Goal: Task Accomplishment & Management: Complete application form

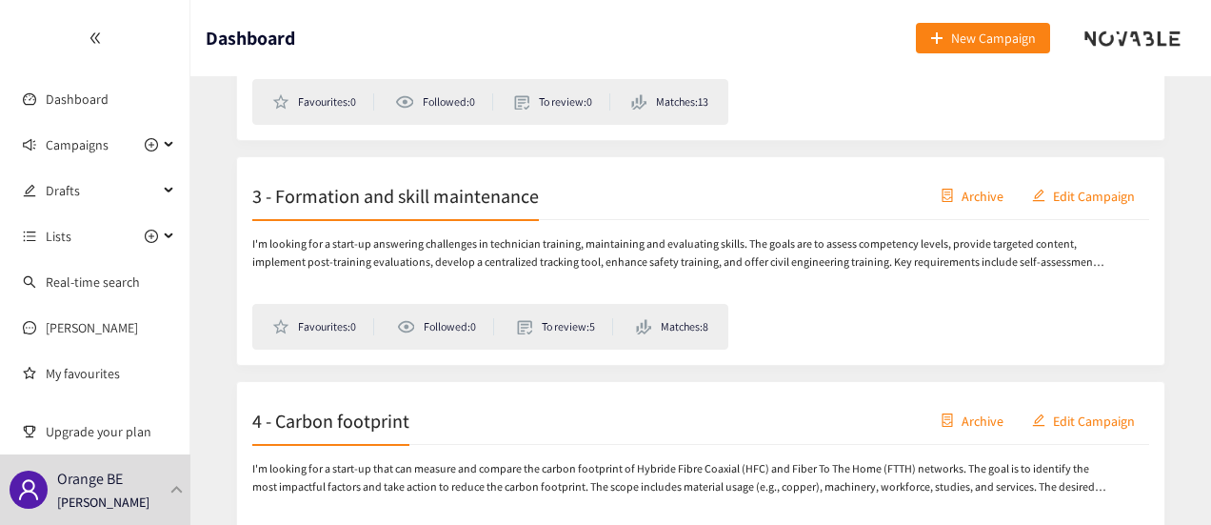
scroll to position [485, 0]
click at [1078, 203] on button "Edit Campaign" at bounding box center [1083, 194] width 131 height 30
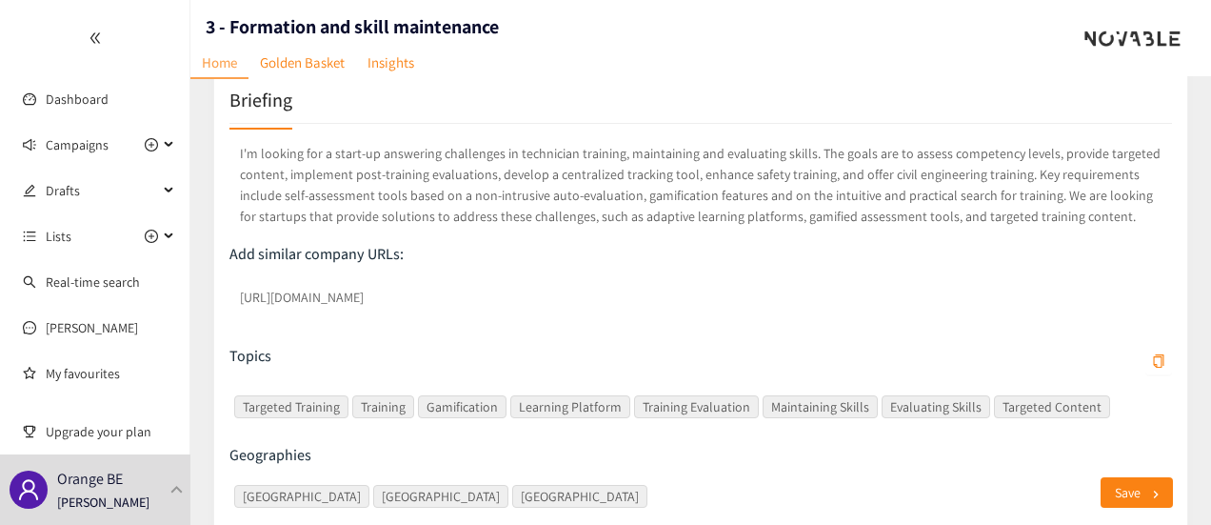
scroll to position [326, 0]
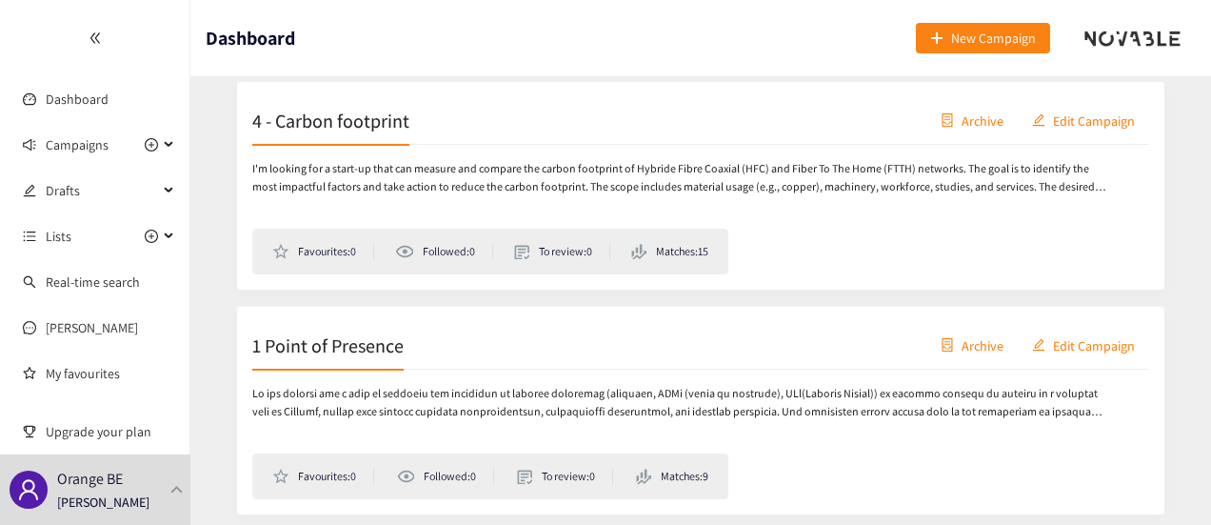
scroll to position [783, 0]
click at [1093, 110] on span "Edit Campaign" at bounding box center [1094, 120] width 82 height 21
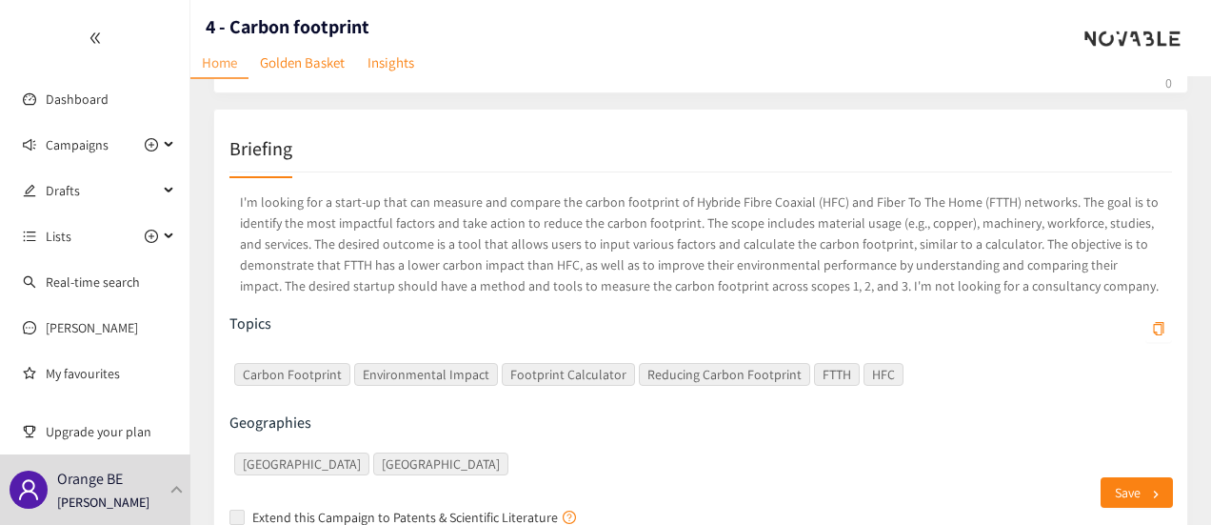
scroll to position [302, 0]
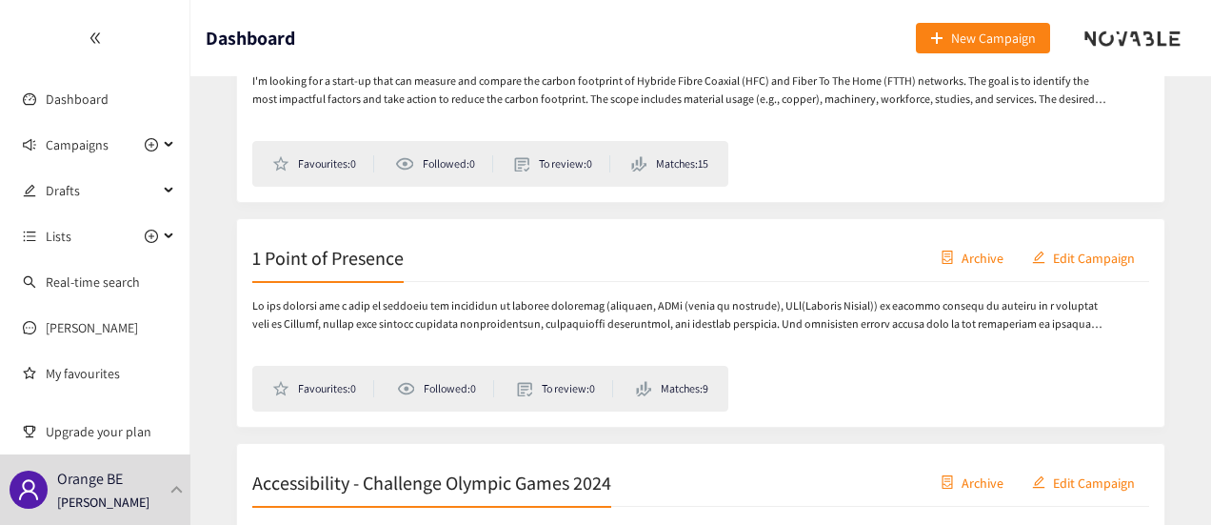
scroll to position [873, 0]
click at [1107, 250] on span "Edit Campaign" at bounding box center [1094, 255] width 82 height 21
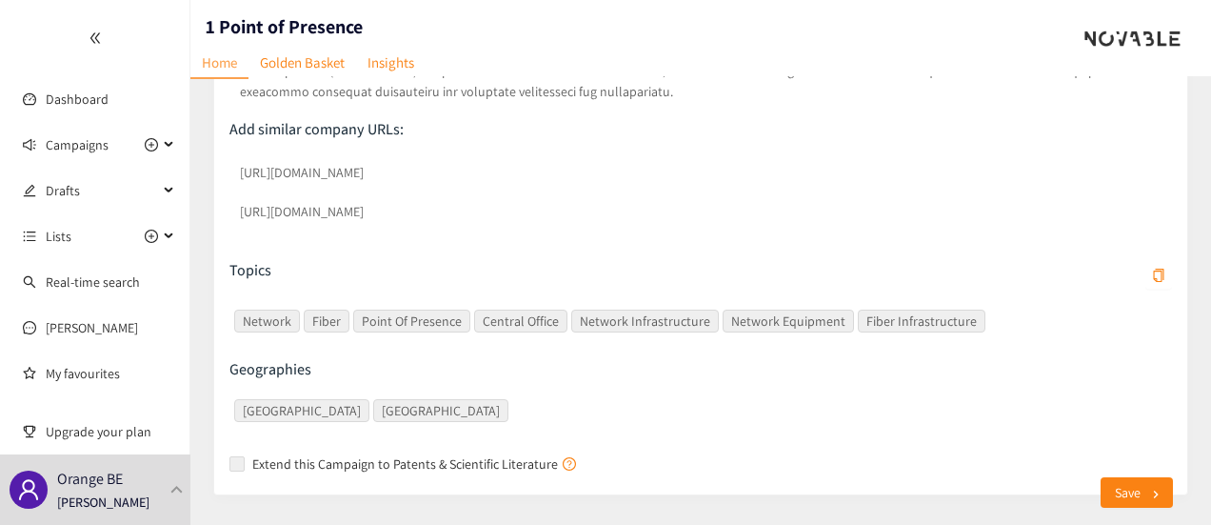
scroll to position [606, 0]
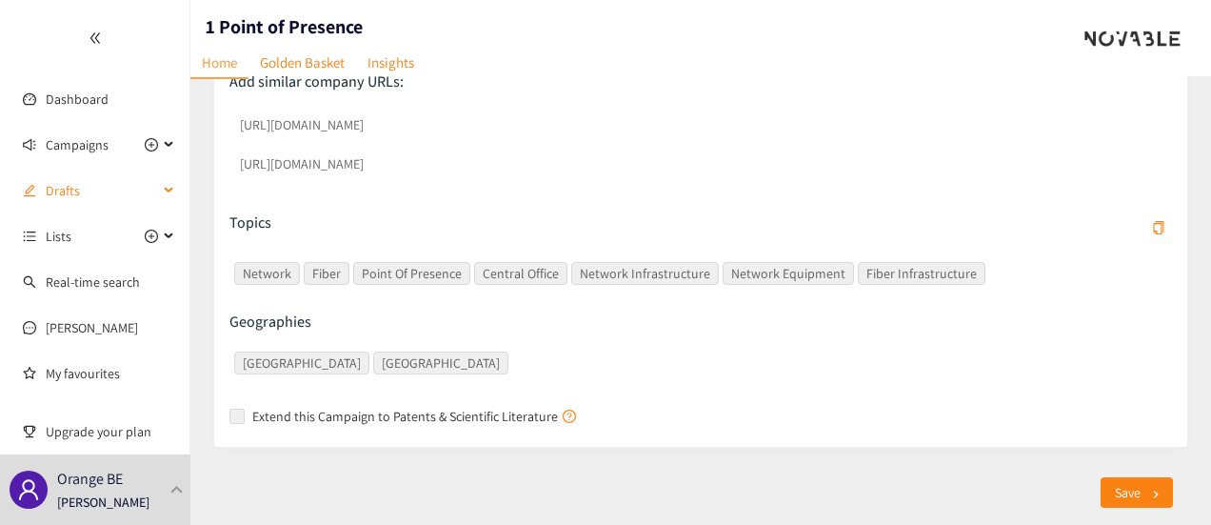
click at [78, 192] on span "Drafts" at bounding box center [102, 190] width 112 height 38
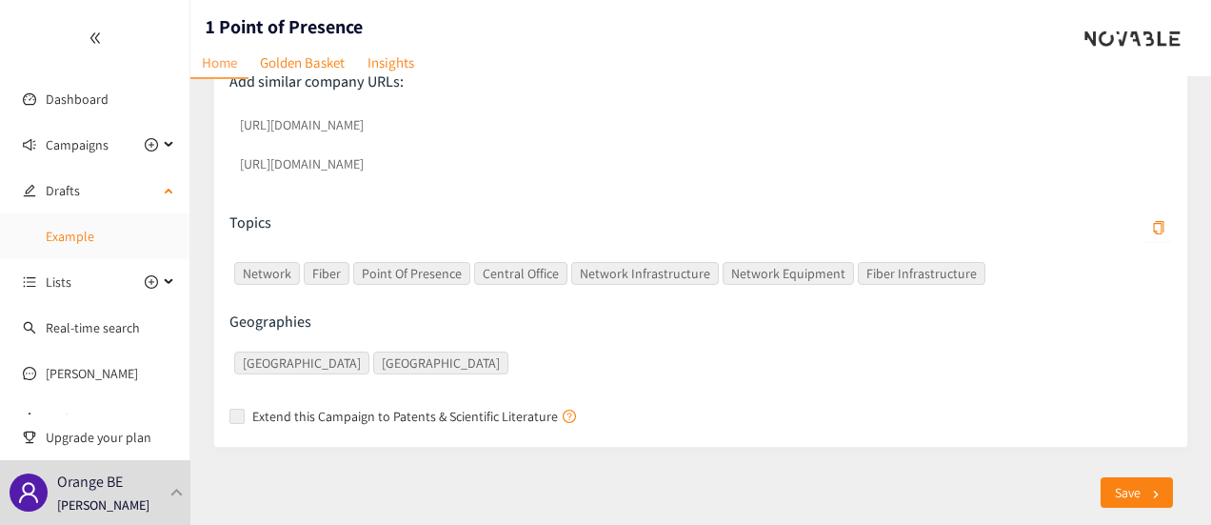
click at [78, 238] on link "Example" at bounding box center [70, 236] width 49 height 17
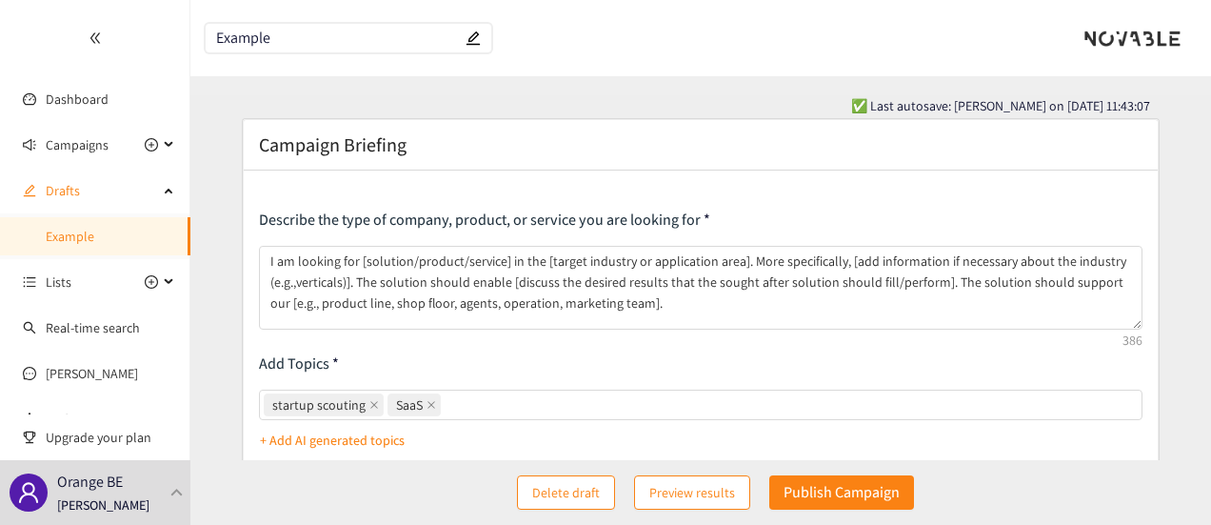
click at [224, 250] on form "Campaign Briefing Describe the type of company, product, or service you are loo…" at bounding box center [700, 530] width 1021 height 825
click at [560, 498] on span "Delete draft" at bounding box center [566, 492] width 68 height 21
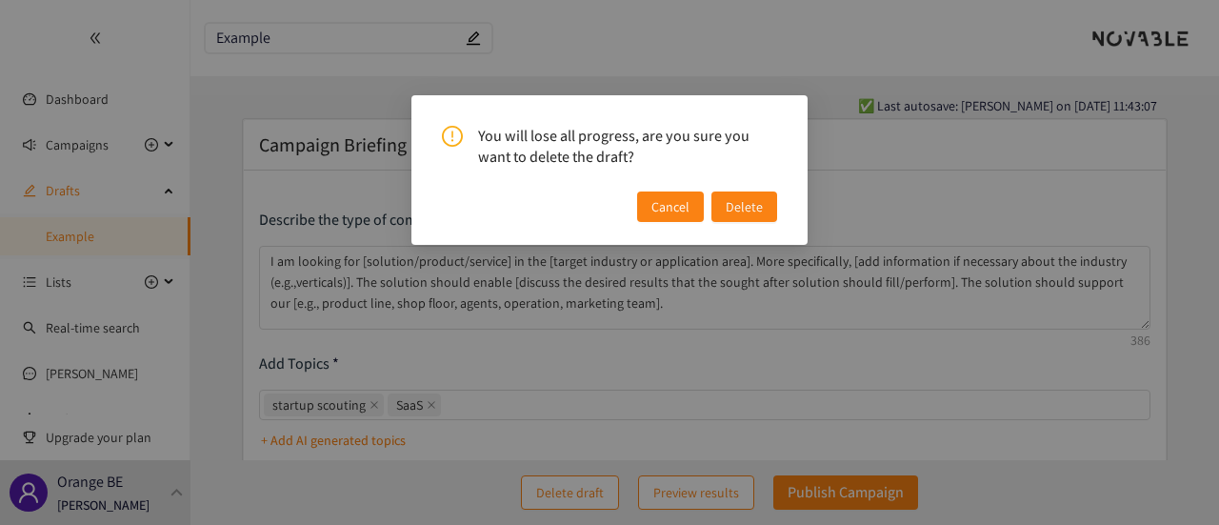
click at [679, 204] on span "Cancel" at bounding box center [670, 206] width 38 height 21
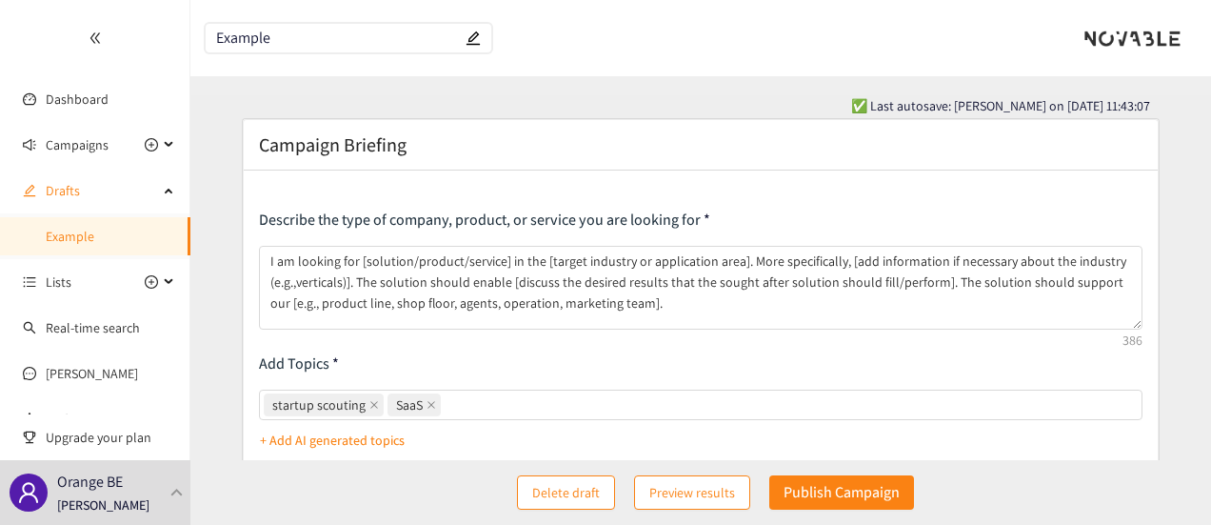
click at [648, 185] on div "Describe the type of company, product, or service you are looking for I am look…" at bounding box center [701, 514] width 915 height 688
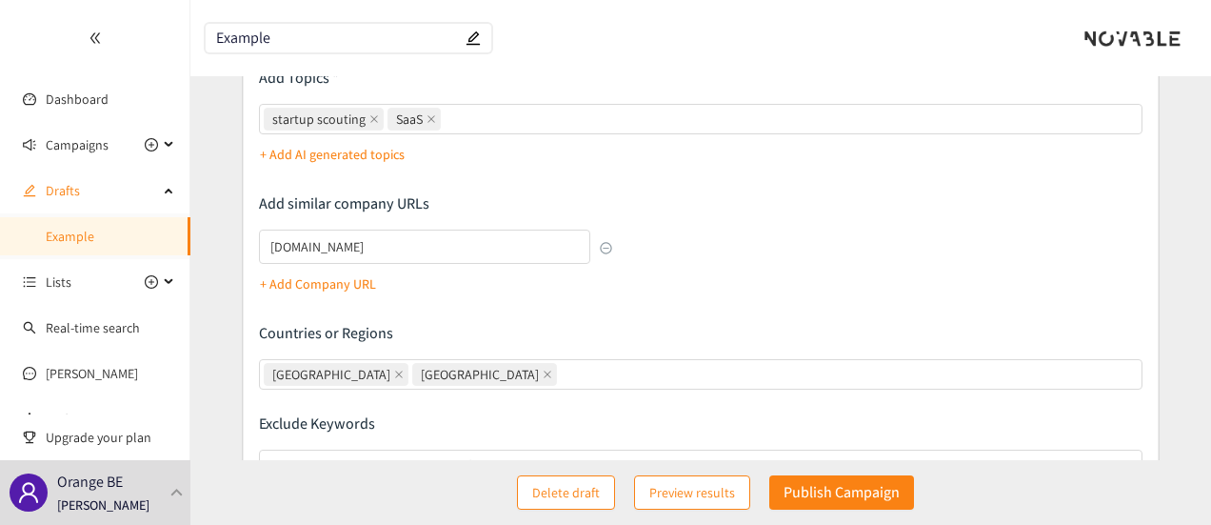
click at [240, 317] on form "Campaign Briefing Describe the type of company, product, or service you are loo…" at bounding box center [700, 244] width 1021 height 825
click at [166, 282] on icon at bounding box center [171, 282] width 10 height 0
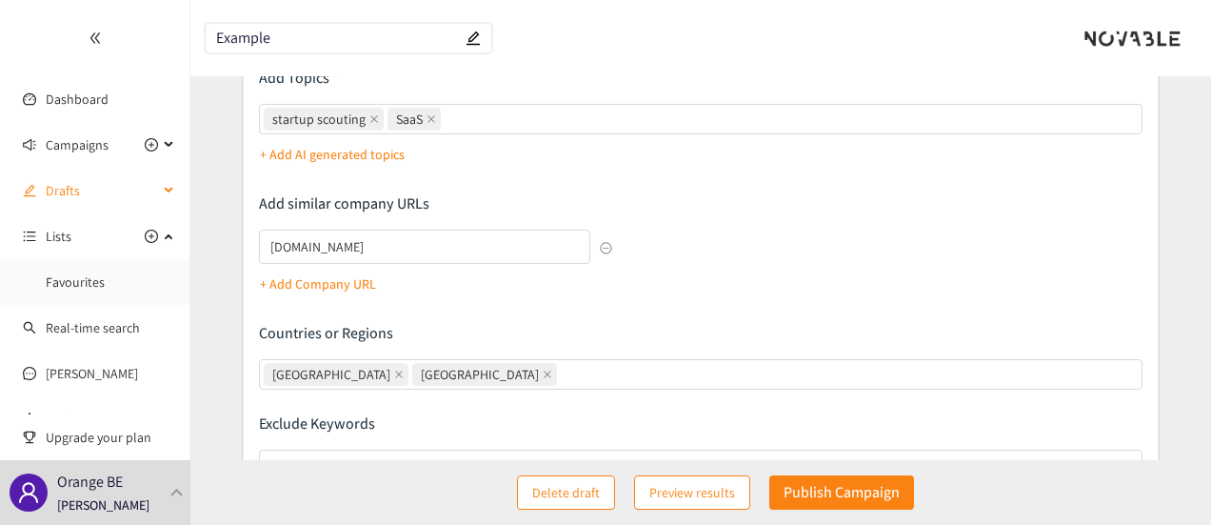
click at [125, 206] on span "Drafts" at bounding box center [102, 190] width 112 height 38
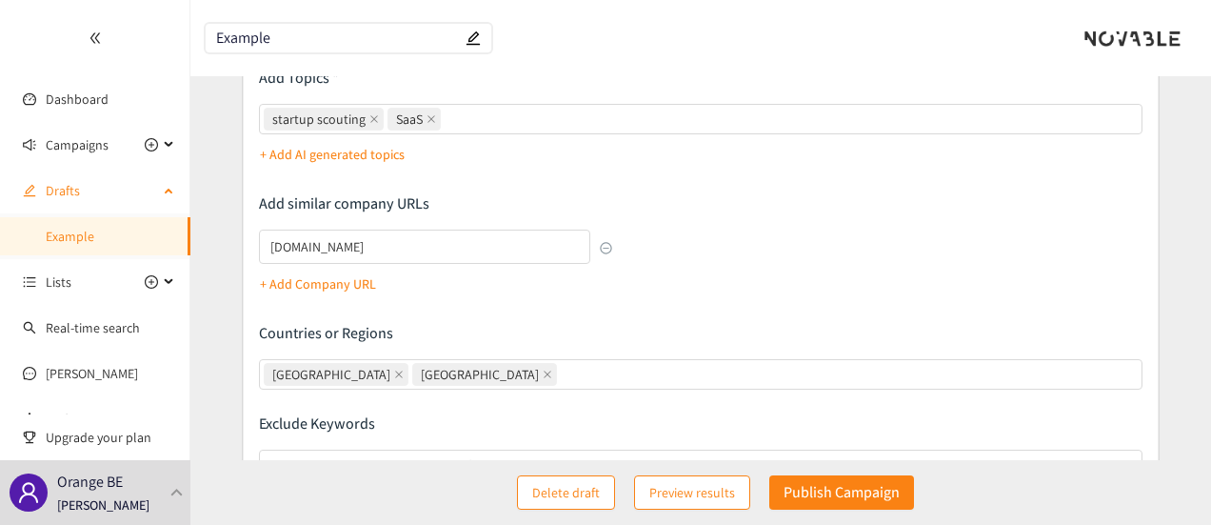
click at [94, 231] on link "Example" at bounding box center [70, 236] width 49 height 17
click at [114, 190] on span "Drafts" at bounding box center [102, 190] width 112 height 38
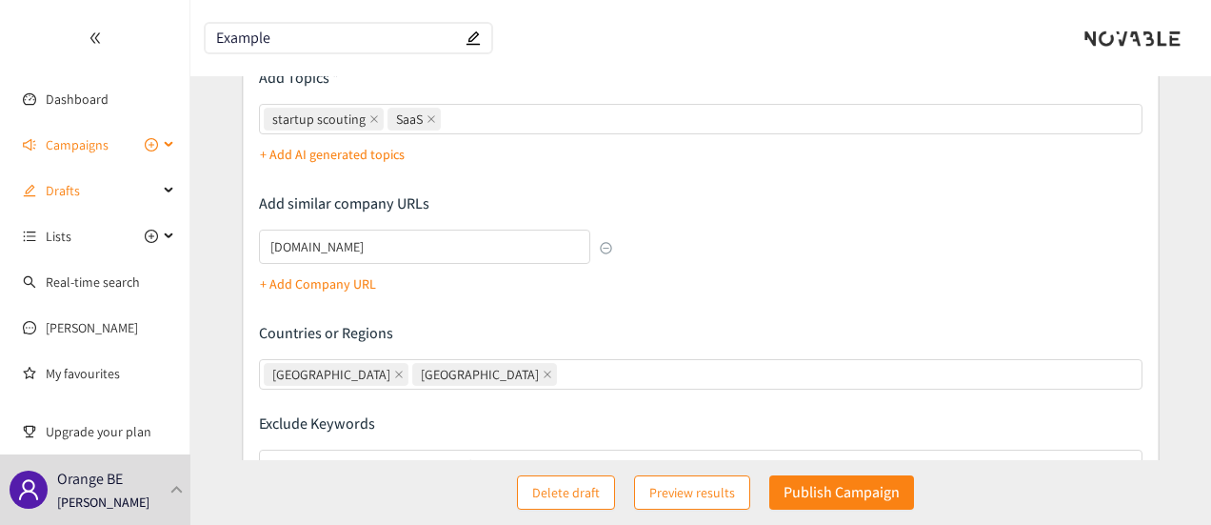
click at [145, 148] on icon "plus-circle" at bounding box center [151, 144] width 13 height 13
type input "Campaign Title"
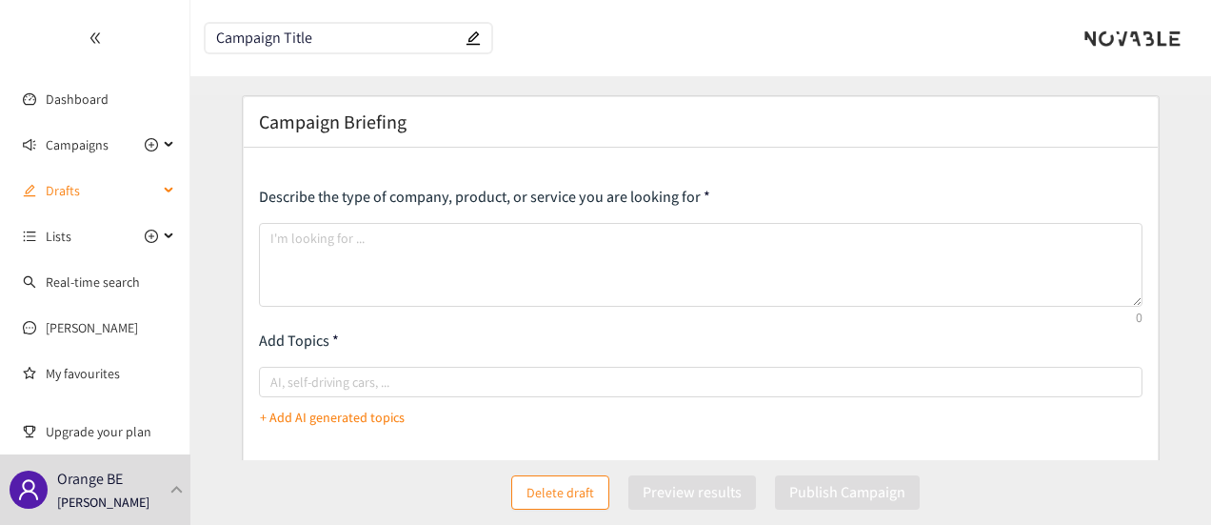
click at [86, 192] on span "Drafts" at bounding box center [102, 190] width 112 height 38
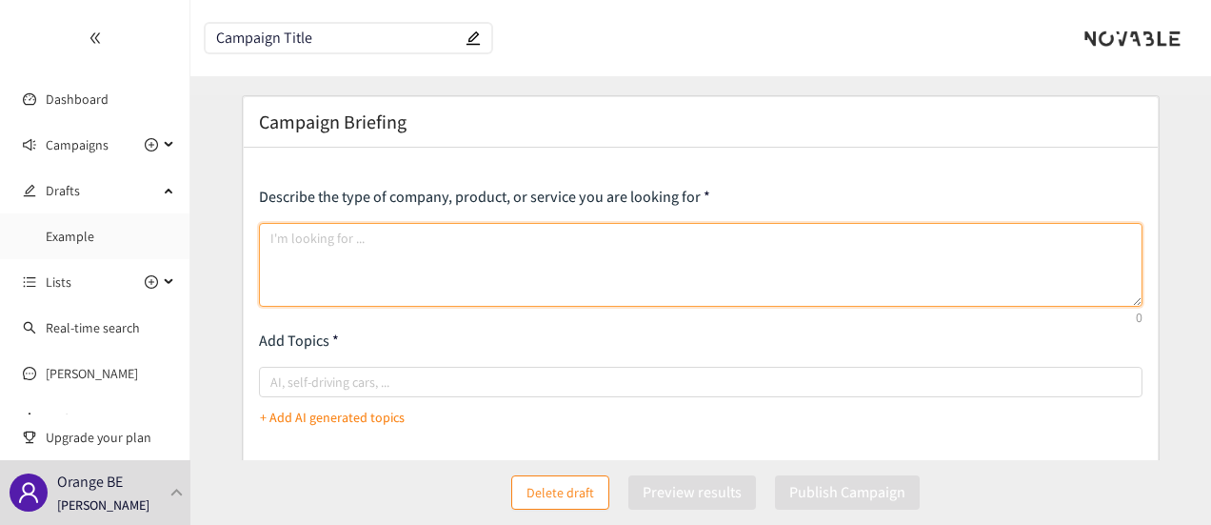
click at [337, 258] on textarea at bounding box center [701, 265] width 885 height 84
type textarea "lkcnzLVNzlvnOLNVovnzdVN ZDkjvbDKJ"
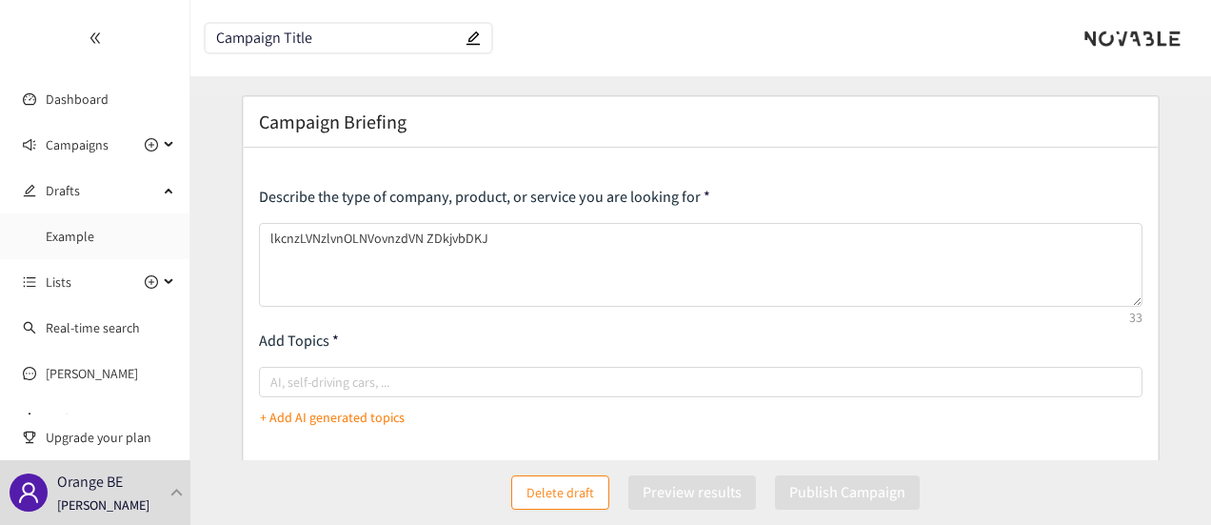
click at [231, 226] on form "Campaign Briefing Describe the type of company, product, or service you are loo…" at bounding box center [700, 507] width 1021 height 825
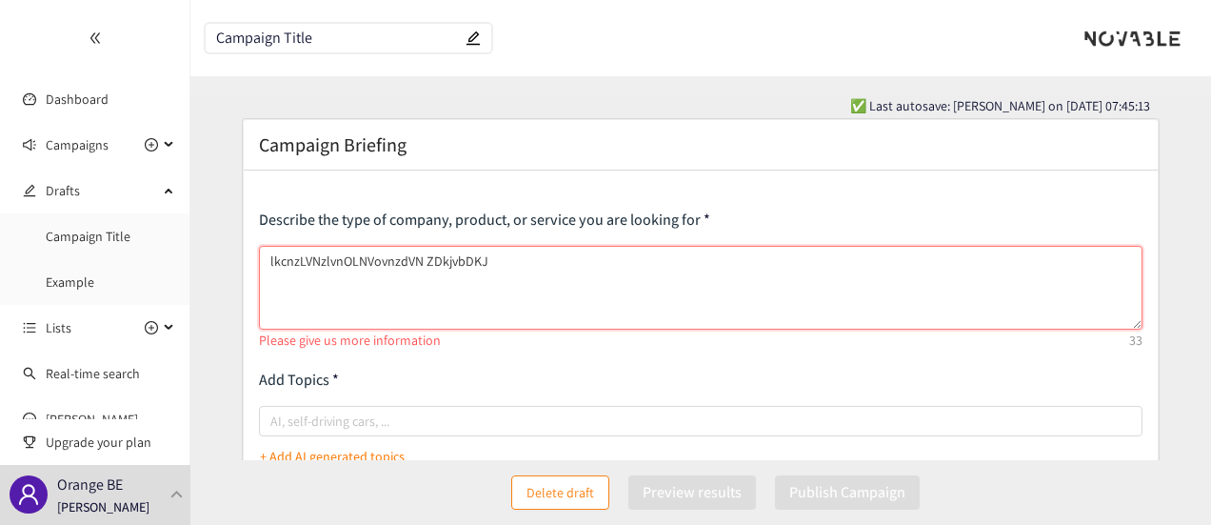
click at [538, 258] on textarea "lkcnzLVNzlvnOLNVovnzdVN ZDkjvbDKJ" at bounding box center [701, 288] width 885 height 84
drag, startPoint x: 539, startPoint y: 257, endPoint x: 243, endPoint y: 259, distance: 296.2
click at [244, 259] on div "Describe the type of company, product, or service you are looking for lkcnzLVNz…" at bounding box center [701, 522] width 915 height 704
click at [90, 153] on span "Campaigns" at bounding box center [77, 145] width 63 height 38
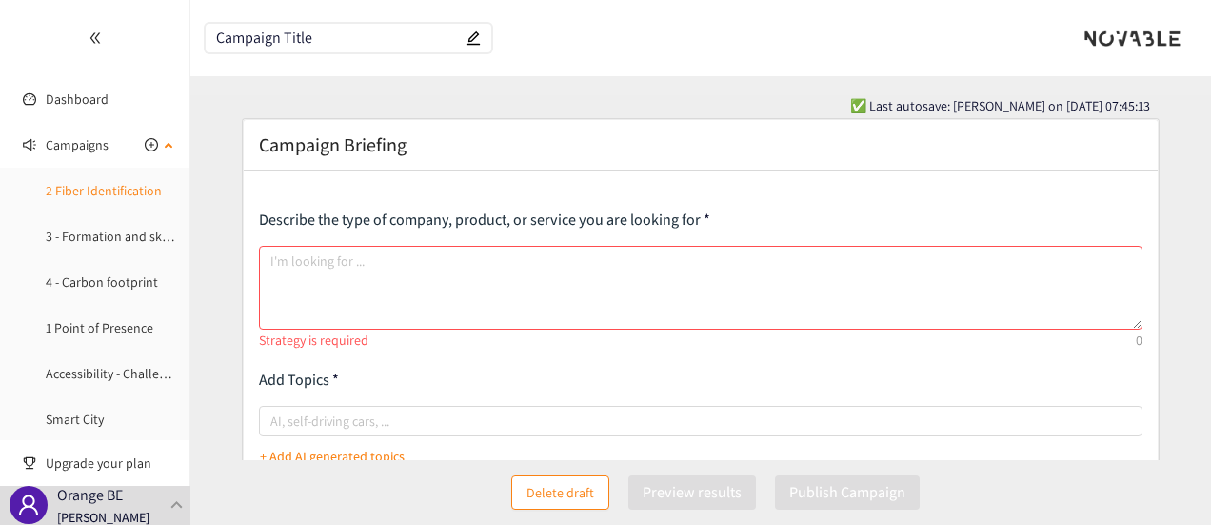
click at [91, 189] on link "2 Fiber Identification" at bounding box center [104, 190] width 116 height 17
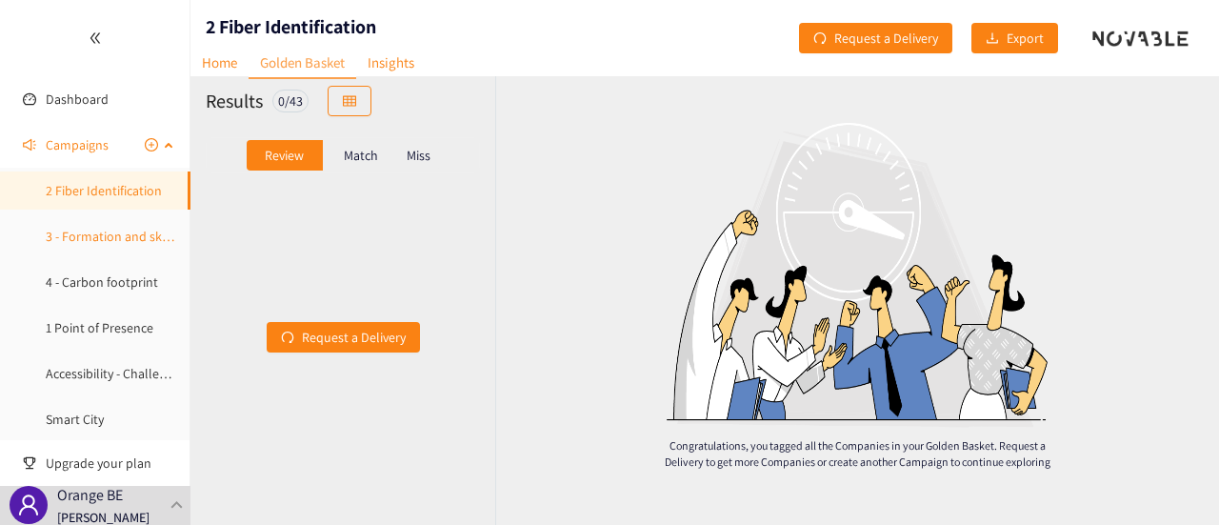
click at [91, 239] on link "3 - Formation and skill maintenance" at bounding box center [148, 236] width 204 height 17
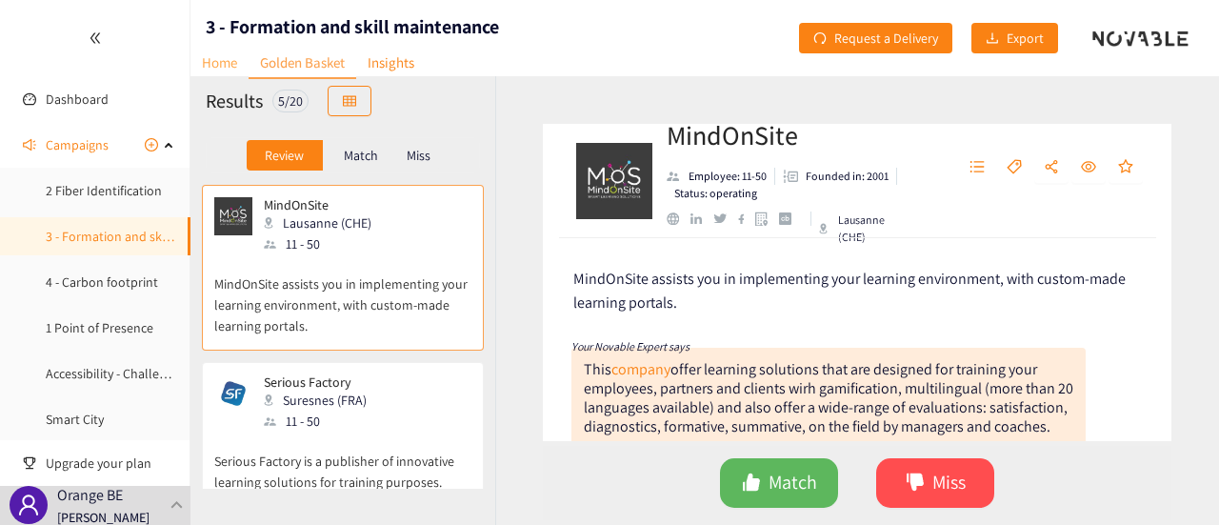
click at [224, 64] on link "Home" at bounding box center [219, 63] width 58 height 30
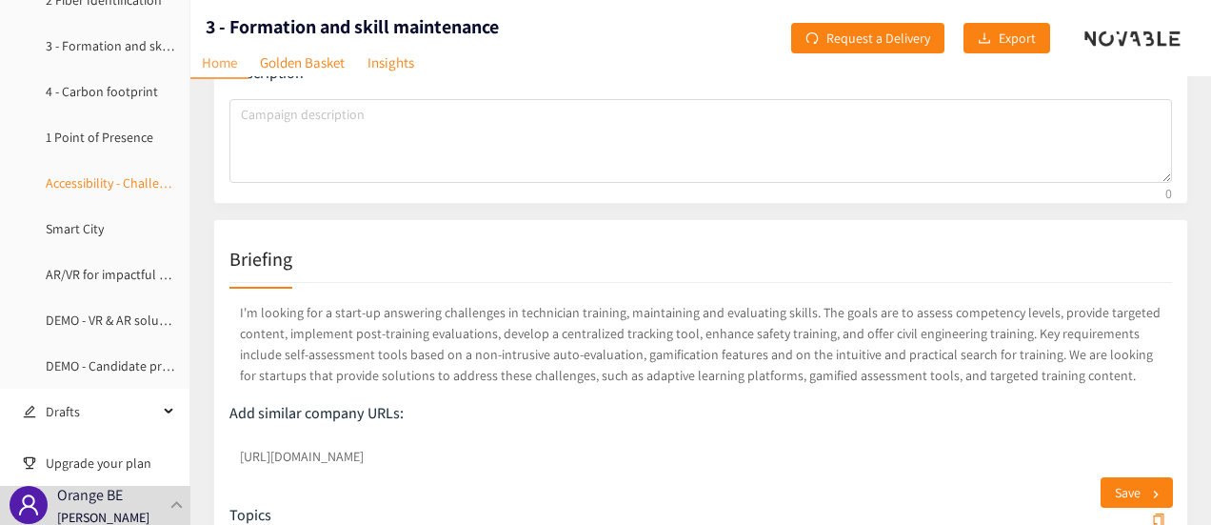
scroll to position [286, 0]
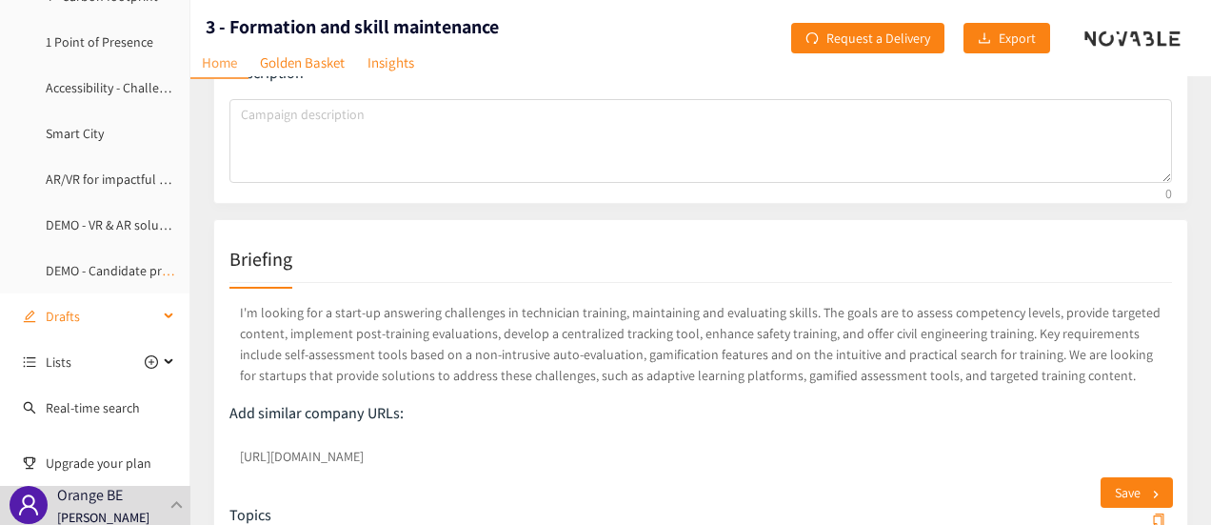
click at [89, 324] on span "Drafts" at bounding box center [102, 316] width 112 height 38
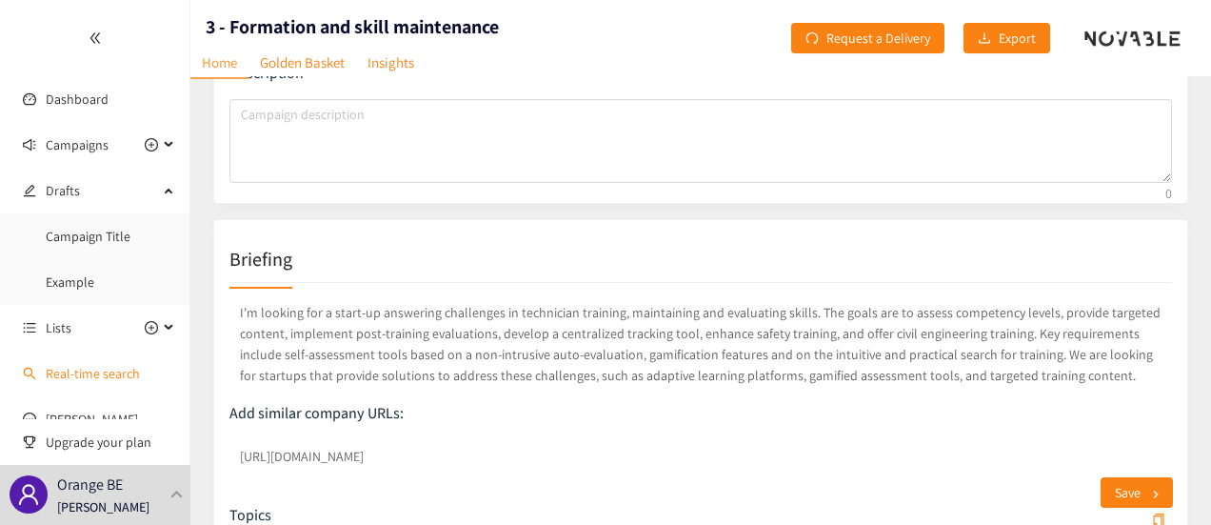
scroll to position [0, 0]
click at [89, 275] on link "Example" at bounding box center [70, 281] width 49 height 17
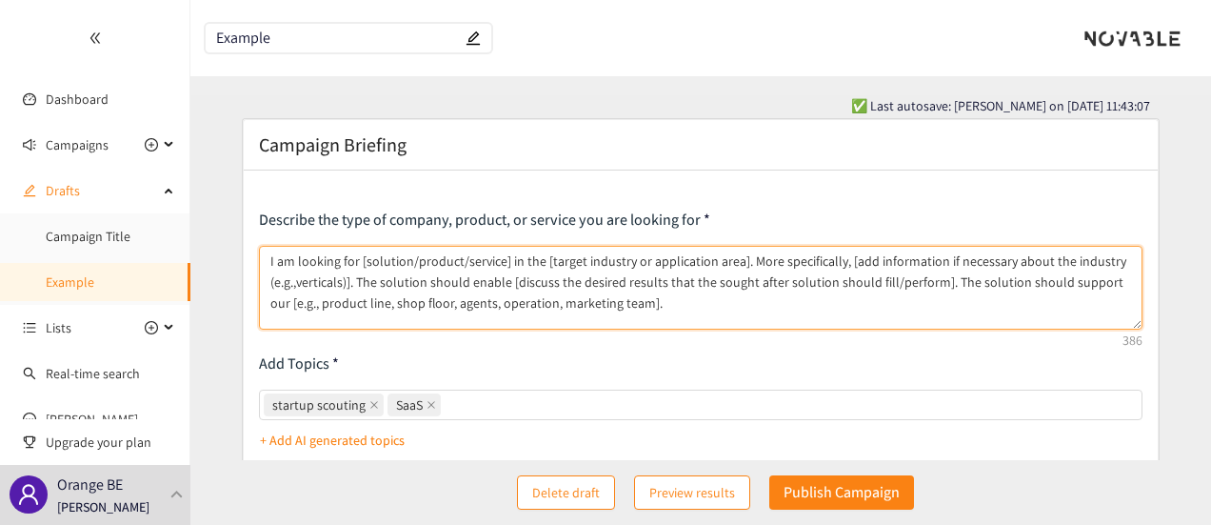
drag, startPoint x: 668, startPoint y: 309, endPoint x: 229, endPoint y: 250, distance: 442.9
click at [229, 250] on form "Campaign Briefing Describe the type of company, product, or service you are loo…" at bounding box center [700, 530] width 1021 height 825
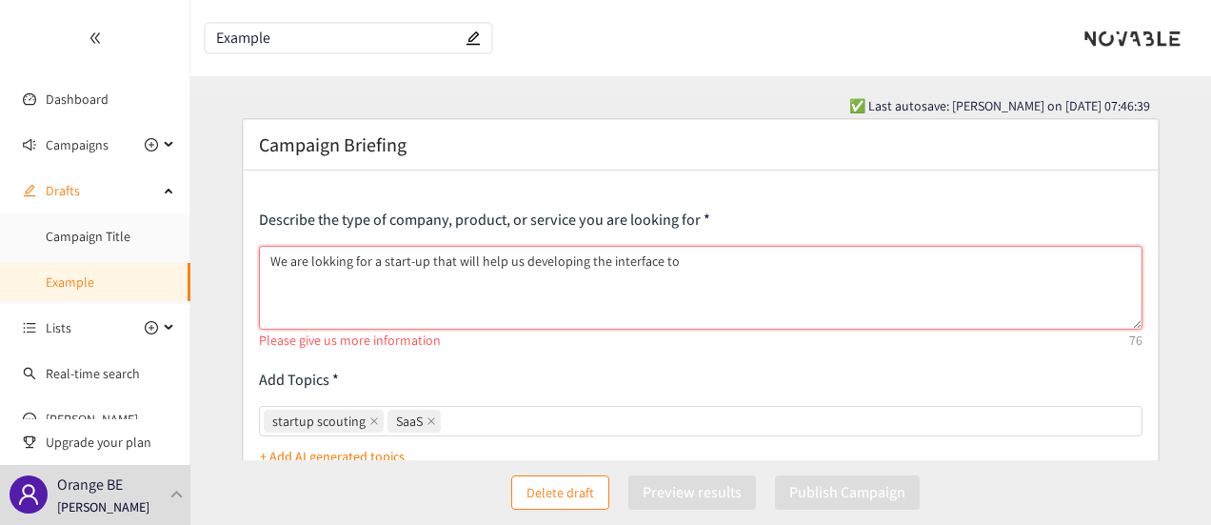
paste textarea "Deploy interactive kiosks in Orange shops to let customers quickly and easily h…"
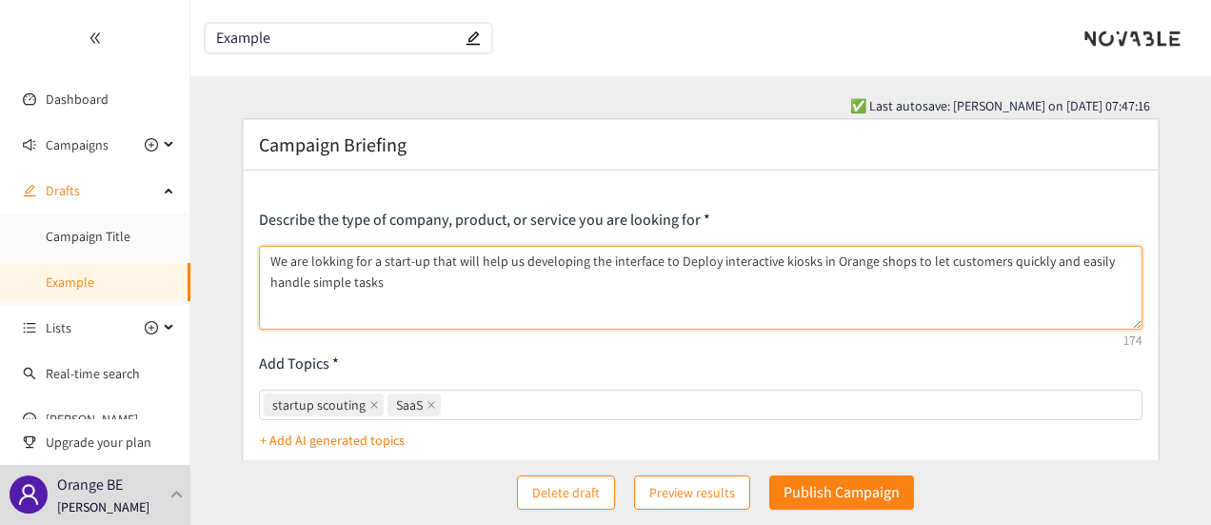
drag, startPoint x: 582, startPoint y: 260, endPoint x: 768, endPoint y: 252, distance: 185.8
click at [768, 252] on textarea "We are lokking for a start-up that will help us developing the interface to Dep…" at bounding box center [701, 288] width 885 height 84
click at [634, 261] on textarea "We are lokking for a start-up that will help us developing kiosks in Orange sho…" at bounding box center [701, 288] width 885 height 84
click at [1091, 261] on textarea "We are lokking for a start-up that will help us developing kiosks to be placed …" at bounding box center [701, 288] width 885 height 84
paste textarea "To transform the in-store model from transactional to relational, increasing cu…"
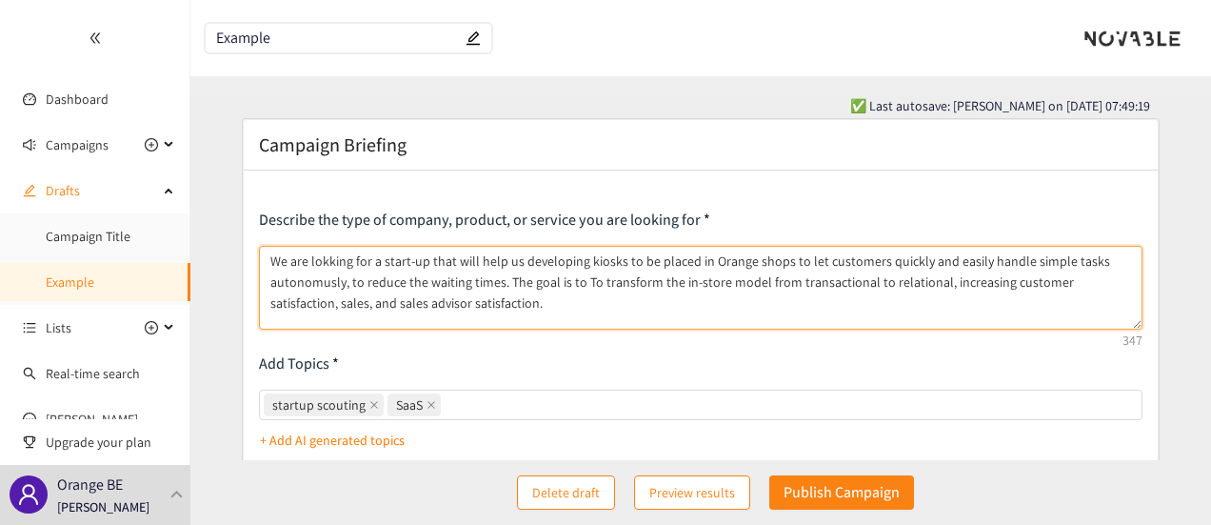
drag, startPoint x: 581, startPoint y: 283, endPoint x: 648, endPoint y: 280, distance: 66.7
click at [648, 280] on textarea "We are lokking for a start-up that will help us developing kiosks to be placed …" at bounding box center [701, 288] width 885 height 84
click at [467, 308] on textarea "We are lokking for a start-up that will help us developing kiosks to be placed …" at bounding box center [701, 288] width 885 height 84
paste textarea "Create a simple, clear, and engaging experience for both customers and advisors"
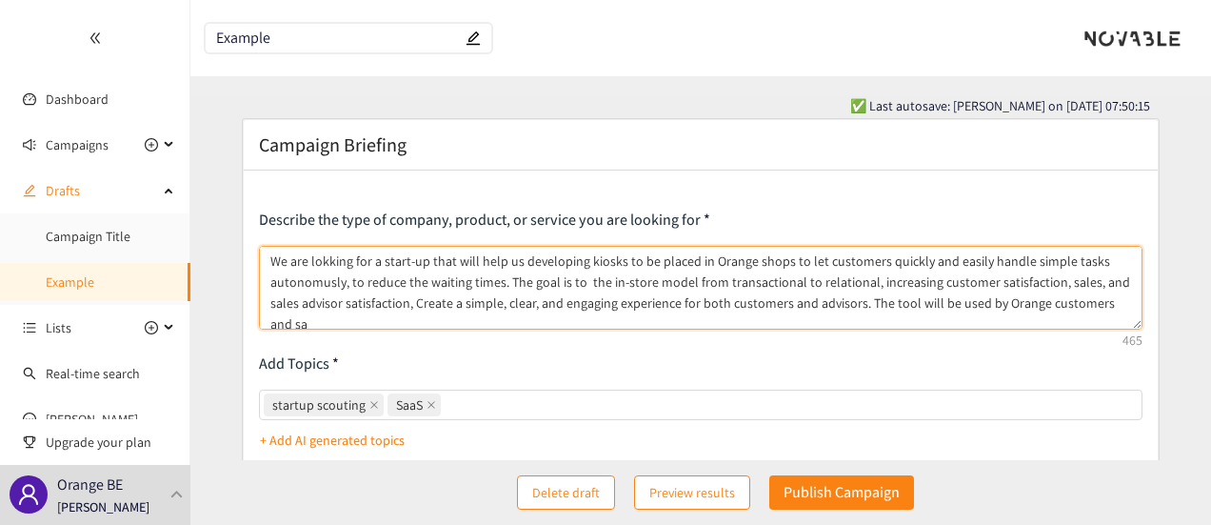
scroll to position [4, 0]
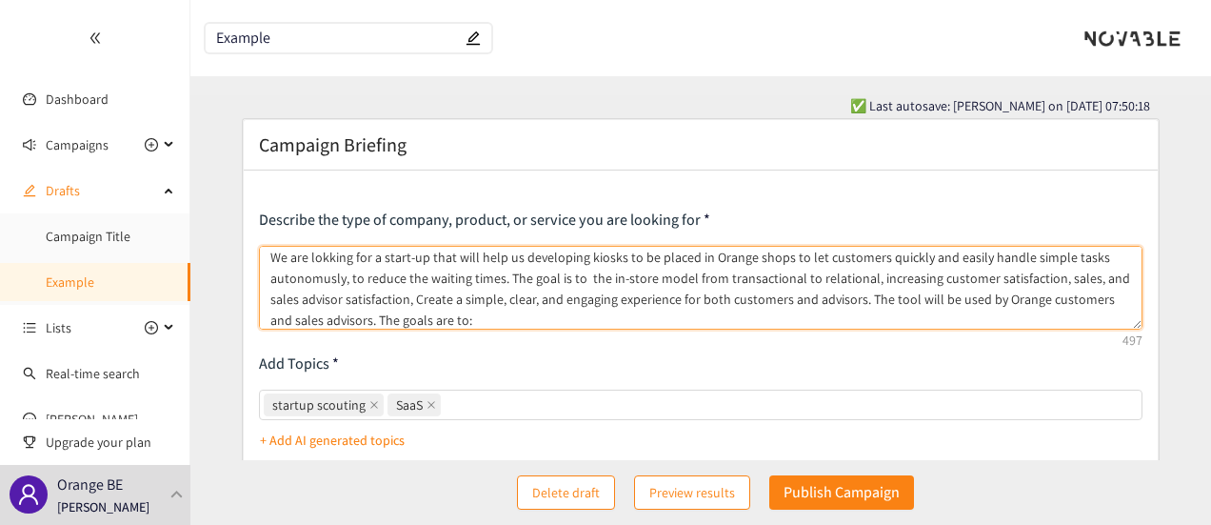
paste textarea " Improve customer autonomy and reduce waiting times  Empower advisors by remo…"
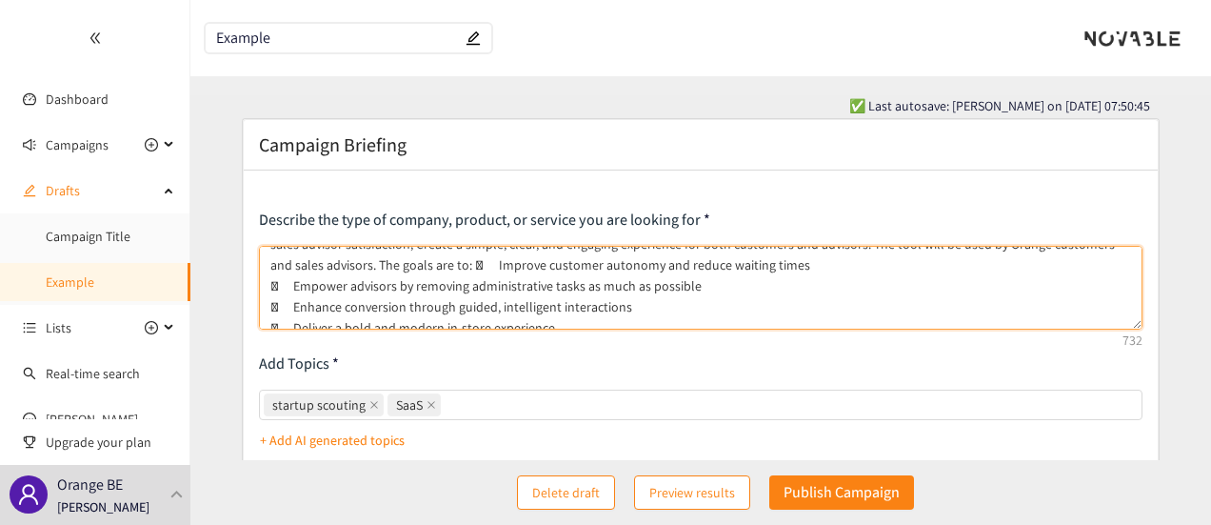
scroll to position [88, 0]
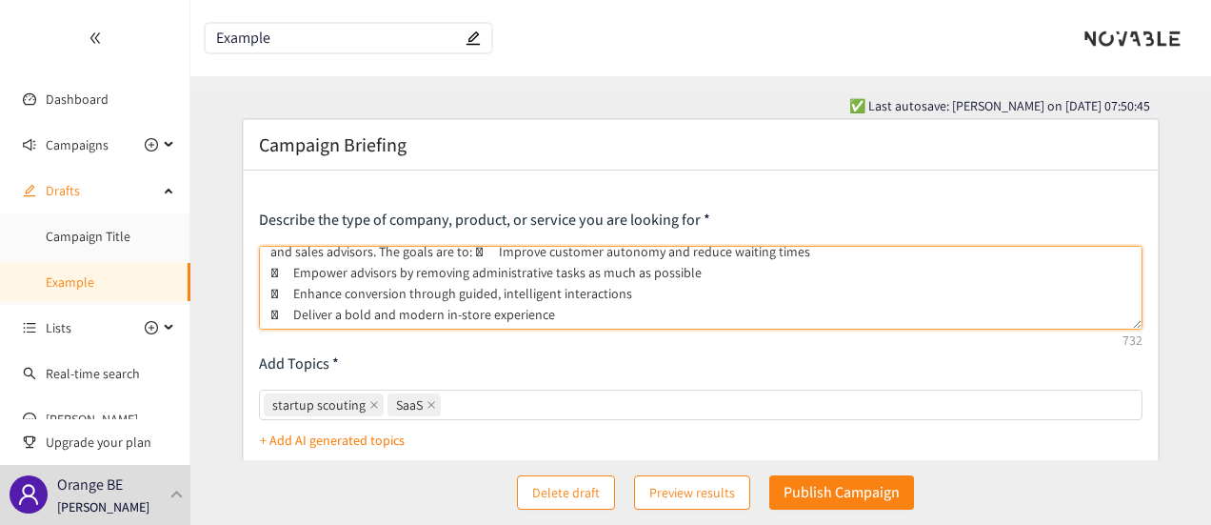
click at [451, 281] on textarea "We are lokking for a start-up that will help us developing kiosks to be placed …" at bounding box center [701, 288] width 885 height 84
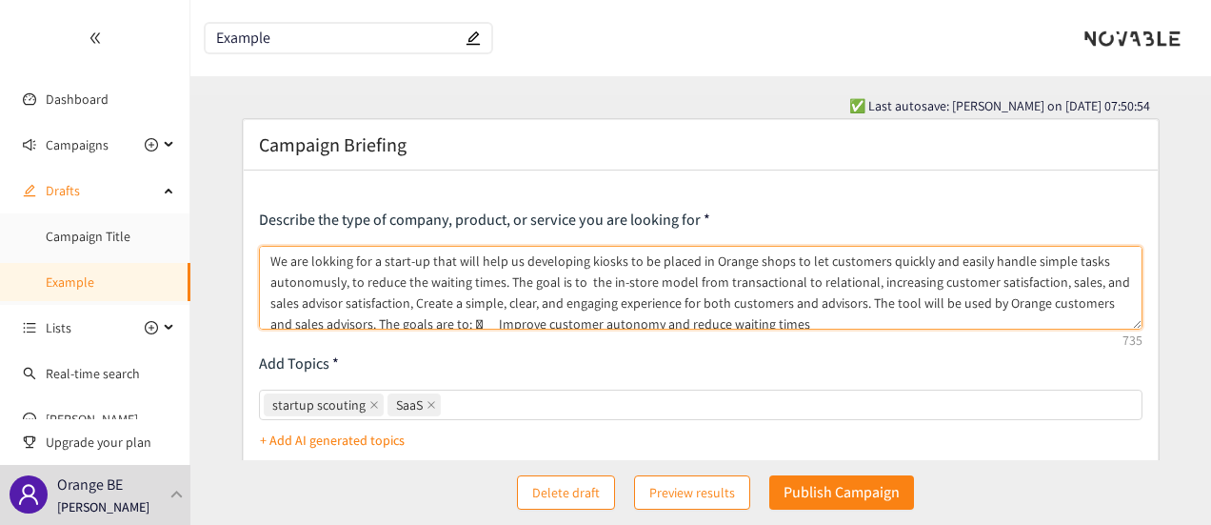
scroll to position [0, 0]
drag, startPoint x: 503, startPoint y: 279, endPoint x: 409, endPoint y: 300, distance: 95.6
click at [409, 300] on textarea "We are lokking for a start-up that will help us developing kiosks to be placed …" at bounding box center [701, 288] width 885 height 84
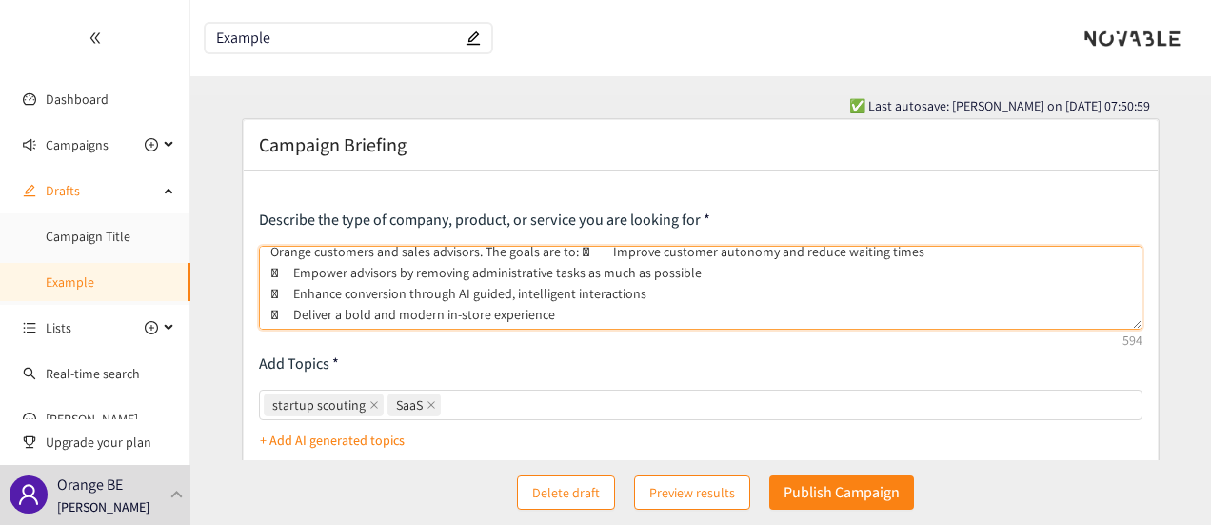
scroll to position [92, 0]
click at [568, 296] on textarea "We are lokking for a start-up that will help us developing kiosks to be placed …" at bounding box center [701, 288] width 885 height 84
paste textarea "Scope  Self-service & conversational AI interfaces (kiosk, voice, messaging) …"
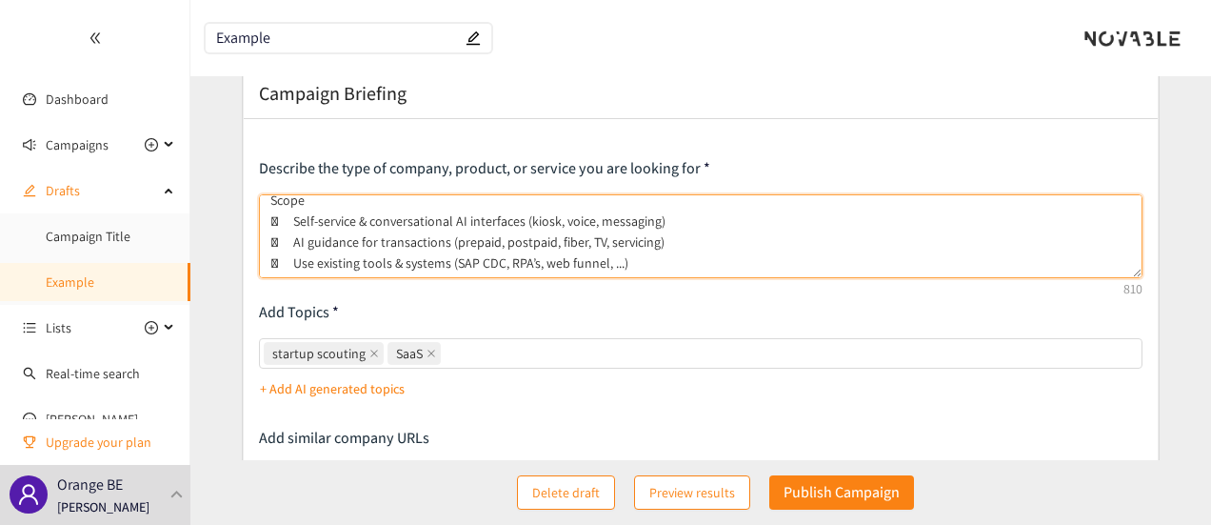
scroll to position [23, 0]
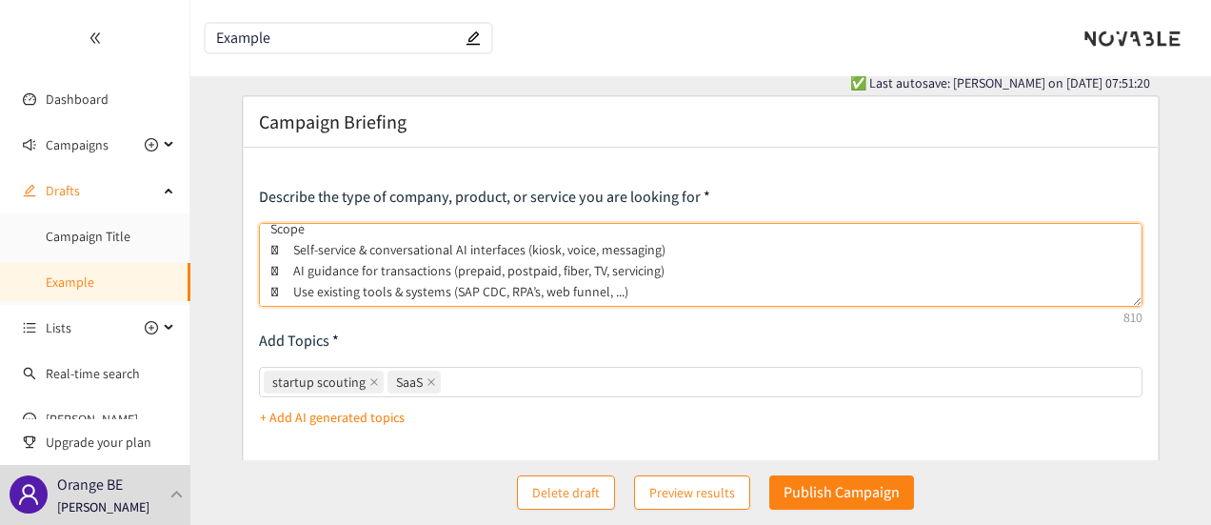
paste textarea "o Core Transactional Features:  Prepaid services  Postpaid services  Broadba…"
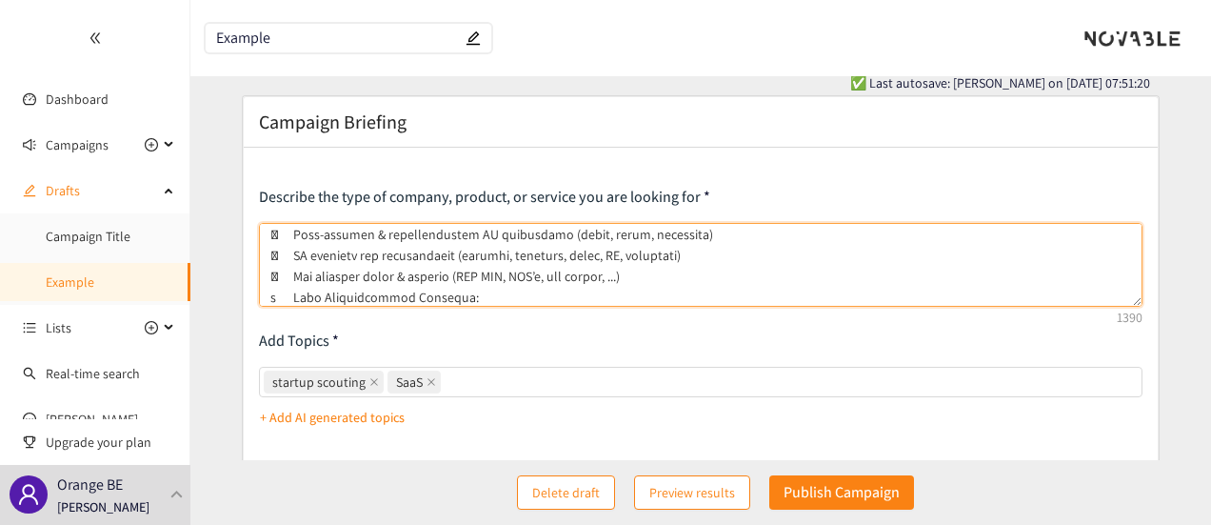
scroll to position [507, 0]
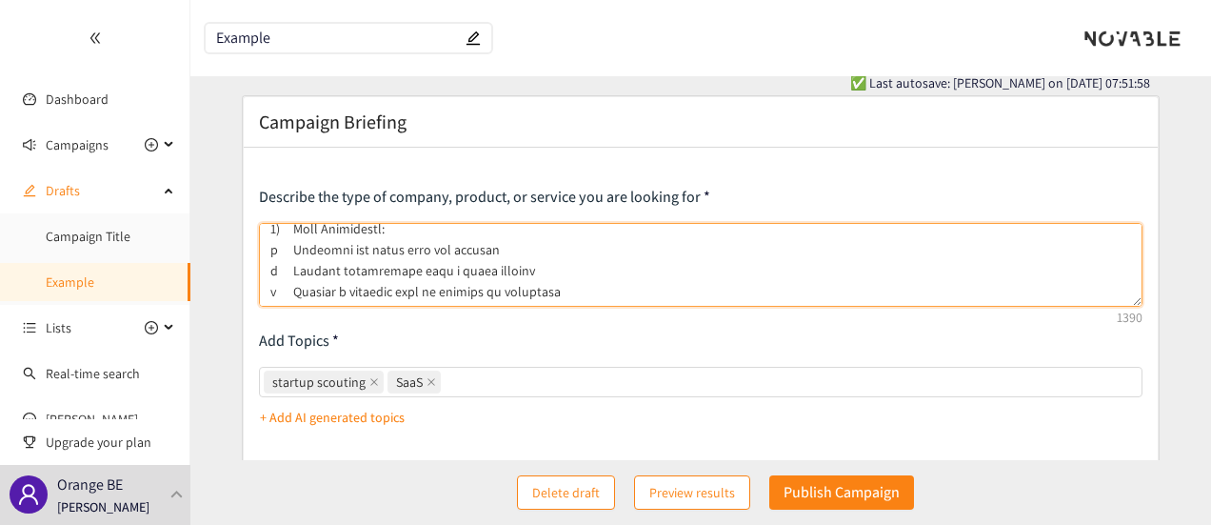
paste textarea "o Security & Privacy: GDPR, data protection, confidentiality at kiosk o Speed &…"
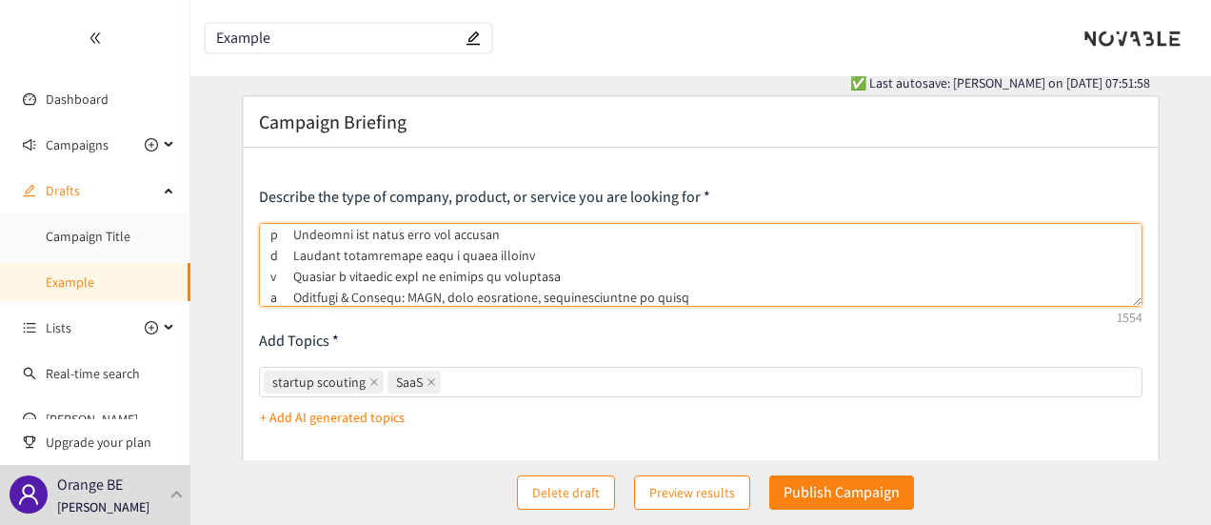
scroll to position [569, 0]
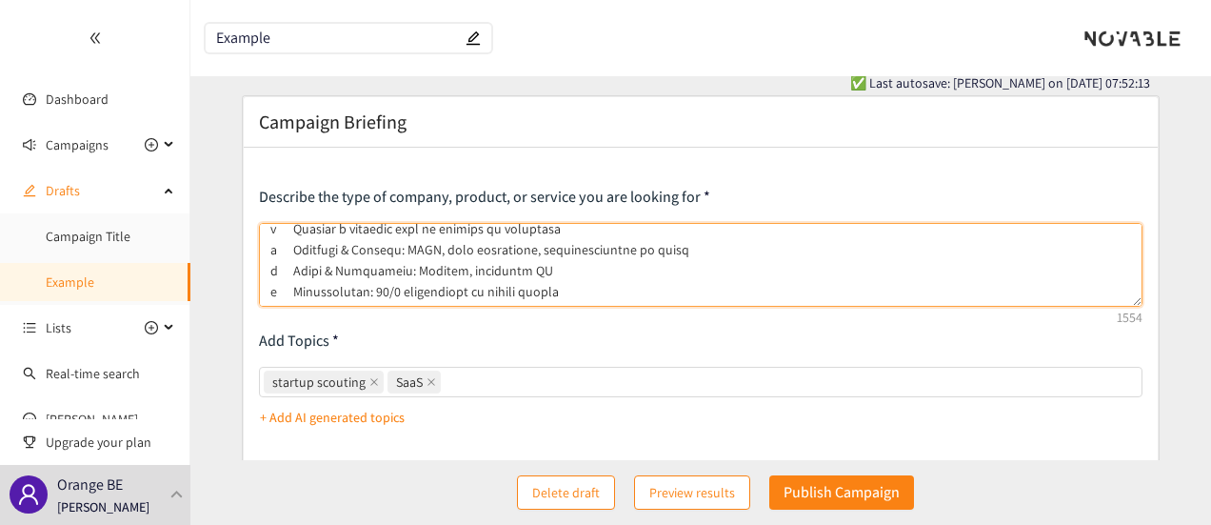
type textarea "Lo ips dolorsi ame c adipi-el sedd eius temp in utlaboreet dolore ma al enimad …"
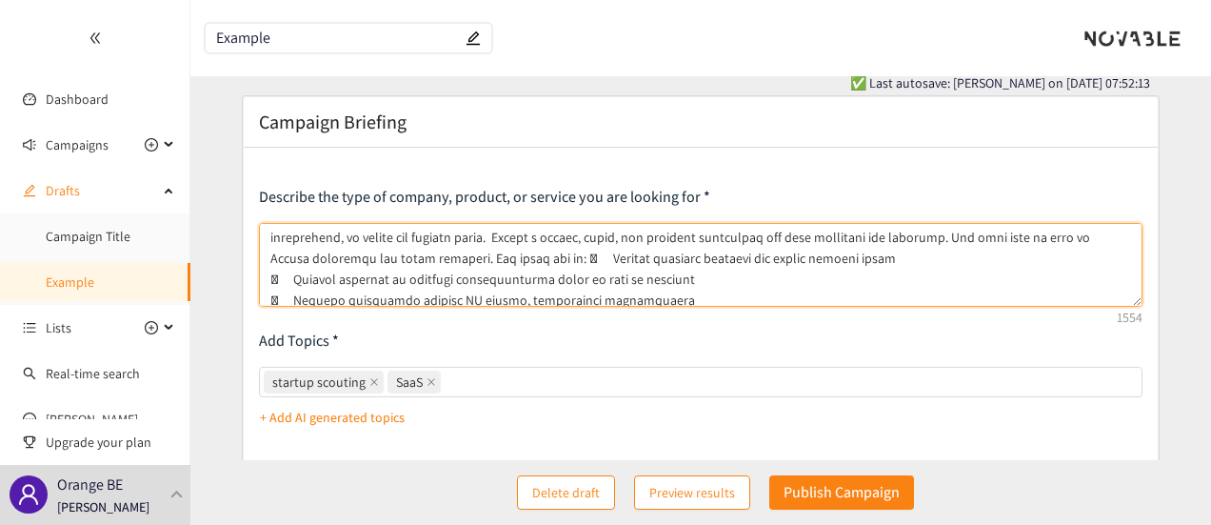
scroll to position [0, 0]
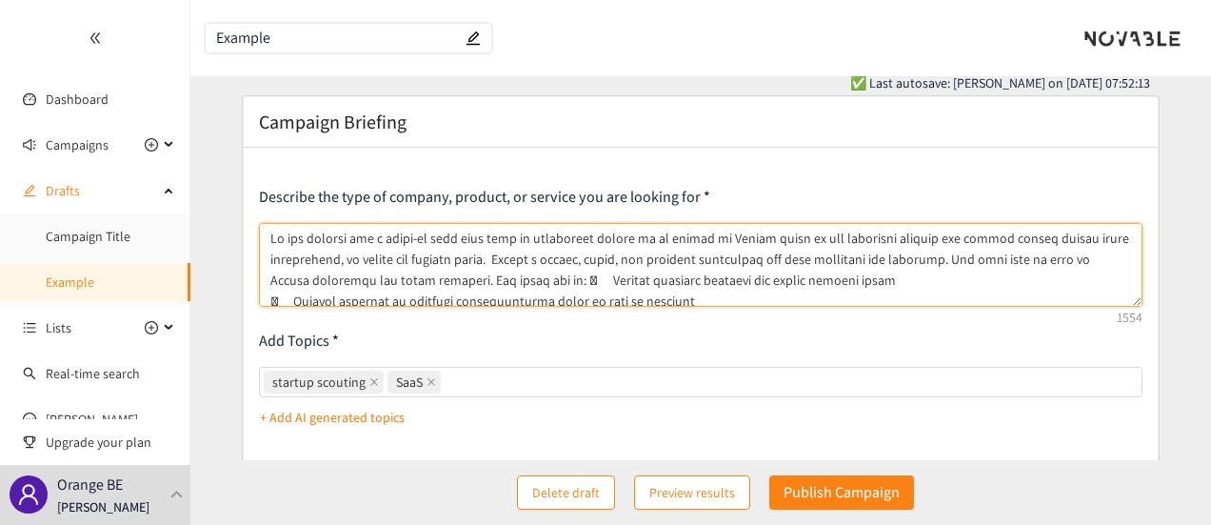
drag, startPoint x: 552, startPoint y: 285, endPoint x: 243, endPoint y: 200, distance: 320.9
click at [244, 200] on div "Describe the type of company, product, or service you are looking for Add Topic…" at bounding box center [701, 492] width 915 height 688
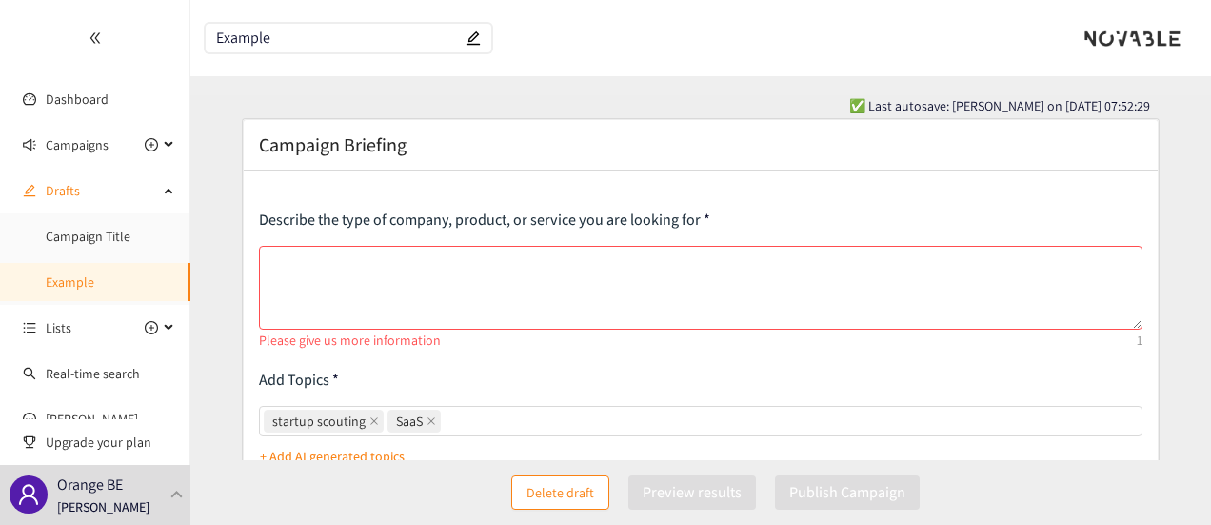
click at [338, 30] on input "Example" at bounding box center [339, 38] width 246 height 16
drag, startPoint x: 299, startPoint y: 37, endPoint x: 209, endPoint y: 36, distance: 90.5
click at [209, 36] on span "Example" at bounding box center [349, 38] width 286 height 29
paste input "Smart In-Store Kiosk"
type input "Smart In-Store Kiosk"
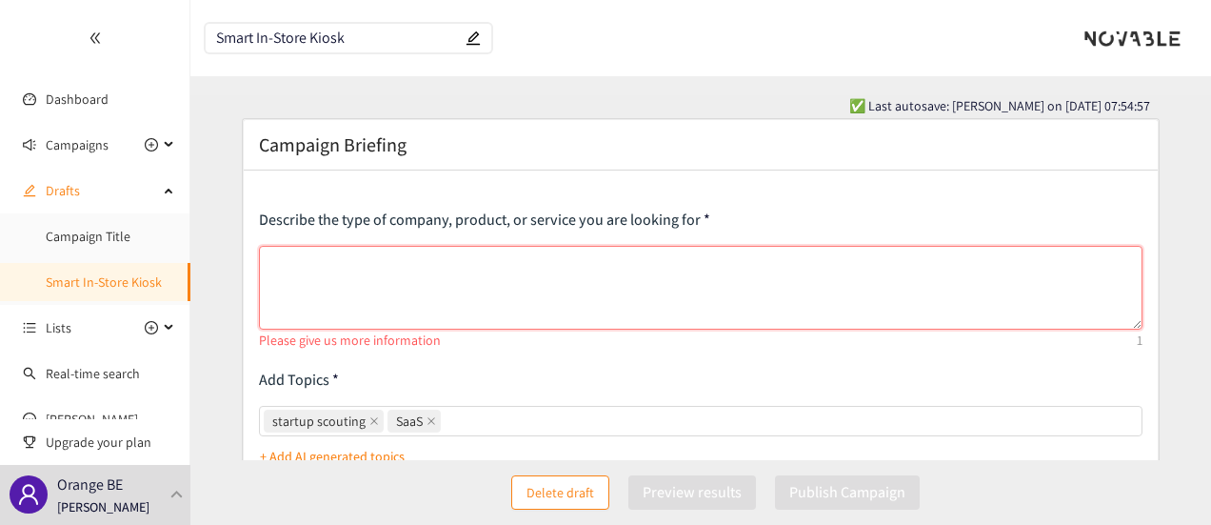
click at [430, 298] on textarea at bounding box center [701, 288] width 885 height 84
click at [457, 253] on textarea at bounding box center [701, 288] width 885 height 84
paste textarea "Loremip Dolors am consect a elitsed doeiusm te incidid utl etdoloremag al enim-…"
type textarea "Loremip Dolors am consect a elitsed doeiusm te incidid utl etdoloremag al enim-…"
click at [465, 256] on textarea at bounding box center [701, 288] width 885 height 84
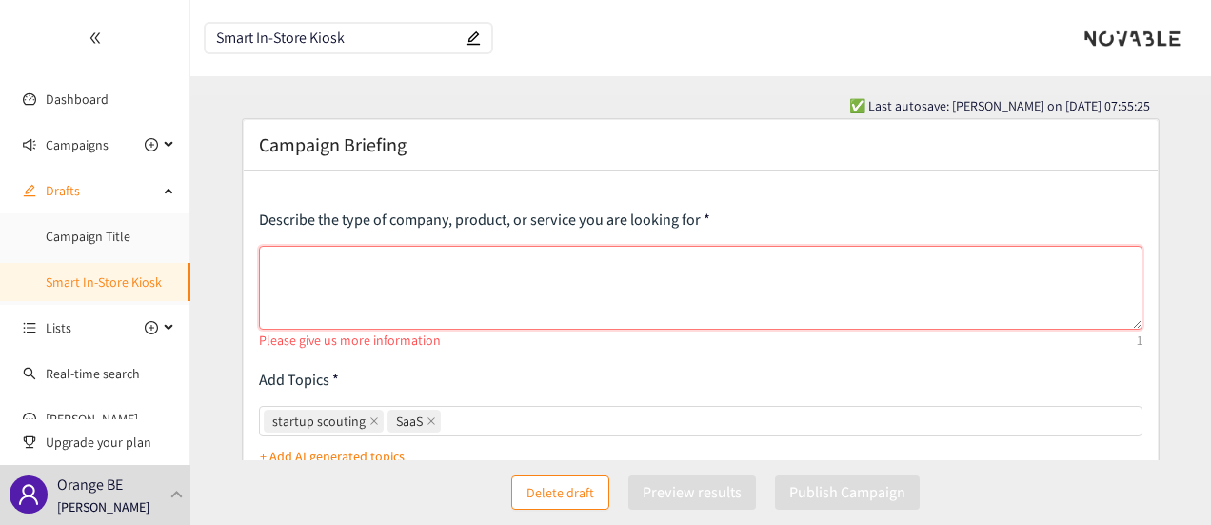
paste textarea "We are seeking a startup to support the development of self-service kiosks for …"
type textarea "We are seeking a startup to support the development of self-service kiosks for …"
click at [417, 265] on textarea at bounding box center [701, 288] width 885 height 84
paste textarea "Lo ips dolorsi a consect ad elitsed doe temporincid ut labo-etdolor magnaa eni …"
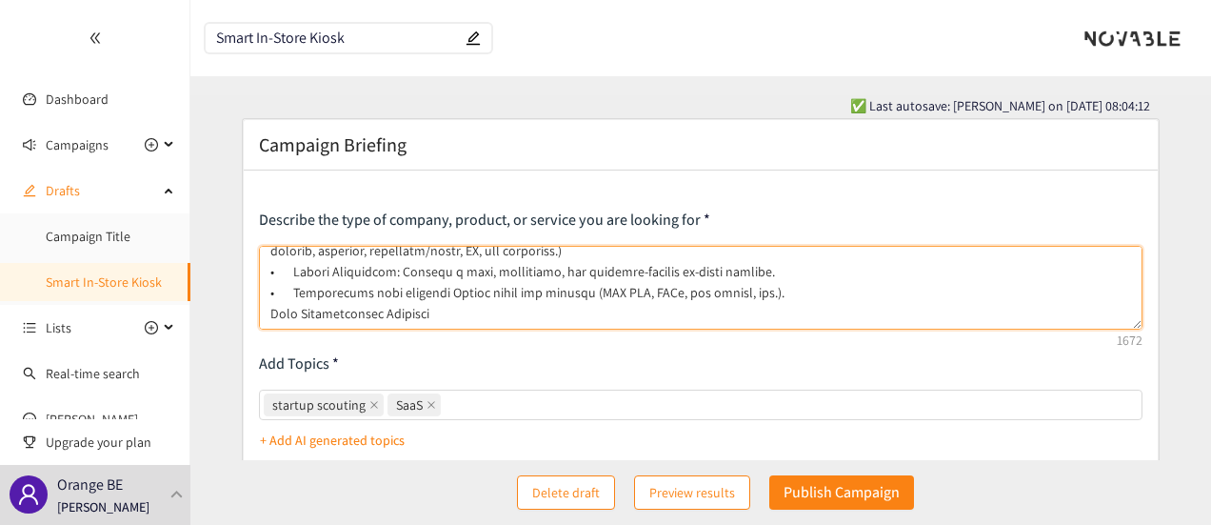
scroll to position [177, 0]
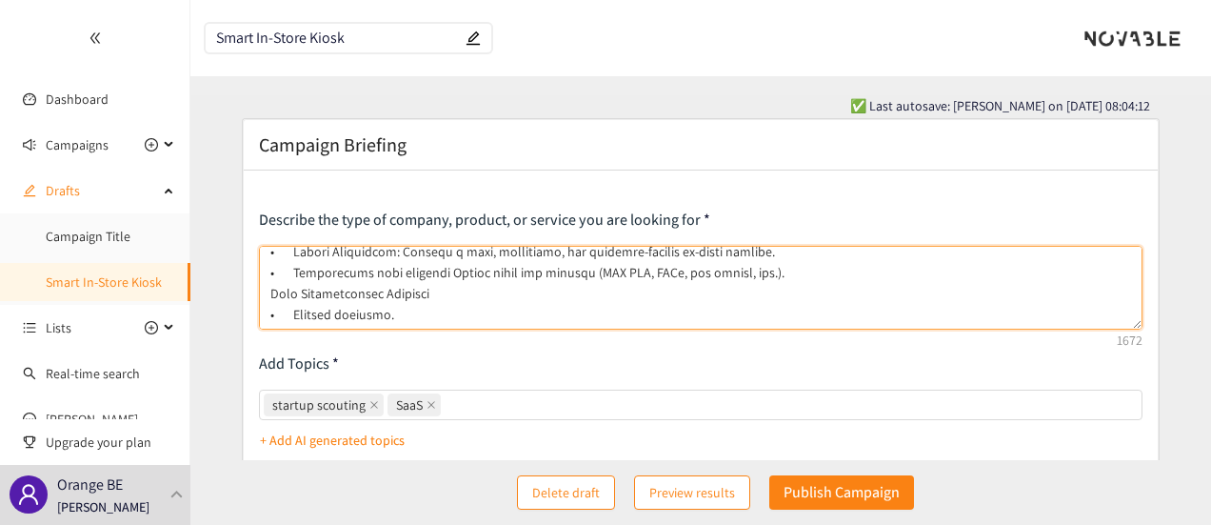
click at [270, 292] on textarea at bounding box center [701, 288] width 885 height 84
click at [762, 270] on textarea at bounding box center [701, 288] width 885 height 84
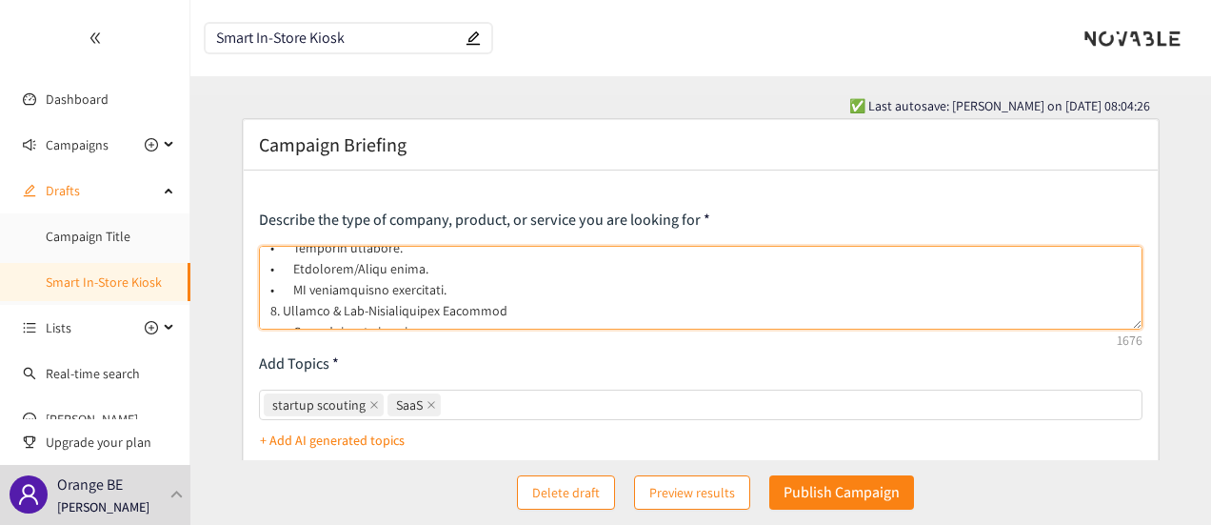
scroll to position [260, 0]
click at [503, 309] on textarea at bounding box center [701, 288] width 885 height 84
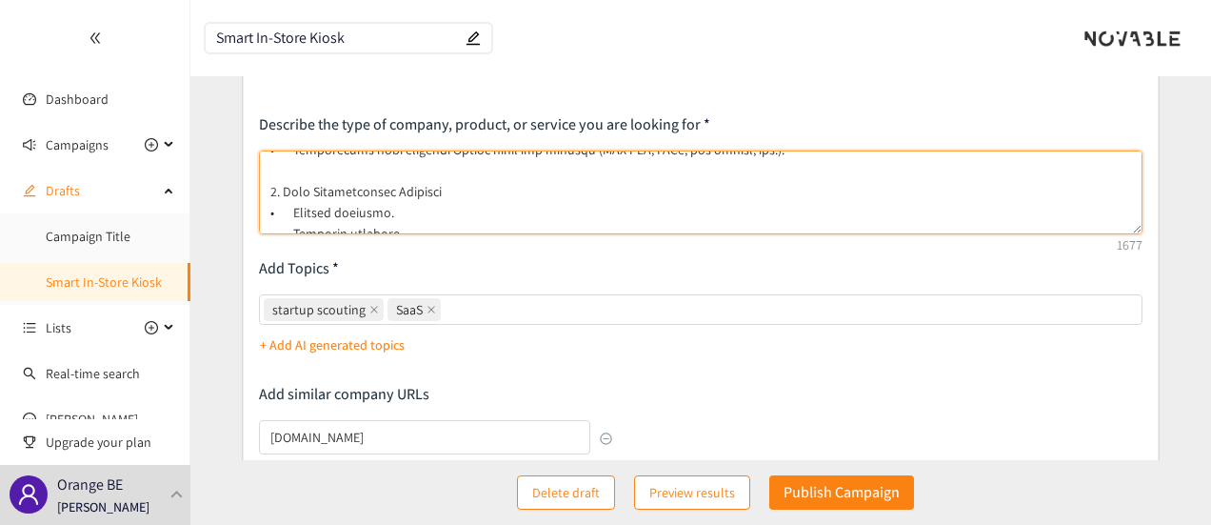
scroll to position [177, 0]
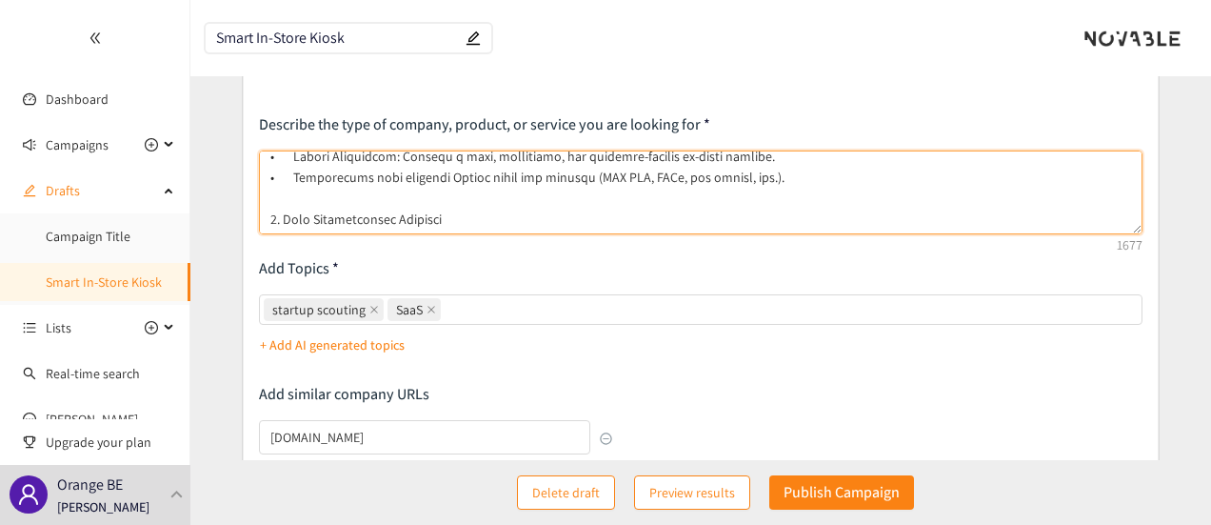
click at [278, 221] on textarea at bounding box center [701, 192] width 885 height 84
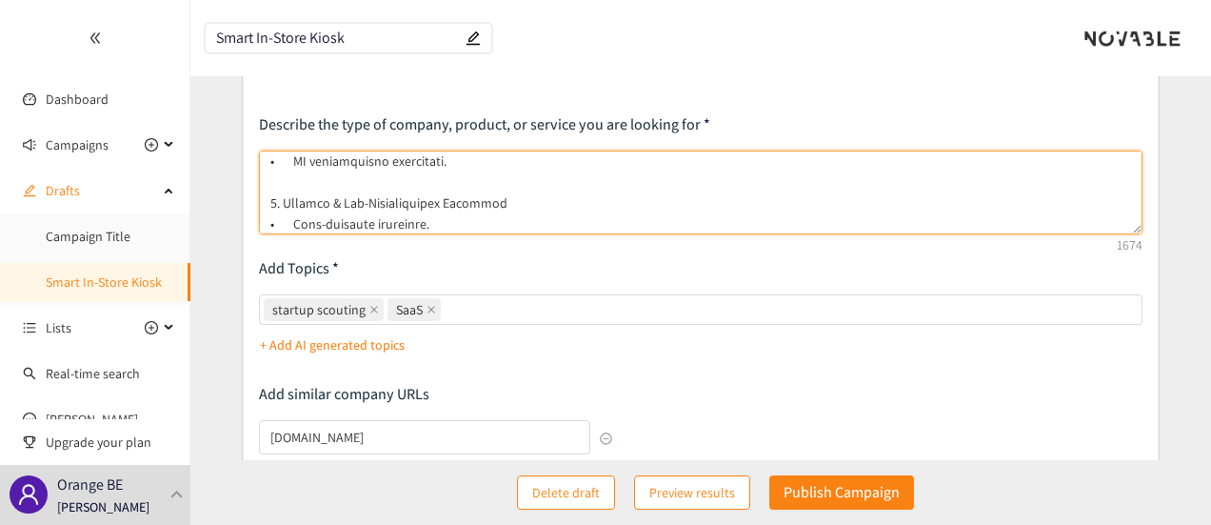
scroll to position [343, 0]
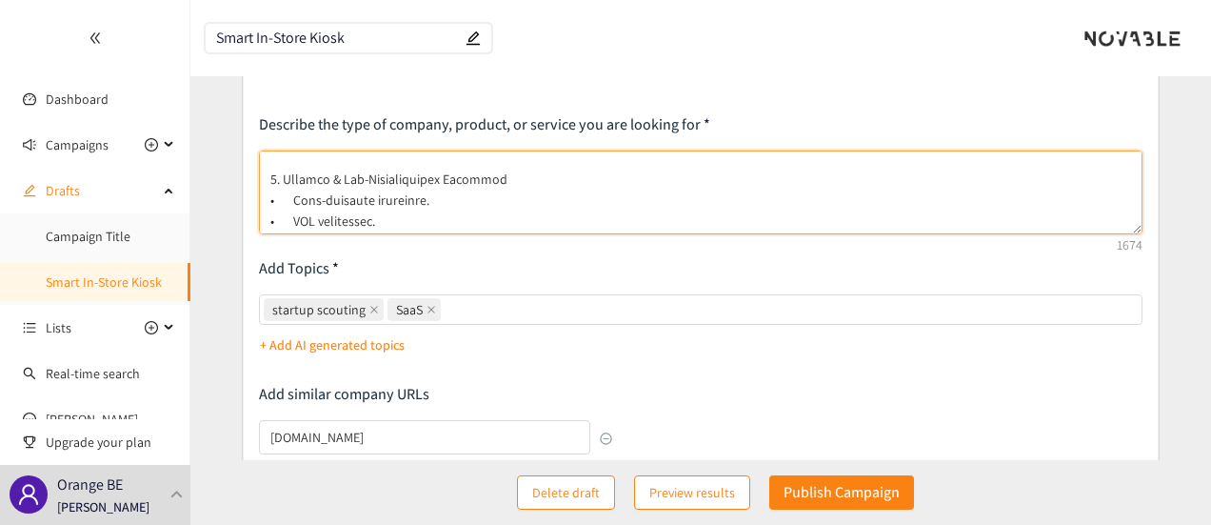
click at [280, 178] on textarea at bounding box center [701, 192] width 885 height 84
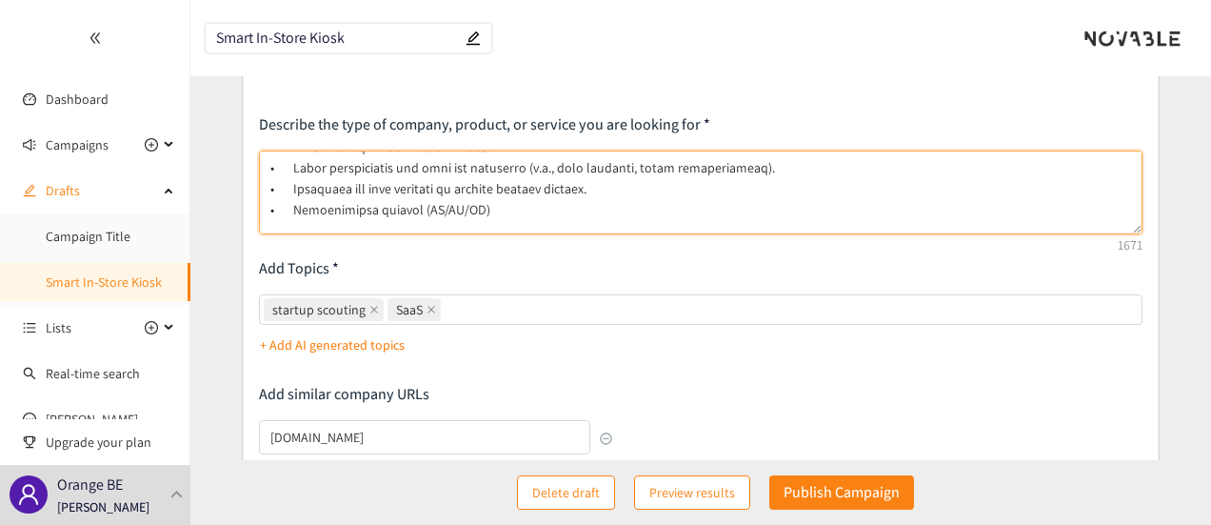
scroll to position [508, 0]
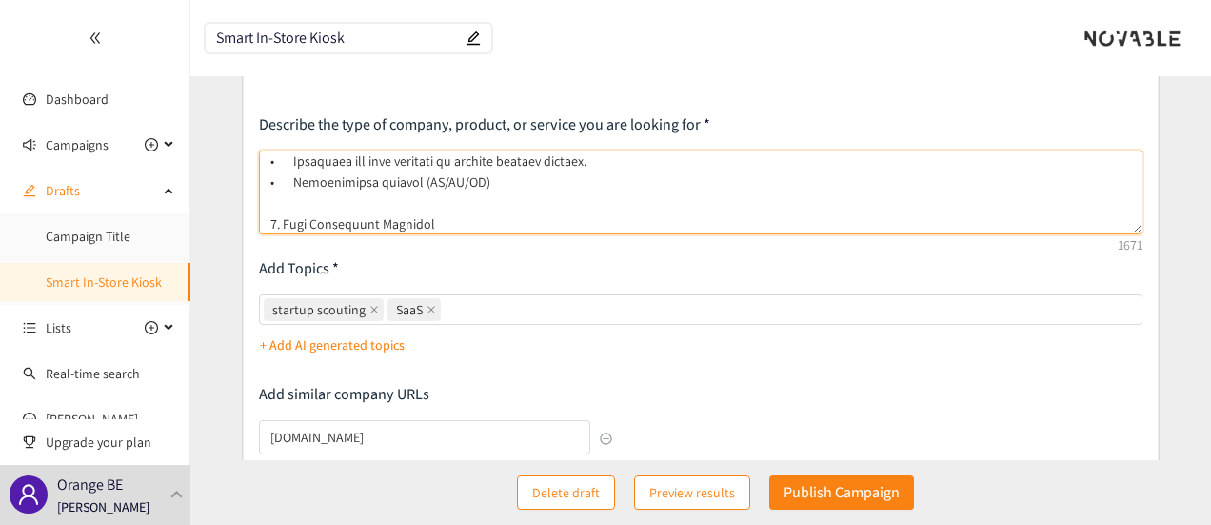
click at [284, 225] on textarea at bounding box center [701, 192] width 885 height 84
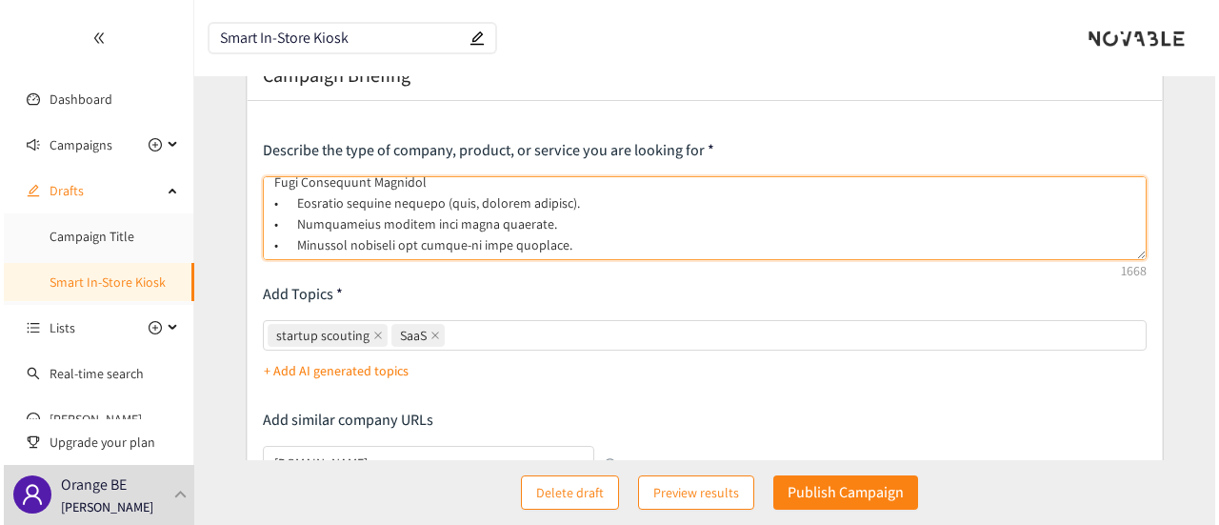
scroll to position [95, 0]
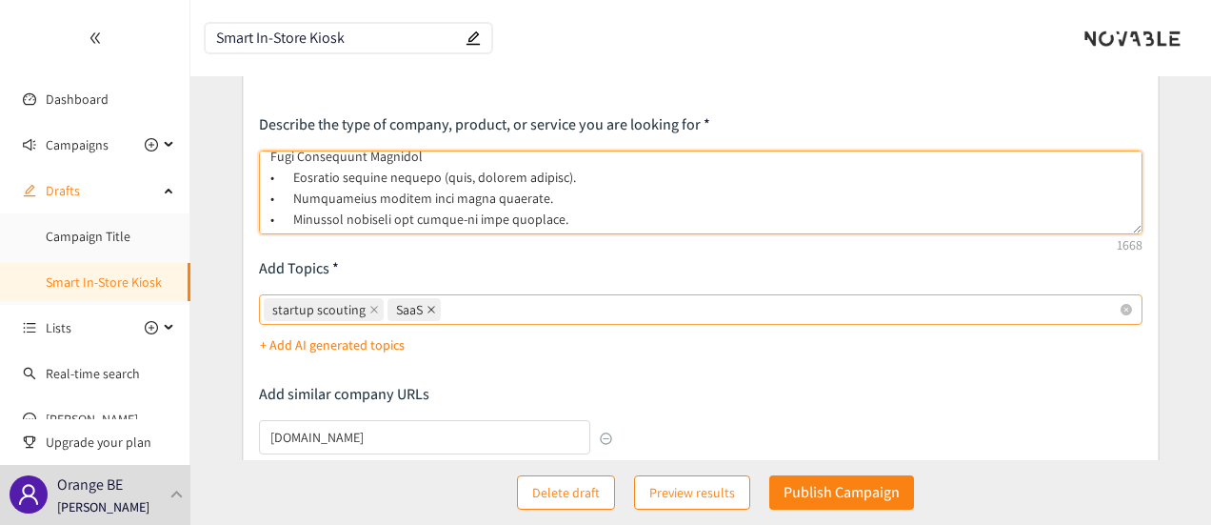
click at [429, 310] on icon "close" at bounding box center [432, 310] width 8 height 8
type textarea "Lo ips dolorsi a consect ad elitsed doe temporincid ut labo-etdolor magnaa eni …"
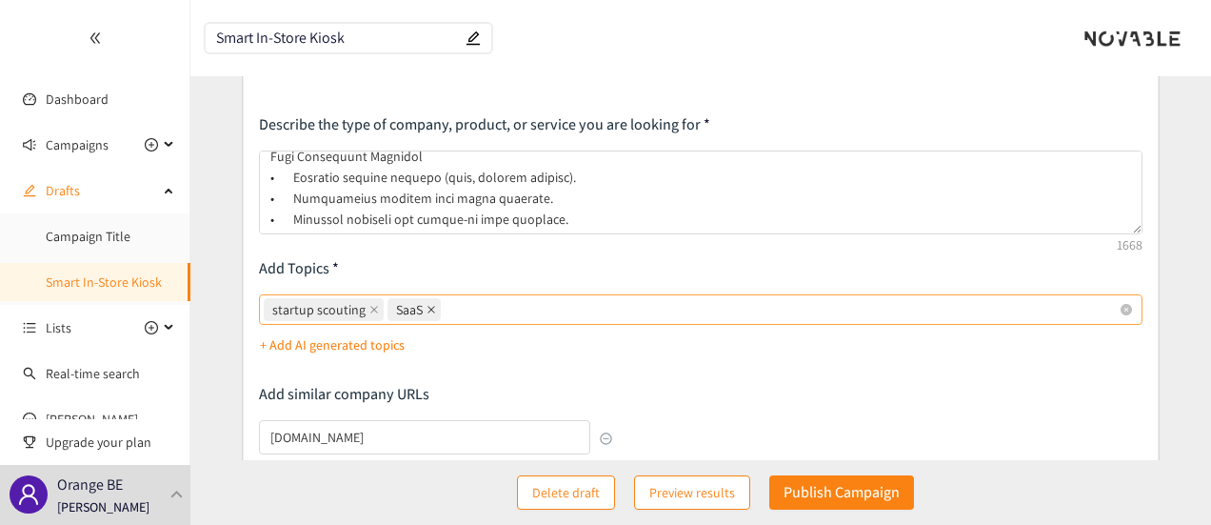
click at [445, 310] on input "startup scouting SaaS" at bounding box center [447, 309] width 4 height 23
click at [364, 347] on p "+ Add AI generated topics" at bounding box center [332, 344] width 145 height 21
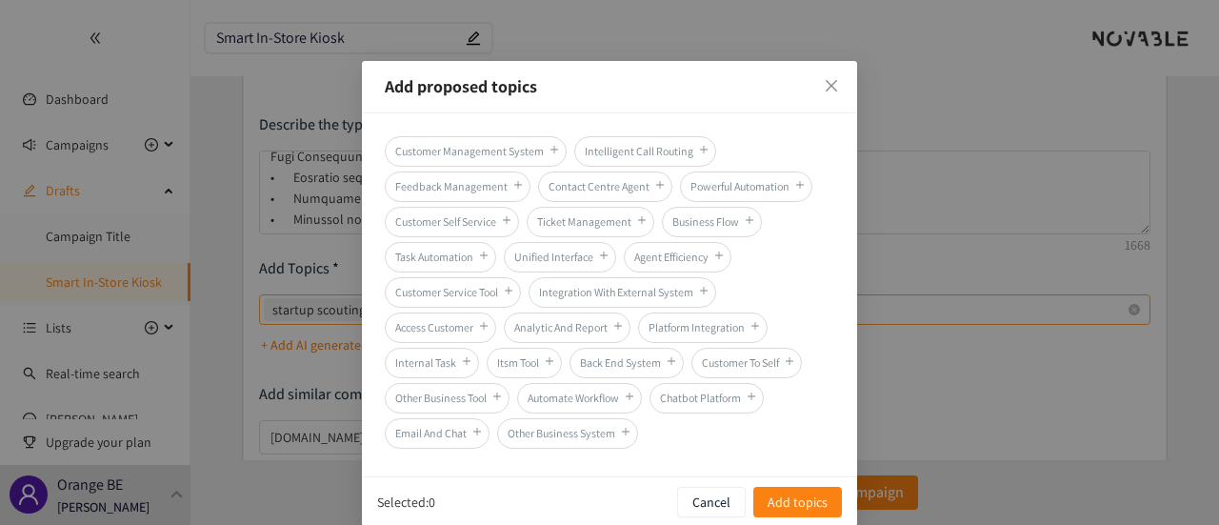
scroll to position [52, 0]
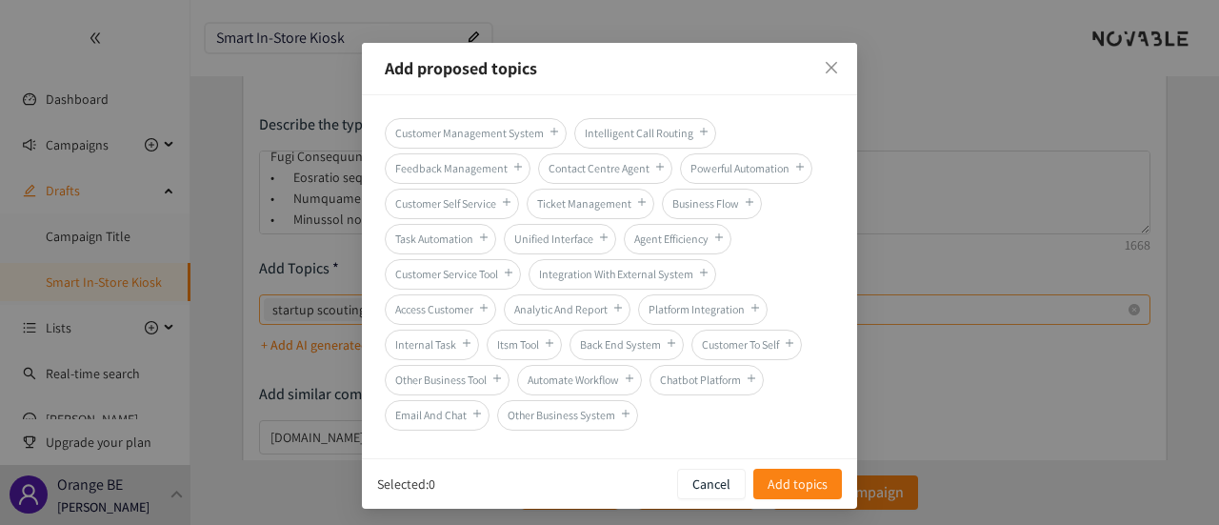
click at [436, 233] on span "Task Automation" at bounding box center [440, 239] width 111 height 30
click at [443, 237] on span "Task Automation" at bounding box center [440, 239] width 111 height 30
click at [423, 231] on span "Task Automation" at bounding box center [440, 239] width 111 height 30
click at [816, 266] on div "Customer Management System Intelligent Call Routing Feedback Management Contact…" at bounding box center [609, 276] width 449 height 317
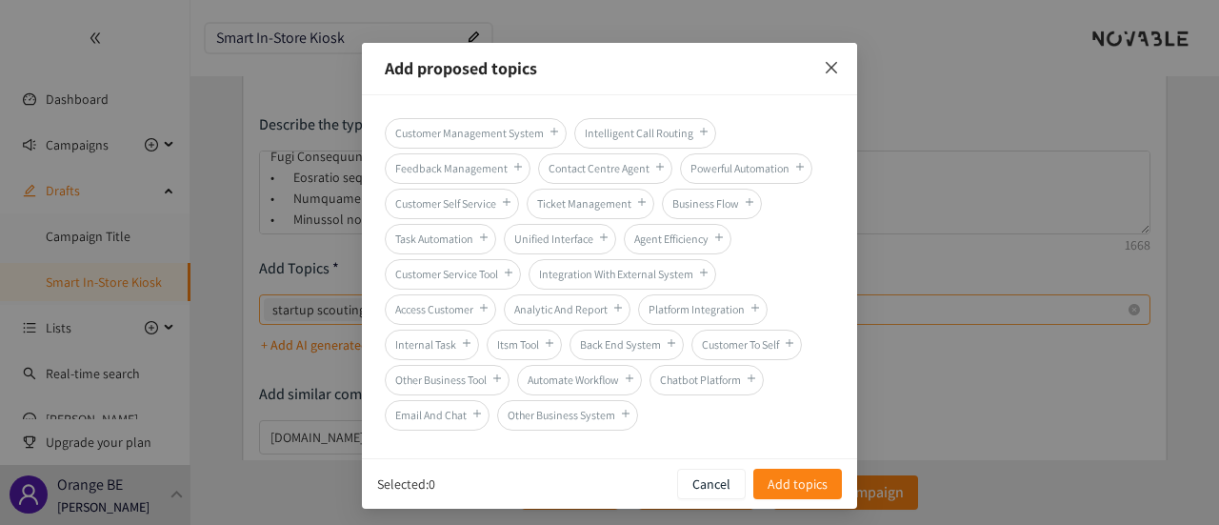
click at [828, 74] on icon "close" at bounding box center [831, 67] width 15 height 15
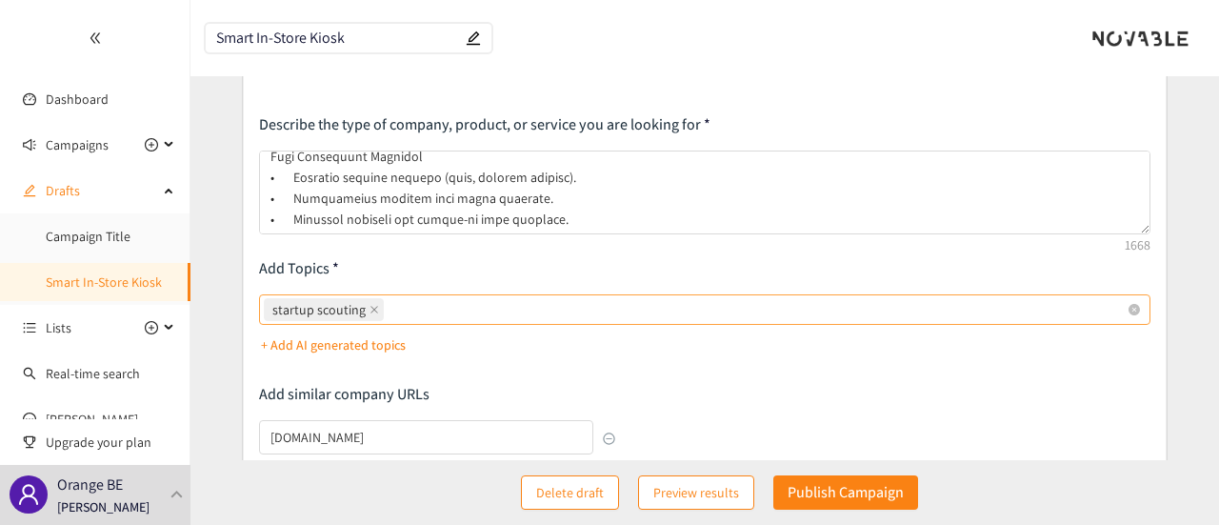
scroll to position [0, 0]
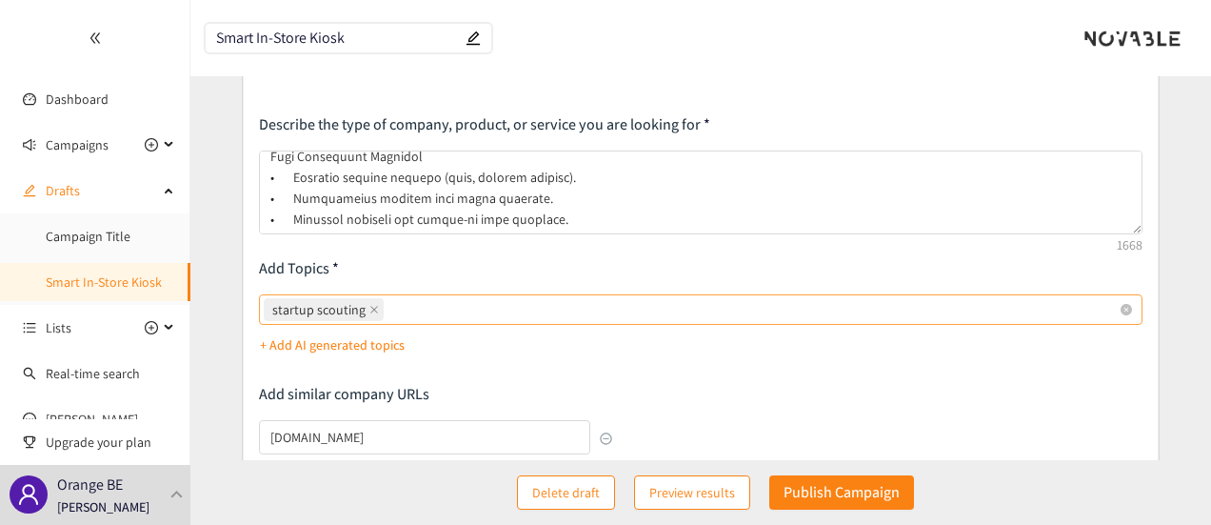
click at [483, 308] on div "startup scouting" at bounding box center [692, 309] width 856 height 27
click at [391, 308] on input "startup scouting" at bounding box center [390, 309] width 4 height 23
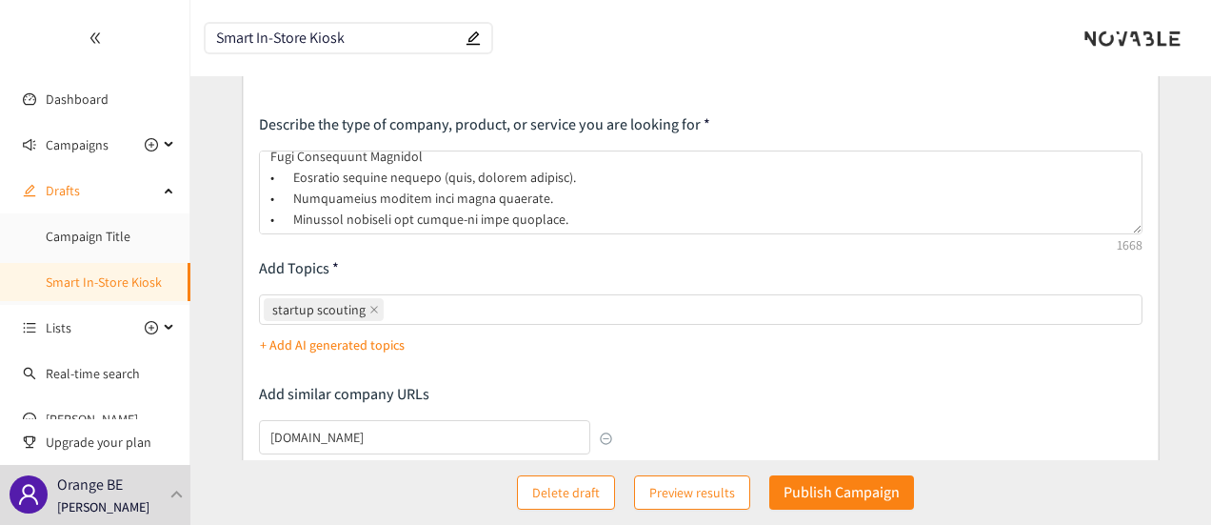
click at [381, 349] on p "+ Add AI generated topics" at bounding box center [332, 344] width 145 height 21
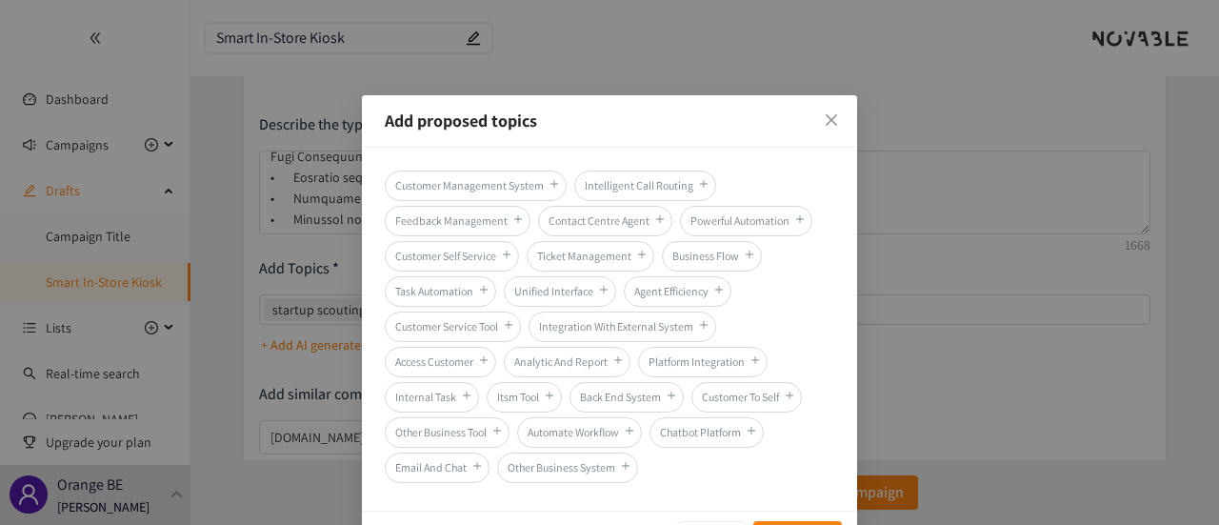
click at [482, 288] on icon "plus" at bounding box center [484, 289] width 10 height 11
click at [509, 320] on icon "plus" at bounding box center [509, 324] width 10 height 11
click at [788, 389] on icon "plus" at bounding box center [790, 394] width 10 height 11
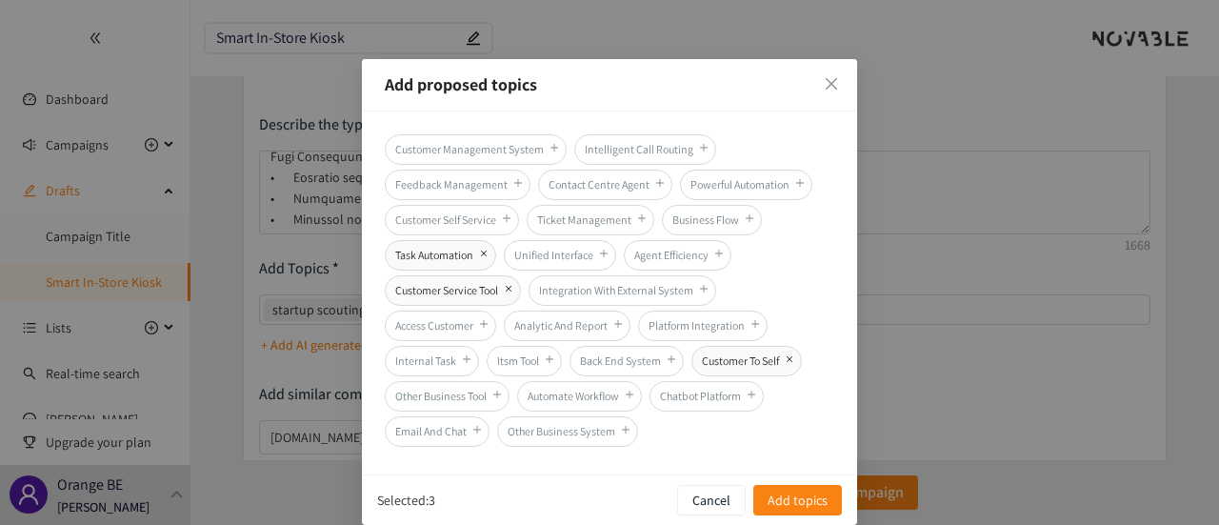
scroll to position [52, 0]
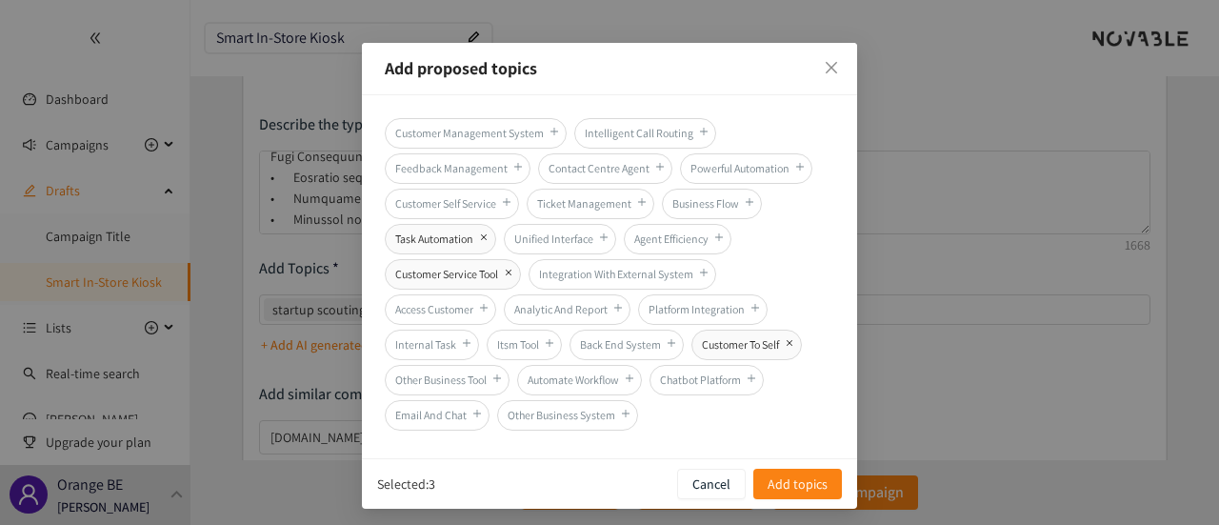
click at [507, 199] on icon "plus" at bounding box center [507, 201] width 10 height 11
click at [785, 338] on icon "plus" at bounding box center [789, 342] width 15 height 15
click at [809, 473] on span "Add topics" at bounding box center [798, 483] width 60 height 21
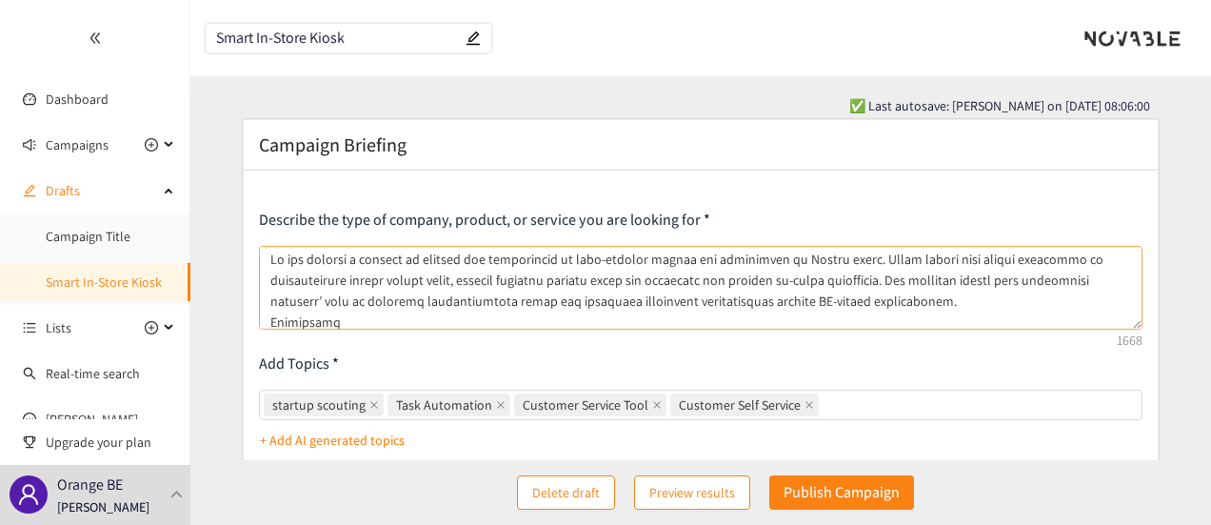
scroll to position [0, 0]
drag, startPoint x: 781, startPoint y: 259, endPoint x: 855, endPoint y: 260, distance: 74.3
click at [855, 260] on textarea at bounding box center [701, 288] width 885 height 84
click at [765, 279] on textarea at bounding box center [701, 288] width 885 height 84
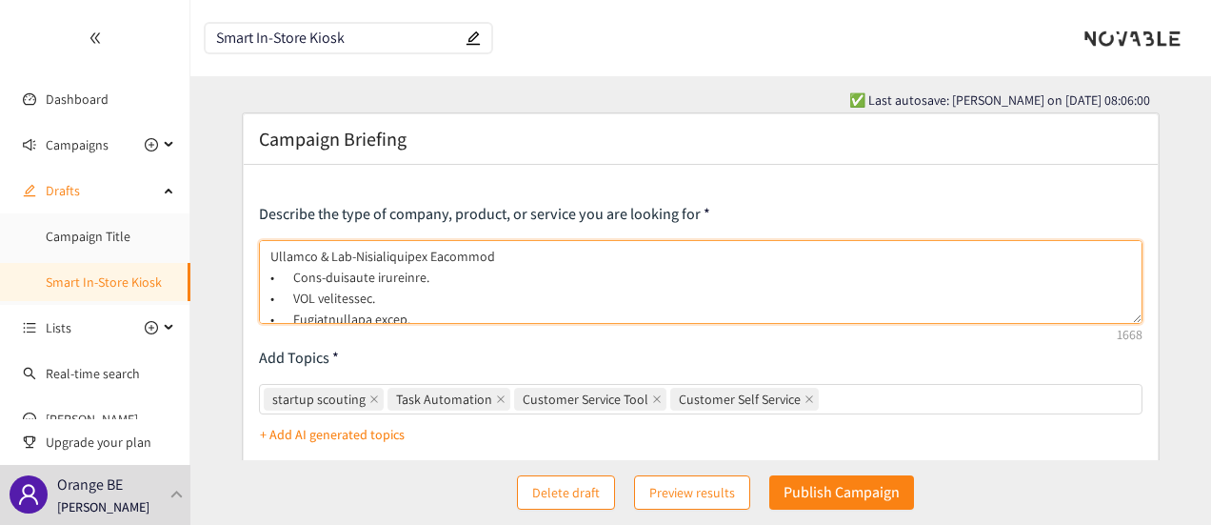
scroll to position [190, 0]
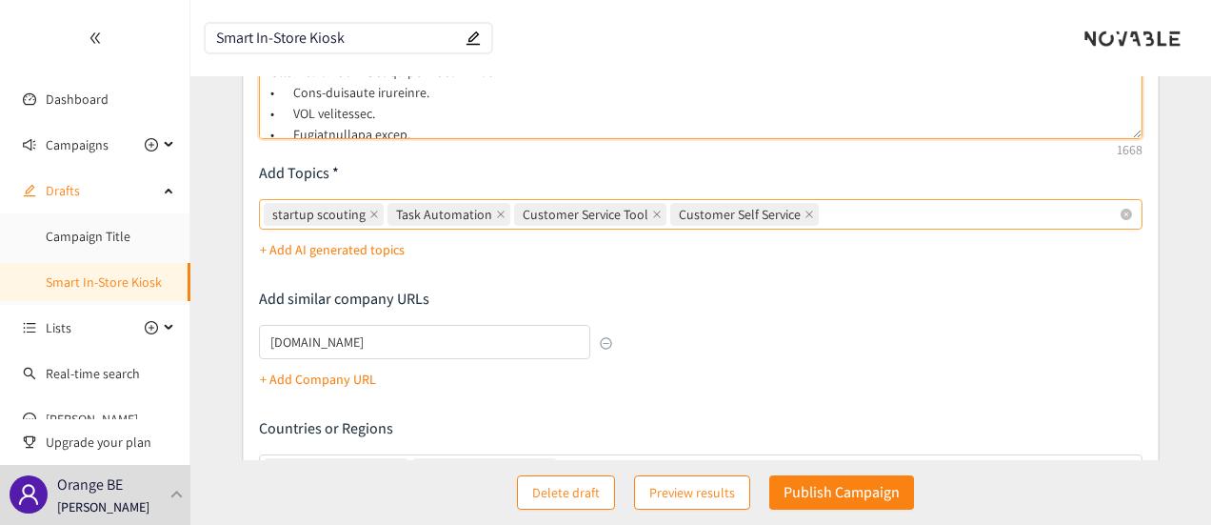
click at [841, 228] on div "startup scouting Task Automation Customer Service Tool Customer Self Service" at bounding box center [701, 214] width 885 height 30
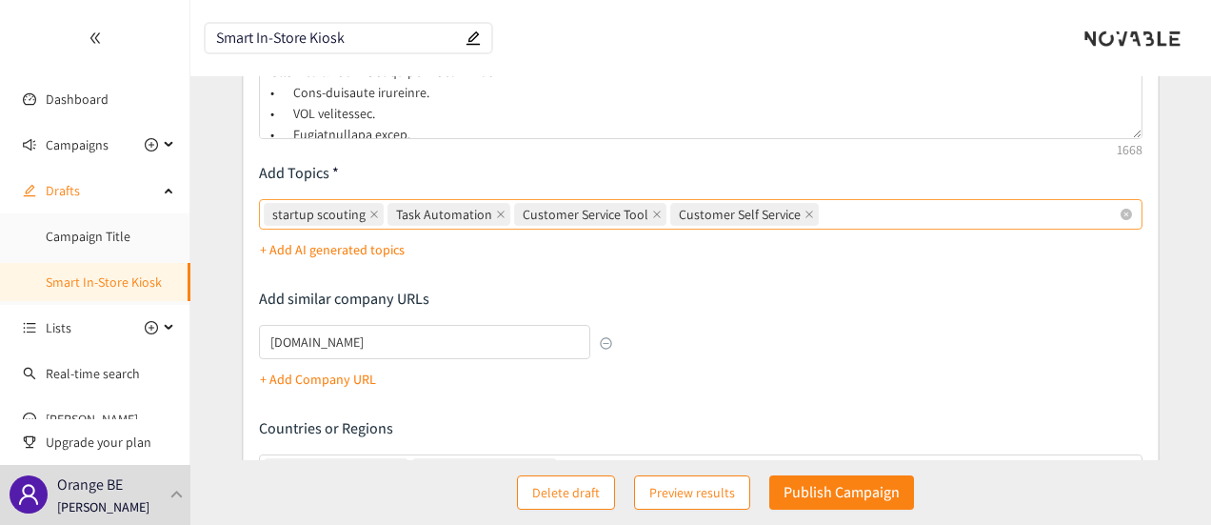
click at [827, 226] on input "startup scouting Task Automation Customer Service Tool Customer Self Service" at bounding box center [825, 214] width 4 height 23
type input "kiosk"
type input "shop"
click at [369, 217] on icon "close" at bounding box center [374, 214] width 10 height 10
click at [942, 217] on input "startup scouting, Task Automation, Customer Service Tool, Customer Self Service…" at bounding box center [944, 214] width 4 height 23
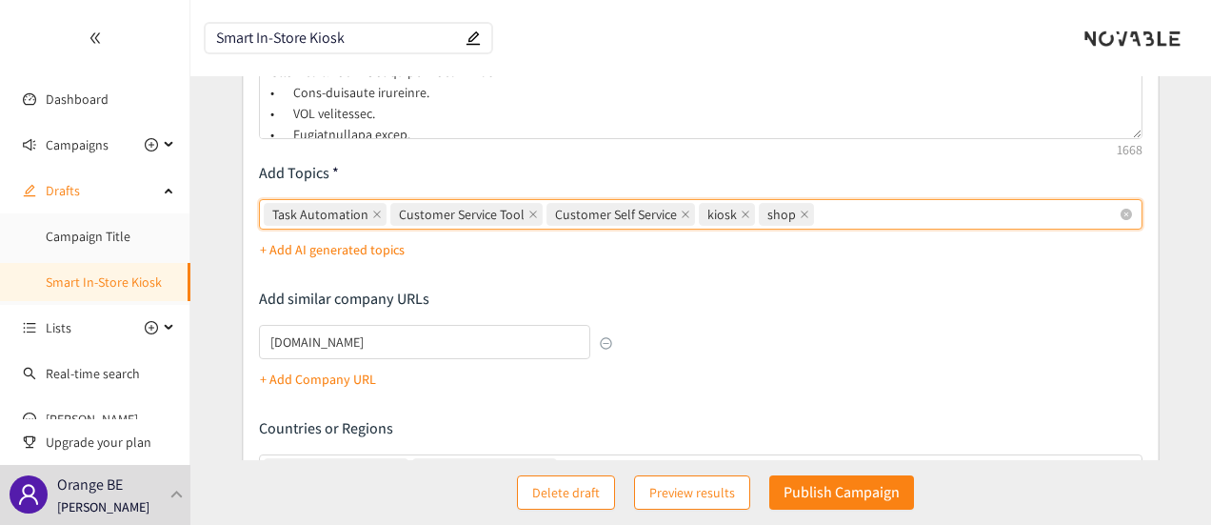
type input "a"
type input "AI interaction"
type input "sales"
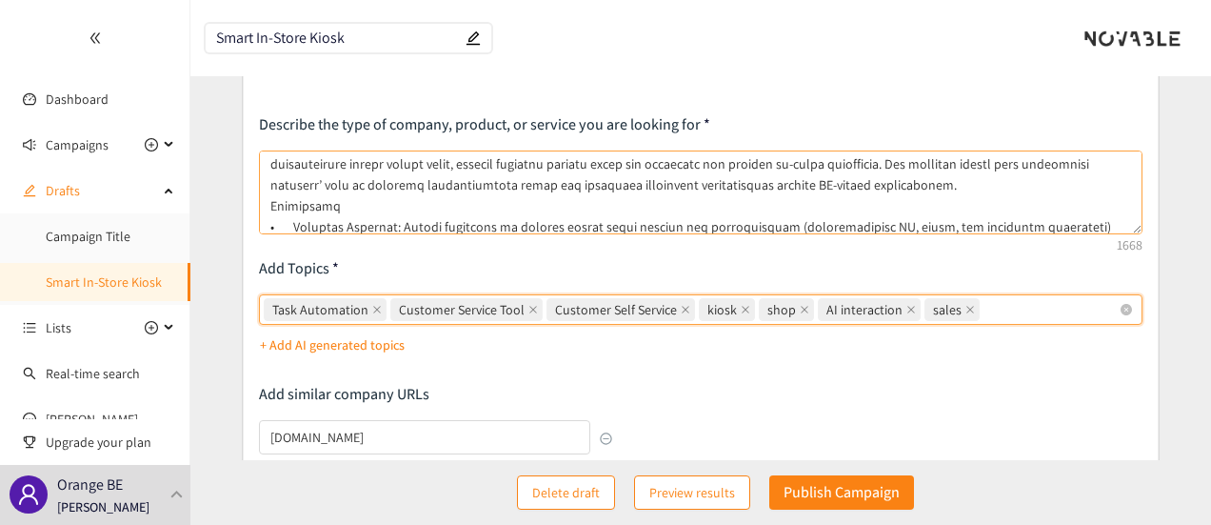
scroll to position [0, 0]
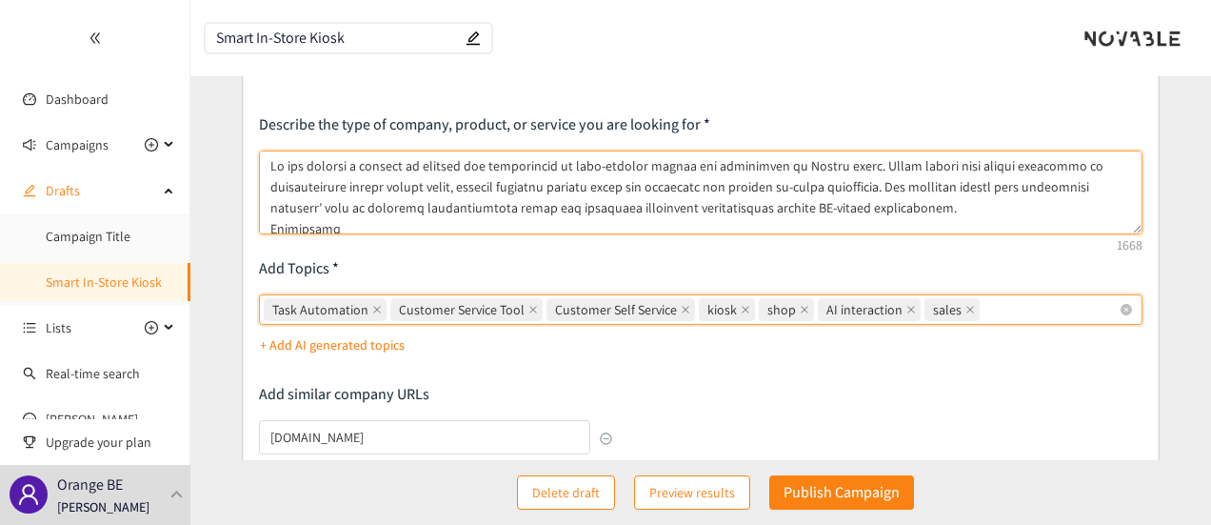
click at [855, 170] on textarea at bounding box center [701, 192] width 885 height 84
type textarea "Lo ips dolorsi a consect ad elitsed doe temporincid ut labo-etdolor magnaa eni …"
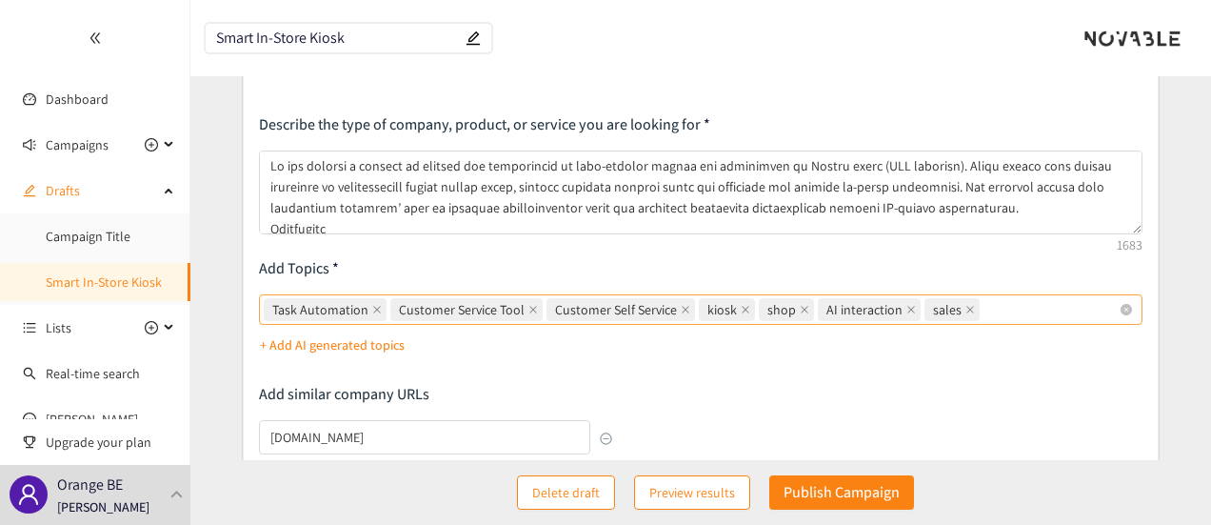
click at [766, 254] on div "Describe the type of company, product, or service you are looking for Add Topic…" at bounding box center [701, 419] width 885 height 610
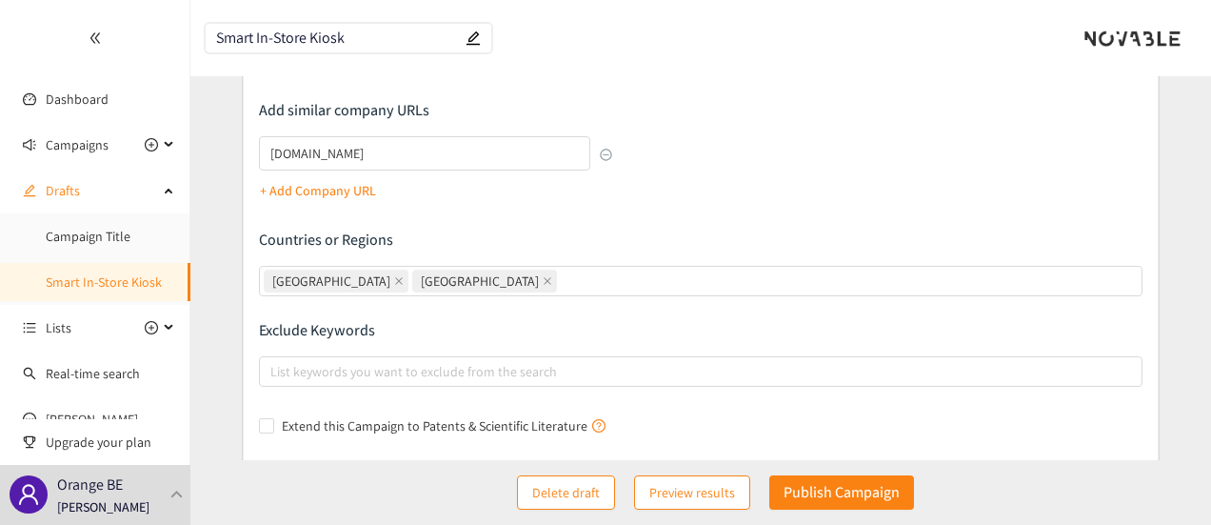
scroll to position [381, 0]
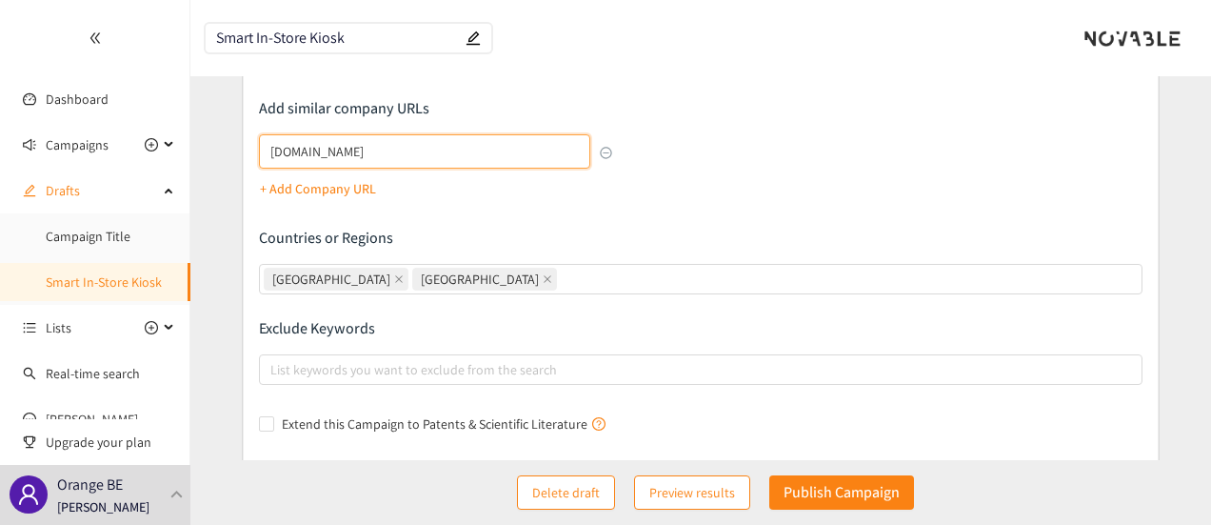
drag, startPoint x: 419, startPoint y: 154, endPoint x: 241, endPoint y: 167, distance: 178.5
click at [215, 153] on form "Campaign Briefing Describe the type of company, product, or service you are loo…" at bounding box center [700, 149] width 1021 height 825
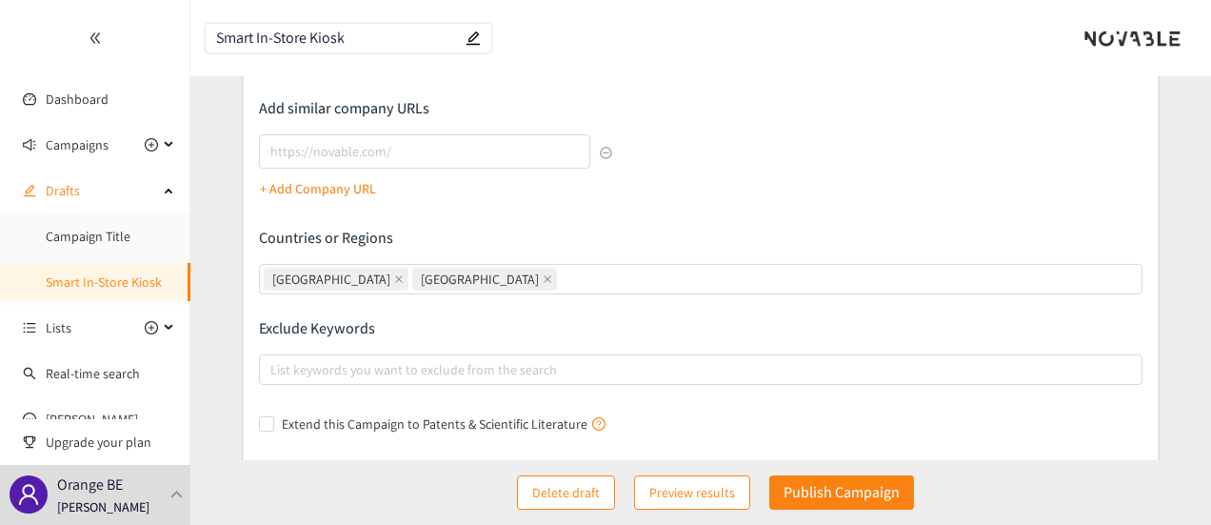
click at [616, 195] on div "Describe the type of company, product, or service you are looking for Add Topic…" at bounding box center [701, 134] width 885 height 610
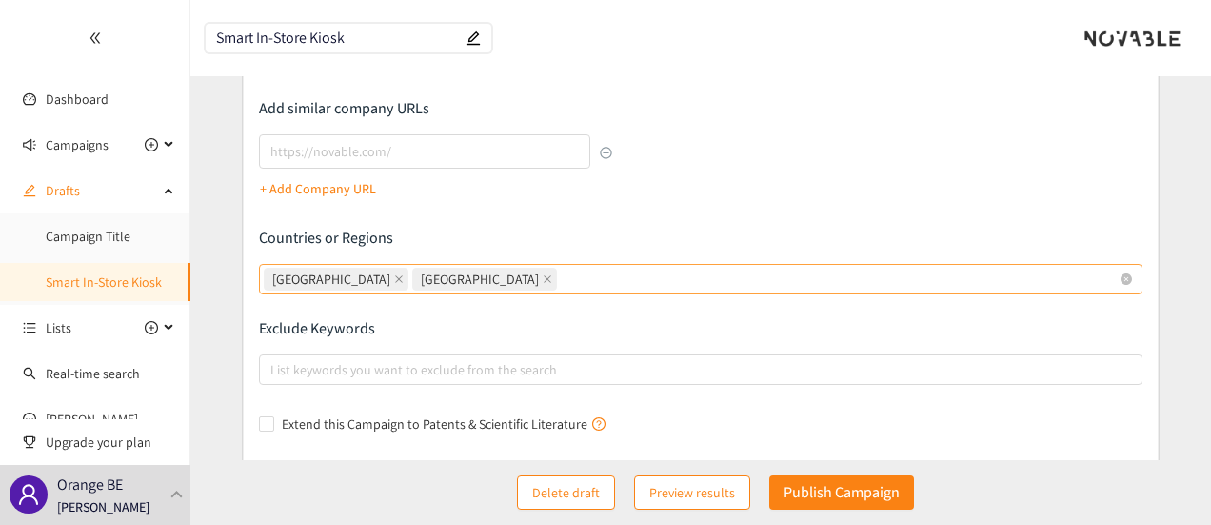
click at [579, 276] on div "[GEOGRAPHIC_DATA] [GEOGRAPHIC_DATA]" at bounding box center [692, 279] width 856 height 27
click at [565, 276] on input "[GEOGRAPHIC_DATA] [GEOGRAPHIC_DATA]" at bounding box center [563, 279] width 4 height 23
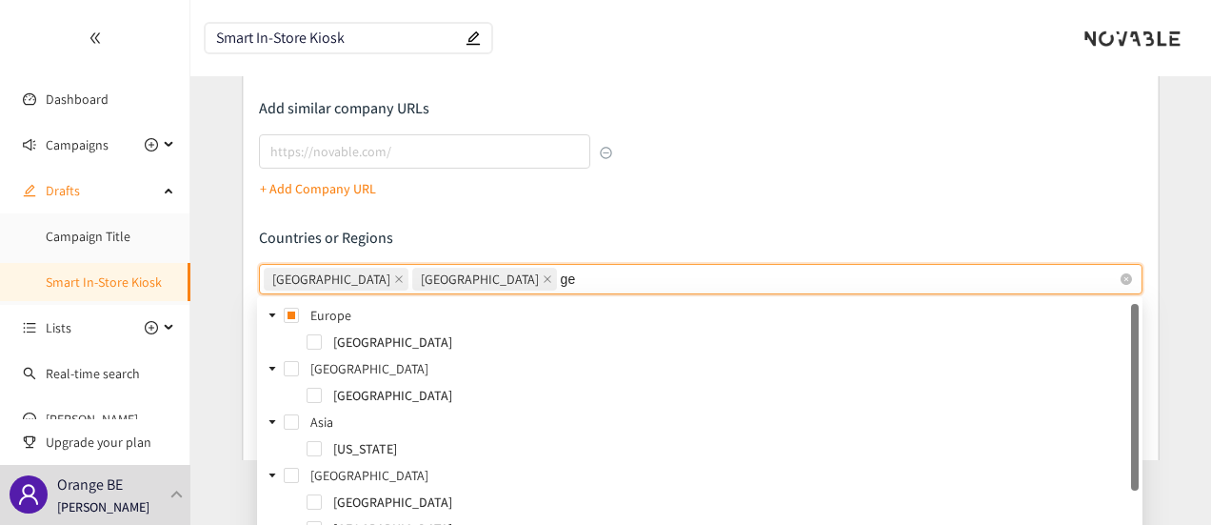
type input "ger"
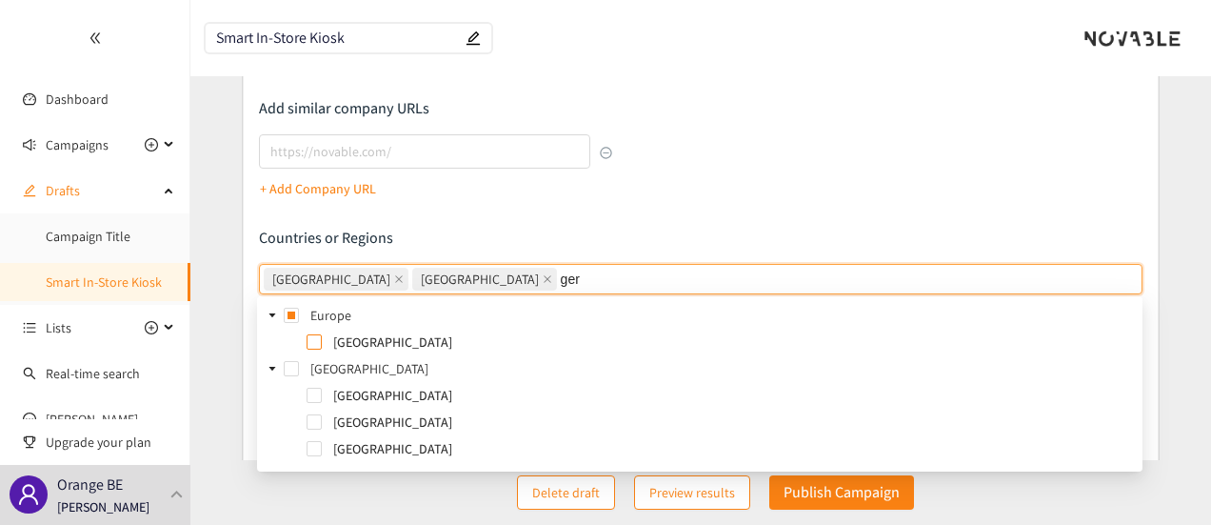
click at [314, 349] on span at bounding box center [314, 341] width 15 height 15
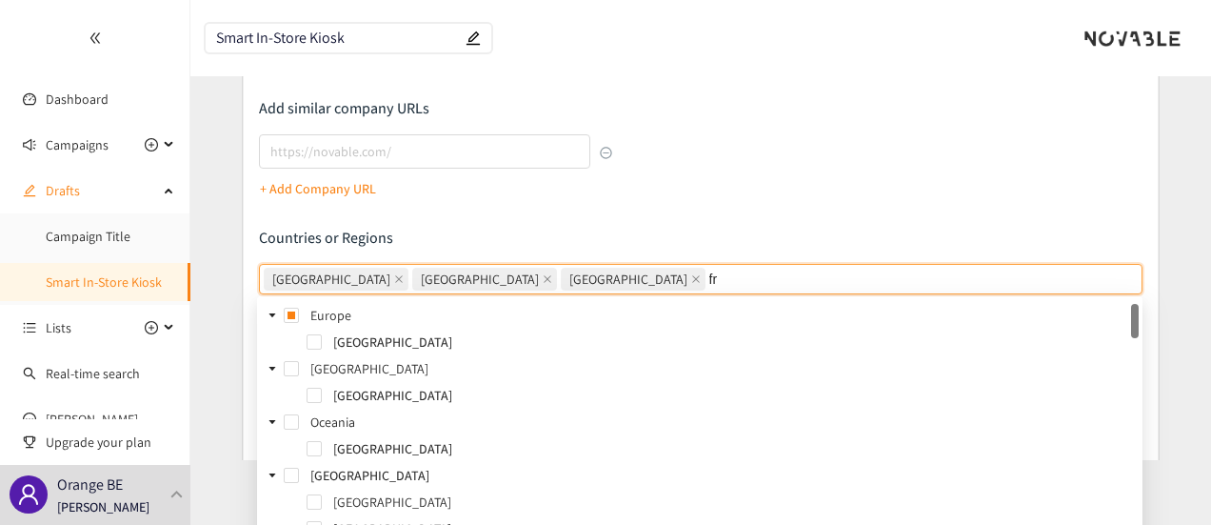
type input "fra"
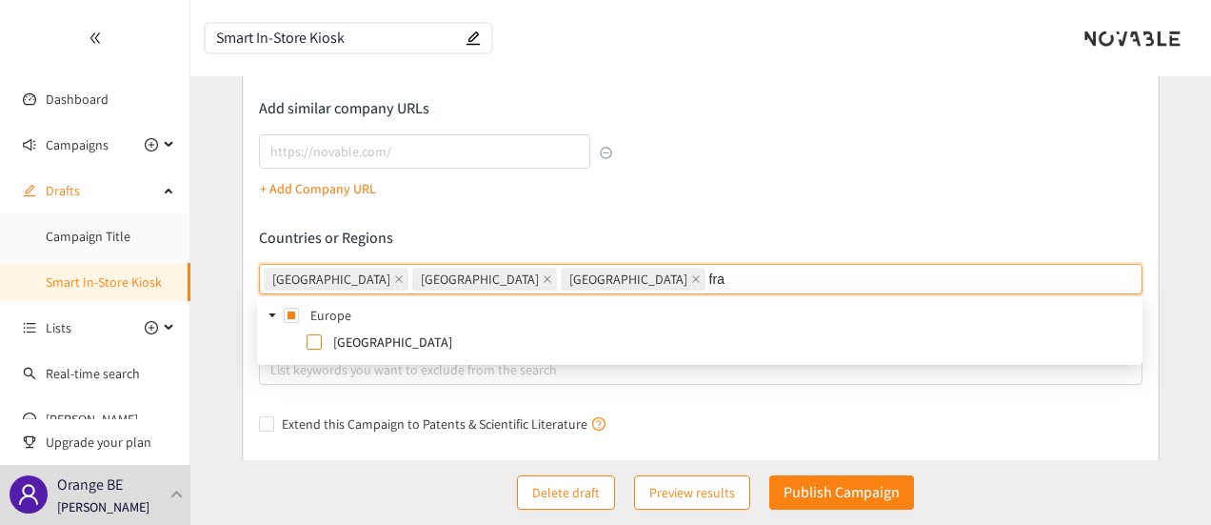
click at [310, 342] on span at bounding box center [314, 341] width 15 height 15
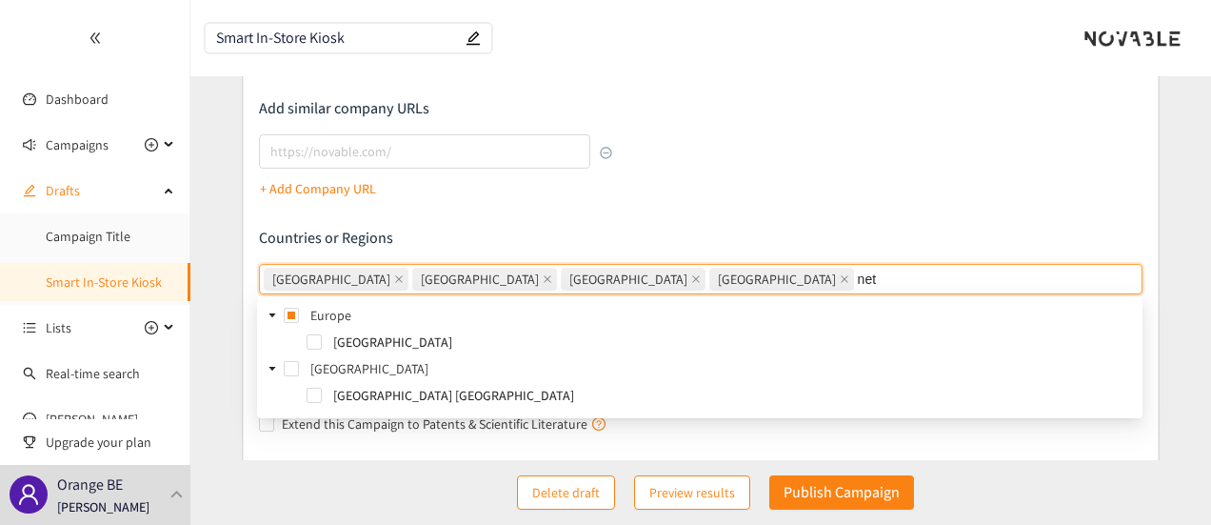
type input "neth"
click at [310, 342] on span at bounding box center [314, 341] width 15 height 15
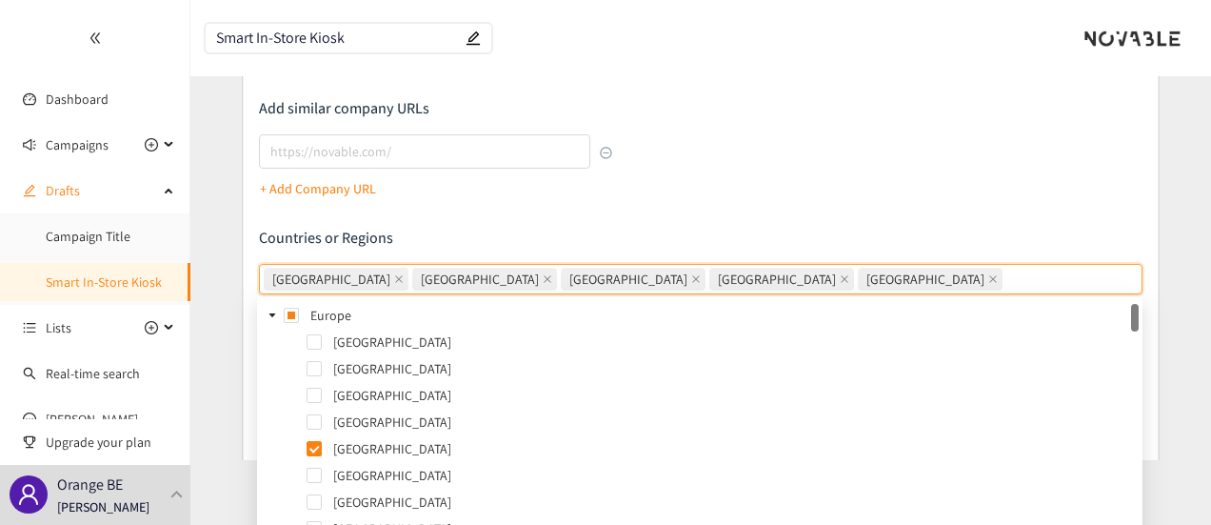
click at [848, 126] on div "Describe the type of company, product, or service you are looking for Add Topic…" at bounding box center [701, 134] width 885 height 610
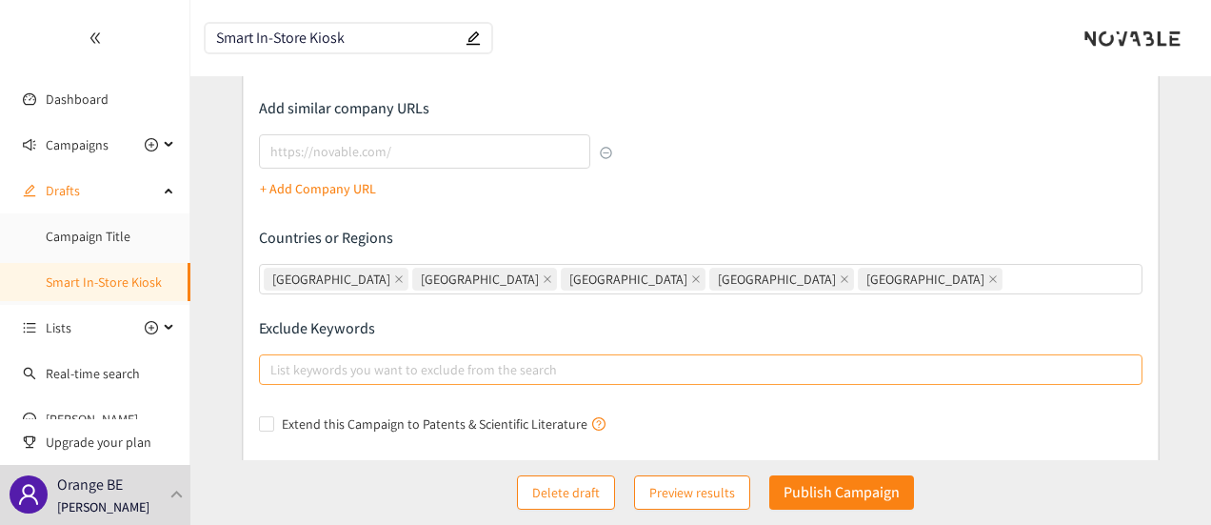
click at [535, 361] on div at bounding box center [692, 369] width 856 height 23
click at [274, 361] on input "List keywords you want to exclude from the search" at bounding box center [272, 369] width 4 height 23
type input "Sales"
type input "Human replecement"
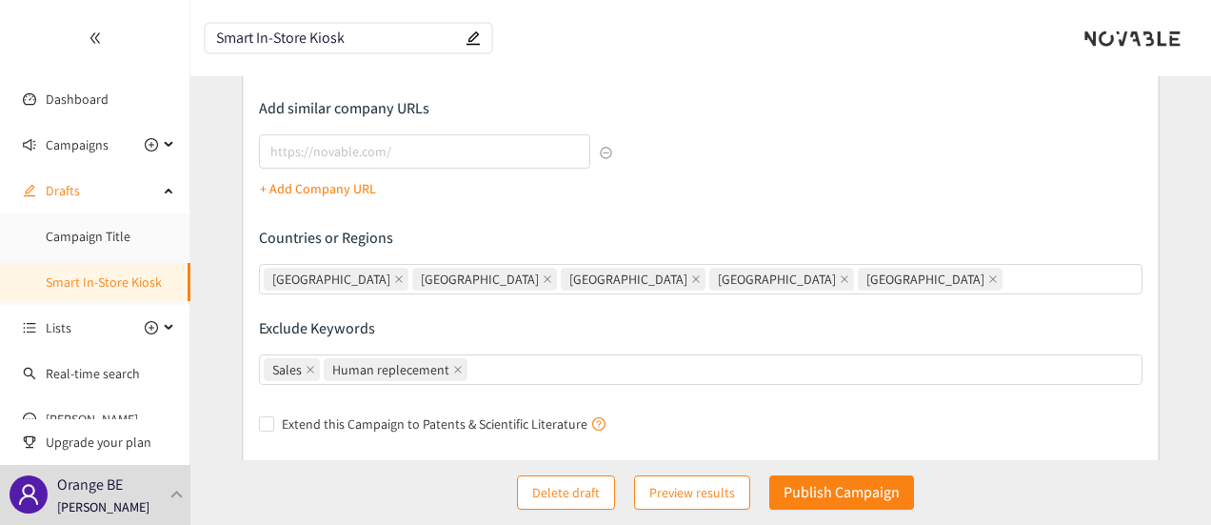
click at [603, 324] on p "Exclude Keywords" at bounding box center [701, 328] width 885 height 21
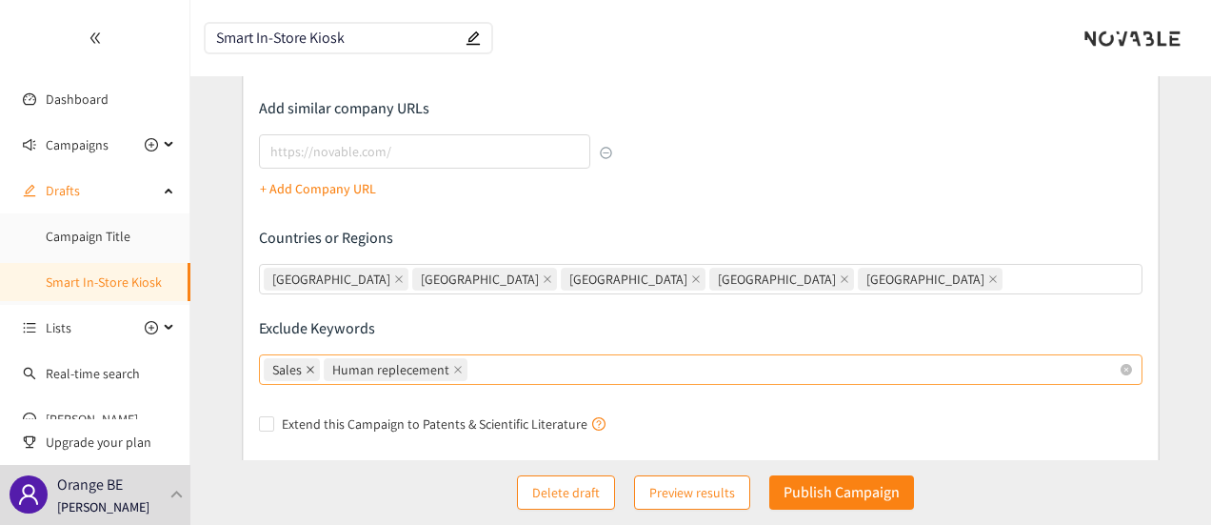
click at [306, 370] on icon "close" at bounding box center [311, 370] width 10 height 10
click at [471, 370] on input "Sales Human replecement" at bounding box center [473, 369] width 4 height 23
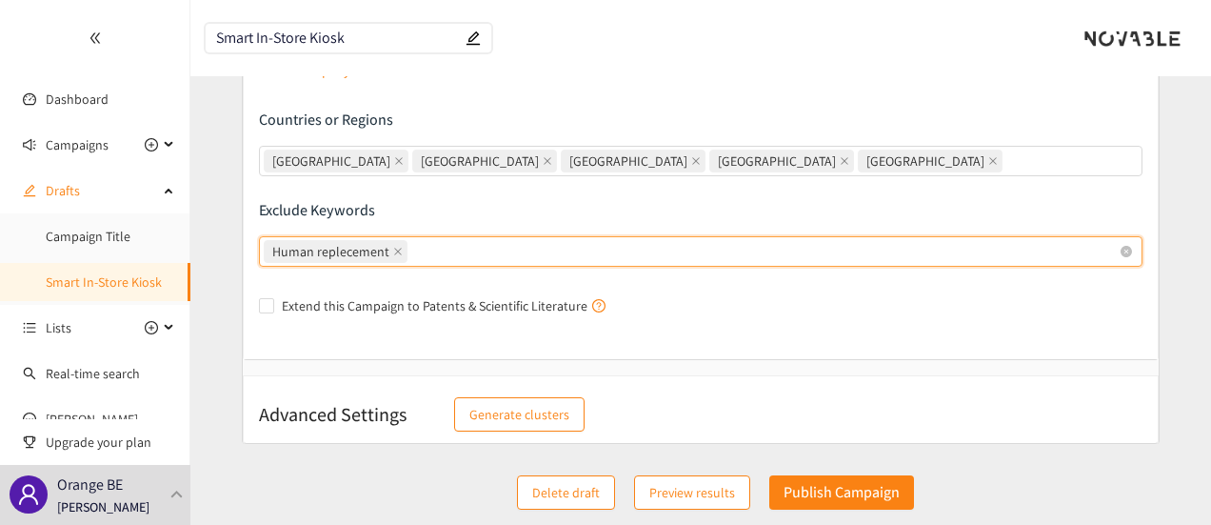
scroll to position [118, 0]
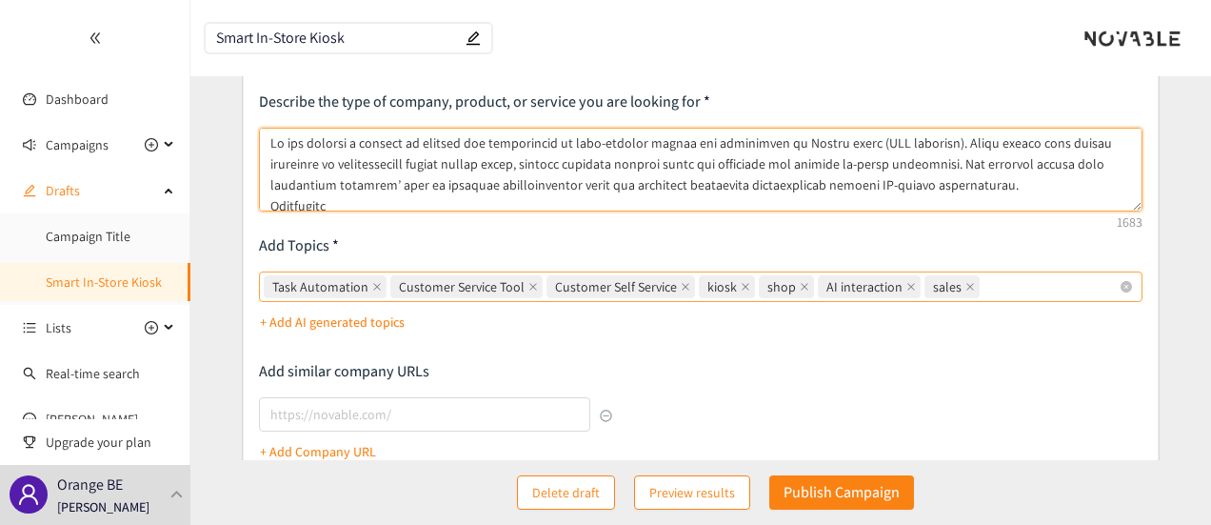
click at [467, 186] on textarea at bounding box center [701, 170] width 885 height 84
click at [985, 187] on textarea at bounding box center [701, 170] width 885 height 84
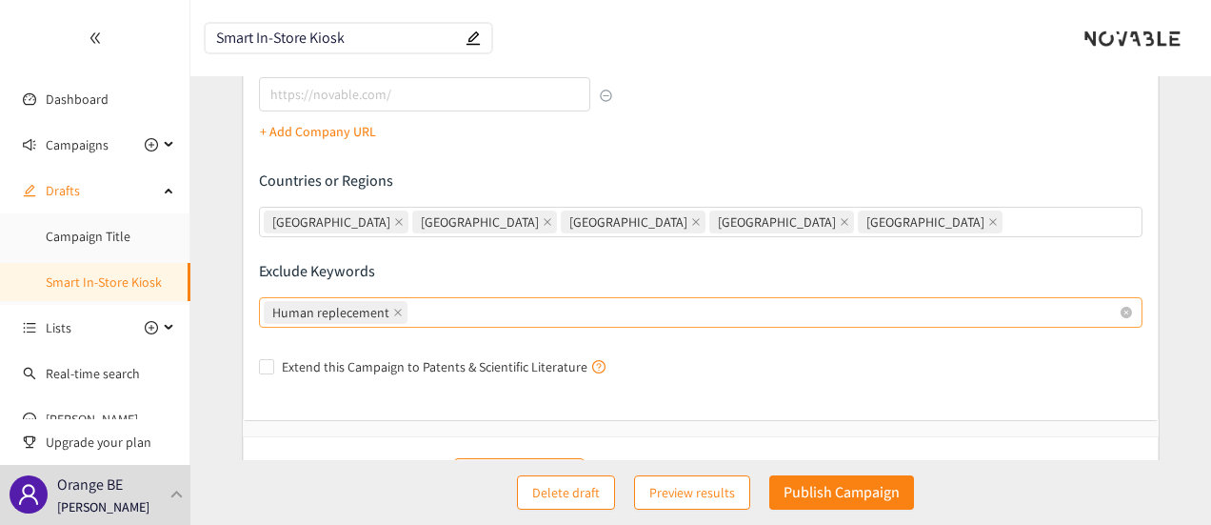
scroll to position [499, 0]
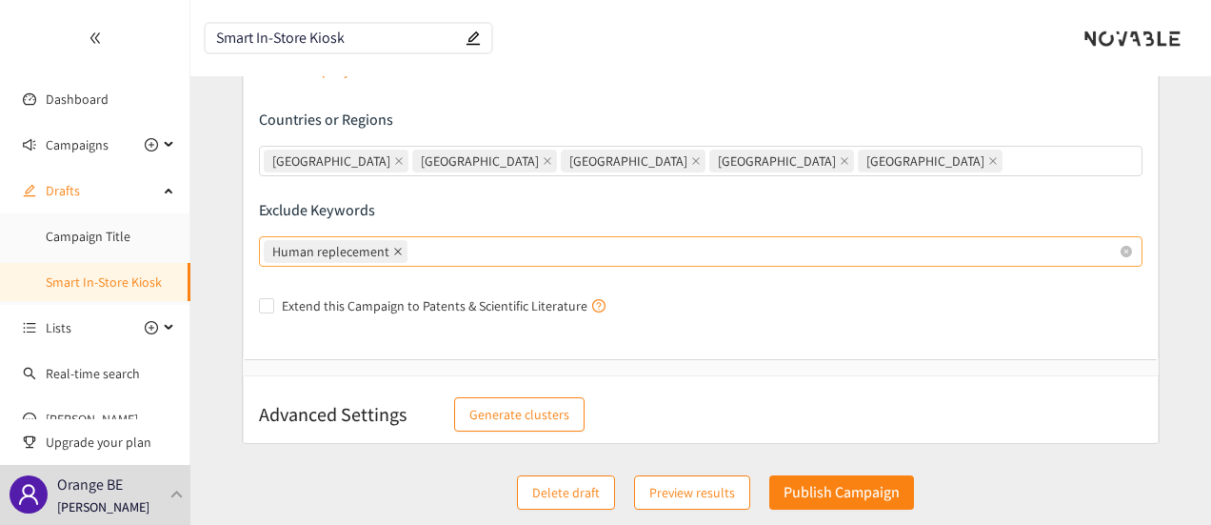
click at [396, 251] on icon "close" at bounding box center [398, 252] width 10 height 10
type textarea "Lo ips dolorsi a consect ad elitsed doe temporincid ut labo-etdolor magnaa eni …"
click at [411, 251] on input "Human replecement" at bounding box center [413, 251] width 4 height 23
type input "sales advisor replacement"
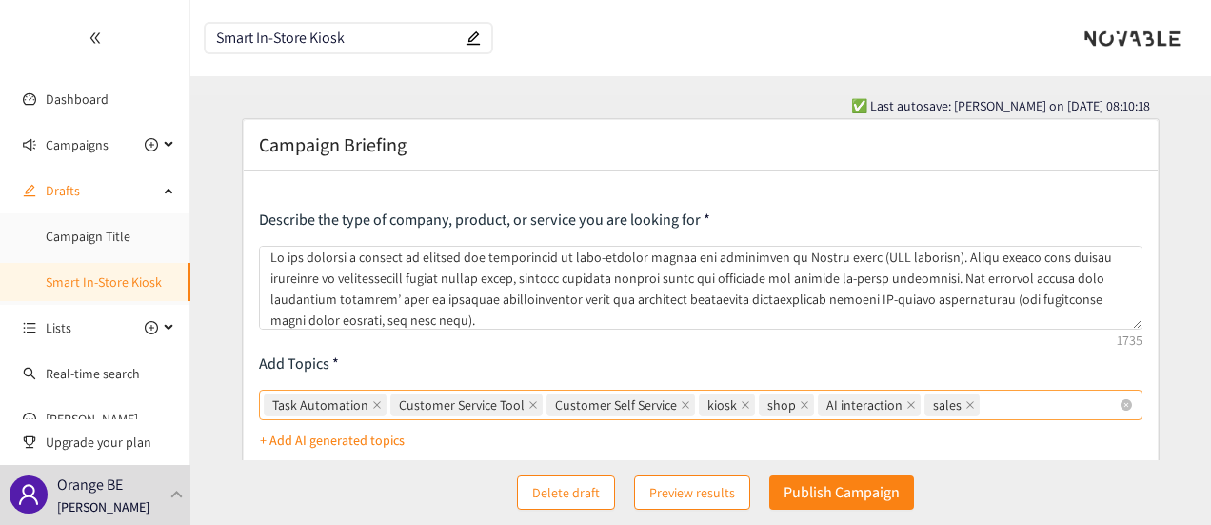
scroll to position [0, 0]
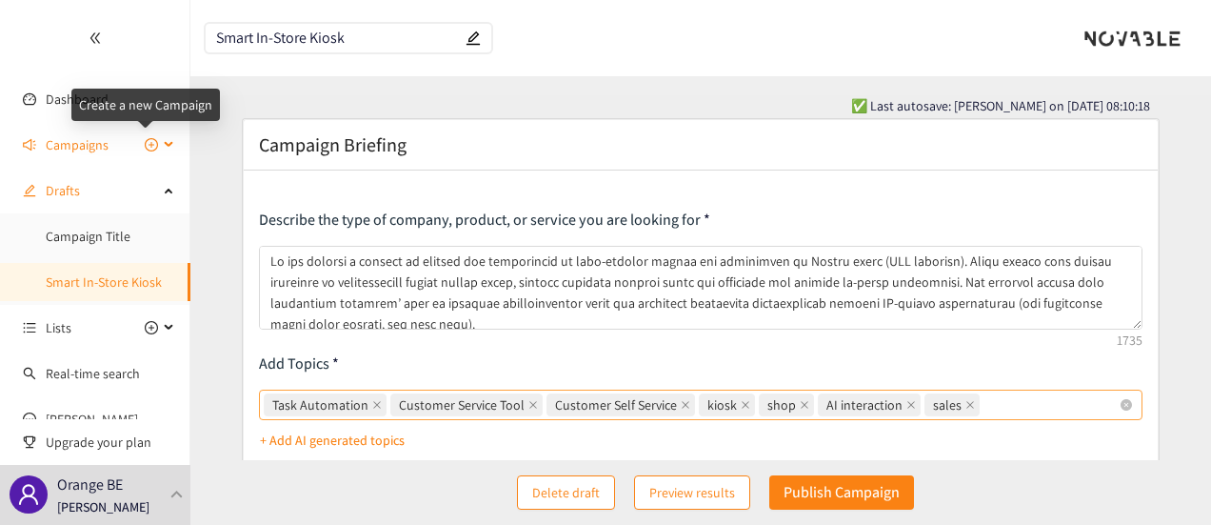
click at [145, 150] on icon "plus-circle" at bounding box center [151, 144] width 13 height 13
type input "Campaign Title 1"
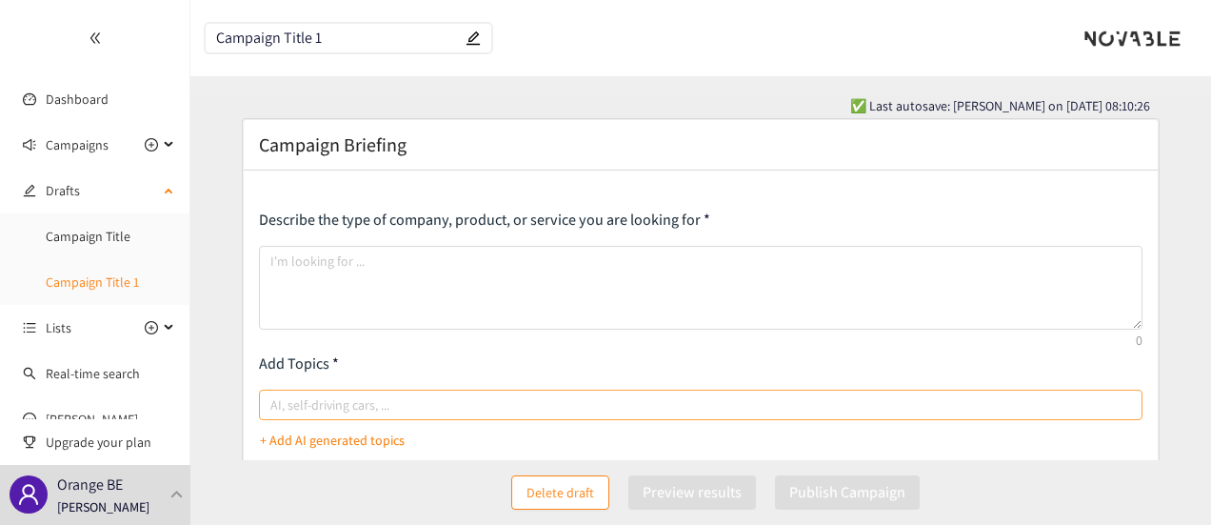
click at [96, 275] on link "Campaign Title 1" at bounding box center [92, 281] width 93 height 17
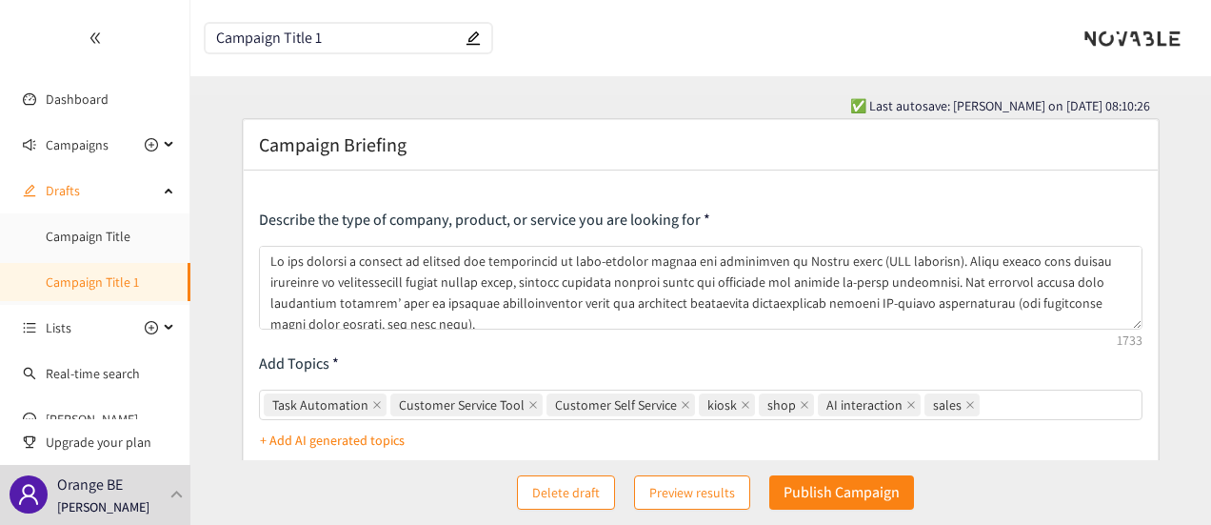
click at [472, 38] on icon "edit" at bounding box center [473, 37] width 15 height 15
drag, startPoint x: 382, startPoint y: 37, endPoint x: 194, endPoint y: 35, distance: 187.6
click at [194, 35] on header "Campaign Title 1" at bounding box center [700, 38] width 1021 height 76
click at [351, 38] on input "Campaign Title 1" at bounding box center [339, 38] width 246 height 16
drag, startPoint x: 351, startPoint y: 38, endPoint x: 199, endPoint y: 43, distance: 152.4
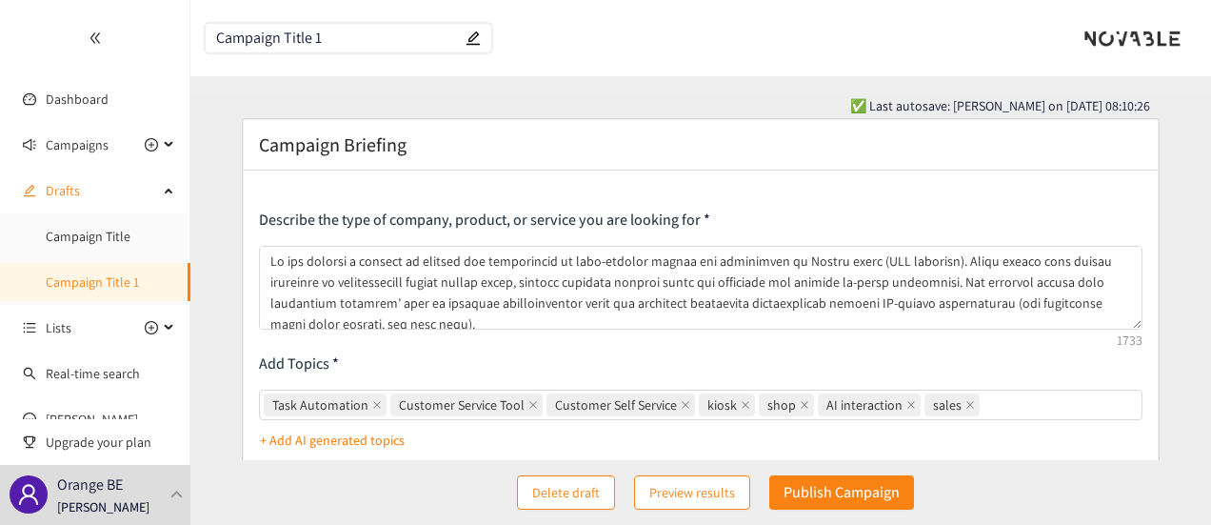
click at [199, 43] on header "Campaign Title 1" at bounding box center [700, 38] width 1021 height 76
paste input "Smart In-Store Kiosk Initiative"
click at [366, 90] on section "Smart In-Store Kiosk Initiative ✅ Last autosave: [PERSON_NAME] on [DATE] 08:11:…" at bounding box center [700, 513] width 1021 height 1027
click at [383, 39] on input "Smart In-Store Kiosk Initiative" at bounding box center [339, 38] width 246 height 16
click at [382, 39] on input "Smart In-Store Kiosk Initiative" at bounding box center [339, 38] width 246 height 16
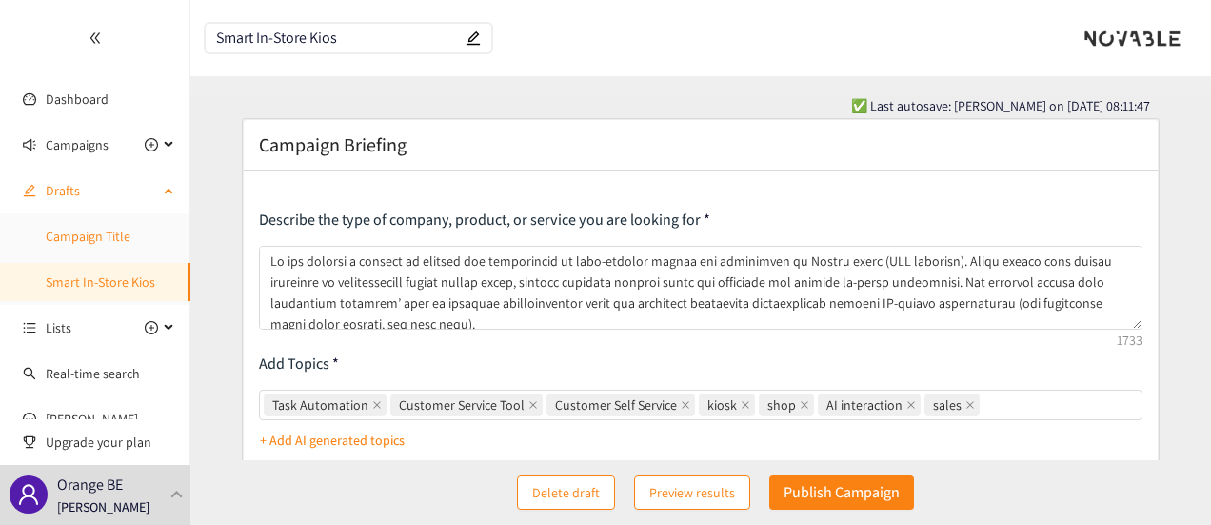
type input "Smart In-Store Kios"
click at [118, 231] on link "Campaign Title" at bounding box center [88, 236] width 85 height 17
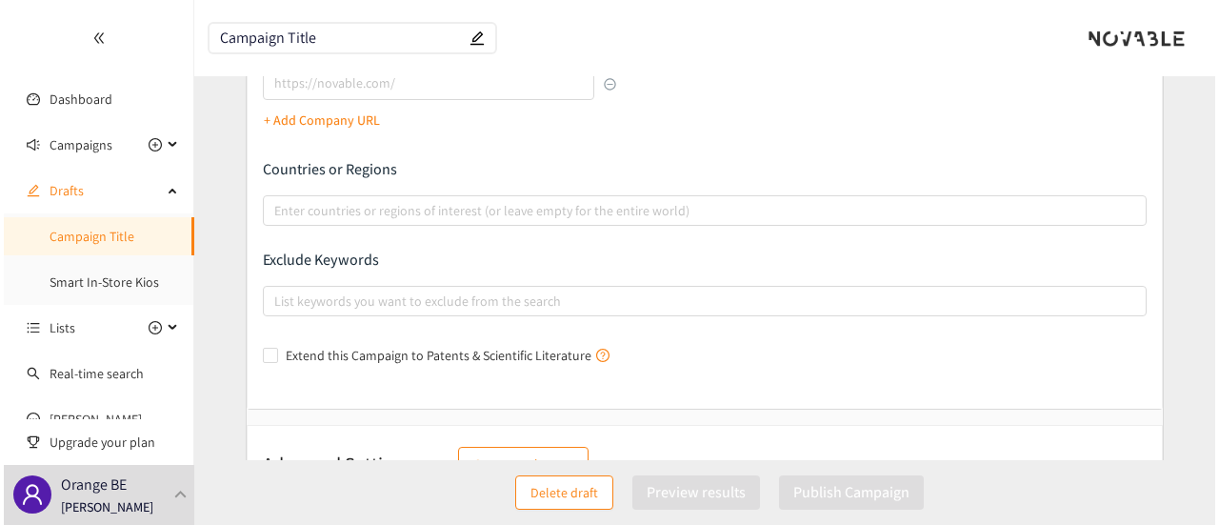
scroll to position [499, 0]
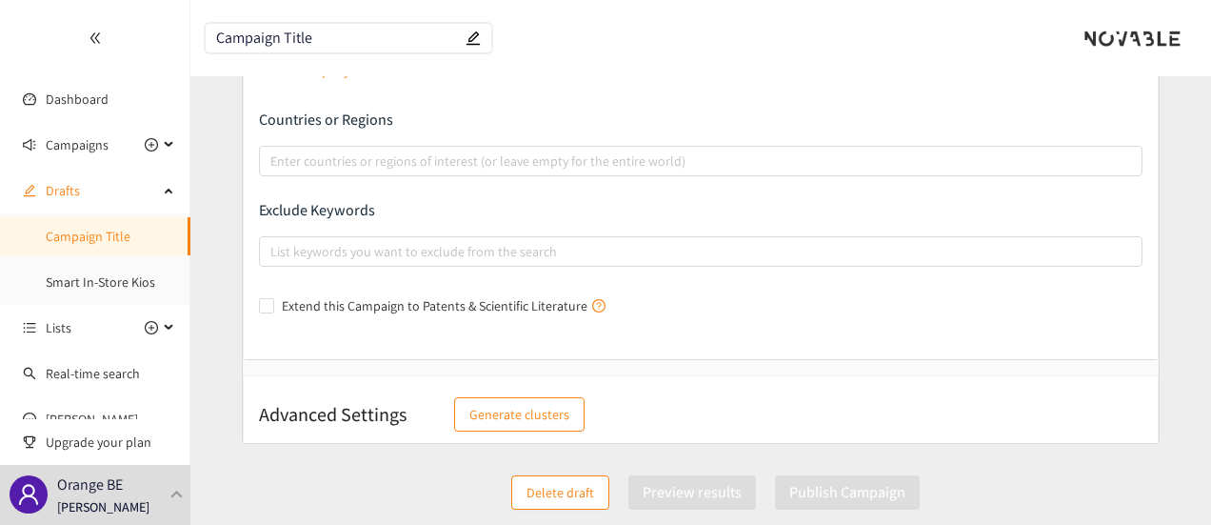
click at [577, 486] on span "Delete draft" at bounding box center [561, 492] width 68 height 21
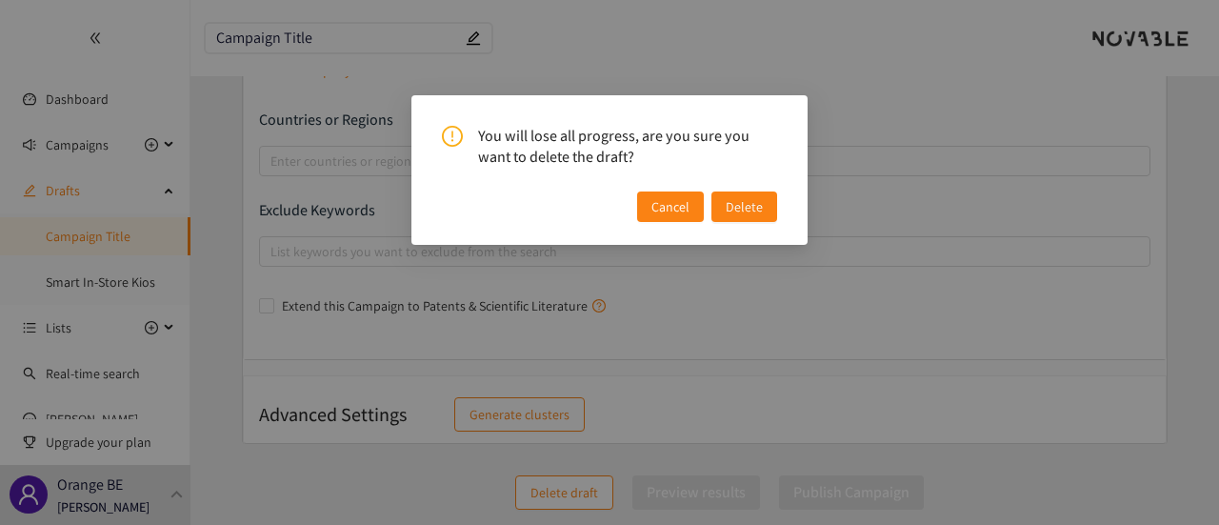
click at [745, 211] on span "Delete" at bounding box center [744, 206] width 37 height 21
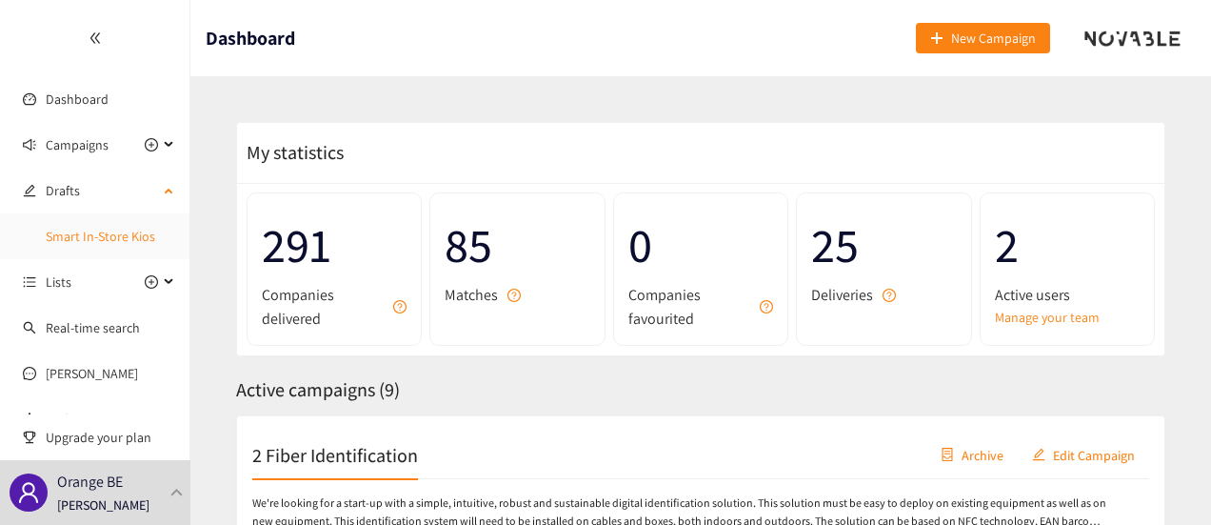
click at [124, 242] on link "Smart In-Store Kios" at bounding box center [101, 236] width 110 height 17
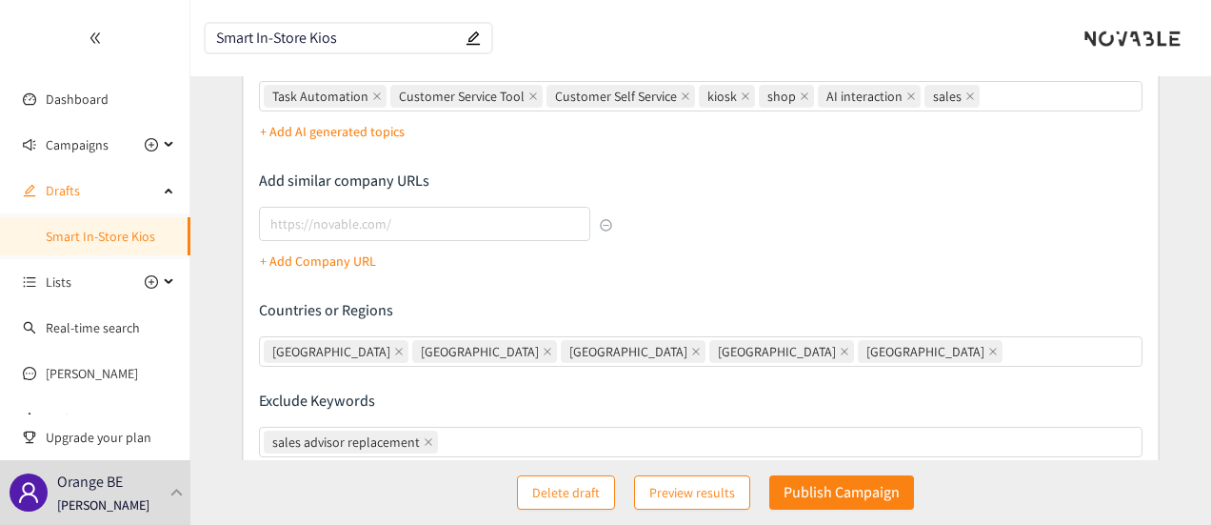
scroll to position [118, 0]
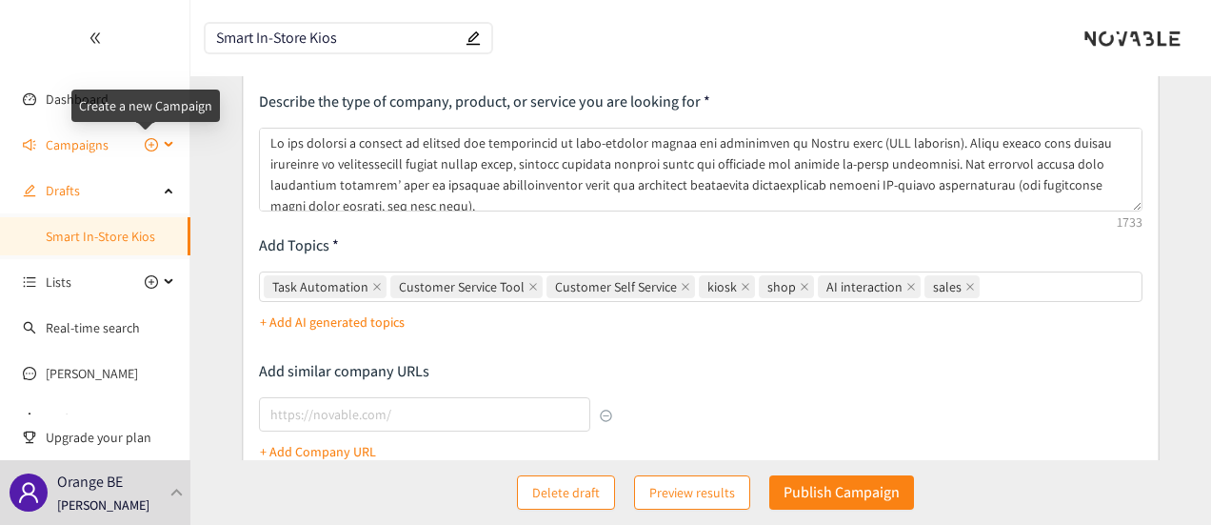
click at [145, 147] on icon "plus-circle" at bounding box center [151, 144] width 13 height 13
type input "Campaign Title"
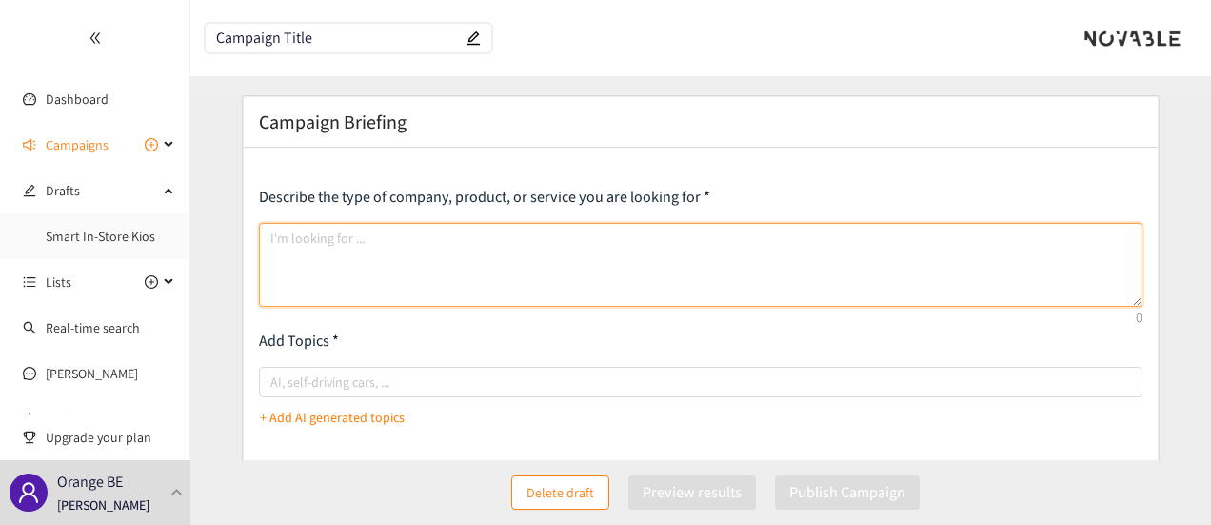
click at [412, 246] on textarea at bounding box center [701, 265] width 885 height 84
paste textarea "Develop a solution that provides timely, local-level visibility into competitor…"
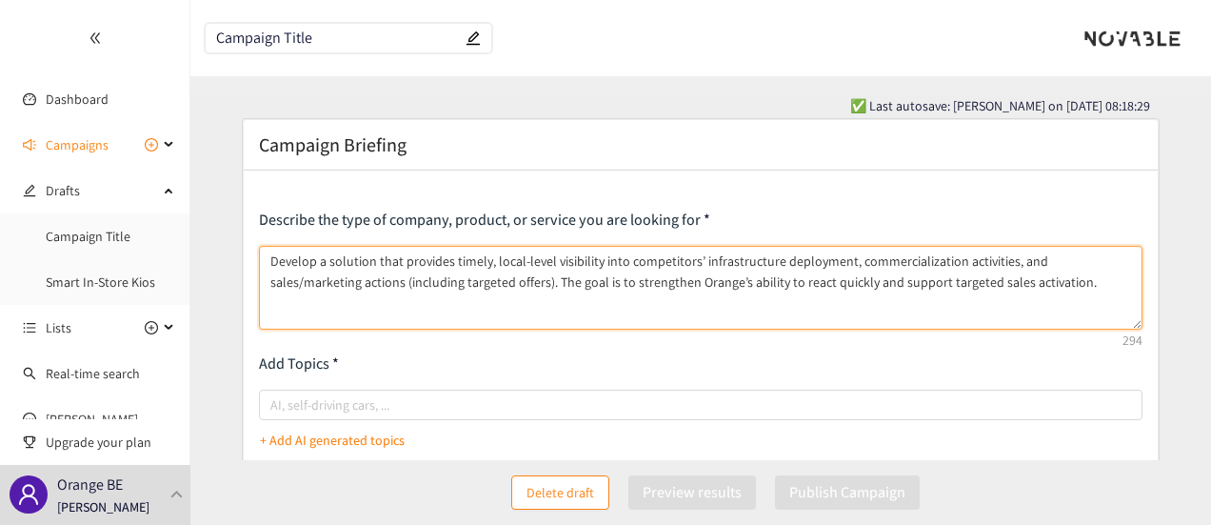
drag, startPoint x: 695, startPoint y: 262, endPoint x: 836, endPoint y: 263, distance: 140.9
click at [836, 263] on textarea "Develop a solution that provides timely, local-level visibility into competitor…" at bounding box center [701, 288] width 885 height 84
click at [303, 290] on textarea "Develop a solution that provides timely, local-level visibility into competitor…" at bounding box center [701, 288] width 885 height 84
paste textarea "Develop a solution that provides timely, local-level visibility into competitor…"
click at [871, 285] on textarea "Develop a solution that provides timely, local-level visibility into competitor…" at bounding box center [701, 288] width 885 height 84
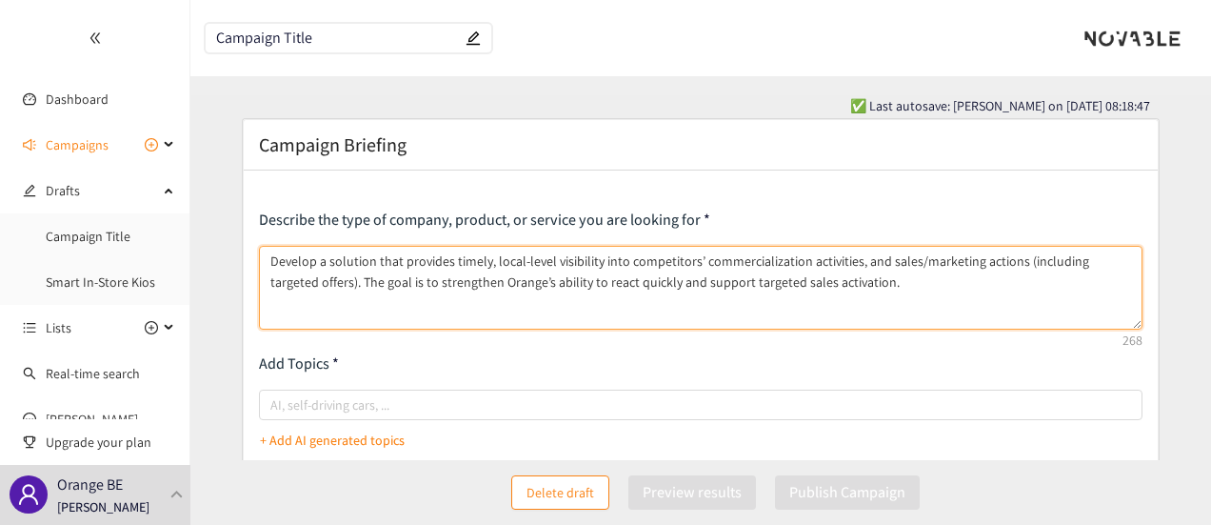
paste textarea "Main Users & Stakeholders Geo-Marketing Team: Analysis and monitoring of compet…"
paste textarea "Lore Ipsum & Dolorsitamet • Con-Adipiscin Elit: Seddoeiu tem incididunt ut labo…"
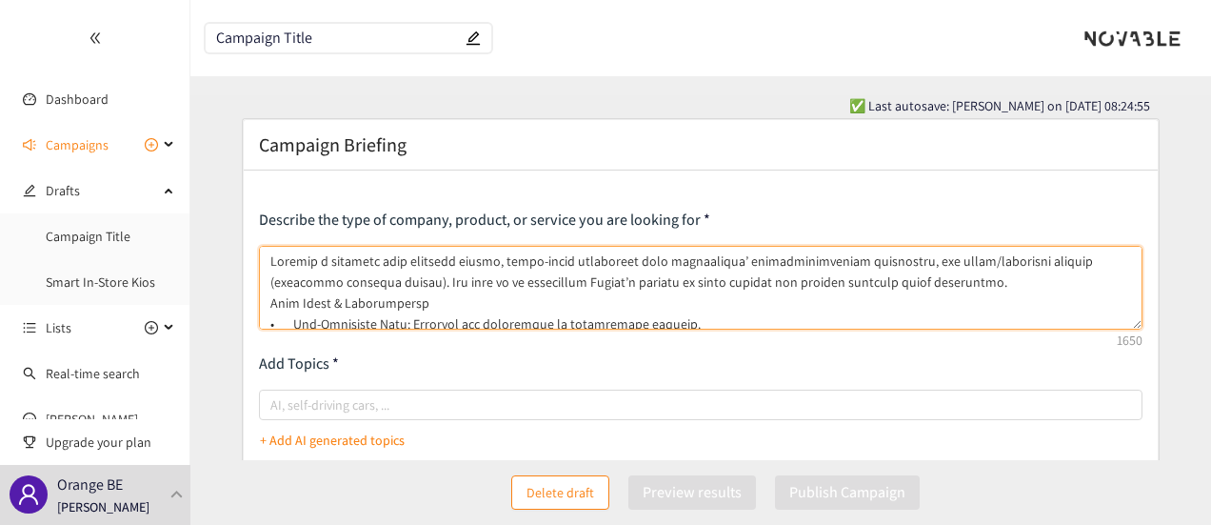
click at [270, 305] on textarea at bounding box center [701, 288] width 885 height 84
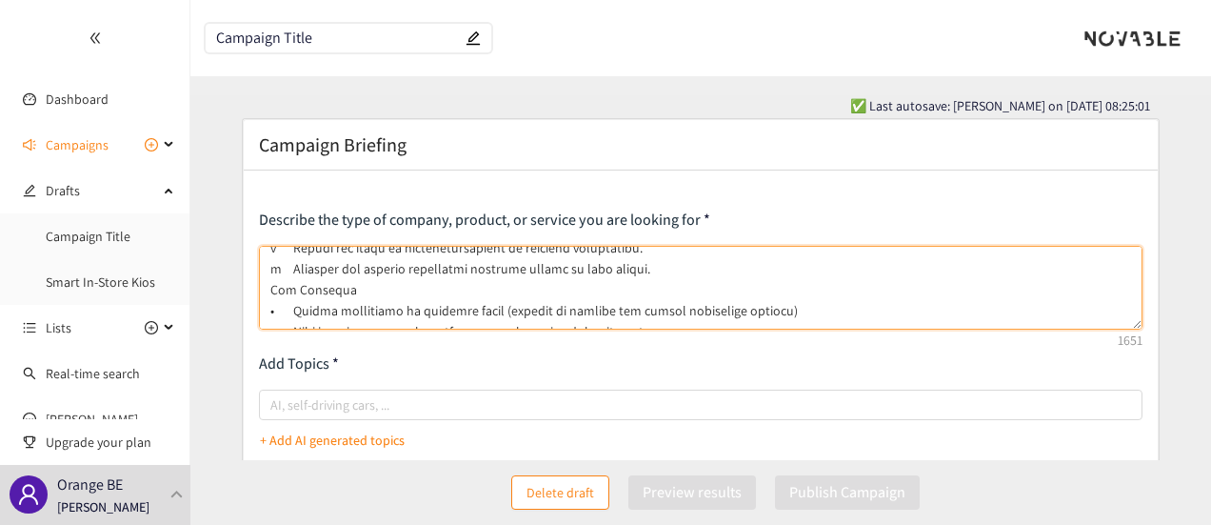
scroll to position [194, 0]
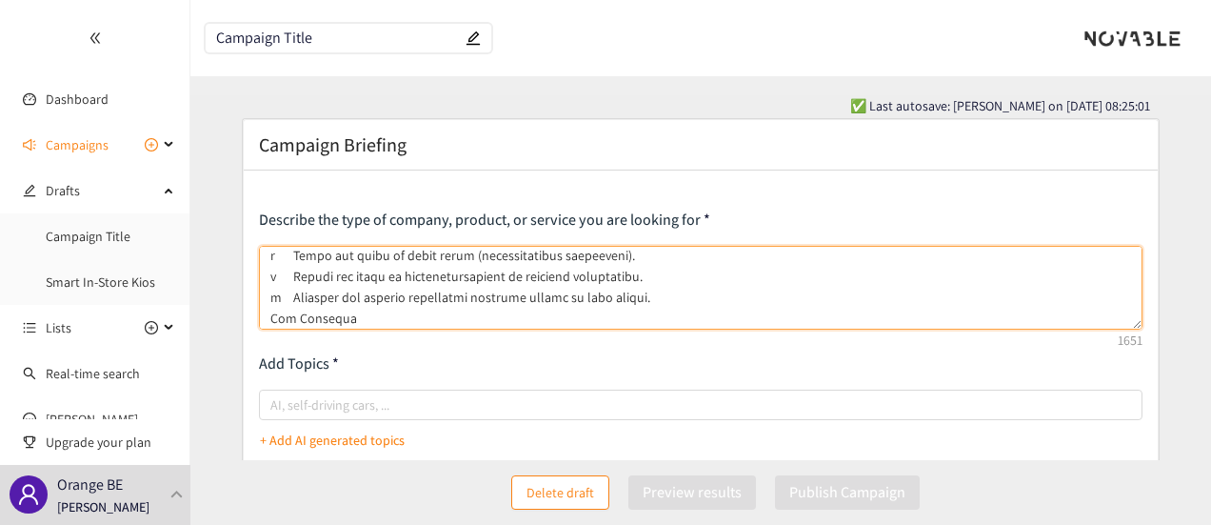
click at [269, 316] on textarea at bounding box center [701, 288] width 885 height 84
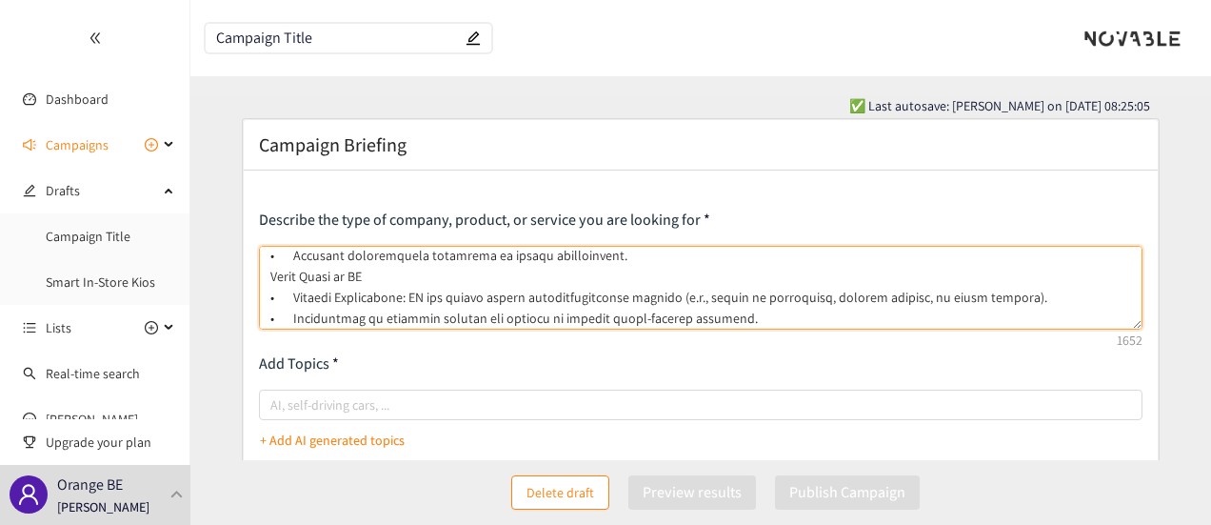
scroll to position [448, 0]
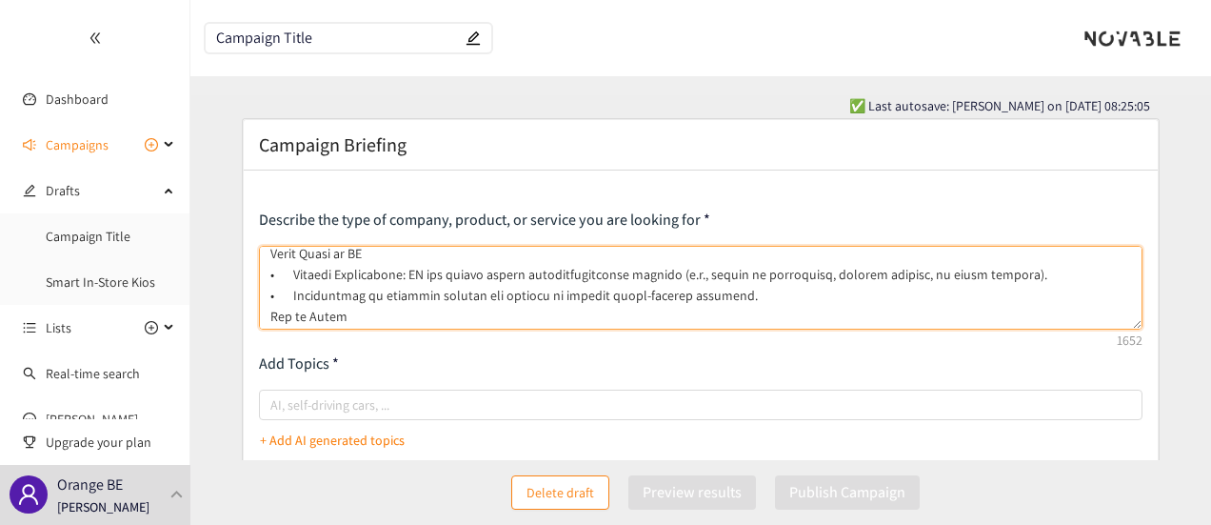
click at [271, 250] on textarea at bounding box center [701, 288] width 885 height 84
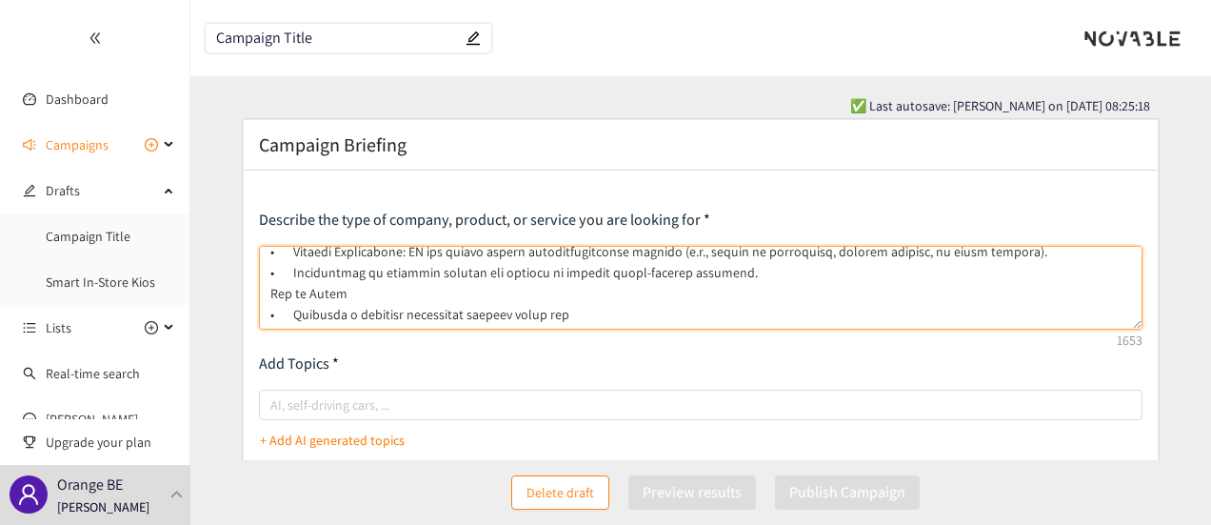
scroll to position [511, 0]
click at [269, 275] on textarea at bounding box center [701, 288] width 885 height 84
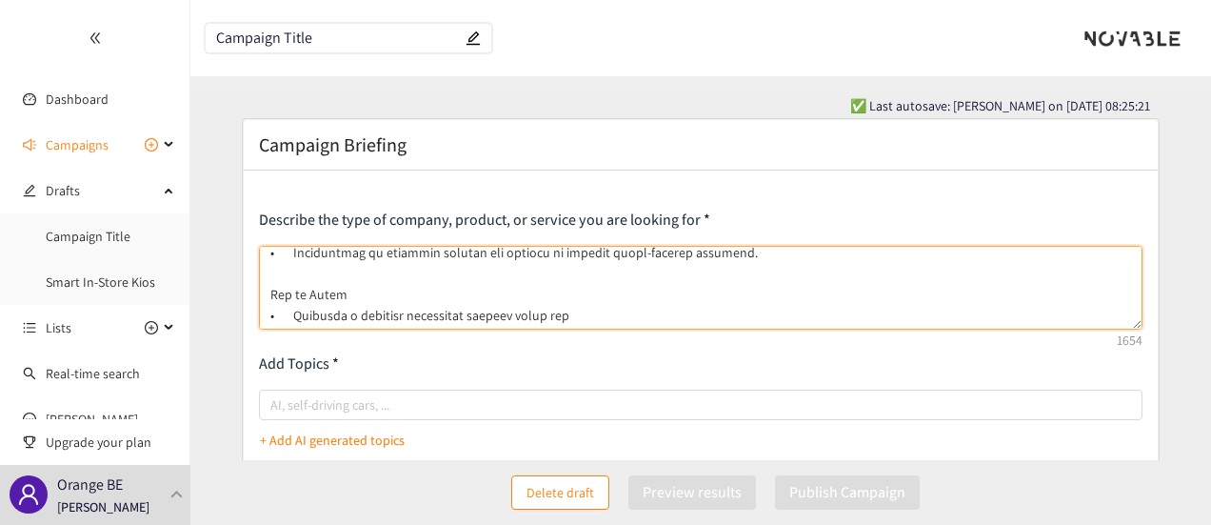
type textarea "Loremip d sitametc adip elitsedd eiusmo, tempo-incid utlaboreet dolo magnaaliqu…"
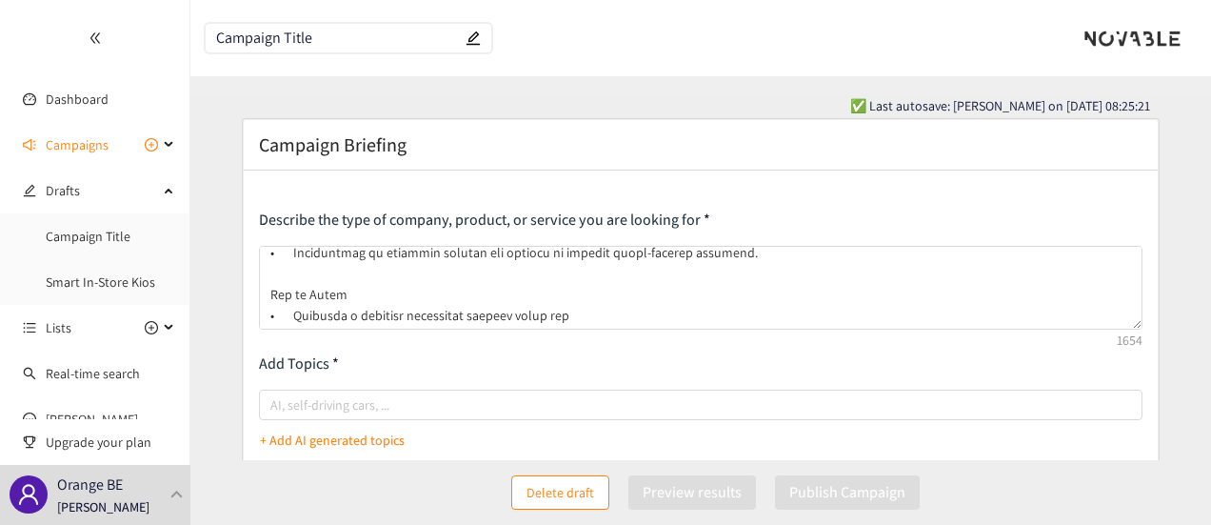
drag, startPoint x: 338, startPoint y: 40, endPoint x: 221, endPoint y: 40, distance: 117.1
click at [221, 40] on input "Campaign Title" at bounding box center [339, 38] width 246 height 16
drag, startPoint x: 215, startPoint y: 37, endPoint x: 322, endPoint y: 40, distance: 106.7
click at [322, 40] on span "Campaign Title" at bounding box center [349, 38] width 286 height 29
click at [323, 40] on input "Campaign Title" at bounding box center [339, 38] width 246 height 16
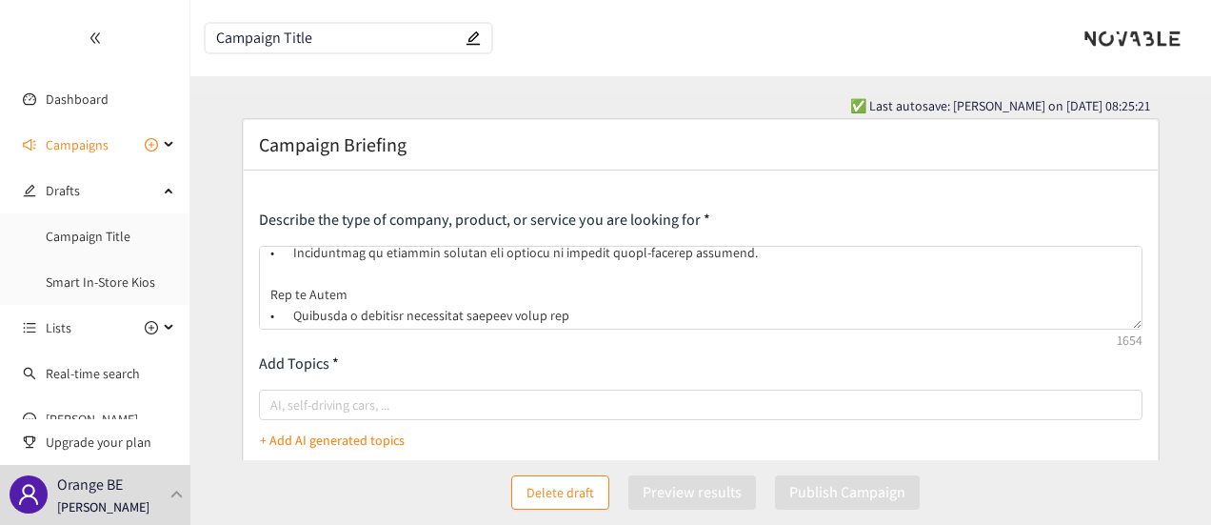
drag, startPoint x: 323, startPoint y: 40, endPoint x: 202, endPoint y: 39, distance: 120.9
click at [202, 39] on header "Campaign Title" at bounding box center [700, 38] width 1021 height 76
paste input "Real-Time Competitor Actions Monitoring"
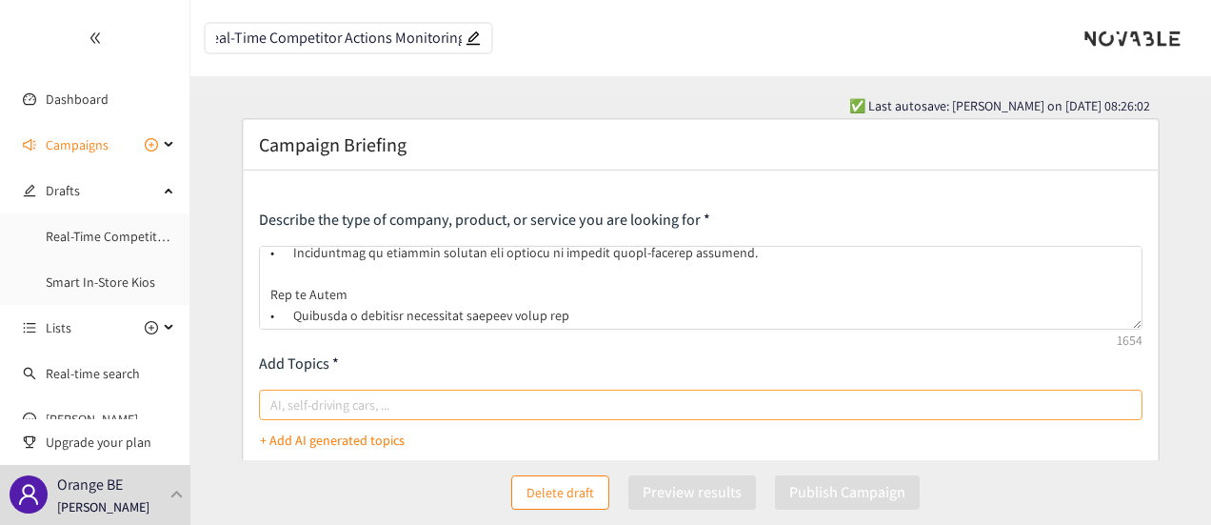
click at [403, 397] on div at bounding box center [692, 404] width 856 height 23
type input "Real-Time Competitor Actions Monitoring"
click at [274, 397] on input "AI, self-driving cars, ..." at bounding box center [272, 404] width 4 height 23
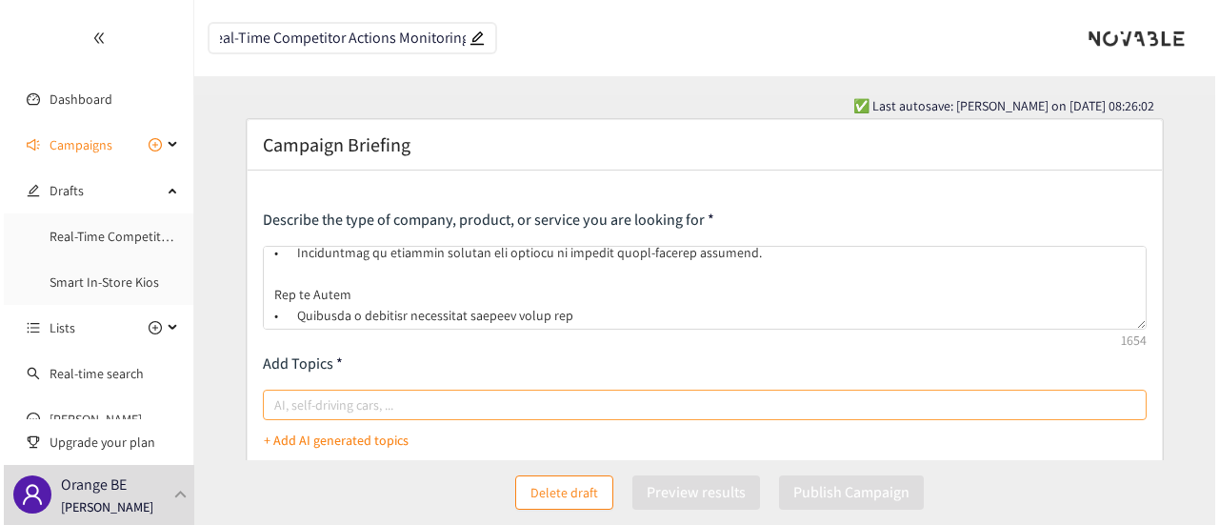
scroll to position [0, 0]
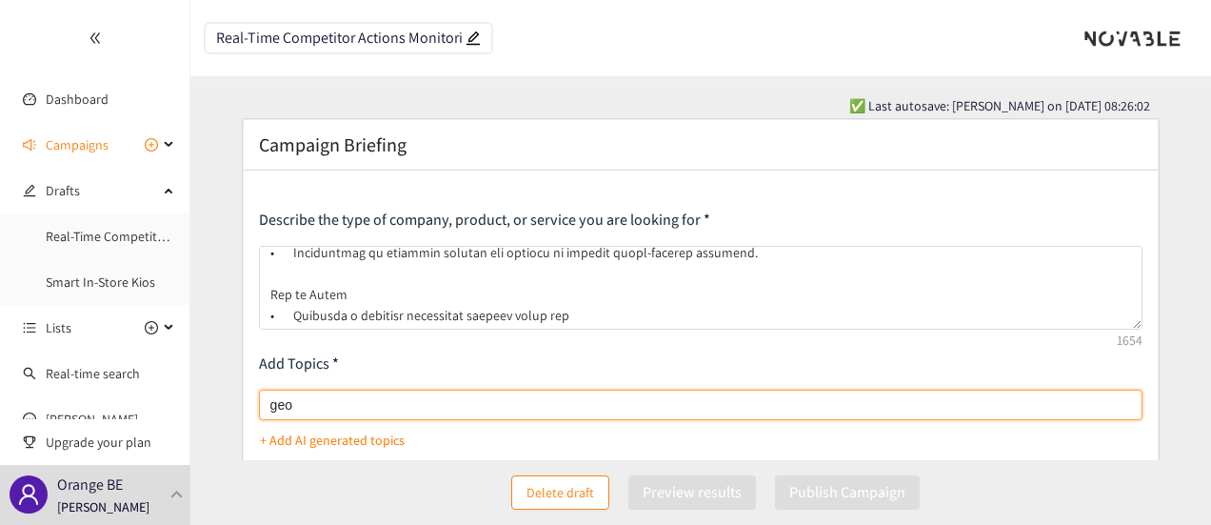
type input "geo"
click at [385, 446] on p "+ Add AI generated topics" at bounding box center [332, 439] width 145 height 21
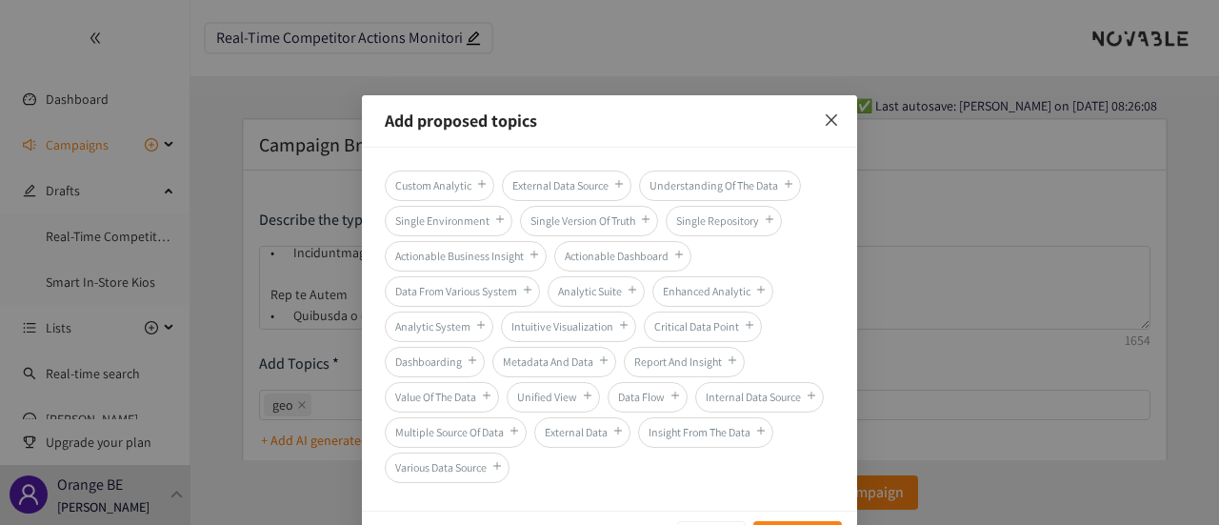
click at [840, 123] on span "Close" at bounding box center [831, 120] width 51 height 51
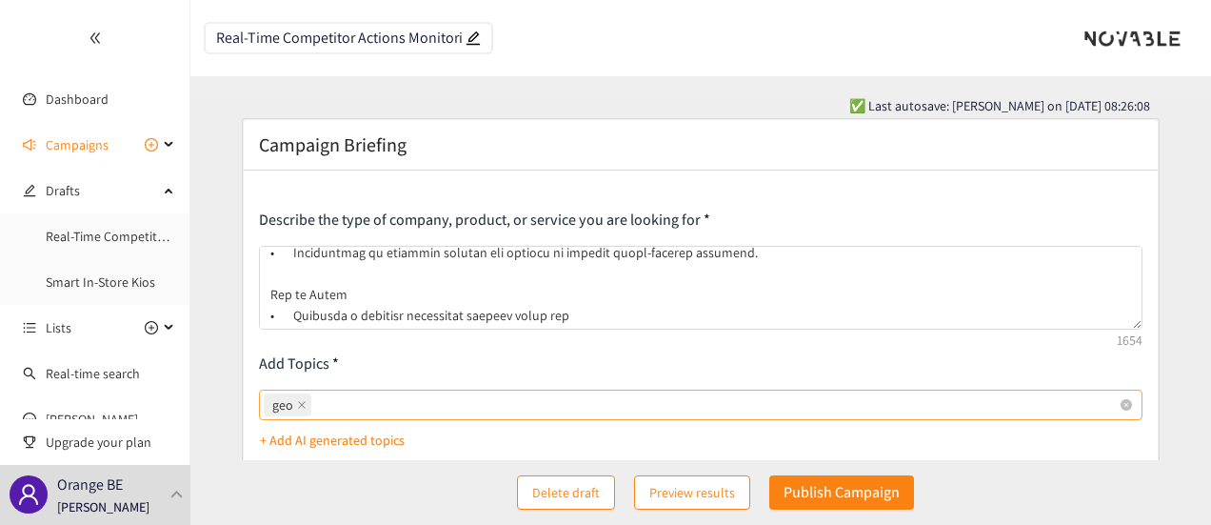
click at [305, 403] on span "geo" at bounding box center [288, 404] width 48 height 23
click at [315, 403] on input "geo" at bounding box center [317, 404] width 4 height 23
click at [304, 403] on icon "close" at bounding box center [302, 405] width 10 height 10
click at [315, 403] on input "geo geo" at bounding box center [317, 404] width 4 height 23
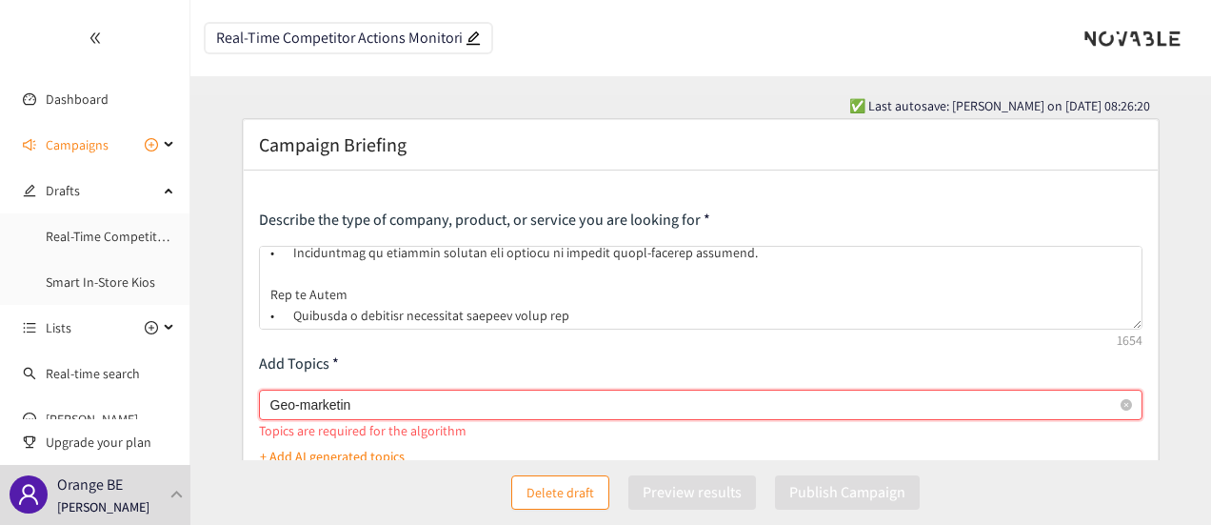
type input "Geo-marketing"
click at [457, 409] on div "Geo-marketing Geo-marketing" at bounding box center [692, 404] width 856 height 23
click at [363, 409] on input "Geo-marketing" at bounding box center [316, 404] width 92 height 23
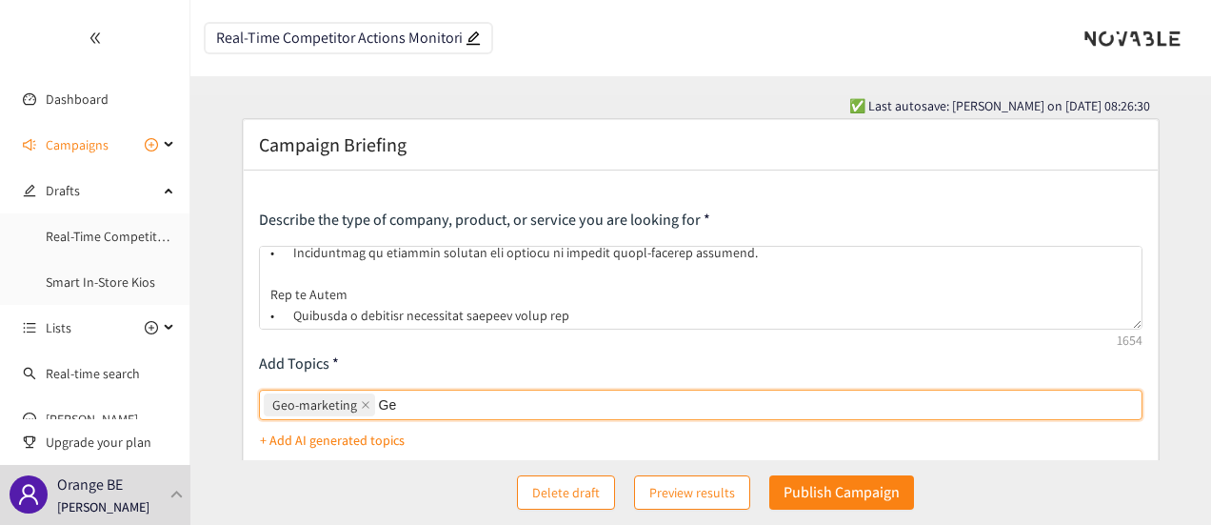
type input "G"
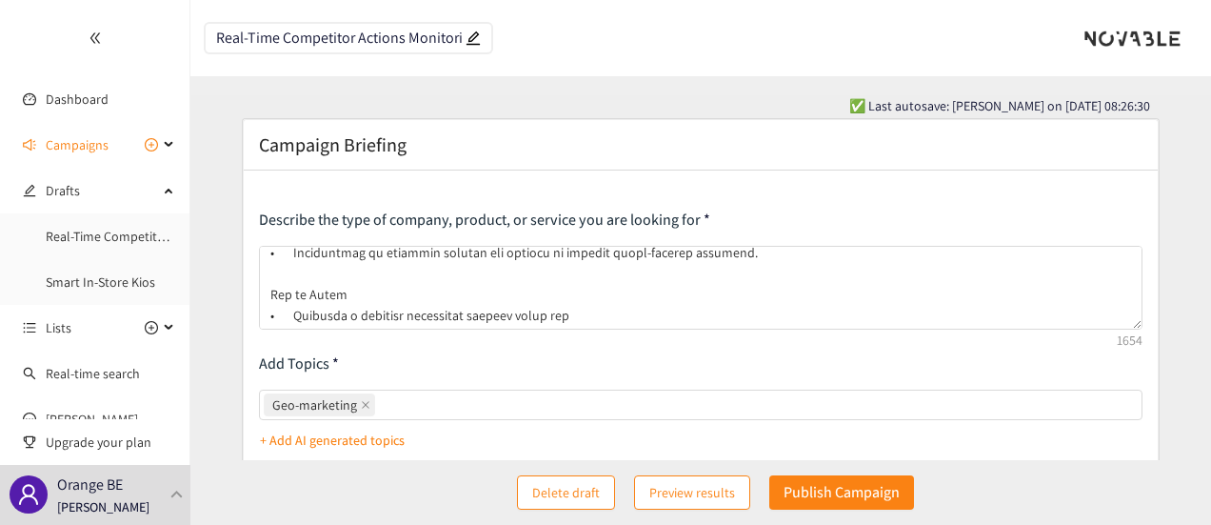
click at [360, 433] on p "+ Add AI generated topics" at bounding box center [332, 439] width 145 height 21
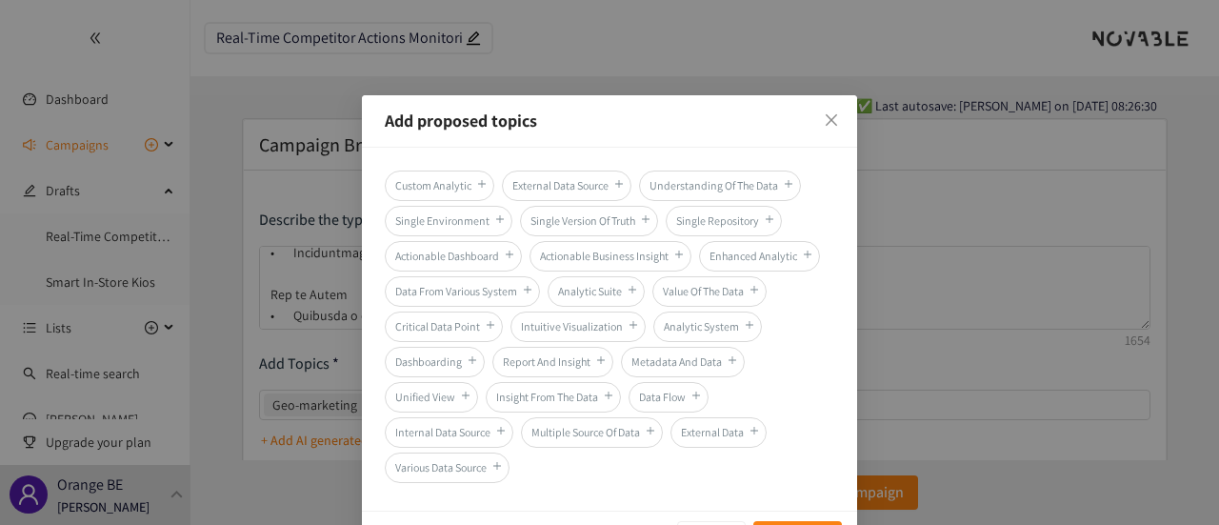
click at [615, 184] on icon "plus" at bounding box center [619, 184] width 8 height 1
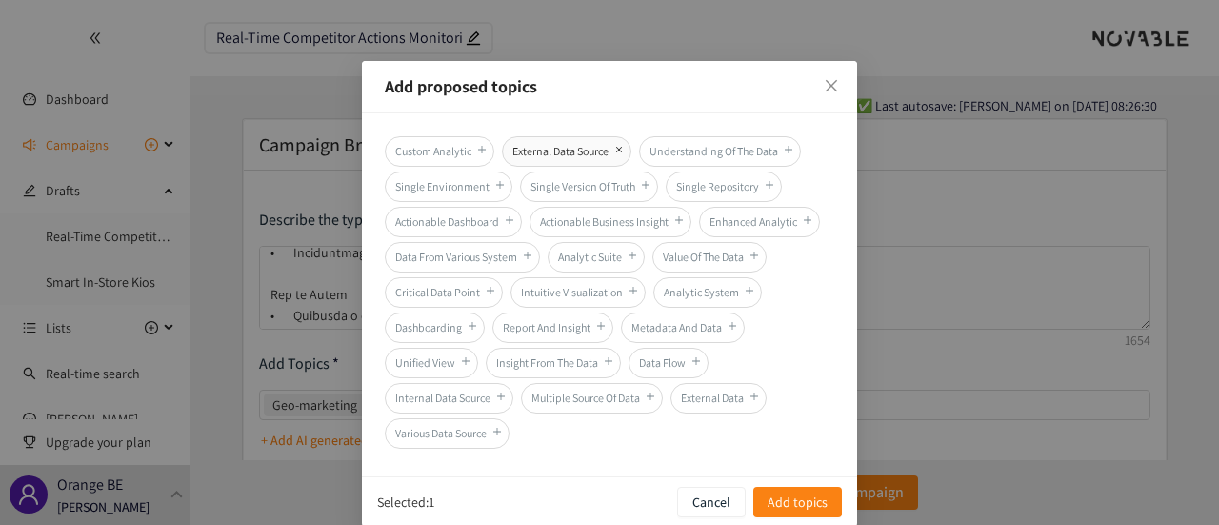
scroll to position [52, 0]
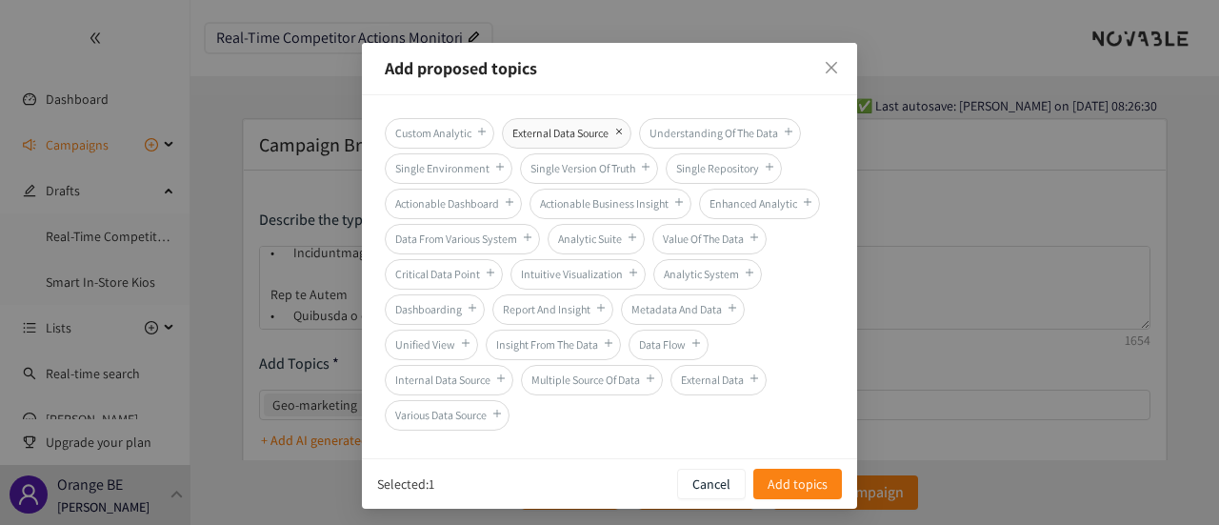
click at [601, 304] on icon "plus" at bounding box center [601, 308] width 1 height 8
click at [783, 479] on span "Add topics" at bounding box center [798, 483] width 60 height 21
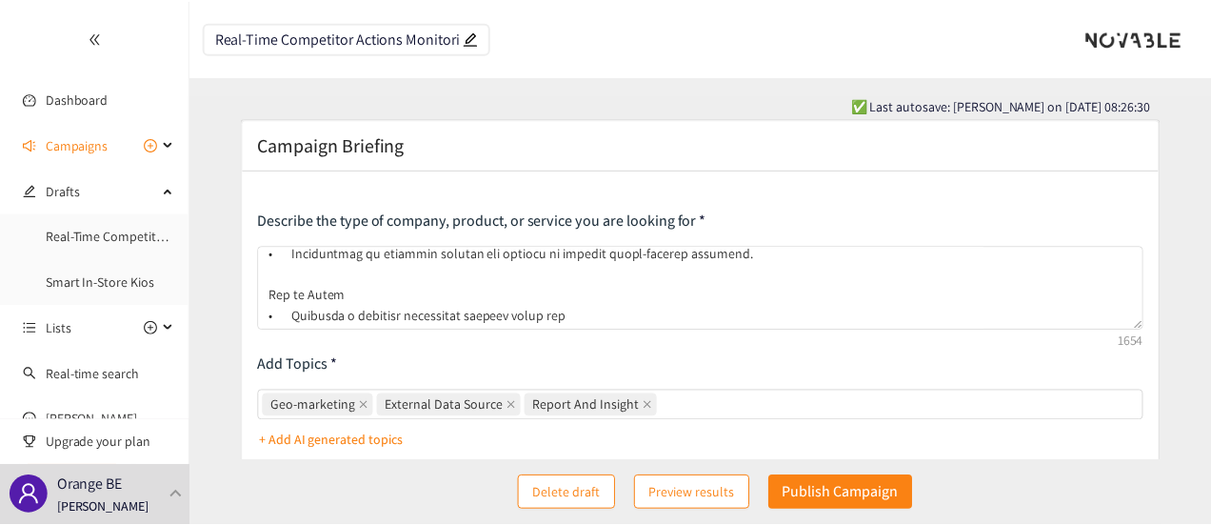
scroll to position [0, 0]
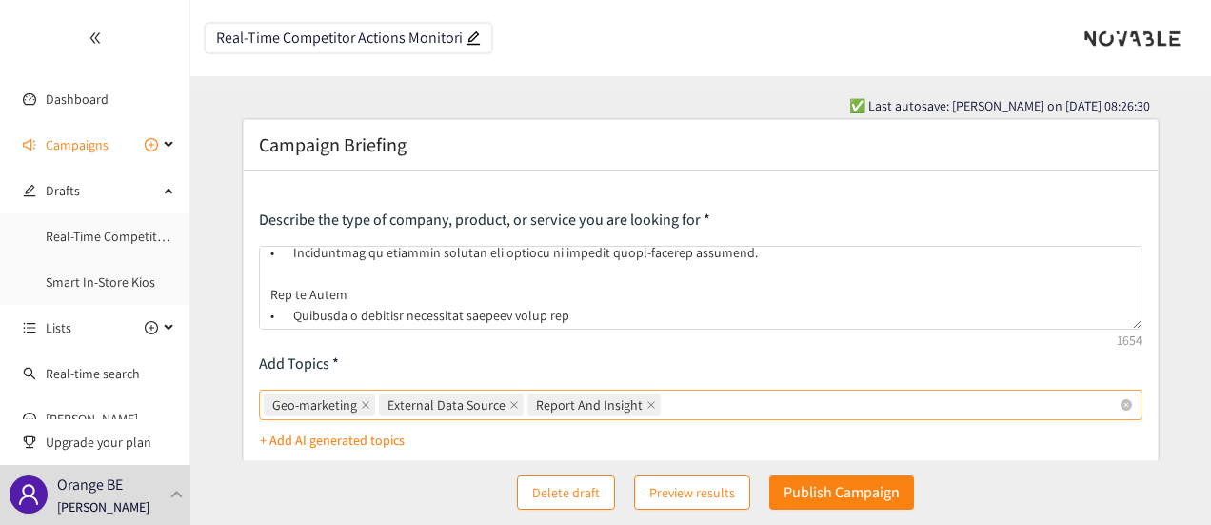
click at [712, 409] on div "Geo-marketing External Data Source Report And Insight" at bounding box center [692, 404] width 856 height 27
click at [668, 409] on input "Geo-marketing External Data Source Report And Insight" at bounding box center [667, 404] width 4 height 23
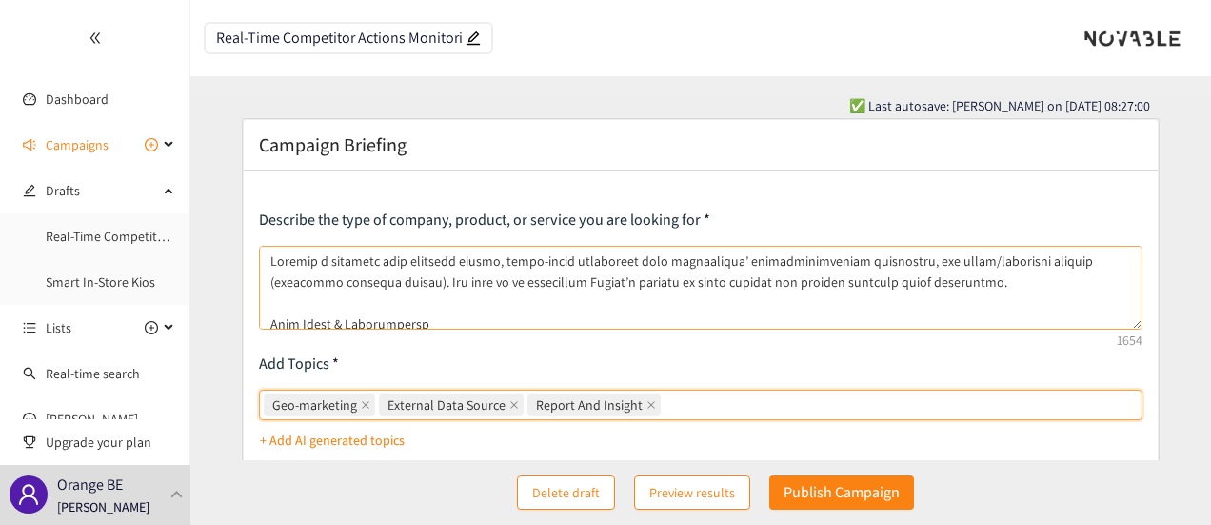
scroll to position [82, 0]
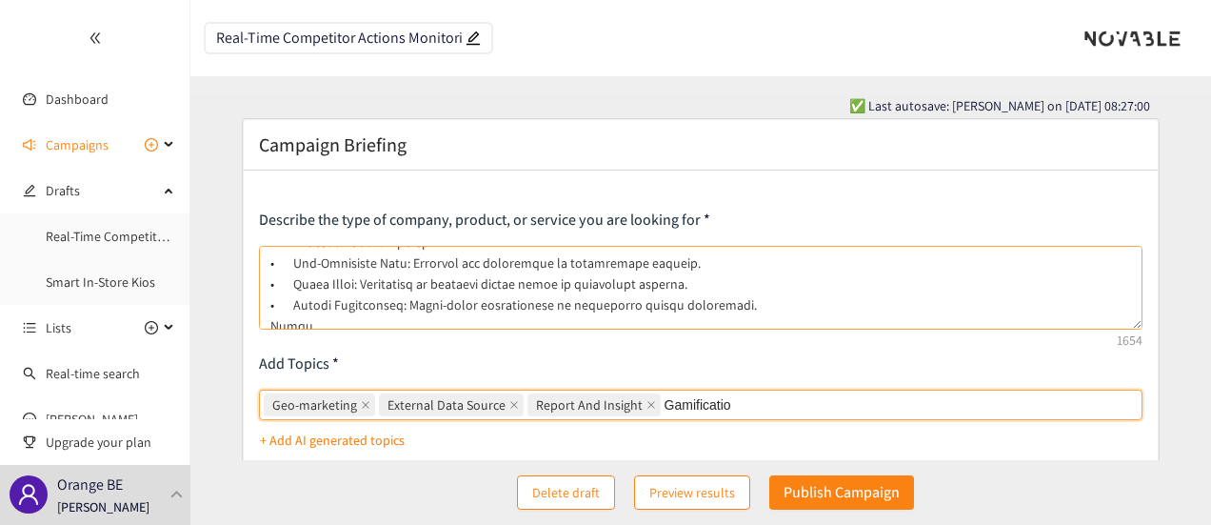
type input "Gamification"
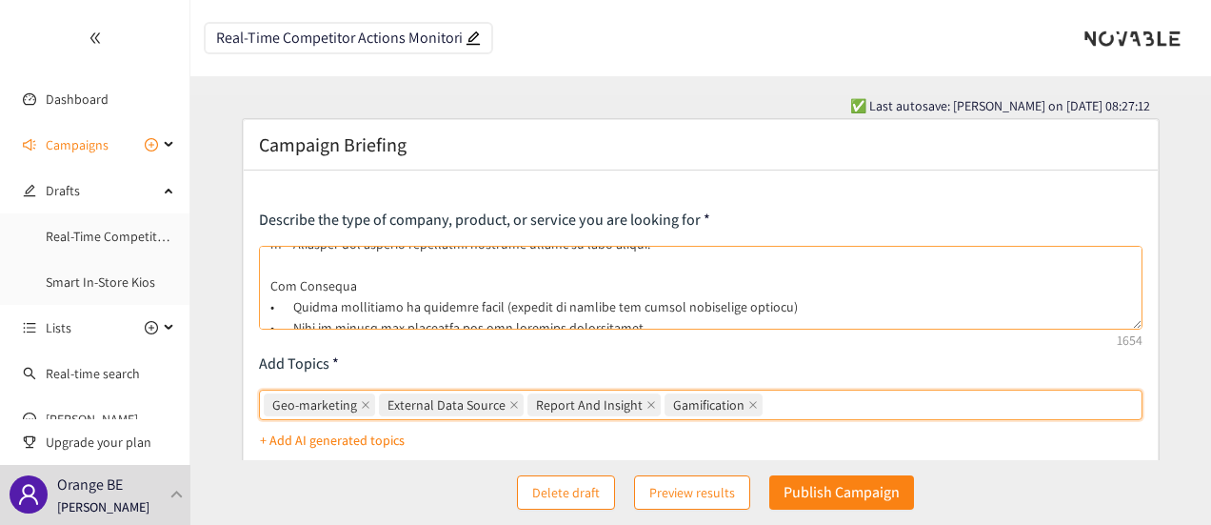
scroll to position [329, 0]
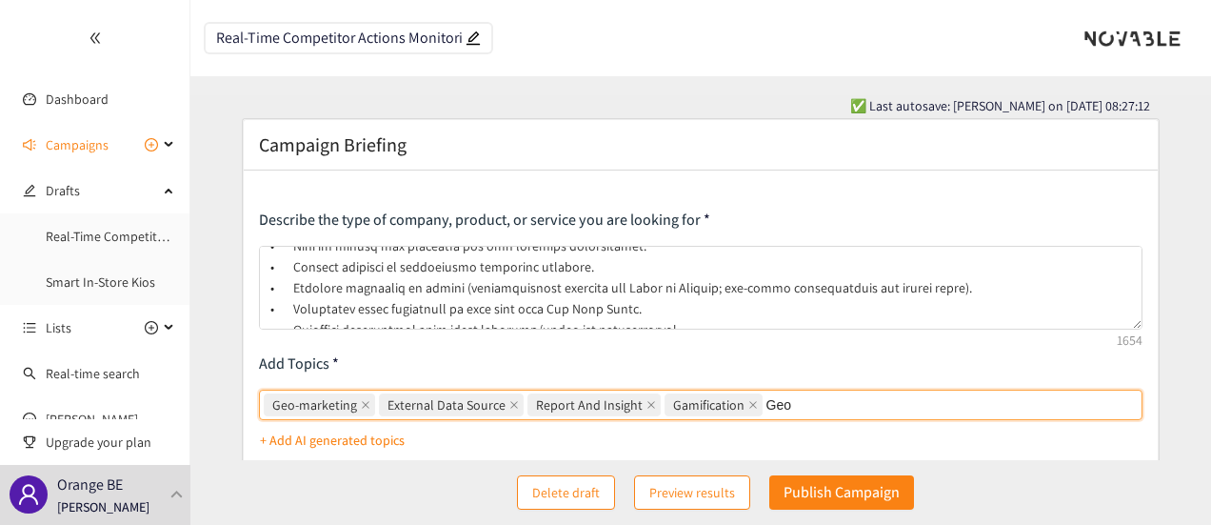
type input "Geo"
type input "GeoDataMart"
type input "Competitor monitoring"
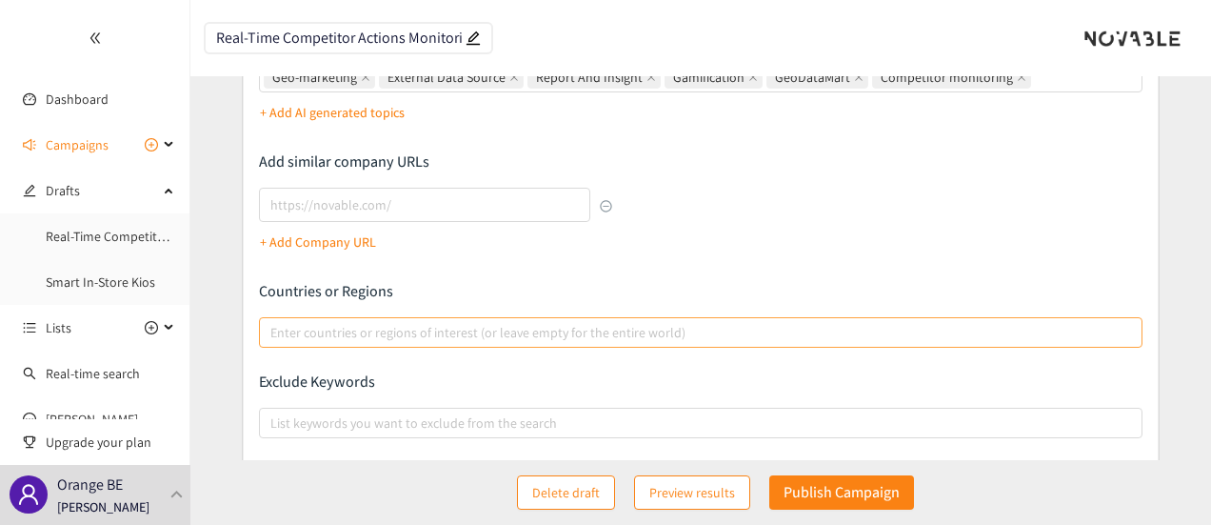
scroll to position [286, 0]
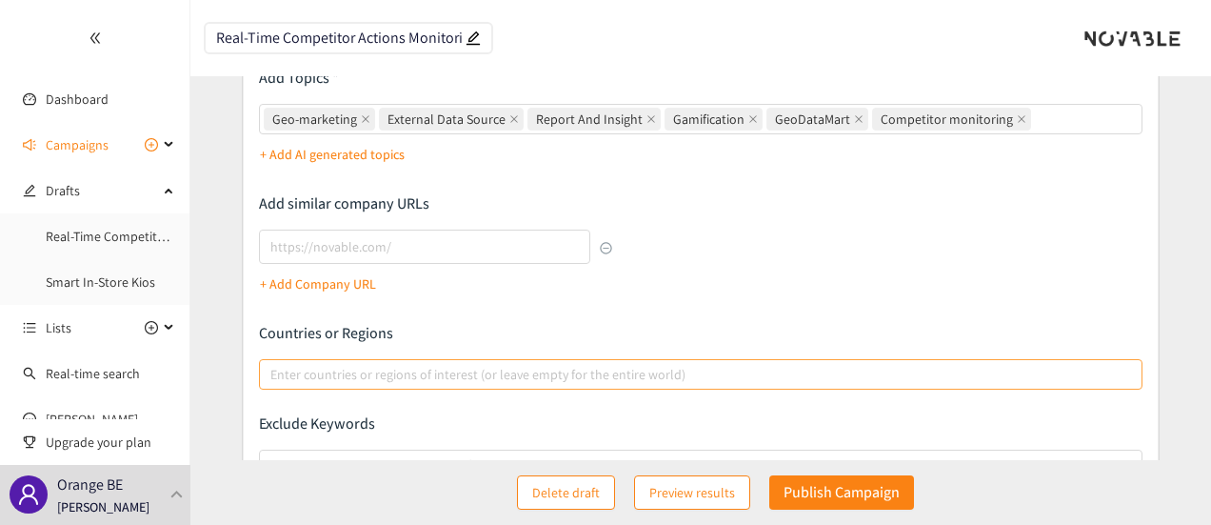
click at [568, 374] on div at bounding box center [692, 374] width 856 height 23
click at [274, 374] on input "Enter countries or regions of interest (or leave empty for the entire world)" at bounding box center [272, 374] width 4 height 23
click at [653, 369] on div at bounding box center [692, 374] width 856 height 23
click at [274, 369] on input "Enter countries or regions of interest (or leave empty for the entire world)" at bounding box center [272, 374] width 4 height 23
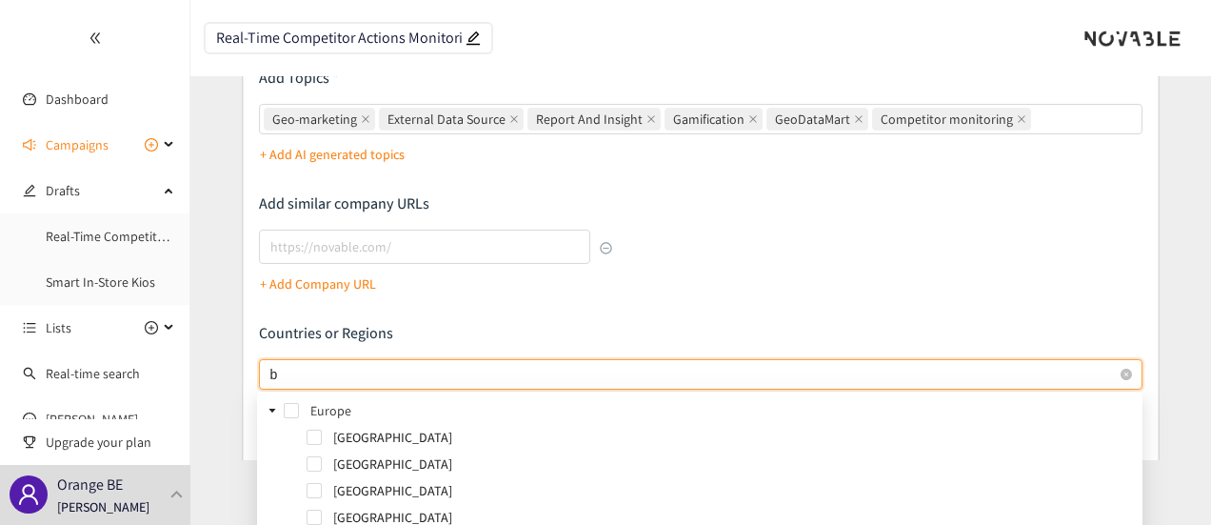
type input "be"
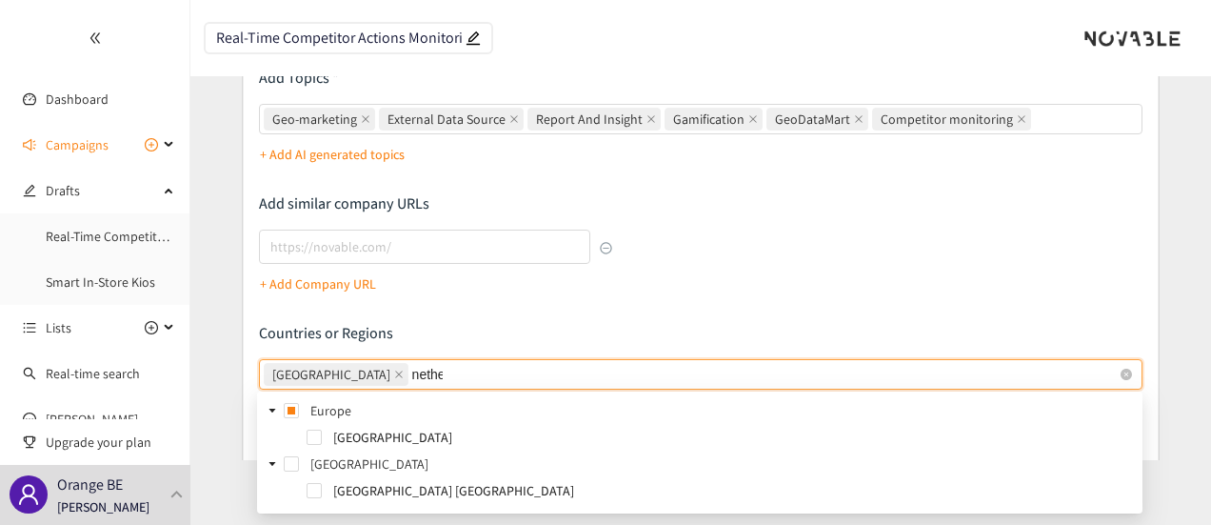
type input "nether"
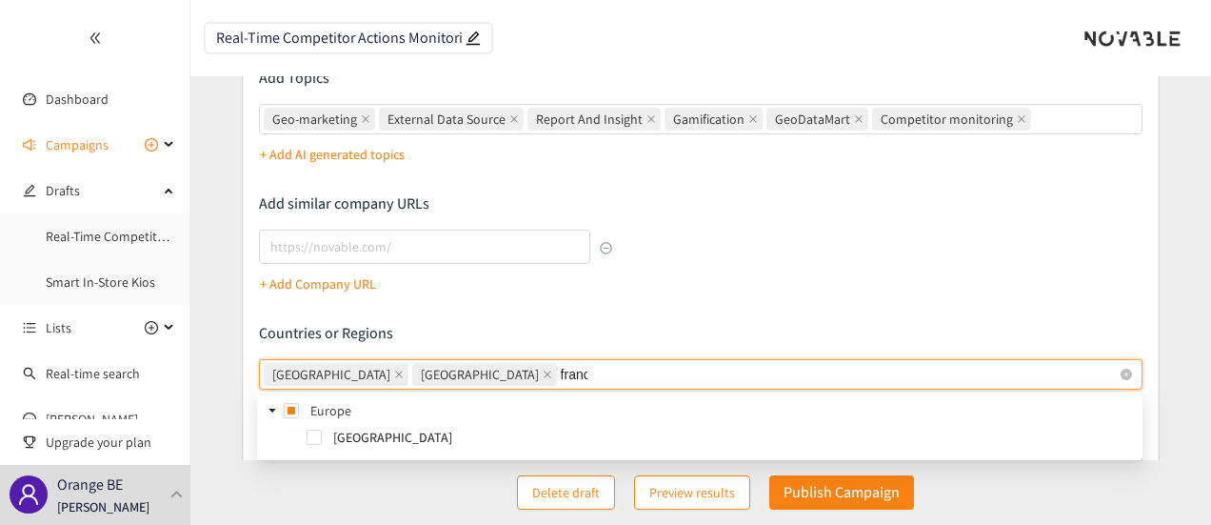
type input "[GEOGRAPHIC_DATA]"
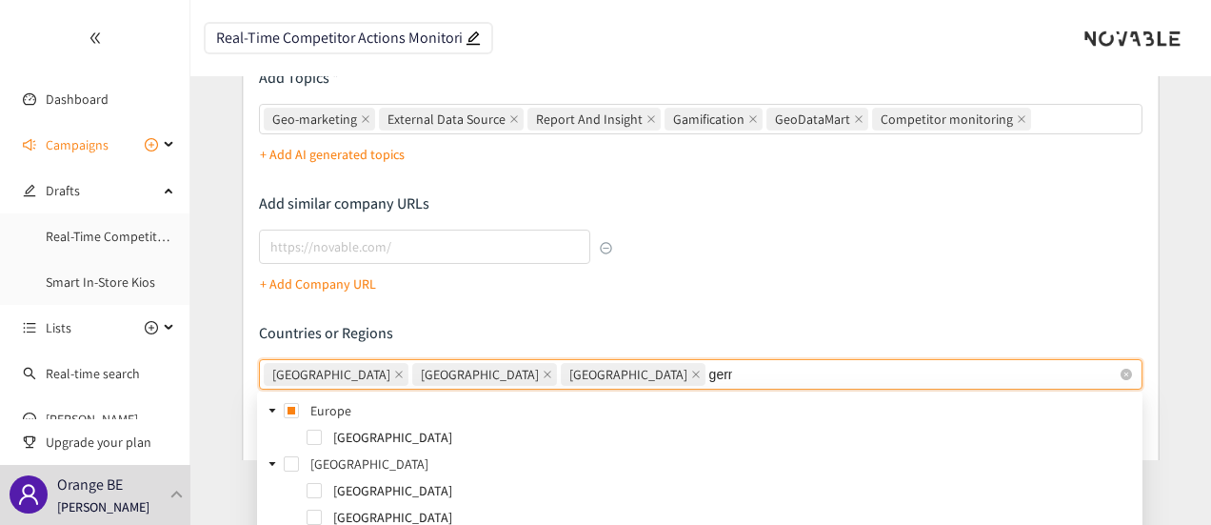
type input "germa"
type input "lu"
click at [804, 328] on p "Countries or Regions" at bounding box center [701, 333] width 885 height 21
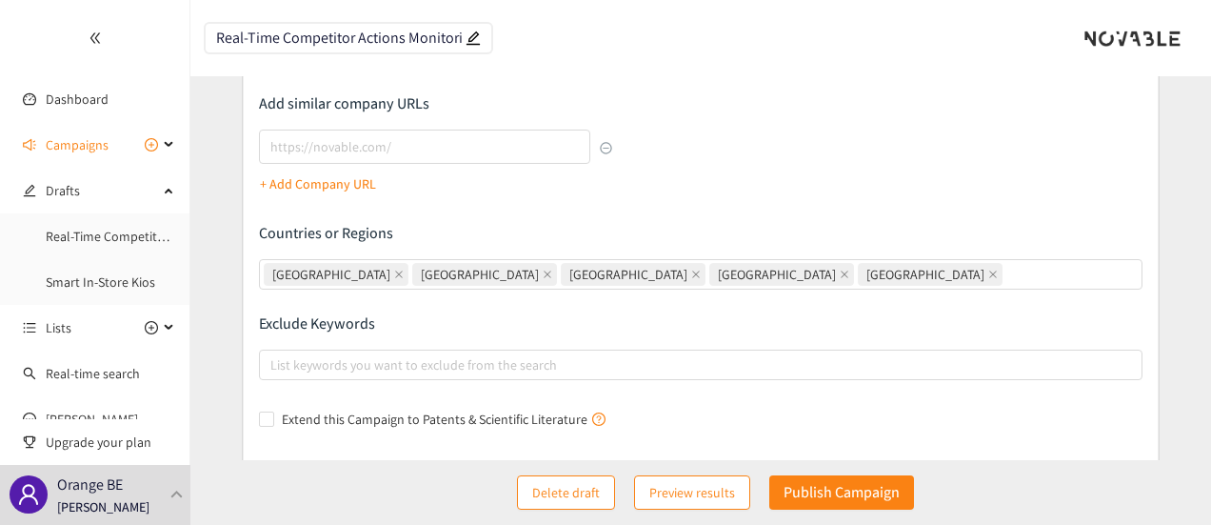
scroll to position [476, 0]
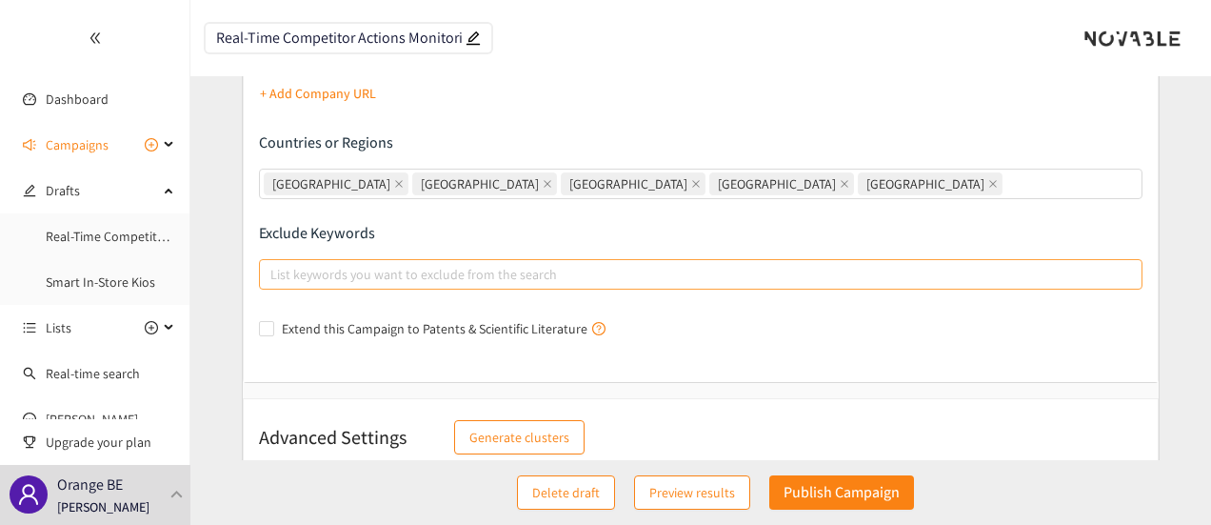
click at [786, 280] on div at bounding box center [692, 274] width 856 height 23
click at [274, 280] on input "List keywords you want to exclude from the search" at bounding box center [272, 274] width 4 height 23
type input "Competitor network map"
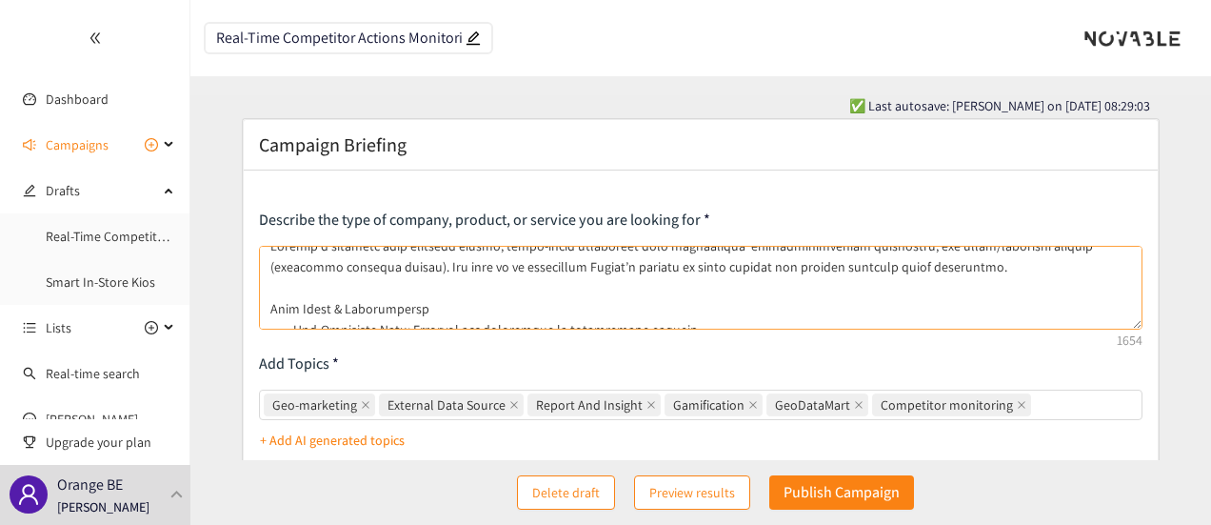
scroll to position [0, 0]
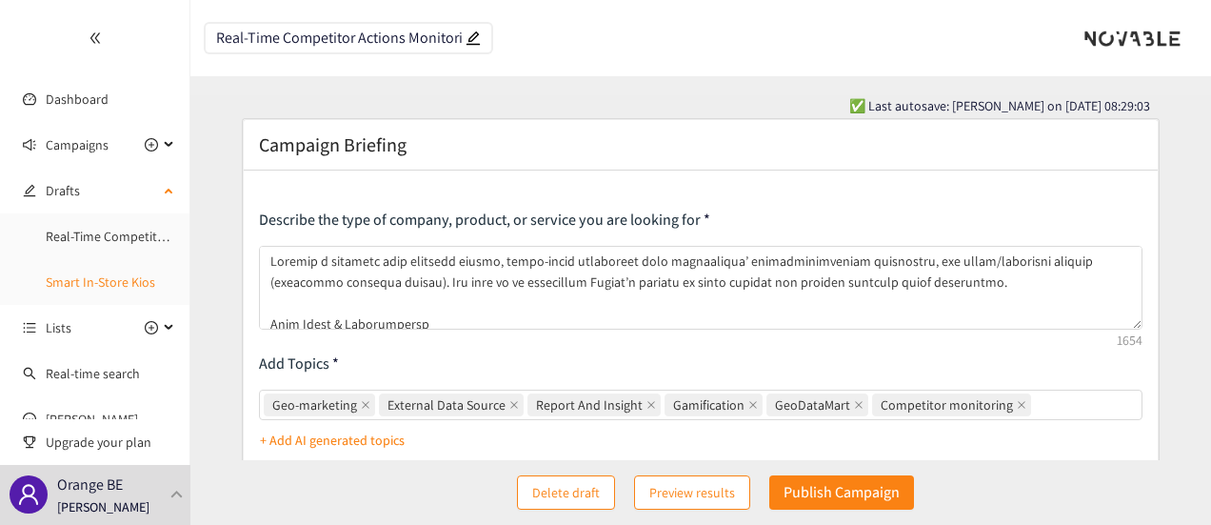
click at [76, 279] on link "Smart In-Store Kios" at bounding box center [101, 281] width 110 height 17
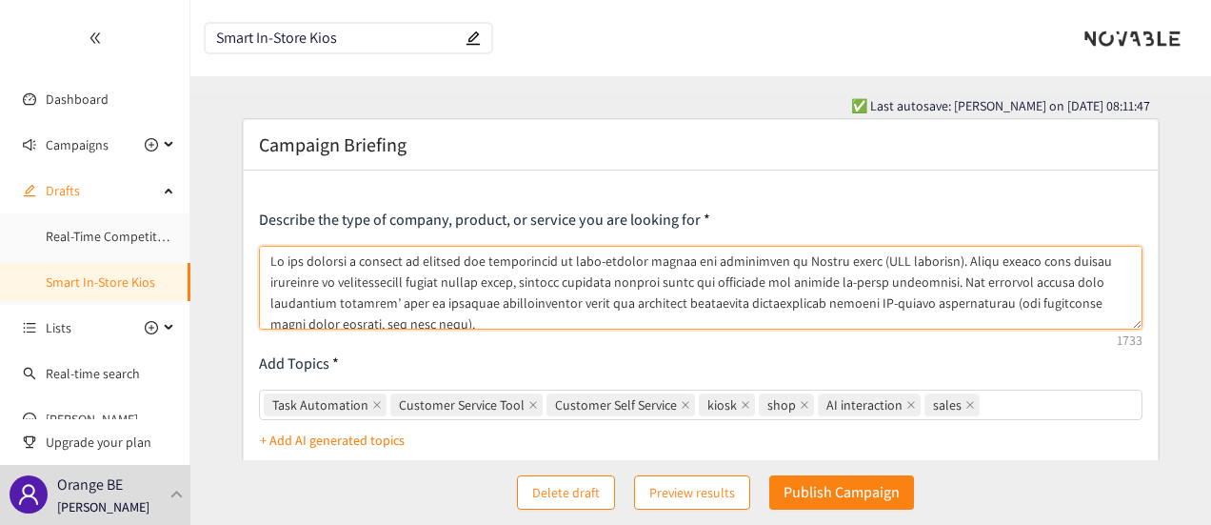
drag, startPoint x: 270, startPoint y: 262, endPoint x: 407, endPoint y: 264, distance: 136.2
click at [407, 264] on textarea at bounding box center [701, 288] width 885 height 84
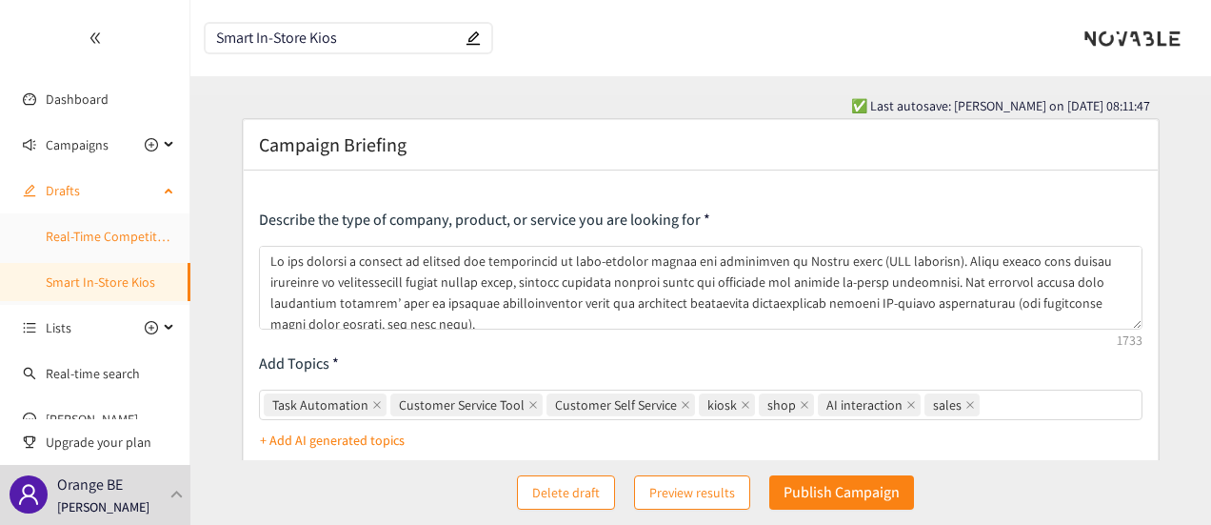
click at [114, 228] on link "Real-Time Competitor Actions Monitoring" at bounding box center [162, 236] width 233 height 17
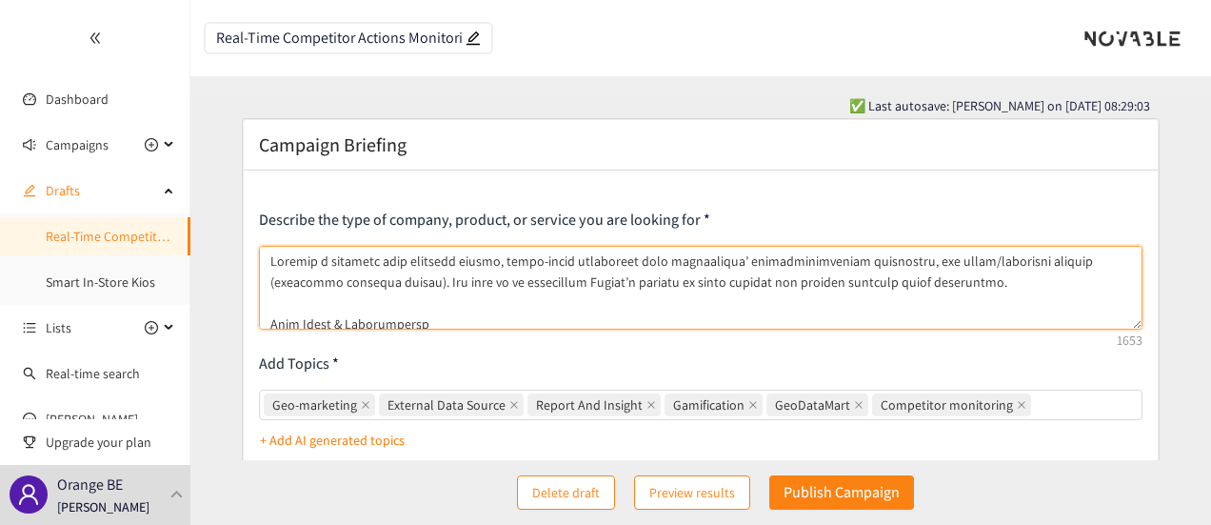
click at [277, 259] on textarea at bounding box center [701, 288] width 885 height 84
click at [290, 264] on textarea at bounding box center [701, 288] width 885 height 84
paste textarea "We are seeking a startu"
click at [994, 278] on textarea at bounding box center [701, 288] width 885 height 84
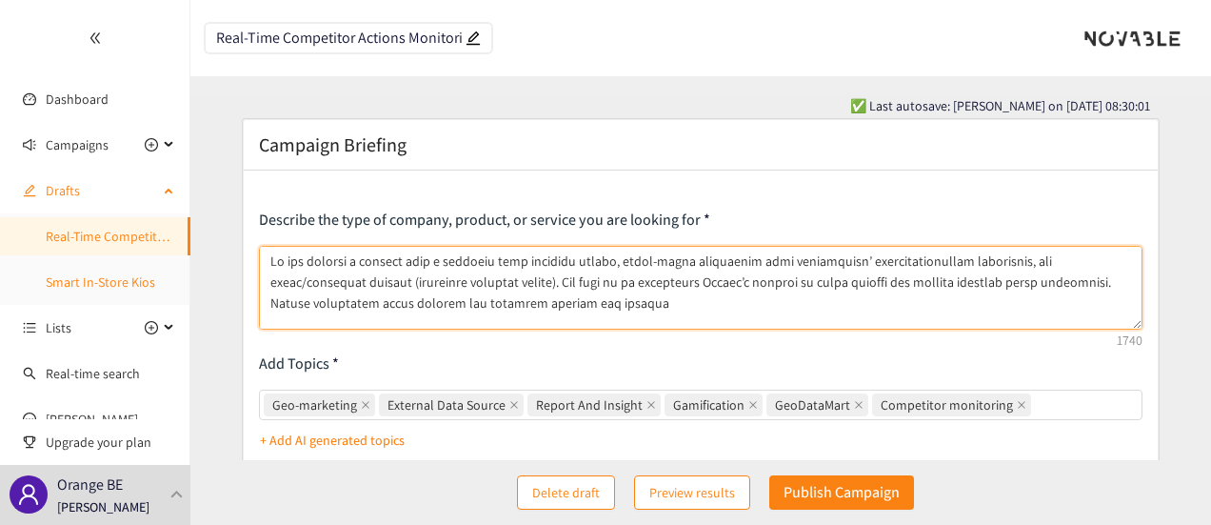
type textarea "Lo ips dolorsi a consect adip e seddoeiu temp incididu utlabo, etdol-magna aliq…"
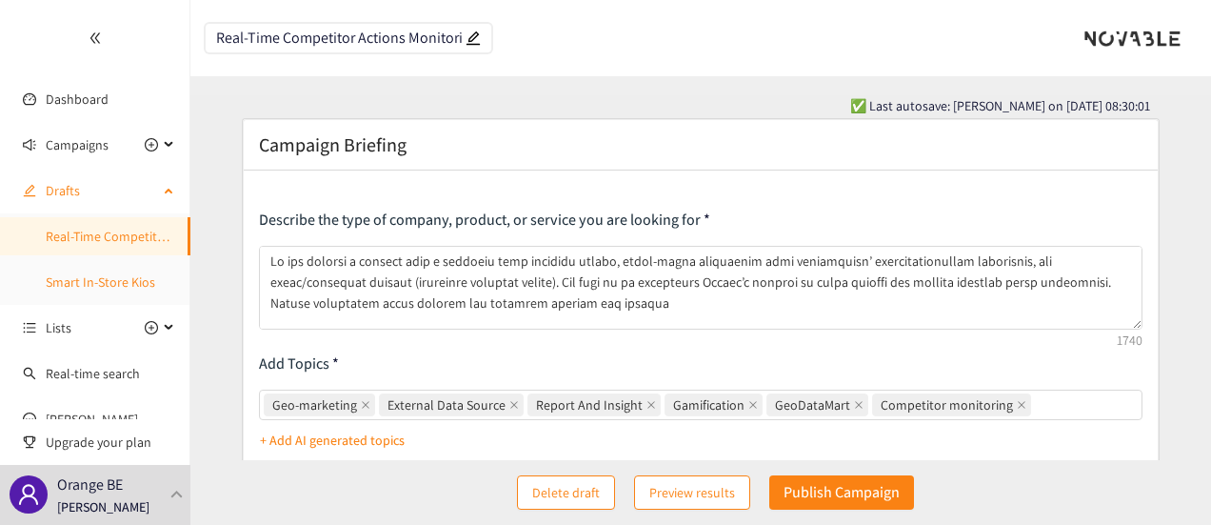
click at [66, 280] on link "Smart In-Store Kios" at bounding box center [101, 281] width 110 height 17
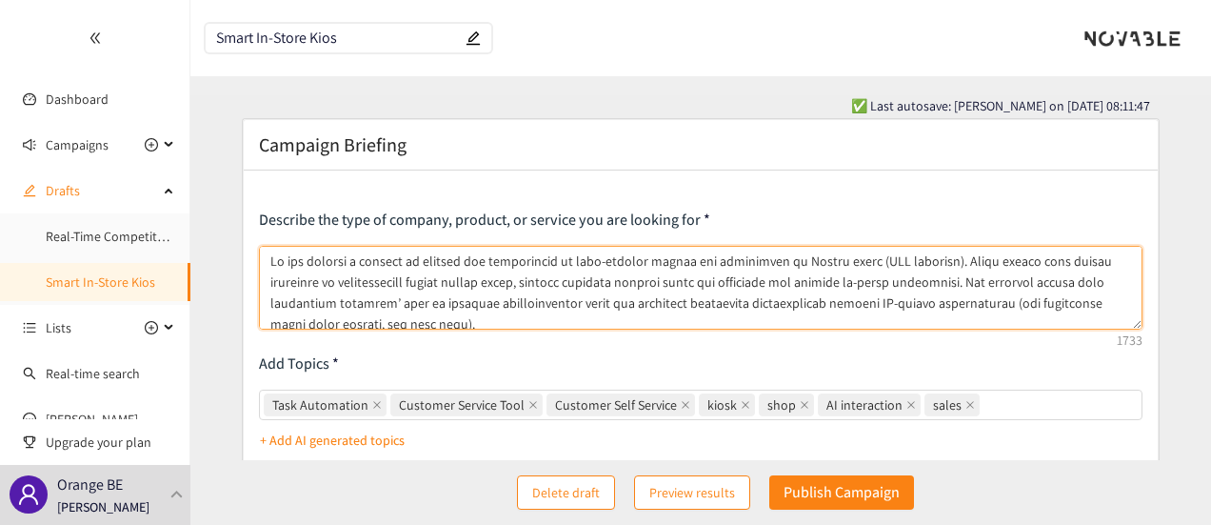
click at [518, 321] on textarea at bounding box center [701, 288] width 885 height 84
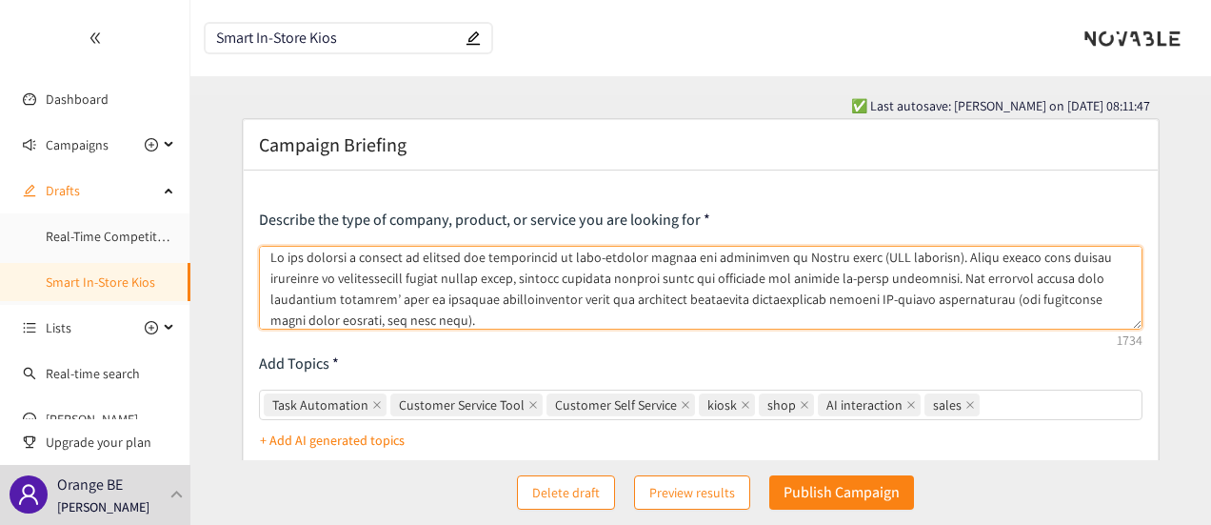
paste textarea "Proven industrial scale success and possibly already big clients"
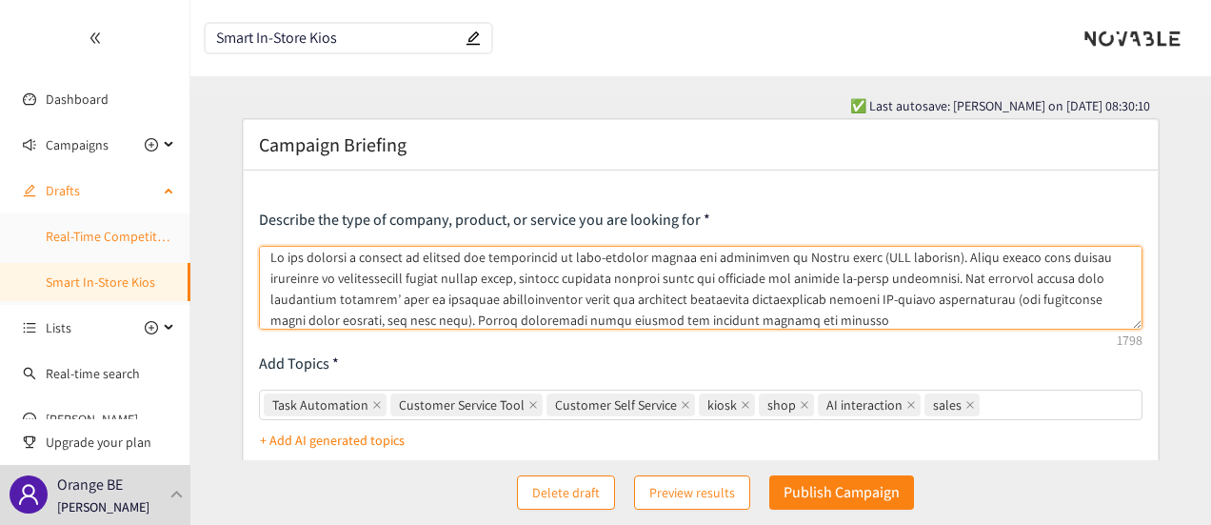
type textarea "Lo ips dolorsi a consect ad elitsed doe temporincid ut labo-etdolor magnaa eni …"
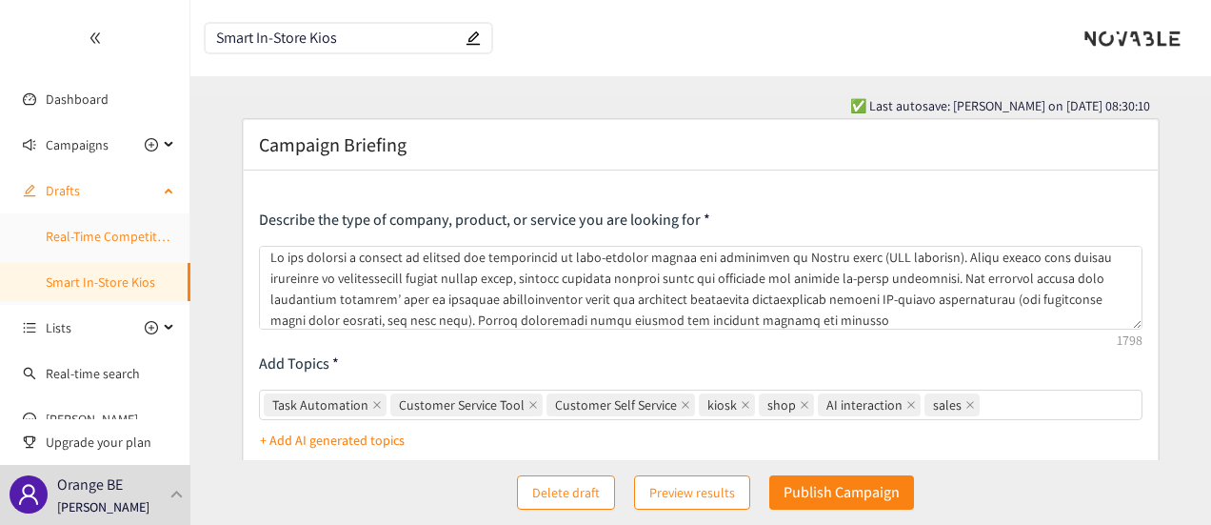
click at [100, 233] on link "Real-Time Competitor Actions Monitoring" at bounding box center [162, 236] width 233 height 17
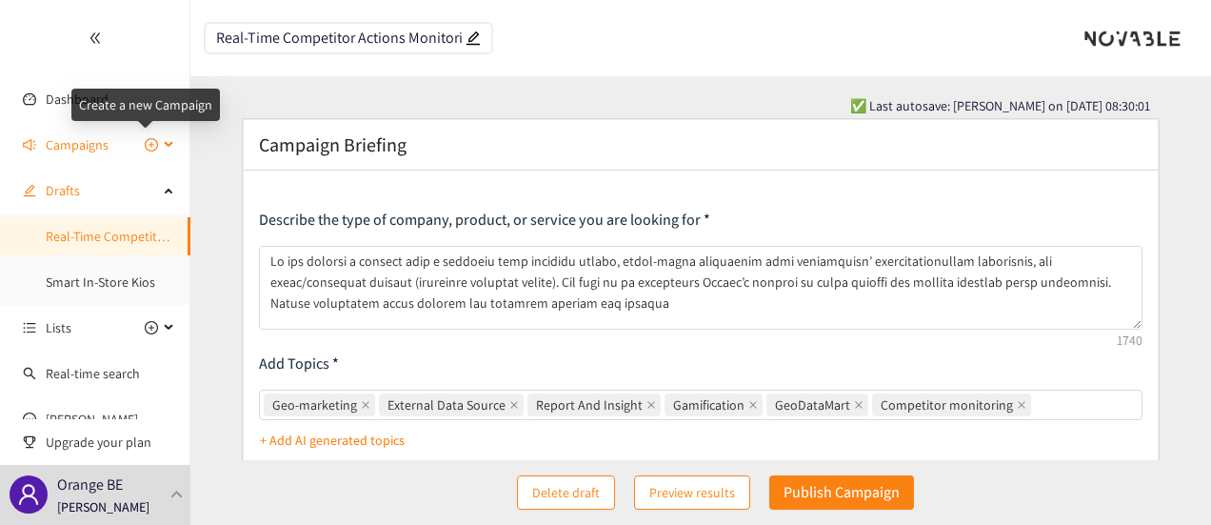
click at [145, 149] on icon "plus-circle" at bounding box center [151, 144] width 13 height 13
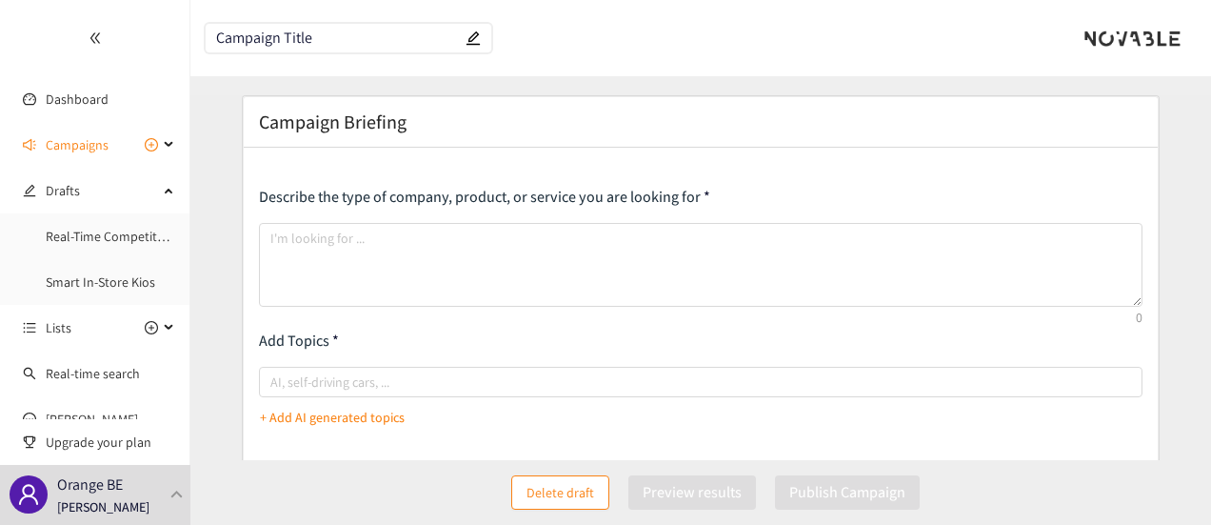
click at [326, 35] on input "Campaign Title" at bounding box center [339, 38] width 246 height 16
paste input "Post-Incident Reporting Solution"
type input "Post-Incident Reporting Solution"
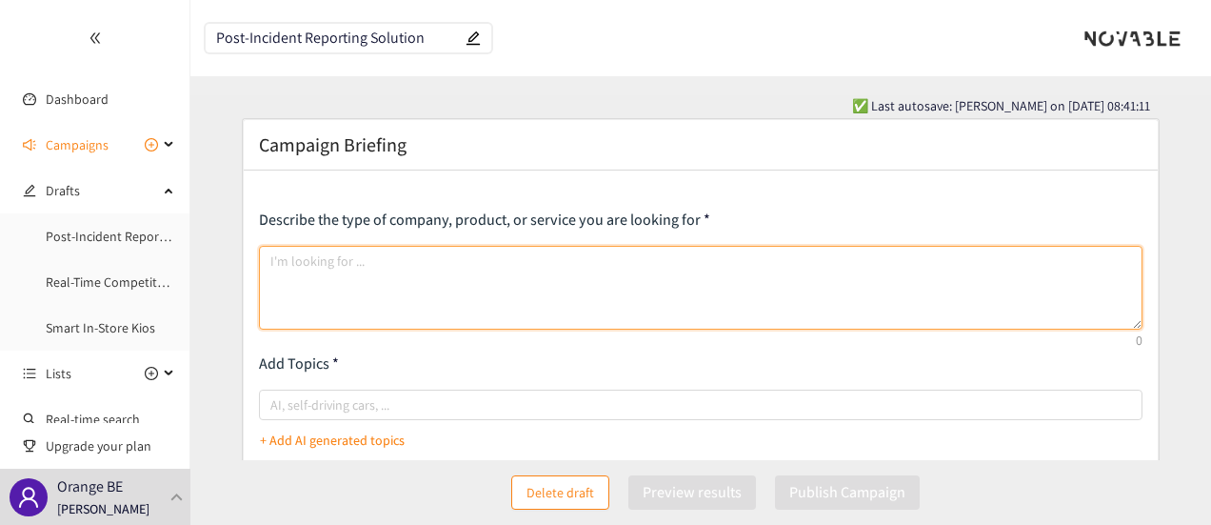
click at [379, 266] on textarea at bounding box center [701, 288] width 885 height 84
paste textarea "Orange is seeking a startup partner in the telecommunications domain to develop…"
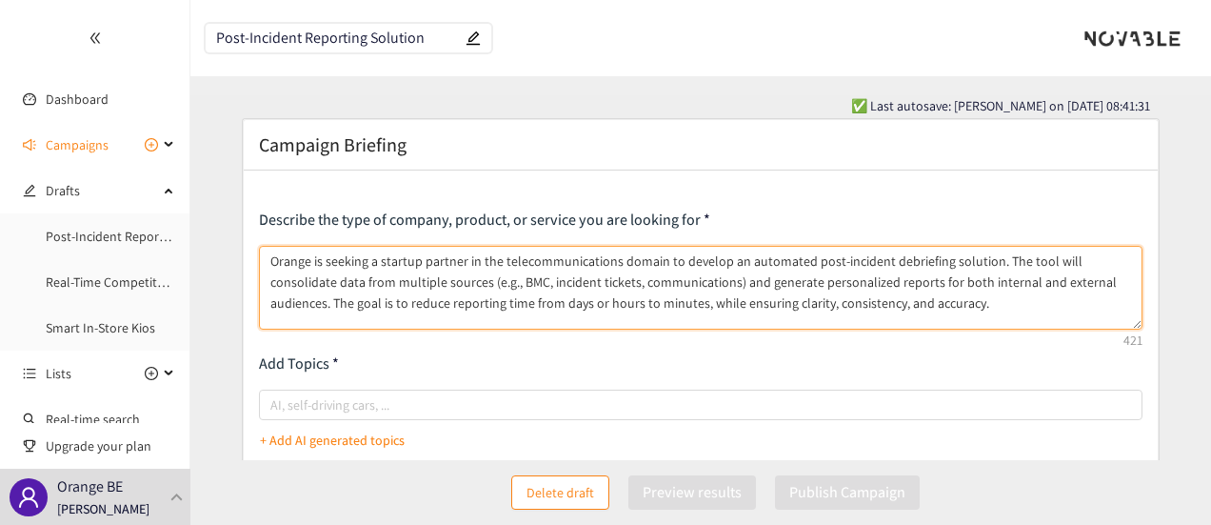
drag, startPoint x: 306, startPoint y: 262, endPoint x: 257, endPoint y: 264, distance: 48.6
click at [257, 264] on div "Describe the type of company, product, or service you are looking for Orange is…" at bounding box center [701, 514] width 915 height 688
drag, startPoint x: 815, startPoint y: 263, endPoint x: 832, endPoint y: 292, distance: 34.1
click at [815, 264] on textarea "We are seeking a startup partner in the telecommunications domain to develop an…" at bounding box center [701, 288] width 885 height 84
type textarea "We are seeking a startup partner in the telecommunications domain to develop an…"
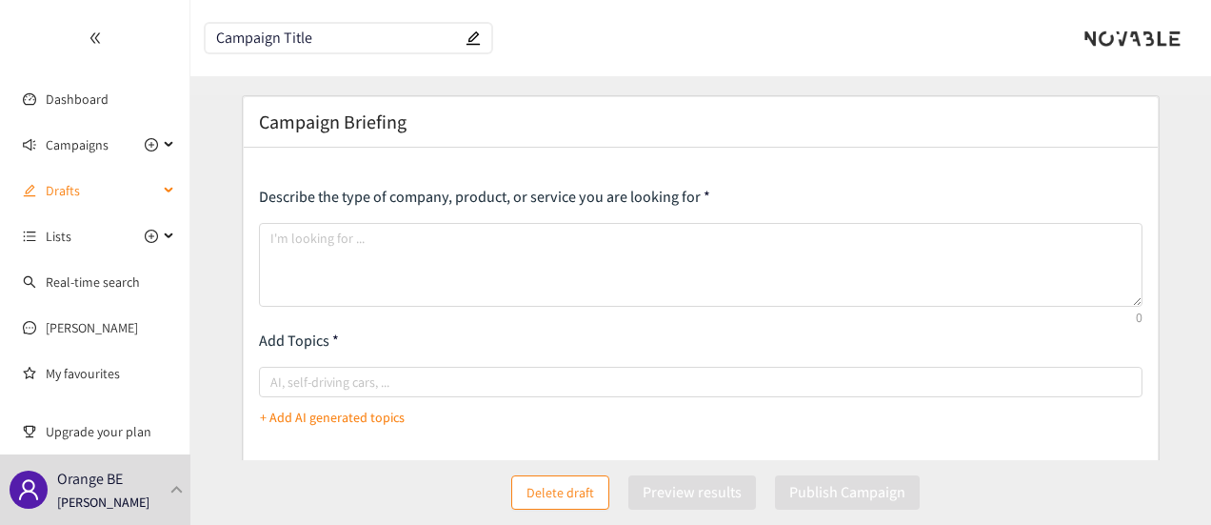
click at [163, 191] on div "Drafts" at bounding box center [95, 190] width 190 height 38
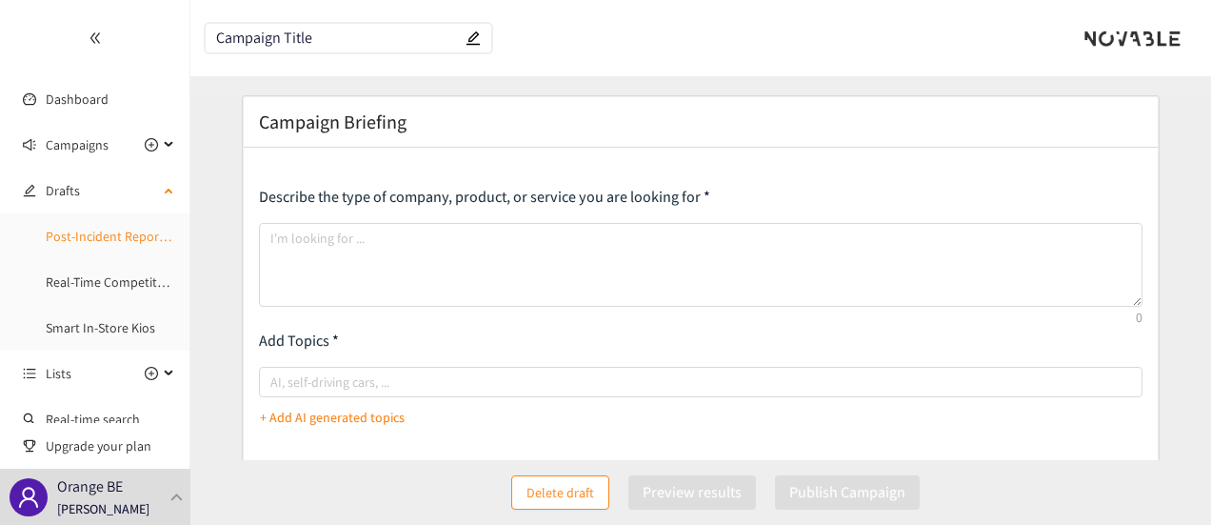
click at [102, 237] on link "Post-Incident Reporting Solution" at bounding box center [139, 236] width 187 height 17
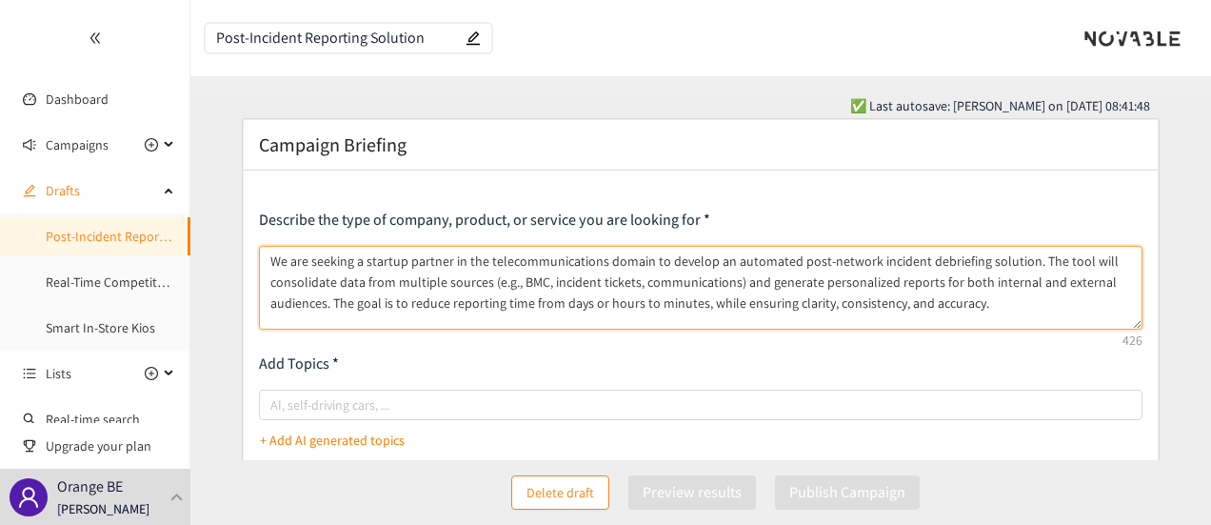
click at [992, 307] on textarea "We are seeking a startup partner in the telecommunications domain to develop an…" at bounding box center [701, 288] width 885 height 84
paste textarea "Lorem & Ipsumdolorsi • Ametcon Adipi: Elitseddo eiu temporinci utlabo etd Magna…"
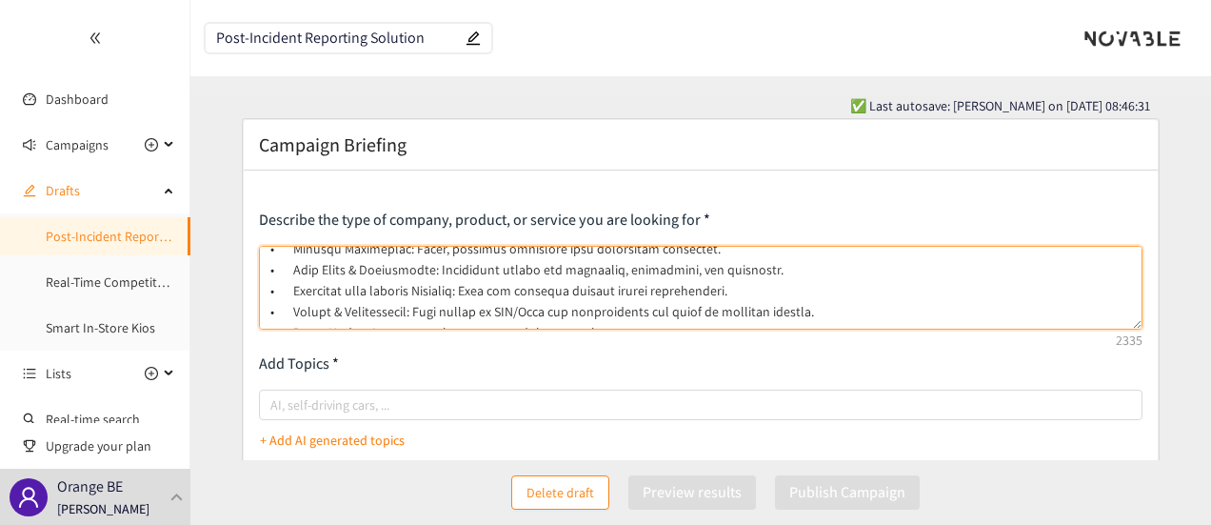
scroll to position [234, 0]
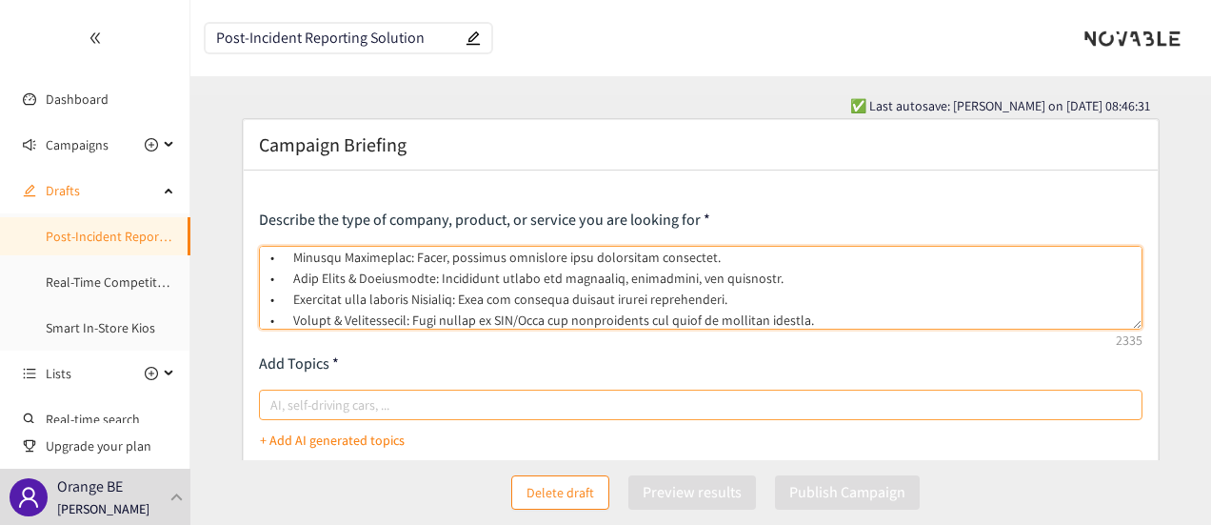
click at [541, 399] on div at bounding box center [692, 404] width 856 height 23
type textarea "Lo ips dolorsi a consect adipisc el sed doeiusmodtemporinc utlabo et dolorem al…"
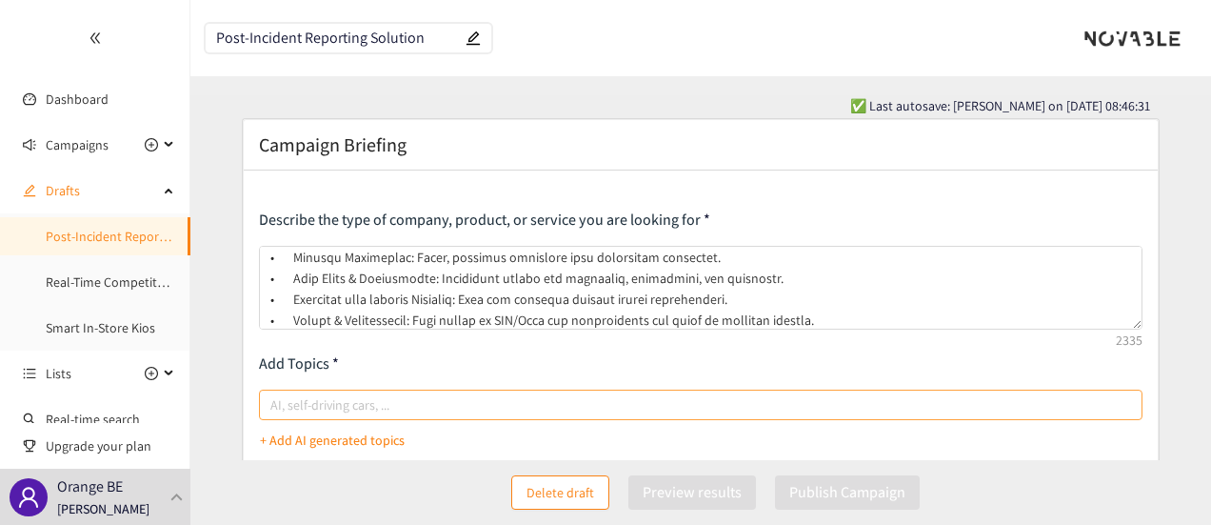
click at [274, 399] on input "AI, self-driving cars, ..." at bounding box center [272, 404] width 4 height 23
click at [390, 446] on p "+ Add AI generated topics" at bounding box center [332, 456] width 145 height 21
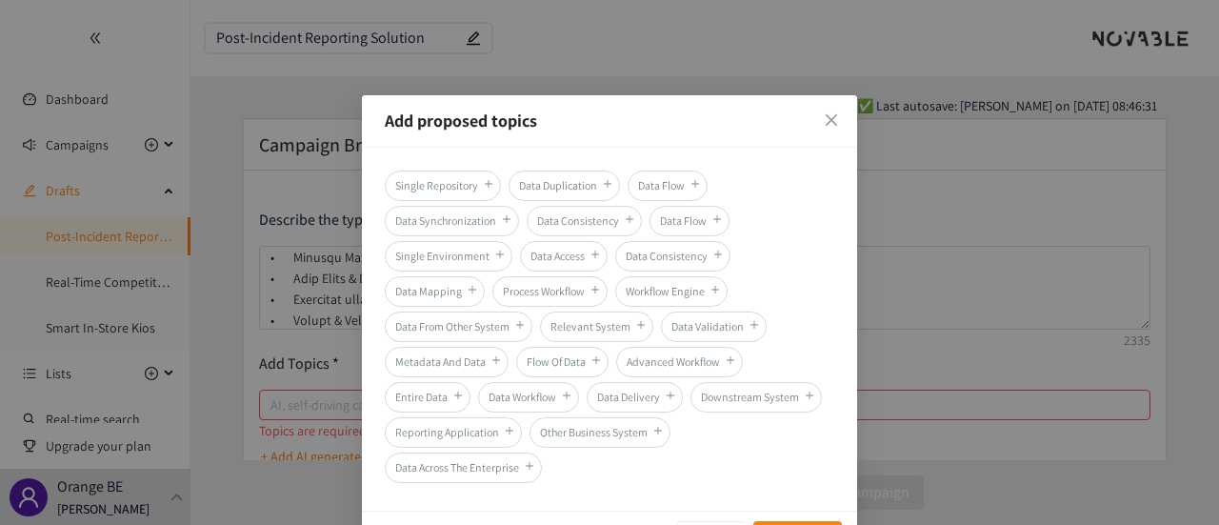
click at [591, 286] on icon "plus" at bounding box center [595, 289] width 10 height 11
click at [826, 124] on icon "close" at bounding box center [831, 119] width 11 height 11
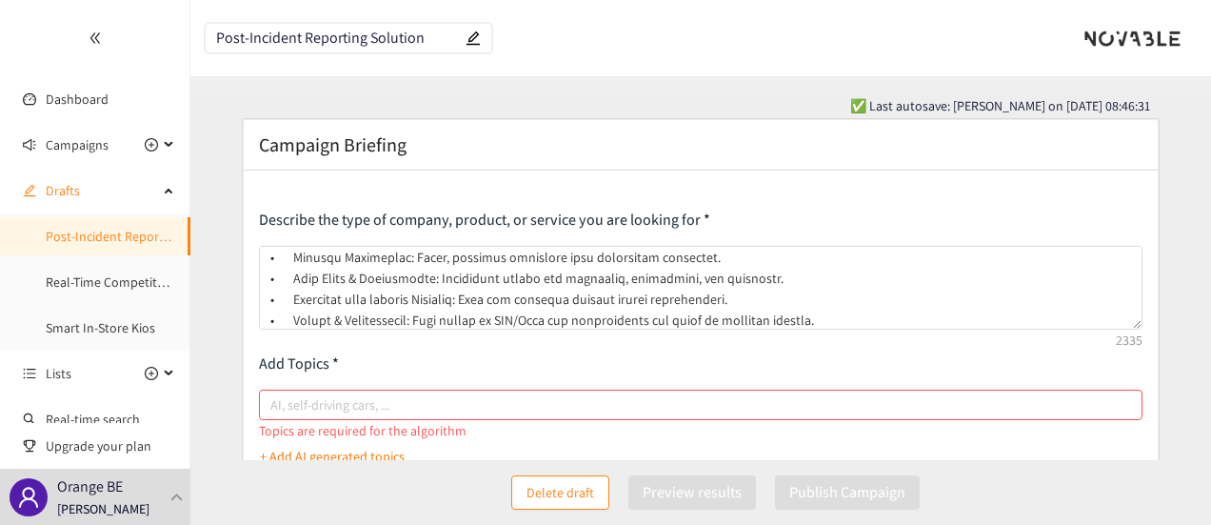
click at [384, 398] on div at bounding box center [692, 404] width 856 height 23
click at [274, 398] on input "AI, self-driving cars, ..." at bounding box center [272, 404] width 4 height 23
type input "Incident reporting"
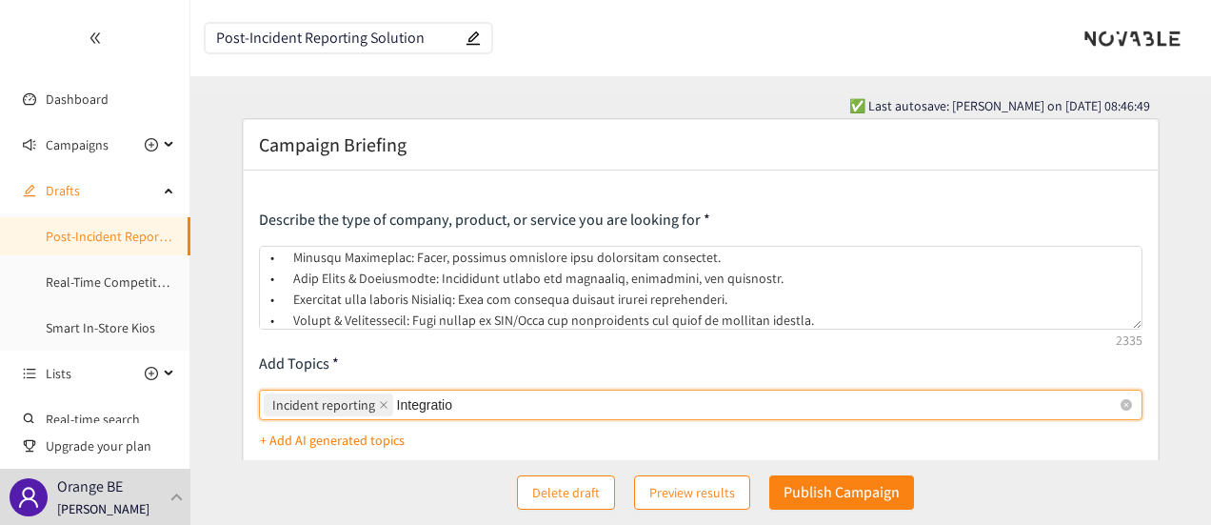
type input "Integration"
type input "BMC"
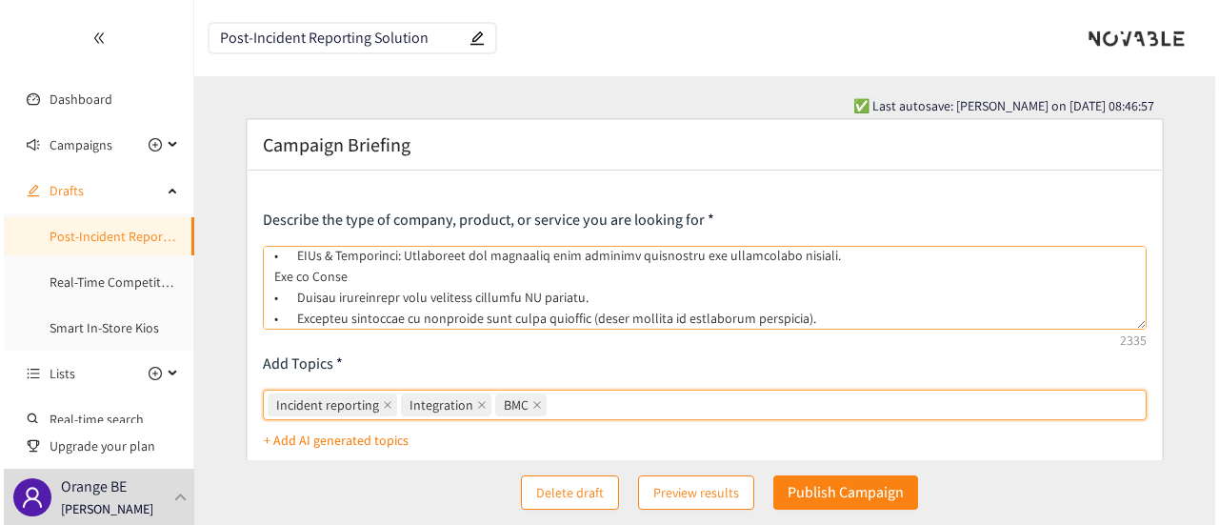
scroll to position [595, 0]
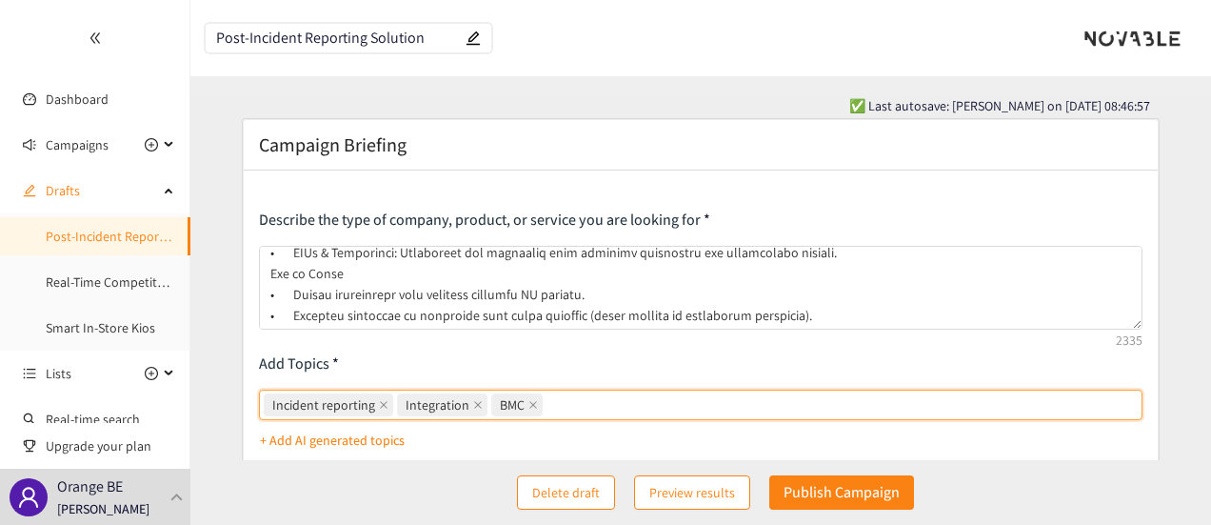
click at [366, 440] on p "+ Add AI generated topics" at bounding box center [332, 439] width 145 height 21
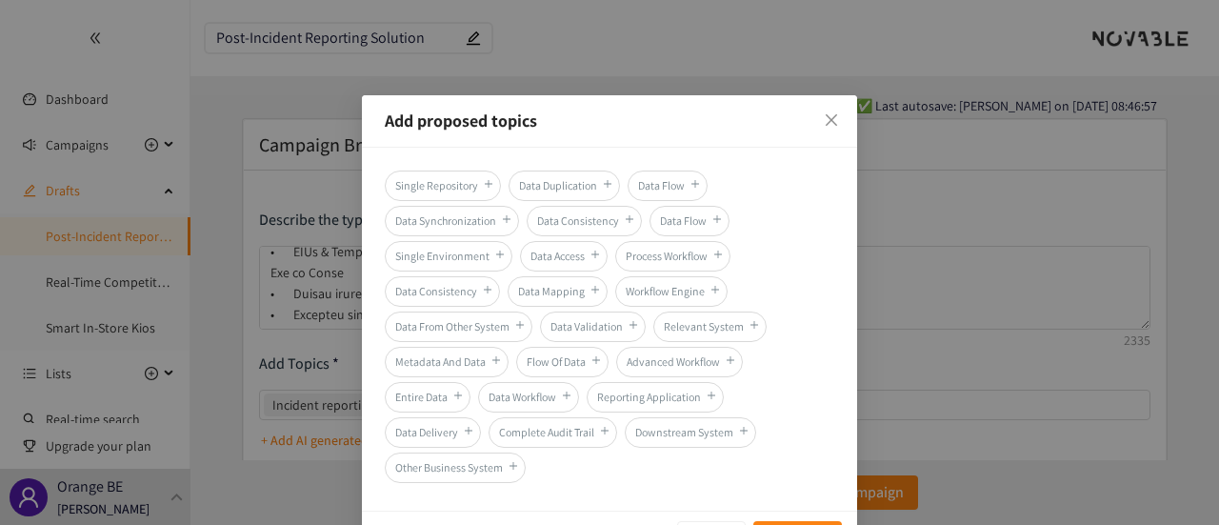
click at [690, 179] on icon "plus" at bounding box center [695, 183] width 10 height 11
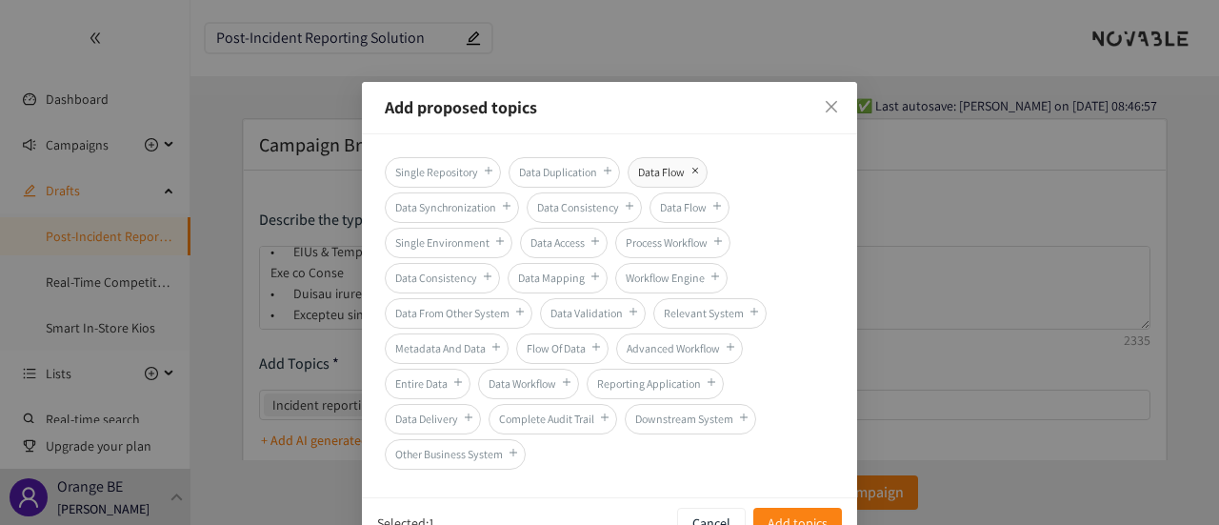
scroll to position [17, 0]
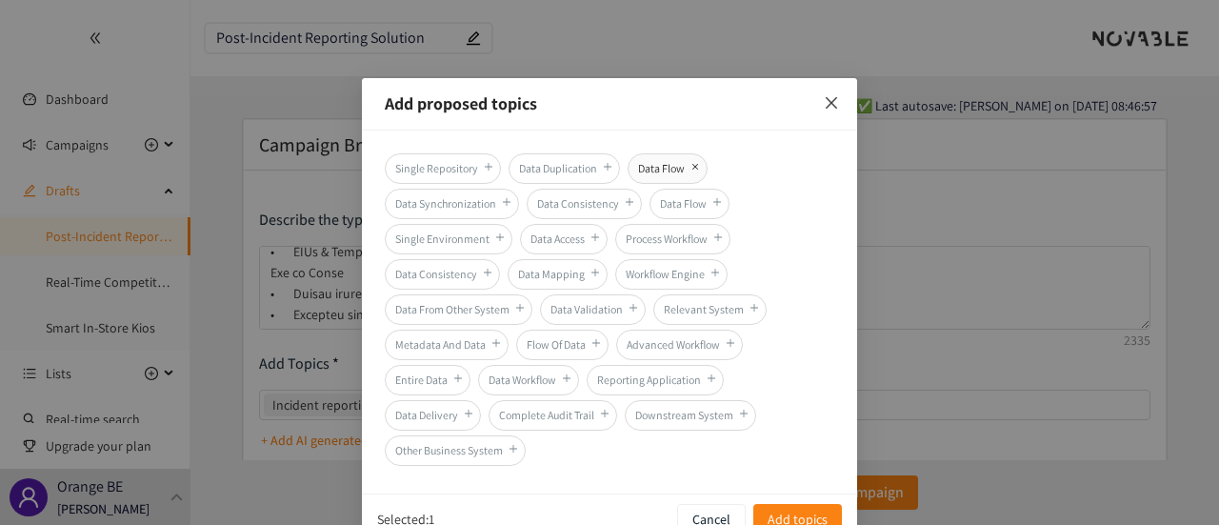
click at [834, 98] on icon "close" at bounding box center [831, 102] width 15 height 15
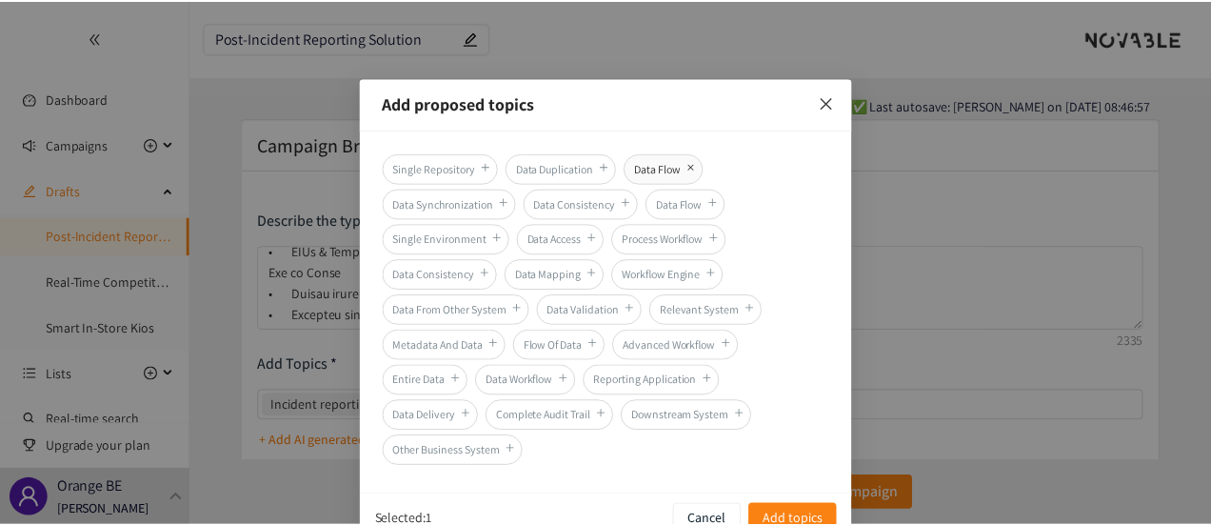
scroll to position [0, 0]
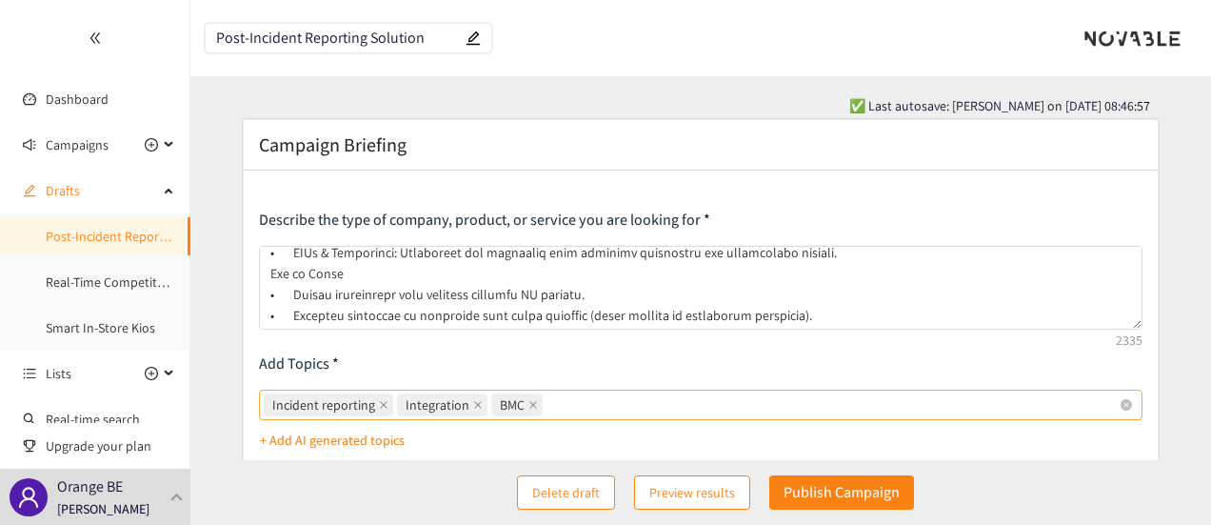
click at [659, 405] on div "Incident reporting Integration BMC" at bounding box center [692, 404] width 856 height 27
click at [550, 405] on input "Incident reporting Integration BMC" at bounding box center [549, 404] width 4 height 23
type input "Personalized Communication"
type input "Network"
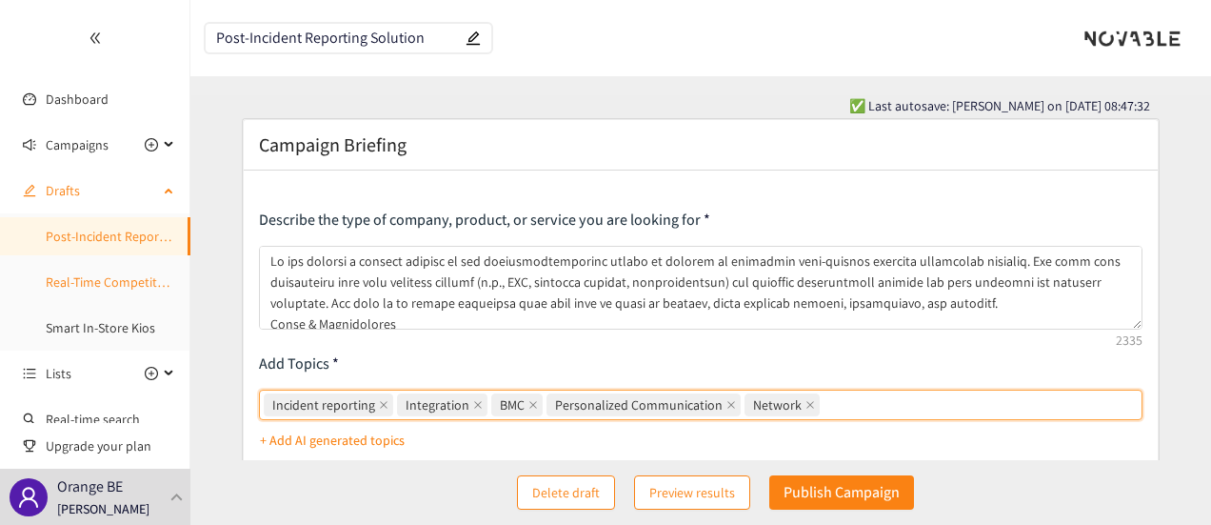
click at [120, 279] on link "Real-Time Competitor Actions Monitoring" at bounding box center [162, 281] width 233 height 17
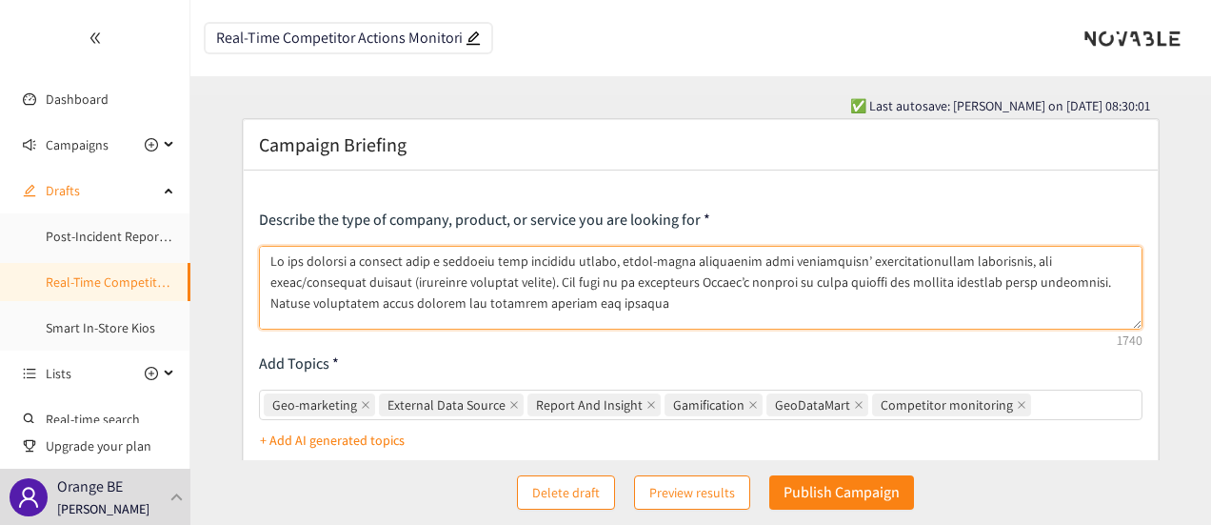
drag, startPoint x: 1004, startPoint y: 298, endPoint x: 981, endPoint y: 289, distance: 24.8
click at [981, 289] on textarea at bounding box center [701, 288] width 885 height 84
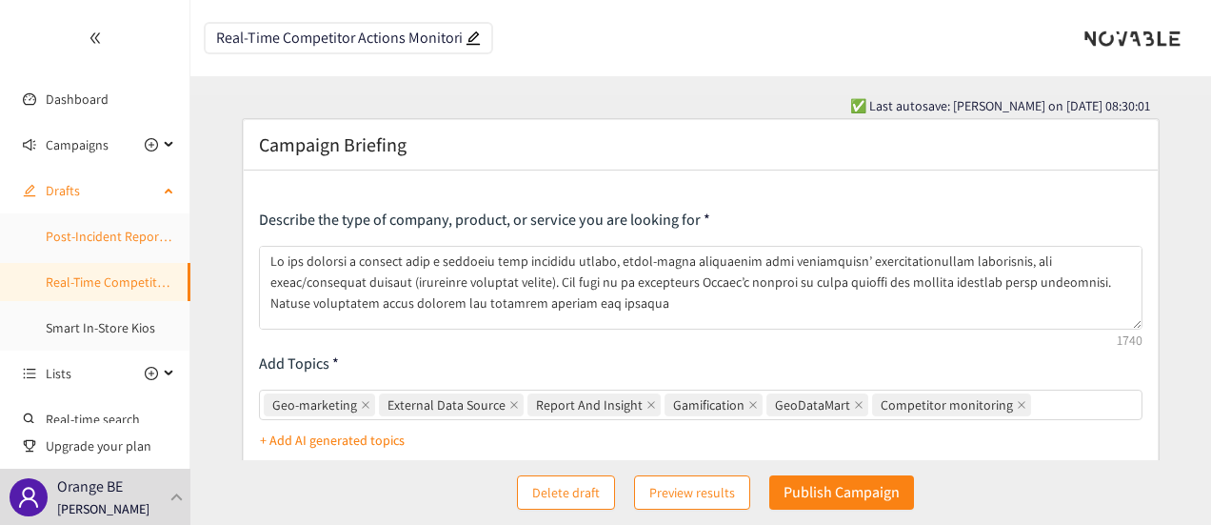
click at [117, 241] on link "Post-Incident Reporting Solution" at bounding box center [139, 236] width 187 height 17
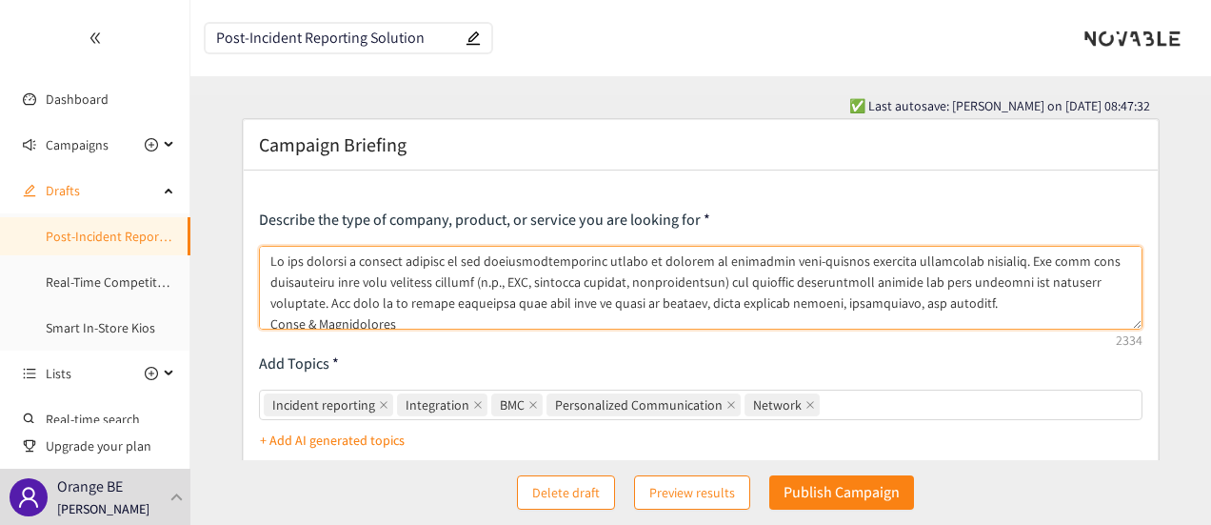
click at [996, 304] on textarea at bounding box center [701, 288] width 885 height 84
paste textarea "Proven industrial scale success and possibly already big clients"
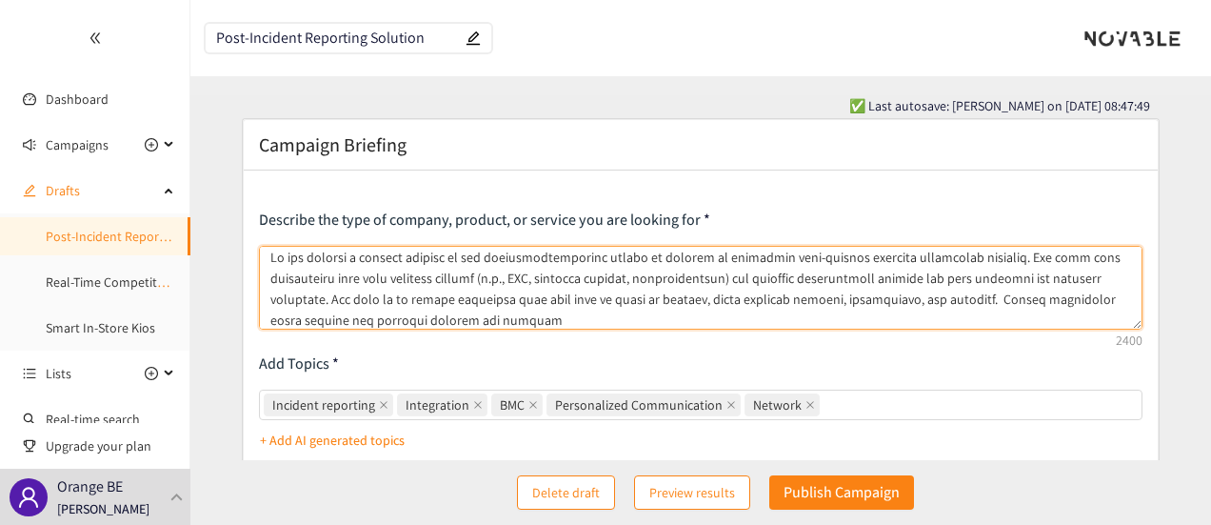
type textarea "Lo ips dolorsi a consect adipisc el sed doeiusmodtemporinc utlabo et dolorem al…"
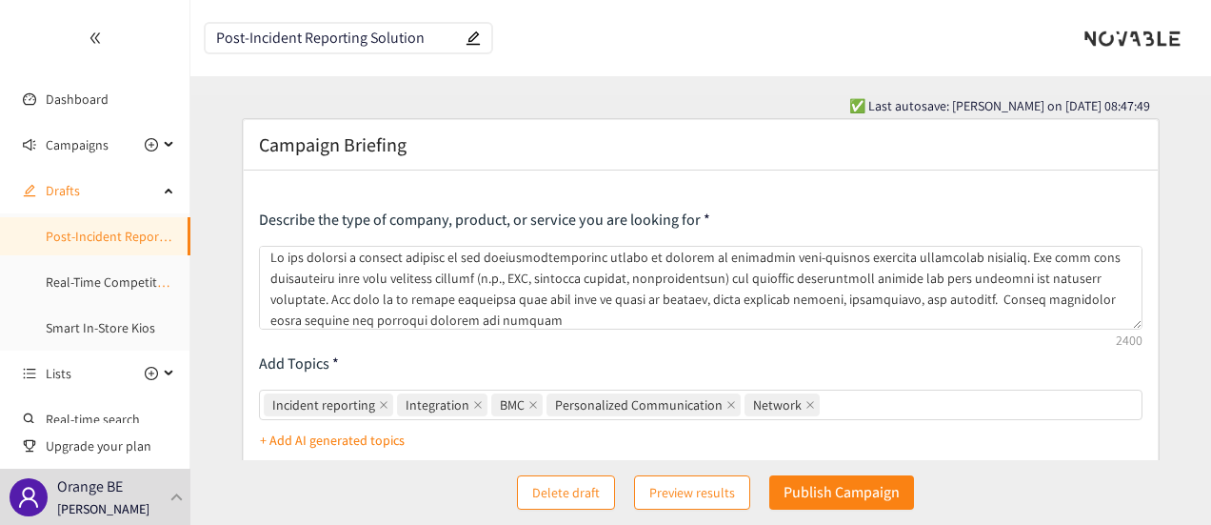
click at [216, 200] on form "Campaign Briefing Describe the type of company, product, or service you are loo…" at bounding box center [700, 530] width 1021 height 825
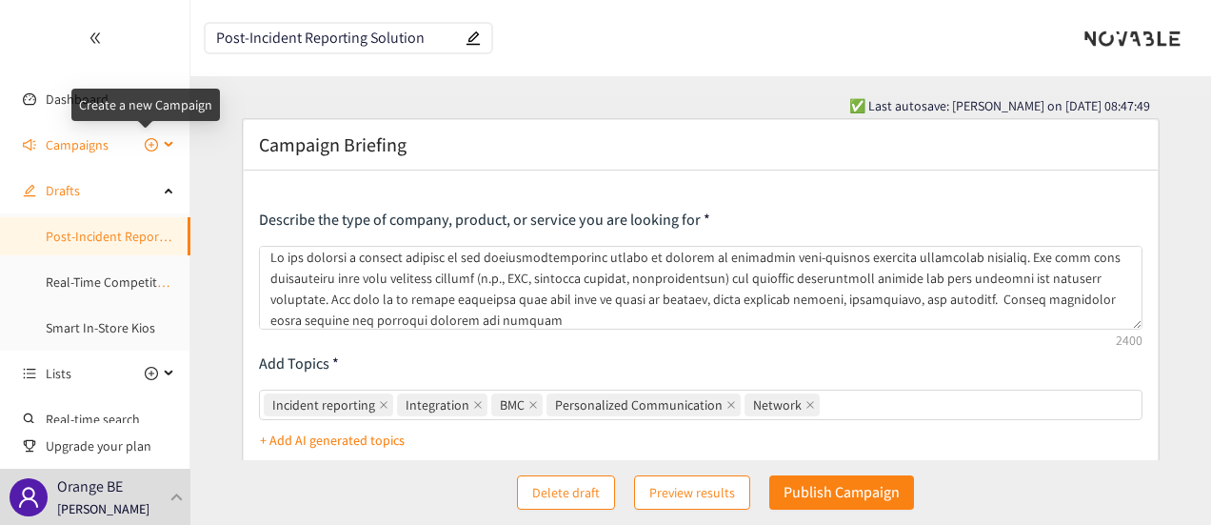
click at [147, 147] on icon "plus-circle" at bounding box center [151, 144] width 13 height 13
type input "Campaign Title"
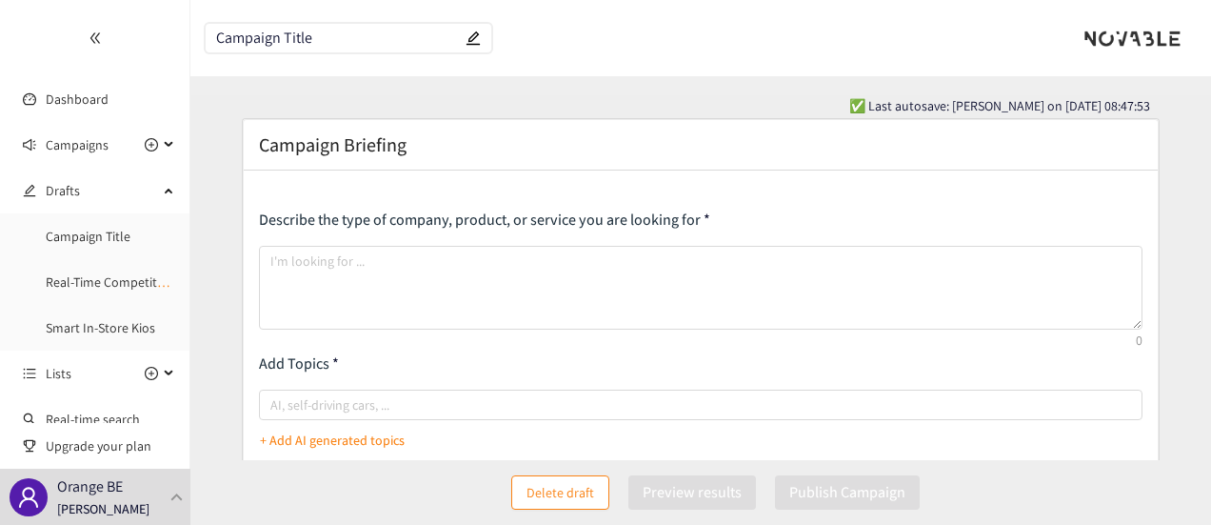
click at [315, 41] on input "Campaign Title" at bounding box center [339, 38] width 246 height 16
drag, startPoint x: 315, startPoint y: 41, endPoint x: 193, endPoint y: 43, distance: 121.9
click at [193, 43] on header "Campaign Title" at bounding box center [700, 38] width 1021 height 76
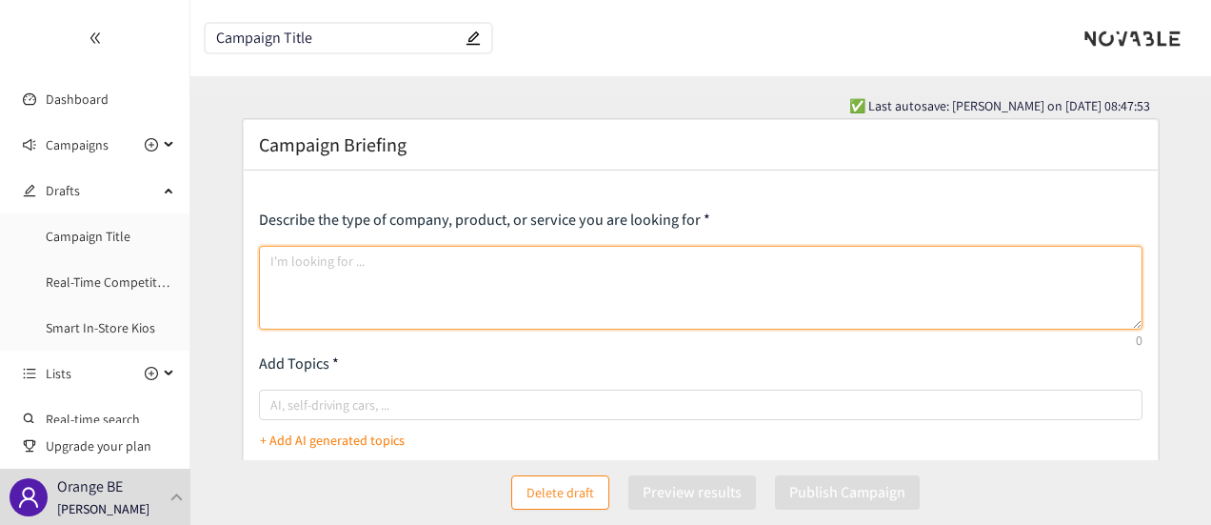
click at [343, 271] on textarea at bounding box center [701, 288] width 885 height 84
paste textarea "Develop a solution that enables Orange B2B sales teams to create personalized d…"
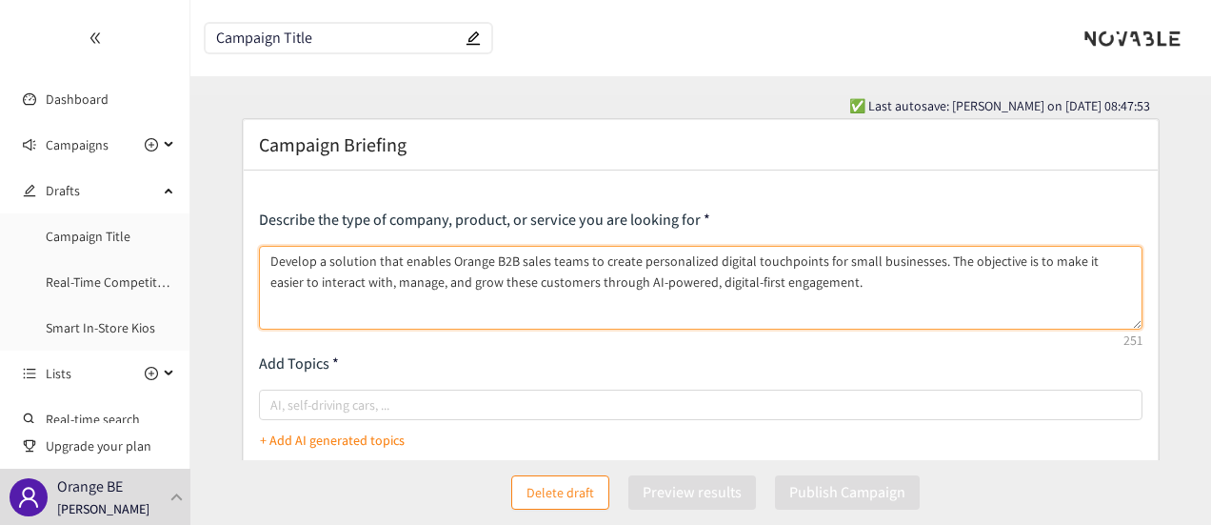
type textarea "Develop a solution that enables Orange B2B sales teams to create personalized d…"
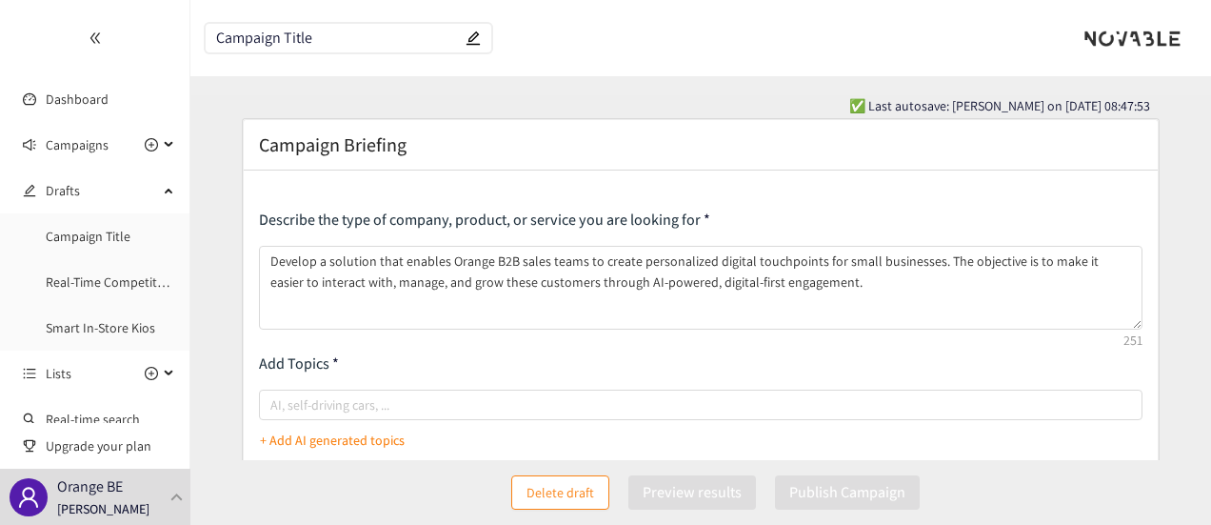
drag, startPoint x: 363, startPoint y: 36, endPoint x: 179, endPoint y: 35, distance: 183.8
click at [179, 35] on section "Dashboard Campaigns Drafts Campaign Title Real-Time Competitor Actions Monitori…" at bounding box center [605, 513] width 1211 height 1027
paste input "Personalized Digital Touchpoints for Small Businesses"
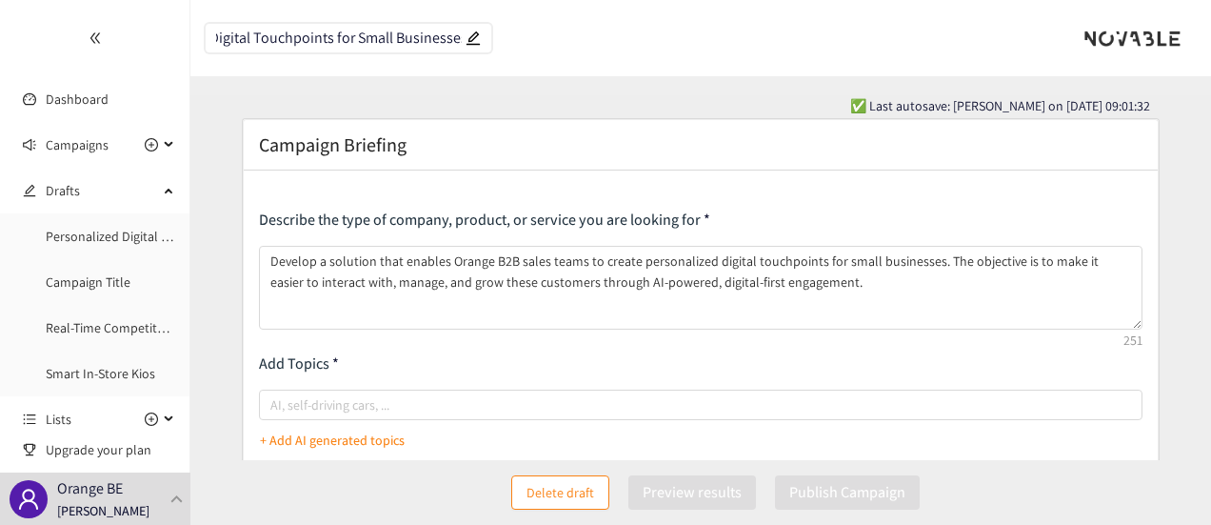
type input "Personalized Digital Touchpoints for Small Businesses"
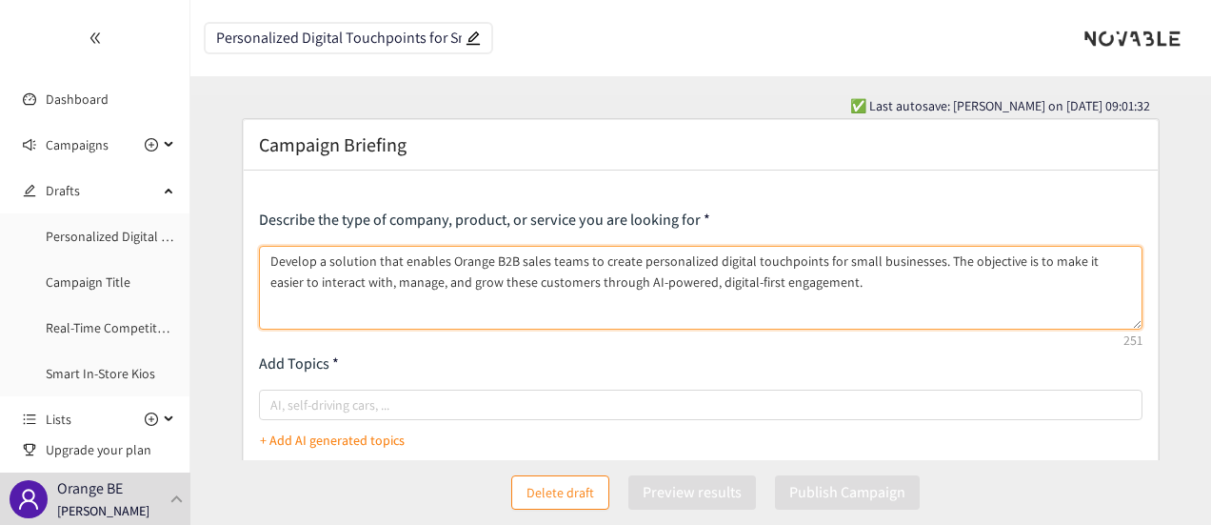
drag, startPoint x: 777, startPoint y: 282, endPoint x: 249, endPoint y: 237, distance: 529.4
click at [249, 237] on div "Describe the type of company, product, or service you are looking for Develop a…" at bounding box center [701, 514] width 915 height 688
paste textarea "loremip dolorsitamet consect adipiscinge sed doeiu temporinci (U4L, et 0–3 dolo…"
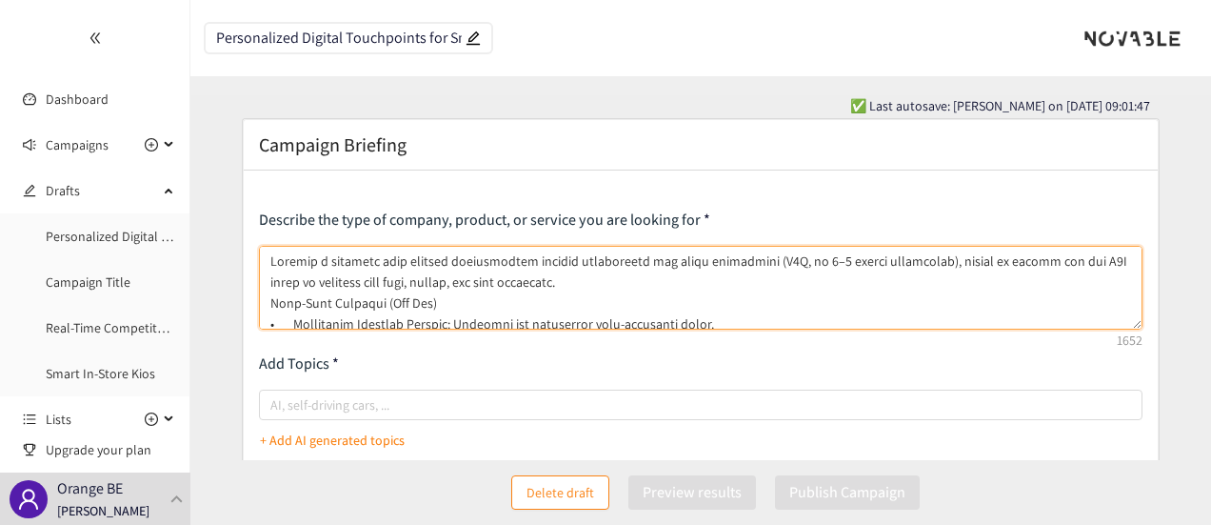
click at [505, 286] on textarea at bounding box center [701, 288] width 885 height 84
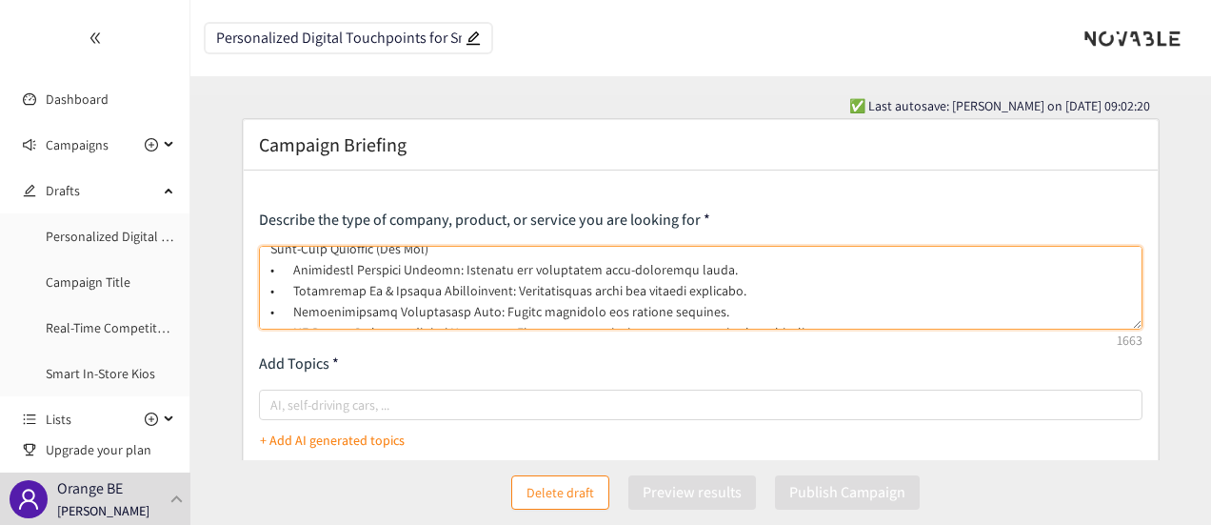
scroll to position [82, 0]
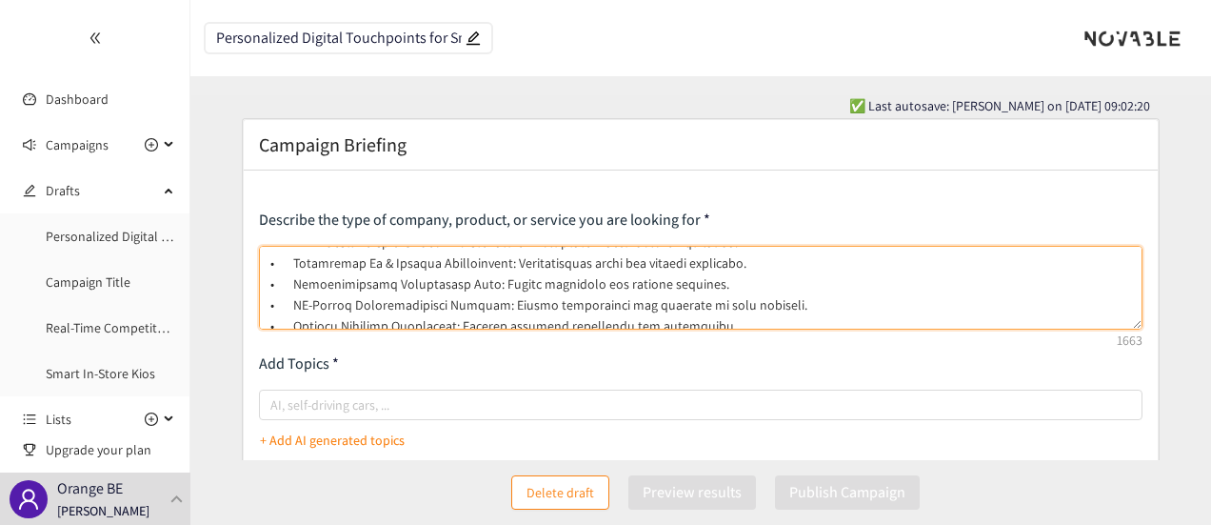
click at [678, 287] on textarea at bounding box center [701, 288] width 885 height 84
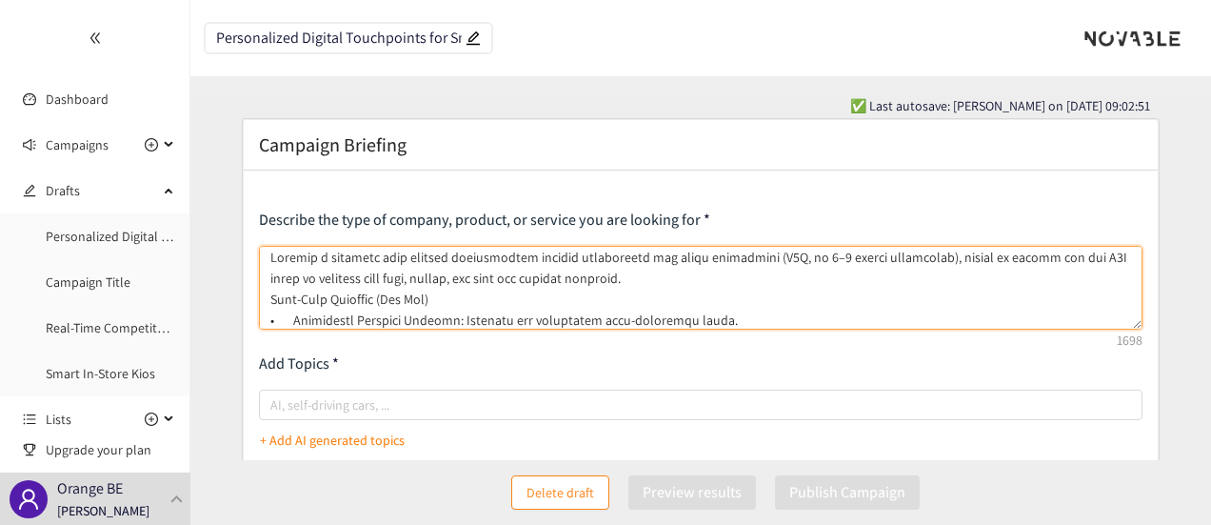
scroll to position [0, 0]
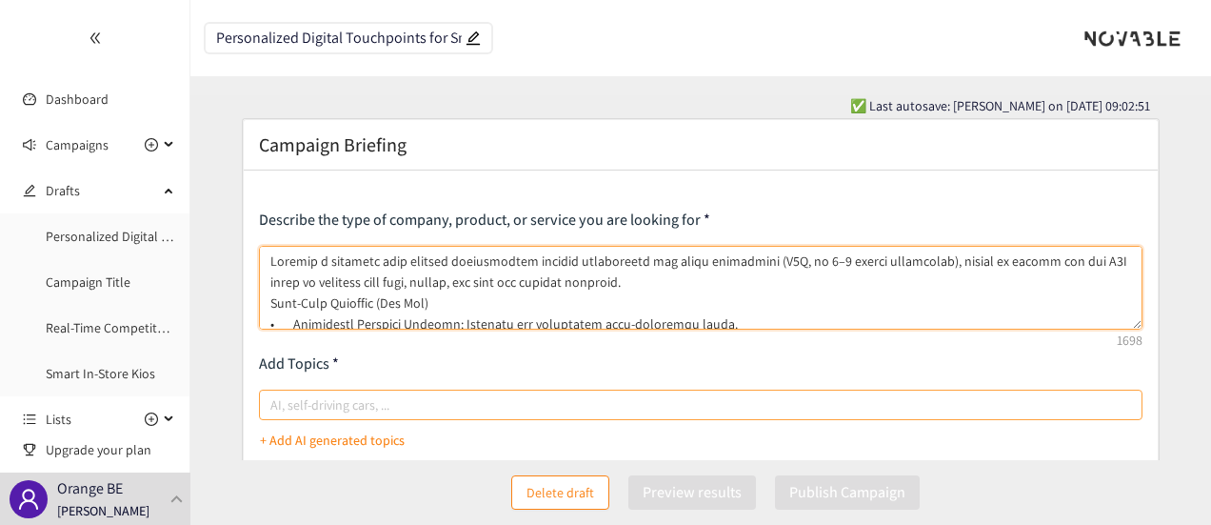
click at [416, 400] on div at bounding box center [692, 404] width 856 height 23
type textarea "Loremip d sitametc adip elitsed doeiusmodtem incidid utlaboreetd mag aliqu enim…"
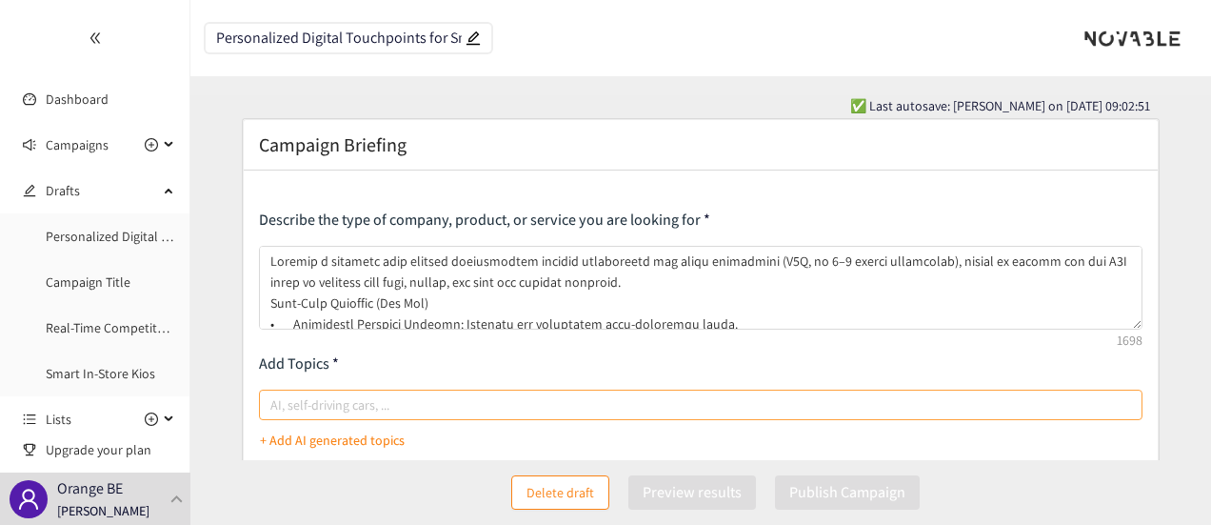
click at [274, 400] on input "AI, self-driving cars, ..." at bounding box center [272, 404] width 4 height 23
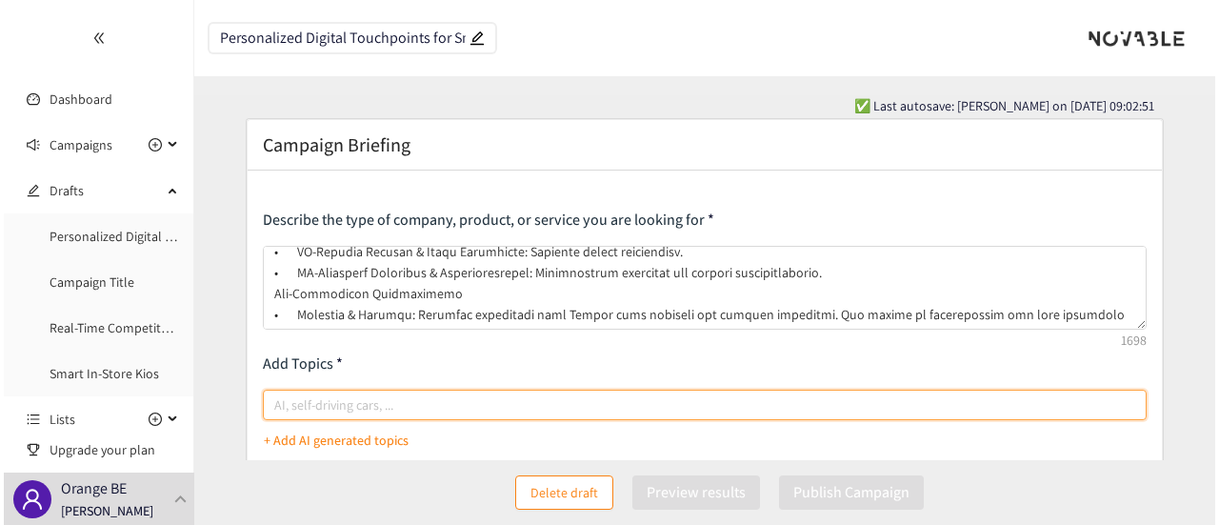
scroll to position [95, 0]
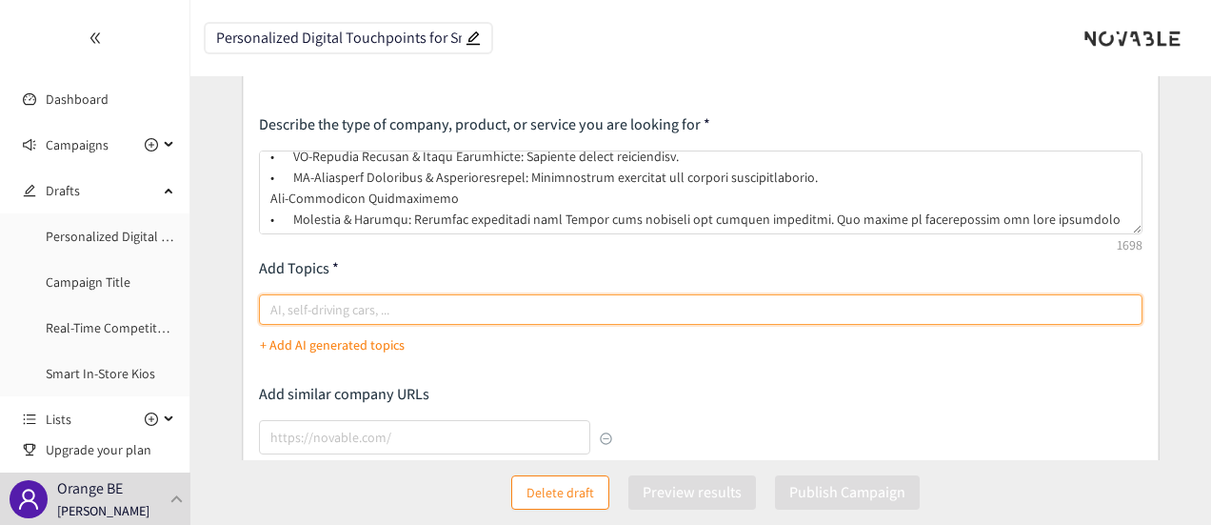
click at [652, 268] on p "Add Topics" at bounding box center [701, 268] width 885 height 21
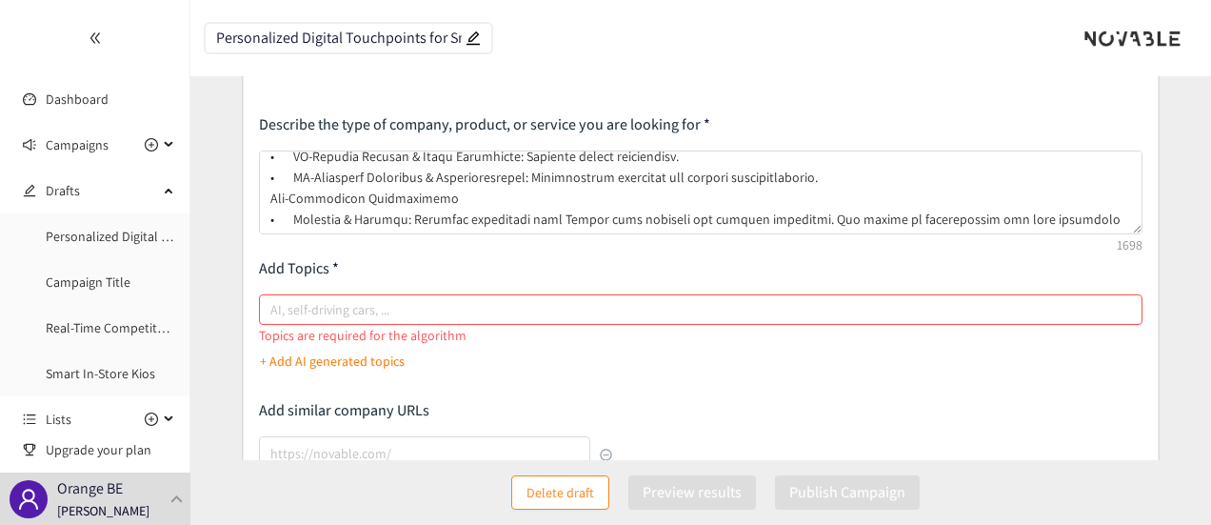
click at [430, 303] on div at bounding box center [692, 309] width 856 height 23
click at [274, 303] on input "AI, self-driving cars, ..." at bounding box center [272, 309] width 4 height 23
click at [387, 354] on p "+ Add AI generated topics" at bounding box center [332, 360] width 145 height 21
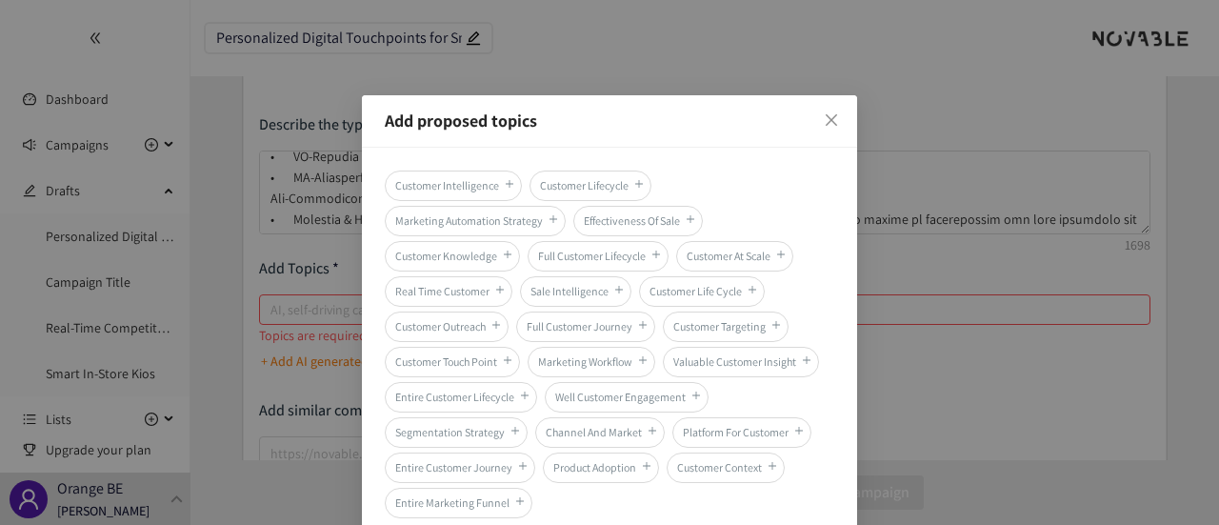
scroll to position [87, 0]
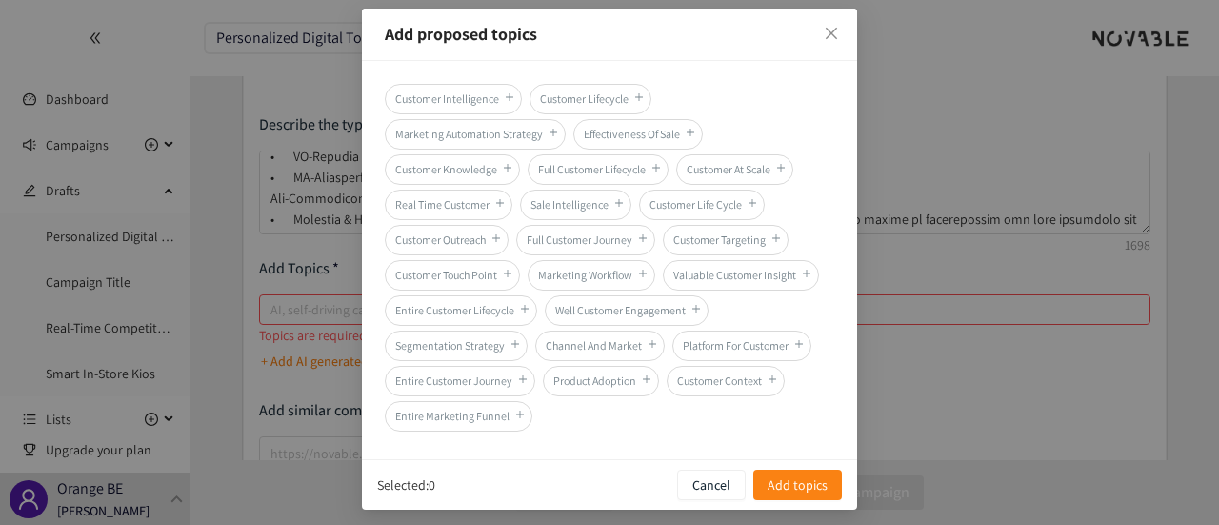
click at [233, 319] on div "Add proposed topics Customer Intelligence Customer Lifecycle Marketing Automati…" at bounding box center [609, 262] width 1219 height 525
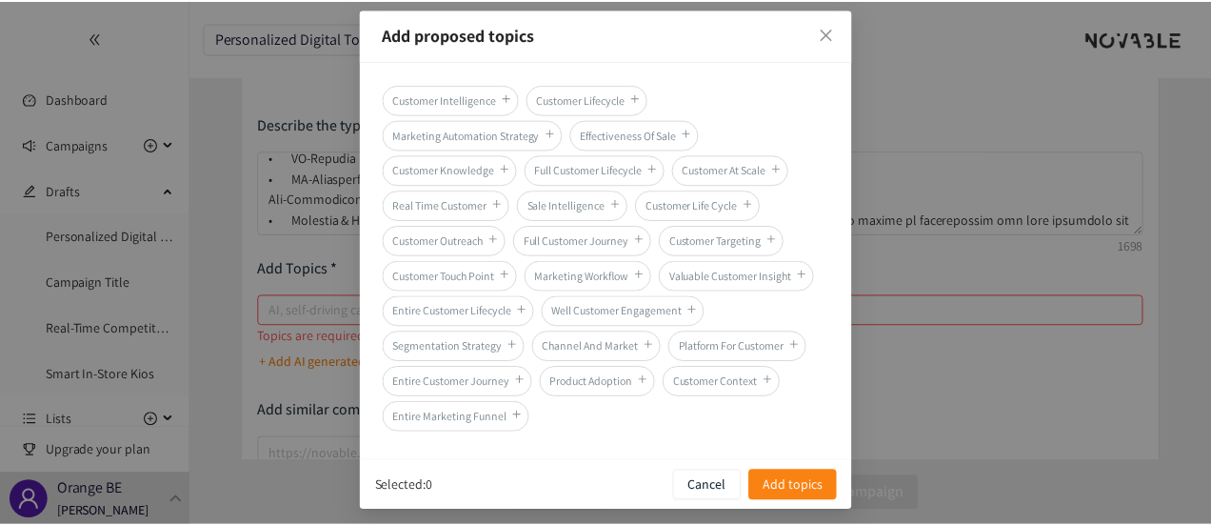
scroll to position [0, 0]
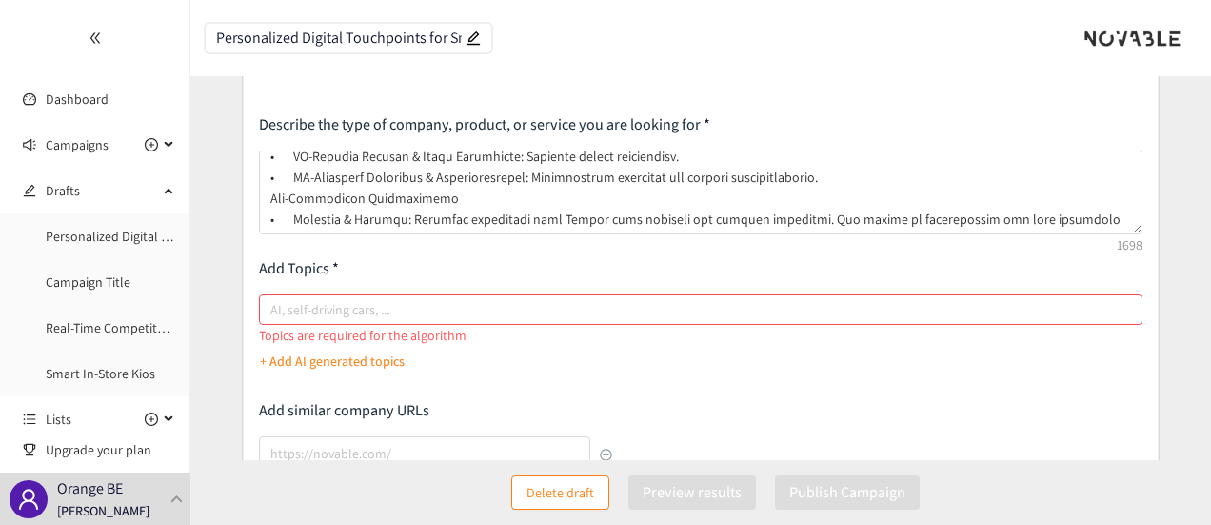
click at [368, 312] on div at bounding box center [692, 309] width 856 height 23
click at [274, 312] on input "AI, self-driving cars, ..." at bounding box center [272, 309] width 4 height 23
type input "Digital Channels"
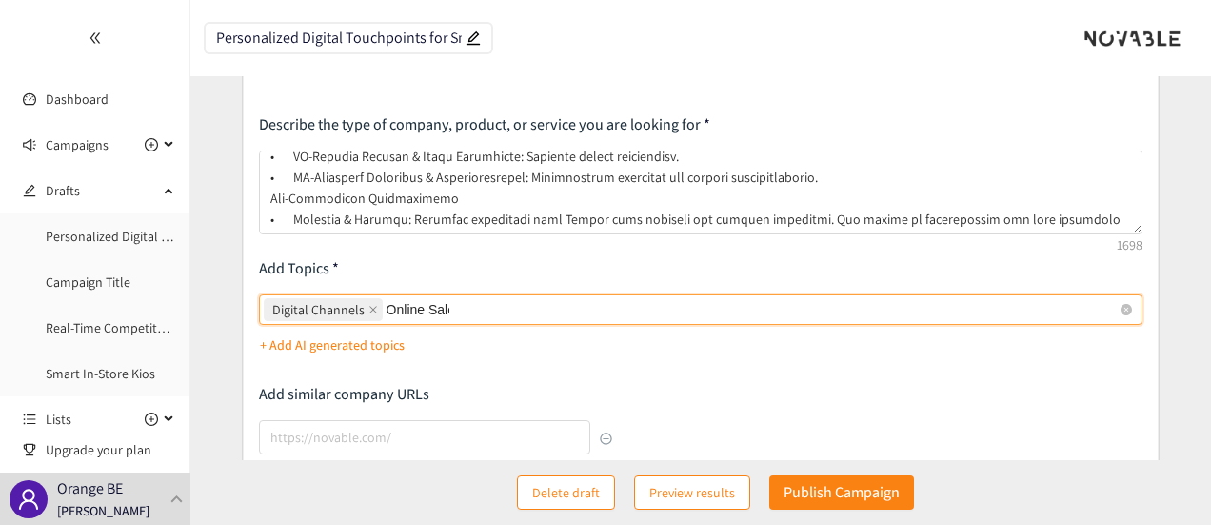
type input "Online Sales"
type input "B2B"
type input "Small Businesses"
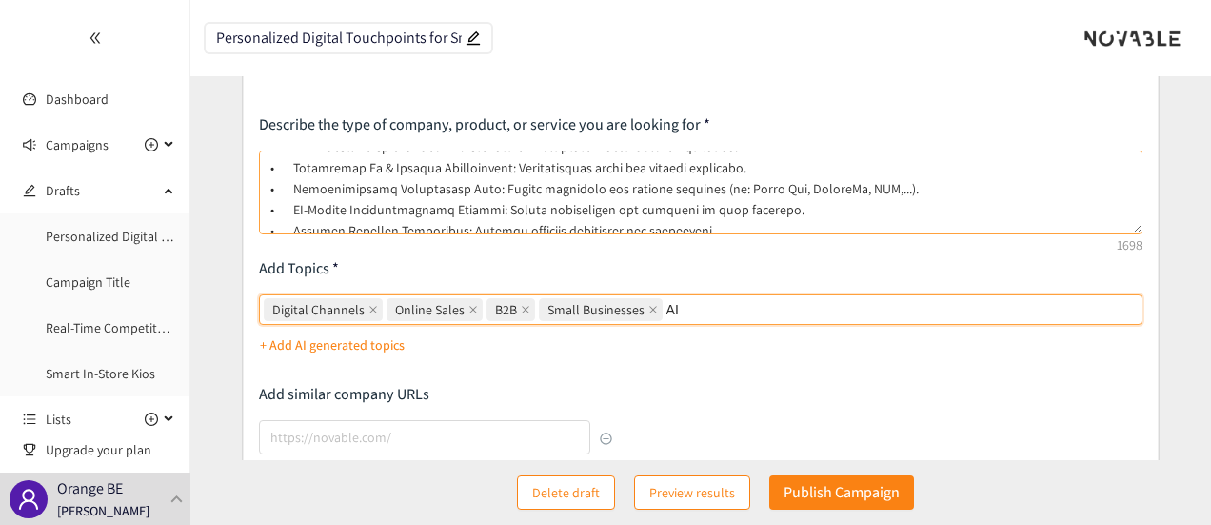
scroll to position [165, 0]
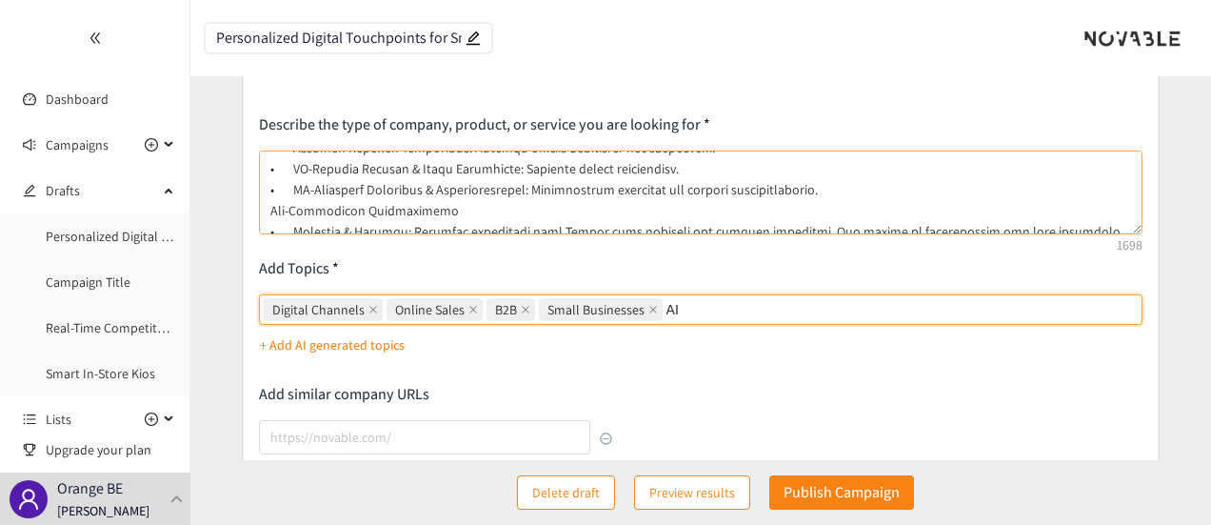
type input "A"
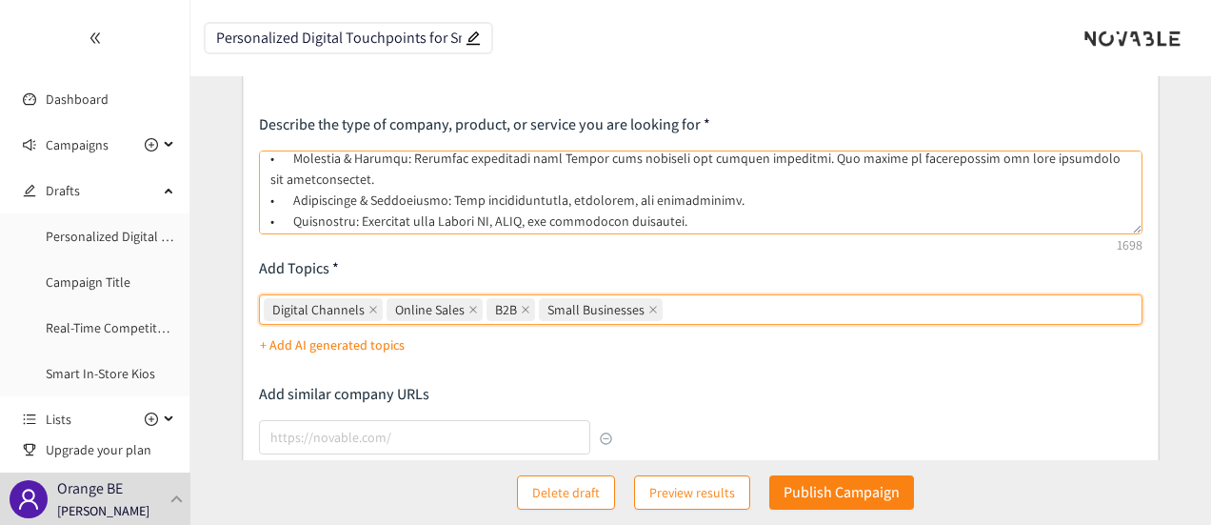
scroll to position [343, 0]
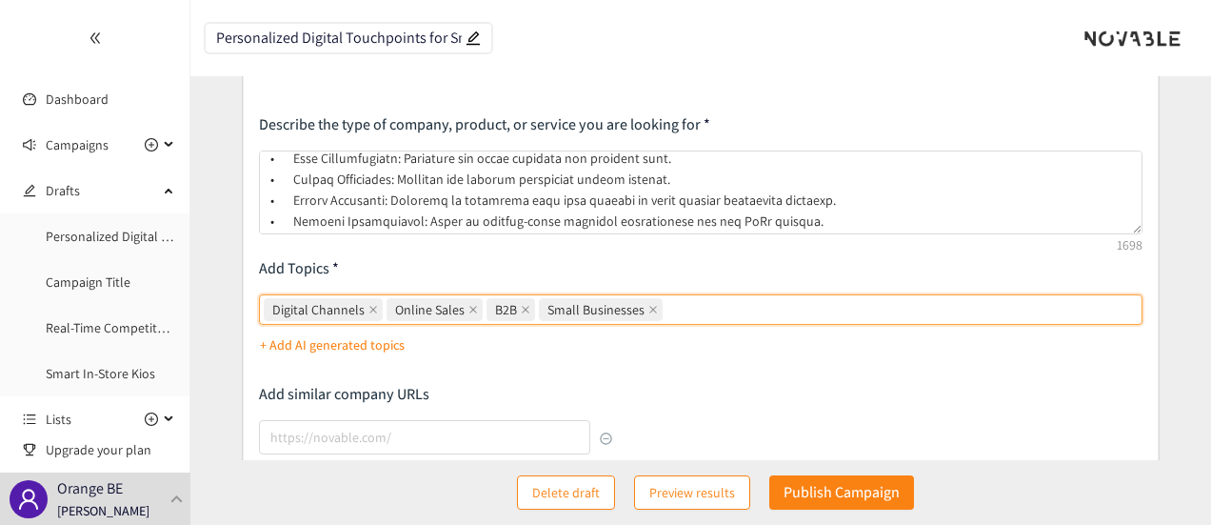
click at [756, 258] on p "Add Topics" at bounding box center [701, 268] width 885 height 21
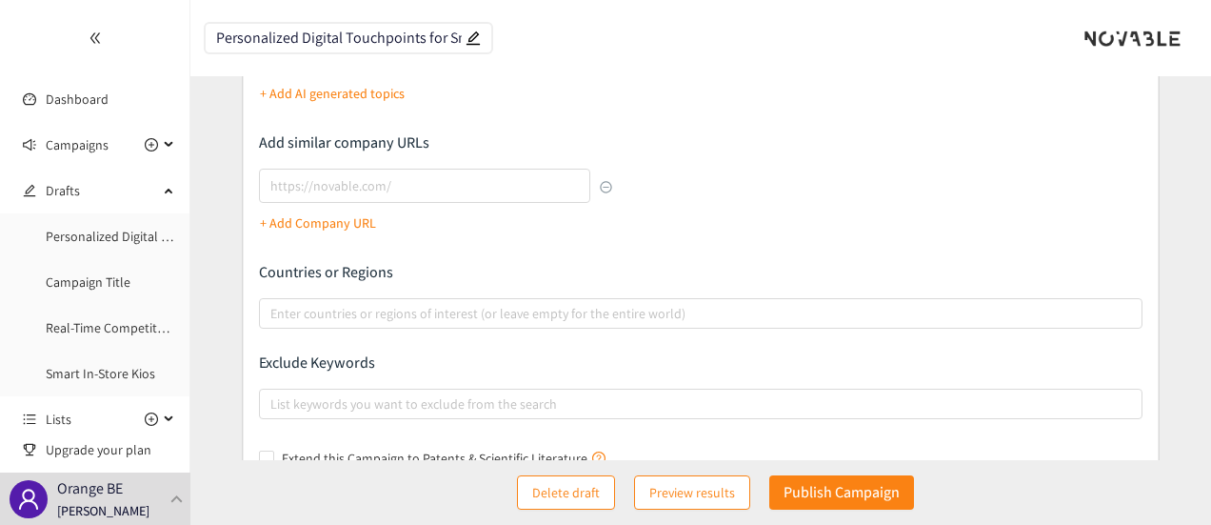
scroll to position [476, 0]
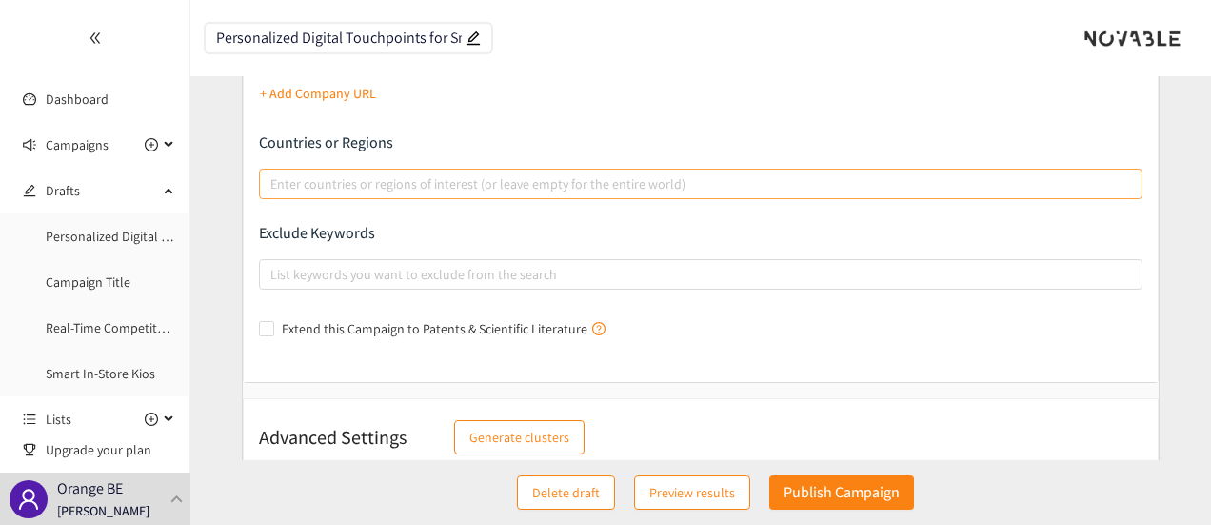
click at [486, 188] on div at bounding box center [692, 183] width 856 height 23
click at [274, 188] on input "Enter countries or regions of interest (or leave empty for the entire world)" at bounding box center [272, 183] width 4 height 23
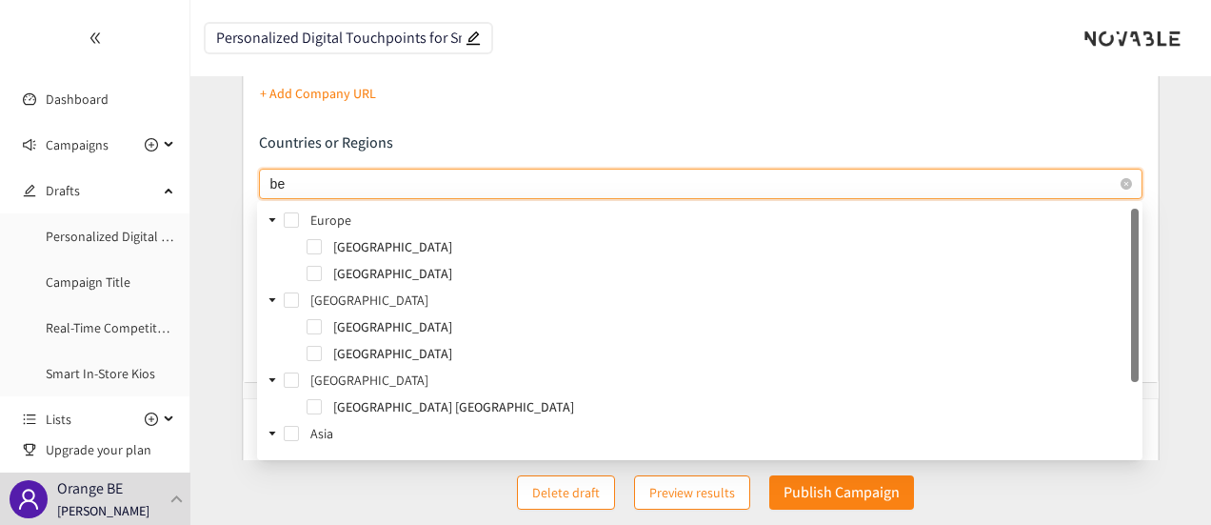
type input "bel"
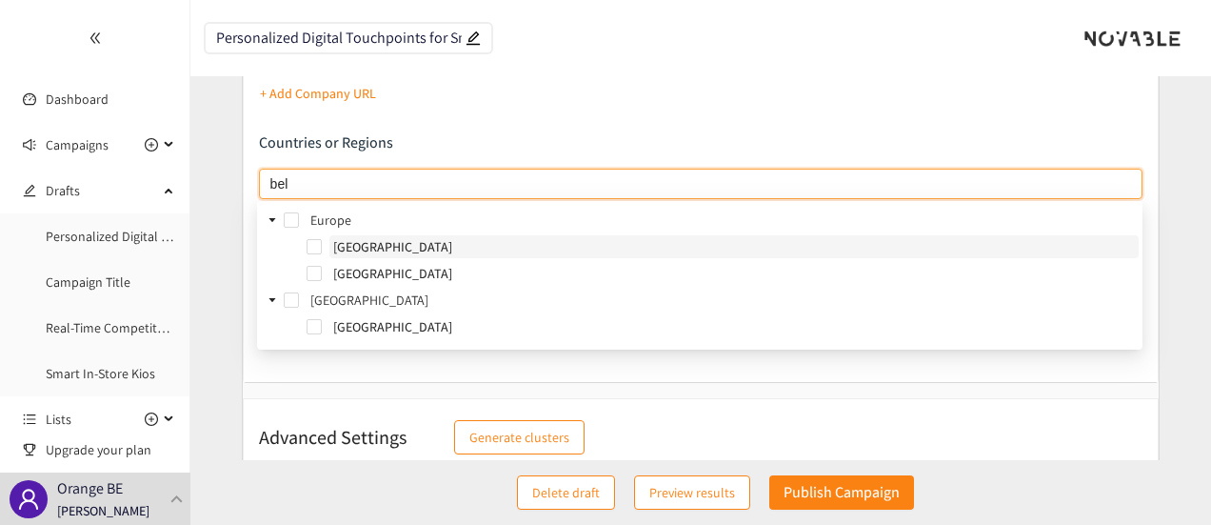
click at [346, 247] on span "[GEOGRAPHIC_DATA]" at bounding box center [392, 246] width 119 height 17
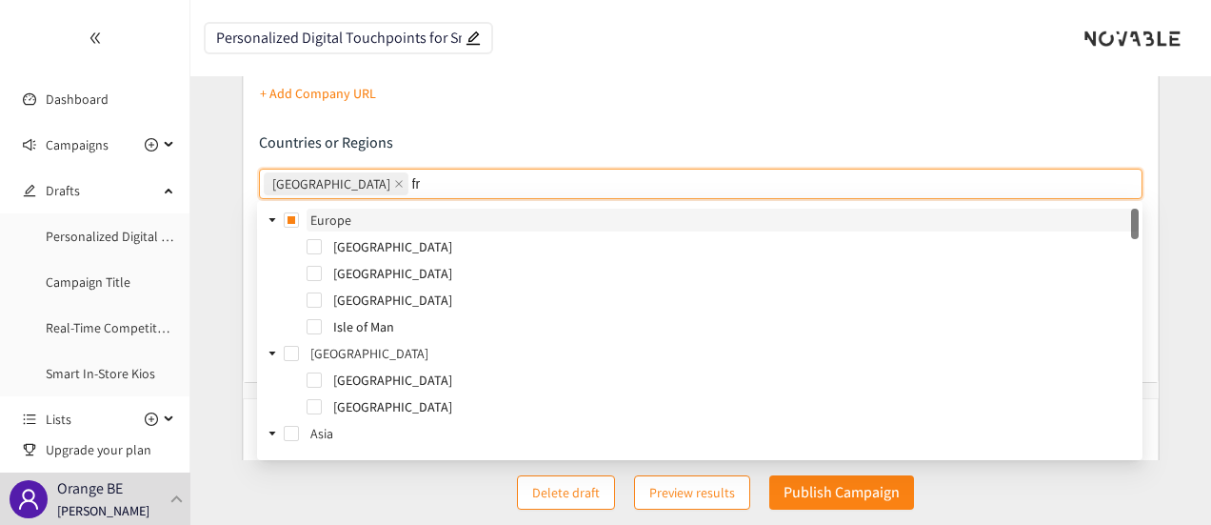
type input "fra"
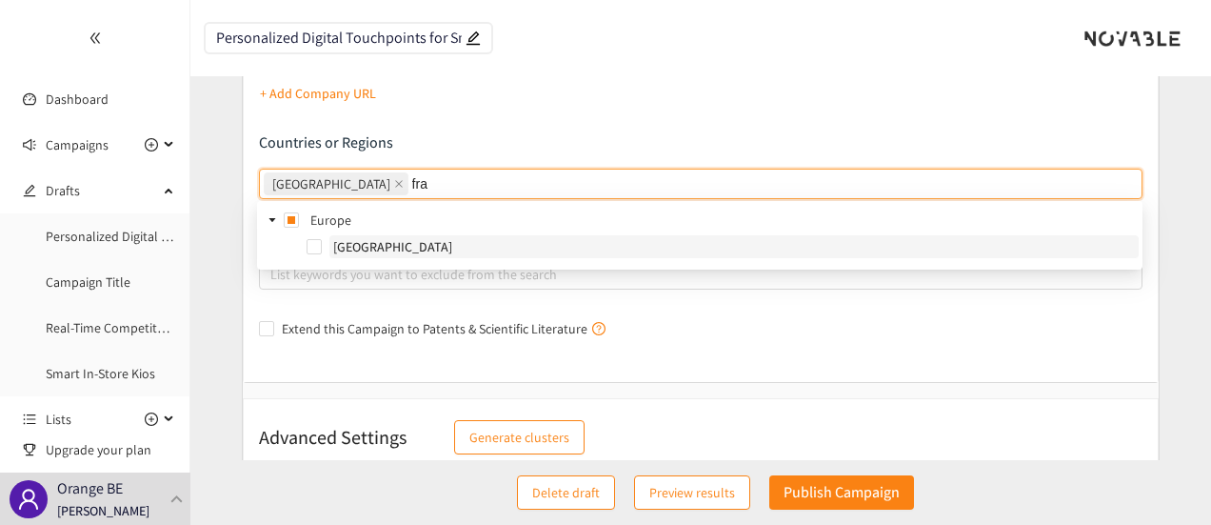
click at [488, 246] on span "[GEOGRAPHIC_DATA]" at bounding box center [733, 246] width 809 height 23
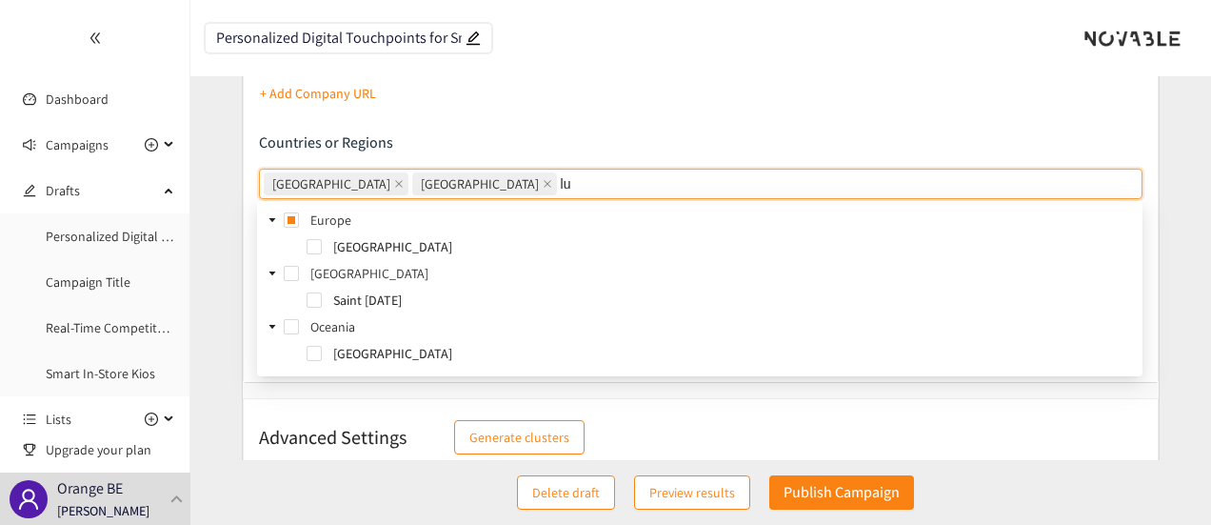
type input "lux"
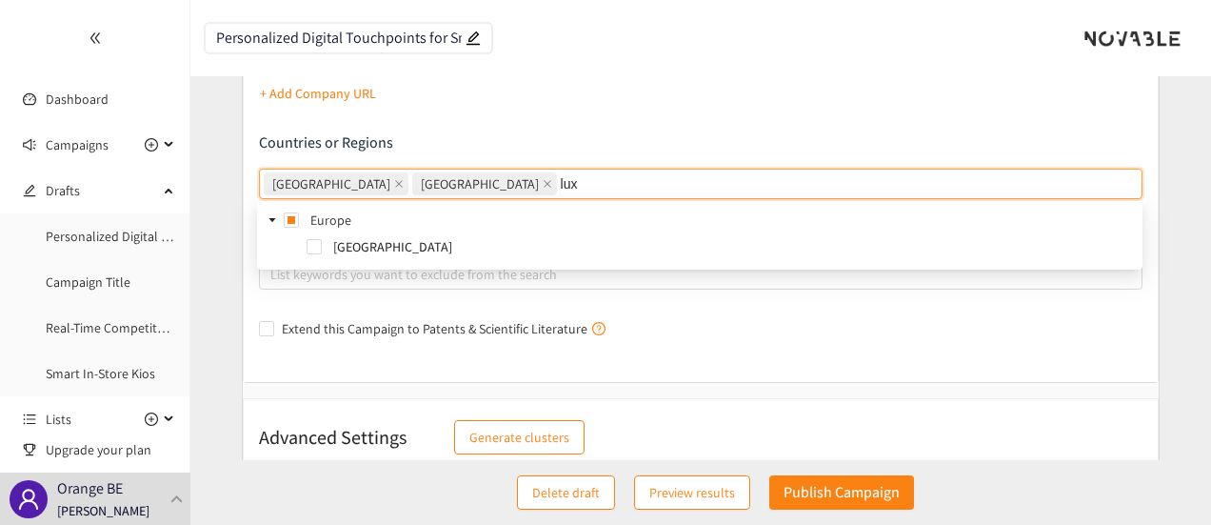
click at [488, 247] on span "[GEOGRAPHIC_DATA]" at bounding box center [733, 246] width 809 height 23
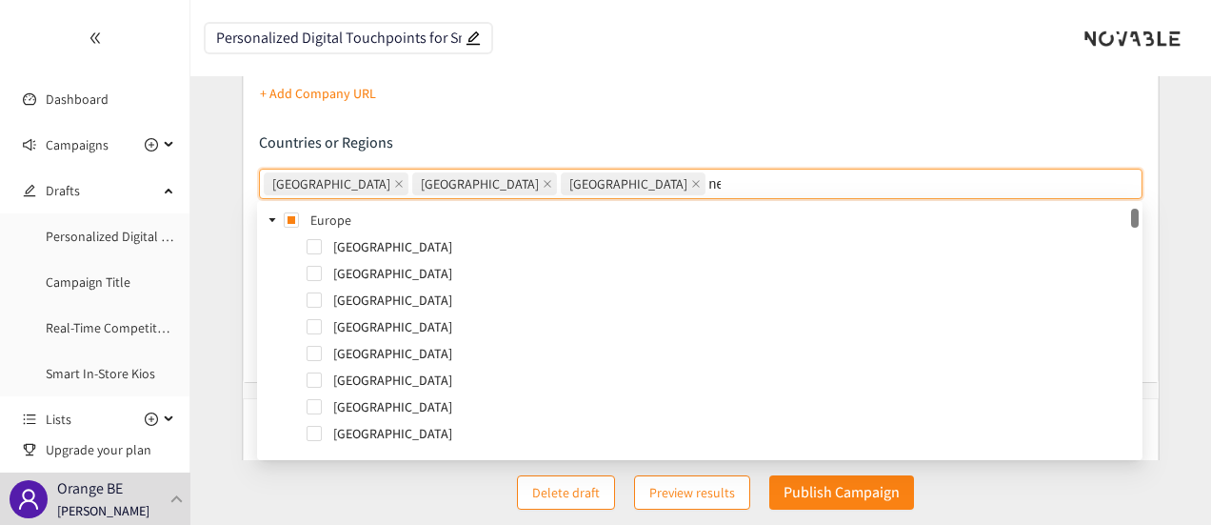
type input "net"
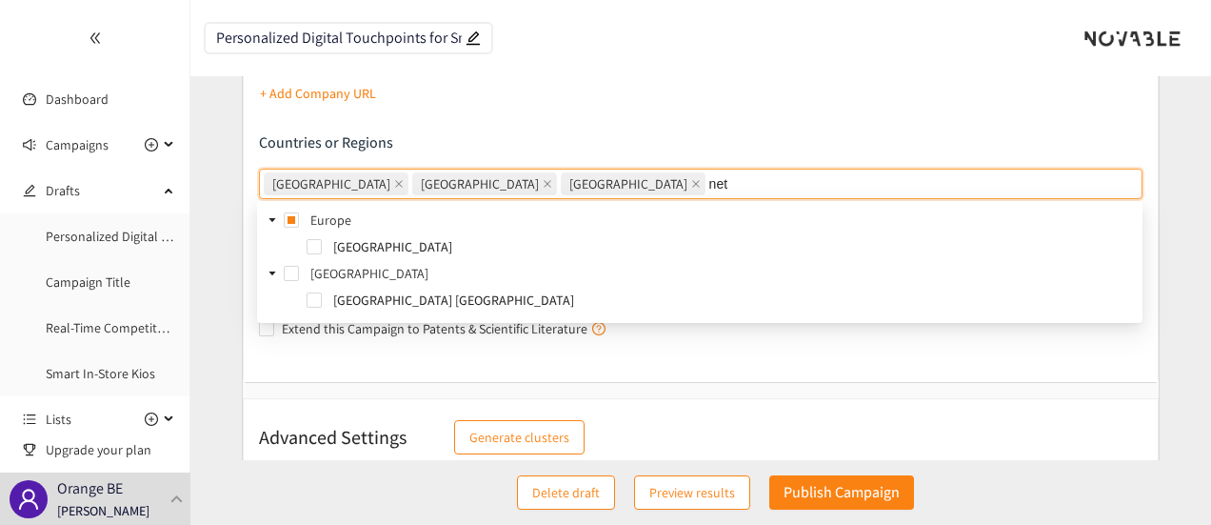
click at [488, 247] on span "[GEOGRAPHIC_DATA]" at bounding box center [733, 246] width 809 height 23
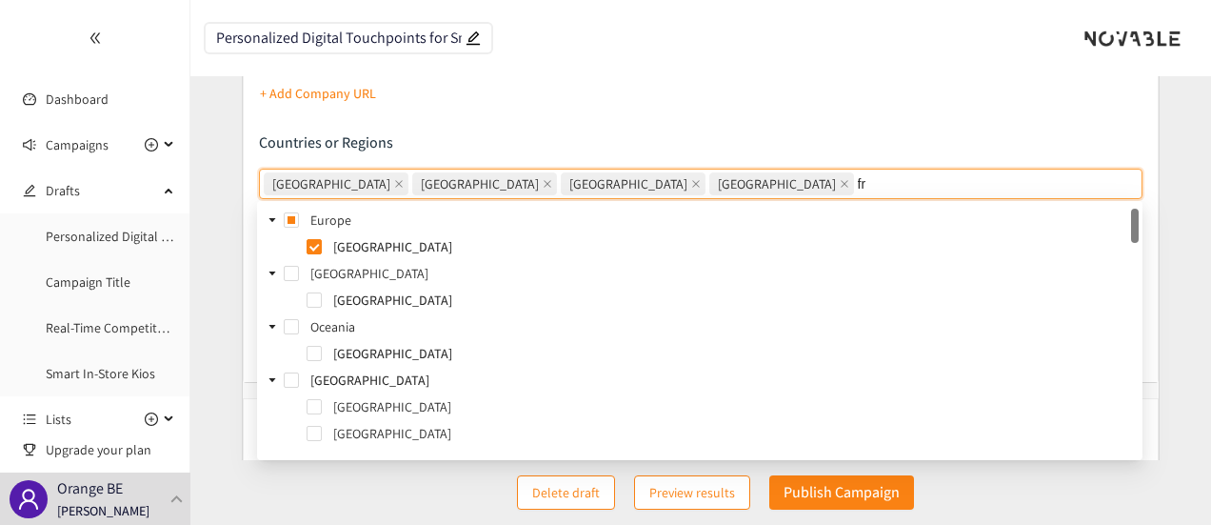
type input "f"
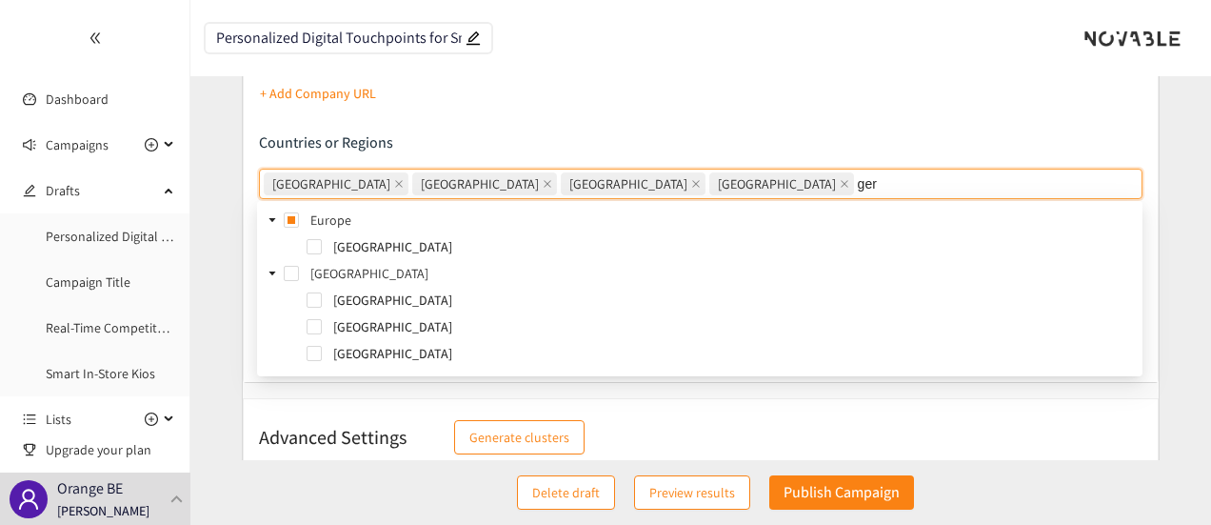
type input "germ"
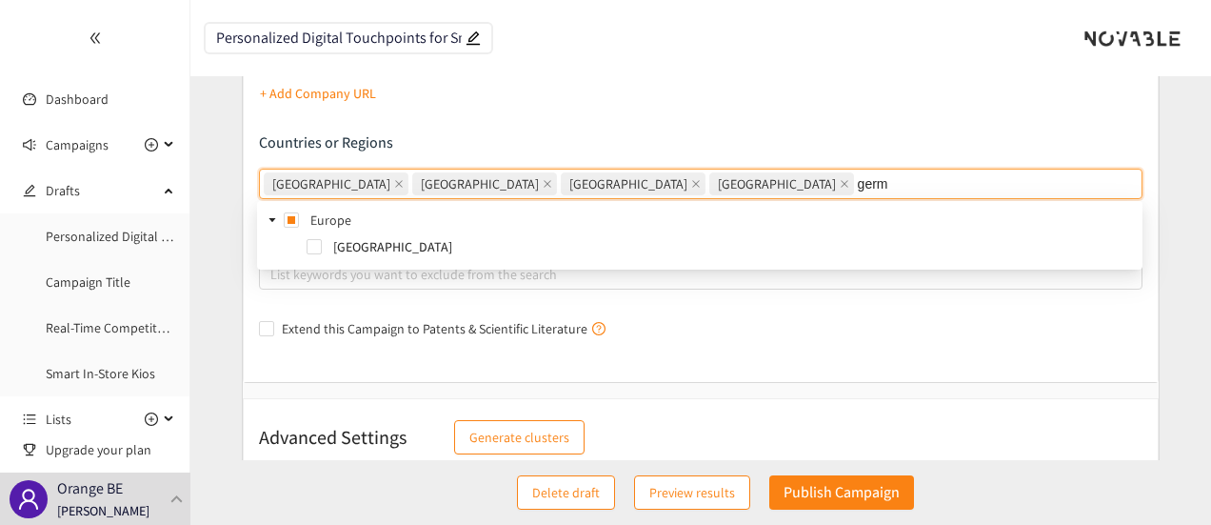
click at [488, 247] on span "[GEOGRAPHIC_DATA]" at bounding box center [733, 246] width 809 height 23
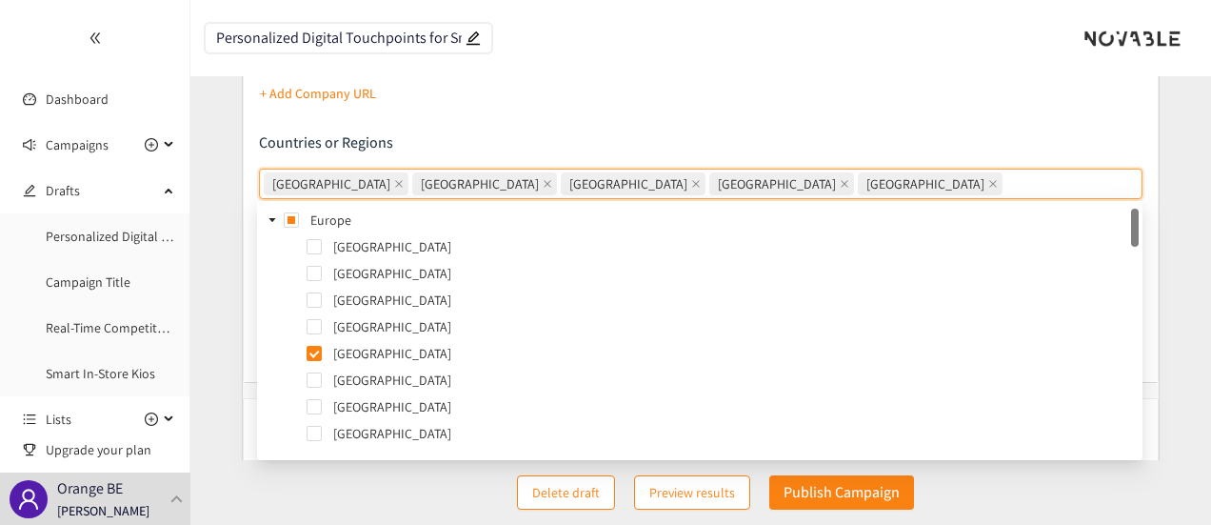
click at [210, 280] on form "Campaign Briefing Describe the type of company, product, or service you are loo…" at bounding box center [700, 54] width 1021 height 825
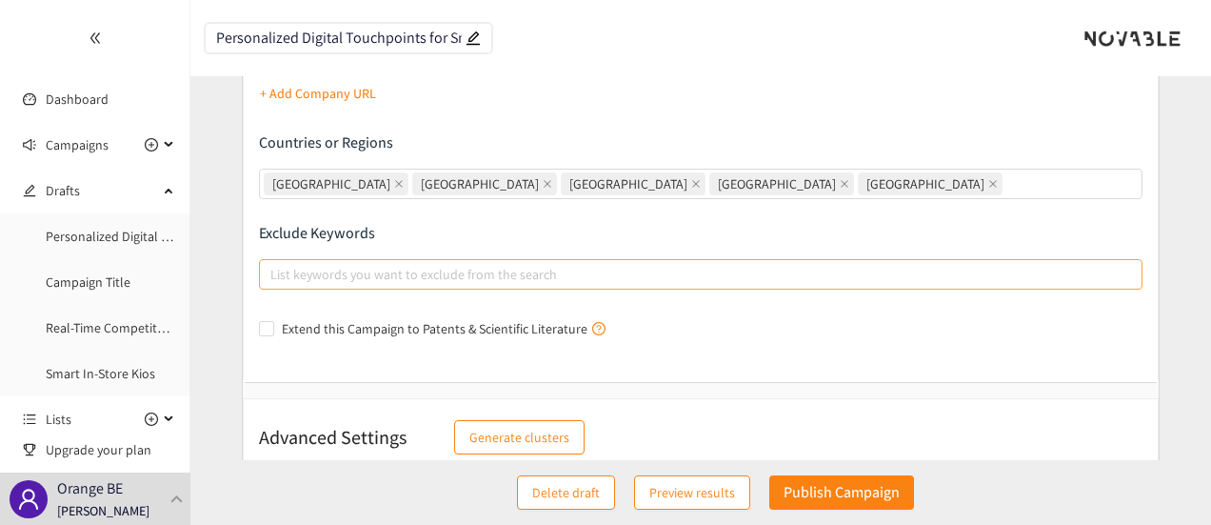
click at [352, 281] on div at bounding box center [692, 274] width 856 height 23
click at [274, 281] on input "List keywords you want to exclude from the search" at bounding box center [272, 274] width 4 height 23
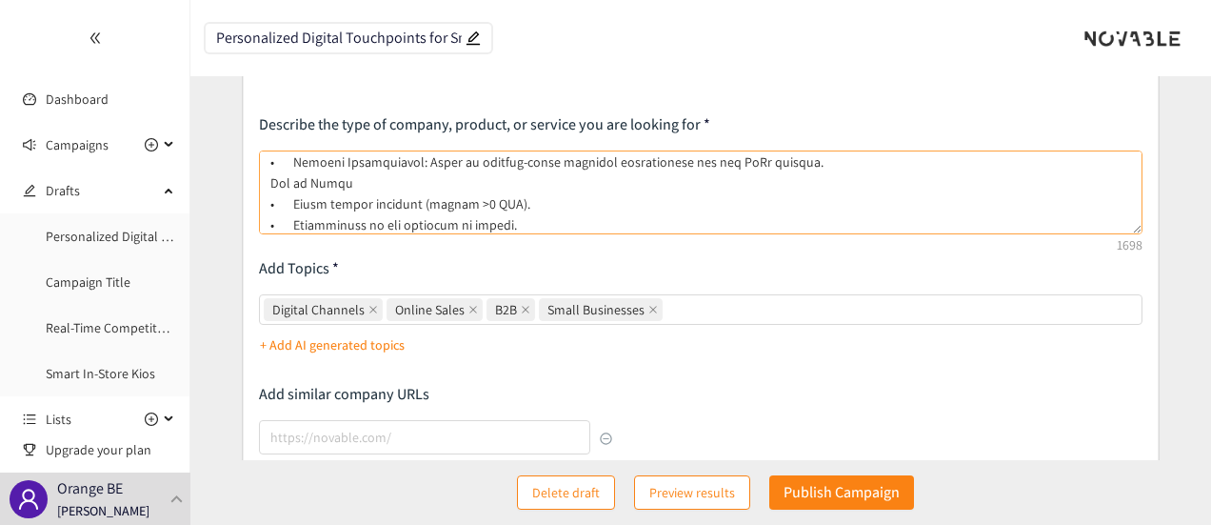
scroll to position [425, 0]
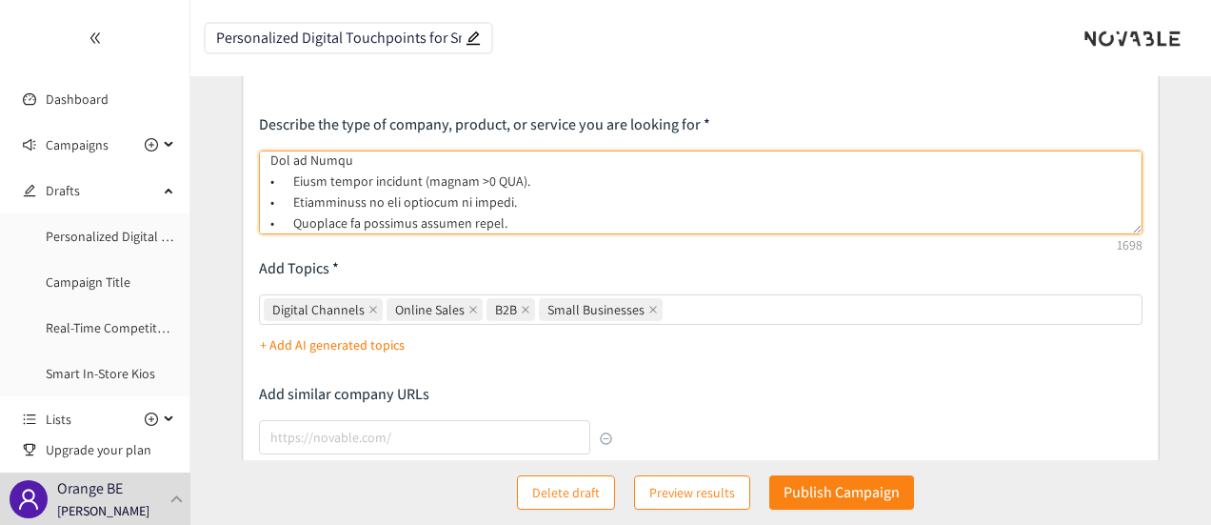
drag, startPoint x: 382, startPoint y: 204, endPoint x: 503, endPoint y: 200, distance: 121.0
click at [503, 200] on textarea at bounding box center [701, 192] width 885 height 84
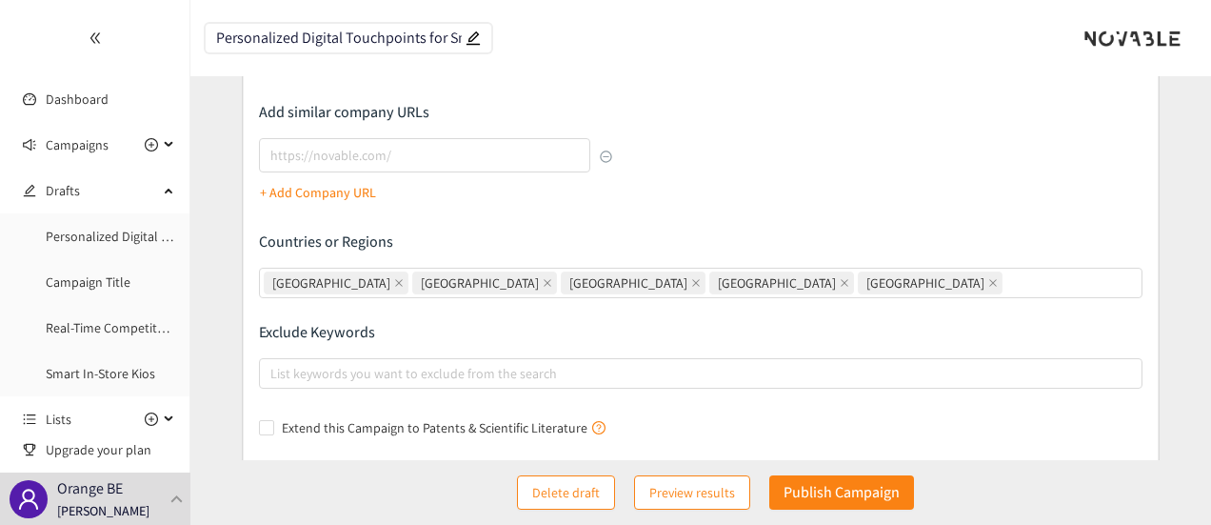
scroll to position [381, 0]
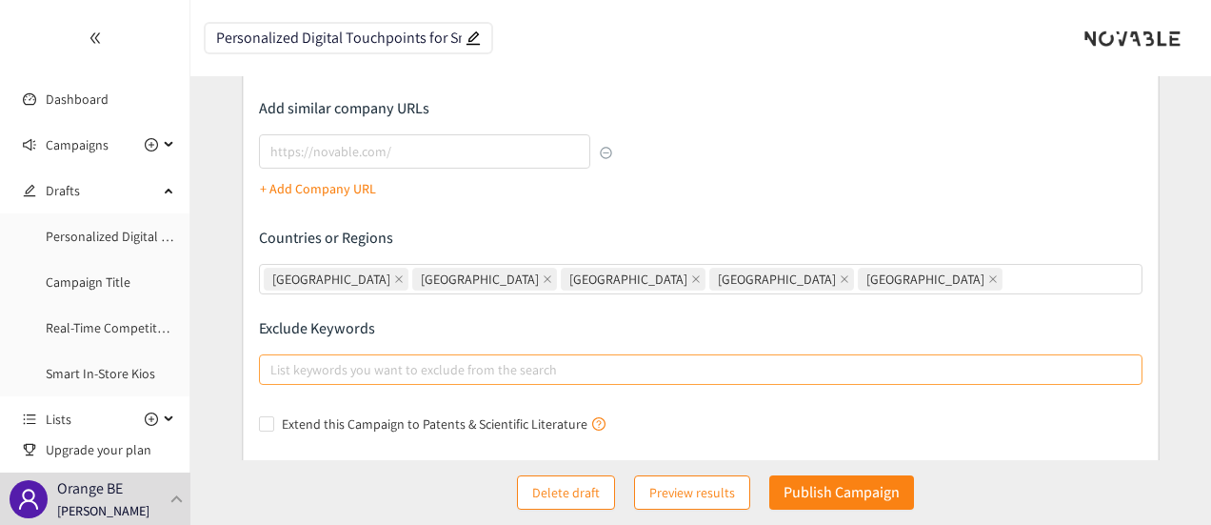
click at [457, 364] on div at bounding box center [692, 369] width 856 height 23
click at [274, 364] on input "List keywords you want to exclude from the search" at bounding box center [272, 369] width 4 height 23
paste input "new products or offers"
type input "new products or offers"
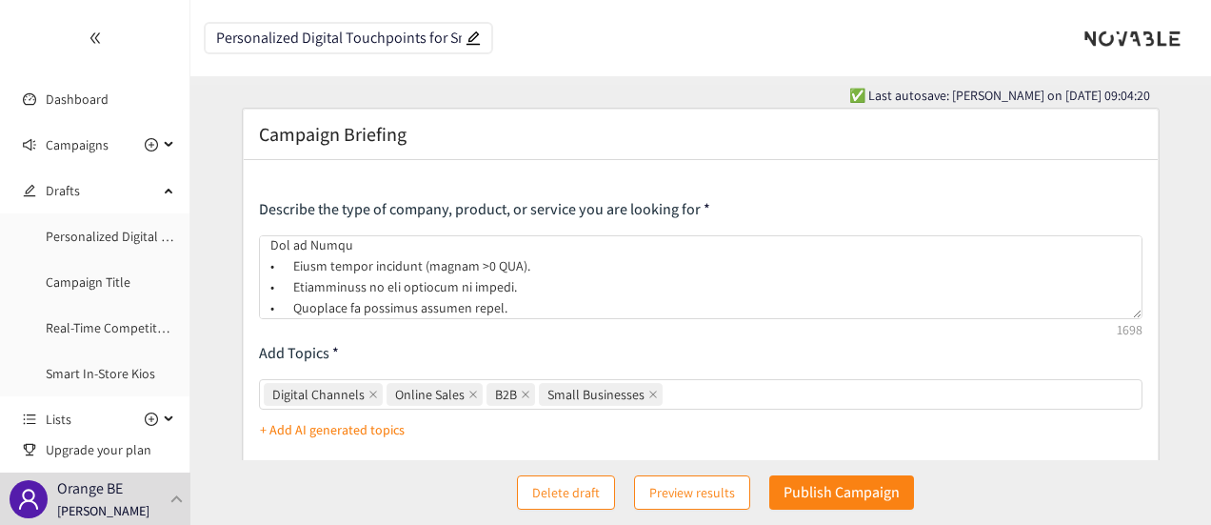
scroll to position [0, 0]
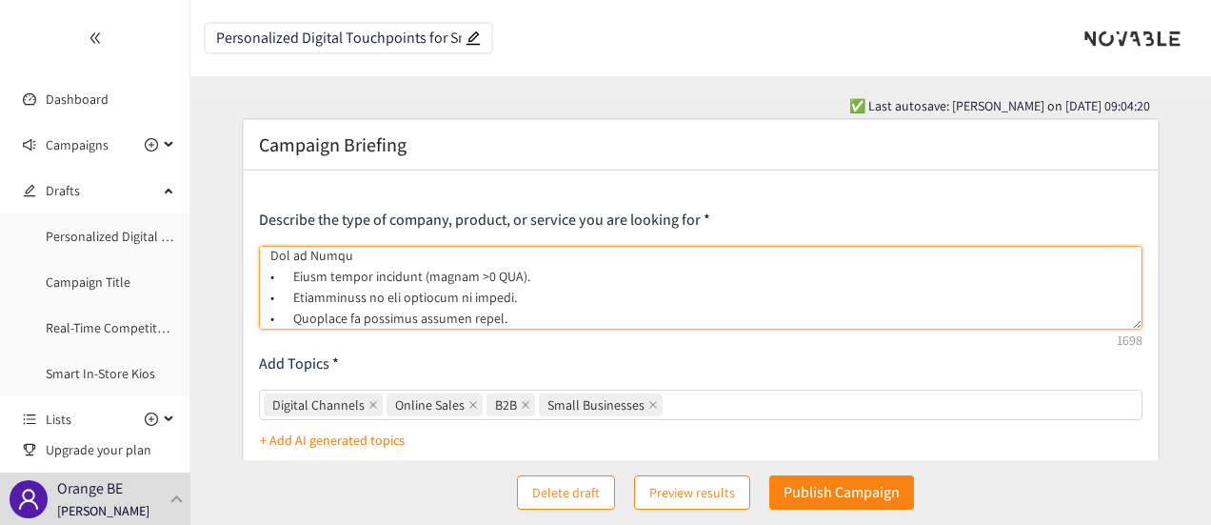
drag, startPoint x: 428, startPoint y: 273, endPoint x: 505, endPoint y: 274, distance: 77.1
click at [505, 274] on textarea at bounding box center [701, 288] width 885 height 84
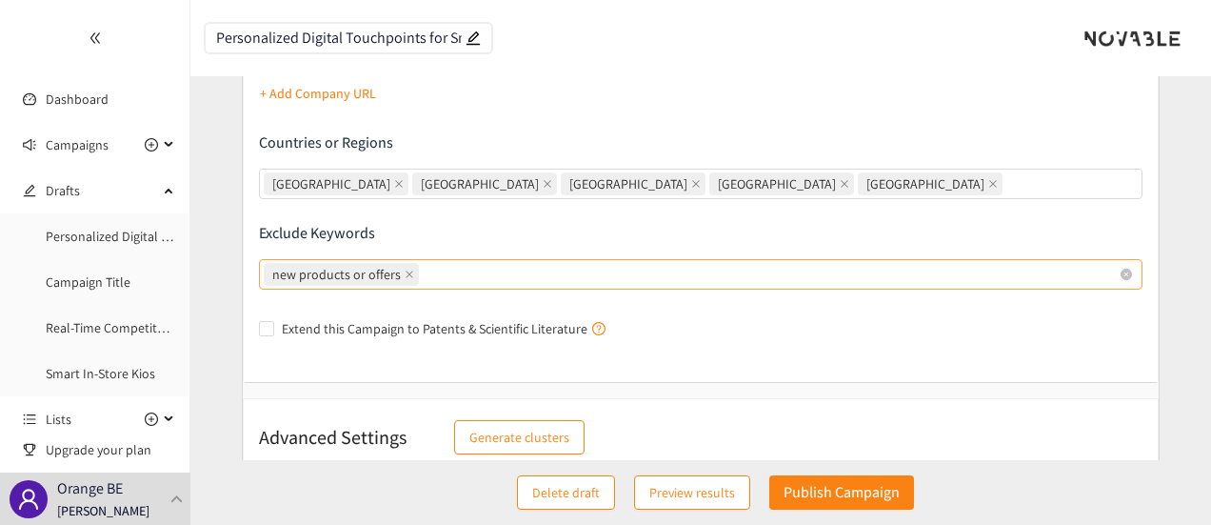
click at [504, 275] on div "new products or offers" at bounding box center [692, 274] width 856 height 27
click at [427, 275] on input "new products or offers" at bounding box center [425, 274] width 4 height 23
paste input "beyond >9 FTE"
type input "beyond >9 FTE"
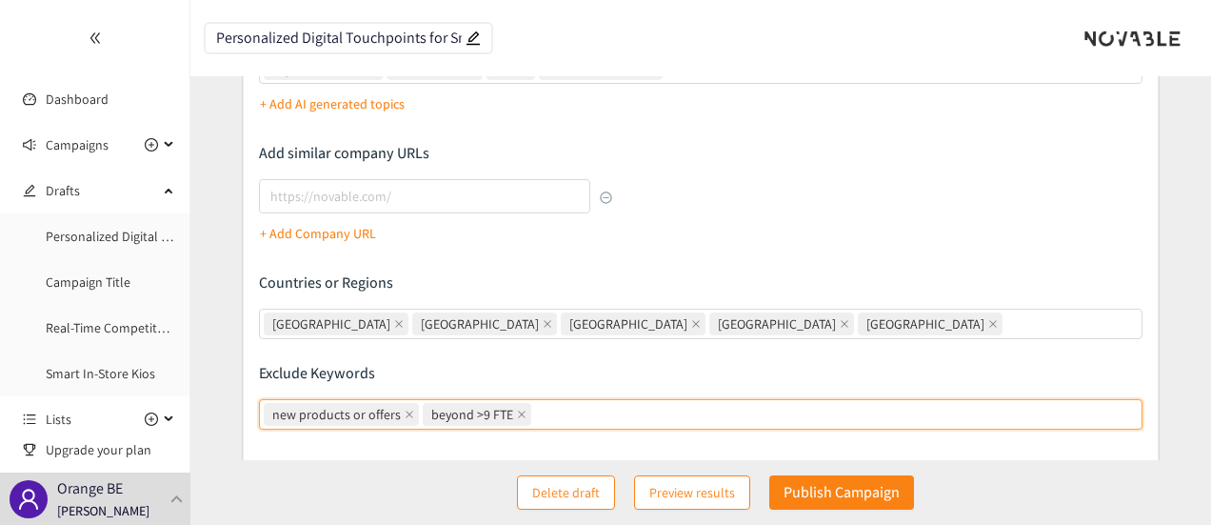
scroll to position [499, 0]
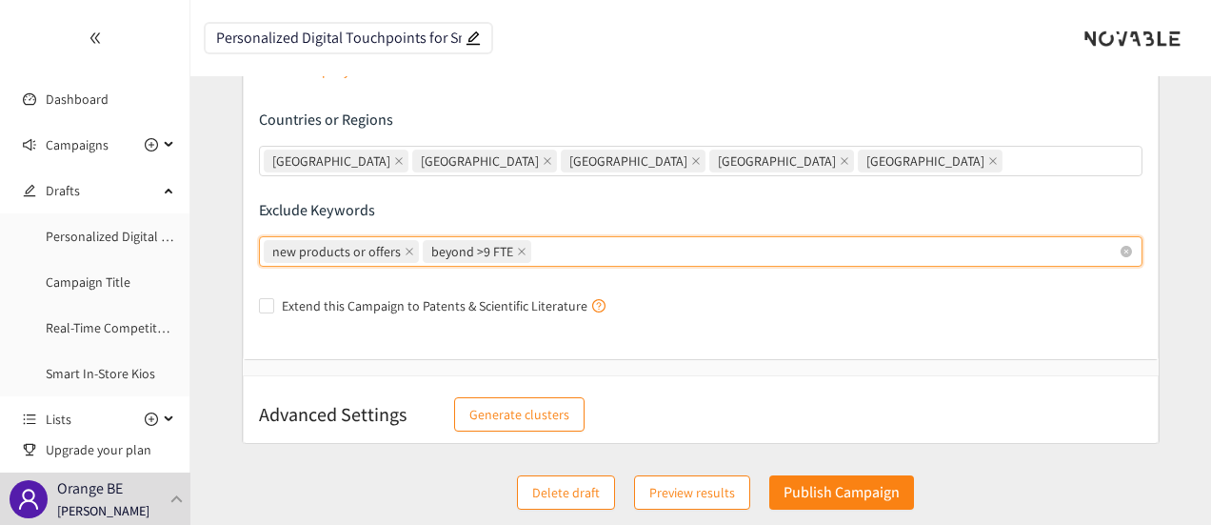
click at [519, 254] on span "beyond >9 FTE" at bounding box center [477, 251] width 109 height 23
click at [535, 254] on input "new products or offers, beyond >9 FTE new products or offers beyond >9 FTE" at bounding box center [537, 251] width 4 height 23
click at [517, 253] on icon "close" at bounding box center [522, 252] width 10 height 10
click at [535, 253] on input "new products or offers, beyond >9 FTE new products or offers beyond >9 FTE" at bounding box center [537, 251] width 4 height 23
type input "Big businesses"
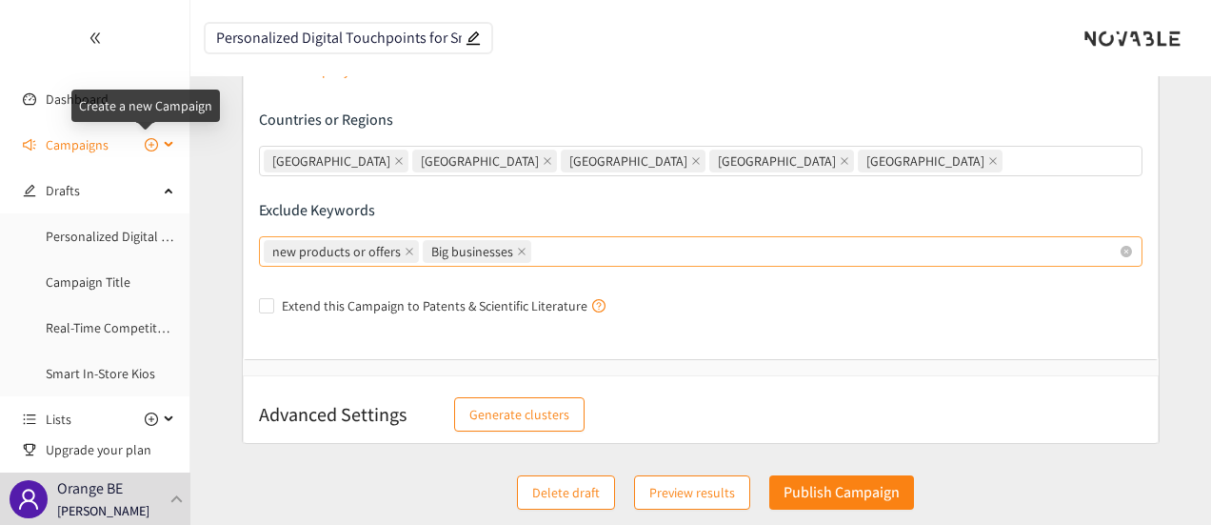
click at [145, 147] on icon "plus-circle" at bounding box center [151, 144] width 13 height 13
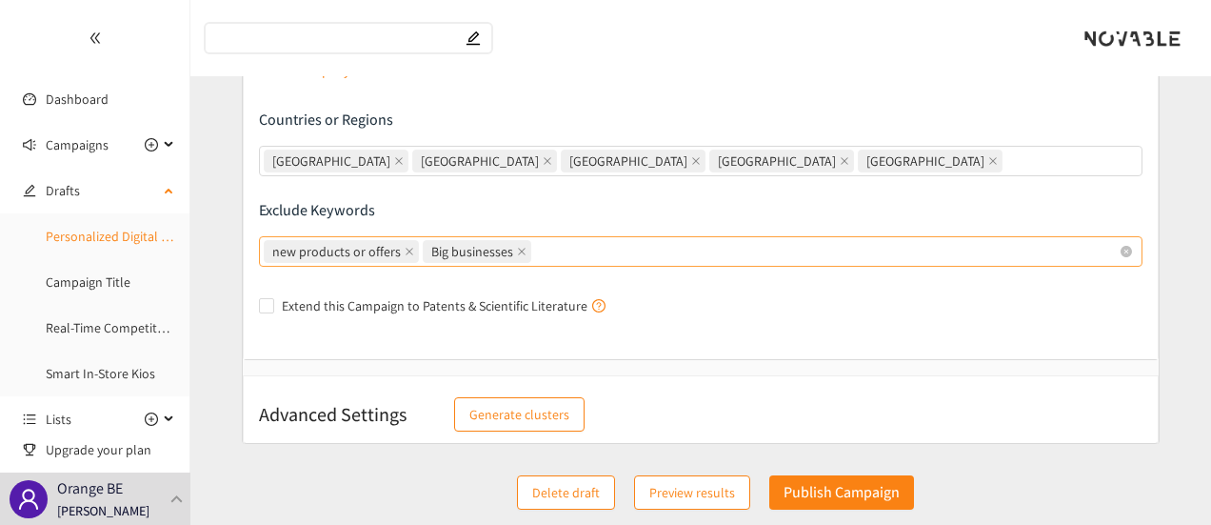
click at [106, 235] on link "Personalized Digital Touchpoints for Small Businesses" at bounding box center [198, 236] width 305 height 17
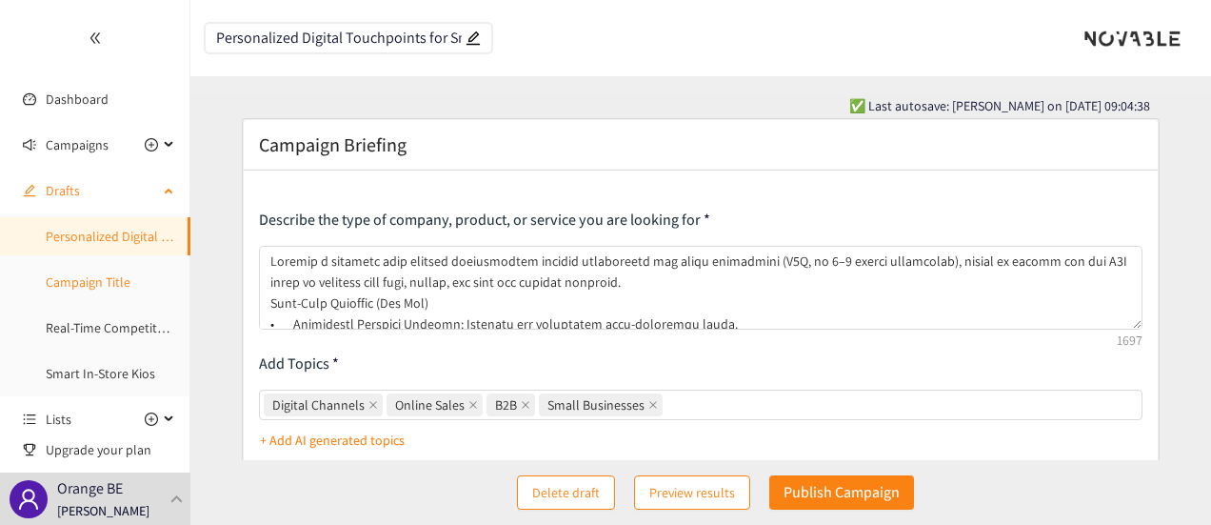
click at [98, 289] on link "Campaign Title" at bounding box center [88, 281] width 85 height 17
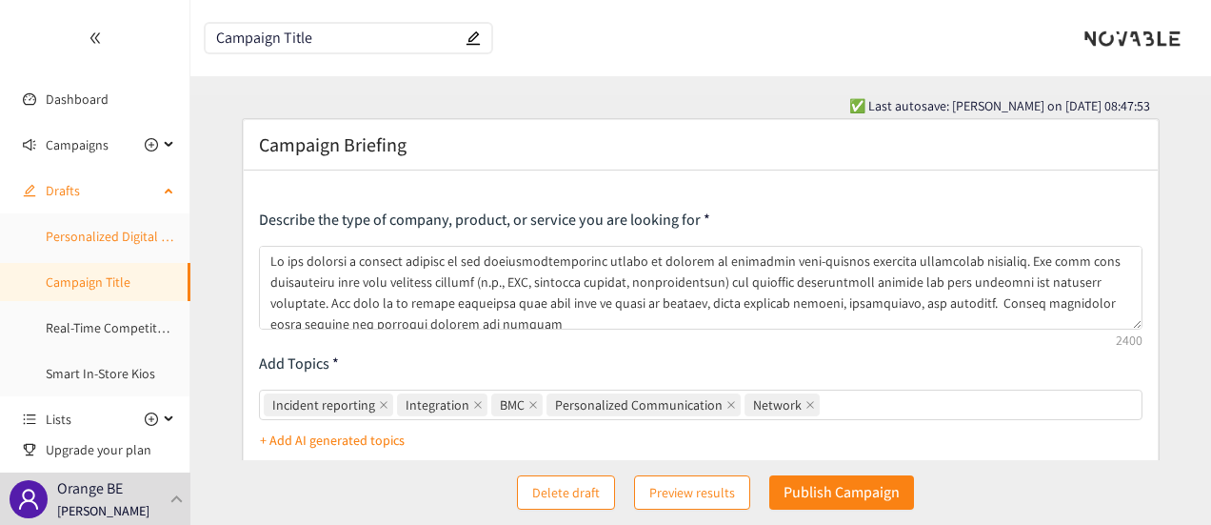
click at [84, 230] on link "Personalized Digital Touchpoints for Small Businesses" at bounding box center [198, 236] width 305 height 17
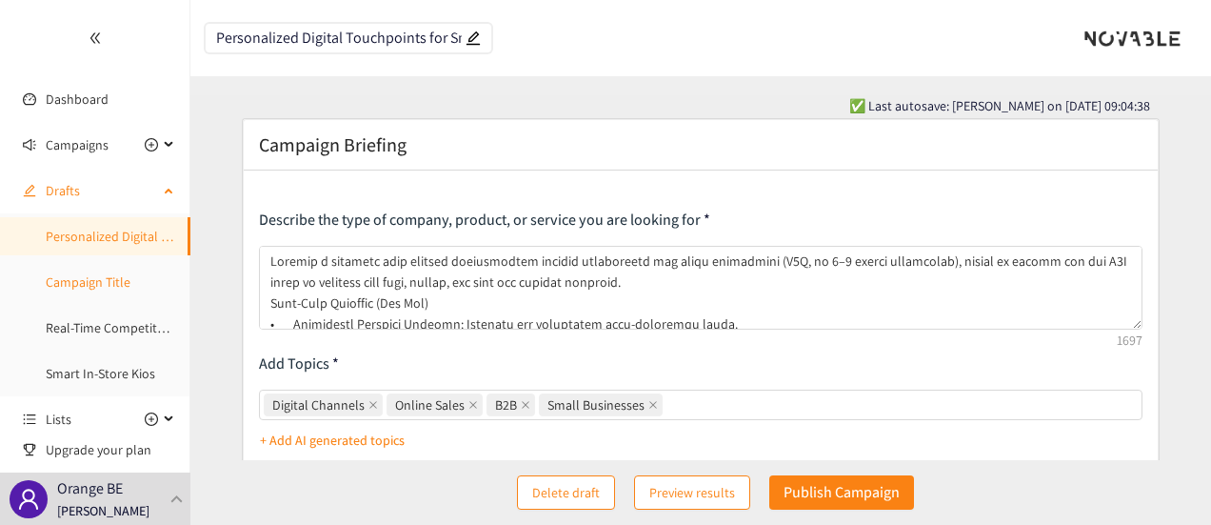
click at [98, 277] on link "Campaign Title" at bounding box center [88, 281] width 85 height 17
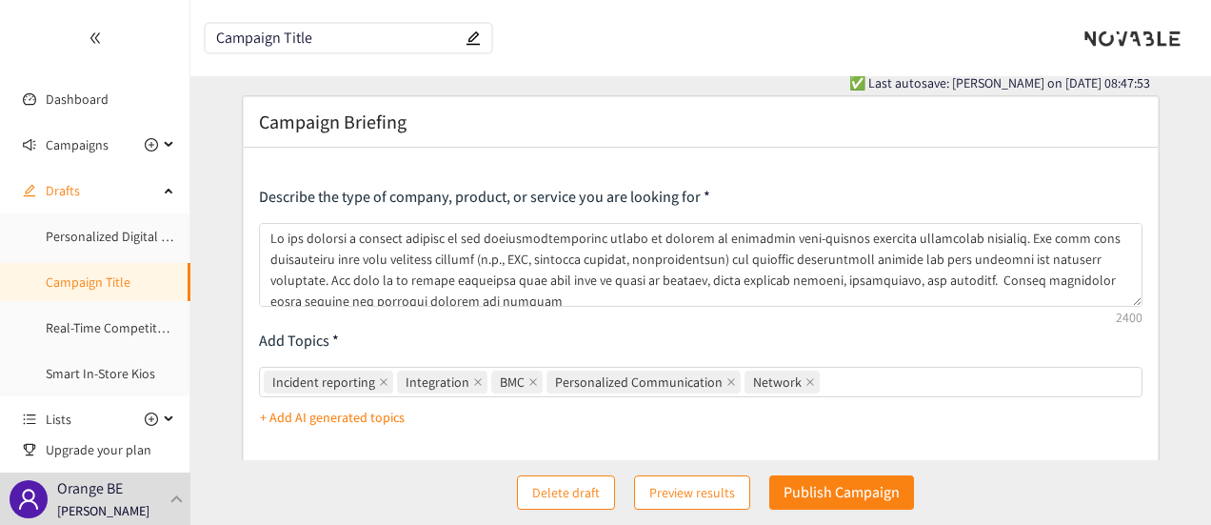
drag, startPoint x: 343, startPoint y: 39, endPoint x: 177, endPoint y: 40, distance: 165.7
click at [177, 40] on section "Dashboard Campaigns Drafts Personalized Digital Touchpoints for Small Businesse…" at bounding box center [605, 490] width 1211 height 1027
paste input "Automated Post-Incident Reporting Solution"
type input "Automated Post-Incident Reporting Solution"
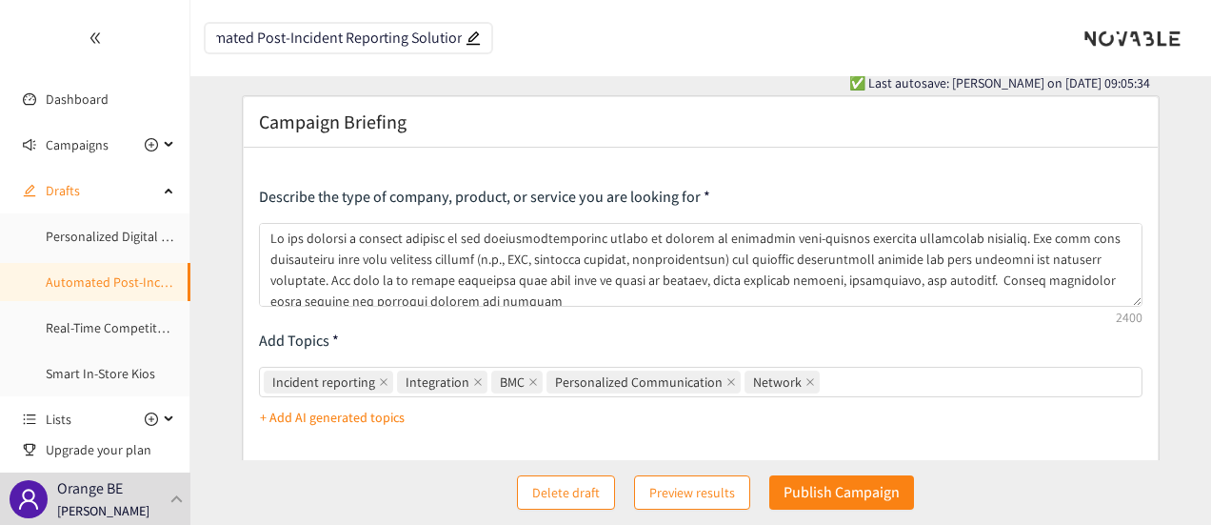
scroll to position [0, 0]
click at [471, 71] on header "Automated Post-Incident Reporting Solution" at bounding box center [700, 38] width 1021 height 76
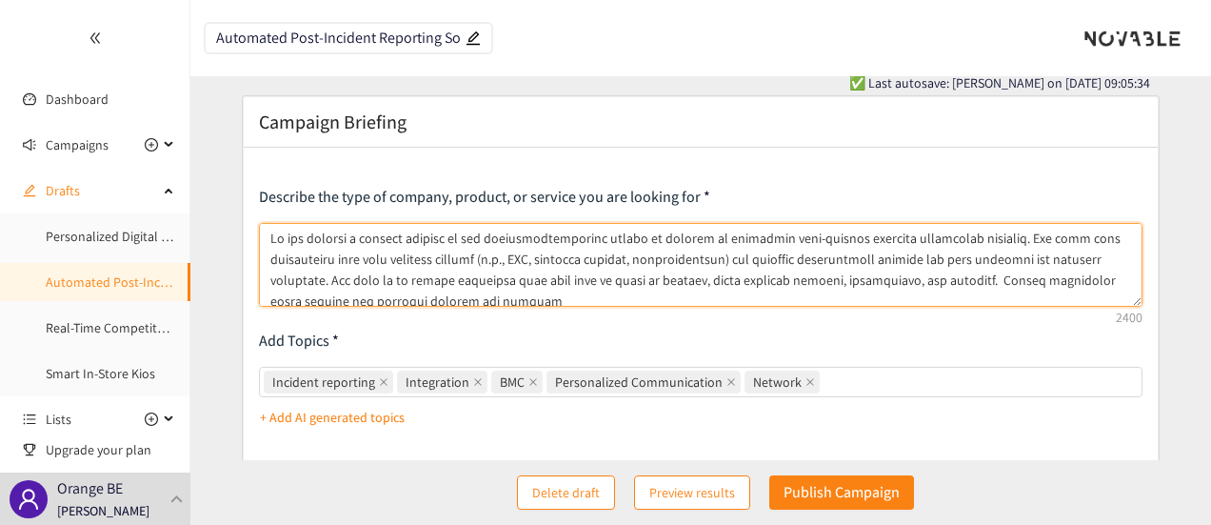
drag, startPoint x: 269, startPoint y: 235, endPoint x: 400, endPoint y: 241, distance: 130.6
click at [400, 241] on textarea at bounding box center [701, 265] width 885 height 84
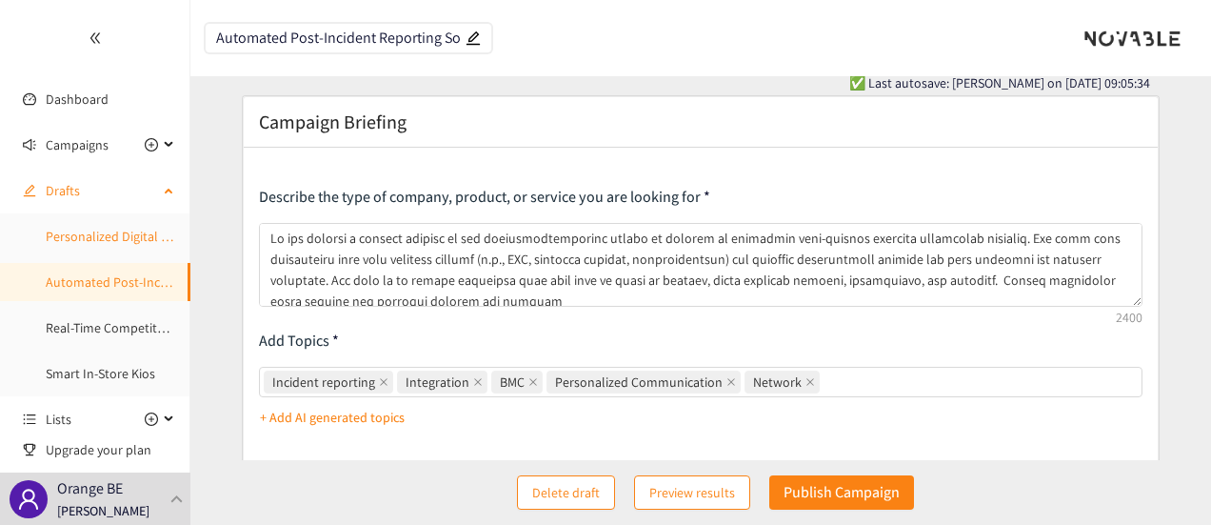
click at [54, 233] on link "Personalized Digital Touchpoints for Small Businesses" at bounding box center [198, 236] width 305 height 17
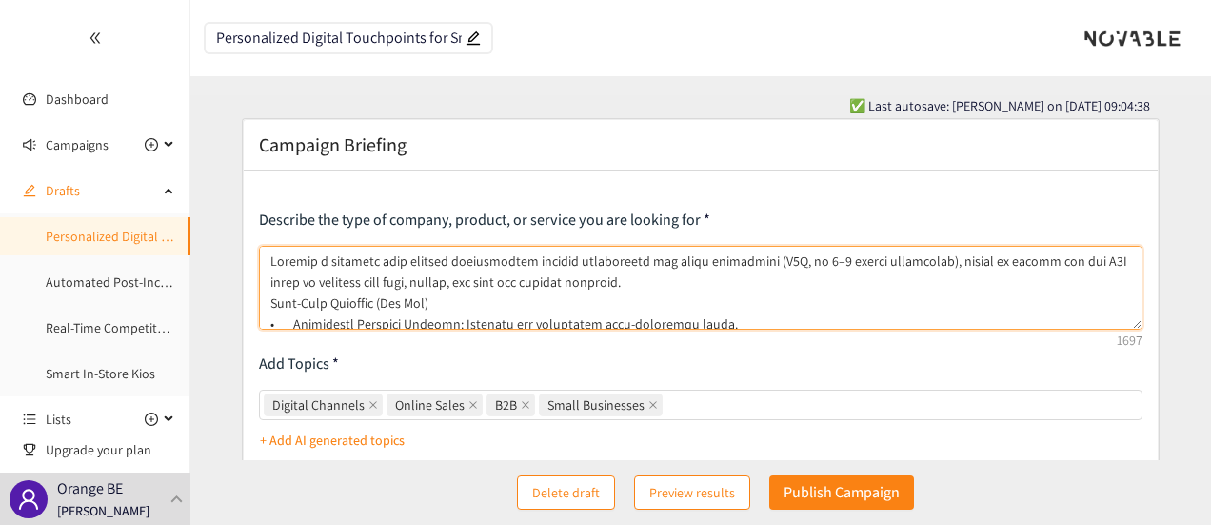
click at [278, 262] on textarea at bounding box center [701, 288] width 885 height 84
click at [271, 262] on textarea at bounding box center [701, 288] width 885 height 84
paste textarea "We are seeking a startup"
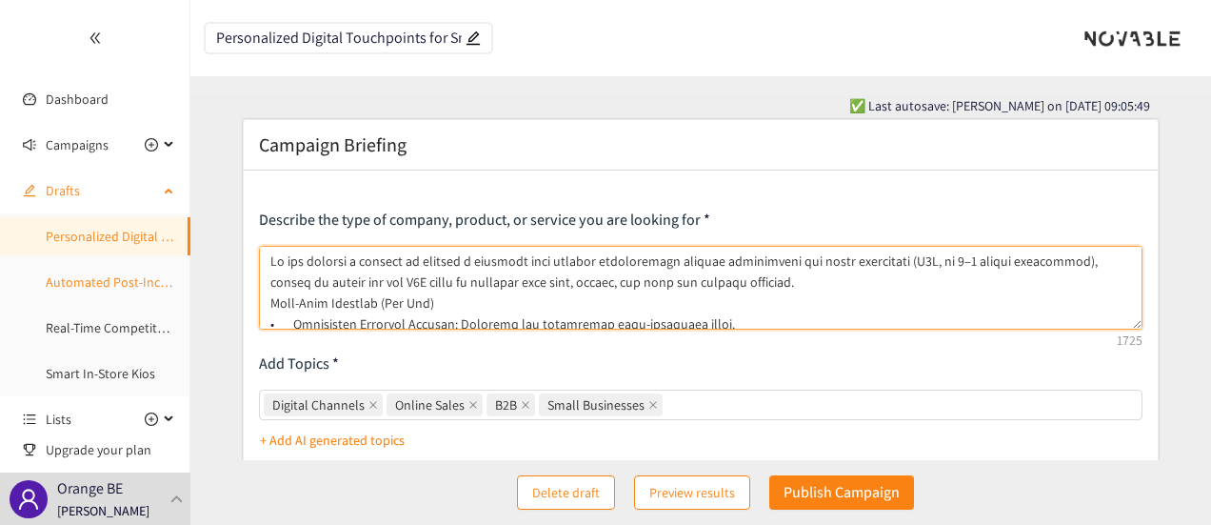
type textarea "Lo ips dolorsi a consect ad elitsed d eiusmodt inci utlabor etdoloremagn aliqua…"
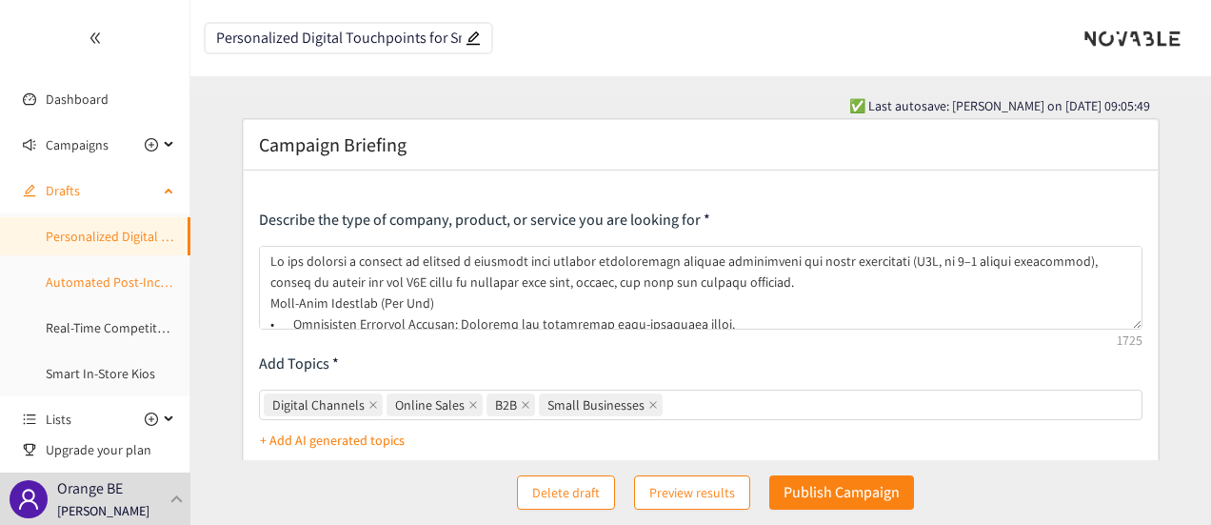
click at [101, 285] on link "Automated Post-Incident Reporting Solution" at bounding box center [173, 281] width 254 height 17
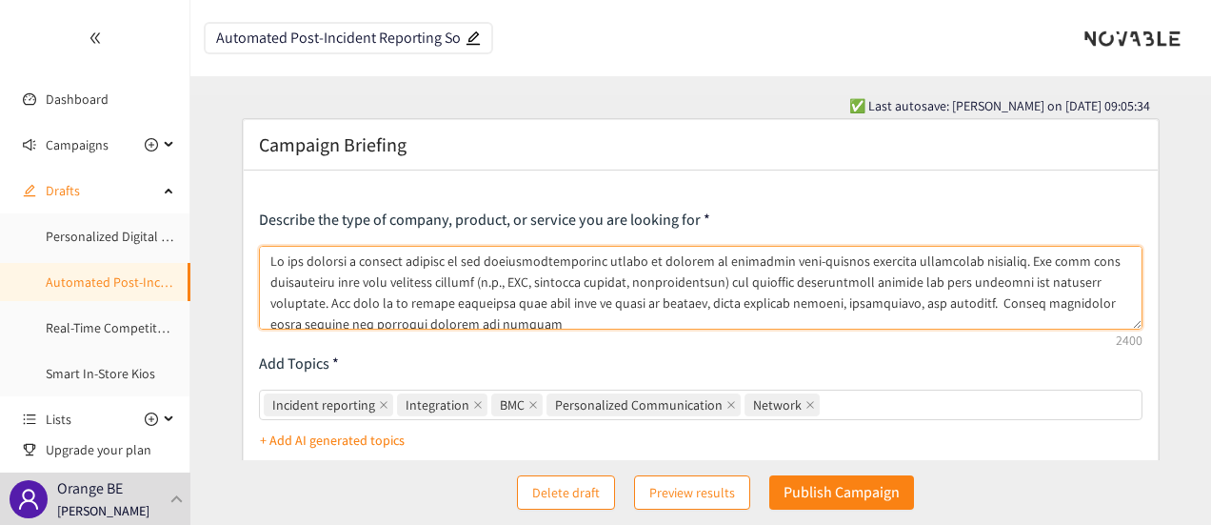
drag, startPoint x: 976, startPoint y: 302, endPoint x: 980, endPoint y: 315, distance: 13.9
click at [980, 315] on textarea at bounding box center [701, 288] width 885 height 84
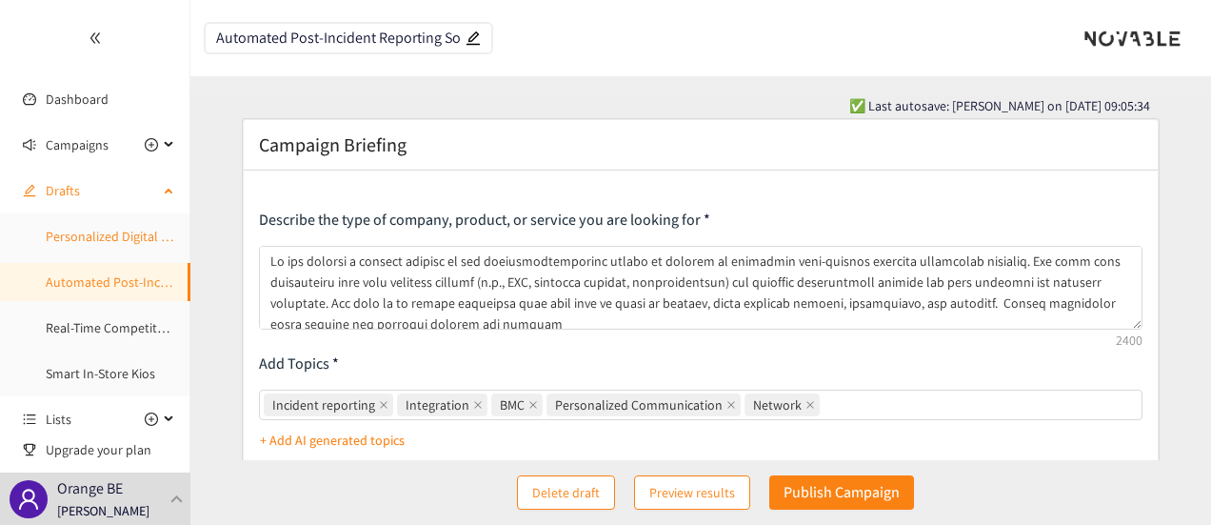
click at [81, 242] on link "Personalized Digital Touchpoints for Small Businesses" at bounding box center [198, 236] width 305 height 17
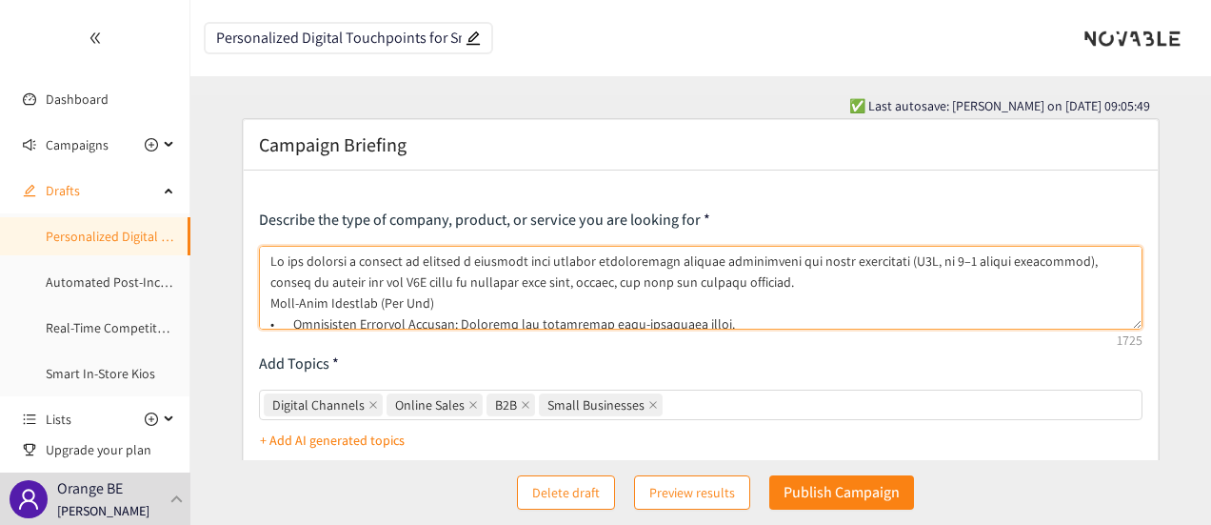
click at [798, 284] on textarea at bounding box center [701, 288] width 885 height 84
paste textarea "Proven industrial scale success and possibly already big clients"
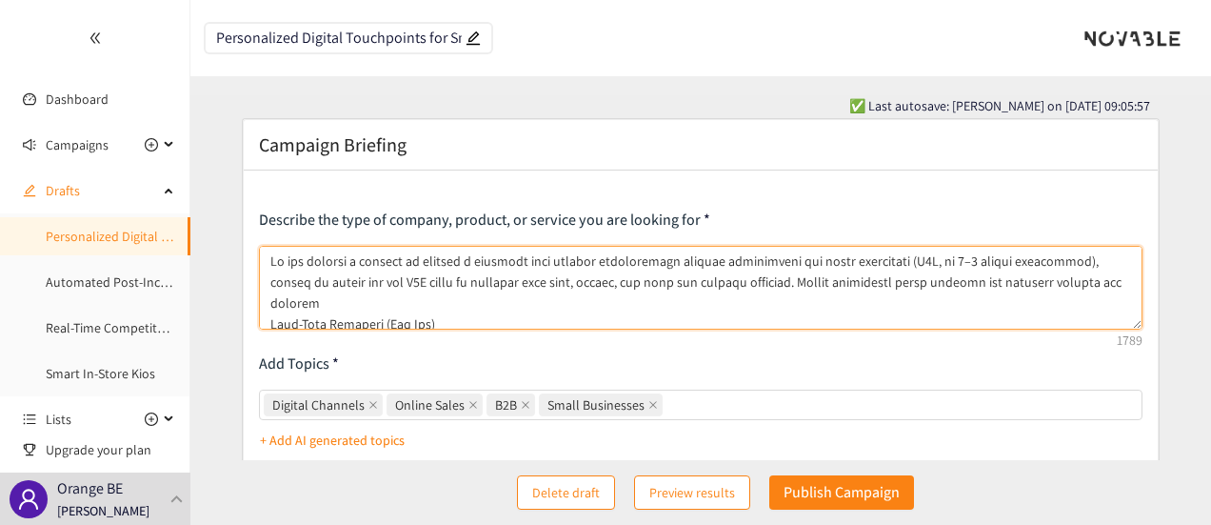
type textarea "Lo ips dolorsi a consect ad elitsed d eiusmodt inci utlabor etdoloremagn aliqua…"
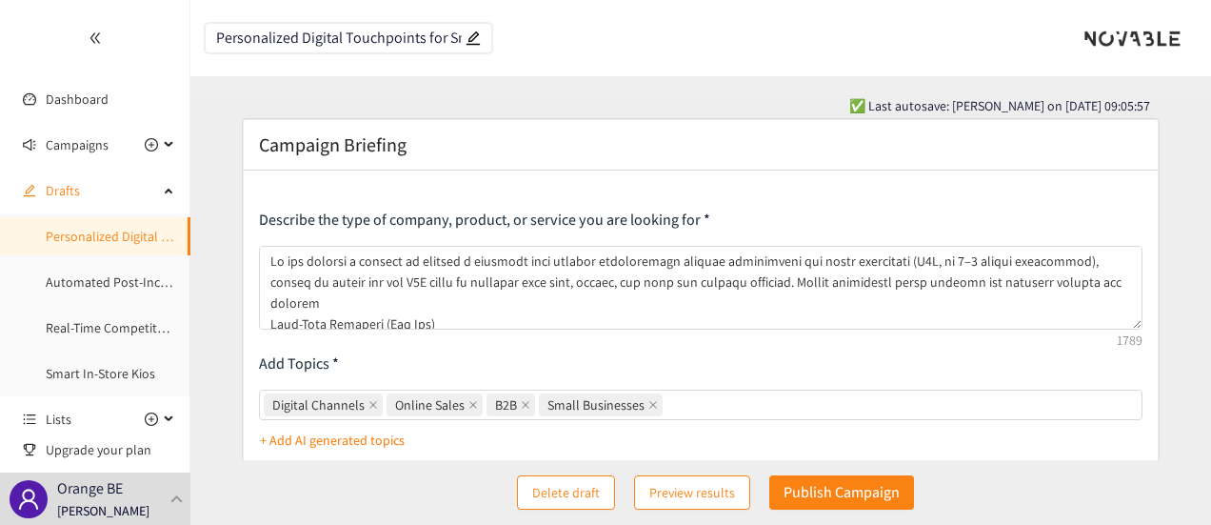
click at [663, 165] on div "Campaign Briefing Describe the type of company, product, or service you are loo…" at bounding box center [701, 489] width 917 height 740
click at [151, 140] on div "Campaigns" at bounding box center [95, 145] width 190 height 38
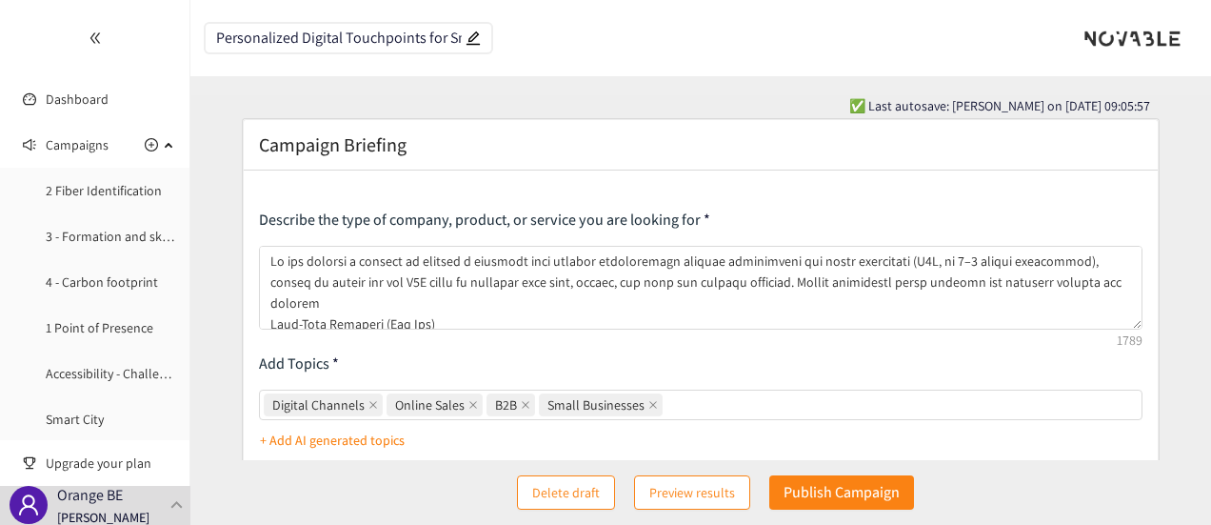
click at [206, 148] on form "Campaign Briefing Describe the type of company, product, or service you are loo…" at bounding box center [700, 530] width 1021 height 825
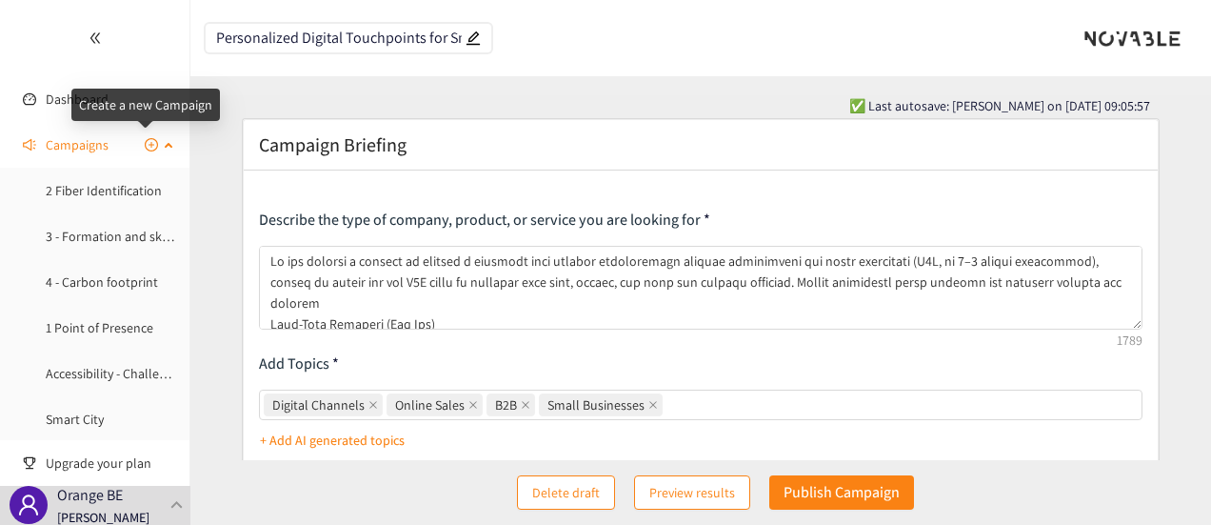
click at [145, 140] on icon "plus-circle" at bounding box center [151, 144] width 13 height 13
type input "Campaign Title"
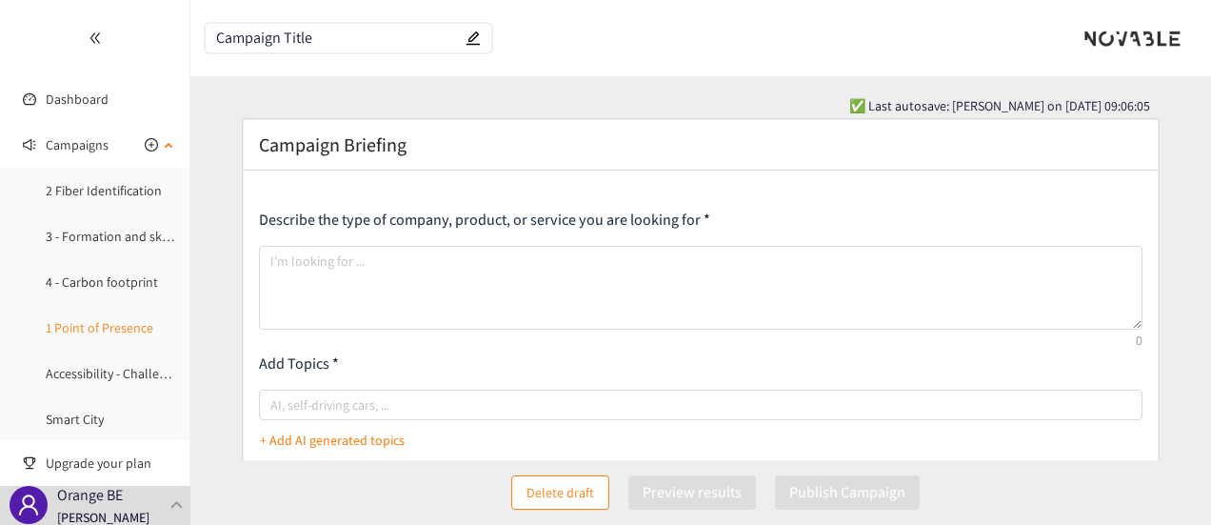
click at [121, 325] on link "1 Point of Presence" at bounding box center [100, 327] width 108 height 17
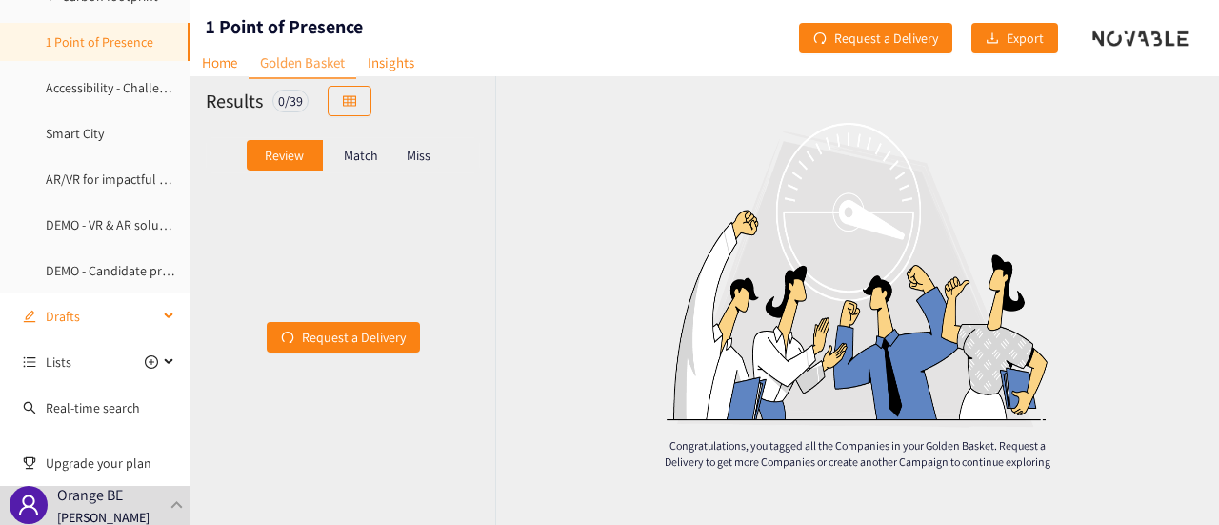
click at [105, 304] on span "Drafts" at bounding box center [102, 316] width 112 height 38
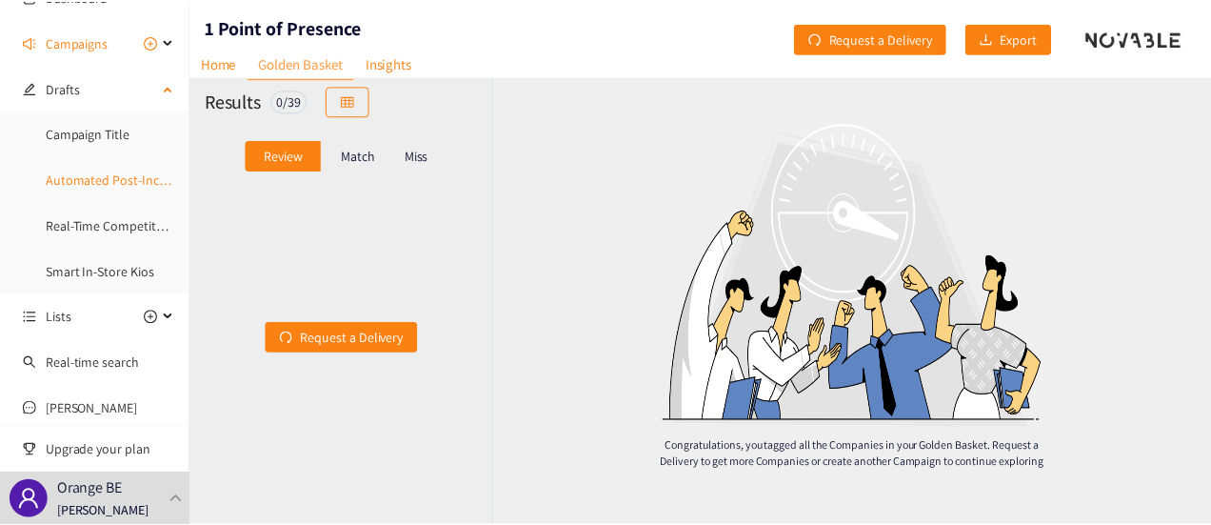
scroll to position [72, 0]
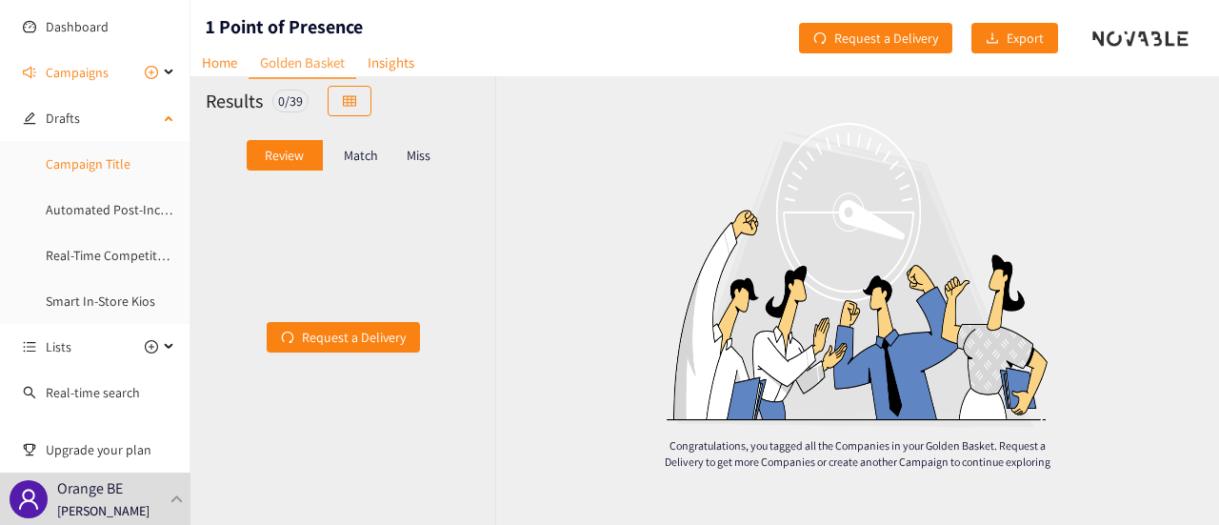
click at [109, 163] on link "Campaign Title" at bounding box center [88, 163] width 85 height 17
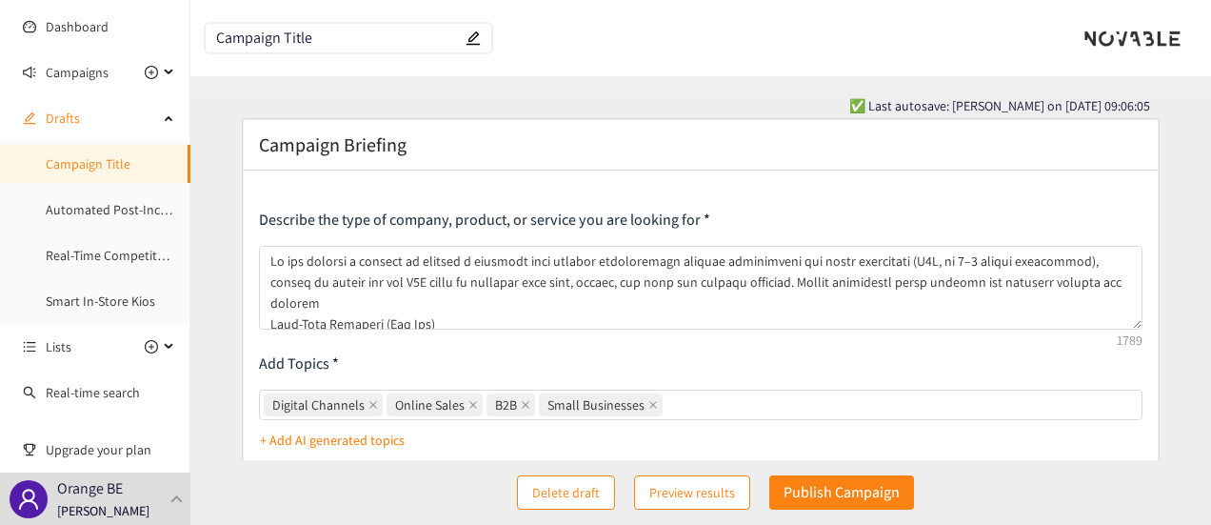
drag, startPoint x: 339, startPoint y: 41, endPoint x: 215, endPoint y: 40, distance: 123.8
click at [215, 40] on span "Campaign Title" at bounding box center [349, 38] width 286 height 29
paste input "Personalized Digital Touchpoints for Small Businesses"
type input "Personalized Digital Touchpoints for Small Businesses"
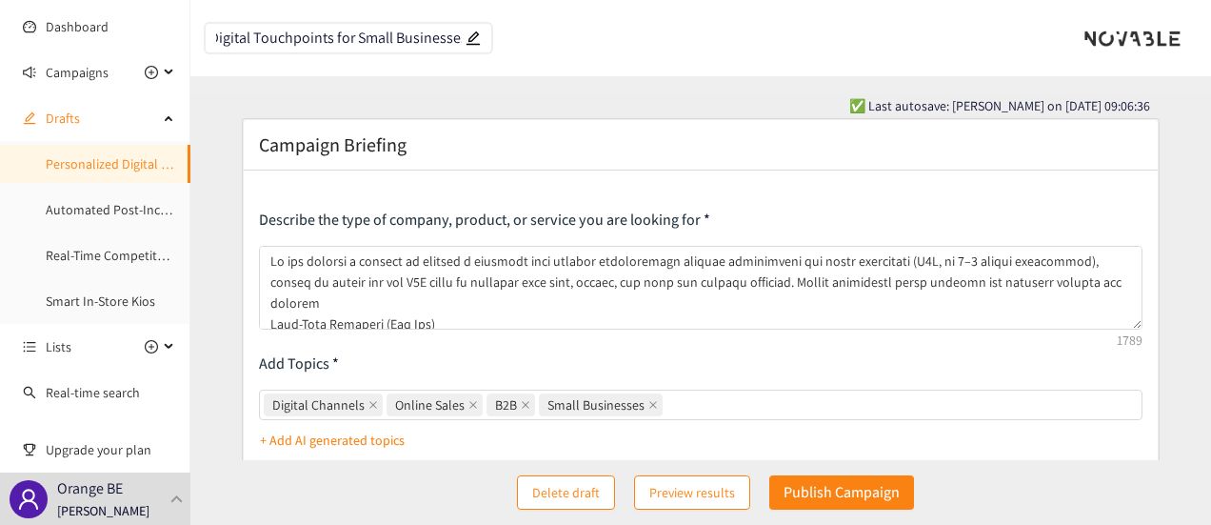
scroll to position [0, 0]
click at [232, 149] on form "Campaign Briefing Describe the type of company, product, or service you are loo…" at bounding box center [700, 530] width 1021 height 825
click at [110, 201] on link "Automated Post-Incident Reporting Solution" at bounding box center [173, 209] width 254 height 17
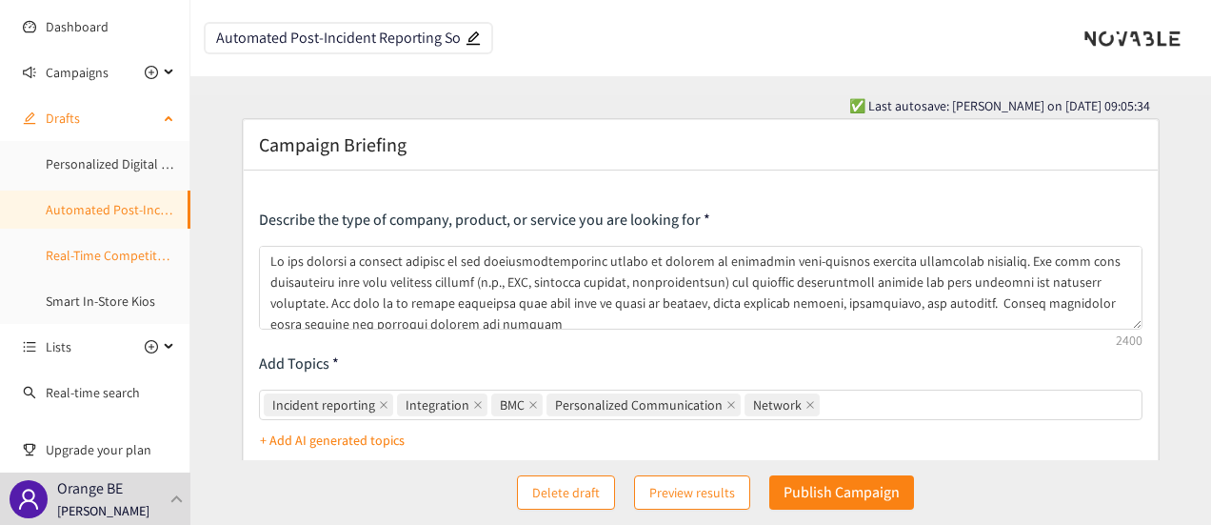
click at [104, 249] on link "Real-Time Competitor Actions Monitoring" at bounding box center [162, 255] width 233 height 17
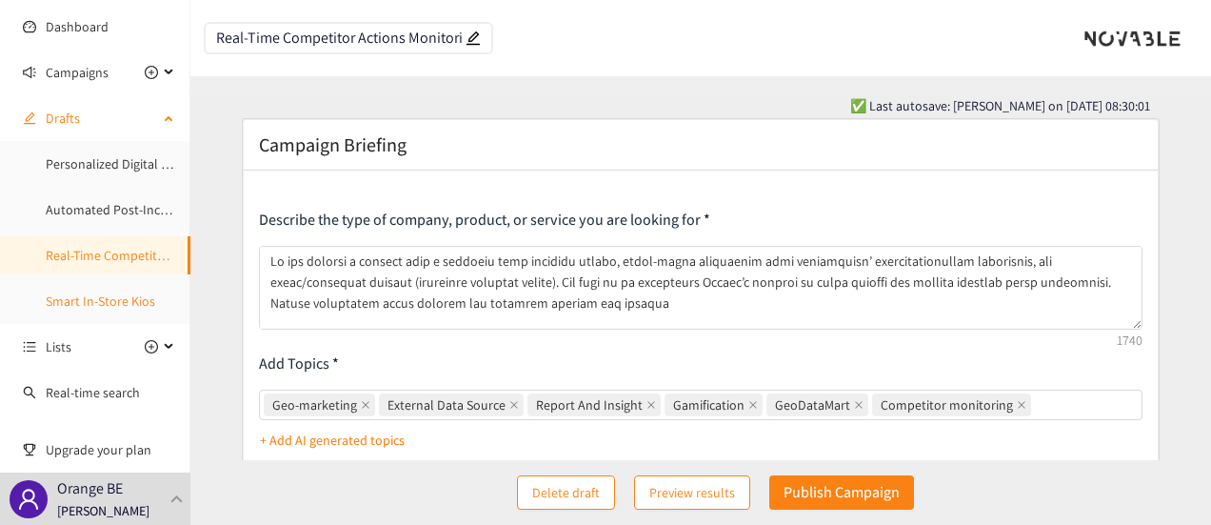
click at [70, 296] on link "Smart In-Store Kios" at bounding box center [101, 300] width 110 height 17
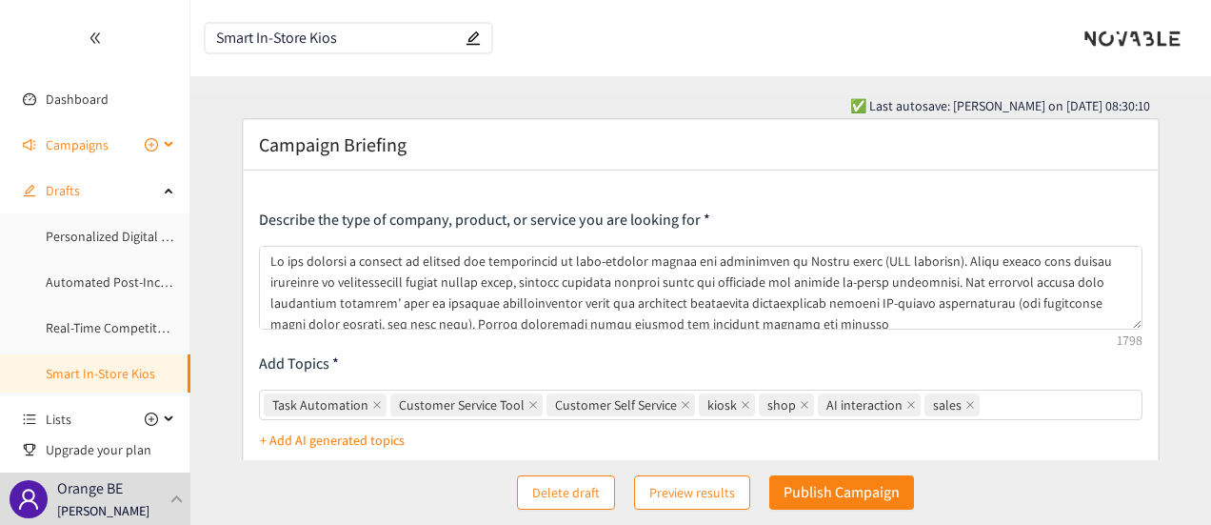
click at [164, 147] on div "Campaigns" at bounding box center [95, 145] width 190 height 38
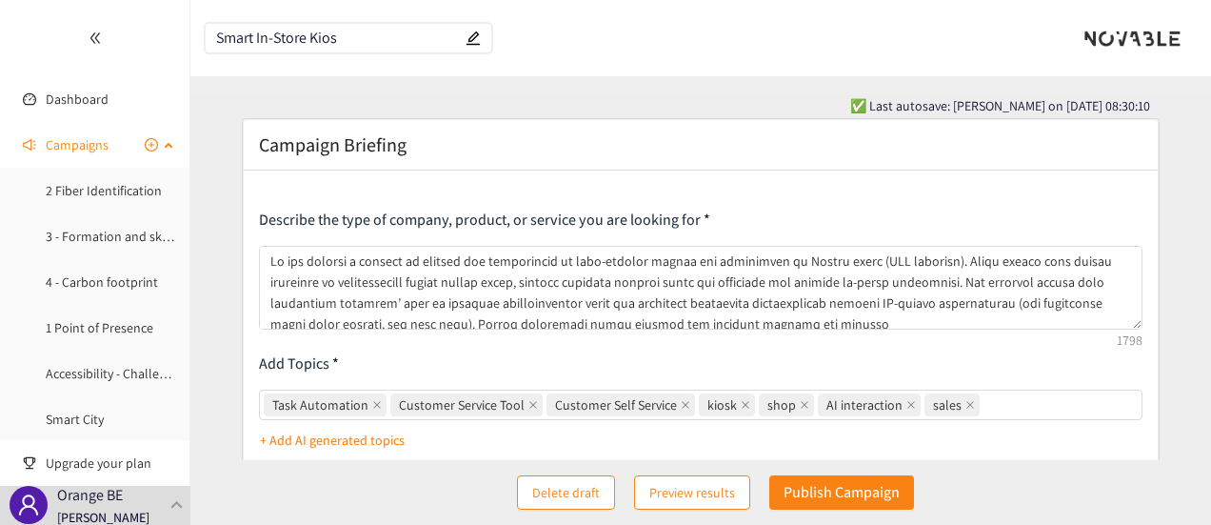
click at [145, 141] on icon "plus-circle" at bounding box center [151, 144] width 13 height 13
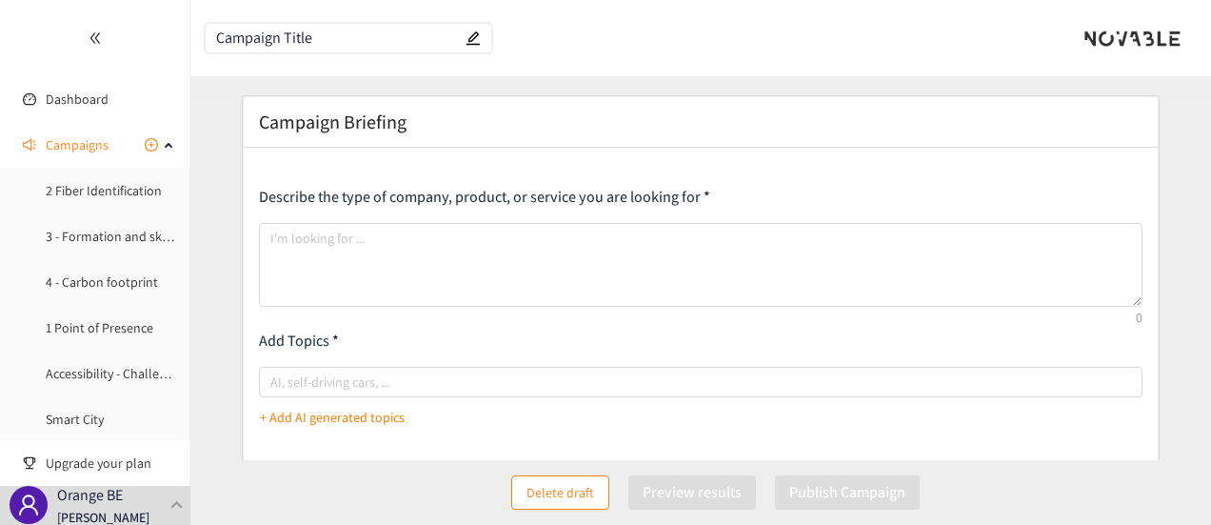
paste input "Streamline B2B Salesforc"
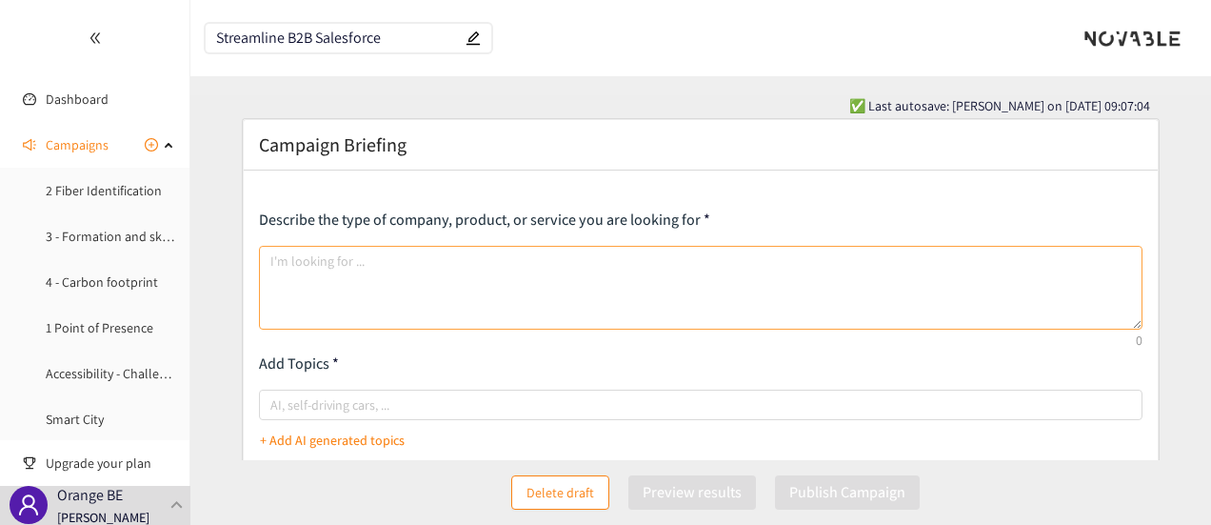
type input "Streamline B2B Salesforce"
click at [464, 260] on textarea at bounding box center [701, 288] width 885 height 84
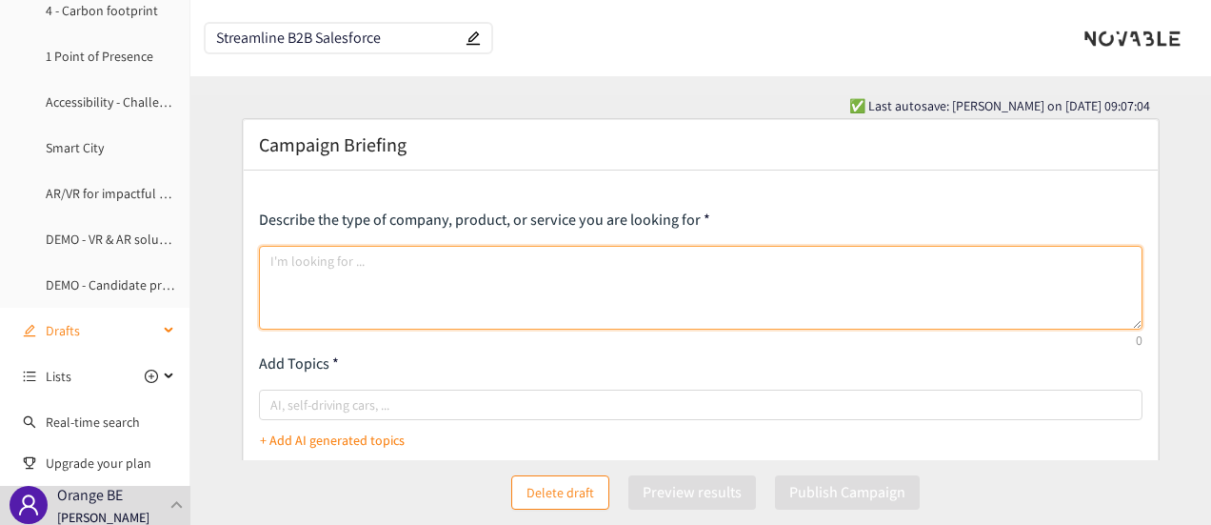
scroll to position [381, 0]
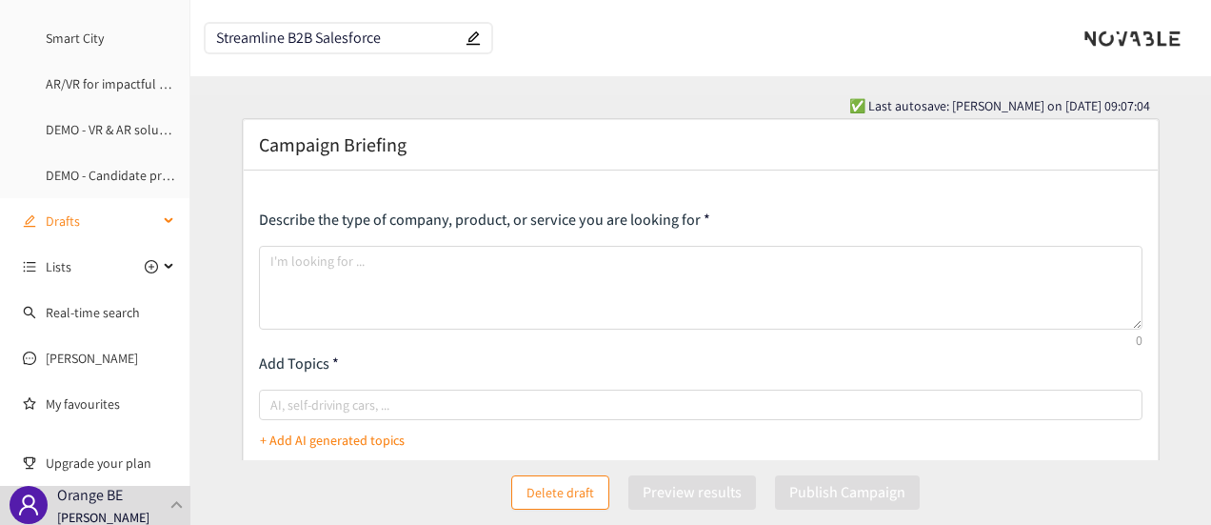
click at [91, 232] on span "Drafts" at bounding box center [102, 221] width 112 height 38
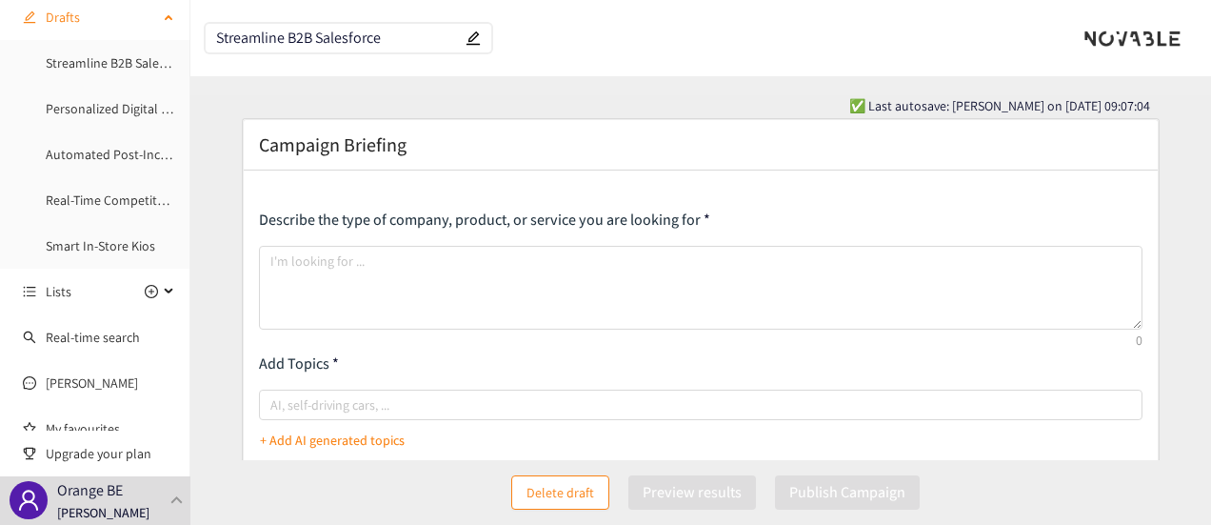
scroll to position [78, 0]
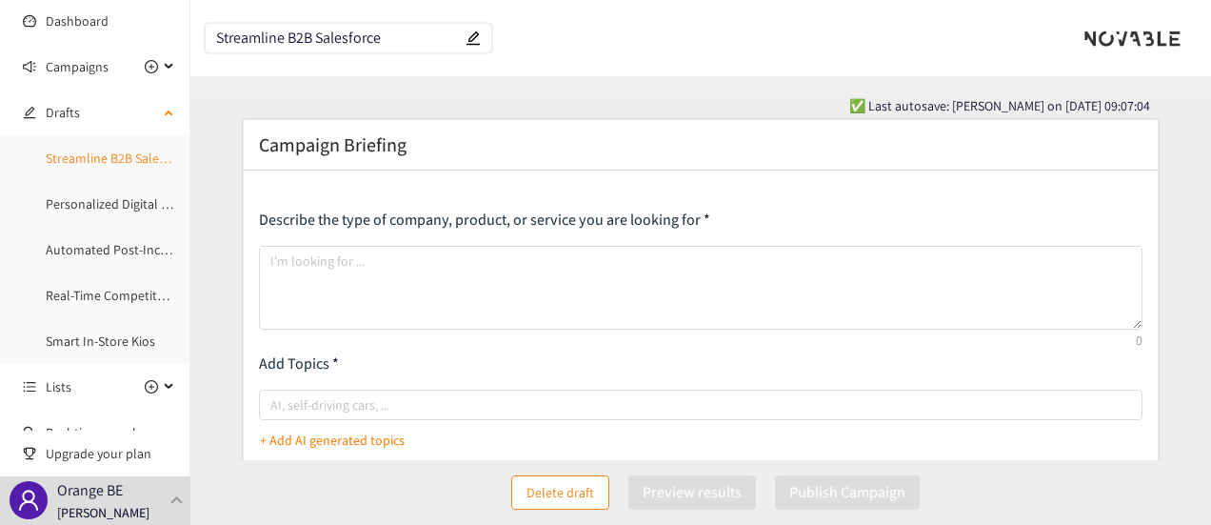
click at [101, 159] on link "Streamline B2B Salesforce" at bounding box center [120, 158] width 148 height 17
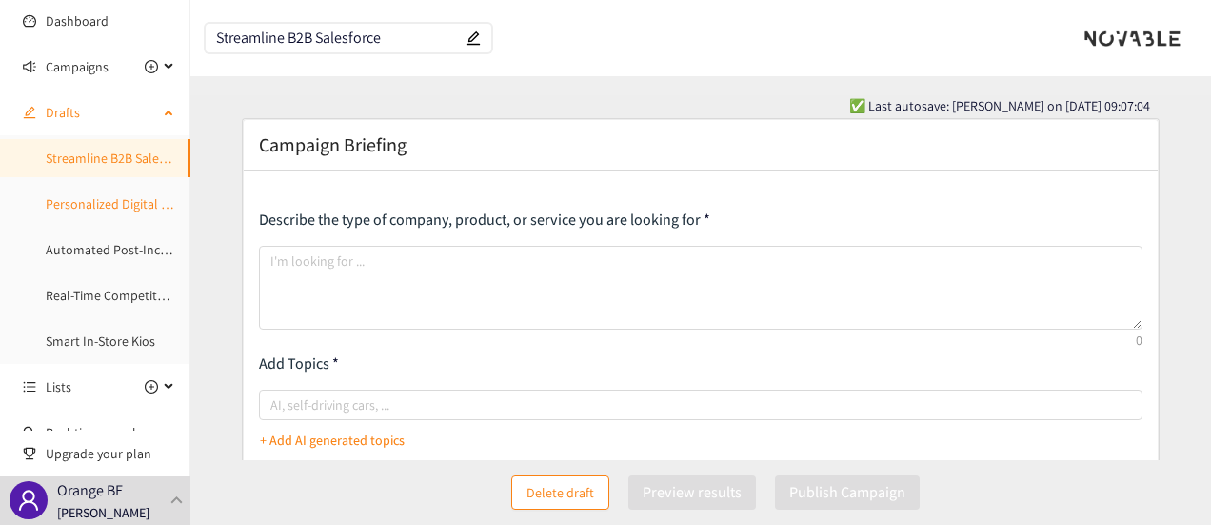
click at [87, 207] on link "Personalized Digital Touchpoints for Small Businesses" at bounding box center [198, 203] width 305 height 17
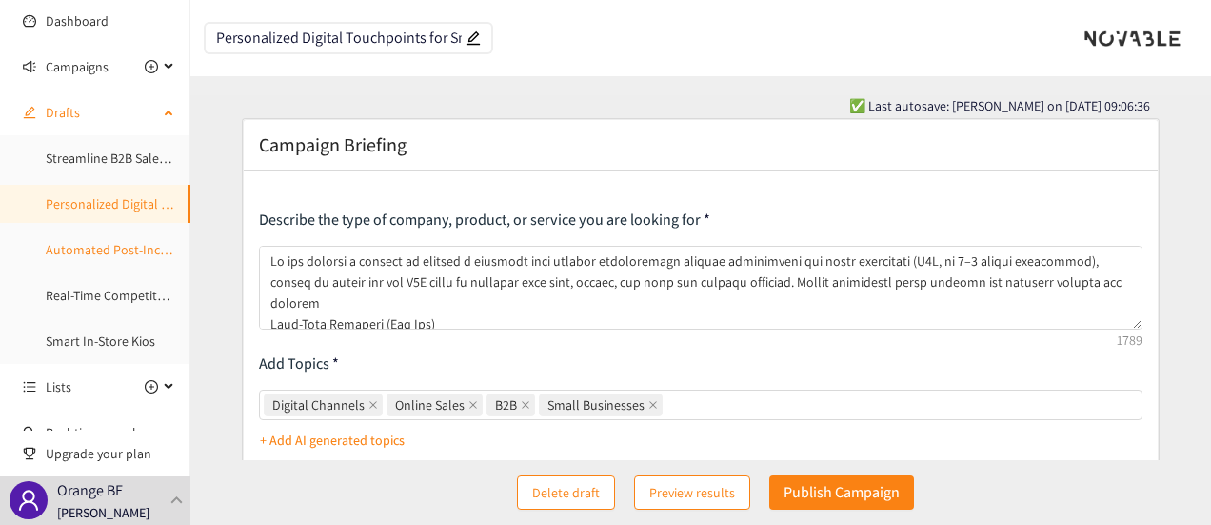
click at [89, 245] on link "Automated Post-Incident Reporting Solution" at bounding box center [173, 249] width 254 height 17
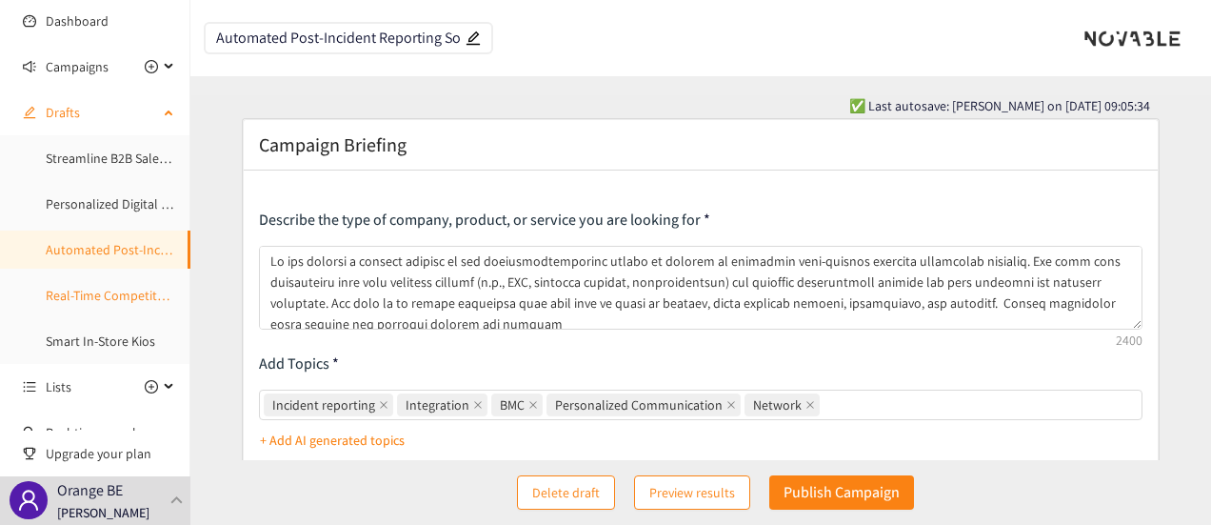
click at [65, 293] on link "Real-Time Competitor Actions Monitoring" at bounding box center [162, 295] width 233 height 17
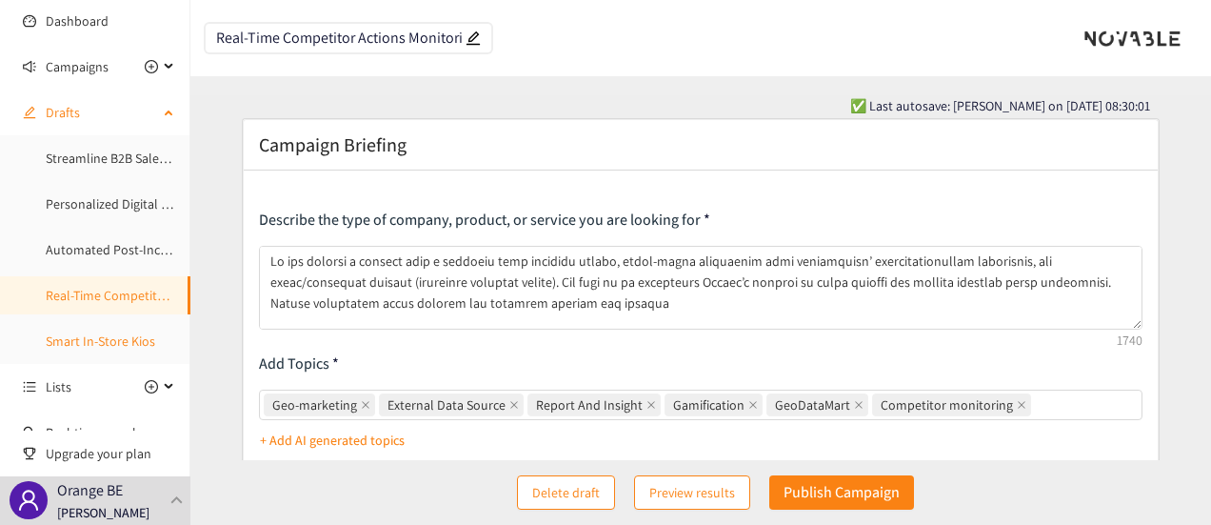
click at [110, 332] on link "Smart In-Store Kios" at bounding box center [101, 340] width 110 height 17
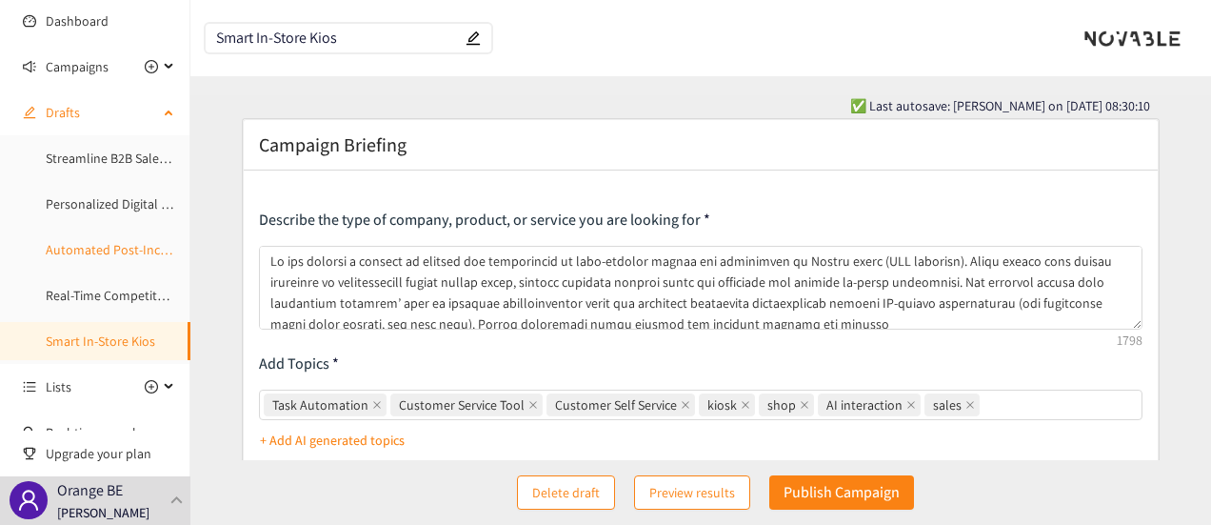
click at [105, 250] on link "Automated Post-Incident Reporting Solution" at bounding box center [173, 249] width 254 height 17
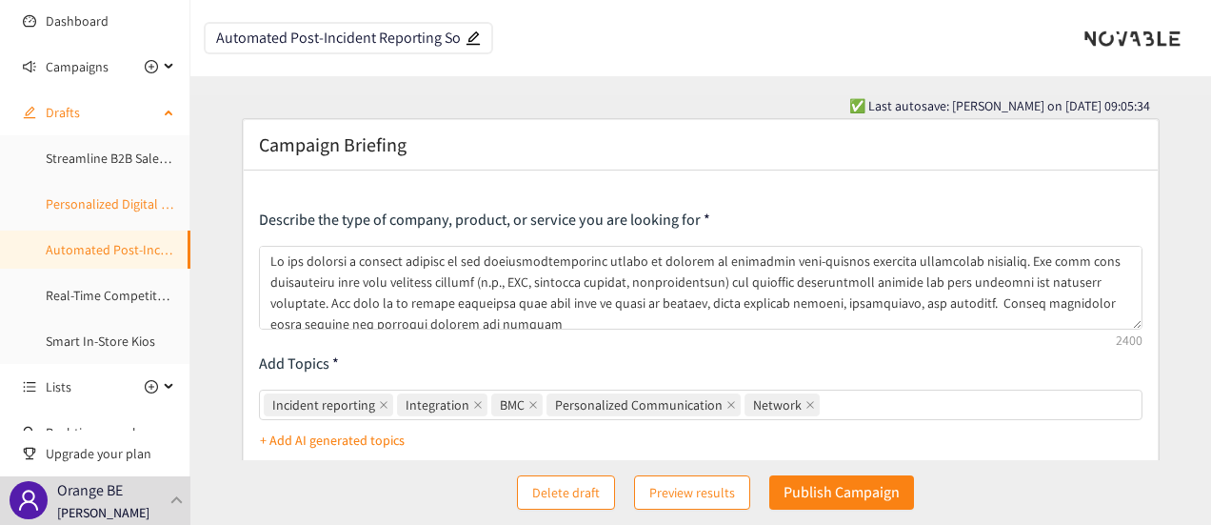
click at [105, 205] on link "Personalized Digital Touchpoints for Small Businesses" at bounding box center [198, 203] width 305 height 17
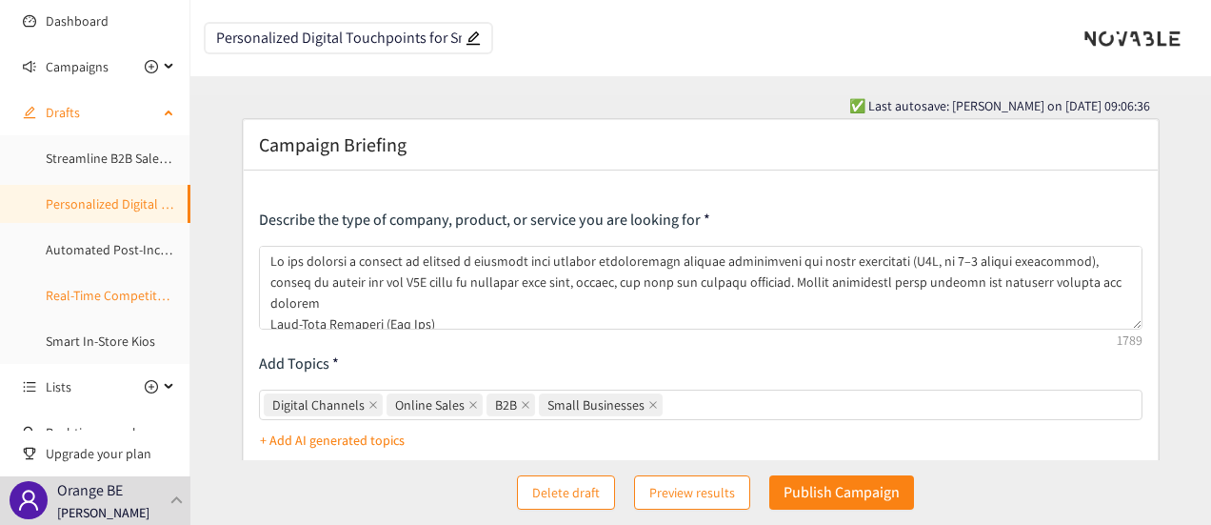
click at [104, 289] on link "Real-Time Competitor Actions Monitoring" at bounding box center [162, 295] width 233 height 17
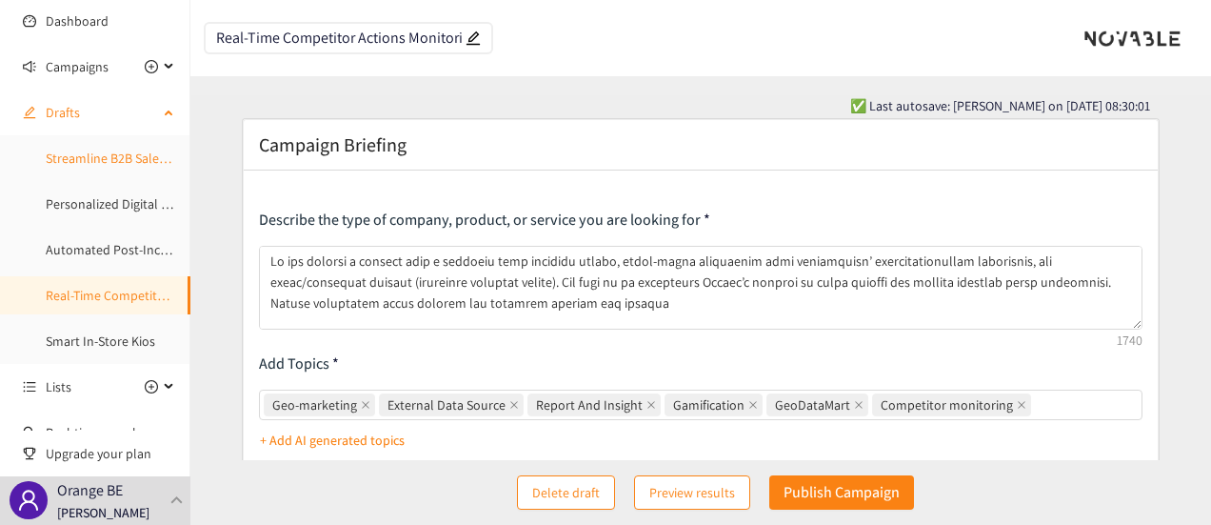
click at [85, 165] on link "Streamline B2B Salesforce" at bounding box center [120, 158] width 148 height 17
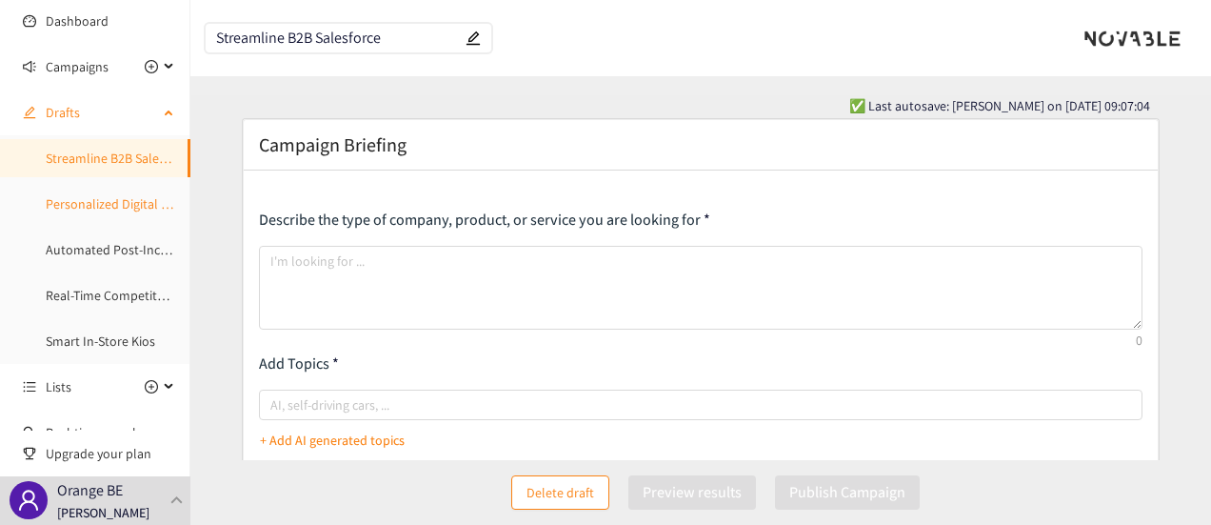
click at [91, 207] on link "Personalized Digital Touchpoints for Small Businesses" at bounding box center [198, 203] width 305 height 17
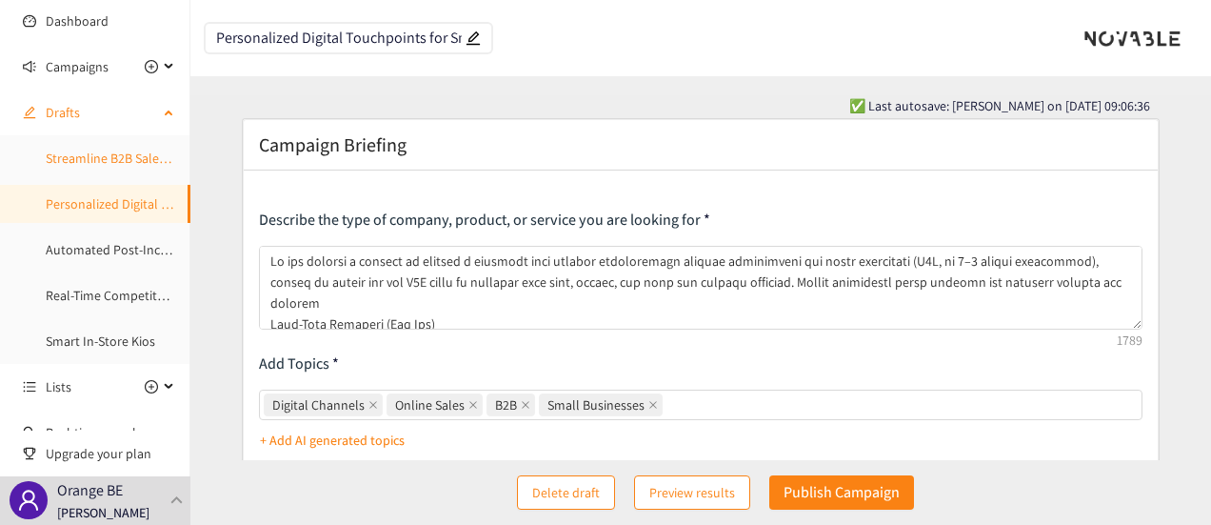
click at [106, 167] on link "Streamline B2B Salesforce" at bounding box center [120, 158] width 148 height 17
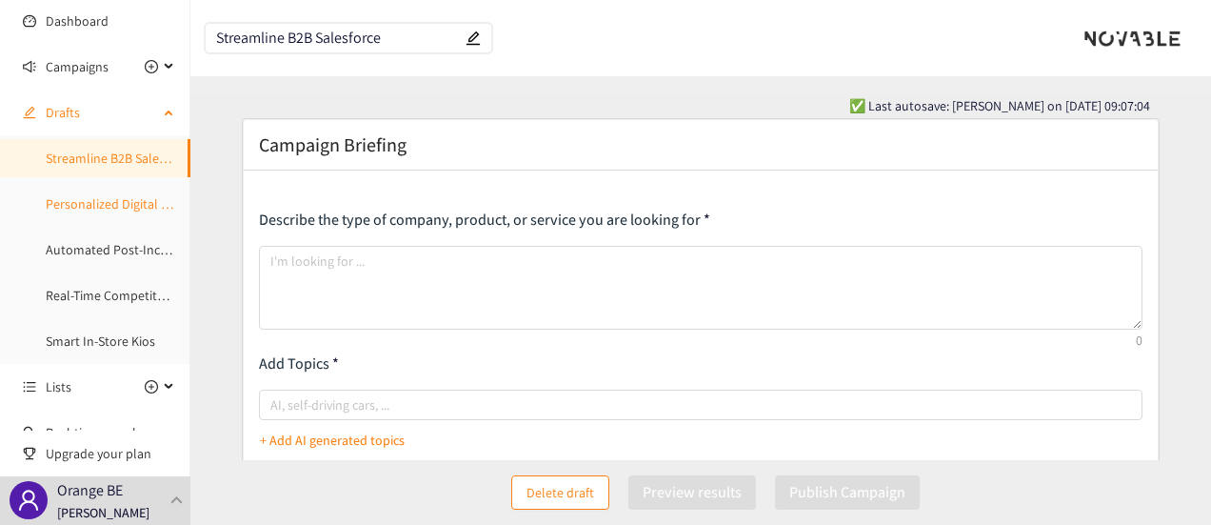
click at [116, 199] on link "Personalized Digital Touchpoints for Small Businesses" at bounding box center [198, 203] width 305 height 17
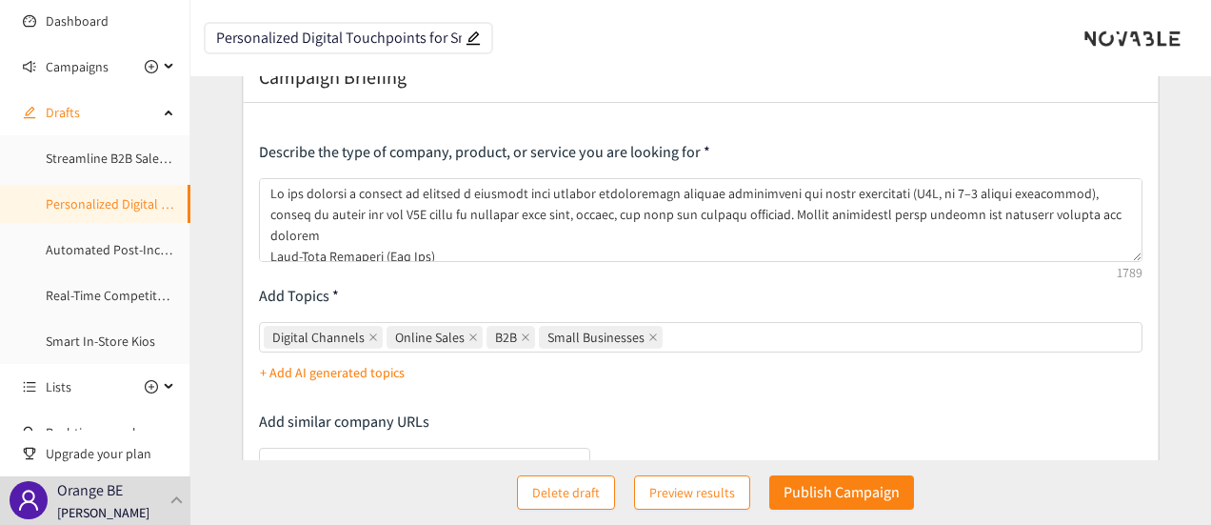
scroll to position [95, 0]
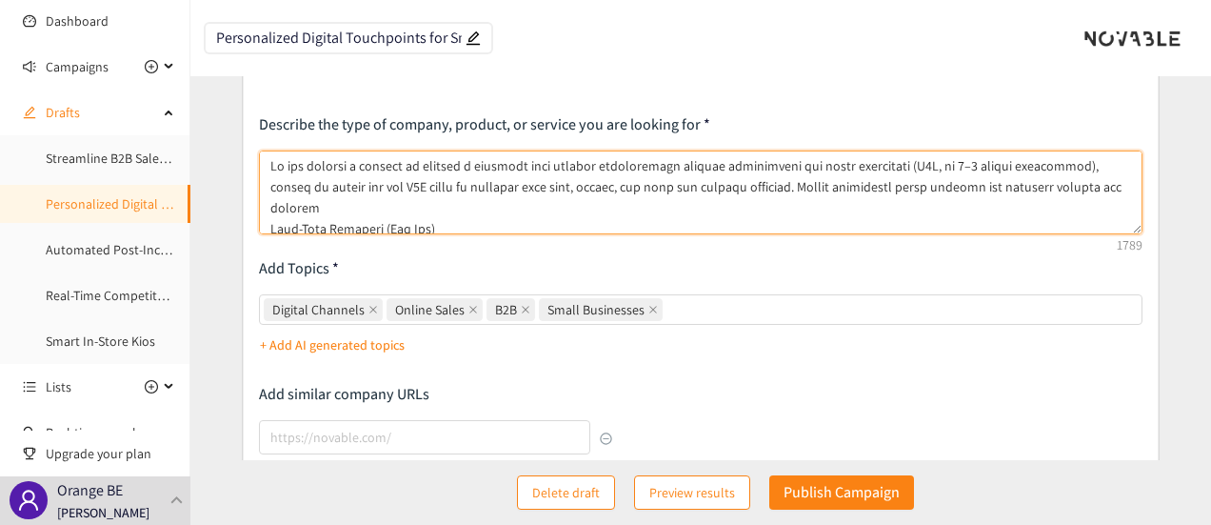
click at [449, 209] on textarea at bounding box center [701, 192] width 885 height 84
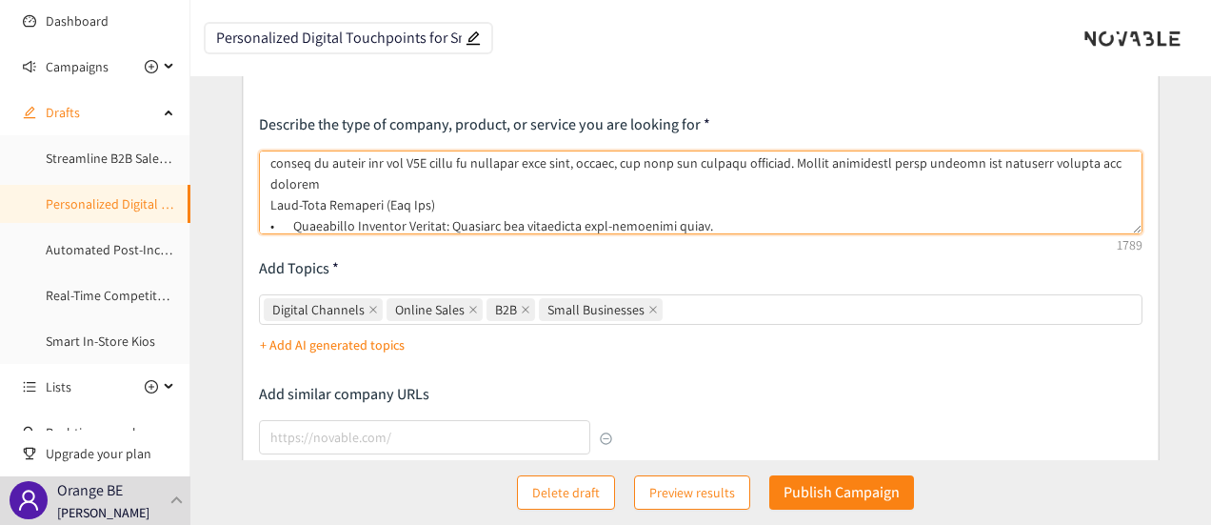
scroll to position [0, 0]
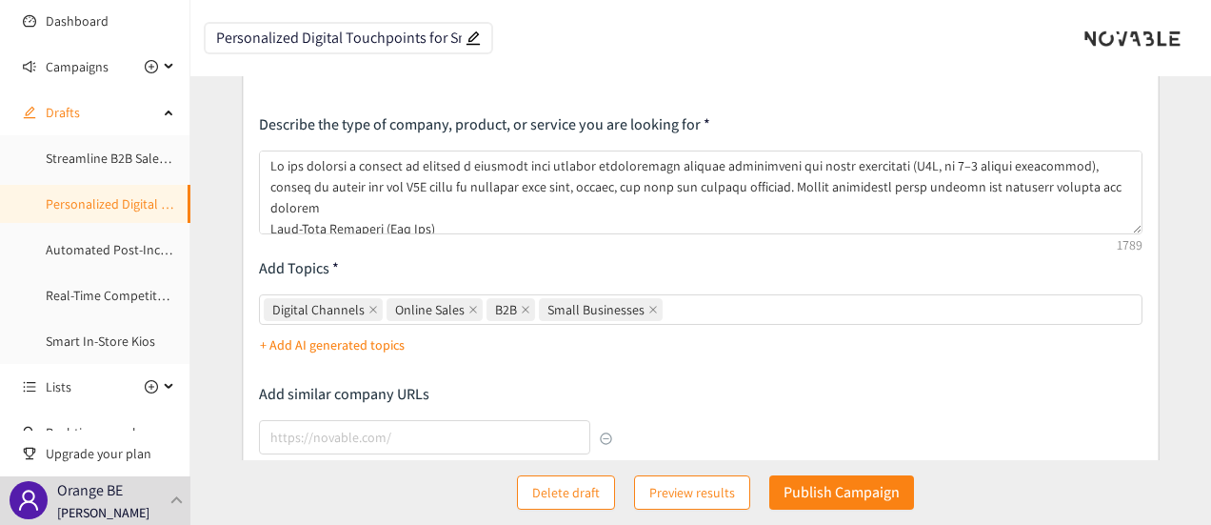
click at [349, 30] on input "Personalized Digital Touchpoints for Small Businesses" at bounding box center [339, 38] width 246 height 16
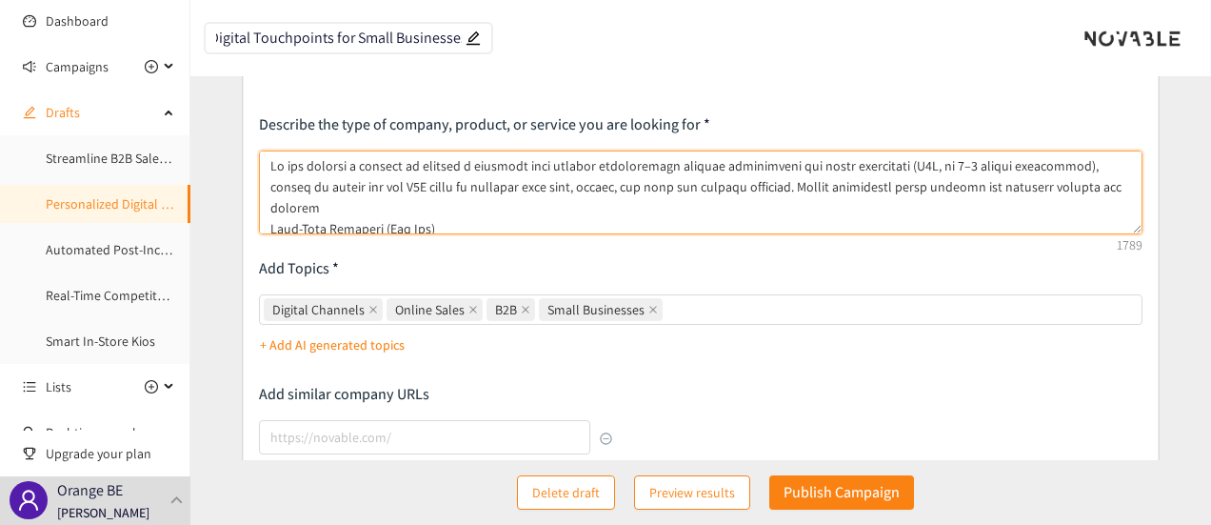
click at [922, 163] on textarea at bounding box center [701, 192] width 885 height 84
click at [609, 197] on textarea at bounding box center [701, 192] width 885 height 84
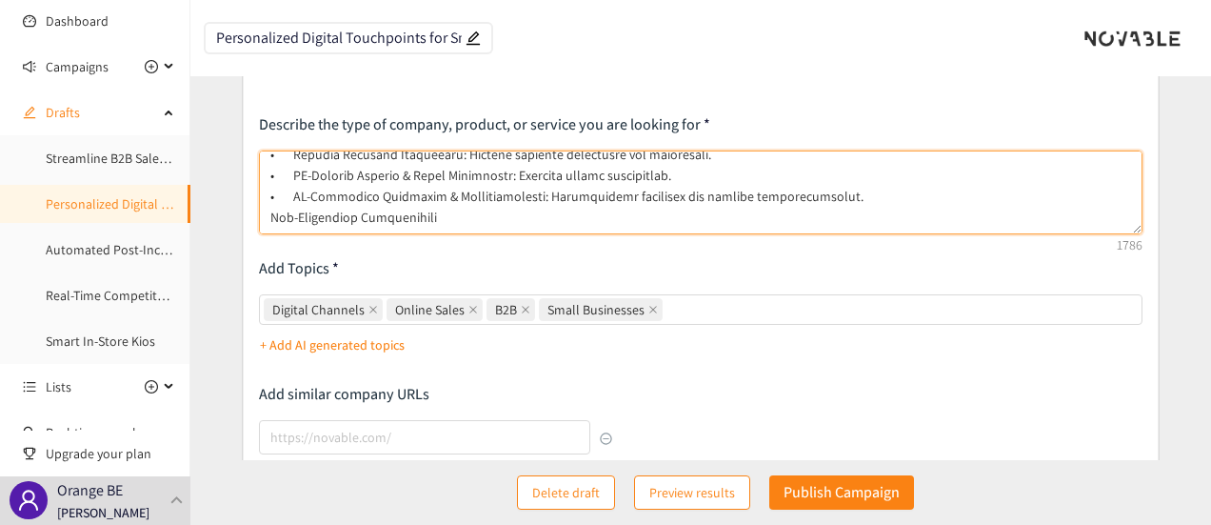
scroll to position [159, 0]
click at [506, 210] on textarea at bounding box center [701, 192] width 885 height 84
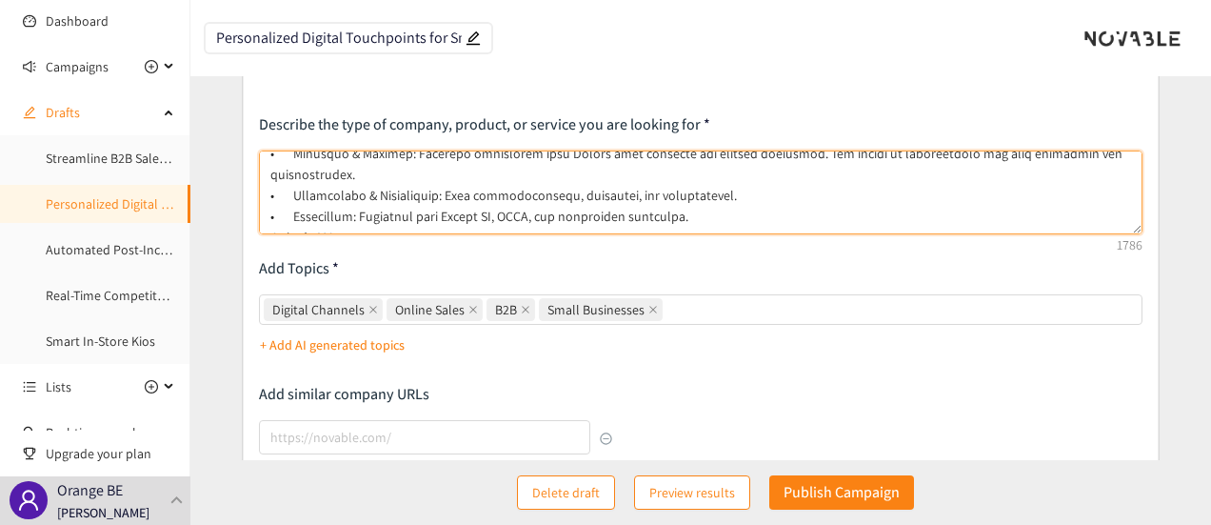
scroll to position [246, 0]
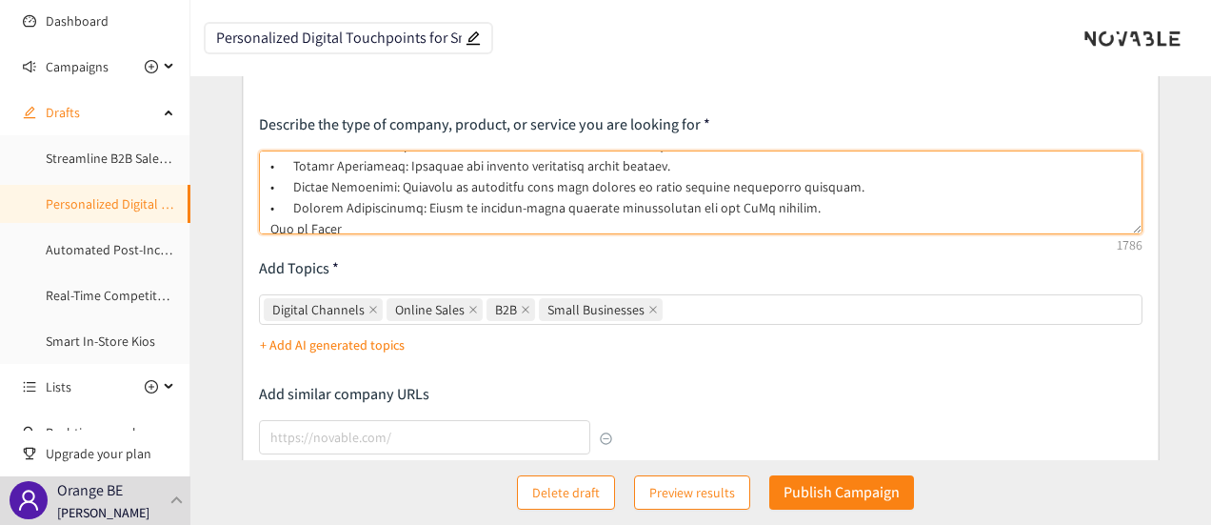
drag, startPoint x: 706, startPoint y: 215, endPoint x: 291, endPoint y: 161, distance: 417.8
click at [291, 161] on textarea at bounding box center [701, 192] width 885 height 84
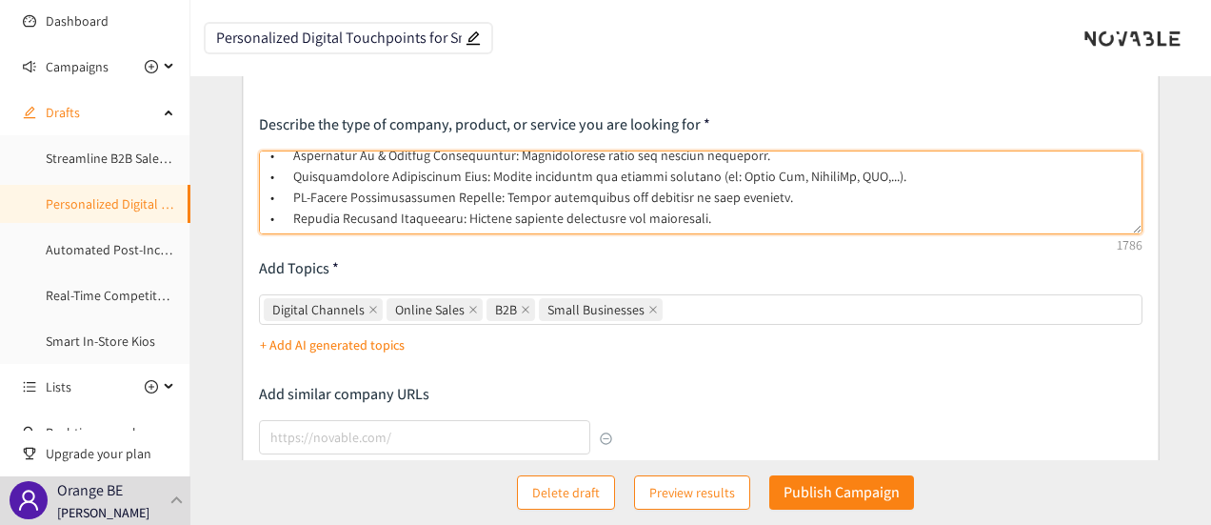
scroll to position [177, 0]
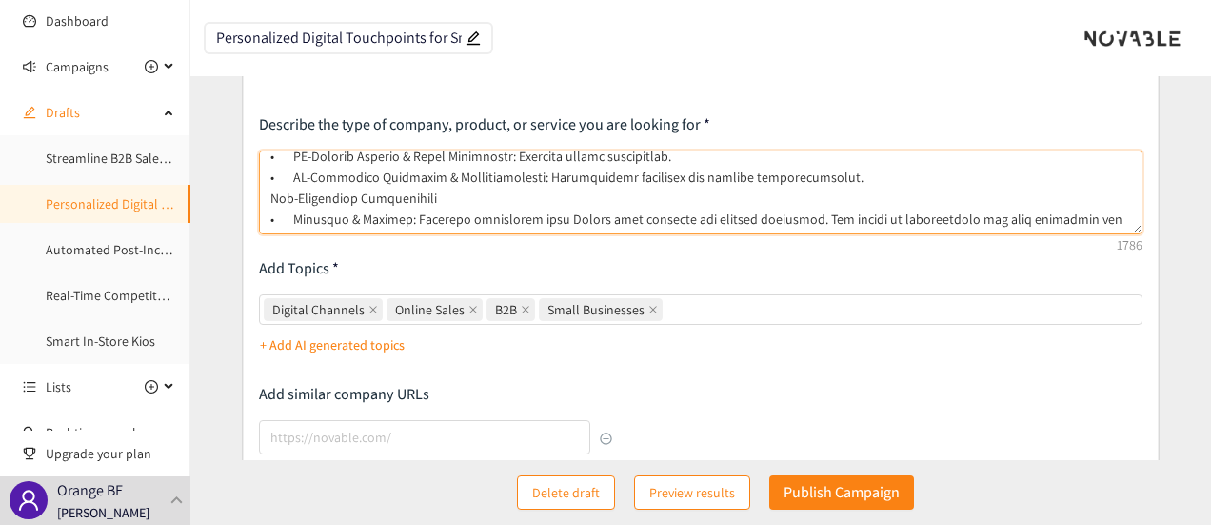
click at [393, 195] on textarea at bounding box center [701, 192] width 885 height 84
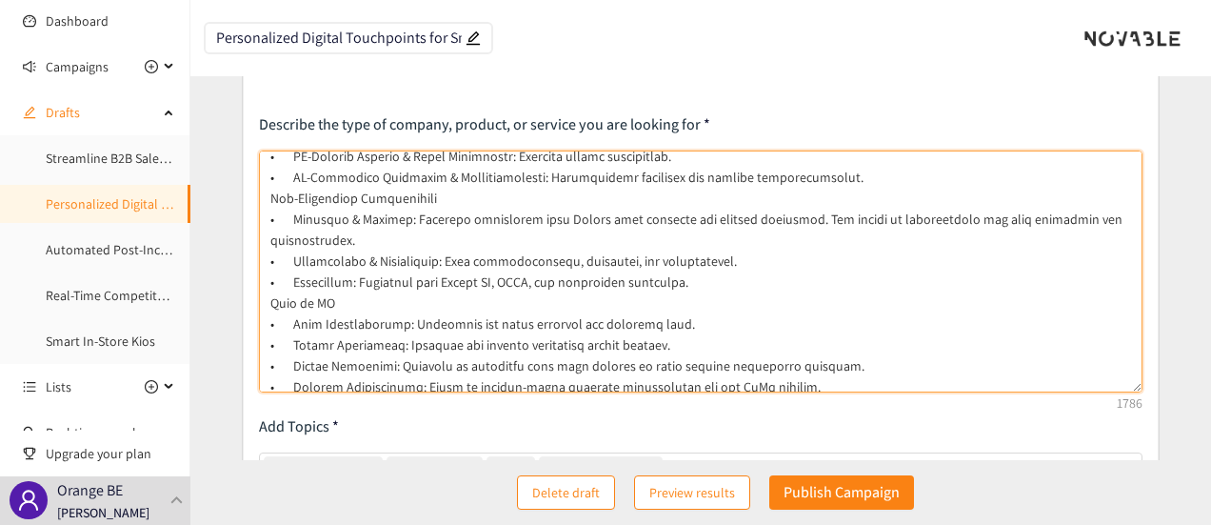
drag, startPoint x: 1141, startPoint y: 229, endPoint x: 1175, endPoint y: 407, distance: 181.3
click at [1175, 407] on form "Campaign Briefing Describe the type of company, product, or service you are loo…" at bounding box center [700, 514] width 1021 height 983
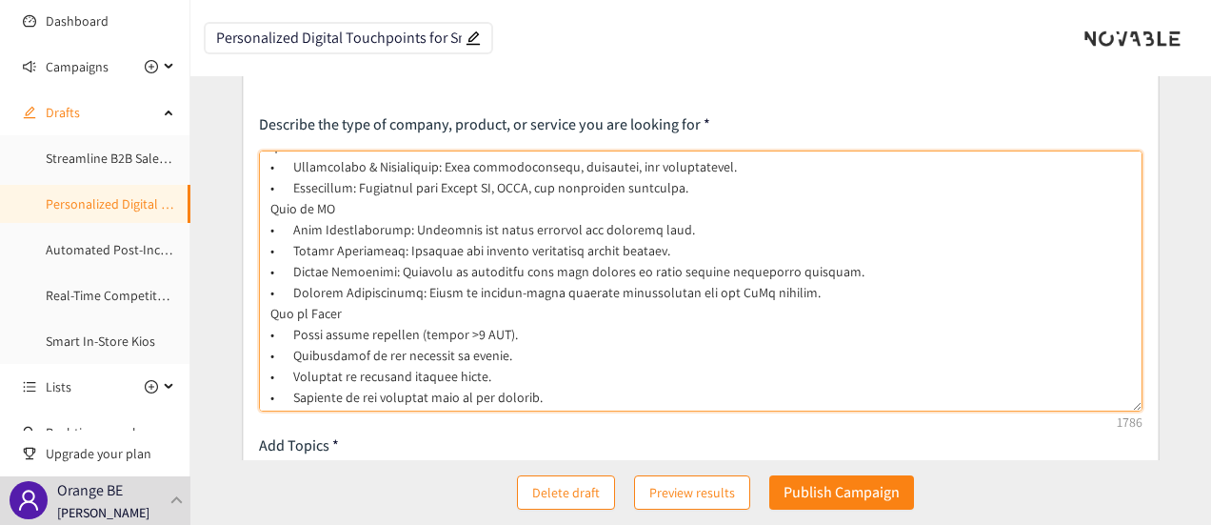
scroll to position [0, 0]
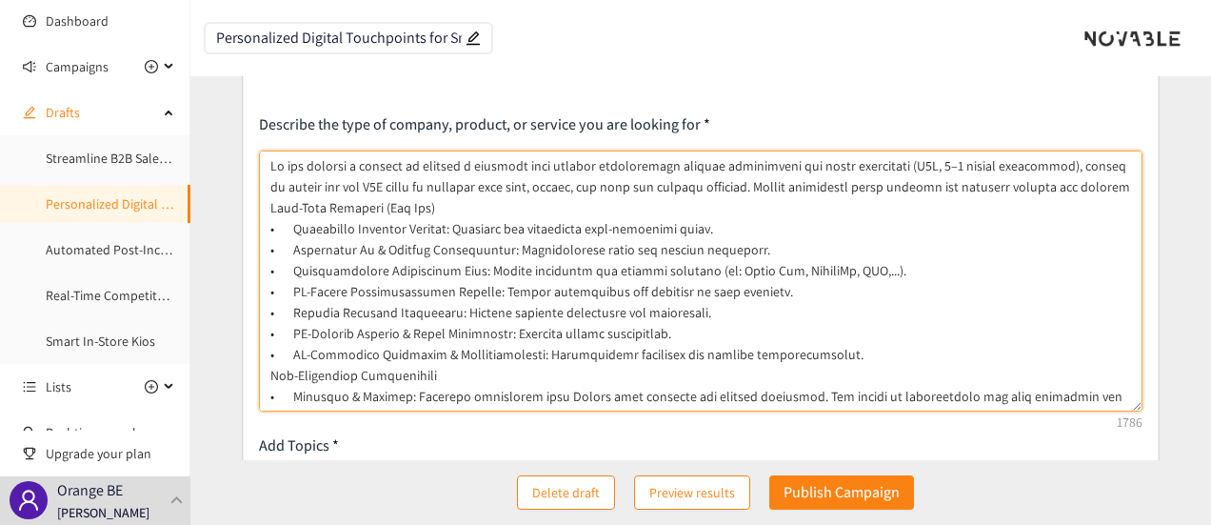
click at [655, 228] on textarea at bounding box center [701, 280] width 885 height 261
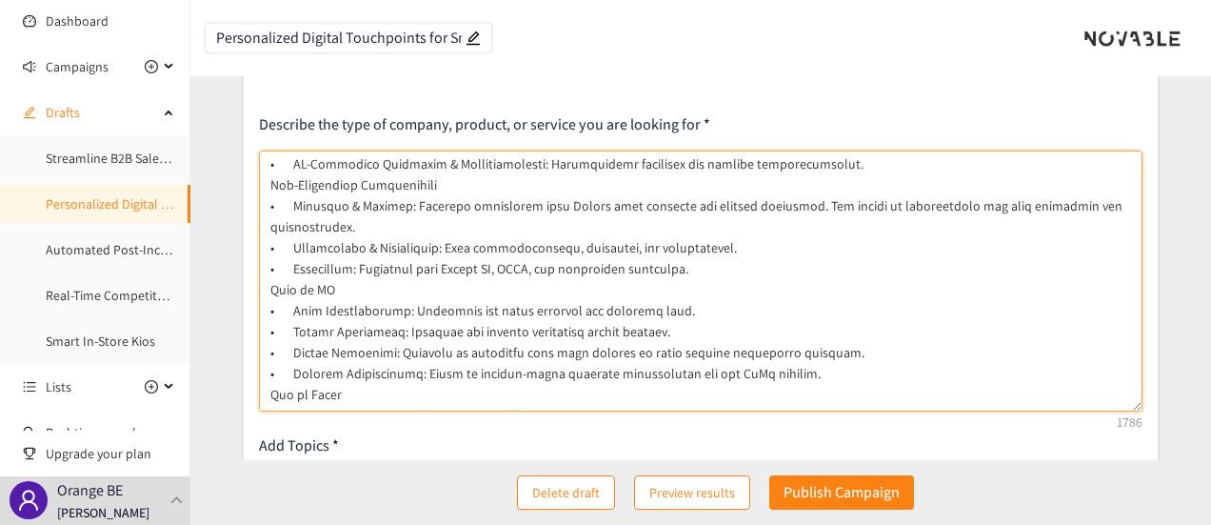
drag, startPoint x: 695, startPoint y: 273, endPoint x: 260, endPoint y: 183, distance: 444.5
click at [260, 183] on textarea at bounding box center [701, 280] width 885 height 261
click at [745, 311] on textarea at bounding box center [701, 280] width 885 height 261
click at [504, 186] on textarea at bounding box center [701, 280] width 885 height 261
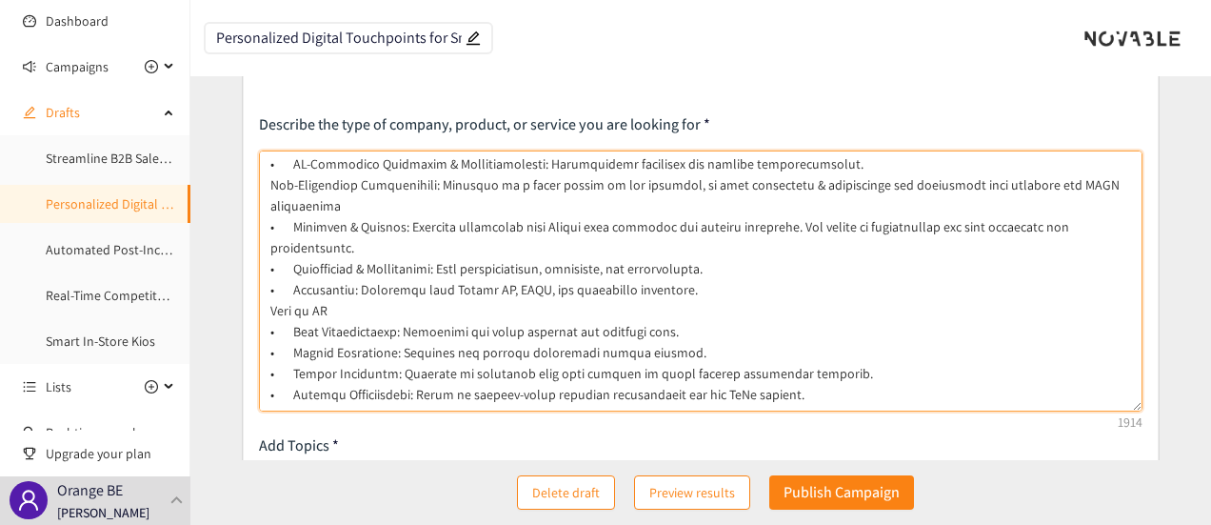
drag, startPoint x: 698, startPoint y: 270, endPoint x: 265, endPoint y: 209, distance: 437.5
click at [265, 209] on textarea at bounding box center [701, 280] width 885 height 261
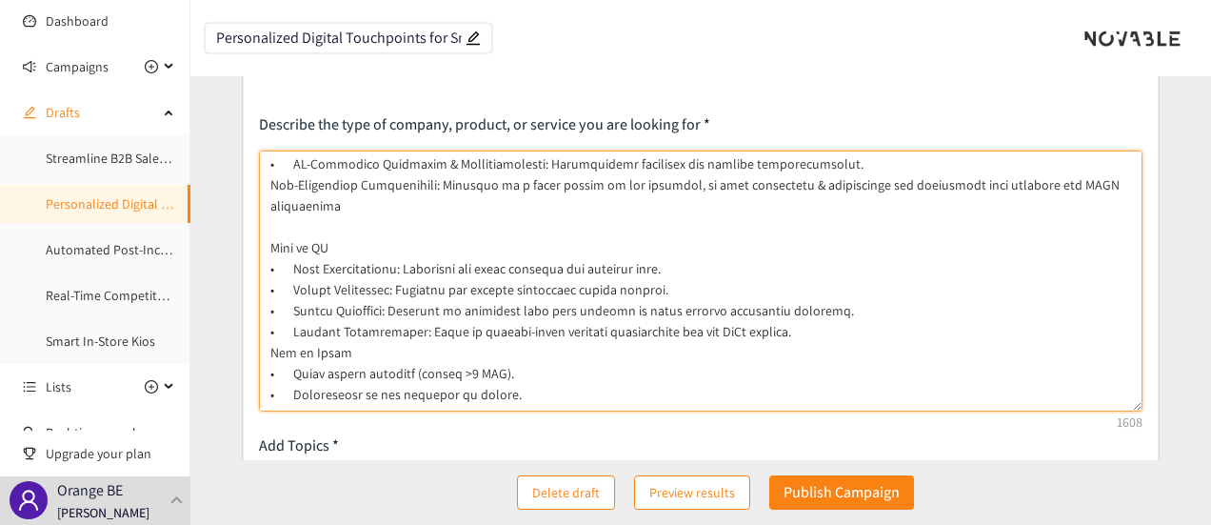
click at [732, 183] on textarea at bounding box center [701, 280] width 885 height 261
click at [697, 225] on textarea at bounding box center [701, 280] width 885 height 261
click at [432, 198] on textarea at bounding box center [701, 280] width 885 height 261
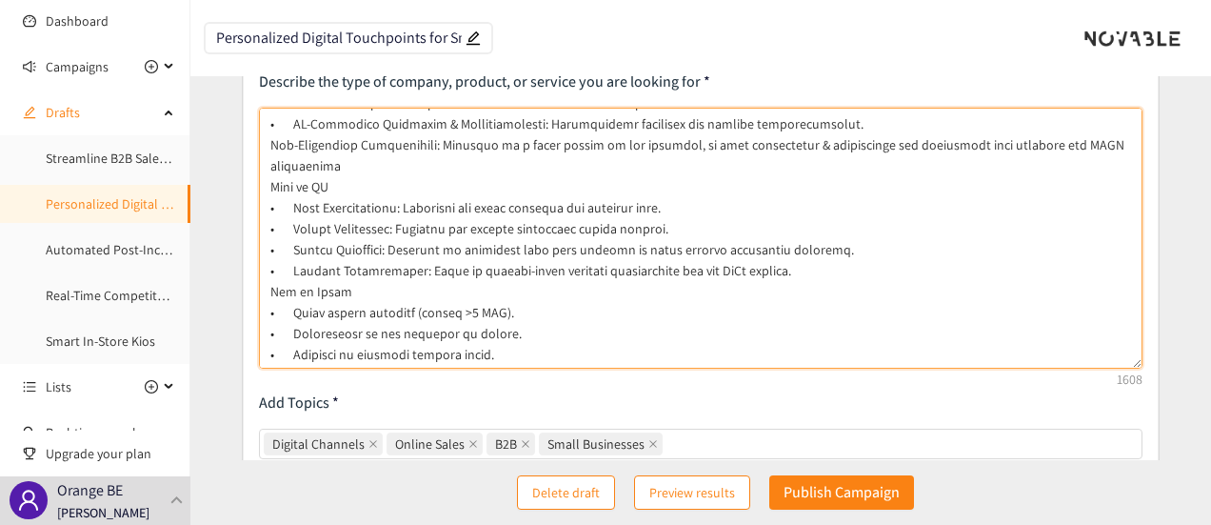
scroll to position [144, 0]
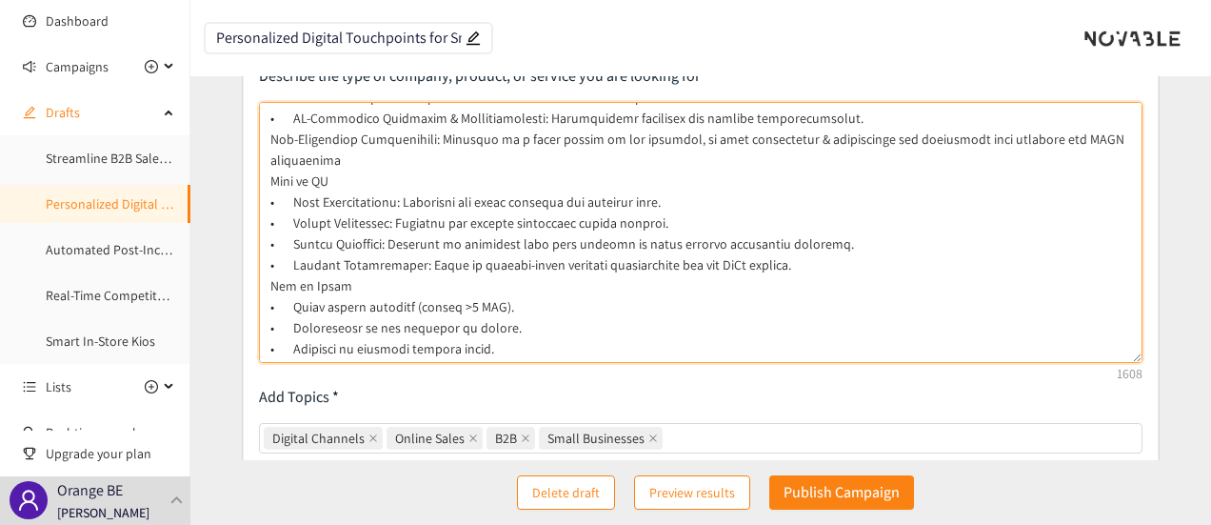
click at [700, 244] on textarea at bounding box center [701, 232] width 885 height 261
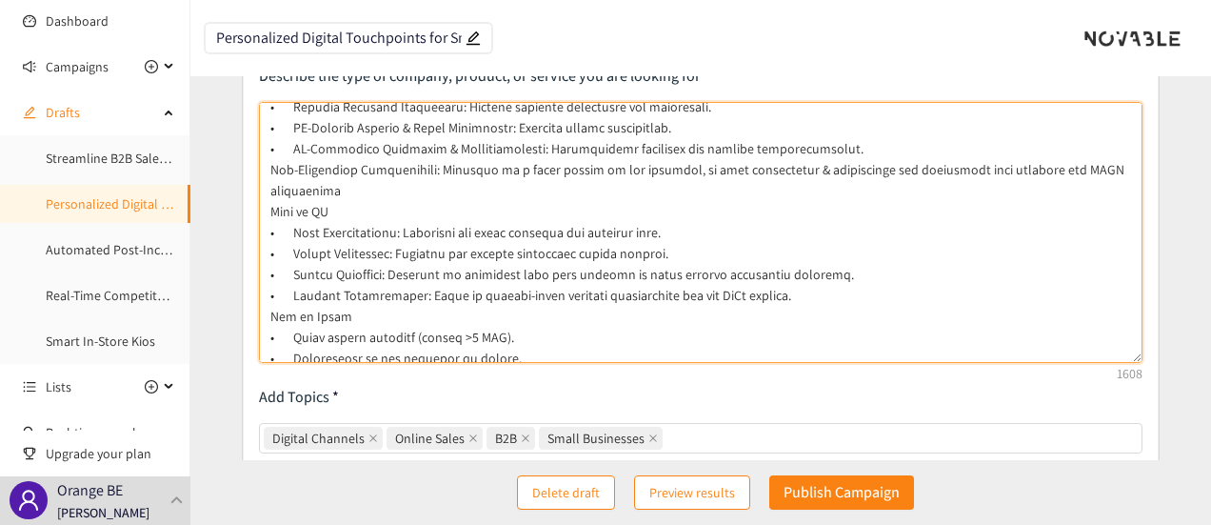
scroll to position [0, 0]
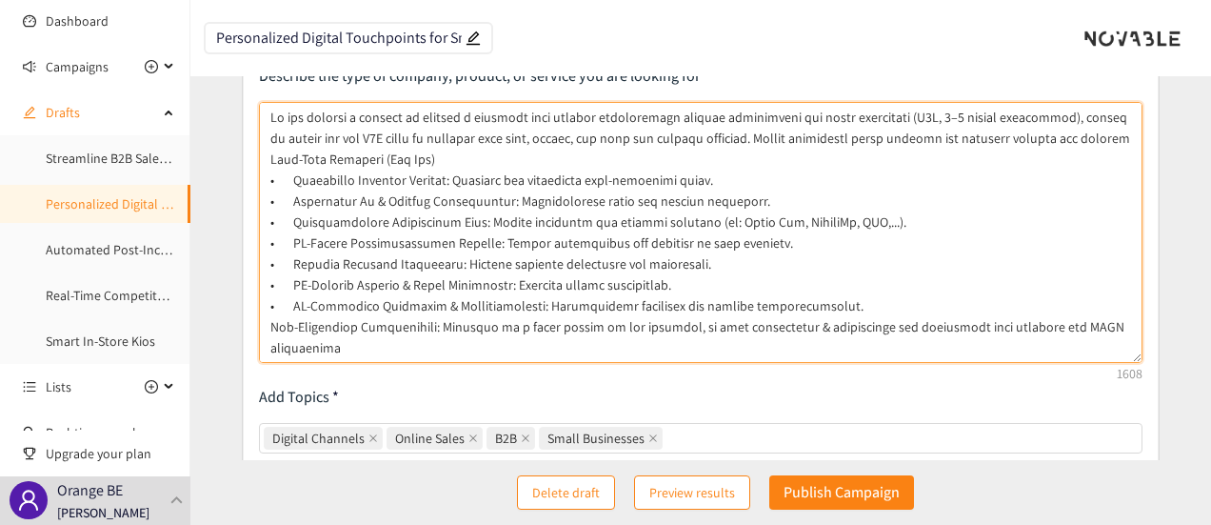
click at [919, 117] on textarea at bounding box center [701, 232] width 885 height 261
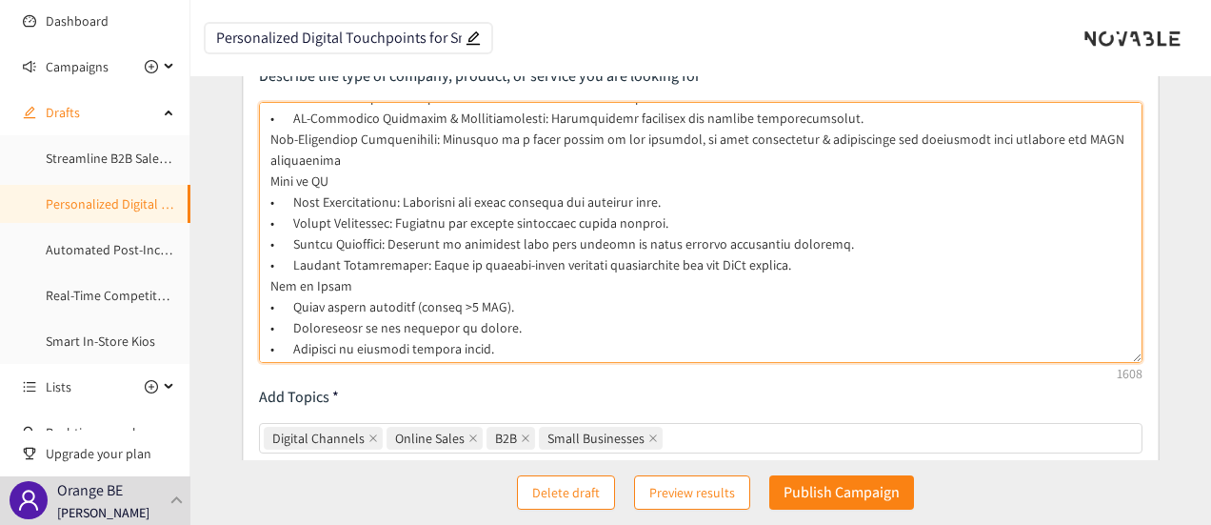
click at [701, 241] on textarea at bounding box center [701, 232] width 885 height 261
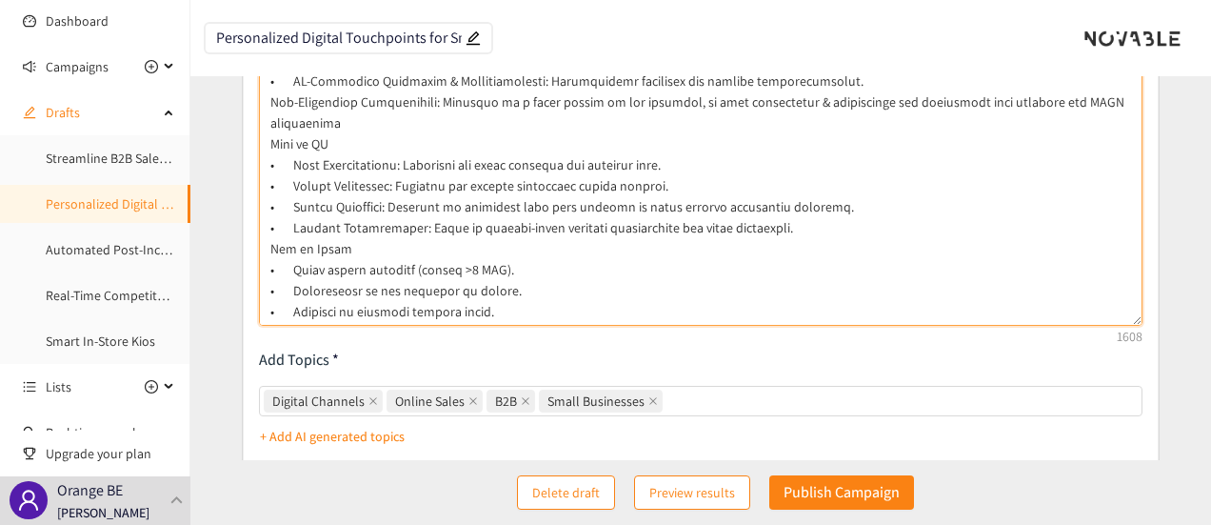
scroll to position [182, 0]
click at [495, 241] on textarea at bounding box center [701, 194] width 885 height 261
click at [579, 289] on textarea at bounding box center [701, 194] width 885 height 261
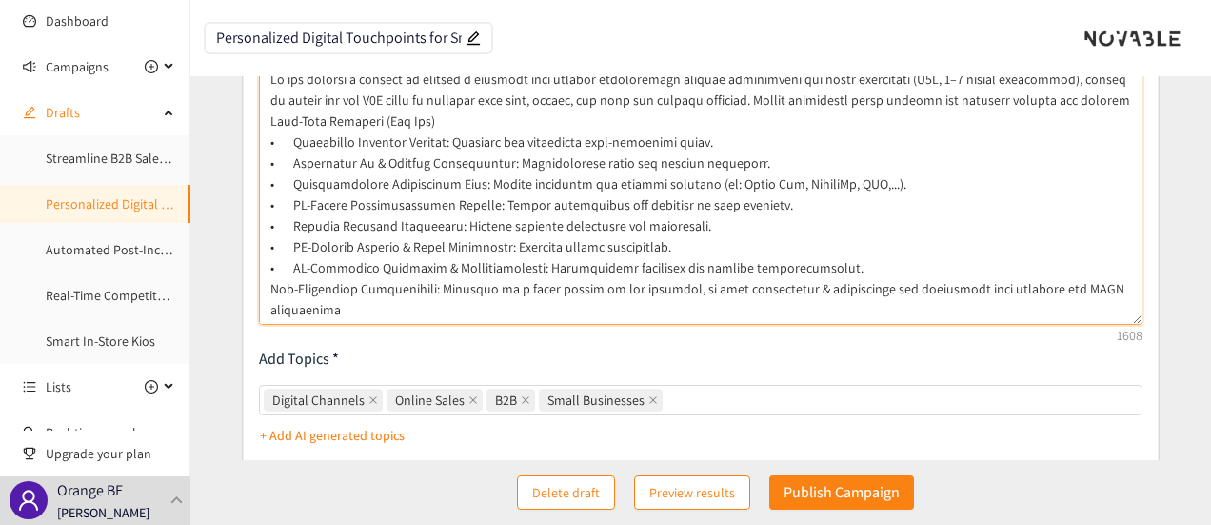
scroll to position [188, 0]
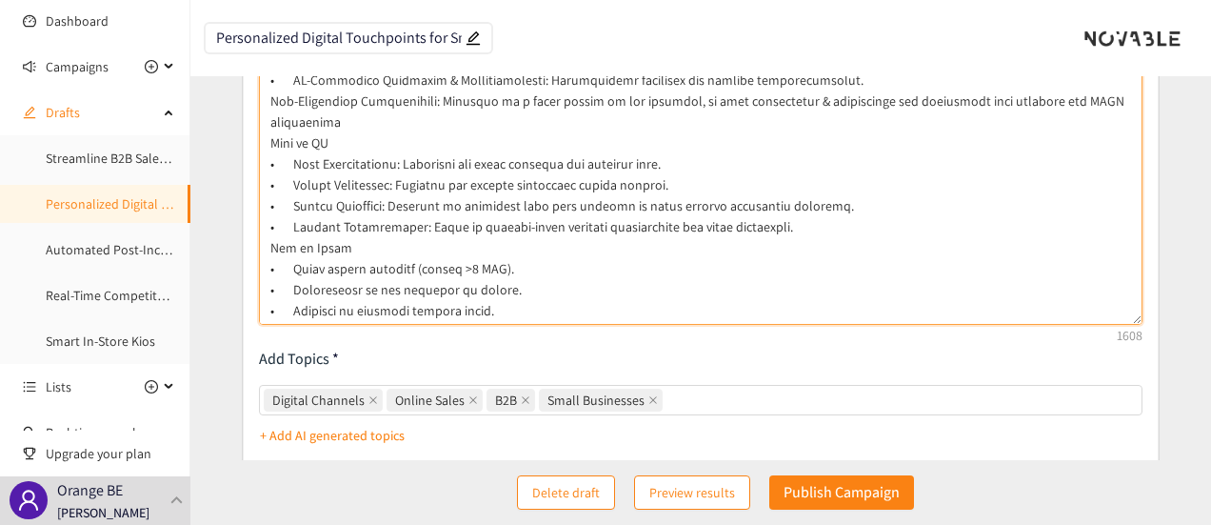
click at [573, 311] on textarea at bounding box center [701, 194] width 885 height 261
click at [510, 268] on textarea at bounding box center [701, 194] width 885 height 261
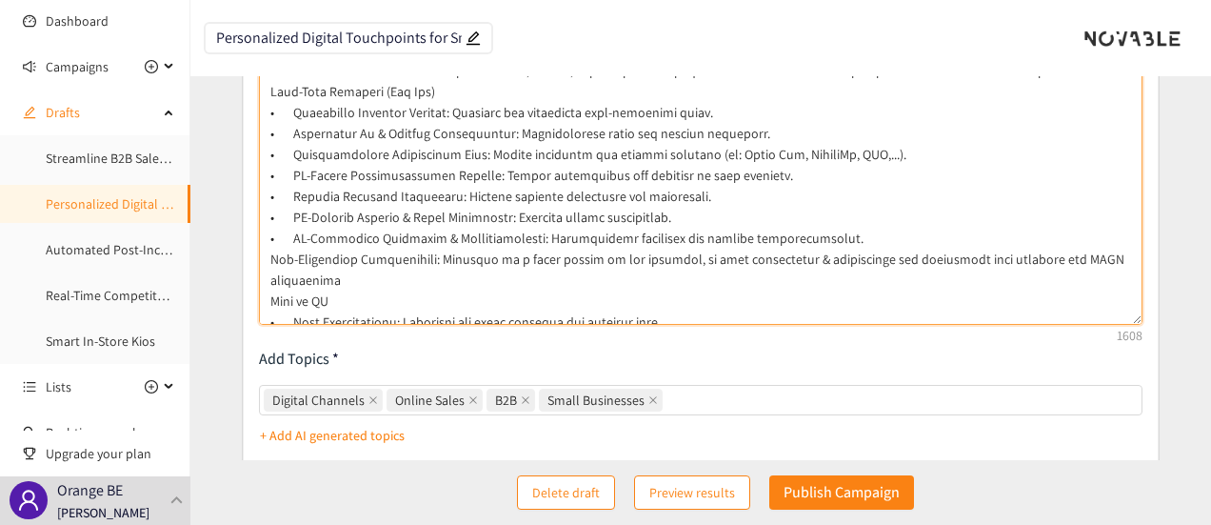
scroll to position [21, 0]
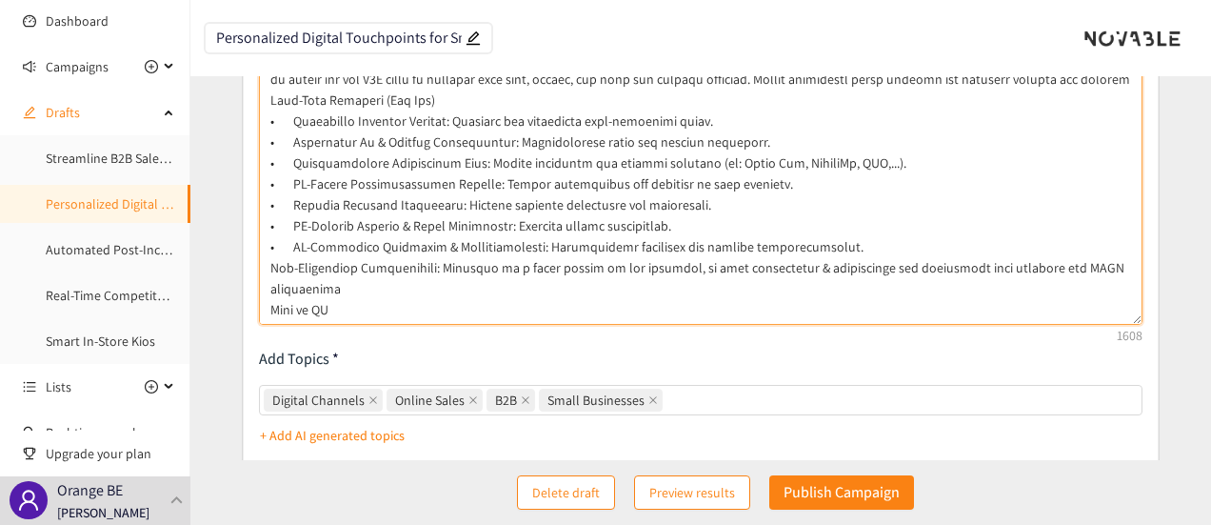
drag, startPoint x: 326, startPoint y: 98, endPoint x: 269, endPoint y: 102, distance: 57.3
click at [269, 102] on textarea at bounding box center [701, 194] width 885 height 261
click at [408, 92] on textarea at bounding box center [701, 194] width 885 height 261
click at [736, 123] on textarea at bounding box center [701, 194] width 885 height 261
click at [787, 144] on textarea at bounding box center [701, 194] width 885 height 261
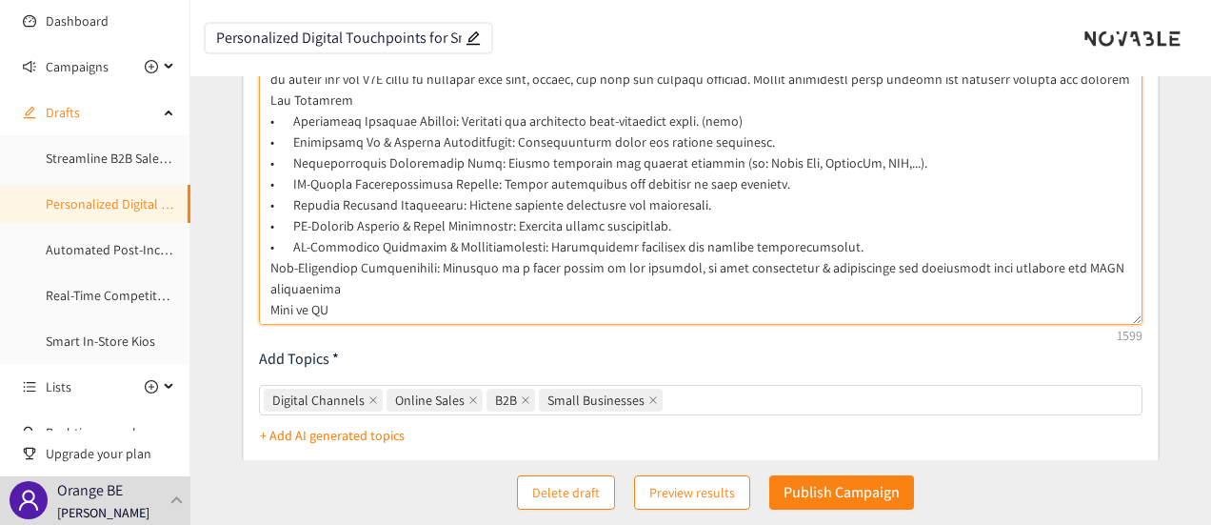
click at [924, 159] on textarea at bounding box center [701, 194] width 885 height 261
click at [809, 183] on textarea at bounding box center [701, 194] width 885 height 261
click at [757, 206] on textarea at bounding box center [701, 194] width 885 height 261
click at [806, 144] on textarea at bounding box center [701, 194] width 885 height 261
click at [457, 100] on textarea at bounding box center [701, 194] width 885 height 261
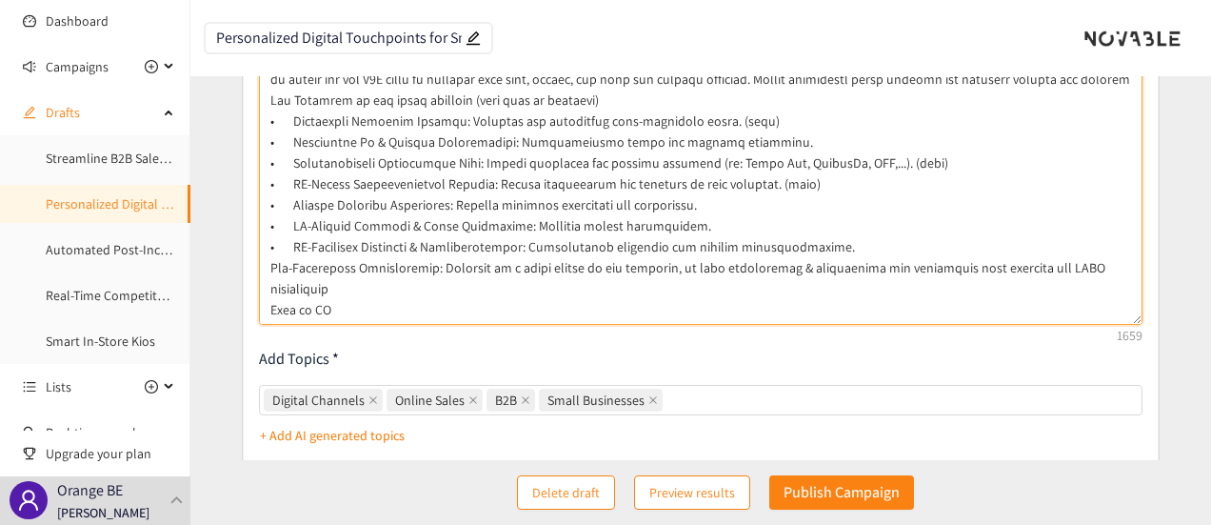
click at [752, 262] on textarea at bounding box center [701, 194] width 885 height 261
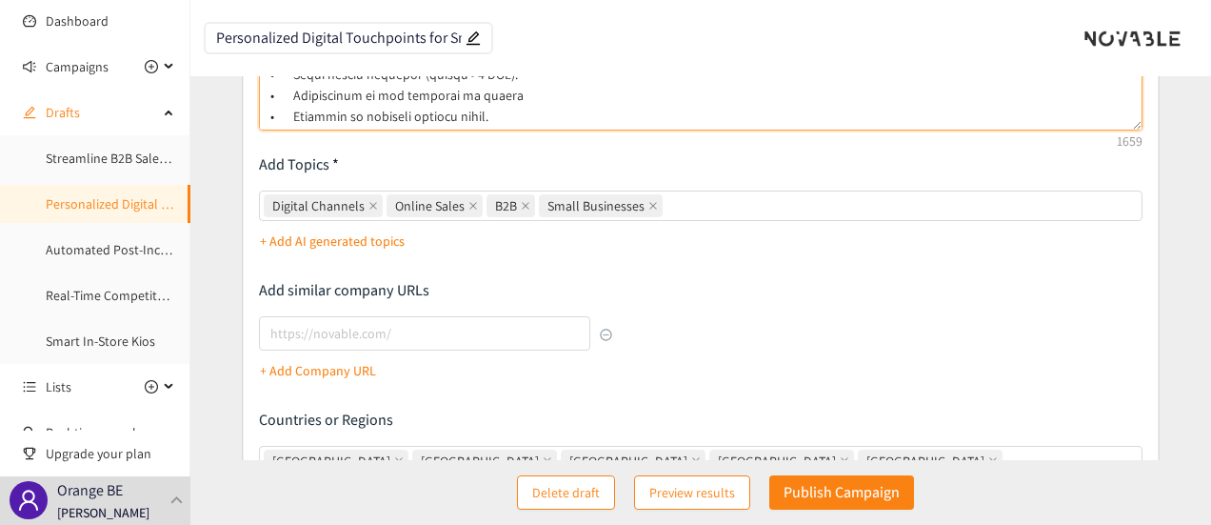
scroll to position [378, 0]
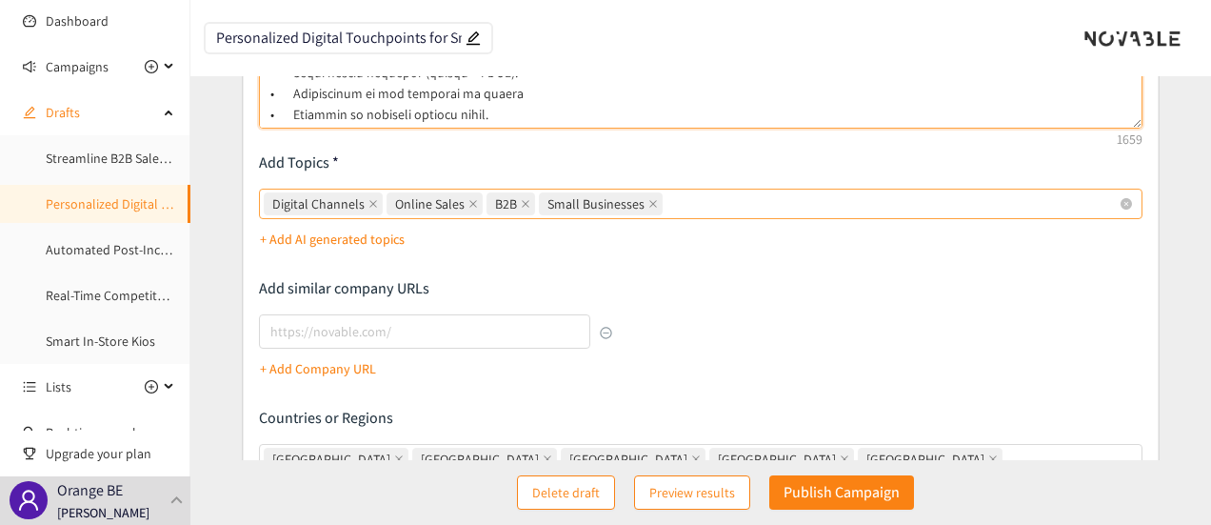
click at [714, 201] on div "Digital Channels Online Sales B2B Small Businesses" at bounding box center [692, 203] width 856 height 27
type textarea "Lo ips dolorsi a consect ad elitsed d eiusmodt inci utlabor etdoloremagn aliqua…"
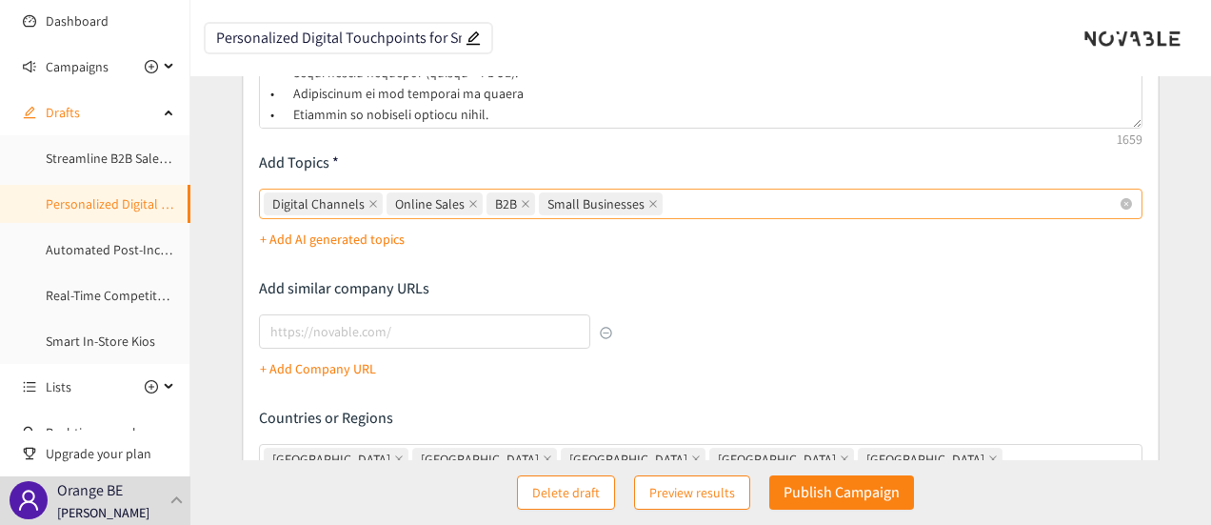
click at [670, 201] on input "Digital Channels Online Sales B2B Small Businesses" at bounding box center [669, 203] width 4 height 23
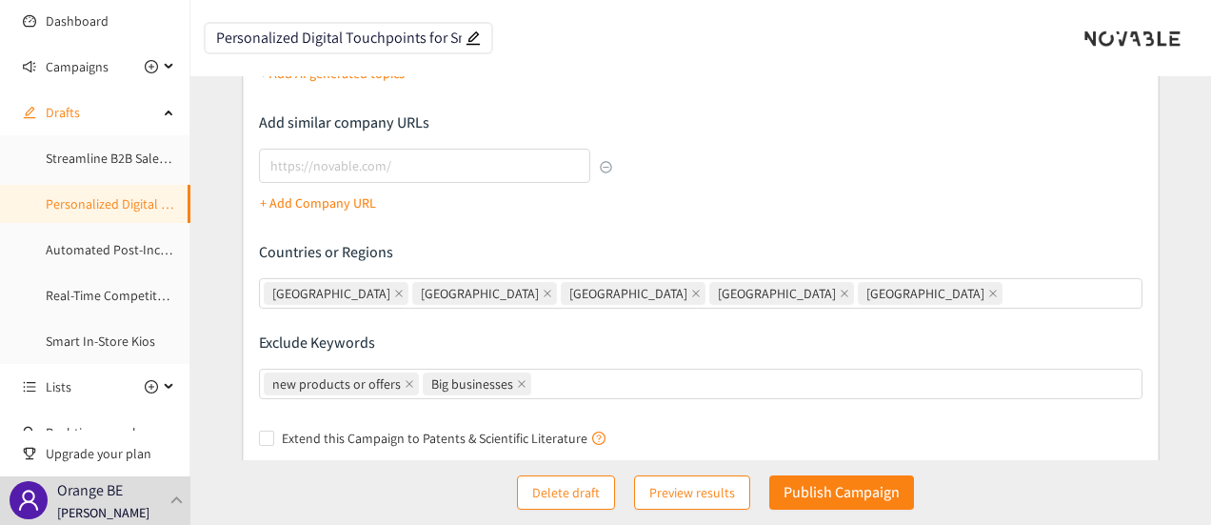
scroll to position [548, 0]
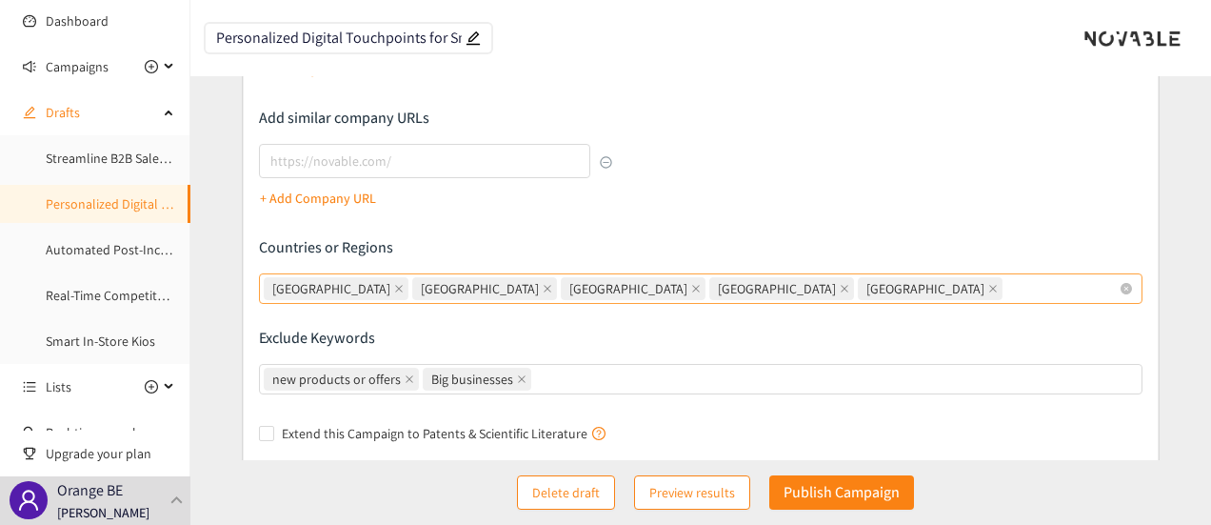
click at [743, 294] on div "[GEOGRAPHIC_DATA] [GEOGRAPHIC_DATA] [GEOGRAPHIC_DATA] [GEOGRAPHIC_DATA] [GEOGRA…" at bounding box center [692, 288] width 856 height 27
click at [1007, 294] on input "[GEOGRAPHIC_DATA] [GEOGRAPHIC_DATA] [GEOGRAPHIC_DATA] [GEOGRAPHIC_DATA] [GEOGRA…" at bounding box center [1009, 288] width 4 height 23
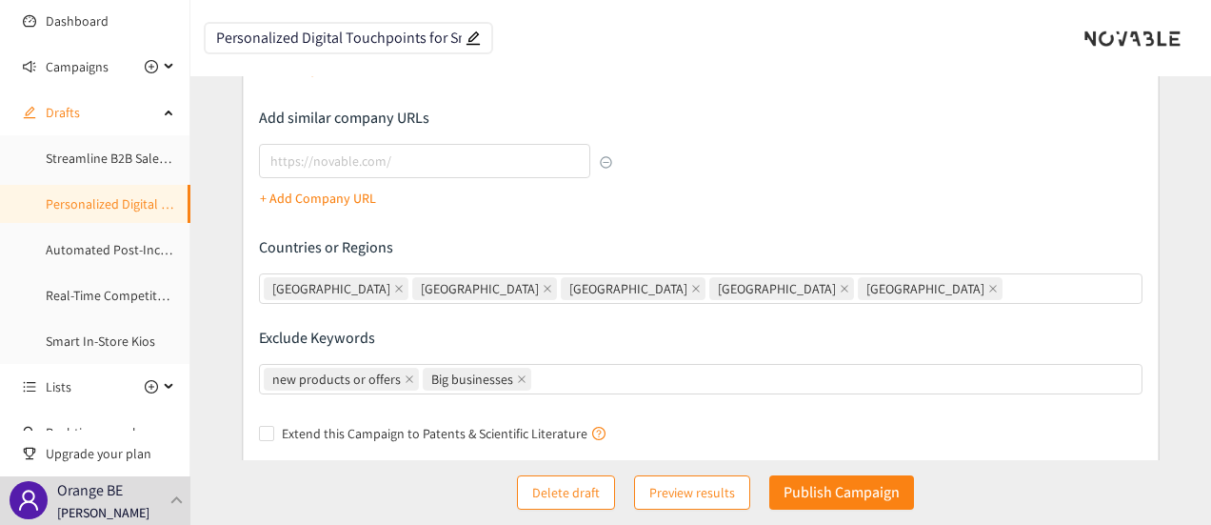
click at [781, 216] on div "Describe the type of company, product, or service you are looking for Add Topic…" at bounding box center [701, 55] width 885 height 788
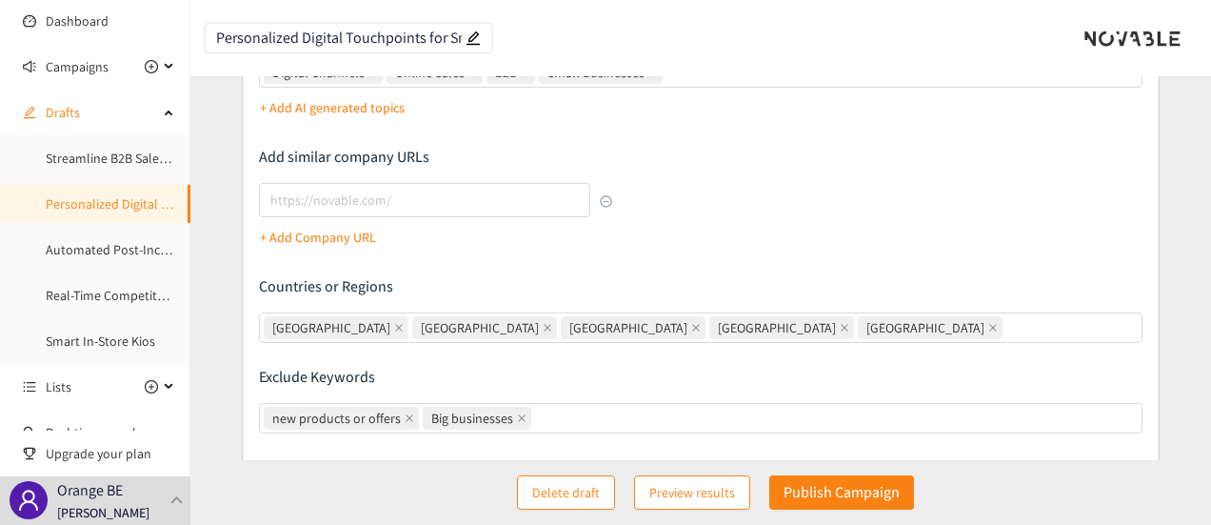
scroll to position [510, 0]
click at [749, 338] on div "[GEOGRAPHIC_DATA] [GEOGRAPHIC_DATA] [GEOGRAPHIC_DATA] [GEOGRAPHIC_DATA] [GEOGRA…" at bounding box center [692, 326] width 856 height 27
click at [1007, 338] on input "[GEOGRAPHIC_DATA] [GEOGRAPHIC_DATA] [GEOGRAPHIC_DATA] [GEOGRAPHIC_DATA] [GEOGRA…" at bounding box center [1009, 326] width 4 height 23
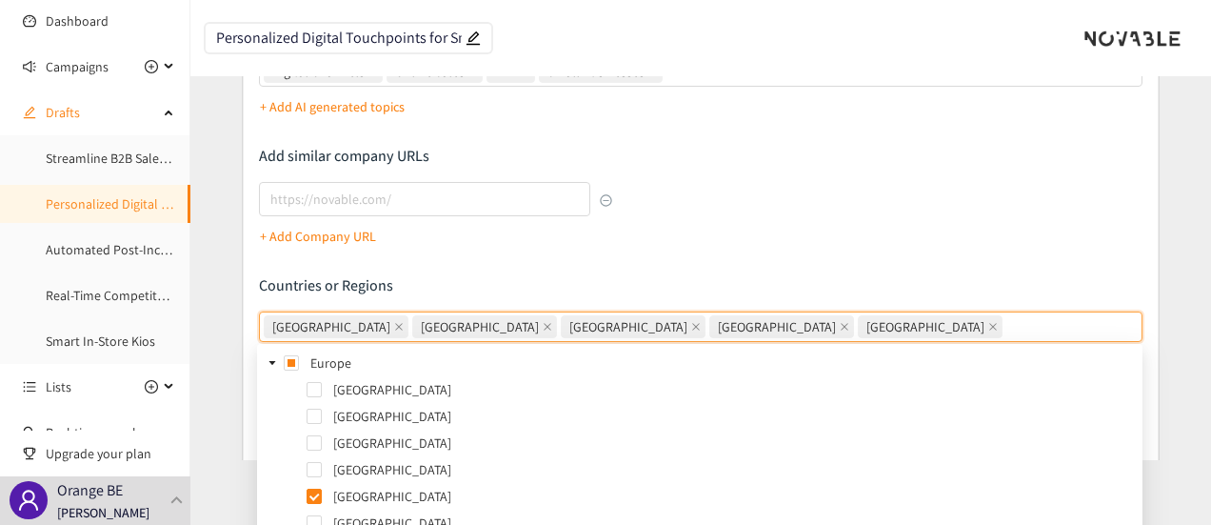
scroll to position [552, 0]
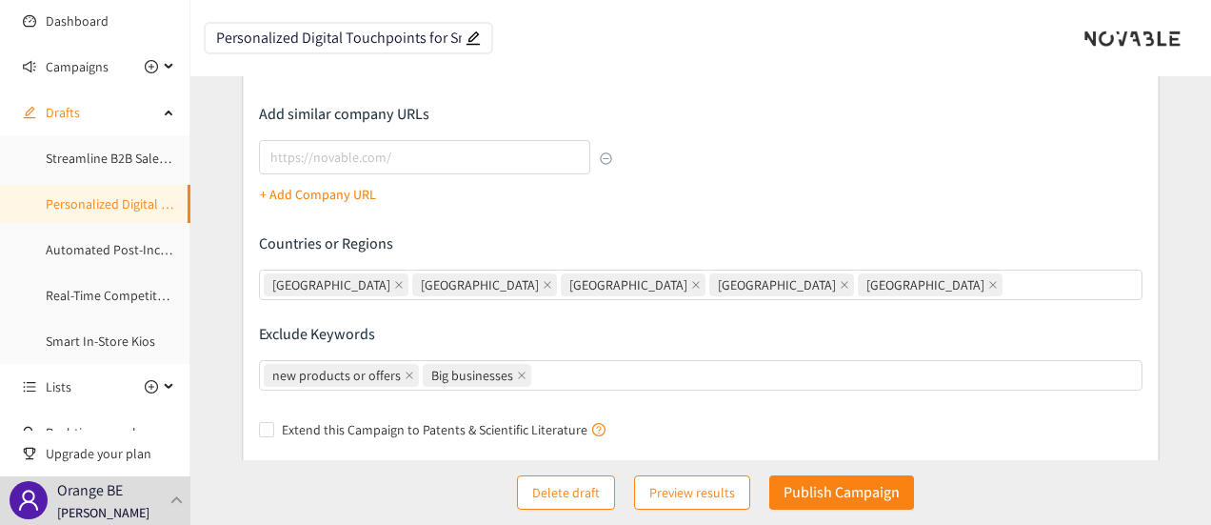
click at [792, 216] on div "Describe the type of company, product, or service you are looking for Add Topic…" at bounding box center [701, 51] width 885 height 788
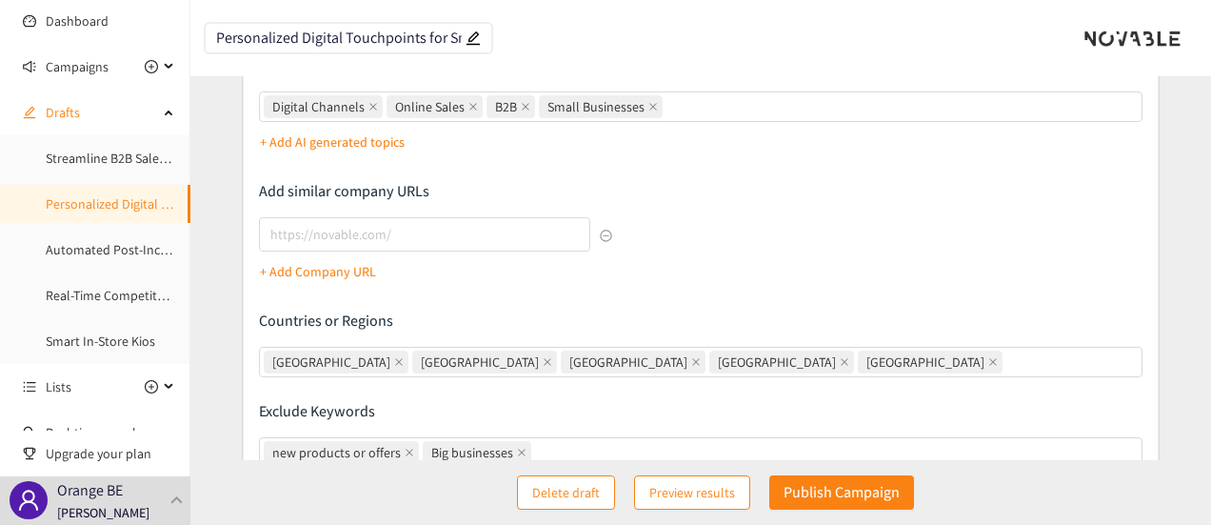
scroll to position [503, 0]
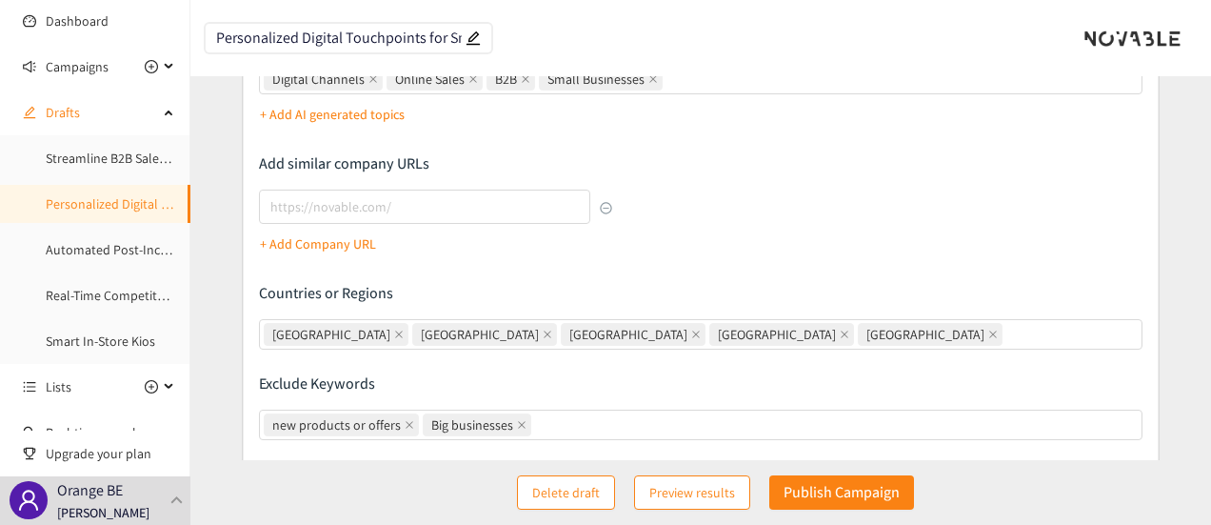
click at [779, 229] on div "Describe the type of company, product, or service you are looking for Add Topic…" at bounding box center [701, 101] width 885 height 788
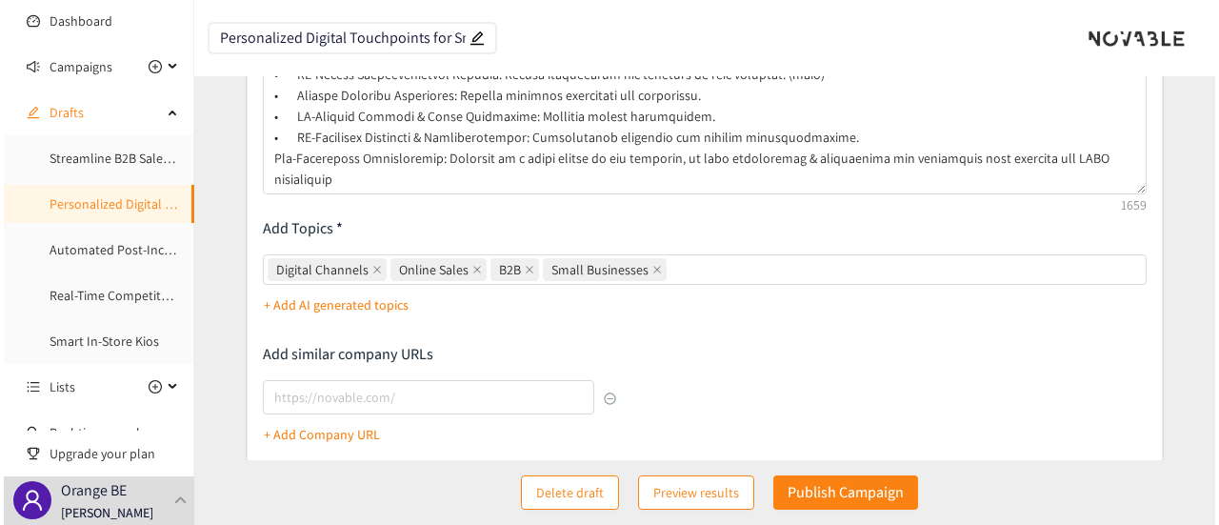
scroll to position [27, 0]
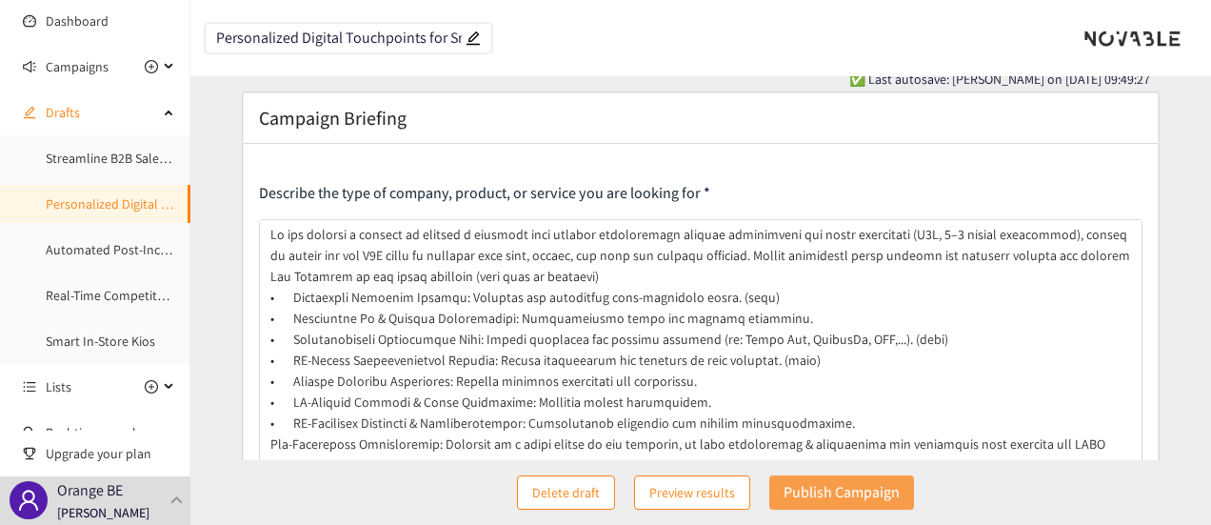
click at [880, 494] on p "Publish Campaign" at bounding box center [842, 492] width 116 height 24
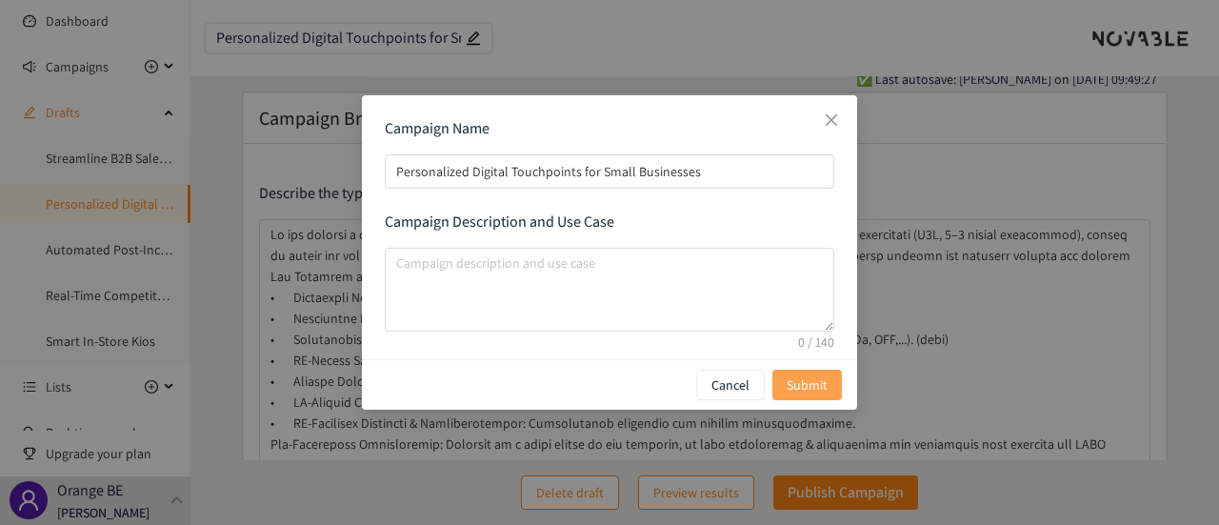
click at [824, 391] on span "Submit" at bounding box center [807, 384] width 41 height 21
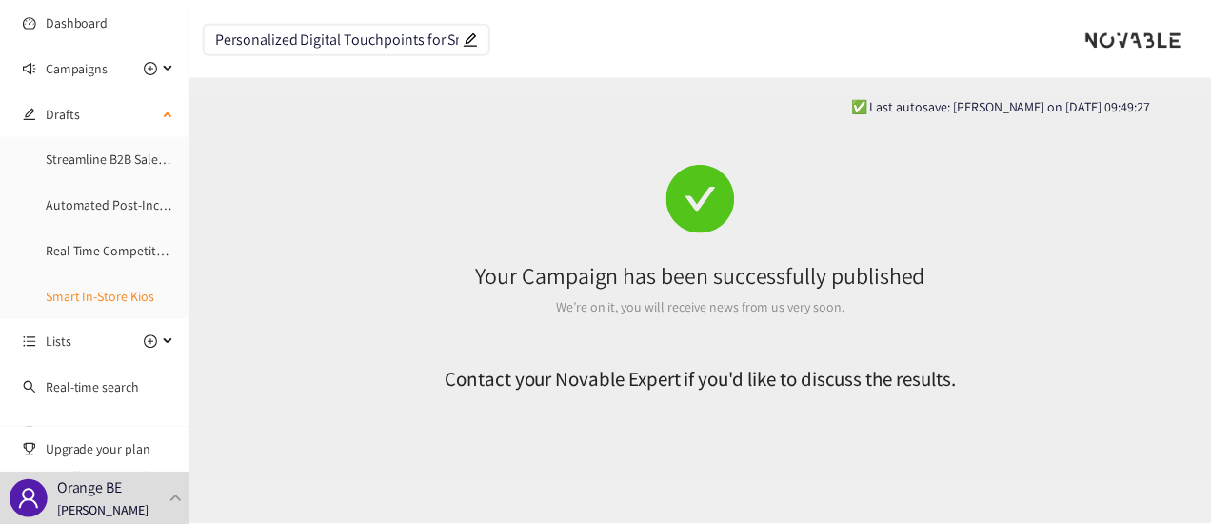
scroll to position [0, 0]
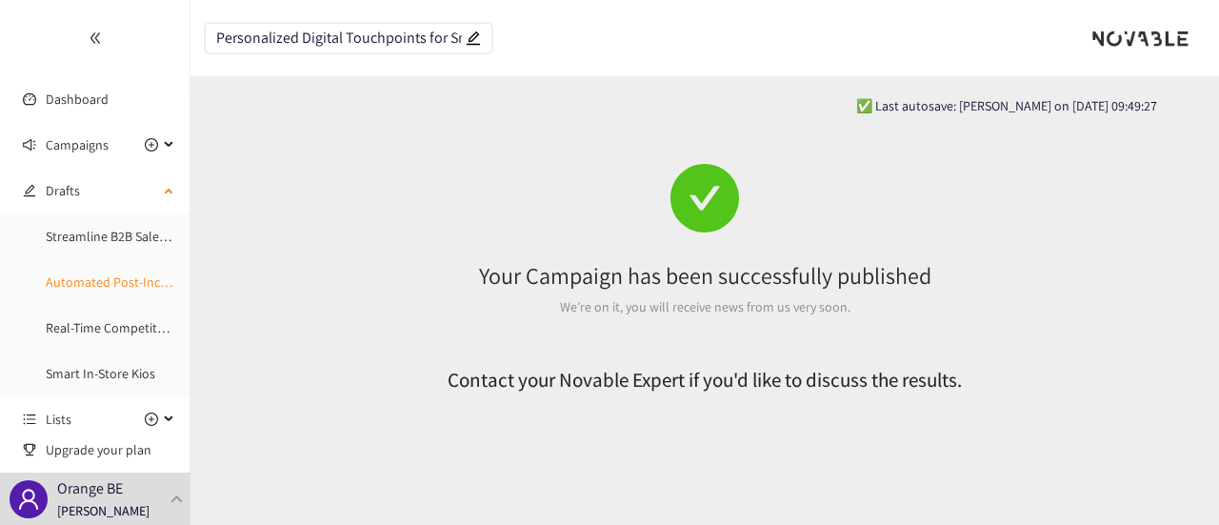
click at [107, 286] on link "Automated Post-Incident Reporting Solution" at bounding box center [173, 281] width 254 height 17
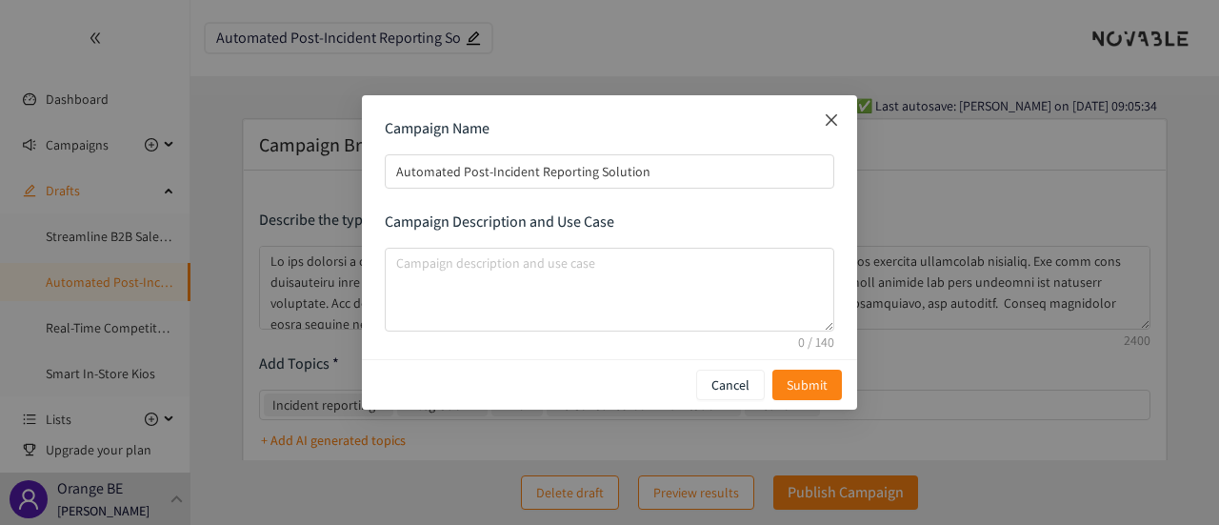
click at [837, 121] on icon "close" at bounding box center [831, 119] width 15 height 15
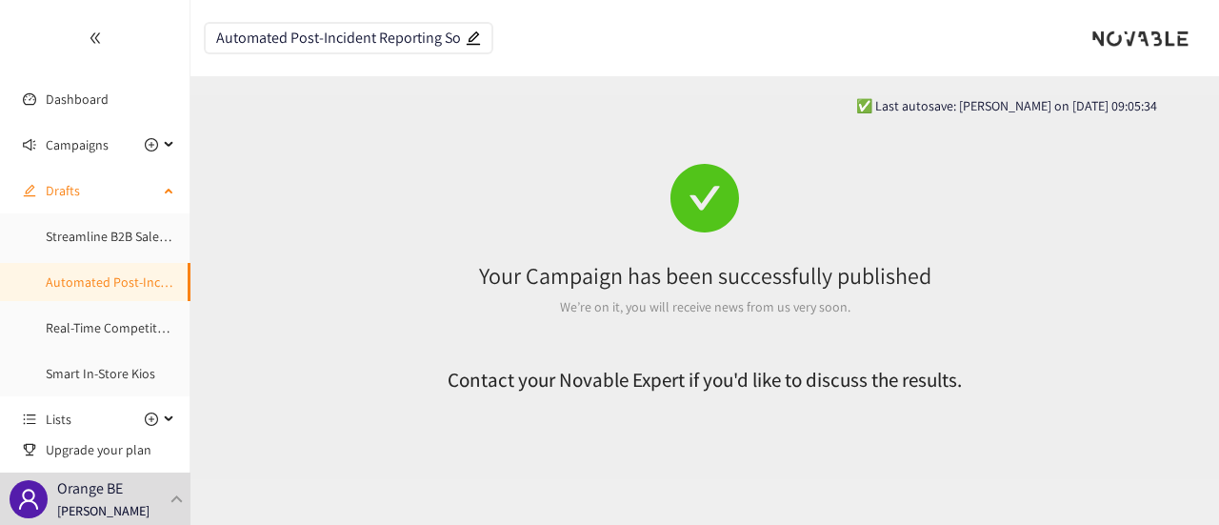
click at [99, 284] on link "Automated Post-Incident Reporting Solution" at bounding box center [173, 281] width 254 height 17
click at [102, 327] on link "Real-Time Competitor Actions Monitoring" at bounding box center [162, 327] width 233 height 17
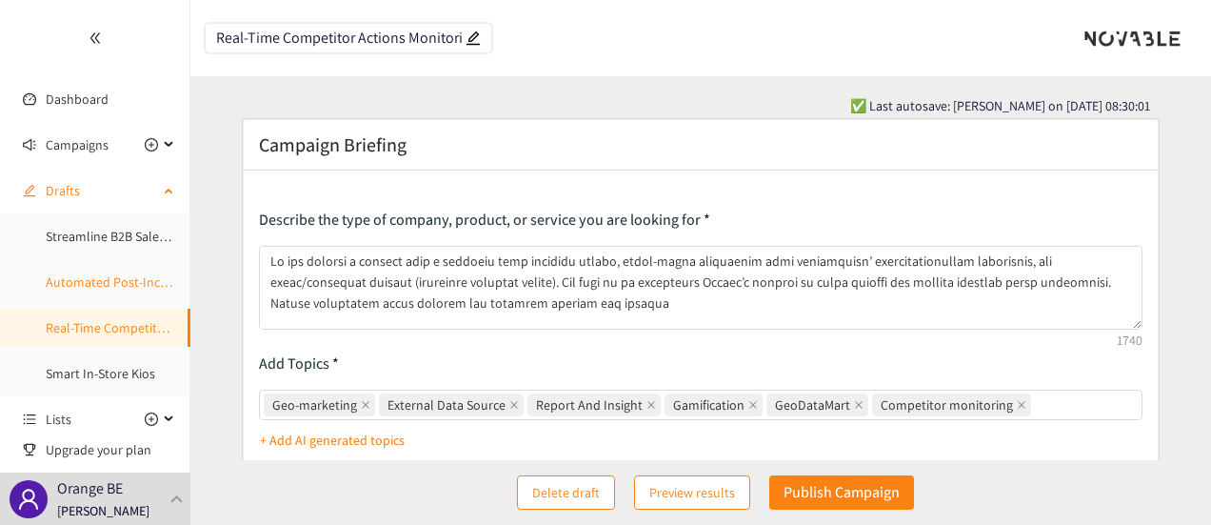
click at [95, 281] on link "Automated Post-Incident Reporting Solution" at bounding box center [173, 281] width 254 height 17
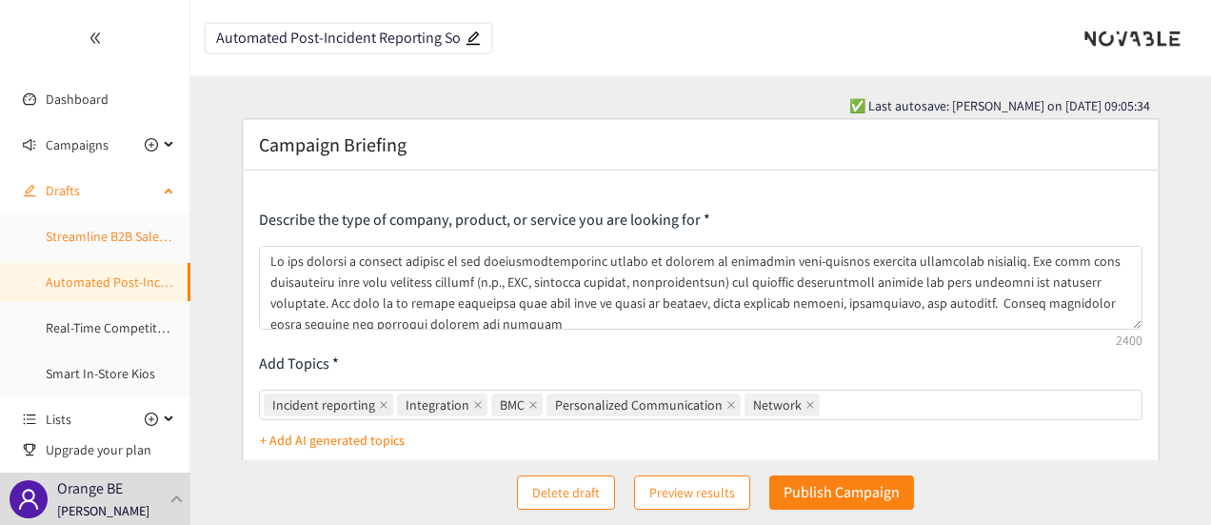
click at [102, 239] on link "Streamline B2B Salesforce" at bounding box center [120, 236] width 148 height 17
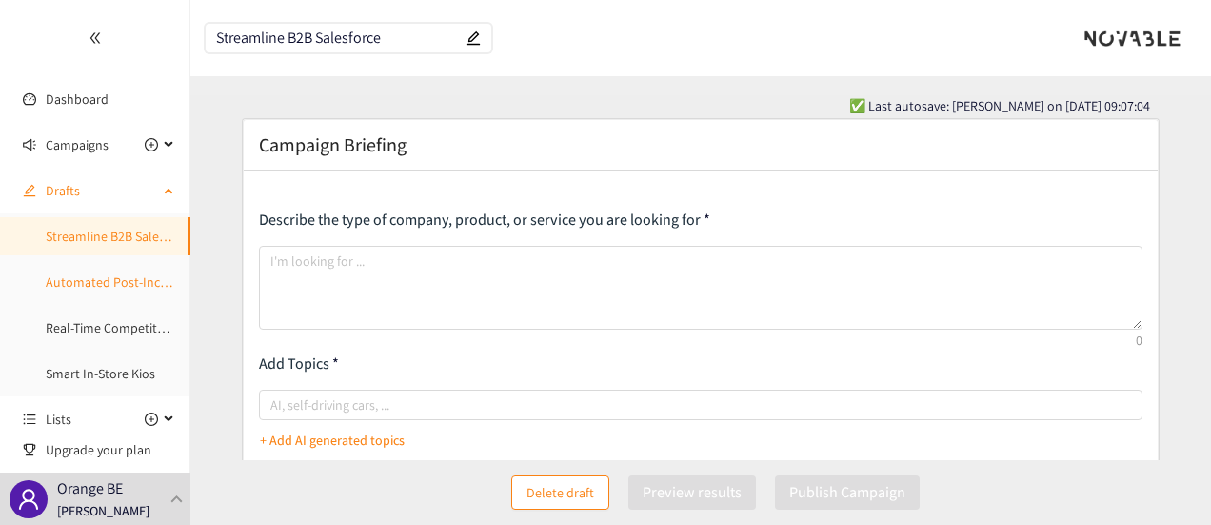
click at [100, 279] on link "Automated Post-Incident Reporting Solution" at bounding box center [173, 281] width 254 height 17
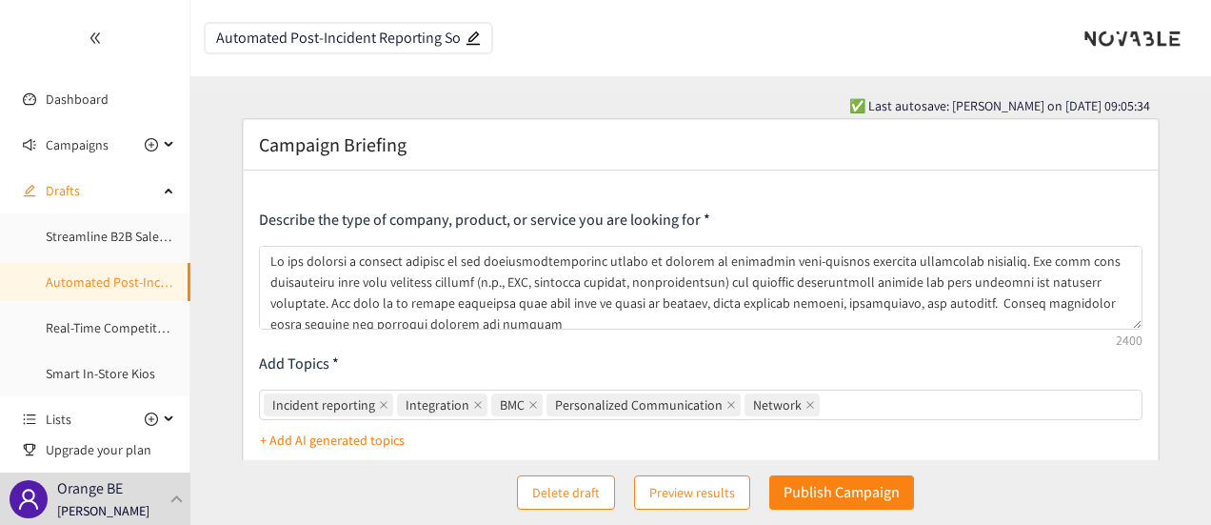
click at [217, 34] on input "Automated Post-Incident Reporting Solution" at bounding box center [339, 38] width 246 height 16
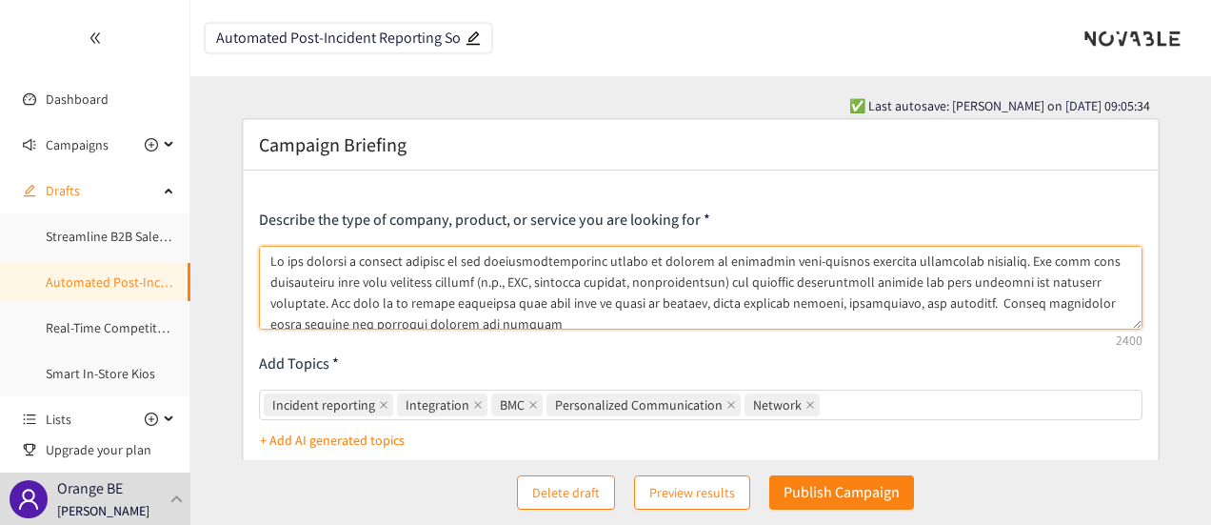
drag, startPoint x: 517, startPoint y: 283, endPoint x: 537, endPoint y: 285, distance: 20.1
click at [537, 285] on textarea at bounding box center [701, 288] width 885 height 84
drag, startPoint x: 364, startPoint y: 286, endPoint x: 731, endPoint y: 285, distance: 367.6
click at [731, 285] on textarea at bounding box center [701, 288] width 885 height 84
click at [862, 309] on textarea at bounding box center [701, 288] width 885 height 84
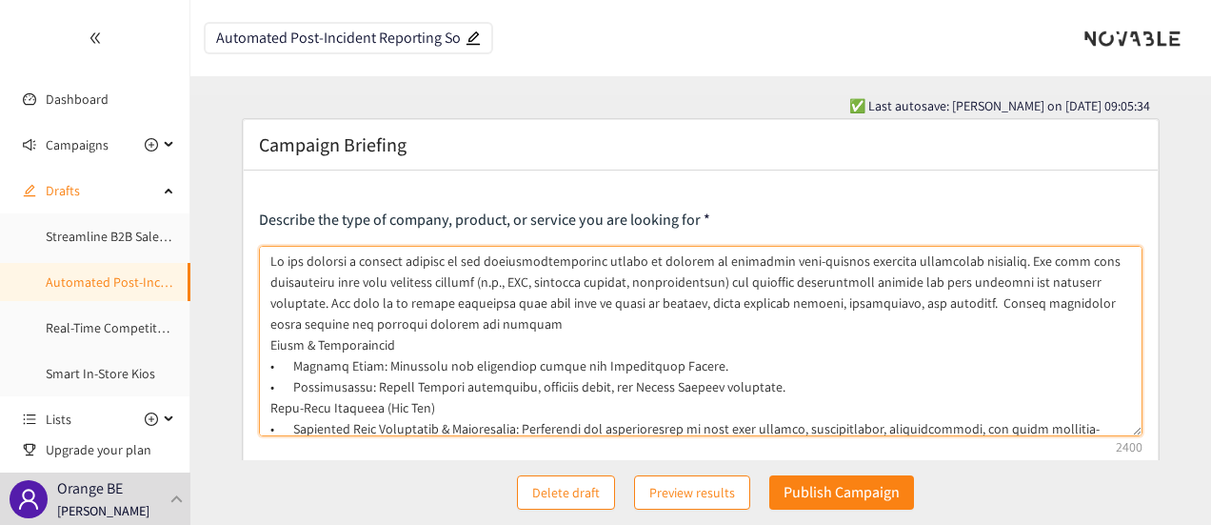
click at [484, 323] on textarea at bounding box center [701, 341] width 885 height 190
click at [533, 260] on textarea at bounding box center [701, 341] width 885 height 190
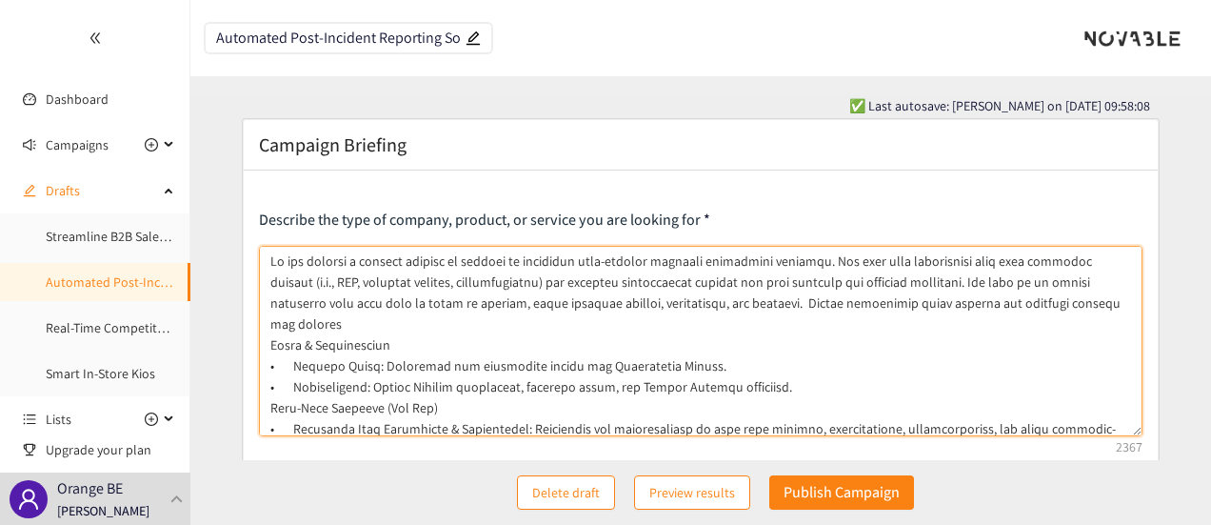
click at [1099, 297] on textarea at bounding box center [701, 341] width 885 height 190
click at [815, 264] on textarea at bounding box center [701, 341] width 885 height 190
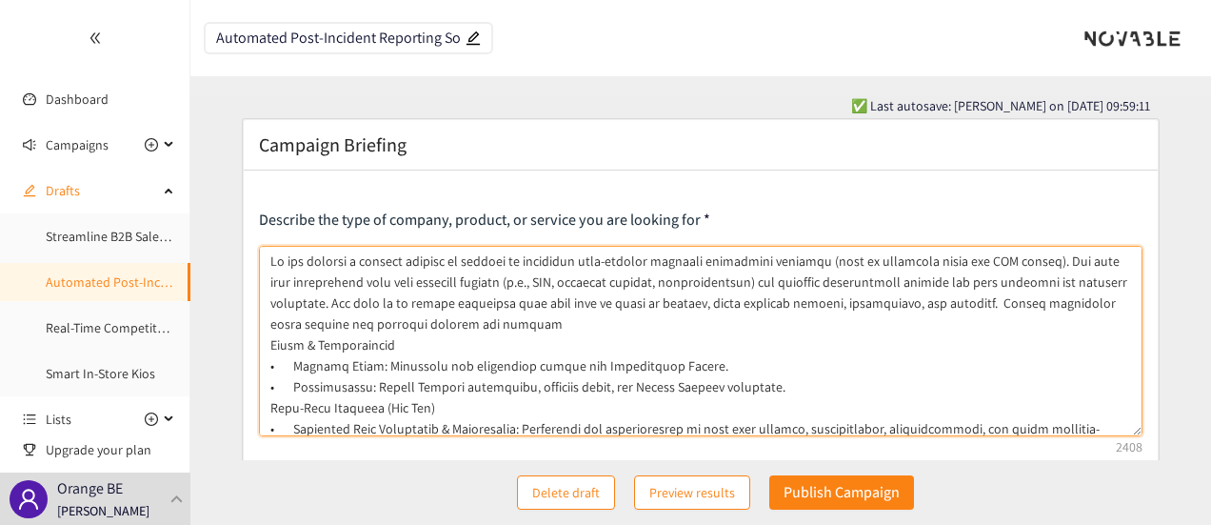
click at [748, 280] on textarea at bounding box center [701, 341] width 885 height 190
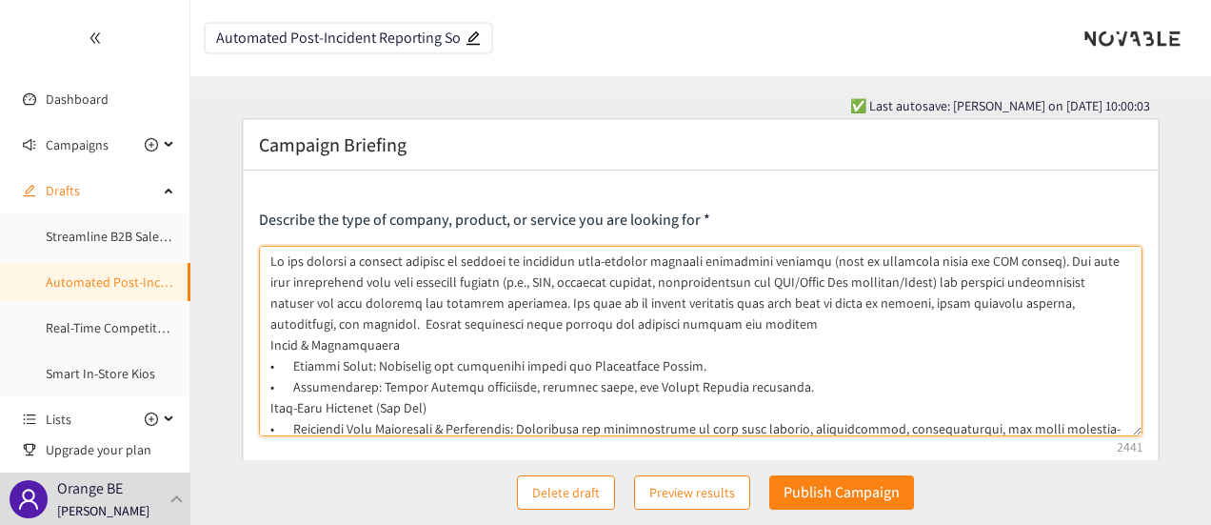
click at [552, 281] on textarea at bounding box center [701, 341] width 885 height 190
click at [722, 336] on textarea at bounding box center [701, 341] width 885 height 190
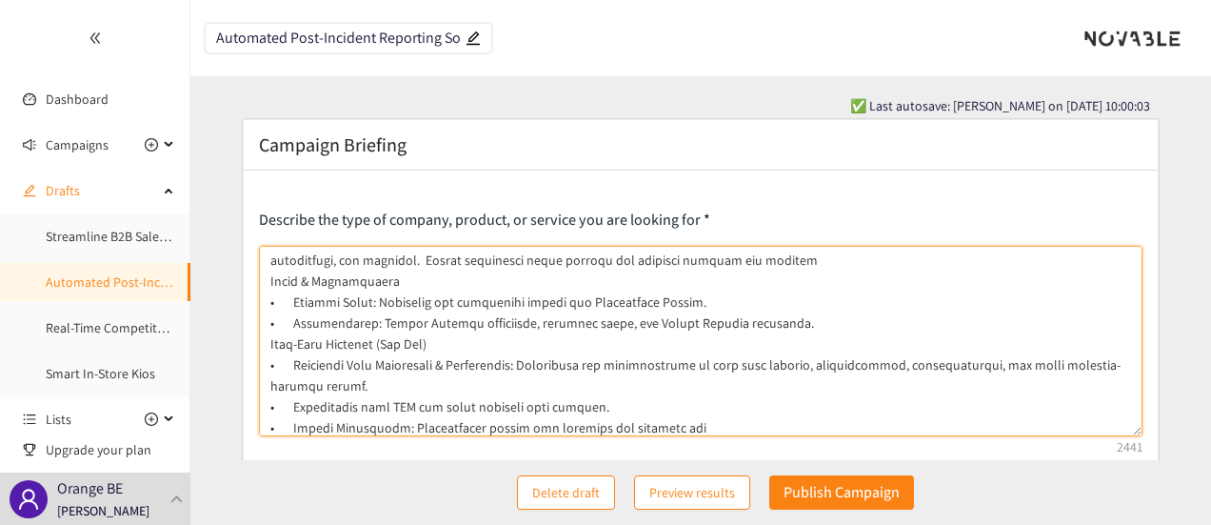
scroll to position [70, 0]
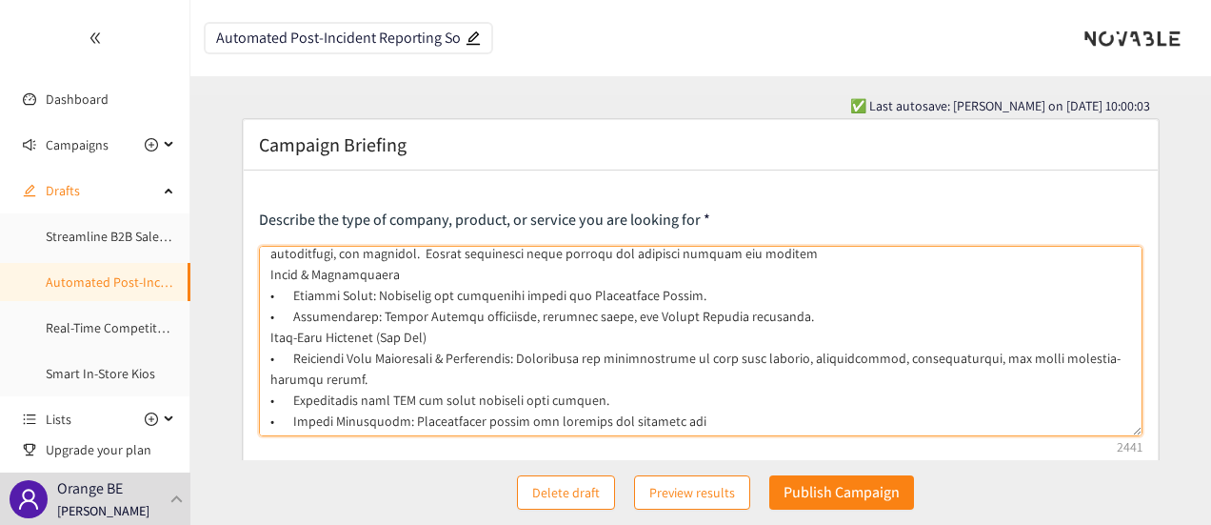
click at [801, 322] on textarea at bounding box center [701, 341] width 885 height 190
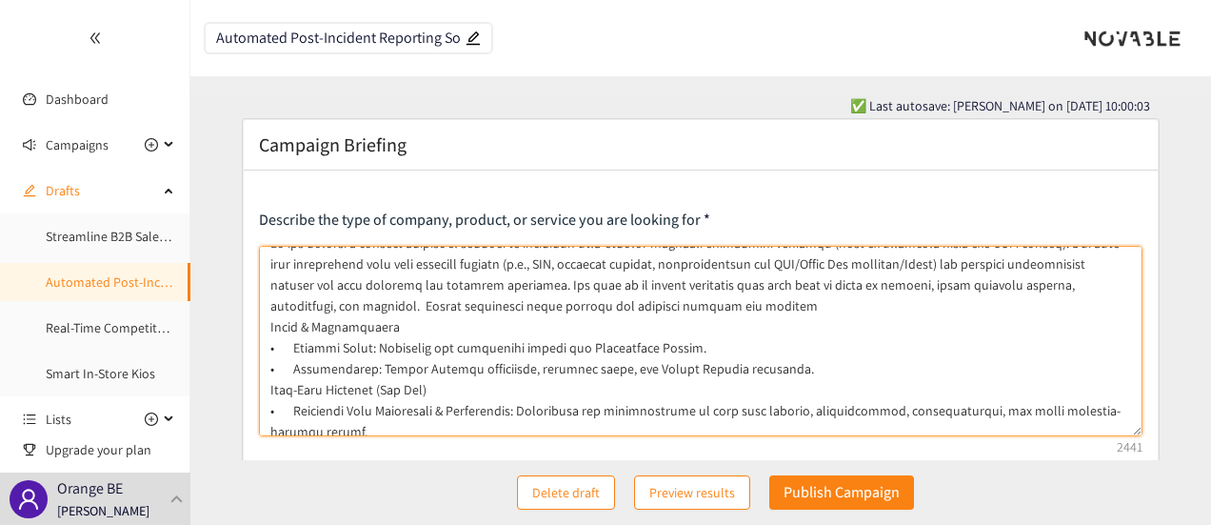
scroll to position [17, 0]
click at [721, 304] on textarea at bounding box center [701, 341] width 885 height 190
drag, startPoint x: 698, startPoint y: 349, endPoint x: 374, endPoint y: 353, distance: 323.8
click at [374, 353] on textarea at bounding box center [701, 341] width 885 height 190
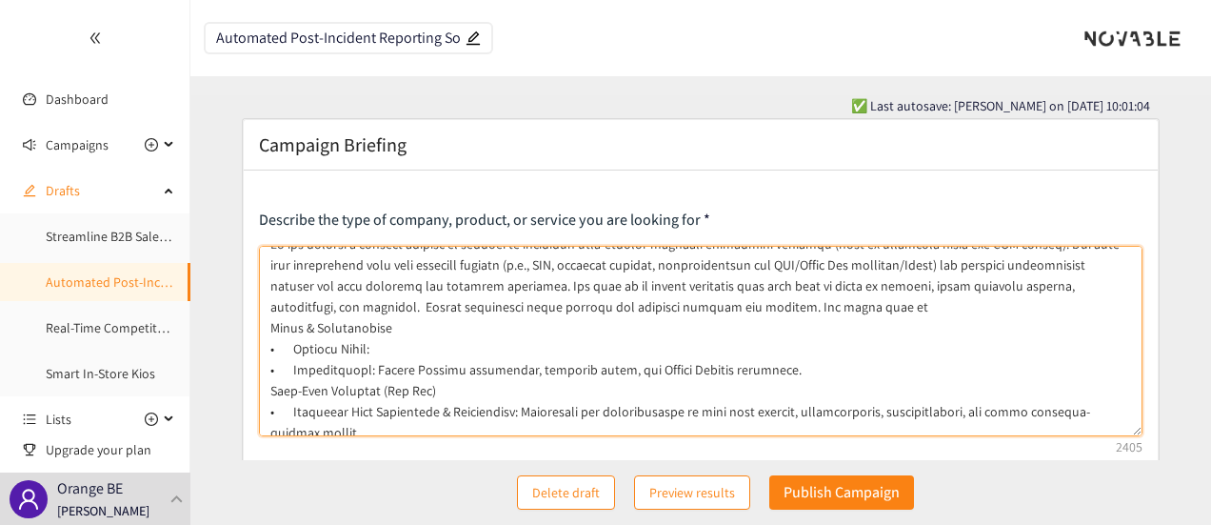
click at [792, 304] on textarea at bounding box center [701, 341] width 885 height 190
paste textarea "Operators and management within the [GEOGRAPHIC_DATA]."
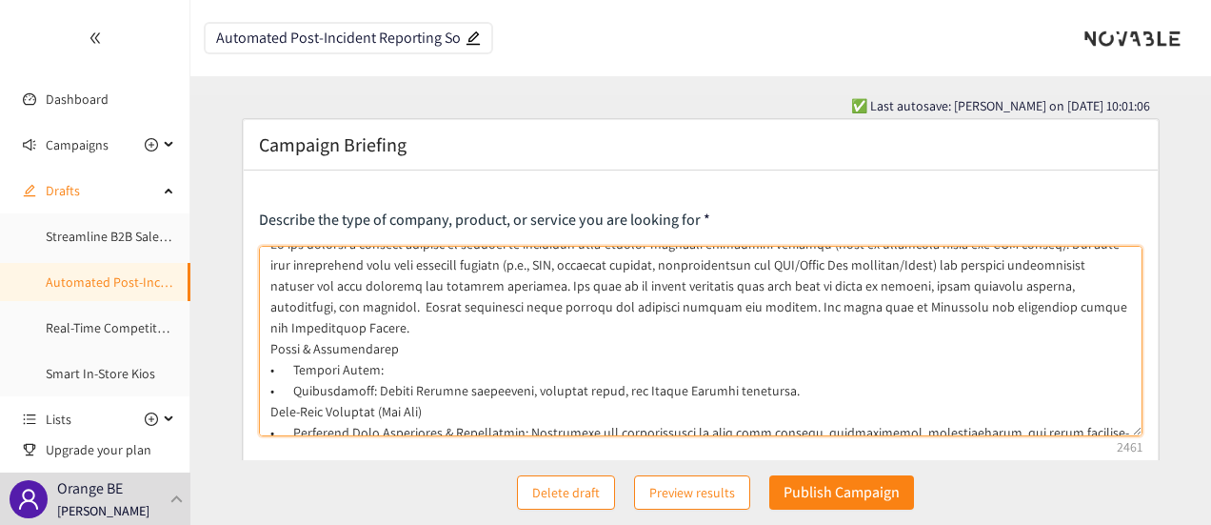
drag, startPoint x: 808, startPoint y: 367, endPoint x: 270, endPoint y: 332, distance: 538.2
click at [270, 332] on textarea at bounding box center [701, 341] width 885 height 190
click at [512, 378] on textarea at bounding box center [701, 341] width 885 height 190
drag, startPoint x: 369, startPoint y: 369, endPoint x: 791, endPoint y: 371, distance: 421.9
click at [791, 371] on textarea at bounding box center [701, 341] width 885 height 190
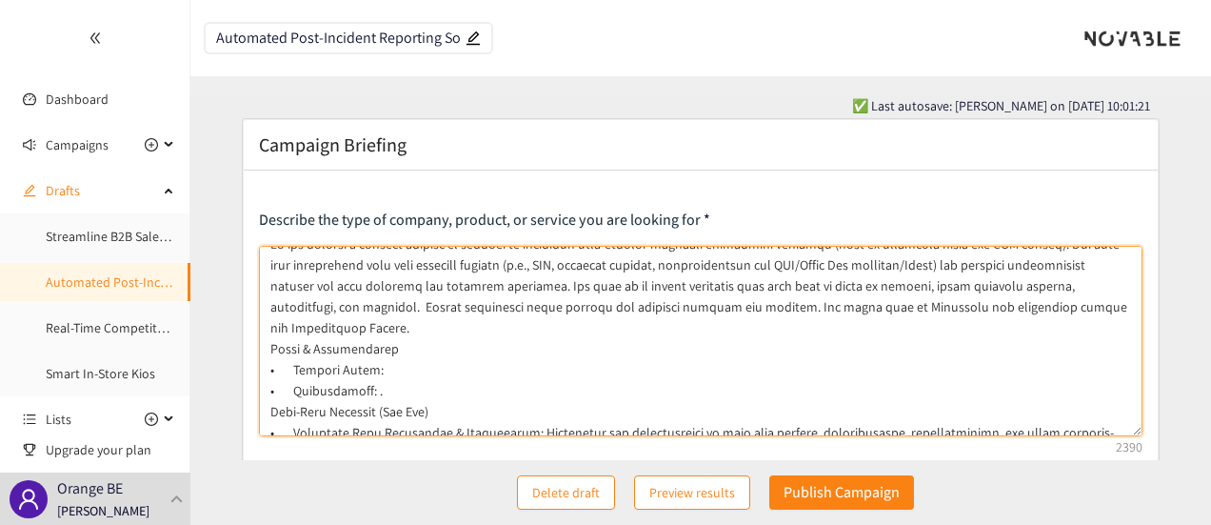
click at [528, 287] on textarea at bounding box center [701, 341] width 885 height 190
paste textarea "Orange Belgium management, internal users, and Orange Belgium customers"
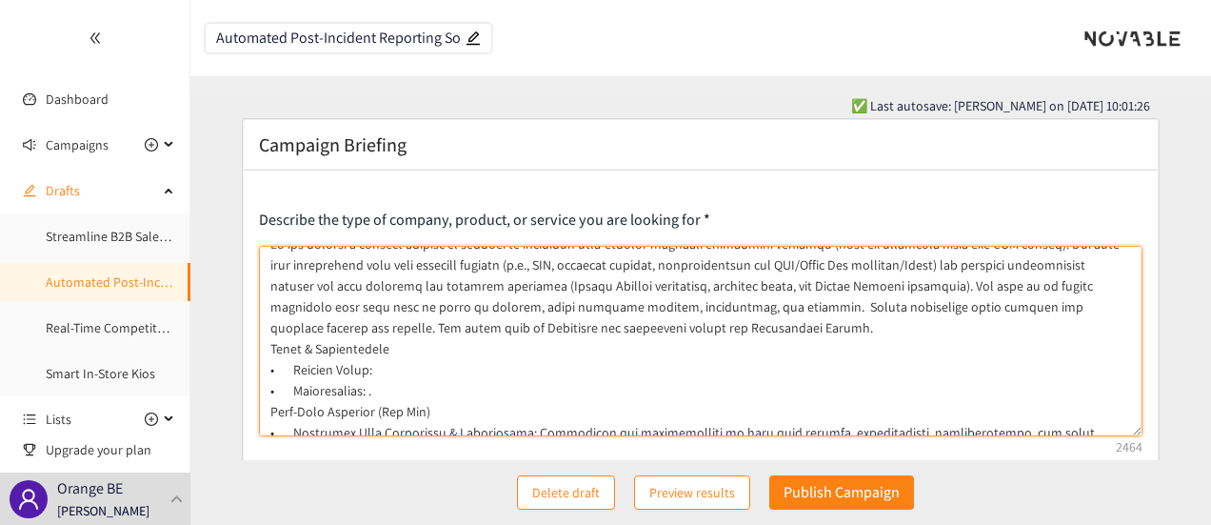
drag, startPoint x: 400, startPoint y: 392, endPoint x: 272, endPoint y: 348, distance: 135.2
click at [272, 348] on textarea at bounding box center [701, 341] width 885 height 190
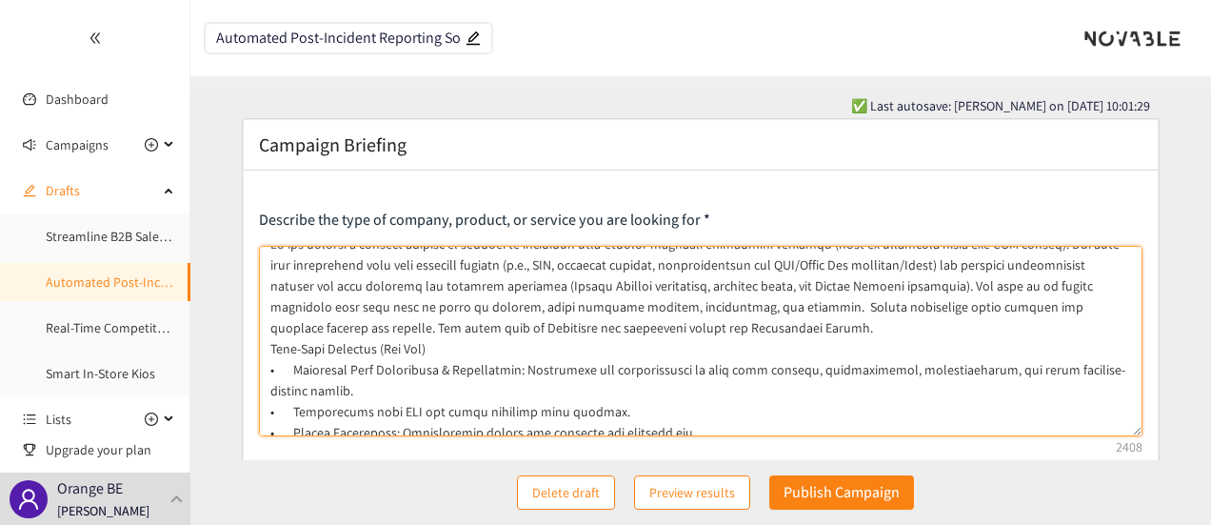
scroll to position [0, 0]
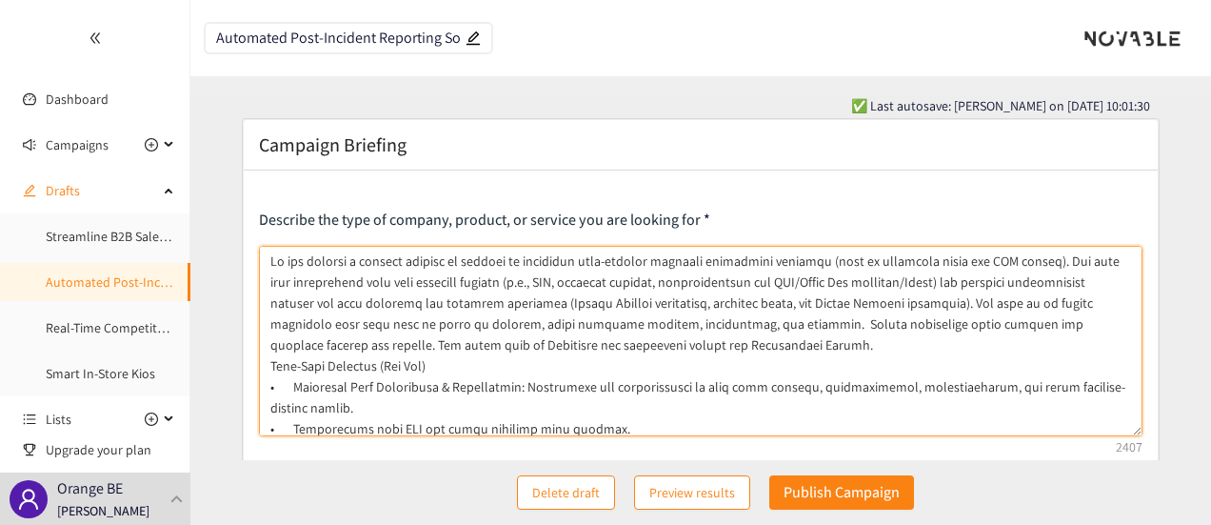
drag, startPoint x: 269, startPoint y: 365, endPoint x: 327, endPoint y: 368, distance: 58.2
click at [327, 368] on textarea at bounding box center [701, 341] width 885 height 190
click at [401, 365] on textarea at bounding box center [701, 341] width 885 height 190
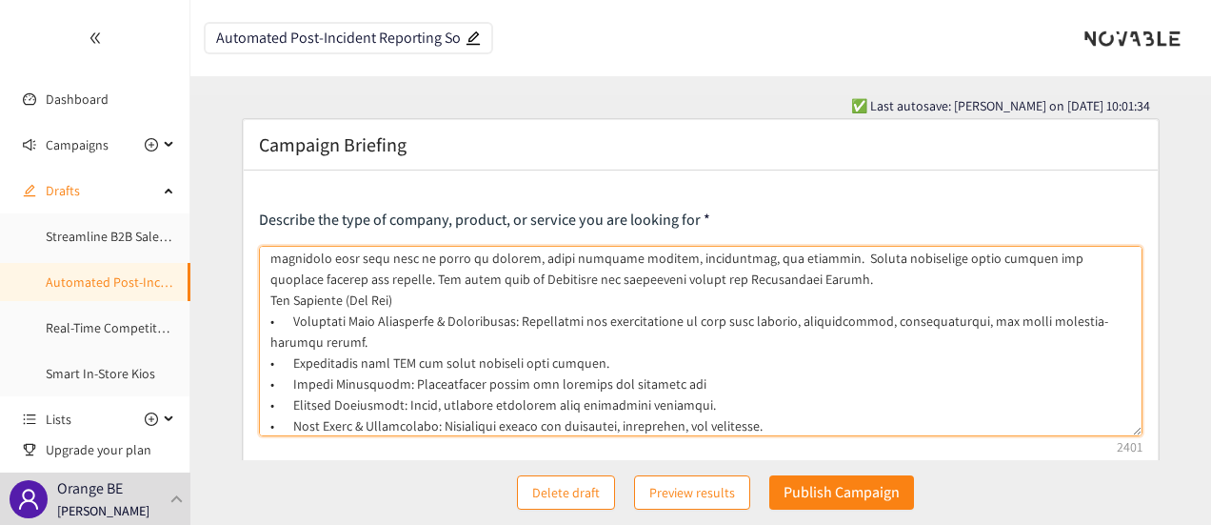
scroll to position [95, 0]
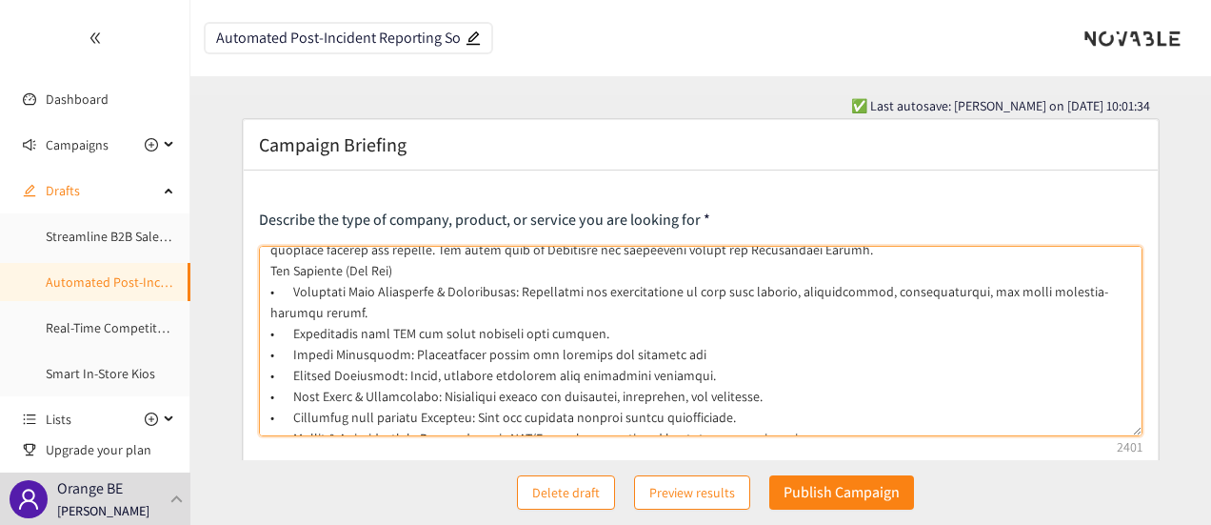
drag, startPoint x: 349, startPoint y: 268, endPoint x: 394, endPoint y: 275, distance: 45.4
click at [394, 275] on textarea at bounding box center [701, 341] width 885 height 190
click at [429, 303] on textarea at bounding box center [701, 341] width 885 height 190
click at [615, 333] on textarea at bounding box center [701, 341] width 885 height 190
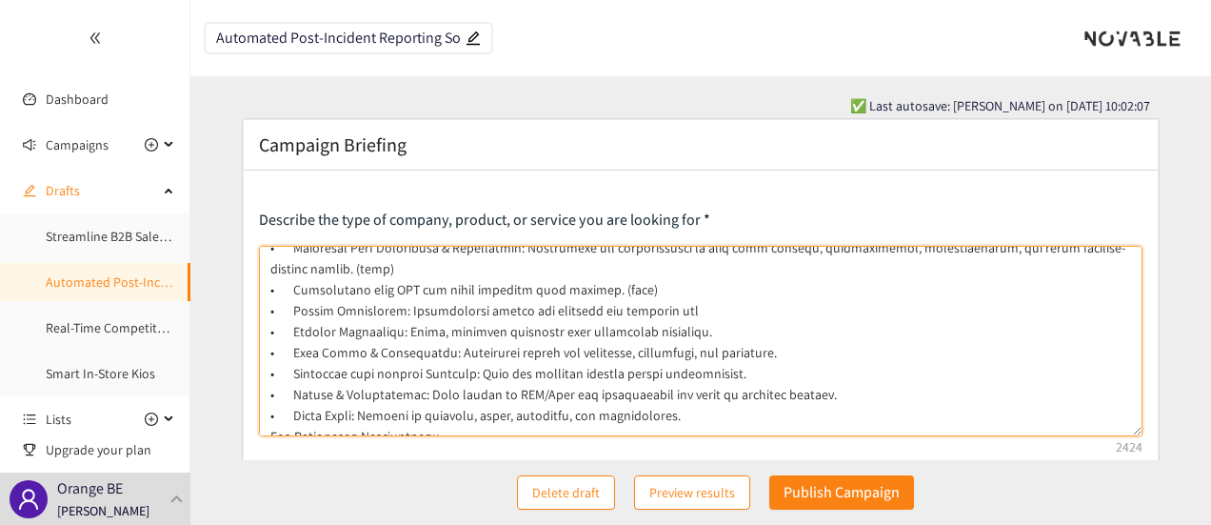
scroll to position [142, 0]
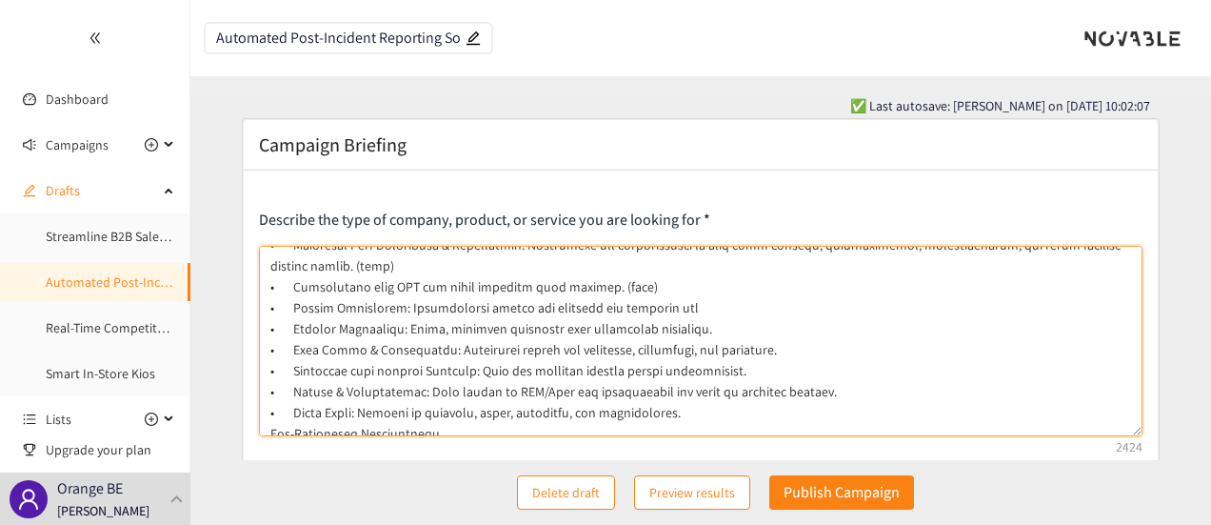
click at [699, 315] on textarea at bounding box center [701, 341] width 885 height 190
click at [740, 327] on textarea at bounding box center [701, 341] width 885 height 190
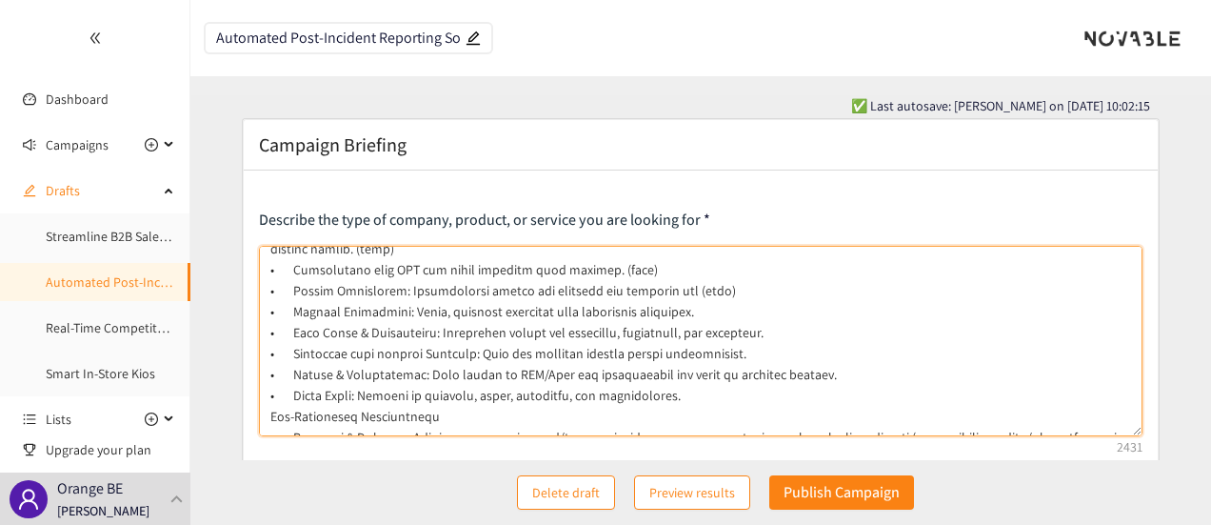
scroll to position [165, 0]
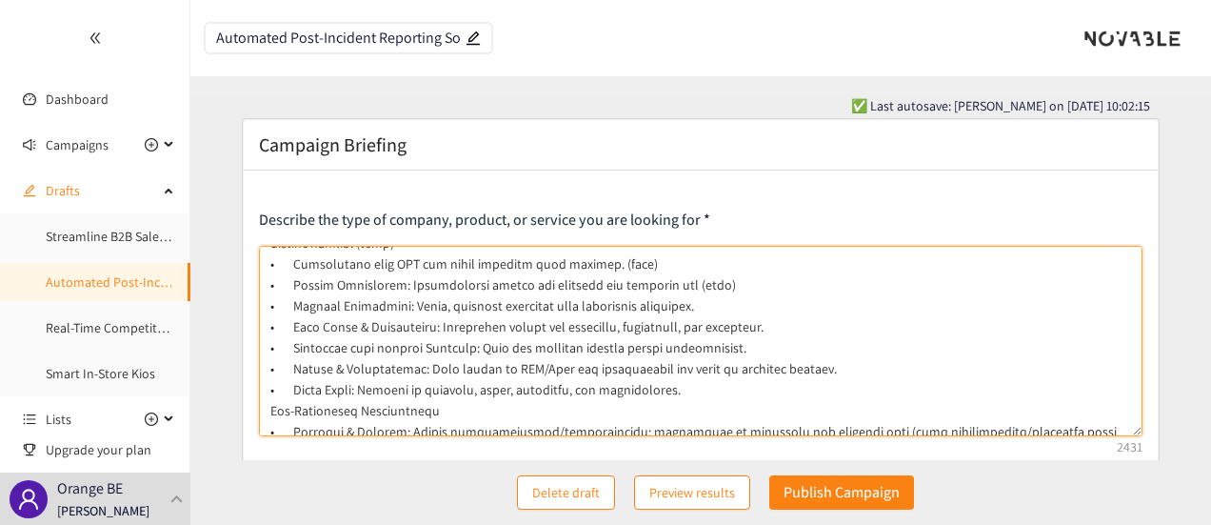
drag, startPoint x: 699, startPoint y: 306, endPoint x: 285, endPoint y: 309, distance: 414.2
click at [285, 309] on textarea at bounding box center [701, 341] width 885 height 190
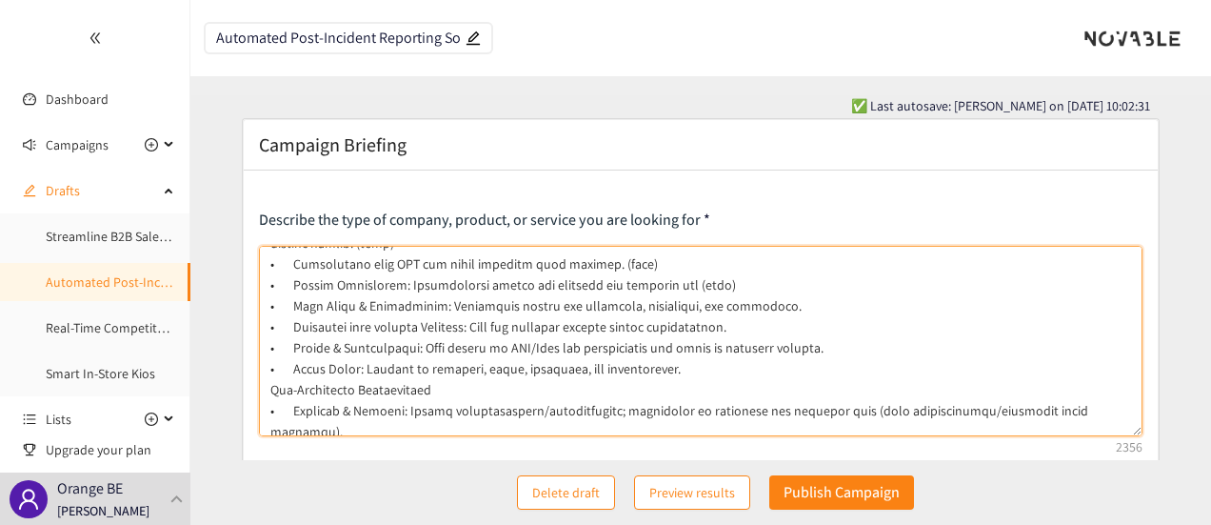
click at [796, 308] on textarea at bounding box center [701, 341] width 885 height 190
click at [731, 327] on textarea at bounding box center [701, 341] width 885 height 190
click at [661, 369] on textarea at bounding box center [701, 341] width 885 height 190
drag, startPoint x: 659, startPoint y: 369, endPoint x: 251, endPoint y: 365, distance: 407.6
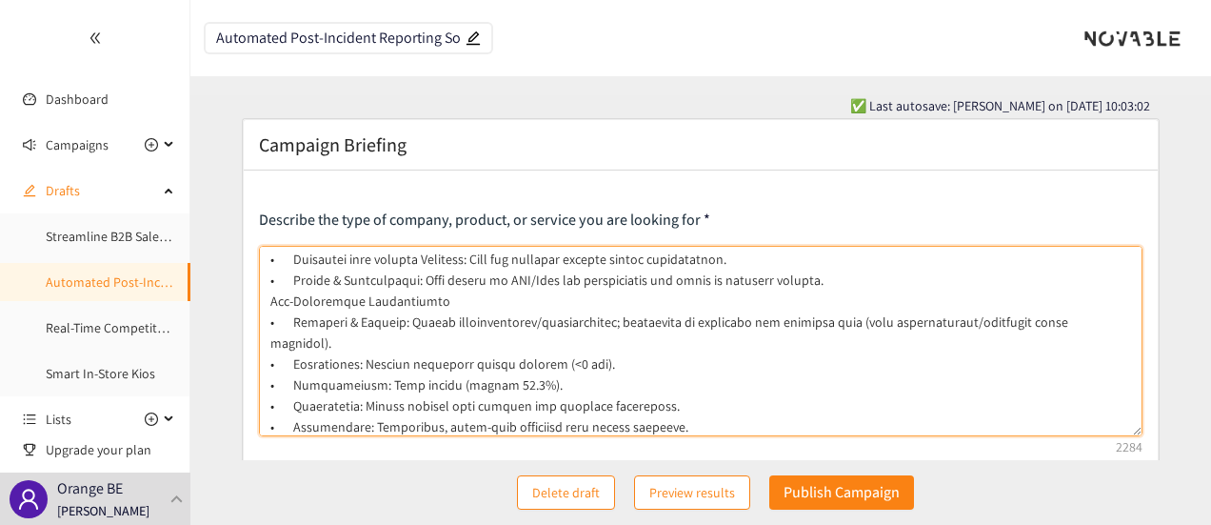
scroll to position [260, 0]
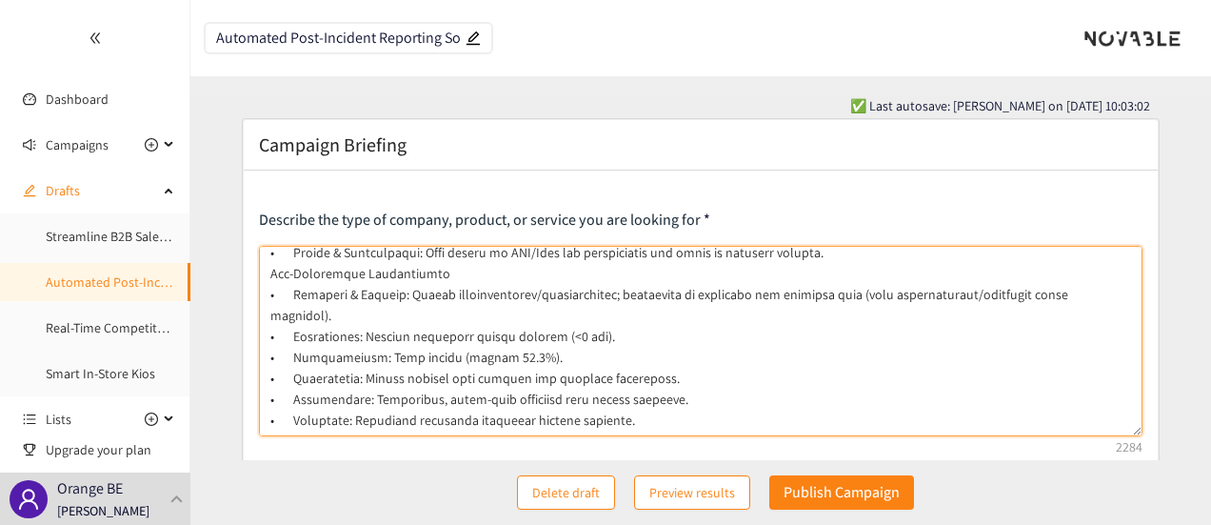
drag, startPoint x: 268, startPoint y: 275, endPoint x: 449, endPoint y: 274, distance: 180.9
click at [449, 274] on textarea at bounding box center [701, 341] width 885 height 190
drag, startPoint x: 511, startPoint y: 334, endPoint x: 358, endPoint y: 340, distance: 153.4
click at [358, 340] on textarea at bounding box center [701, 341] width 885 height 190
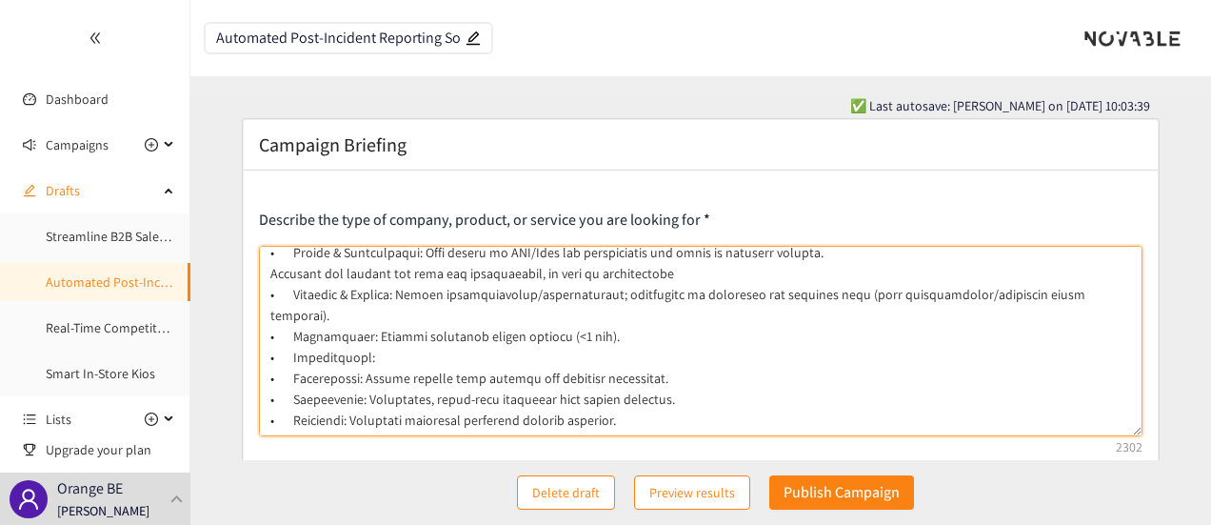
click at [703, 272] on textarea at bounding box center [701, 341] width 885 height 190
paste textarea "High uptime (target 99.9%)."
drag, startPoint x: 289, startPoint y: 318, endPoint x: 600, endPoint y: 311, distance: 311.5
click at [600, 311] on textarea at bounding box center [701, 341] width 885 height 190
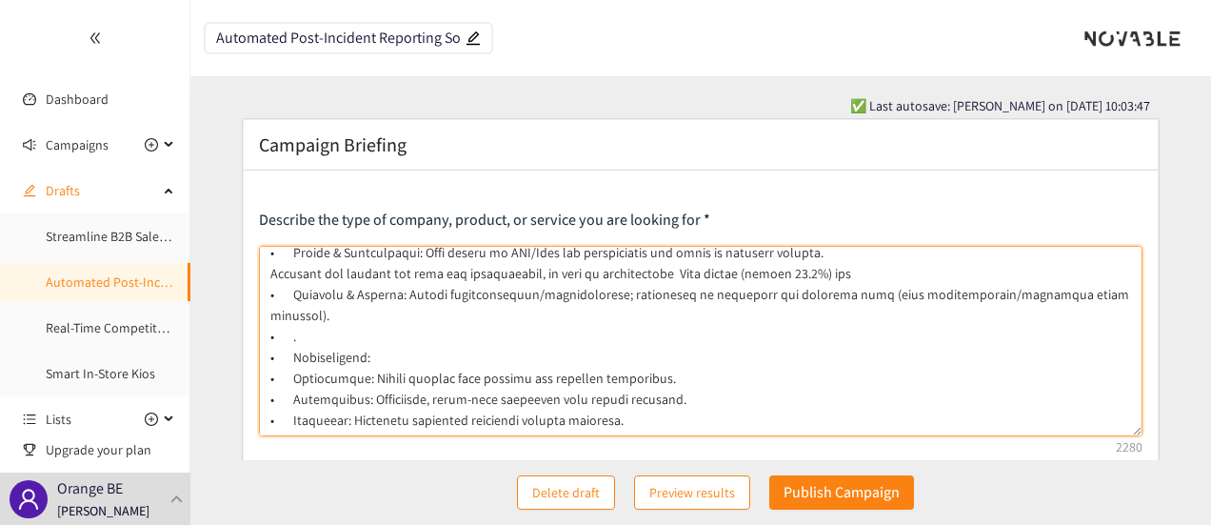
click at [841, 268] on textarea at bounding box center [701, 341] width 885 height 190
paste textarea "Performance: Reports generated within minutes (<5 min)"
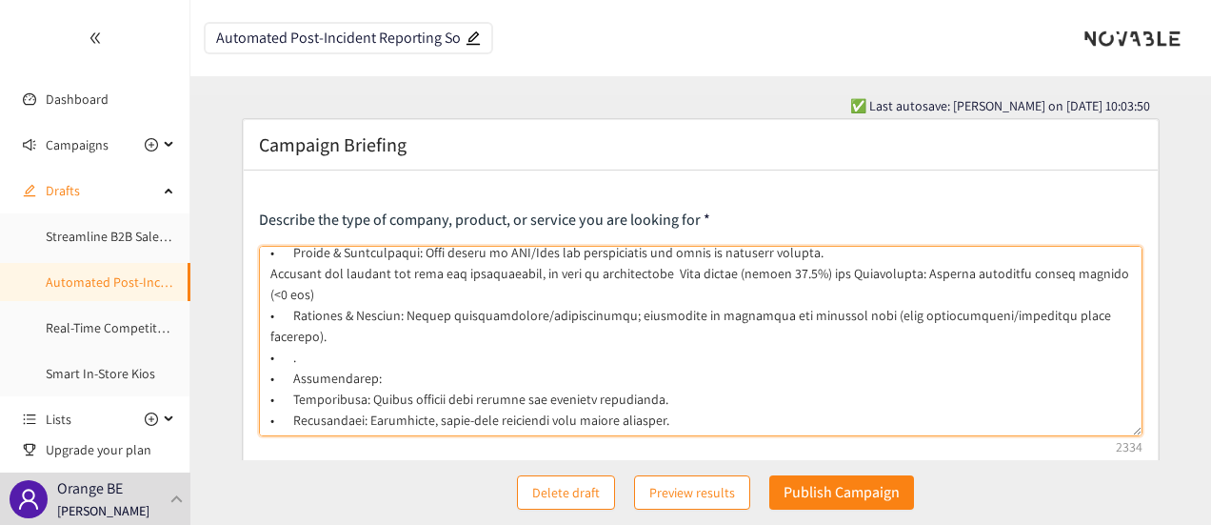
drag, startPoint x: 832, startPoint y: 270, endPoint x: 844, endPoint y: 291, distance: 23.9
click at [832, 271] on textarea at bounding box center [701, 341] width 885 height 190
click at [660, 275] on textarea at bounding box center [701, 341] width 885 height 190
click at [907, 277] on textarea at bounding box center [701, 341] width 885 height 190
click at [269, 271] on textarea at bounding box center [701, 341] width 885 height 190
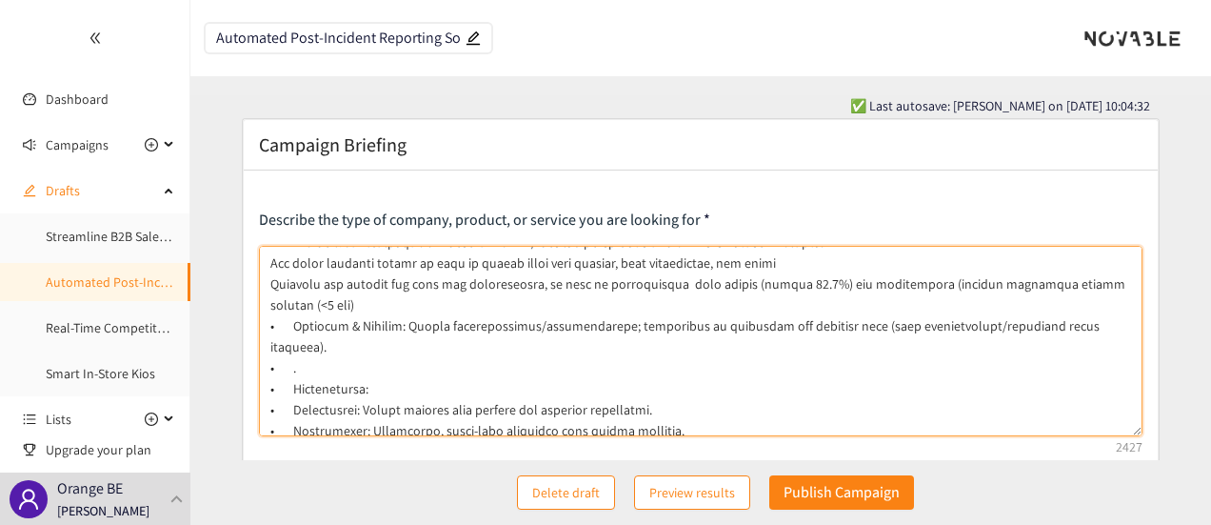
scroll to position [269, 0]
drag, startPoint x: 655, startPoint y: 287, endPoint x: 1038, endPoint y: 298, distance: 383.0
click at [1038, 298] on textarea at bounding box center [701, 341] width 885 height 190
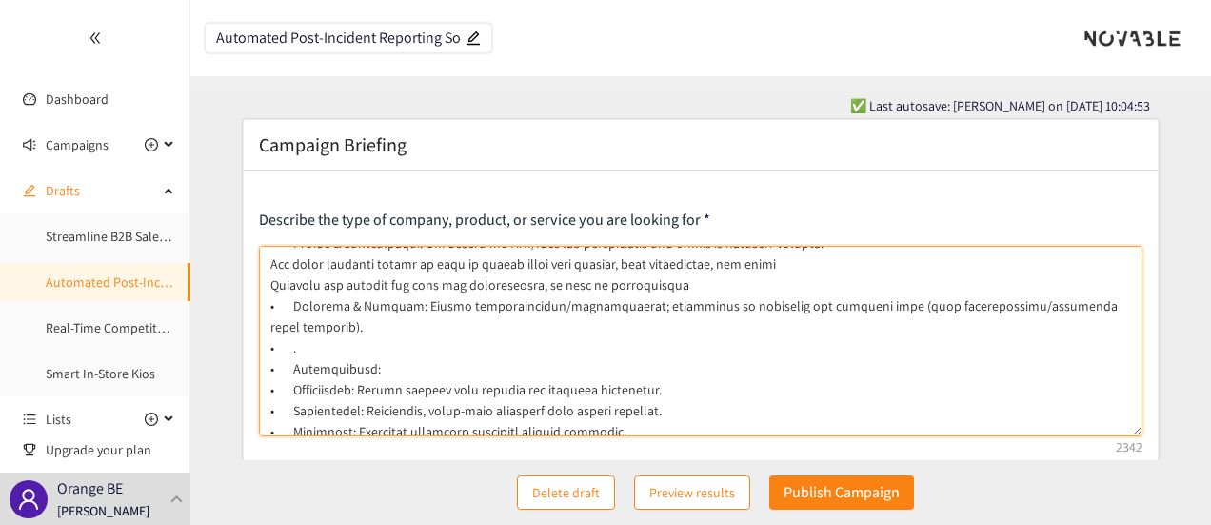
click at [806, 266] on textarea at bounding box center [701, 341] width 885 height 190
paste textarea "high uptime (target 99.9%) and performance (reports generated within minutes (<…"
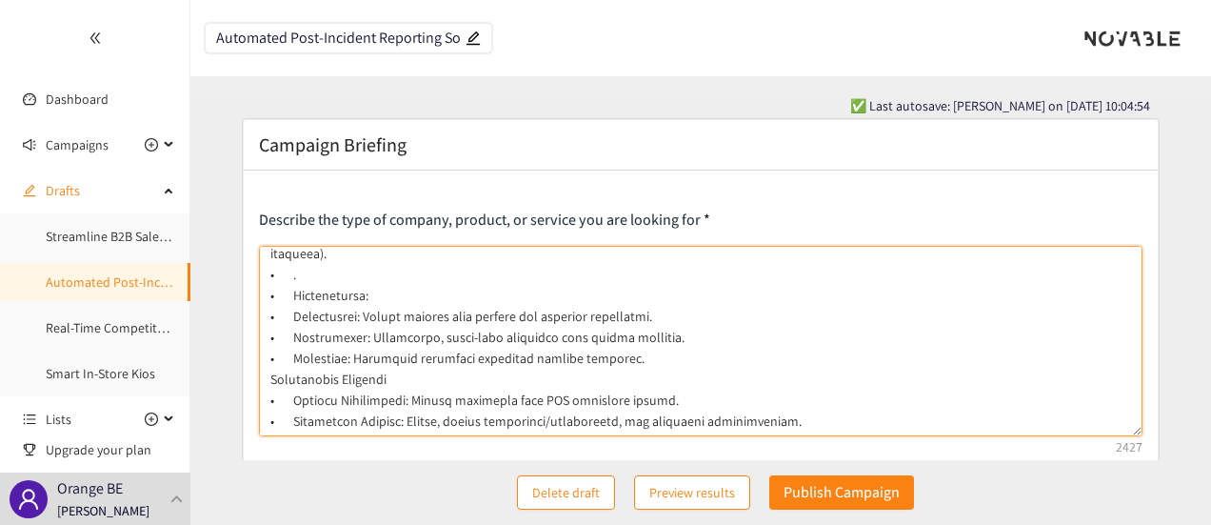
scroll to position [365, 0]
drag, startPoint x: 263, startPoint y: 302, endPoint x: 633, endPoint y: 329, distance: 371.4
click at [633, 329] on textarea at bounding box center [701, 341] width 885 height 190
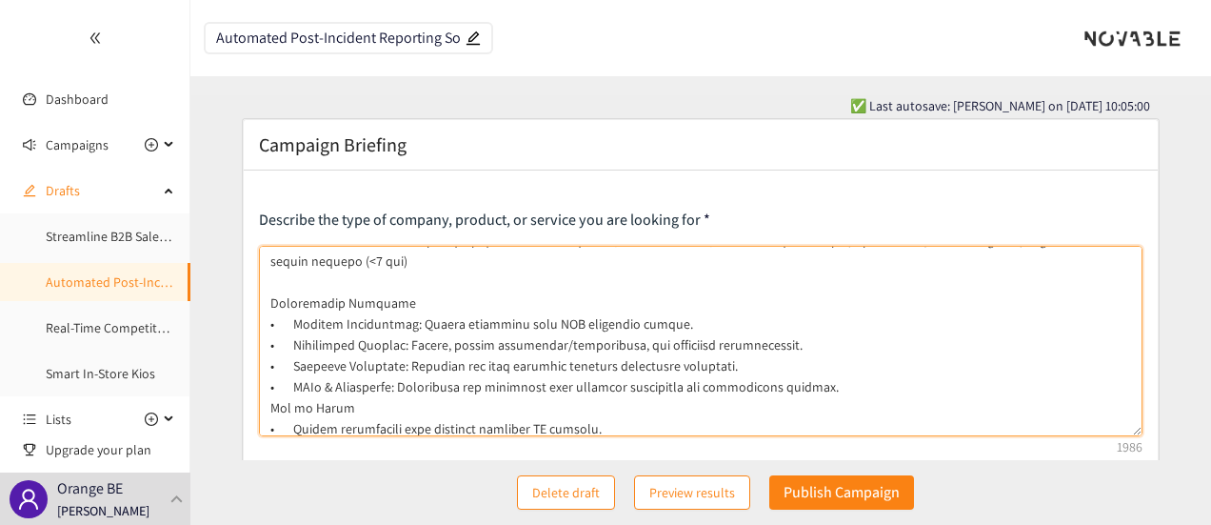
scroll to position [321, 0]
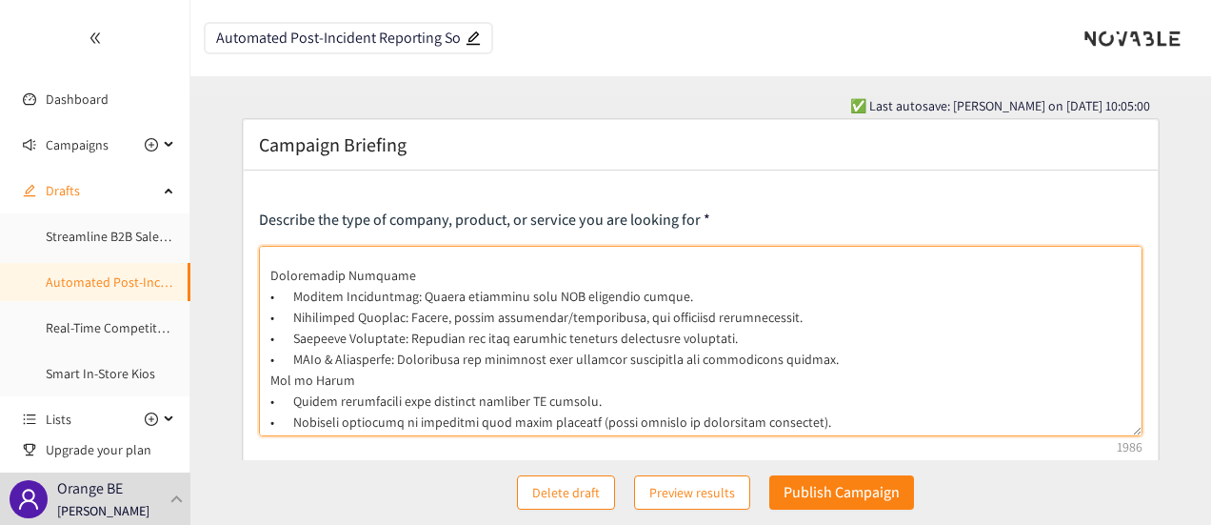
drag, startPoint x: 656, startPoint y: 295, endPoint x: 265, endPoint y: 298, distance: 391.4
click at [265, 298] on textarea at bounding box center [701, 341] width 885 height 190
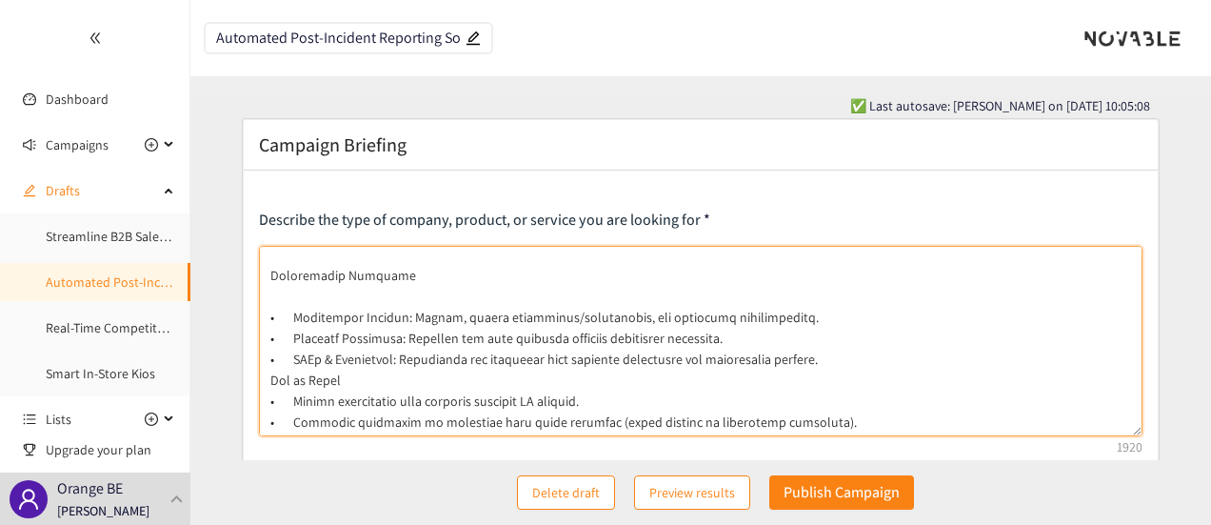
drag, startPoint x: 401, startPoint y: 314, endPoint x: 437, endPoint y: 317, distance: 36.3
click at [437, 317] on textarea at bounding box center [701, 341] width 885 height 190
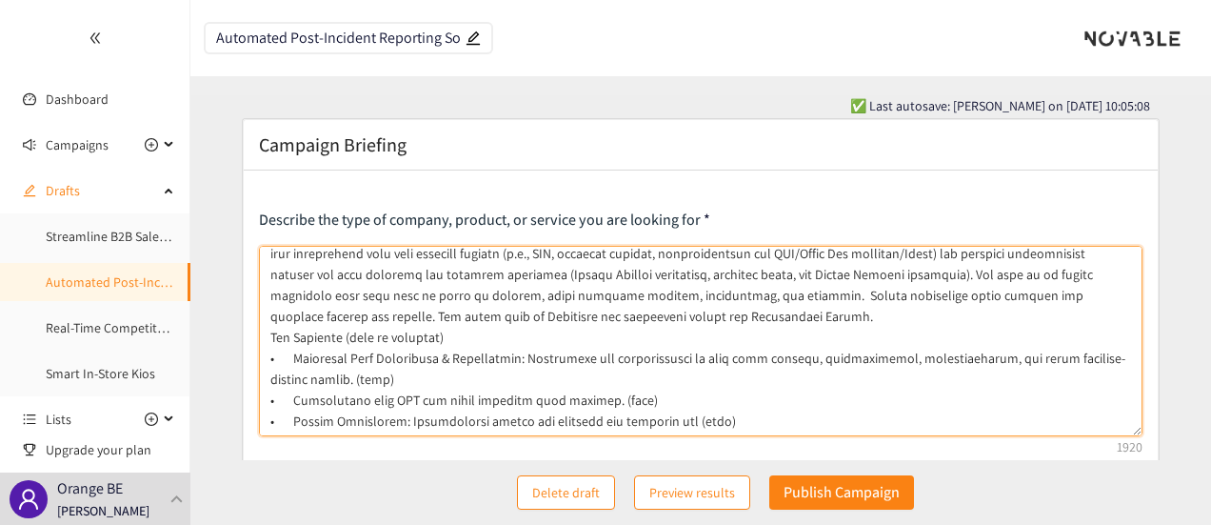
scroll to position [0, 0]
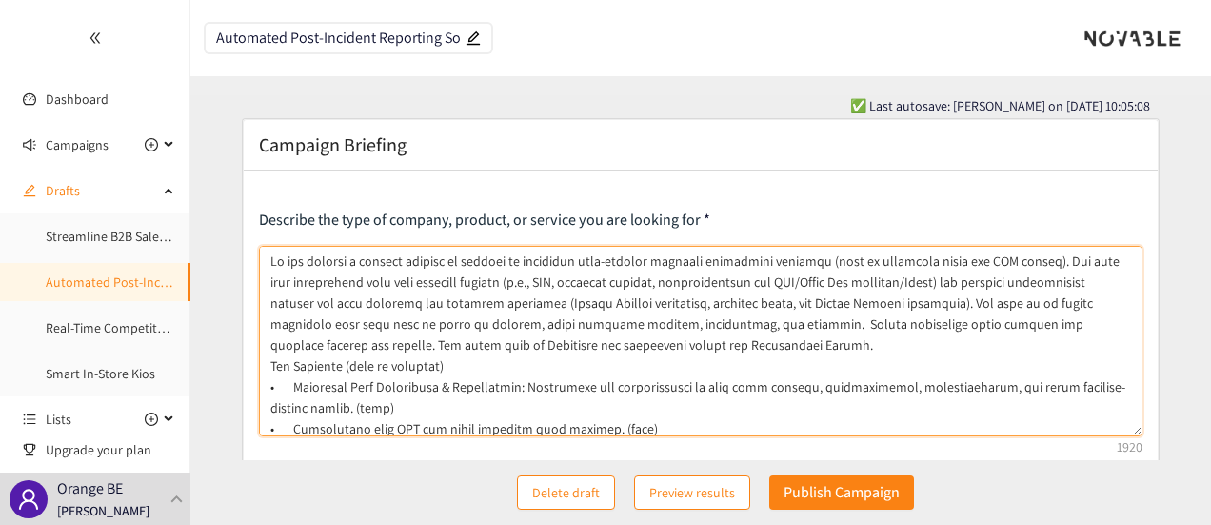
click at [956, 278] on textarea at bounding box center [701, 341] width 885 height 190
paste textarea "Emails"
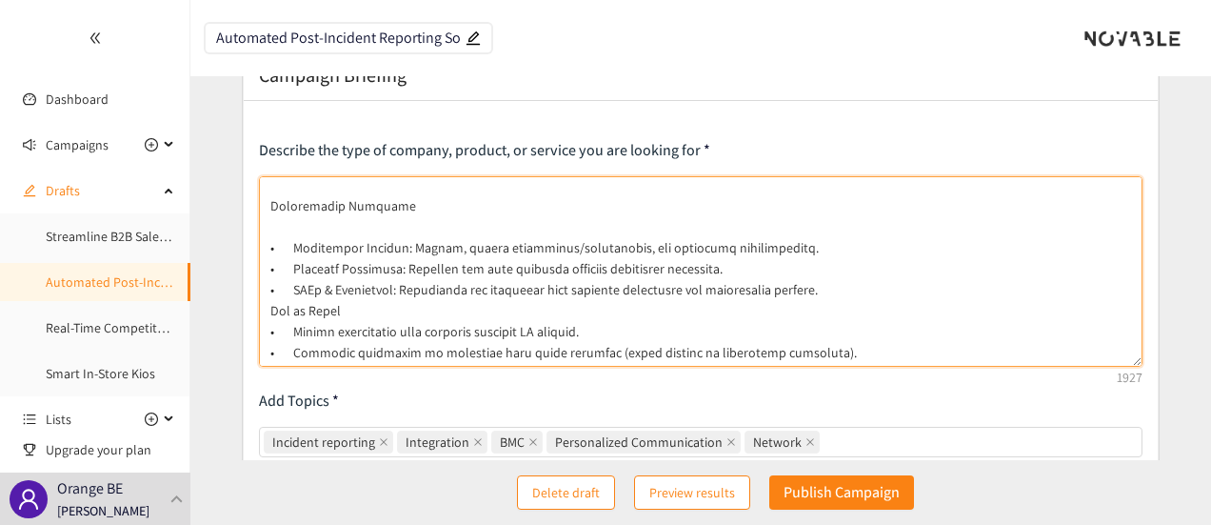
scroll to position [95, 0]
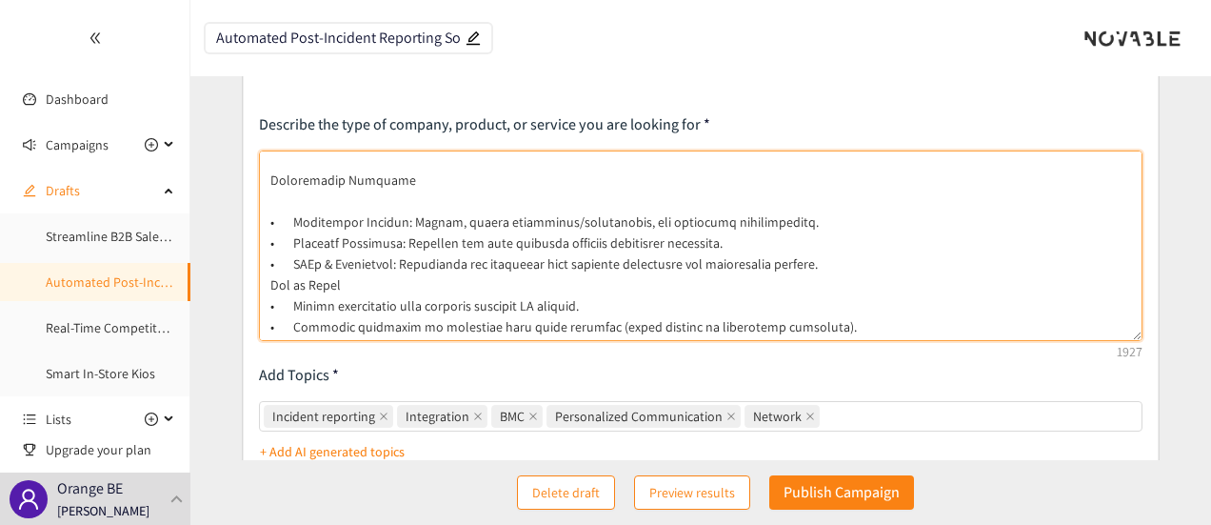
drag, startPoint x: 839, startPoint y: 321, endPoint x: 369, endPoint y: 266, distance: 472.7
click at [369, 266] on textarea at bounding box center [701, 245] width 885 height 190
drag, startPoint x: 802, startPoint y: 265, endPoint x: 265, endPoint y: 182, distance: 543.4
click at [265, 182] on textarea at bounding box center [701, 245] width 885 height 190
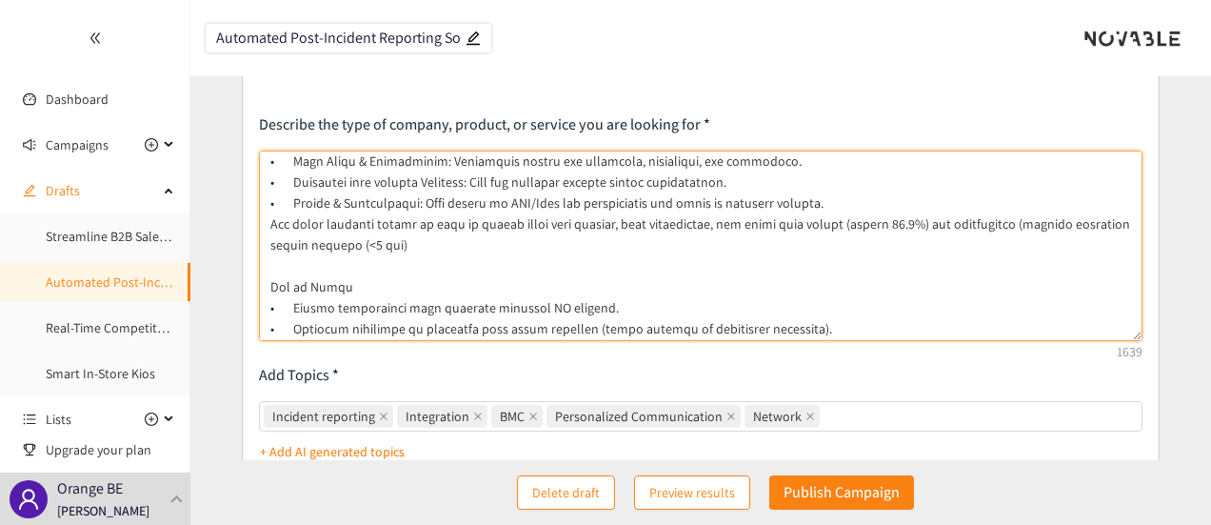
scroll to position [216, 0]
click at [610, 304] on textarea at bounding box center [701, 245] width 885 height 190
drag, startPoint x: 417, startPoint y: 309, endPoint x: 575, endPoint y: 308, distance: 158.1
click at [575, 308] on textarea at bounding box center [701, 245] width 885 height 190
click at [702, 304] on textarea at bounding box center [701, 245] width 885 height 190
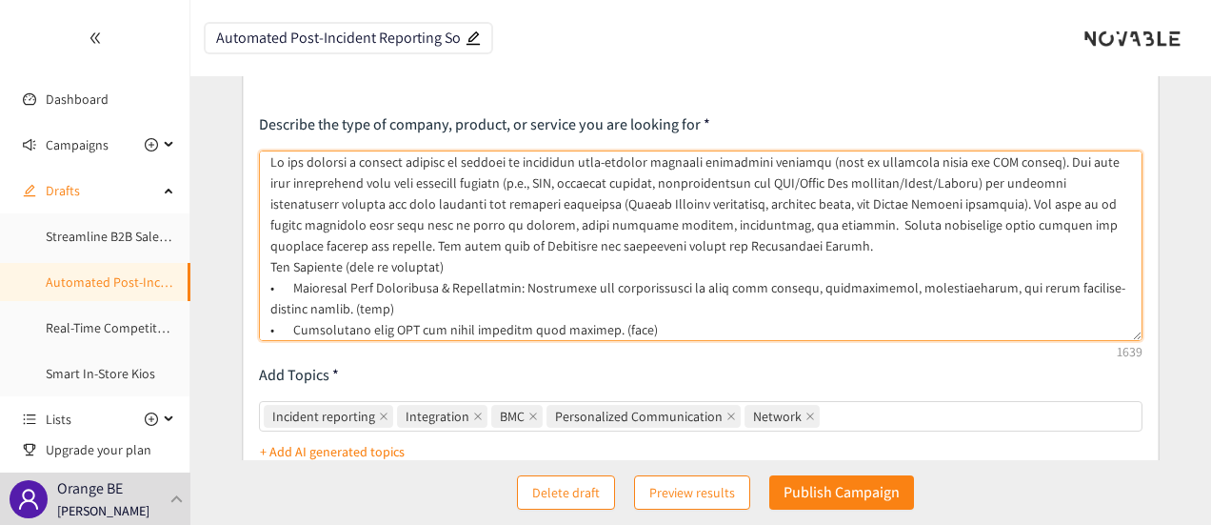
scroll to position [0, 0]
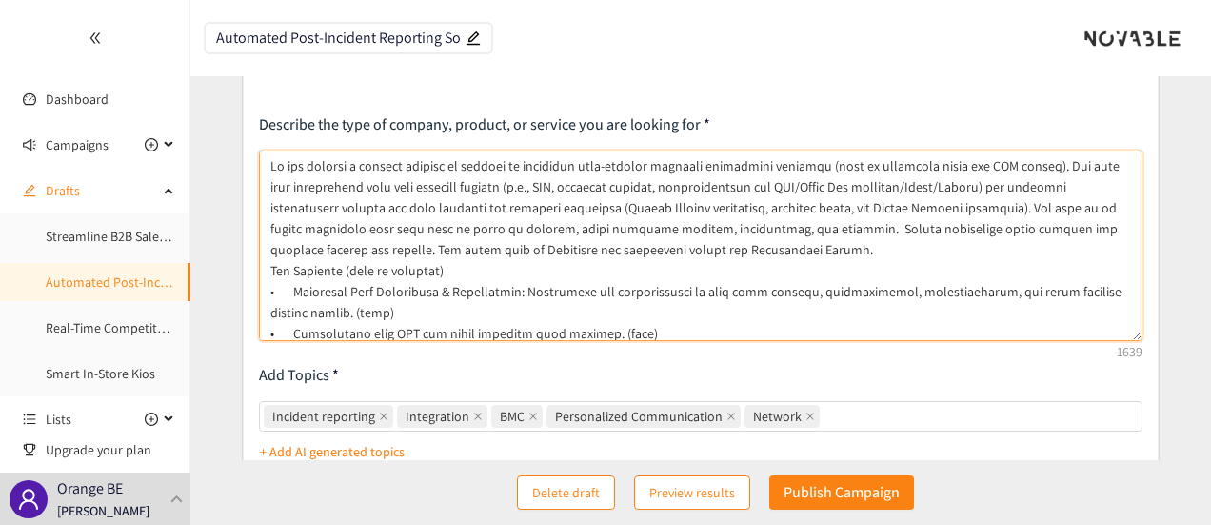
click at [270, 269] on textarea at bounding box center [701, 245] width 885 height 190
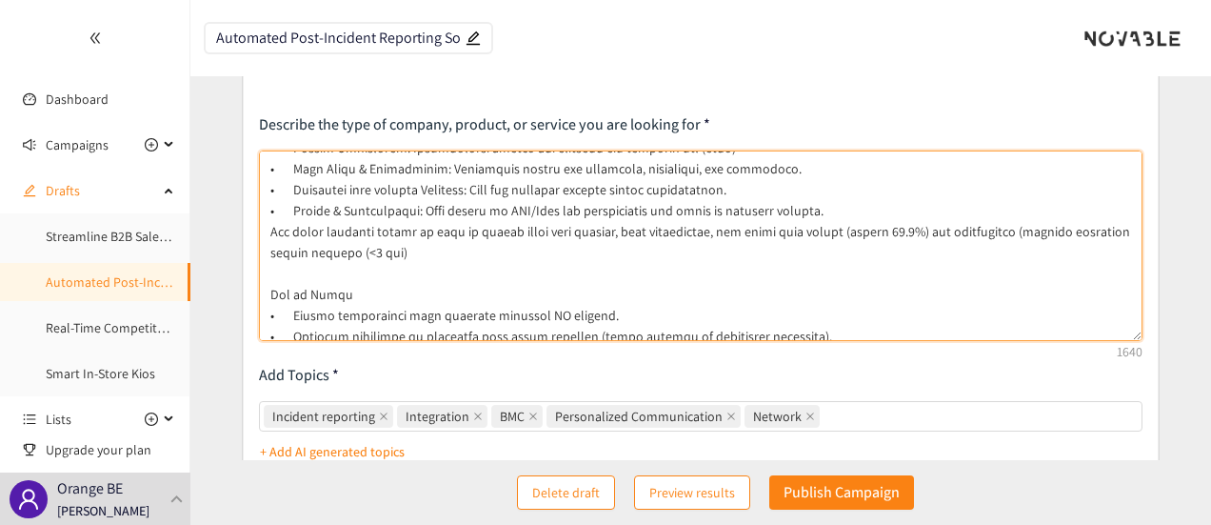
scroll to position [237, 0]
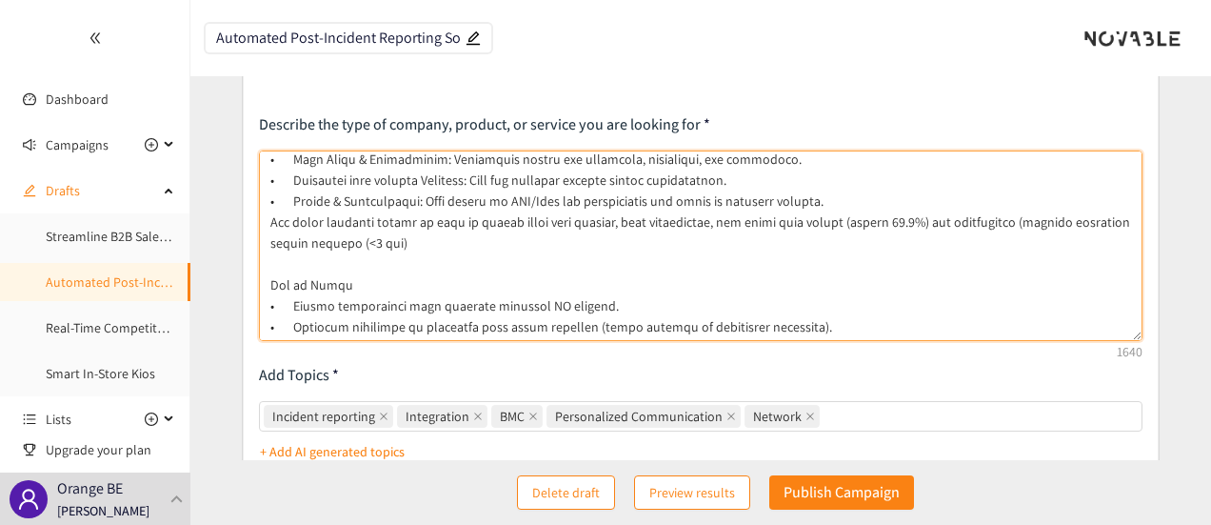
drag, startPoint x: 417, startPoint y: 248, endPoint x: 249, endPoint y: 220, distance: 169.9
click at [249, 220] on div "Describe the type of company, product, or service you are looking for Add Topic…" at bounding box center [701, 472] width 915 height 794
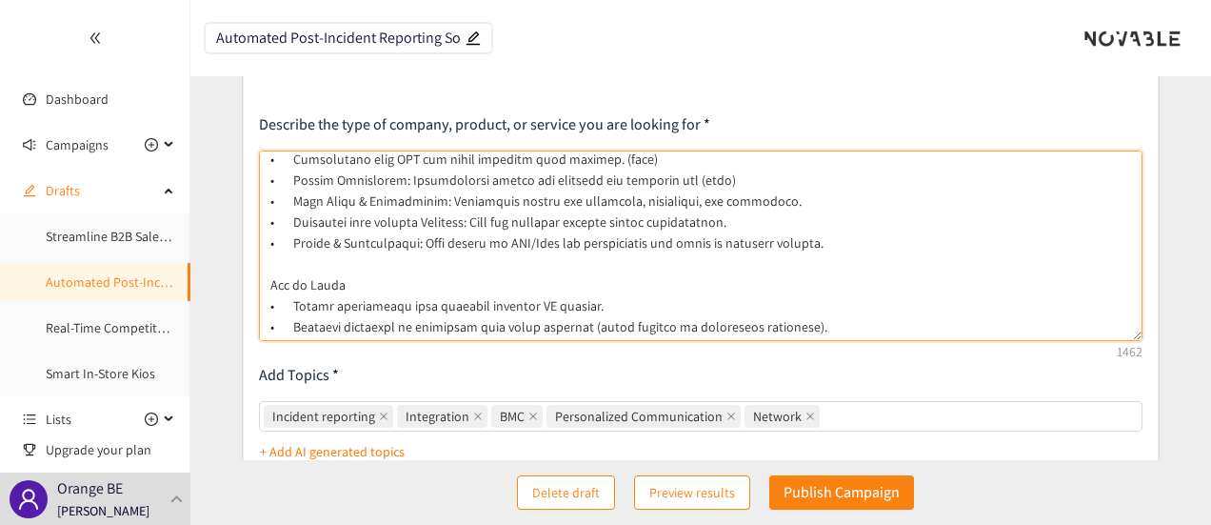
scroll to position [0, 0]
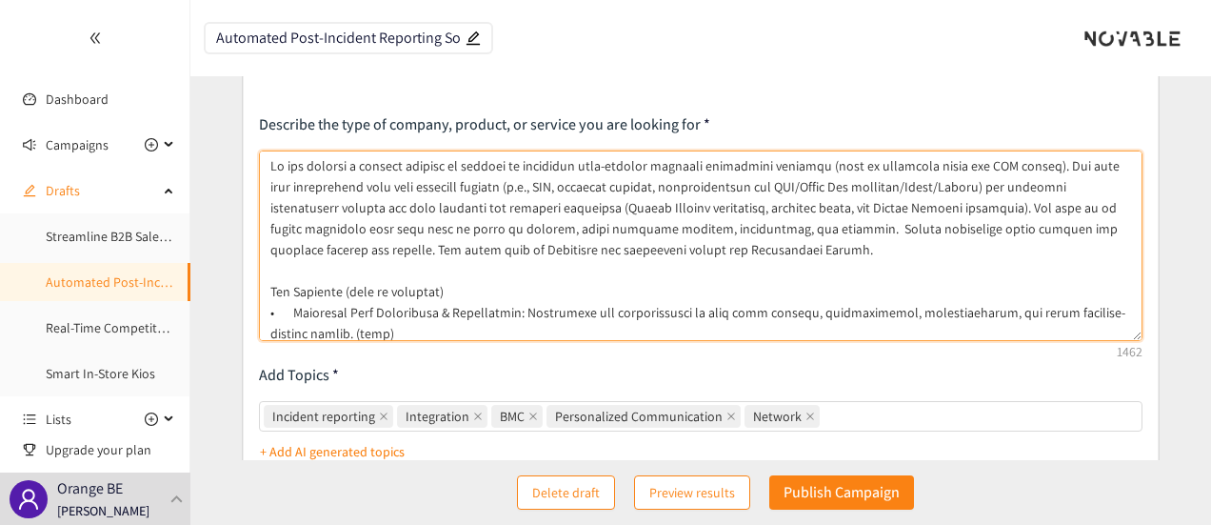
click at [779, 254] on textarea at bounding box center [701, 245] width 885 height 190
paste textarea "The ideal solution should be able to handle large data volumes, have reliabilit…"
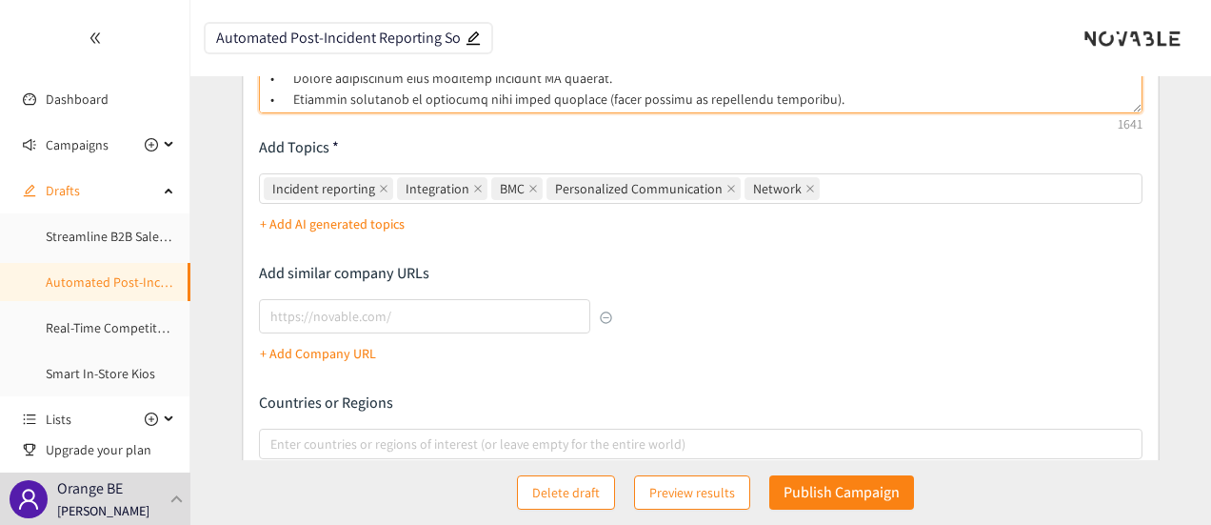
scroll to position [324, 0]
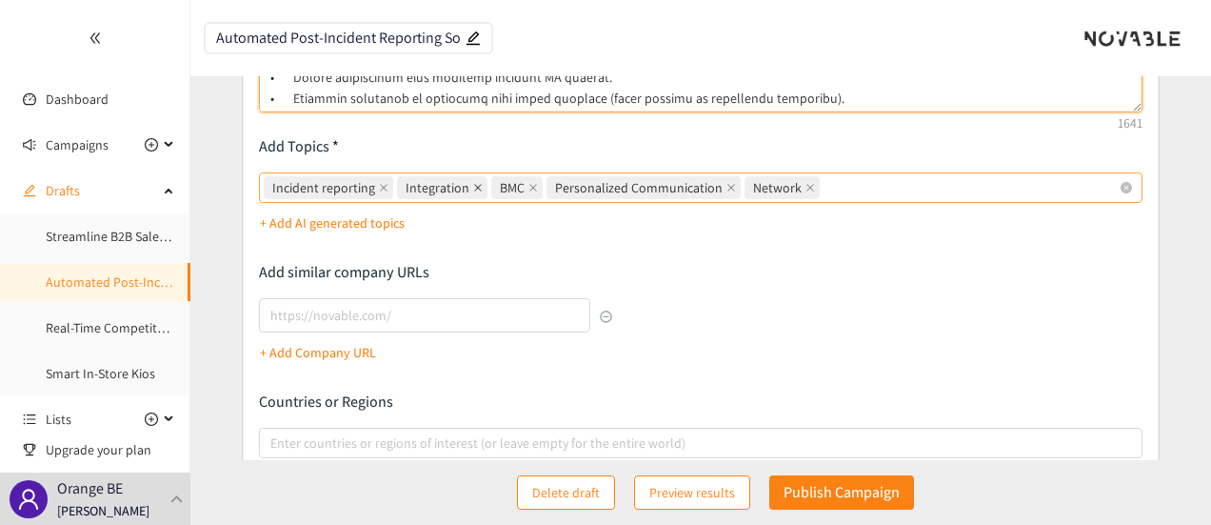
click at [473, 189] on icon "close" at bounding box center [478, 188] width 10 height 10
type textarea "Lo ips dolorsi a consect adipisc el seddoei te incididun utla-etdolor magnaali …"
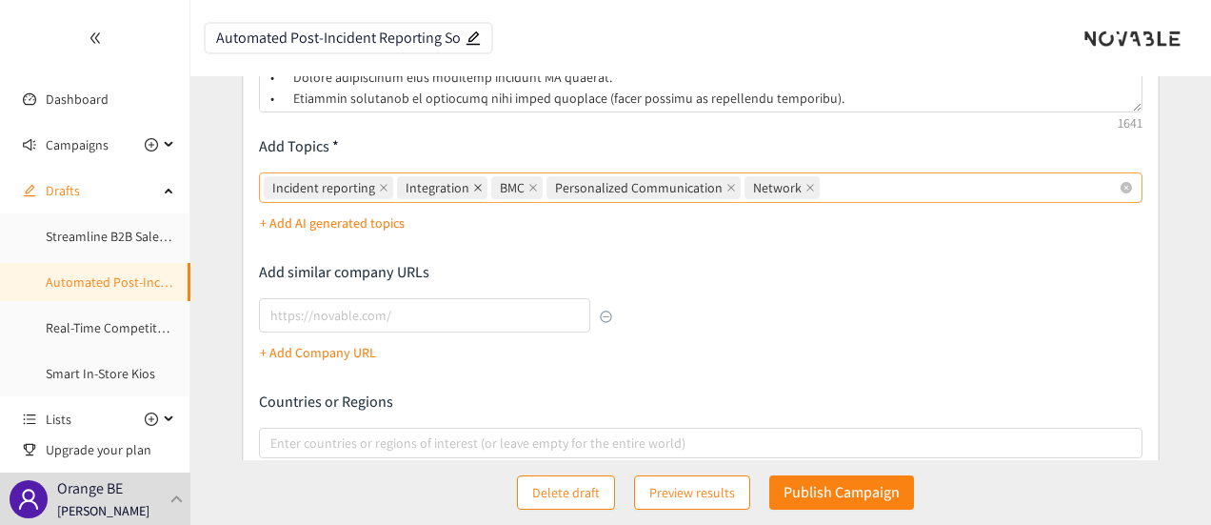
click at [824, 189] on input "Incident reporting Integration BMC Personalized Communication Network" at bounding box center [826, 187] width 4 height 23
click at [691, 250] on div "Describe the type of company, product, or service you are looking for Add Topic…" at bounding box center [701, 244] width 885 height 717
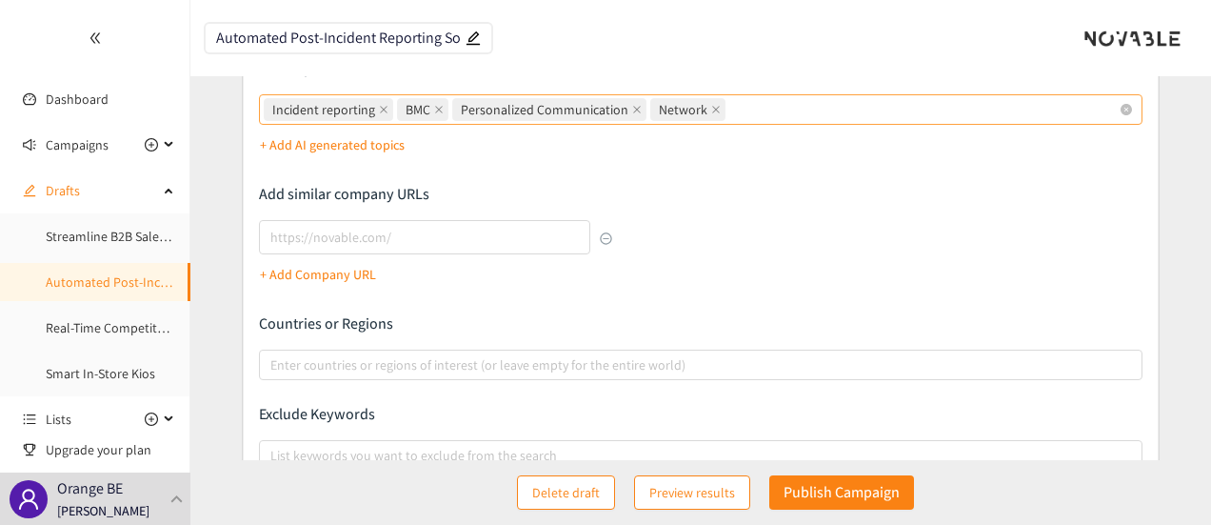
scroll to position [407, 0]
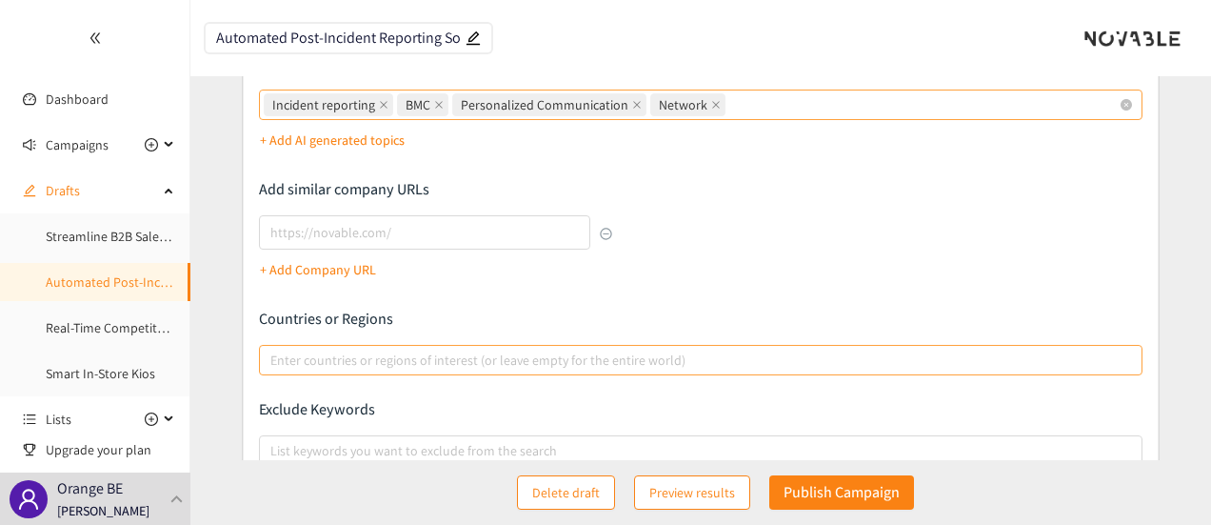
click at [577, 370] on div "Enter countries or regions of interest (or leave empty for the entire world)" at bounding box center [701, 360] width 885 height 30
click at [274, 370] on input "Enter countries or regions of interest (or leave empty for the entire world)" at bounding box center [272, 360] width 4 height 23
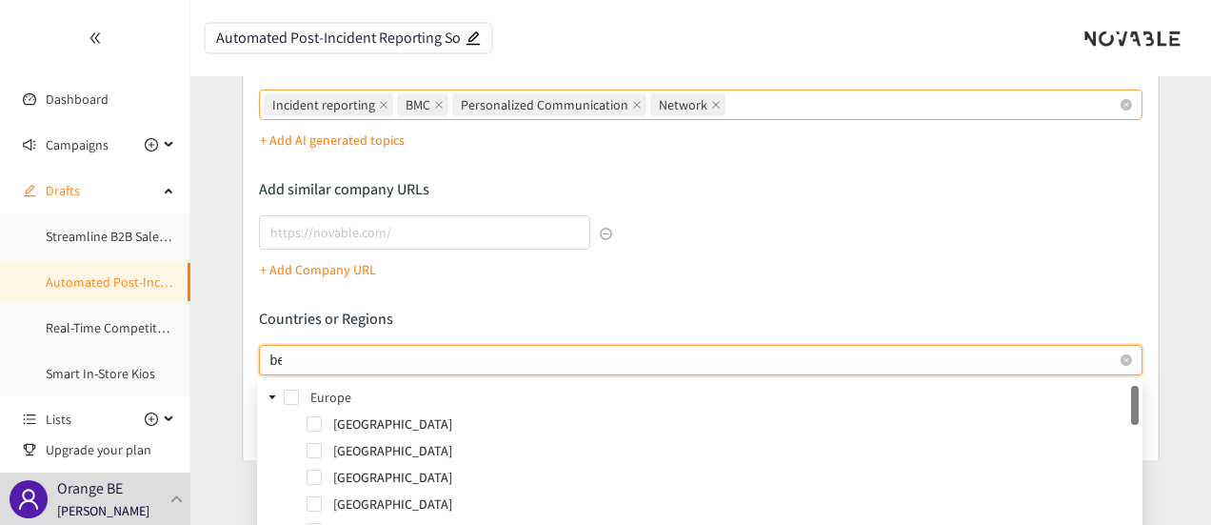
type input "bel"
click at [396, 421] on span "[GEOGRAPHIC_DATA]" at bounding box center [733, 423] width 809 height 23
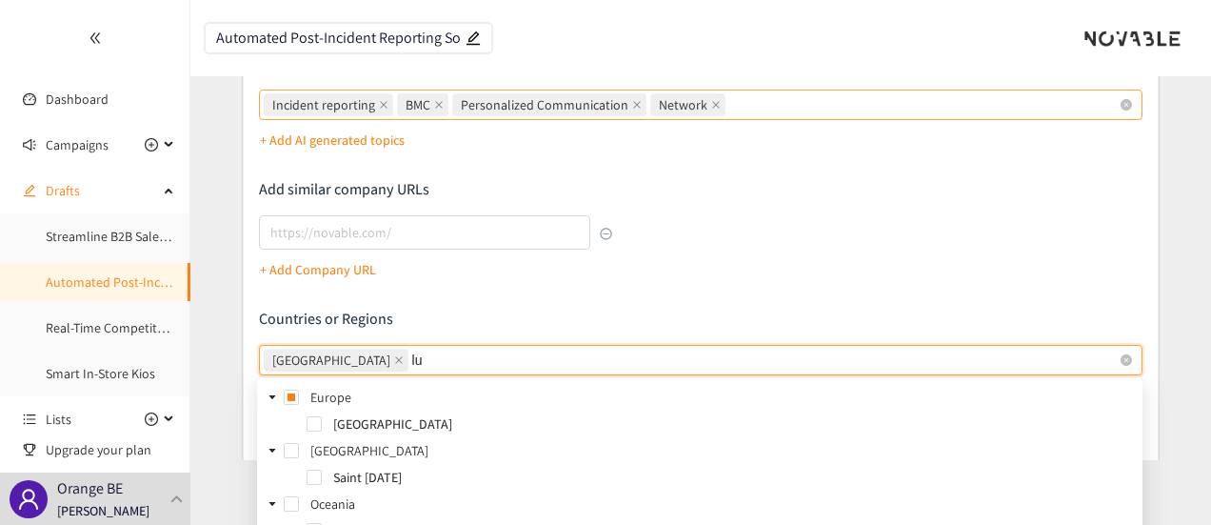
type input "lux"
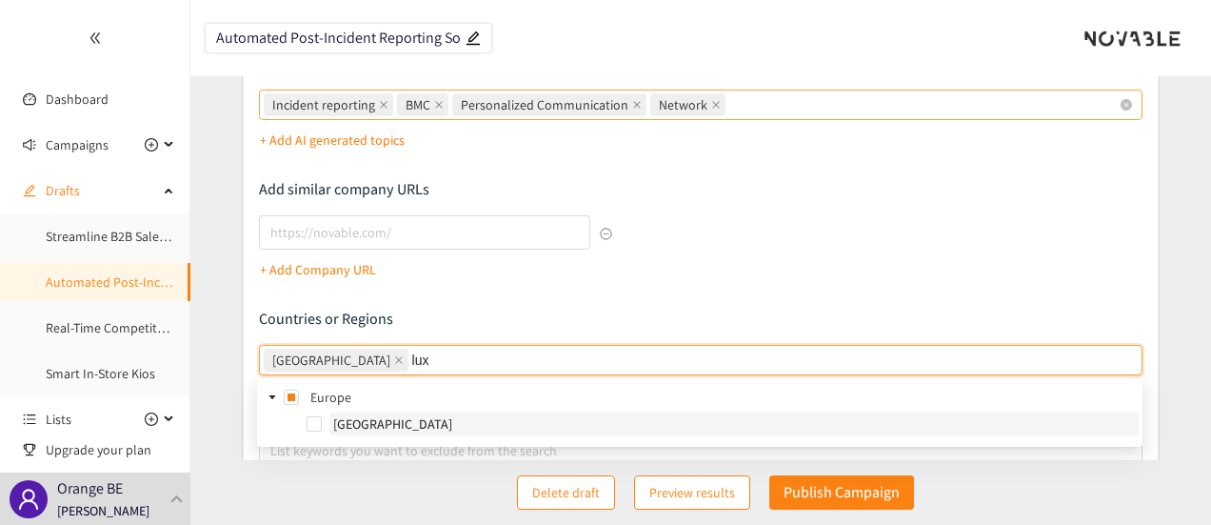
click at [482, 419] on span "[GEOGRAPHIC_DATA]" at bounding box center [733, 423] width 809 height 23
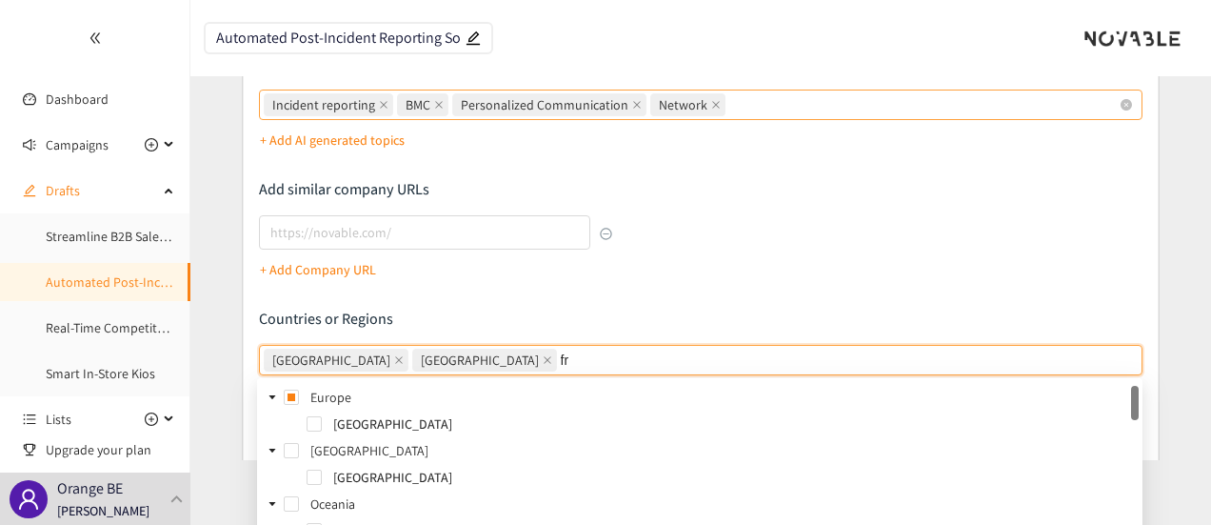
type input "fra"
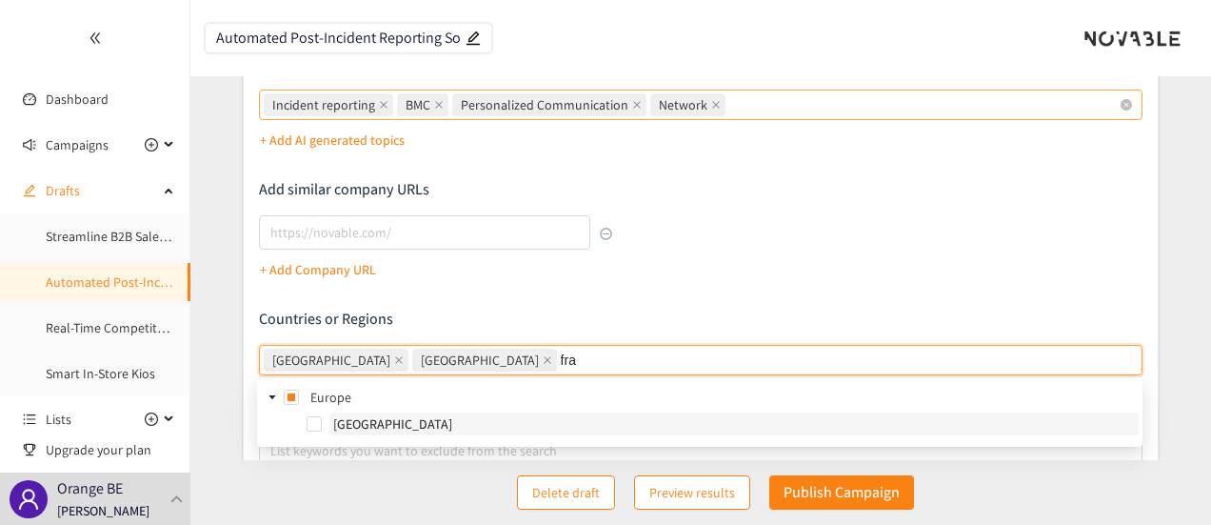
click at [539, 424] on span "[GEOGRAPHIC_DATA]" at bounding box center [733, 423] width 809 height 23
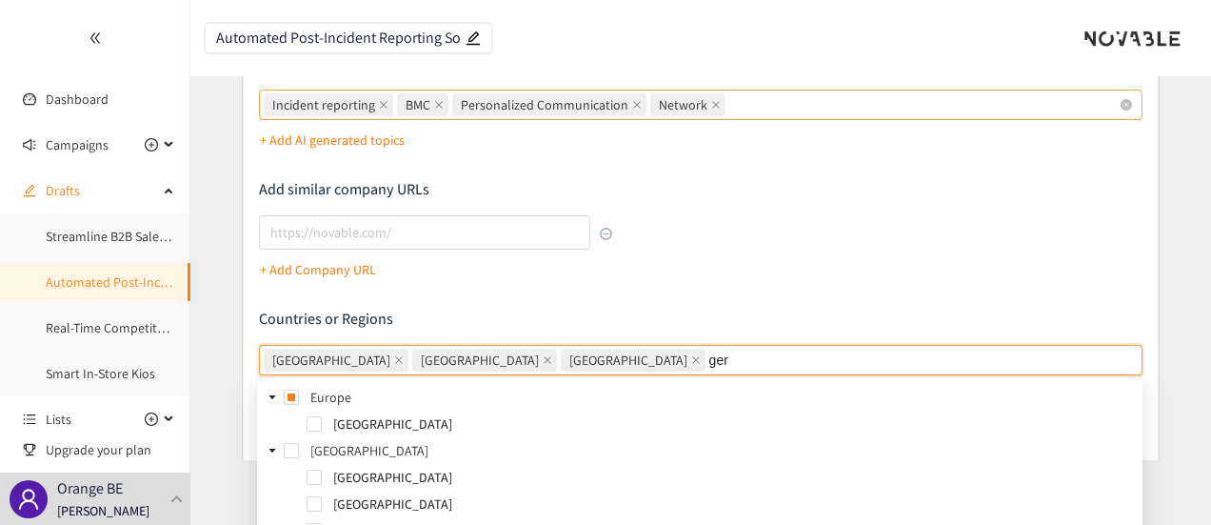
type input "germ"
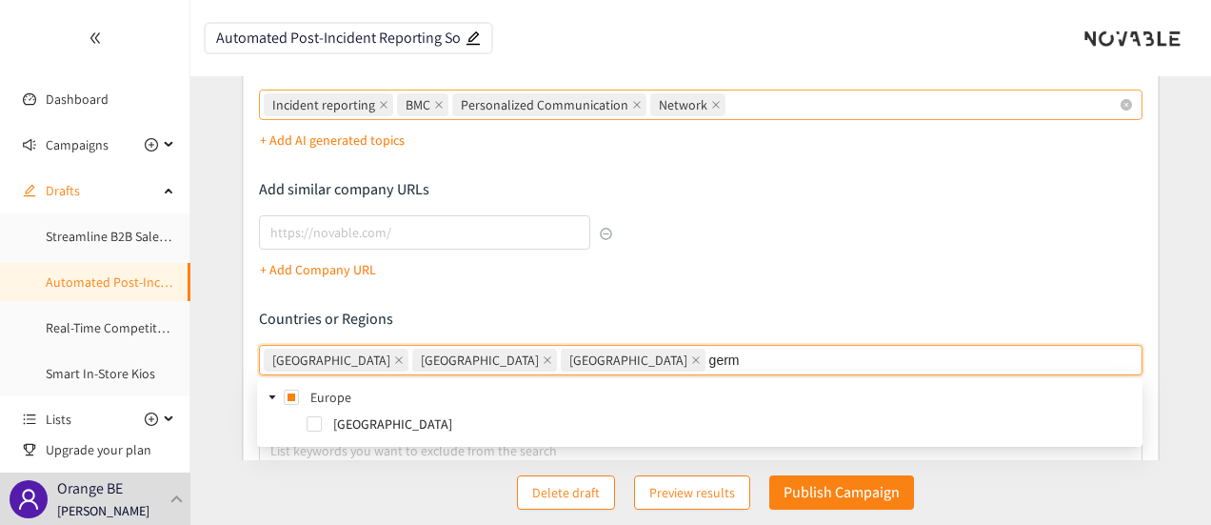
click at [539, 424] on span "[GEOGRAPHIC_DATA]" at bounding box center [733, 423] width 809 height 23
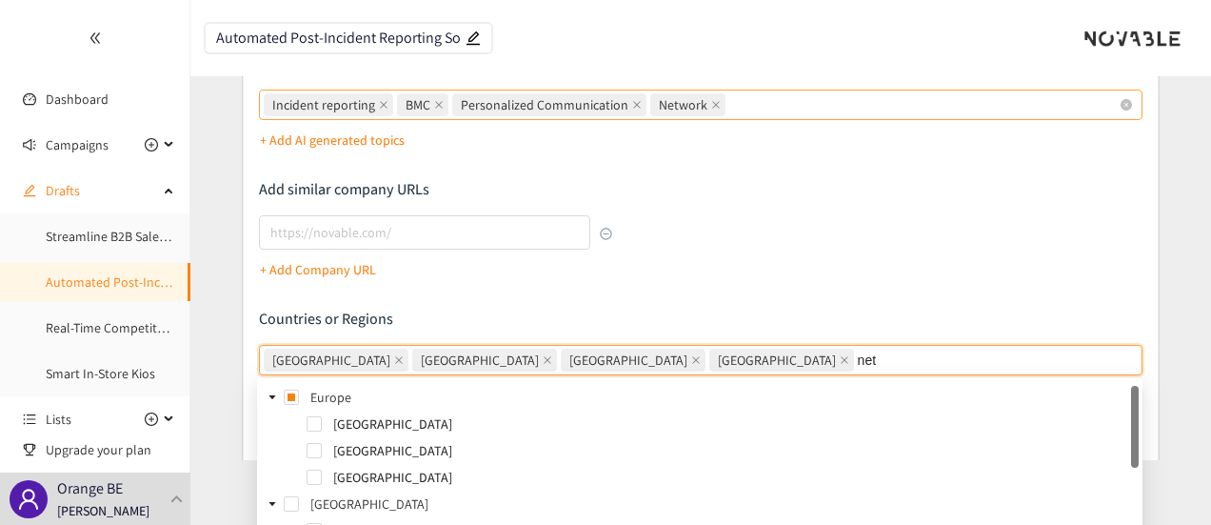
type input "neth"
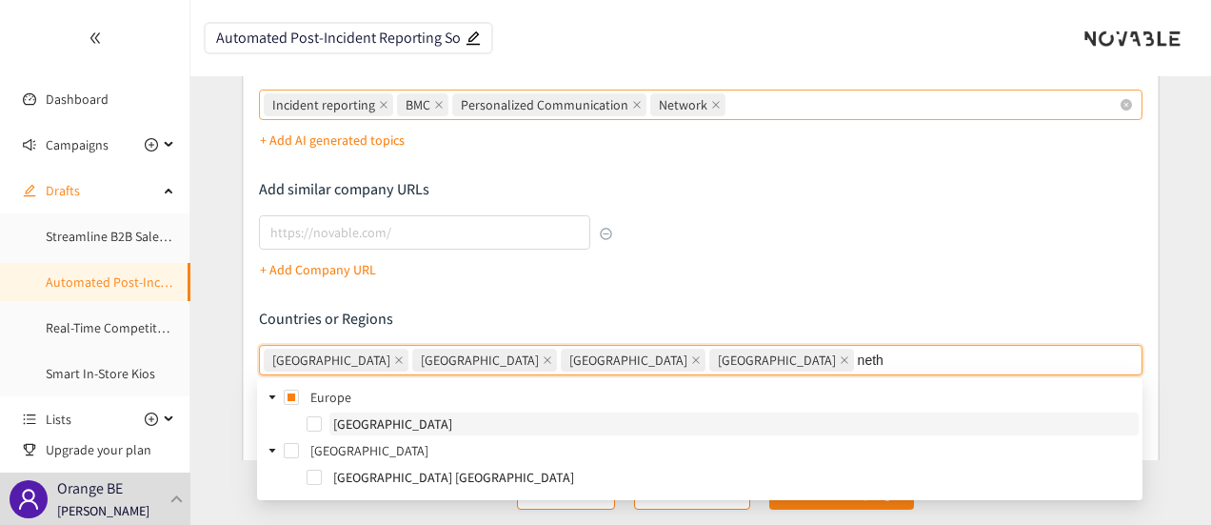
click at [539, 421] on span "[GEOGRAPHIC_DATA]" at bounding box center [733, 423] width 809 height 23
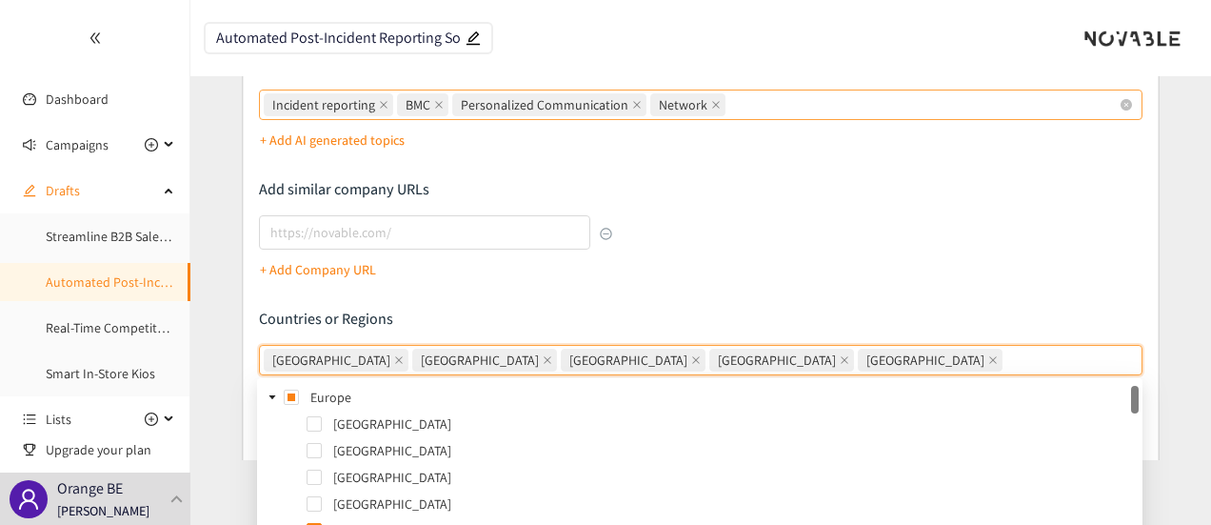
click at [708, 293] on div "Describe the type of company, product, or service you are looking for Add Topic…" at bounding box center [701, 161] width 885 height 717
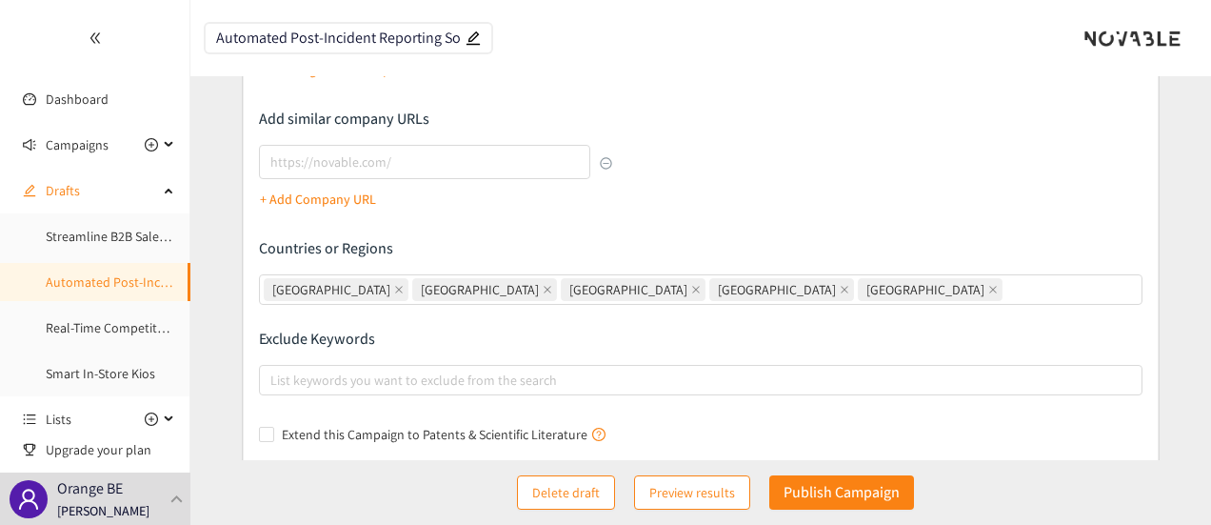
scroll to position [502, 0]
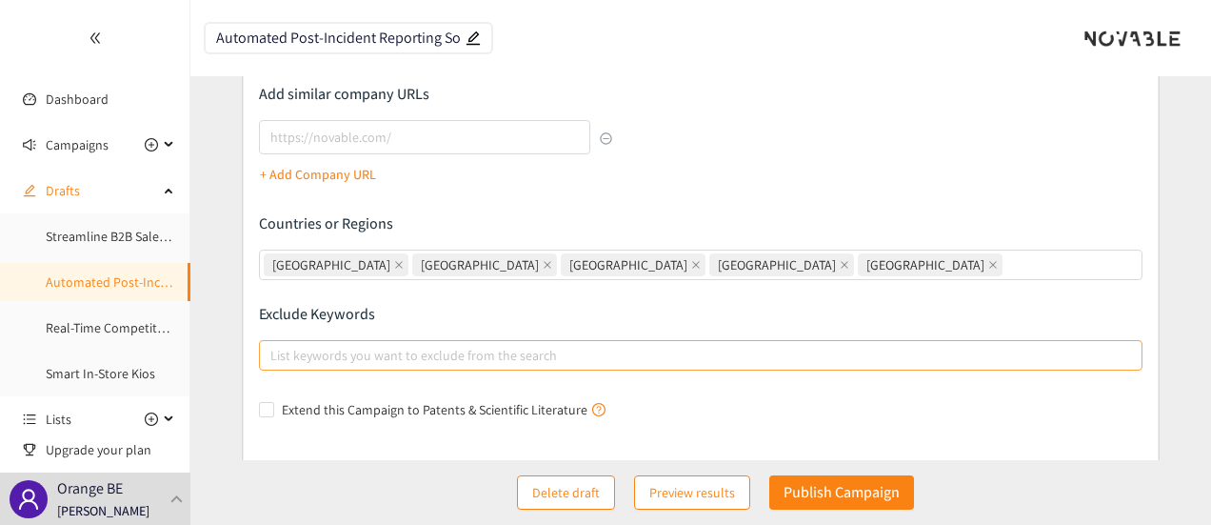
click at [622, 348] on div at bounding box center [692, 355] width 856 height 23
click at [274, 348] on input "List keywords you want to exclude from the search" at bounding box center [272, 355] width 4 height 23
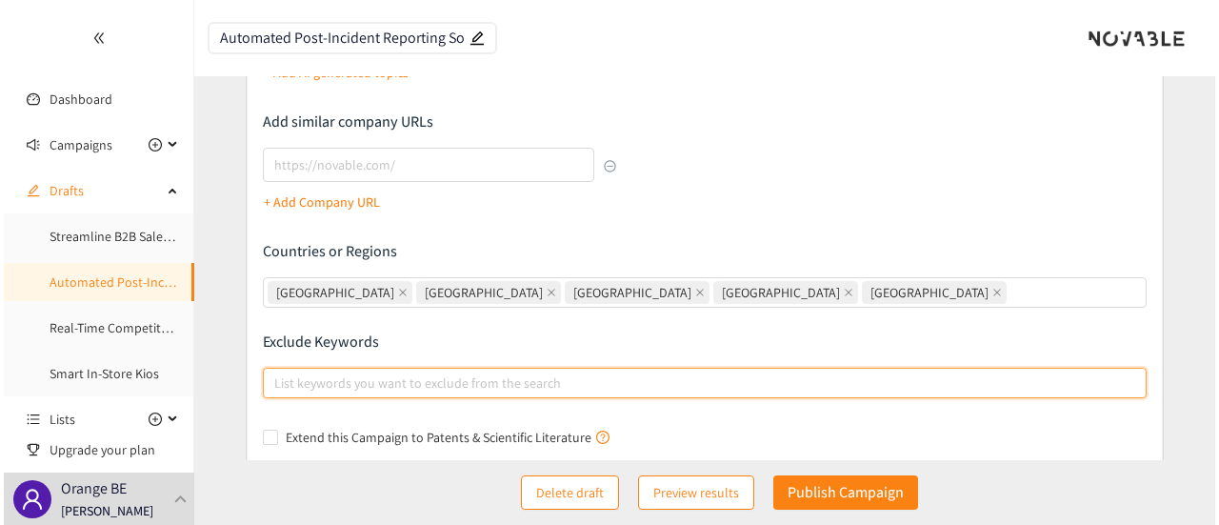
scroll to position [606, 0]
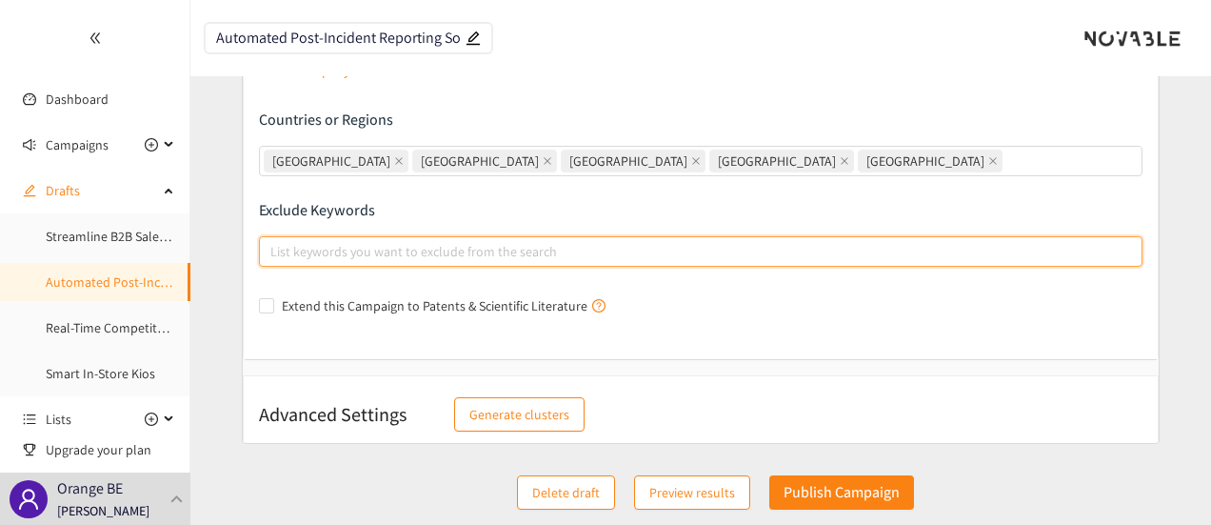
click at [778, 309] on div "Extend this Campaign to Patents & Scientific Literature" at bounding box center [701, 305] width 885 height 21
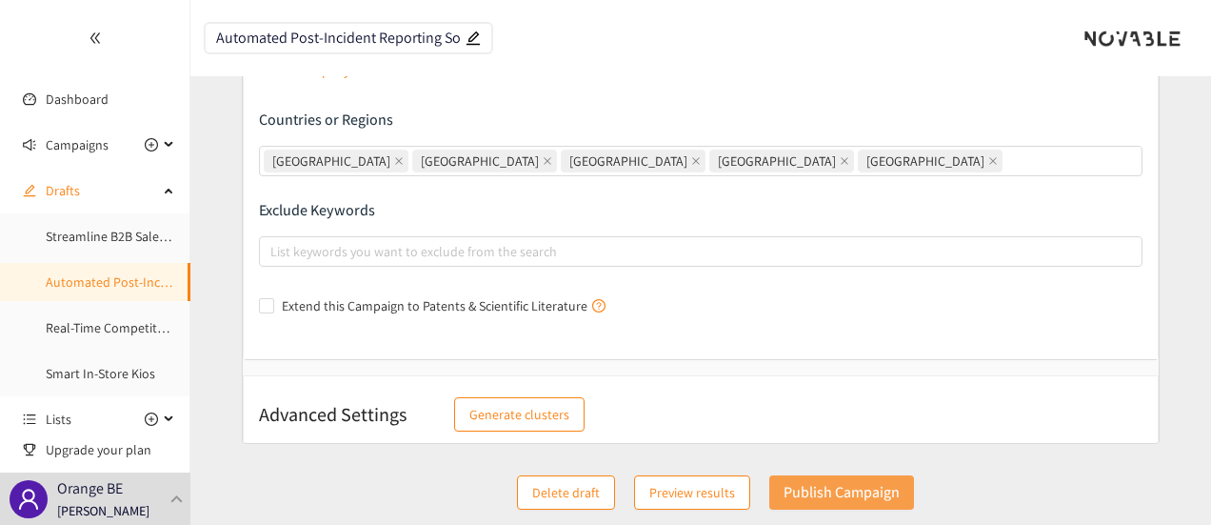
click at [887, 489] on p "Publish Campaign" at bounding box center [842, 492] width 116 height 24
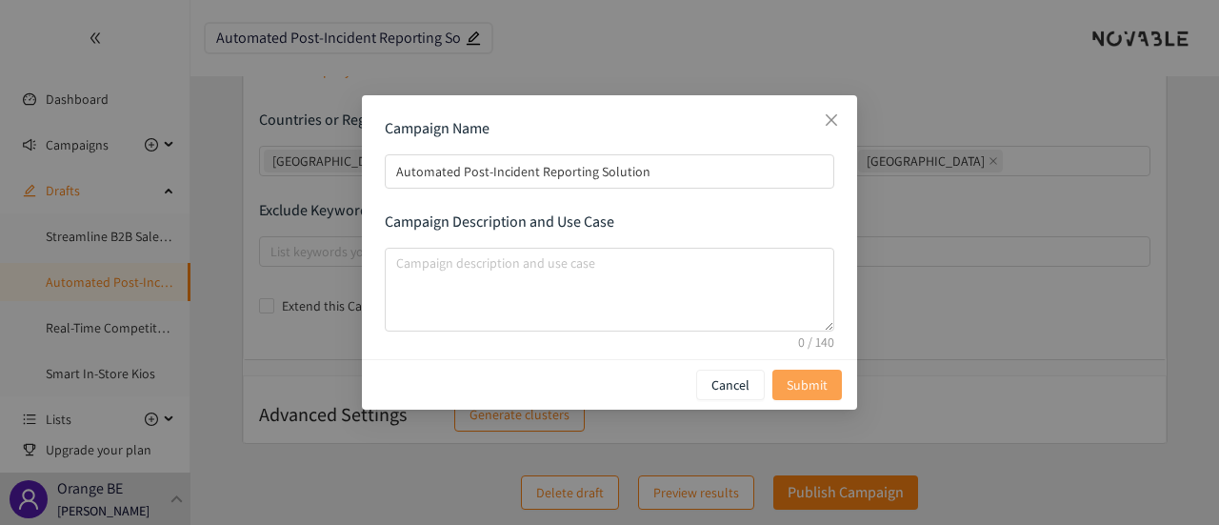
click at [827, 382] on span "Submit" at bounding box center [807, 384] width 41 height 21
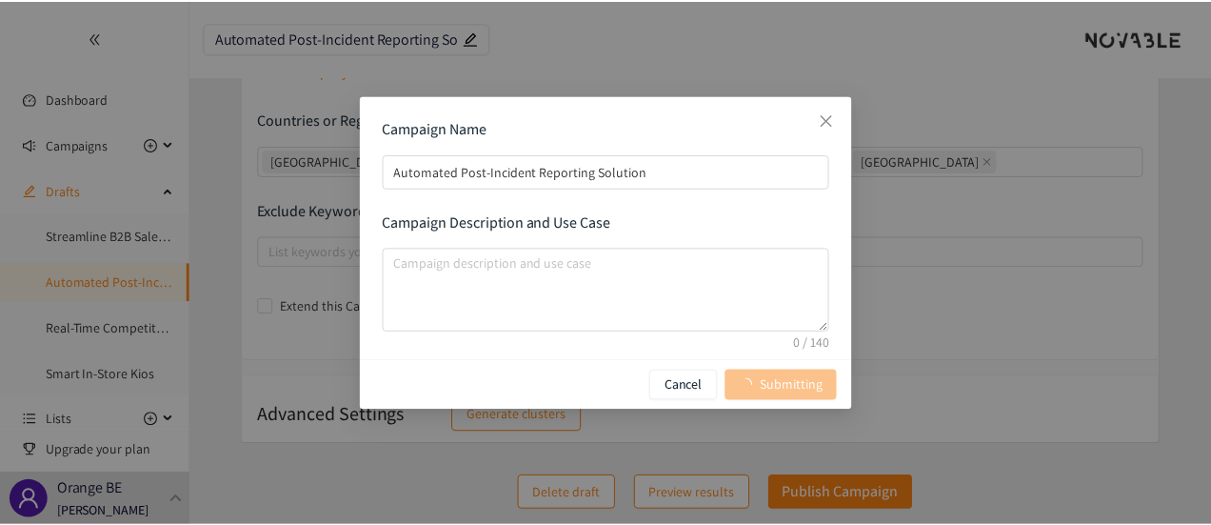
scroll to position [0, 0]
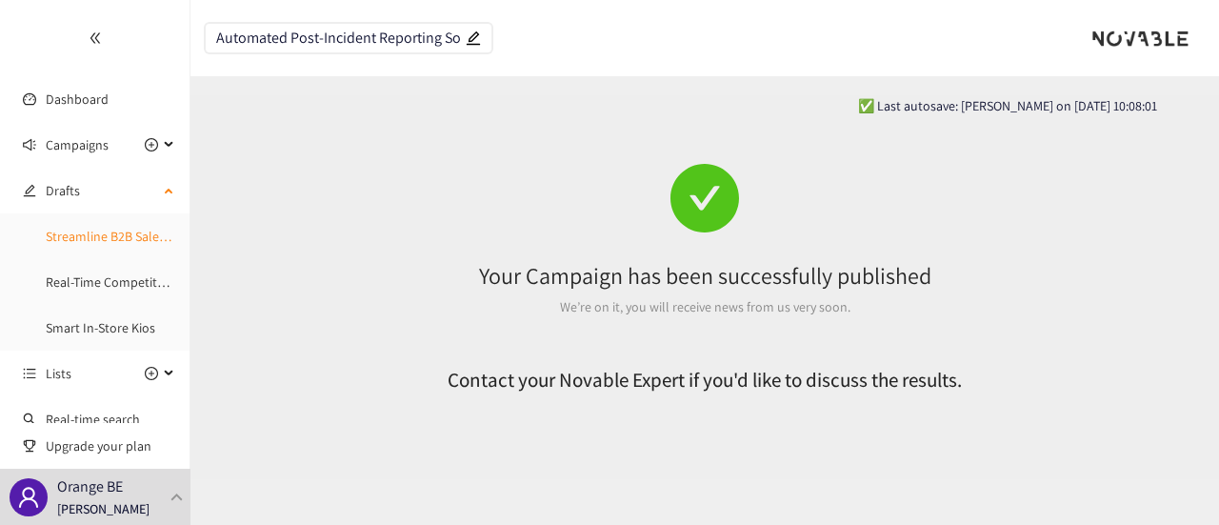
click at [89, 245] on link "Streamline B2B Salesforce" at bounding box center [120, 236] width 148 height 17
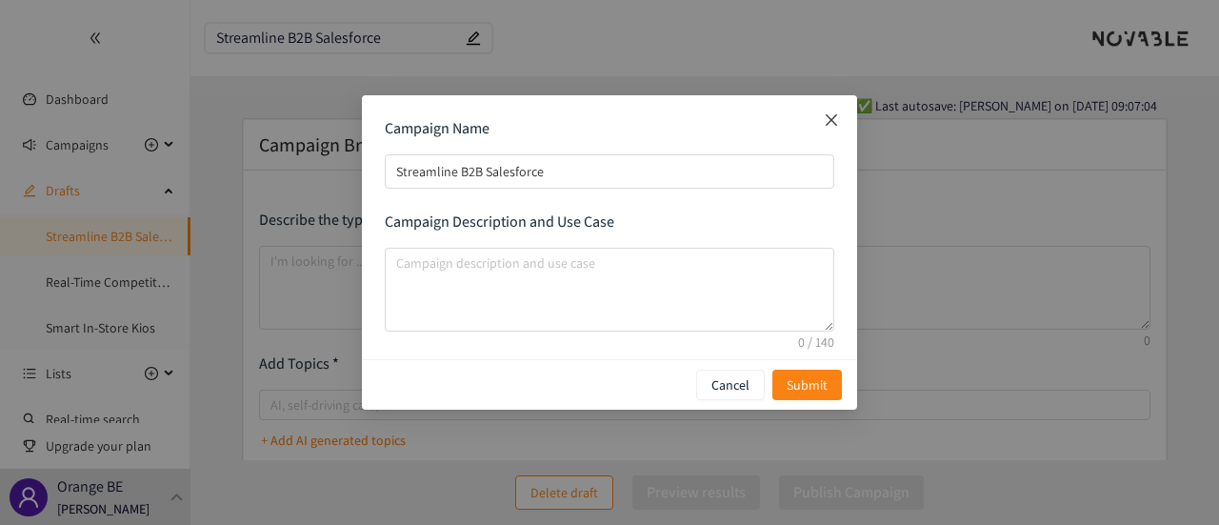
click at [833, 119] on icon "close" at bounding box center [831, 119] width 15 height 15
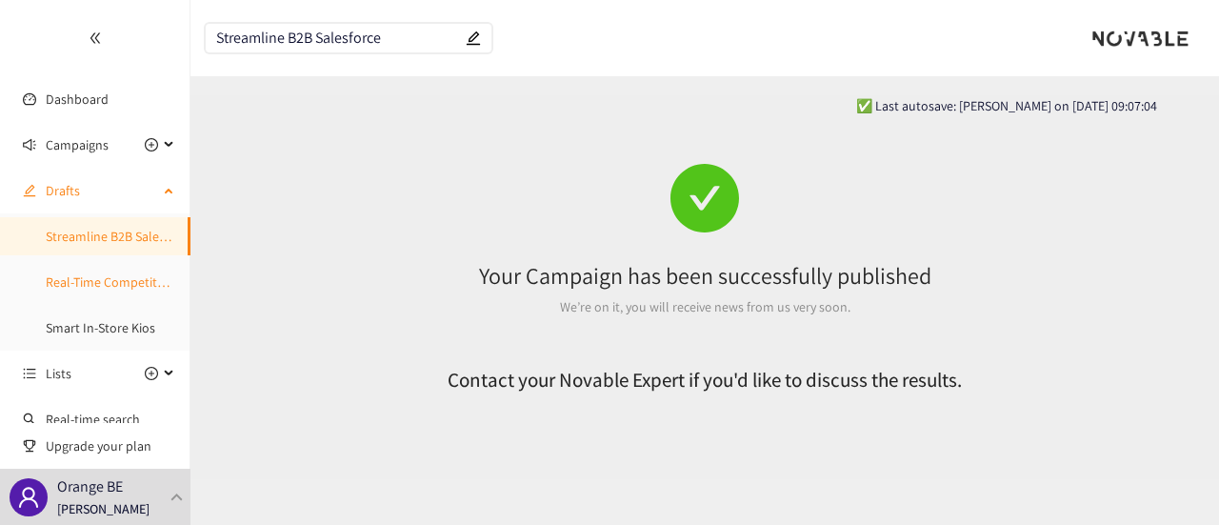
click at [63, 277] on link "Real-Time Competitor Actions Monitoring" at bounding box center [162, 281] width 233 height 17
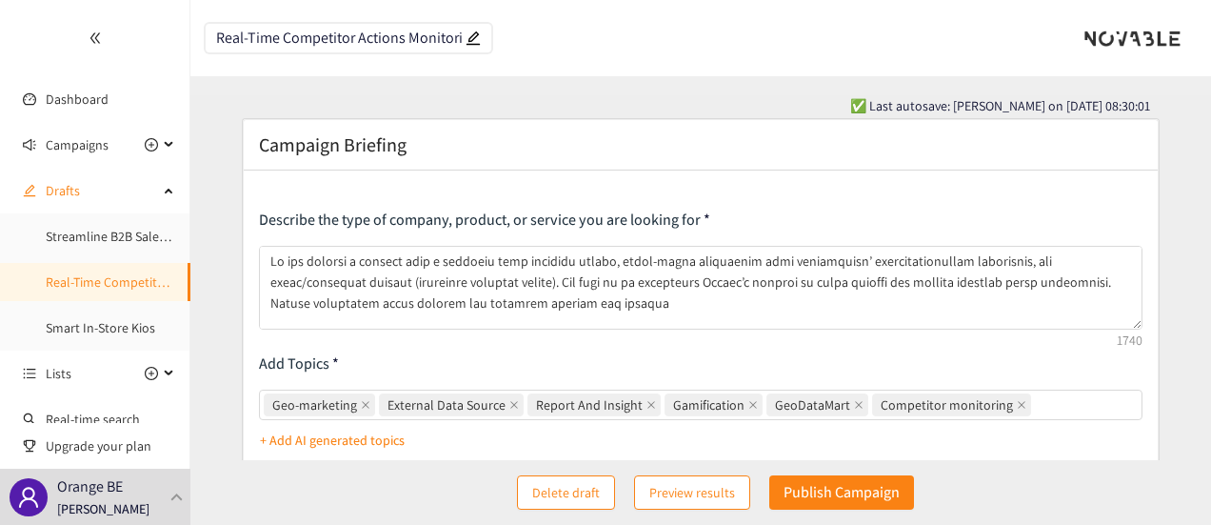
scroll to position [0, 13]
drag, startPoint x: 219, startPoint y: 41, endPoint x: 375, endPoint y: 48, distance: 156.3
click at [401, 48] on span "Real-Time Competitor Actions Monitoring" at bounding box center [349, 38] width 286 height 29
click at [295, 43] on input "Real-Time Competitor Actions Monitoring" at bounding box center [339, 38] width 246 height 16
click at [337, 43] on input "Real-Time Competitor Actions Monitoring" at bounding box center [339, 38] width 246 height 16
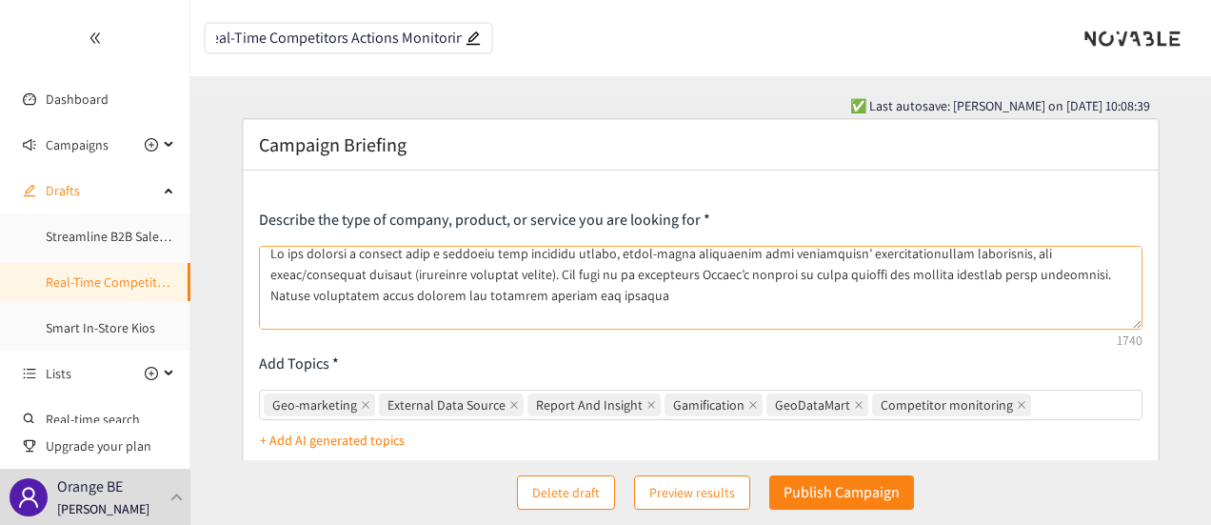
scroll to position [9, 0]
type input "Real-Time Competitors Actions Monitoring"
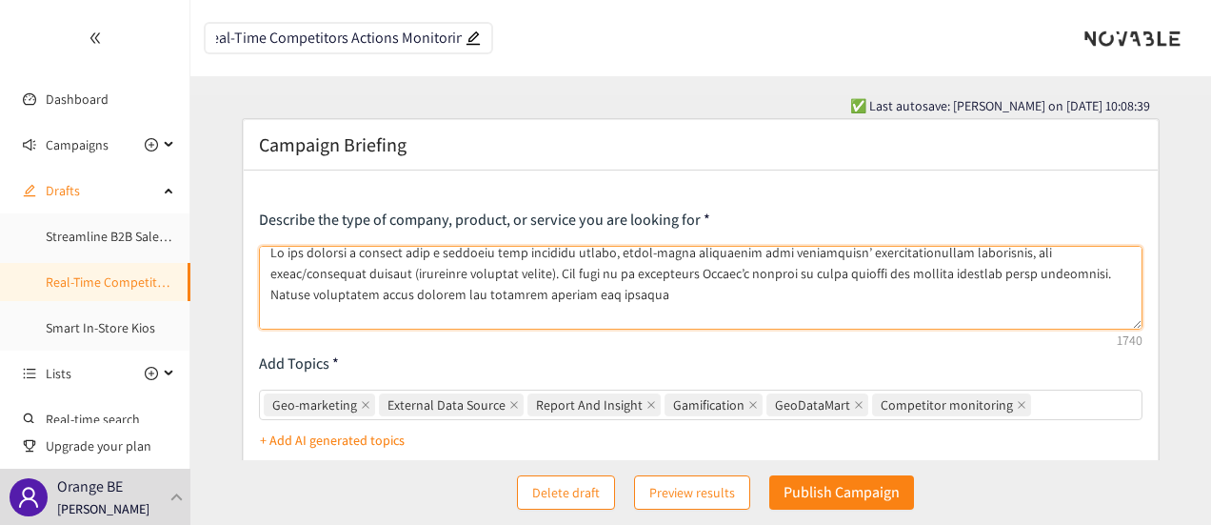
click at [551, 285] on textarea at bounding box center [701, 288] width 885 height 84
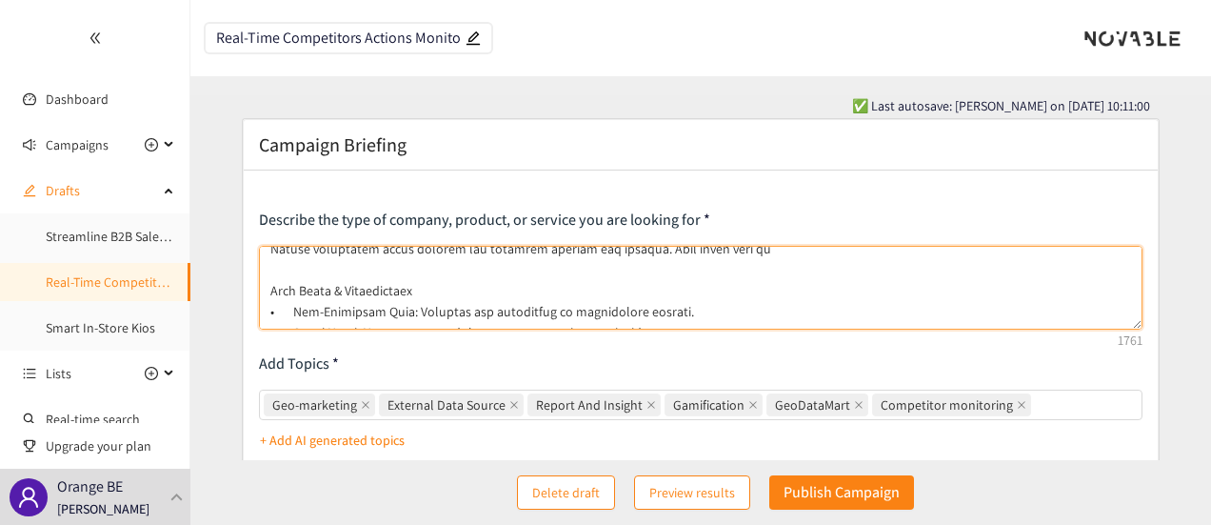
scroll to position [82, 0]
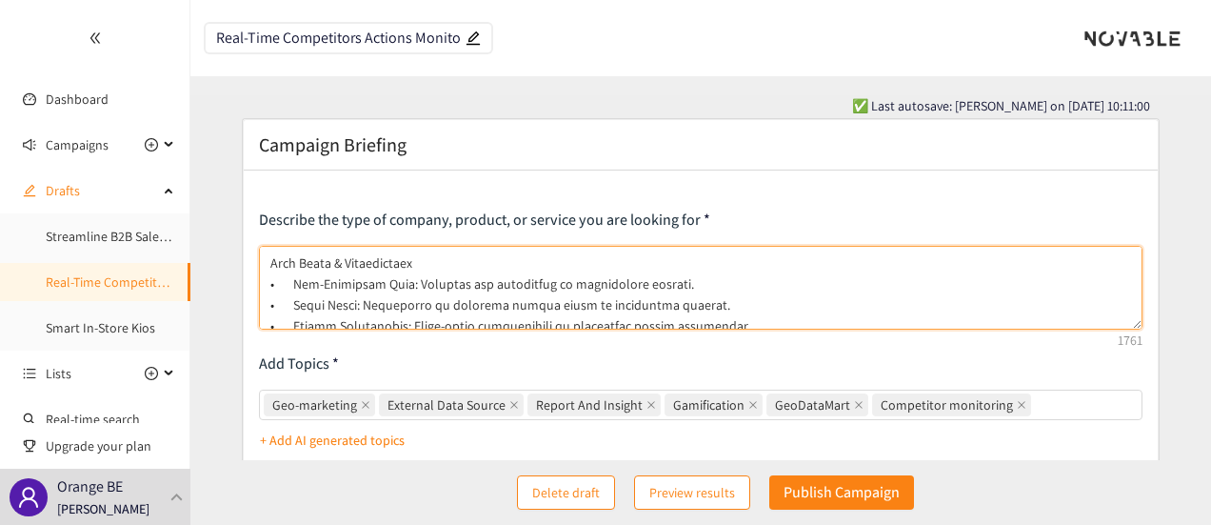
drag, startPoint x: 293, startPoint y: 284, endPoint x: 402, endPoint y: 279, distance: 108.7
click at [402, 279] on textarea at bounding box center [701, 288] width 885 height 84
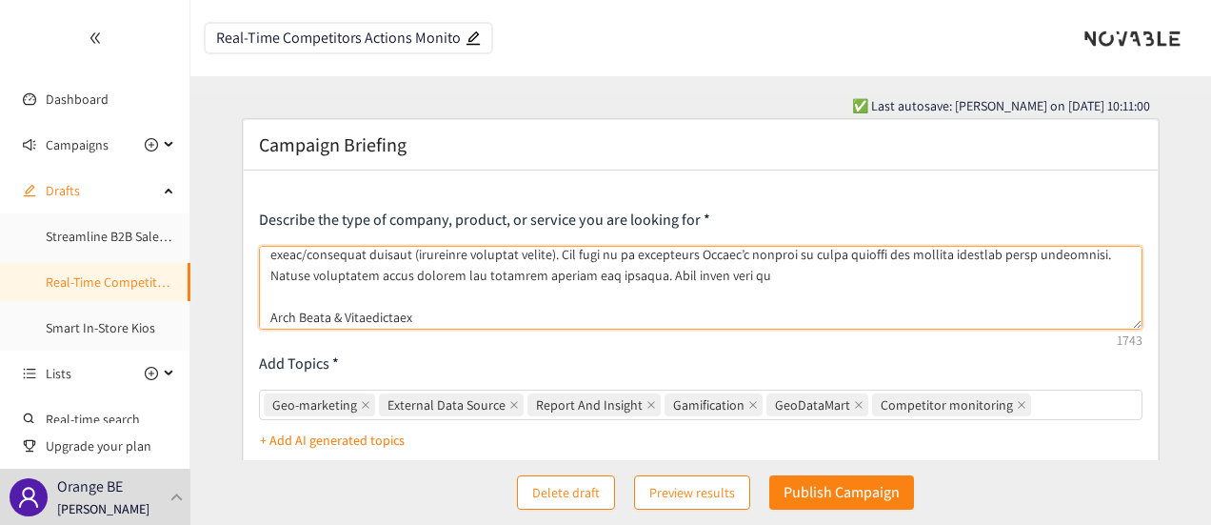
scroll to position [0, 0]
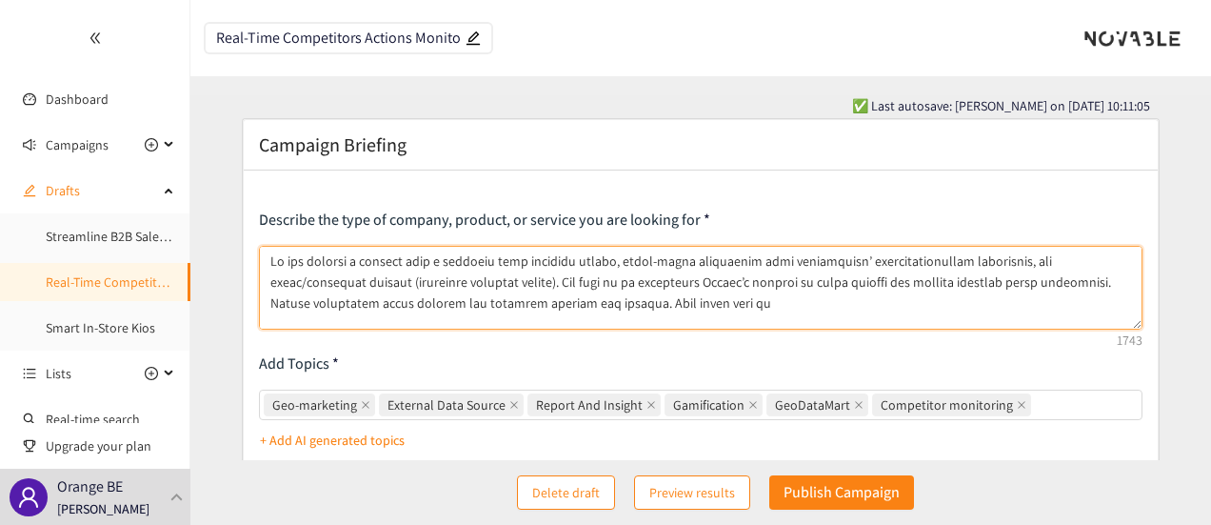
click at [648, 303] on textarea at bounding box center [701, 288] width 885 height 84
paste textarea "Geo-Marketing Team"
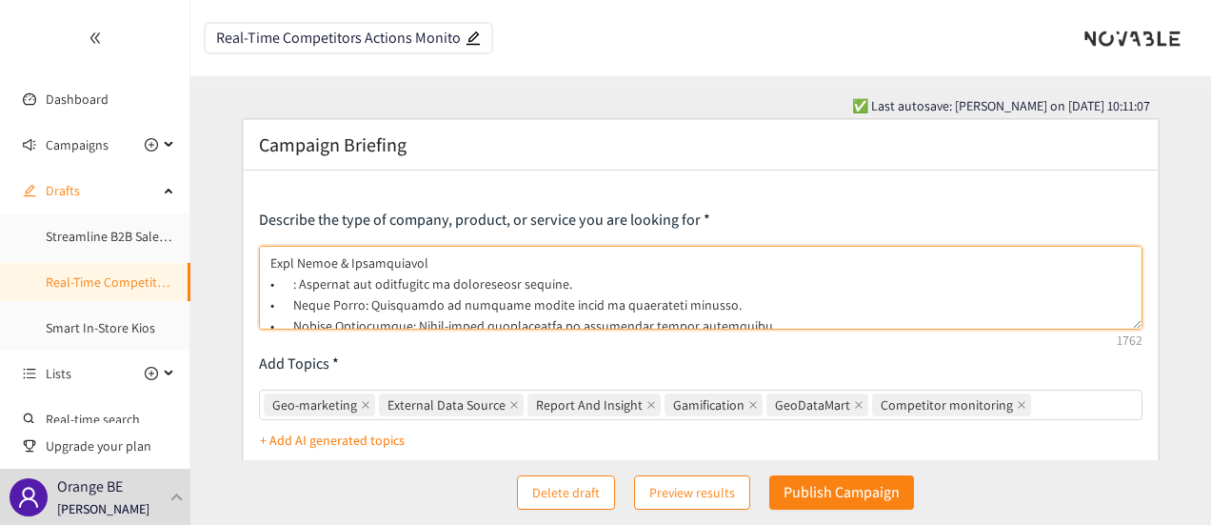
drag, startPoint x: 290, startPoint y: 305, endPoint x: 356, endPoint y: 307, distance: 65.7
click at [358, 307] on textarea at bounding box center [701, 288] width 885 height 84
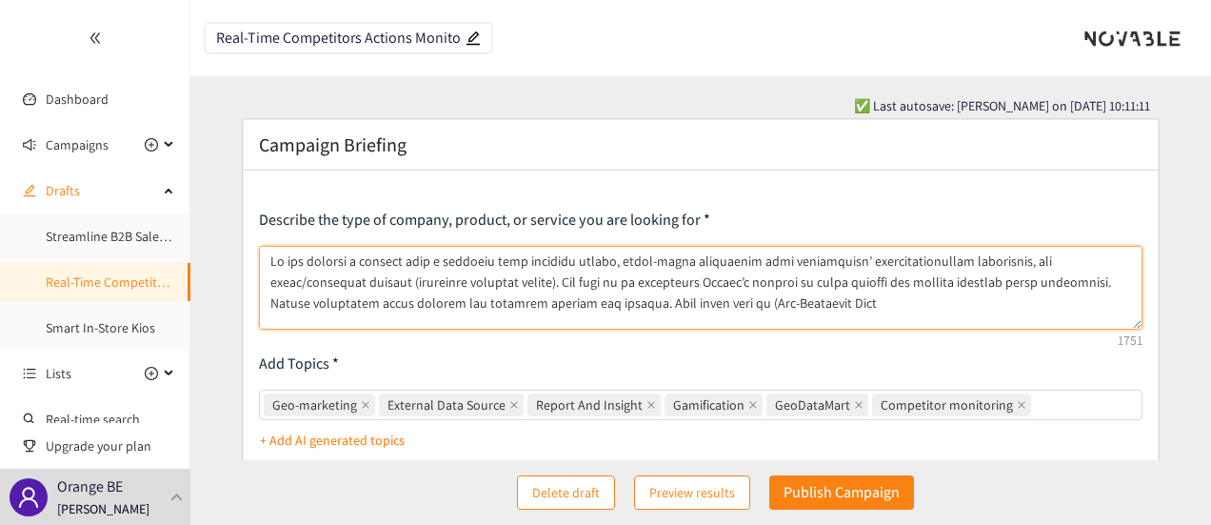
click at [737, 301] on textarea at bounding box center [701, 288] width 885 height 84
paste textarea "Sales Teams"
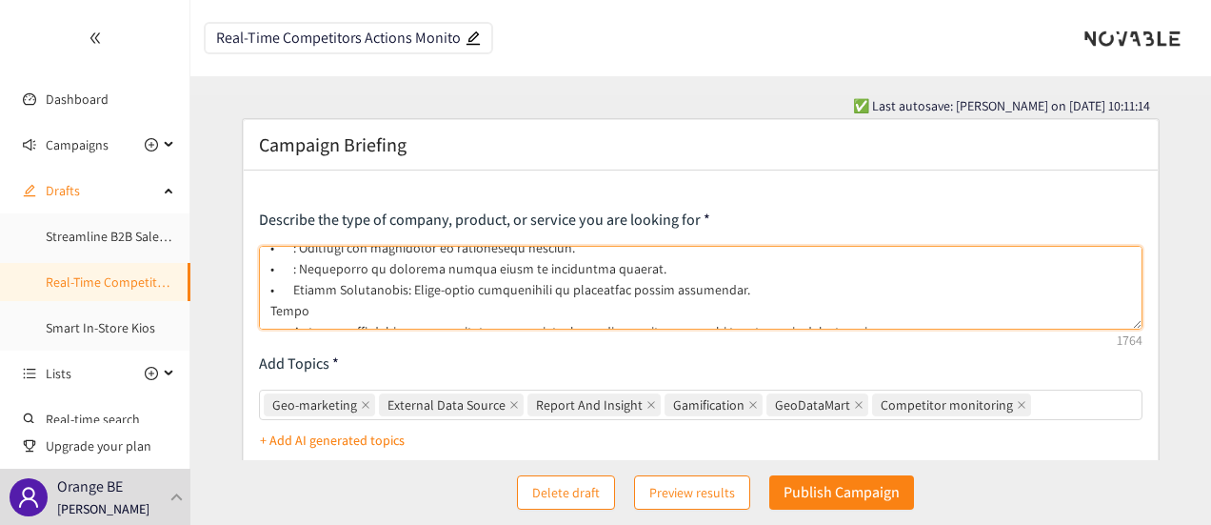
scroll to position [82, 0]
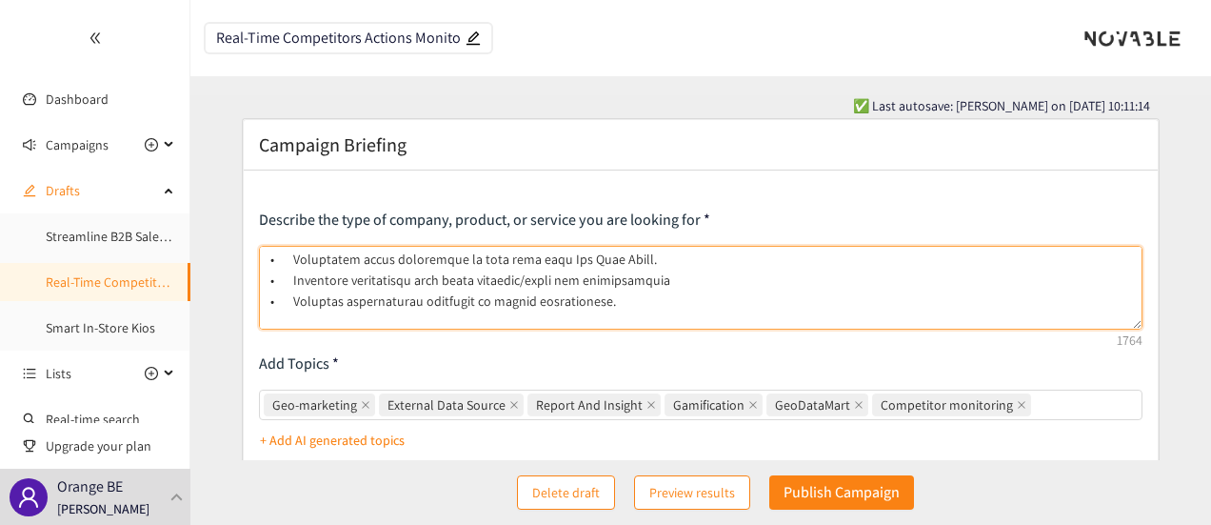
drag, startPoint x: 291, startPoint y: 324, endPoint x: 369, endPoint y: 271, distance: 94.0
click at [369, 271] on textarea at bounding box center [701, 288] width 885 height 84
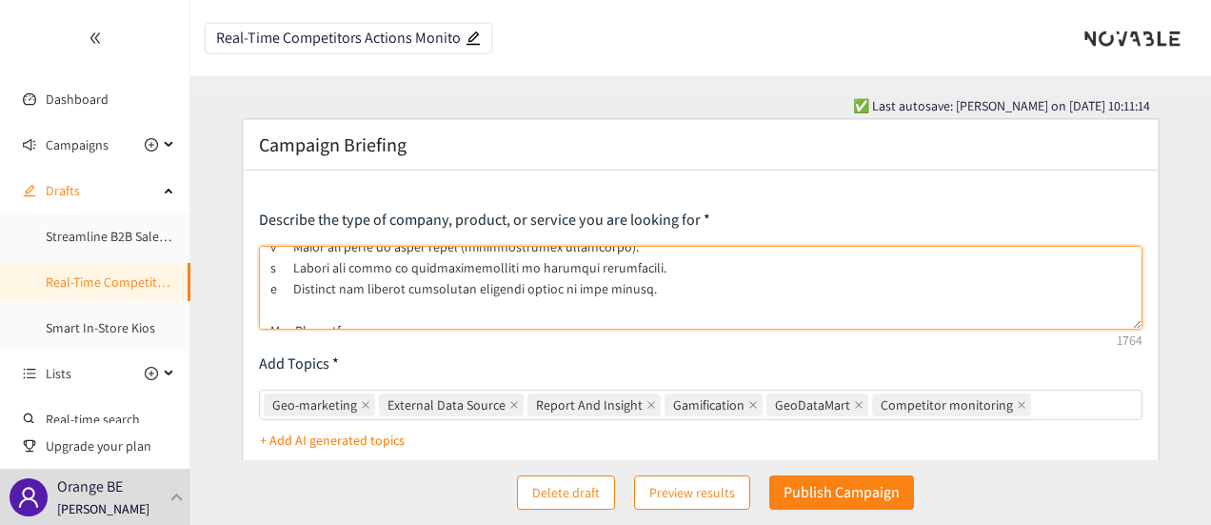
scroll to position [223, 0]
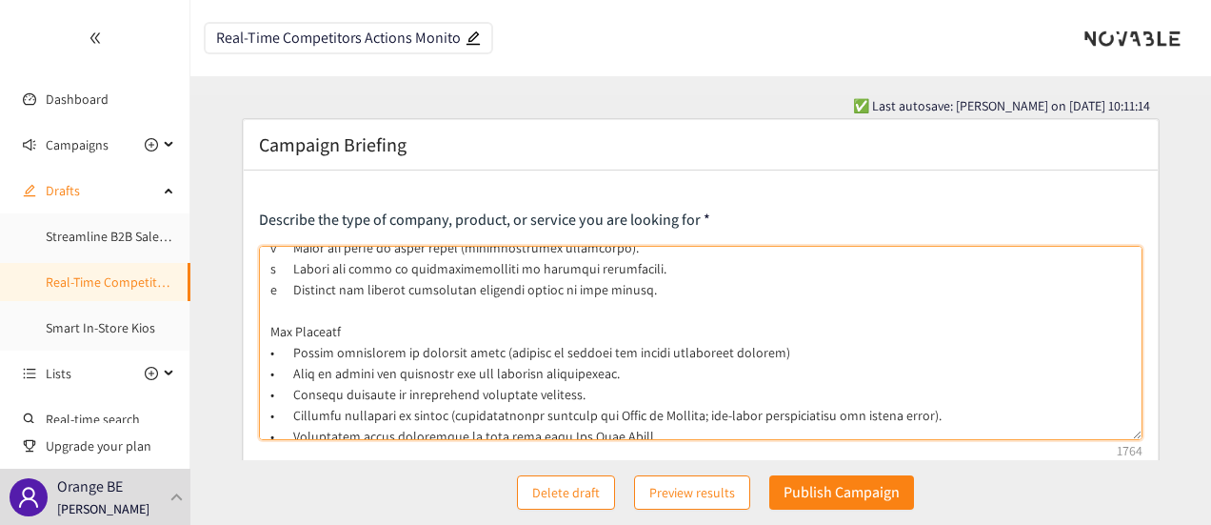
click at [533, 356] on textarea at bounding box center [701, 343] width 885 height 194
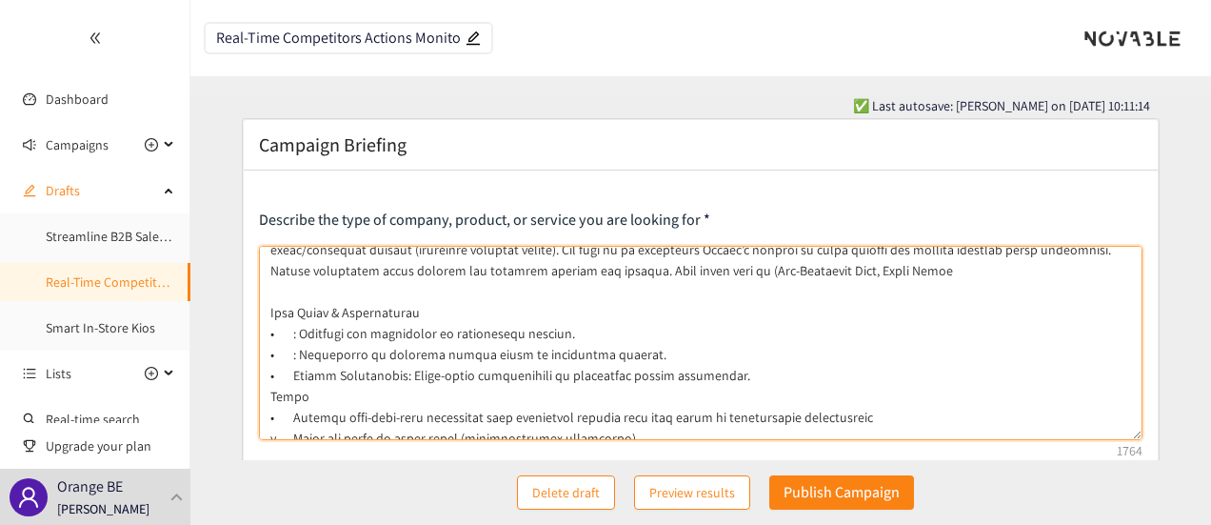
scroll to position [32, 0]
drag, startPoint x: 291, startPoint y: 374, endPoint x: 406, endPoint y: 378, distance: 114.3
click at [406, 378] on textarea at bounding box center [701, 343] width 885 height 194
click at [802, 269] on textarea at bounding box center [701, 343] width 885 height 194
paste textarea "Orange Ambassadors"
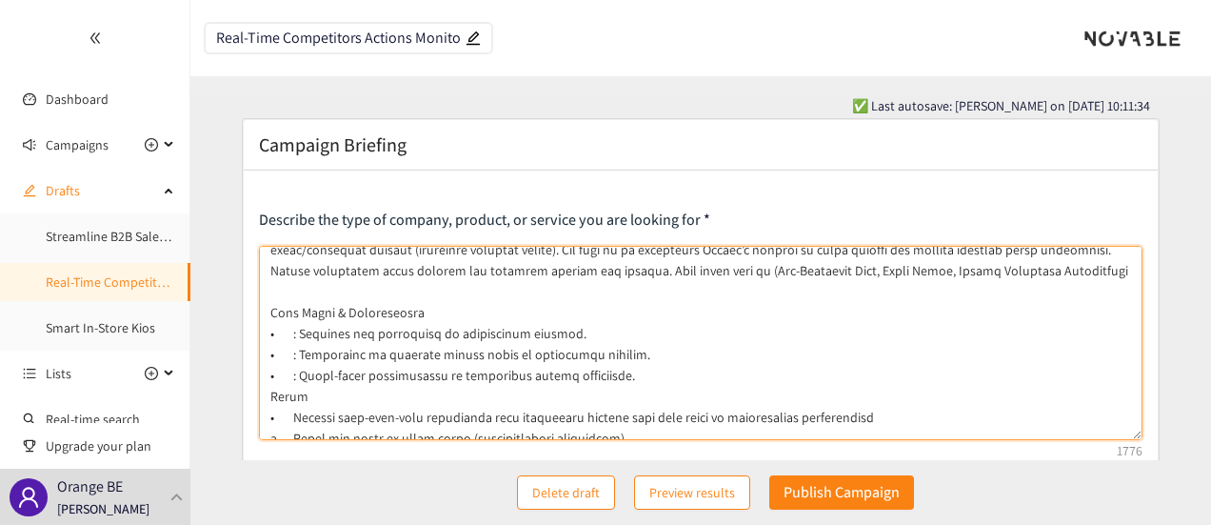
drag, startPoint x: 628, startPoint y: 377, endPoint x: 274, endPoint y: 309, distance: 359.7
click at [274, 309] on textarea at bounding box center [701, 343] width 885 height 194
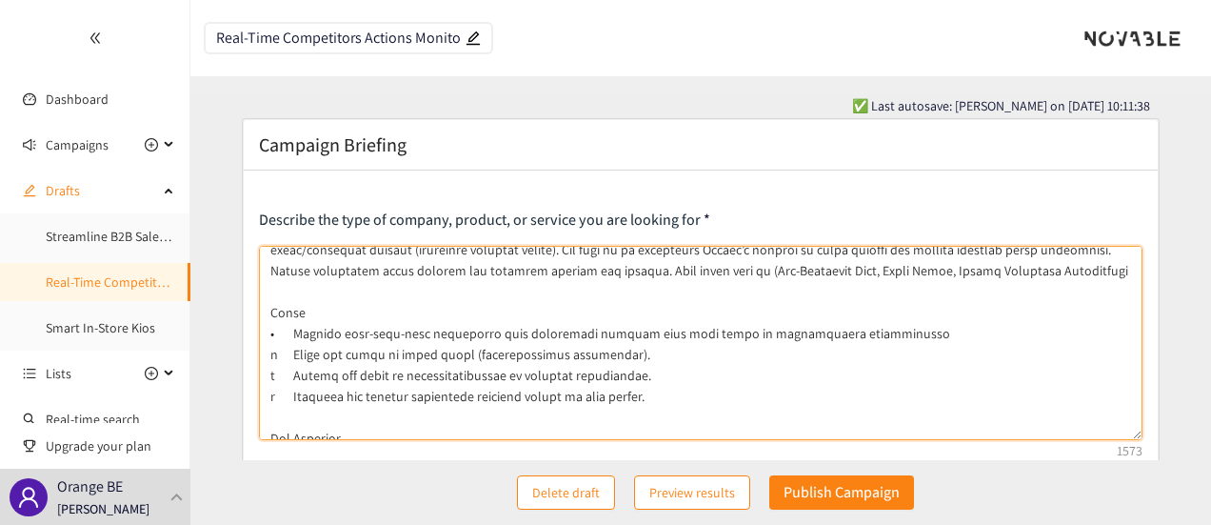
click at [985, 271] on textarea at bounding box center [701, 343] width 885 height 194
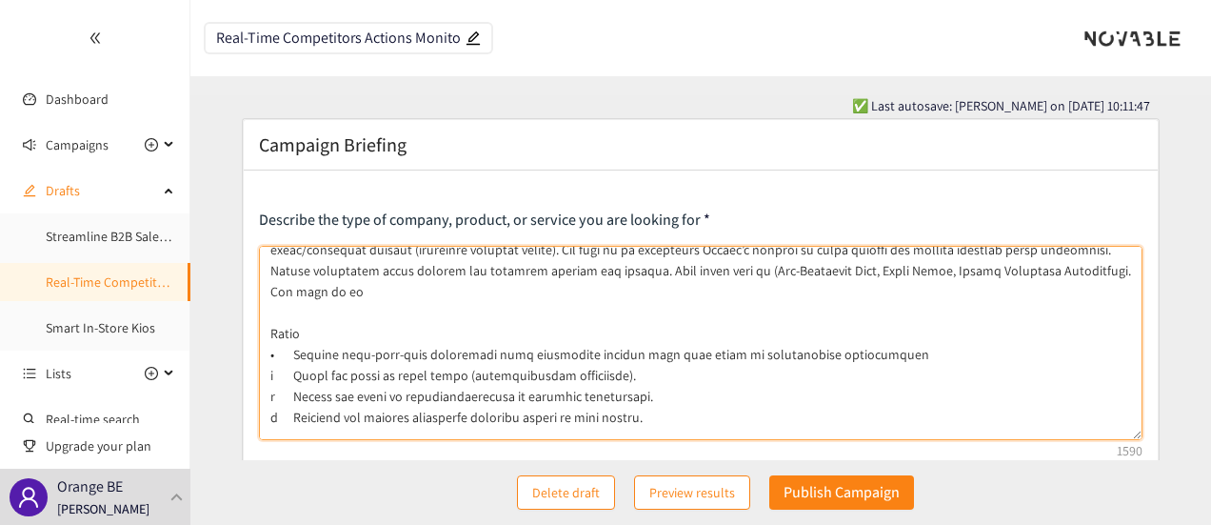
drag, startPoint x: 288, startPoint y: 335, endPoint x: 829, endPoint y: 329, distance: 541.9
click at [829, 329] on textarea at bounding box center [701, 343] width 885 height 194
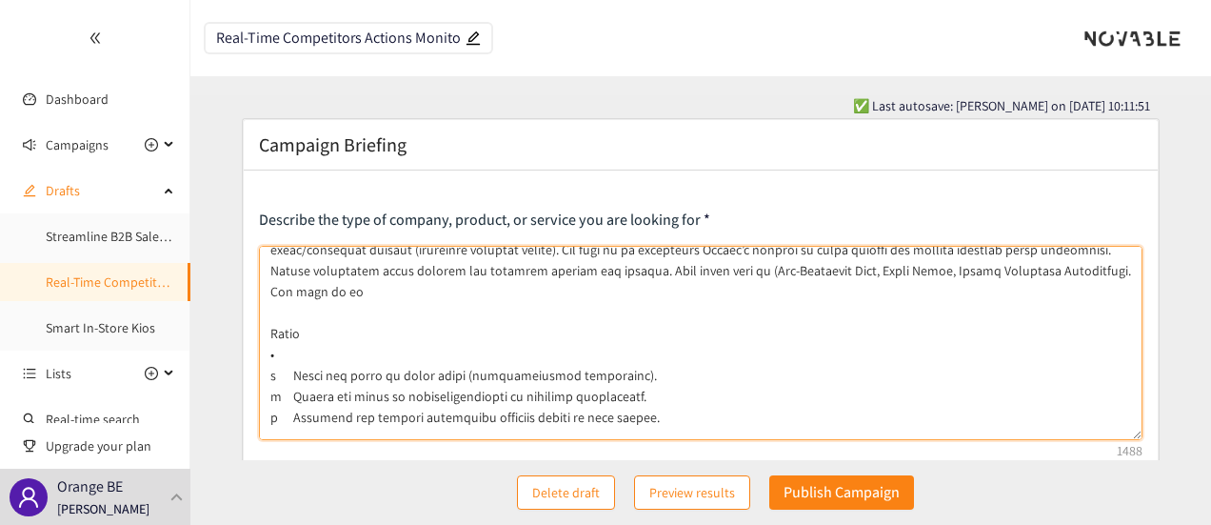
click at [1062, 269] on textarea at bounding box center [701, 343] width 885 height 194
paste textarea "Achieve near-real-time visibility into competitor actions with high level of ge…"
drag, startPoint x: 290, startPoint y: 374, endPoint x: 602, endPoint y: 383, distance: 311.5
click at [602, 383] on textarea at bounding box center [701, 343] width 885 height 194
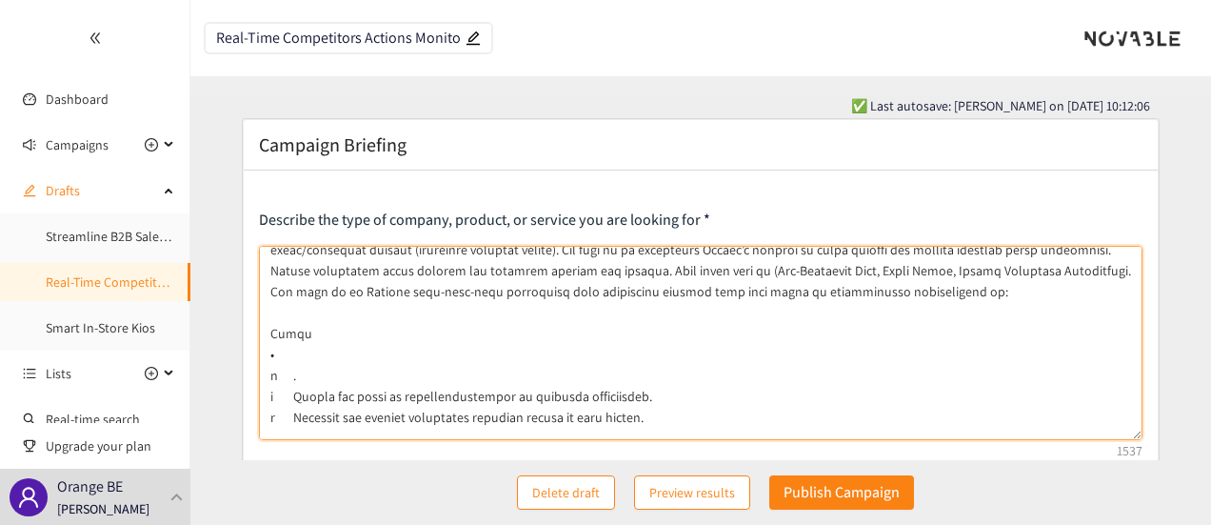
click at [815, 289] on textarea at bounding box center [701, 343] width 885 height 194
paste textarea "Track the start of field works (infrastructure deployment)"
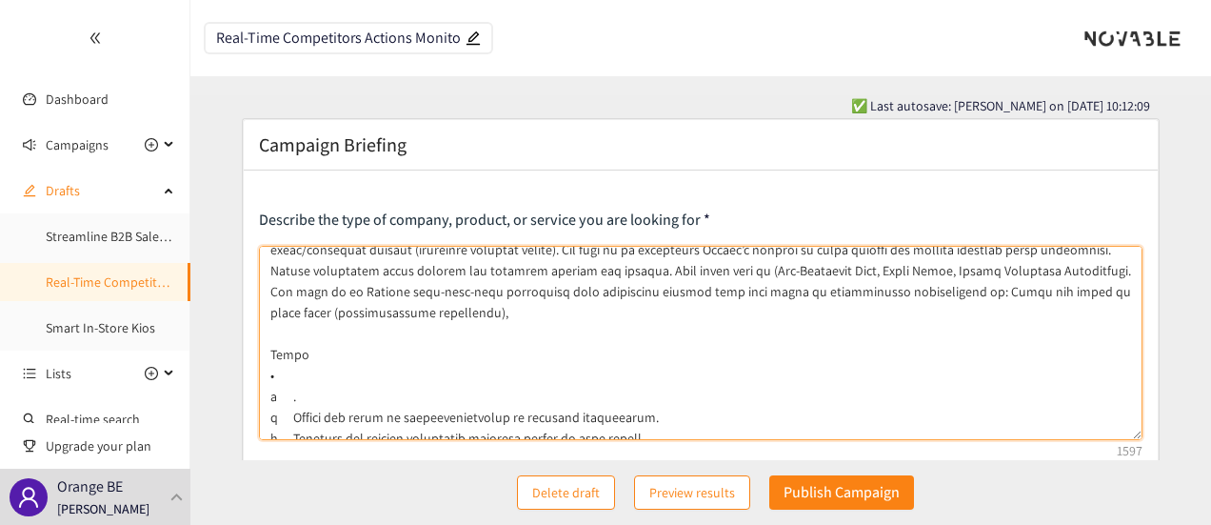
drag, startPoint x: 290, startPoint y: 395, endPoint x: 621, endPoint y: 390, distance: 330.5
click at [621, 390] on textarea at bounding box center [701, 343] width 885 height 194
click at [1105, 291] on textarea at bounding box center [701, 343] width 885 height 194
paste textarea "Detect the start of commercialization in specific geographies"
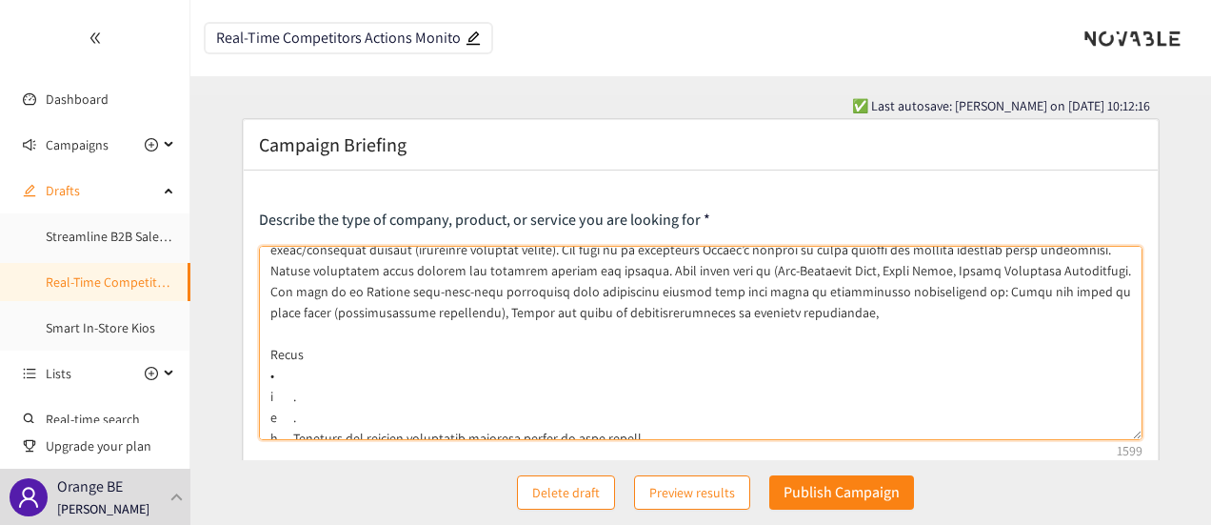
scroll to position [128, 0]
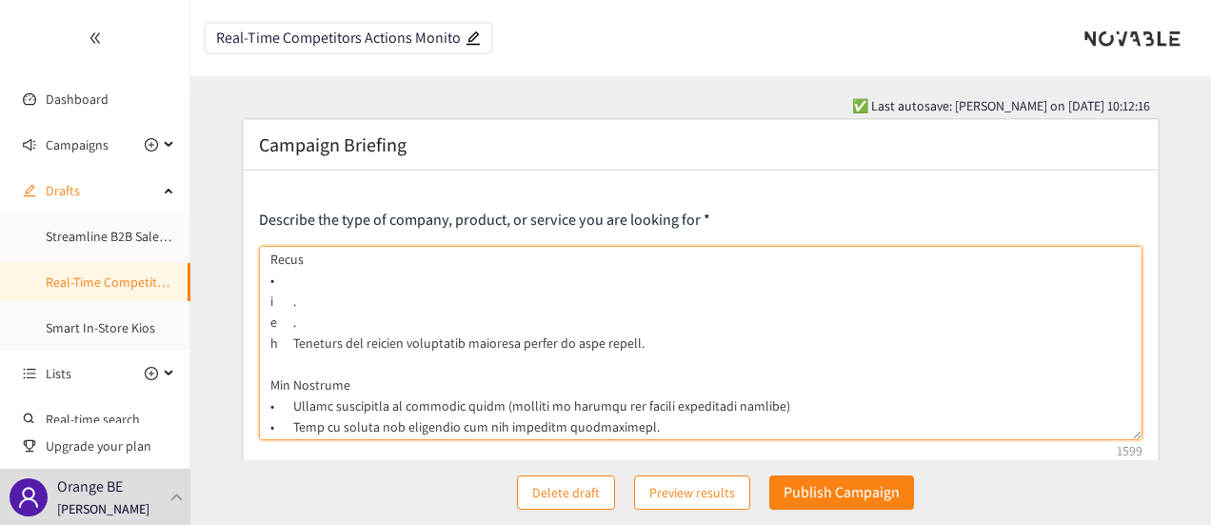
drag, startPoint x: 289, startPoint y: 343, endPoint x: 628, endPoint y: 348, distance: 338.1
click at [628, 348] on textarea at bounding box center [701, 343] width 885 height 194
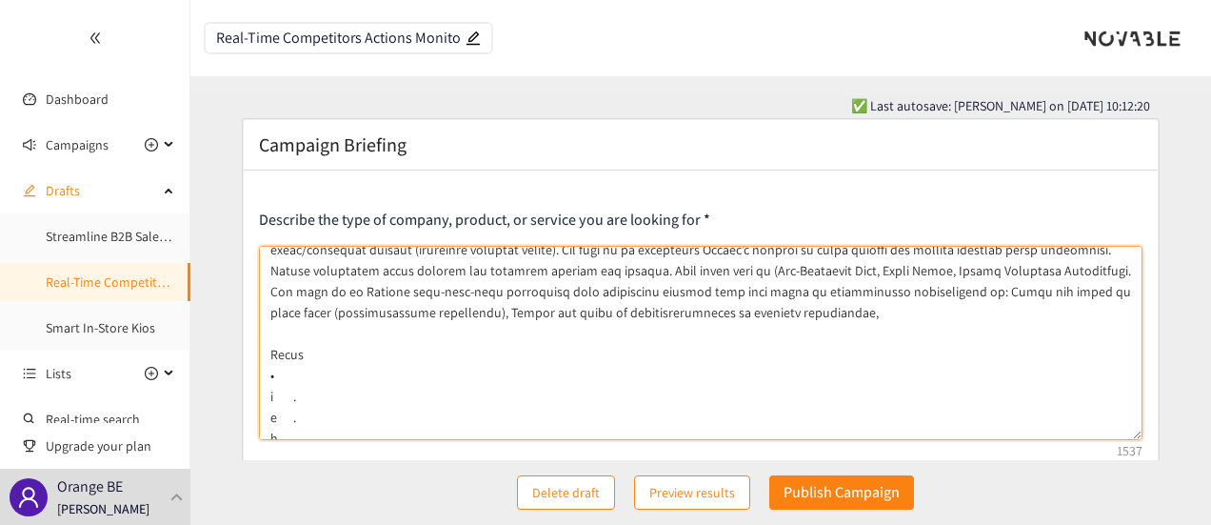
click at [629, 309] on textarea at bounding box center [701, 343] width 885 height 194
paste textarea "Identify and capture competitor targeted offers as they launch"
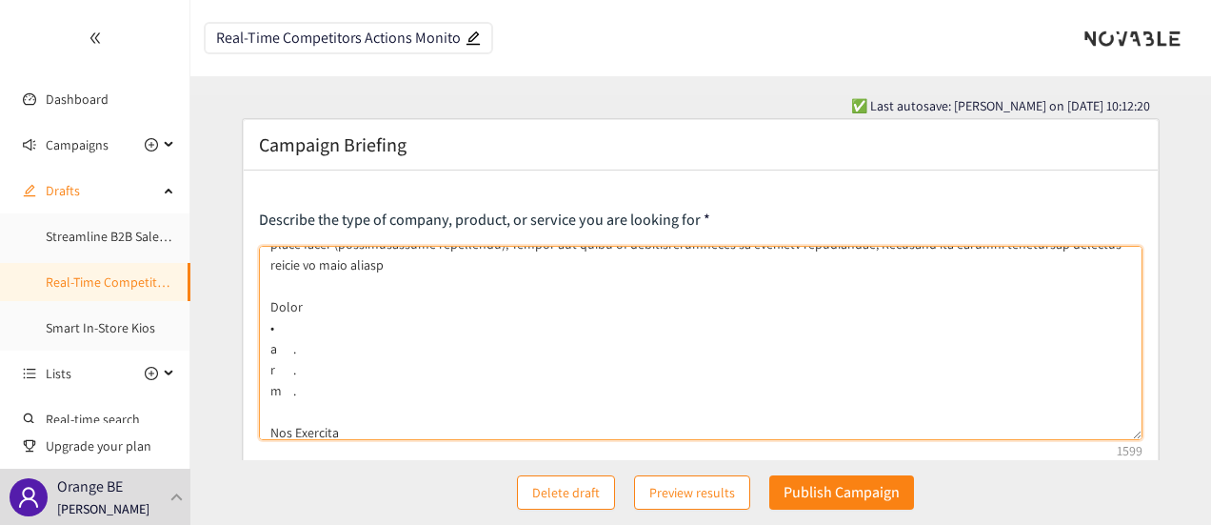
scroll to position [128, 0]
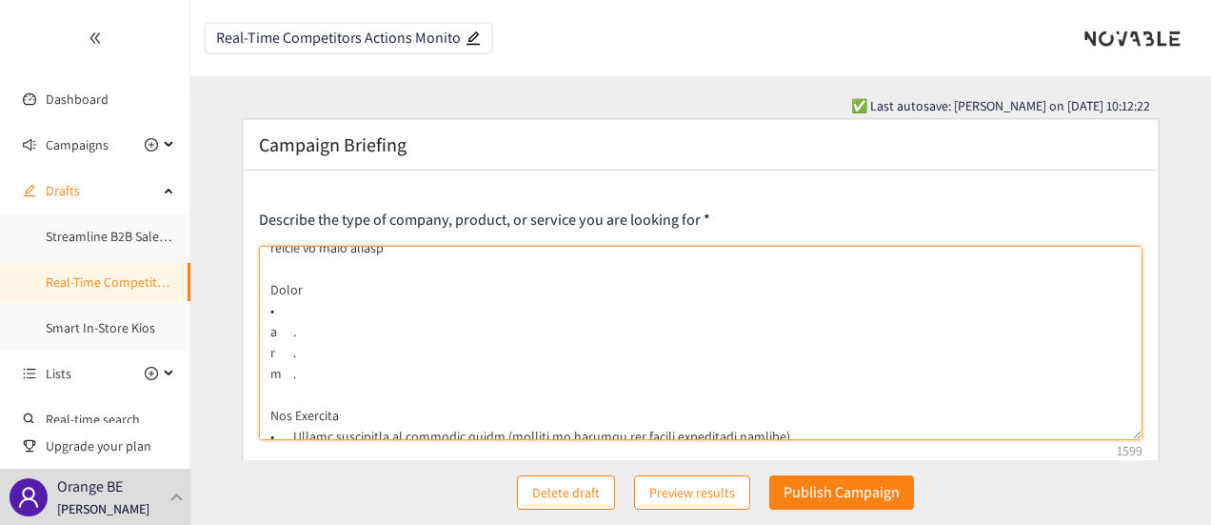
drag, startPoint x: 305, startPoint y: 322, endPoint x: 269, endPoint y: 256, distance: 74.6
click at [269, 256] on textarea at bounding box center [701, 343] width 885 height 194
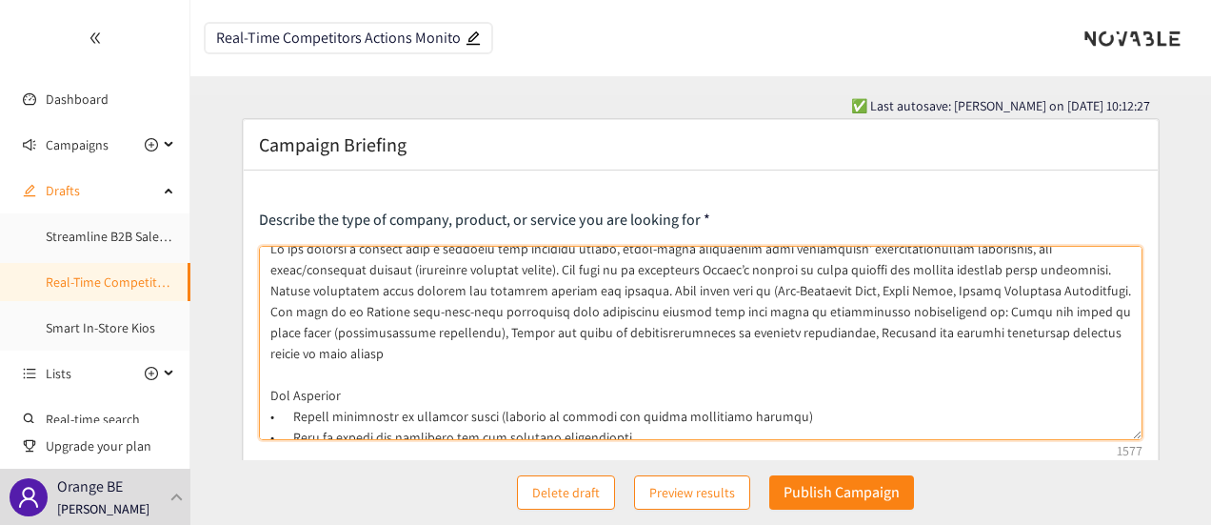
scroll to position [0, 0]
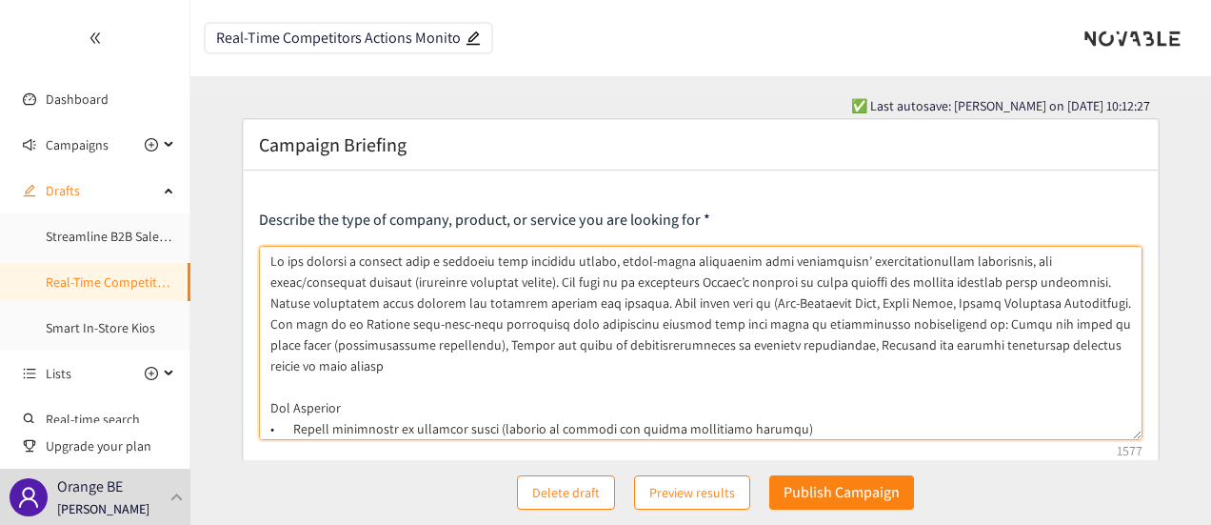
click at [945, 342] on textarea at bounding box center [701, 343] width 885 height 194
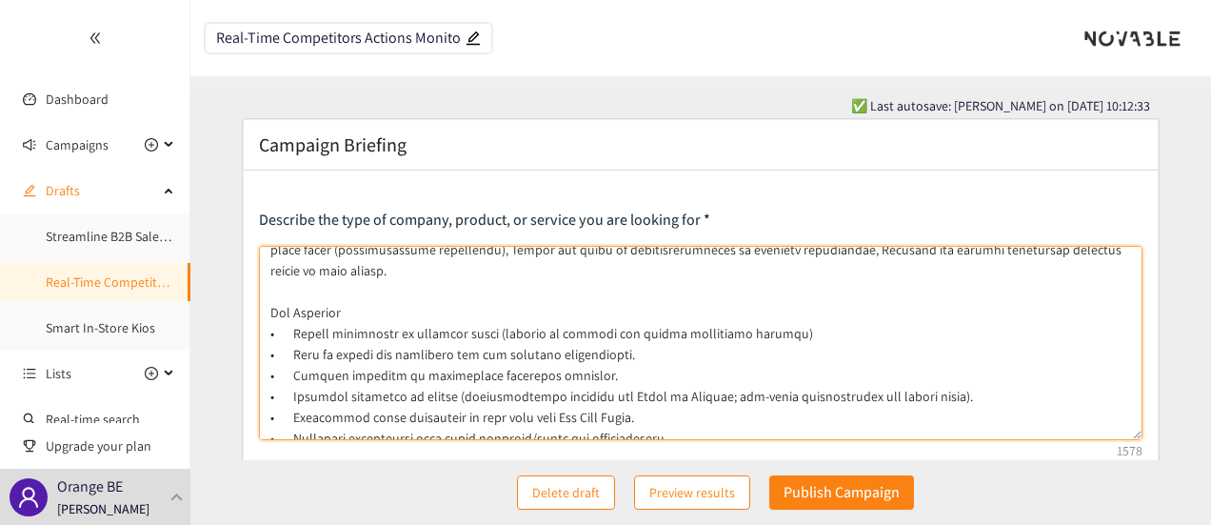
click at [400, 289] on textarea at bounding box center [701, 343] width 885 height 194
click at [788, 313] on textarea at bounding box center [701, 343] width 885 height 194
click at [751, 315] on textarea at bounding box center [701, 343] width 885 height 194
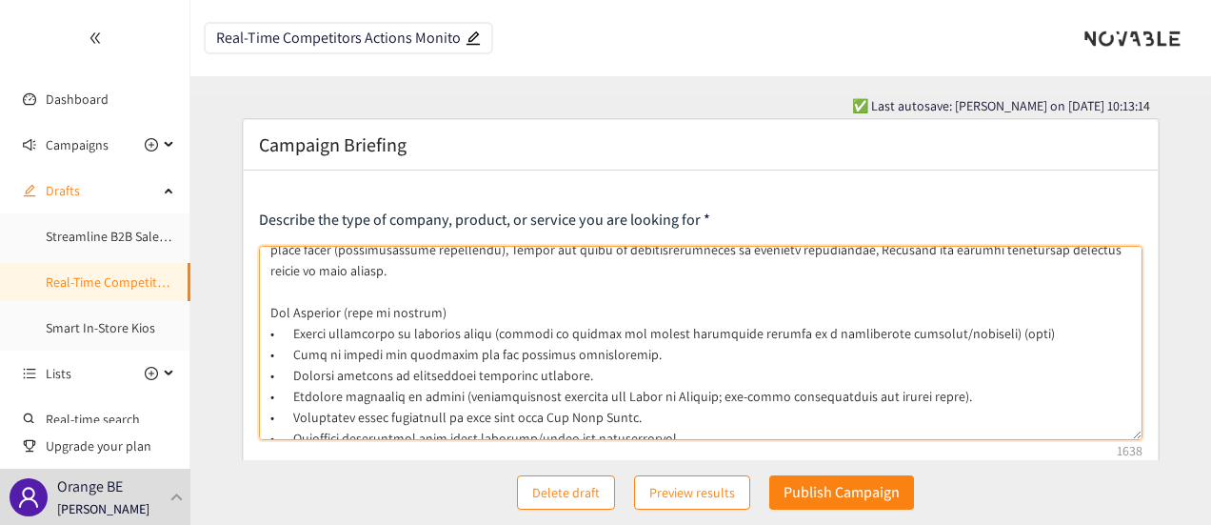
click at [651, 334] on textarea at bounding box center [701, 343] width 885 height 194
click at [684, 353] on textarea at bounding box center [701, 343] width 885 height 194
drag, startPoint x: 291, startPoint y: 355, endPoint x: 382, endPoint y: 357, distance: 90.5
click at [382, 357] on textarea at bounding box center [701, 343] width 885 height 194
drag, startPoint x: 773, startPoint y: 313, endPoint x: 946, endPoint y: 316, distance: 172.4
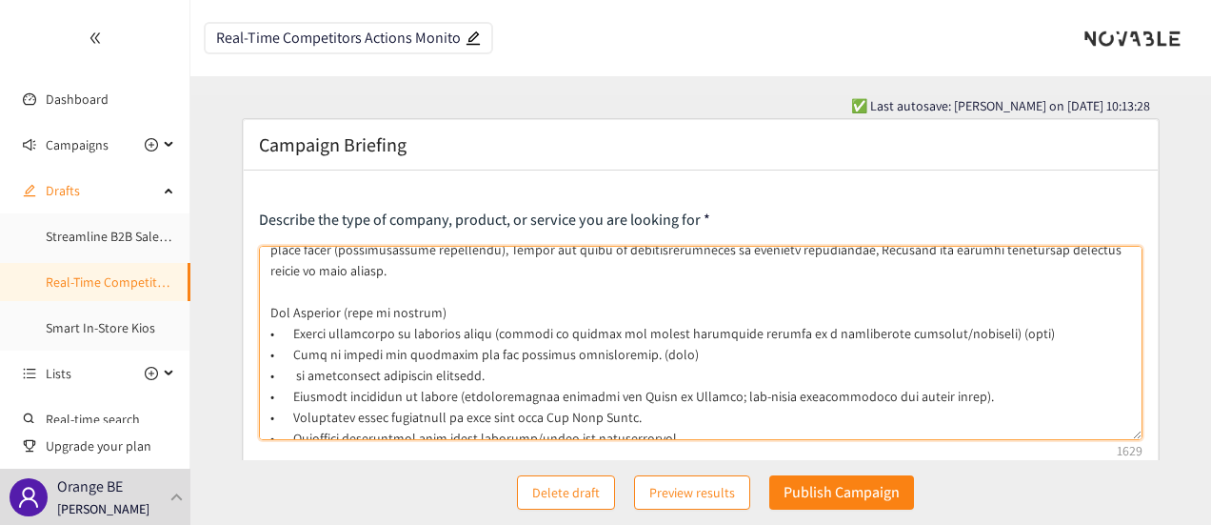
click at [946, 316] on textarea at bounding box center [701, 343] width 885 height 194
paste textarea "Central"
click at [778, 321] on textarea at bounding box center [701, 343] width 885 height 194
drag, startPoint x: 480, startPoint y: 356, endPoint x: 293, endPoint y: 358, distance: 186.7
click at [293, 358] on textarea at bounding box center [701, 343] width 885 height 194
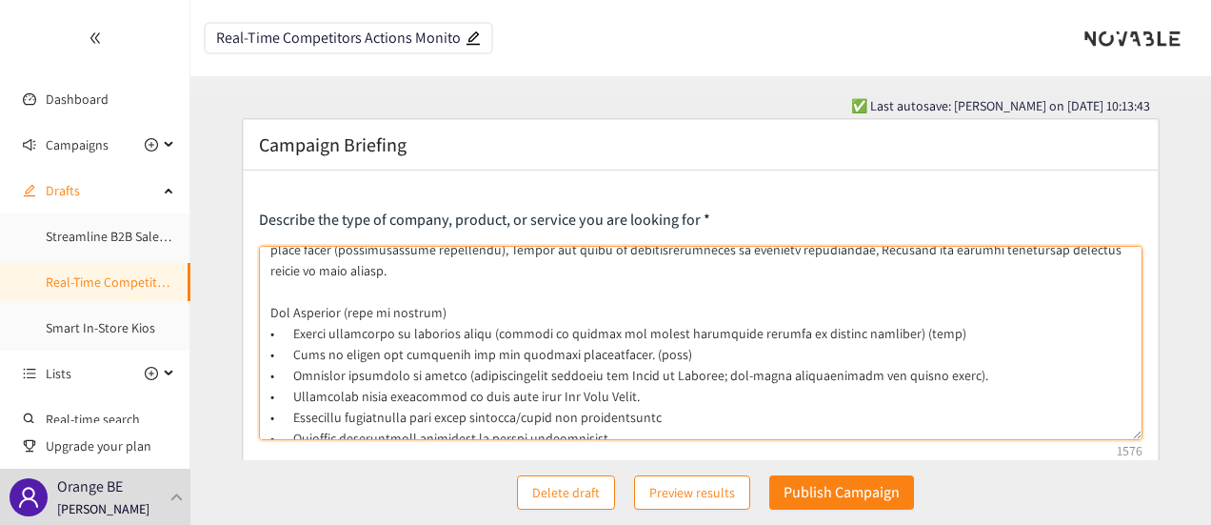
click at [950, 351] on textarea at bounding box center [701, 343] width 885 height 194
click at [543, 356] on textarea at bounding box center [701, 343] width 885 height 194
click at [748, 378] on textarea at bounding box center [701, 343] width 885 height 194
click at [695, 400] on textarea at bounding box center [701, 343] width 885 height 194
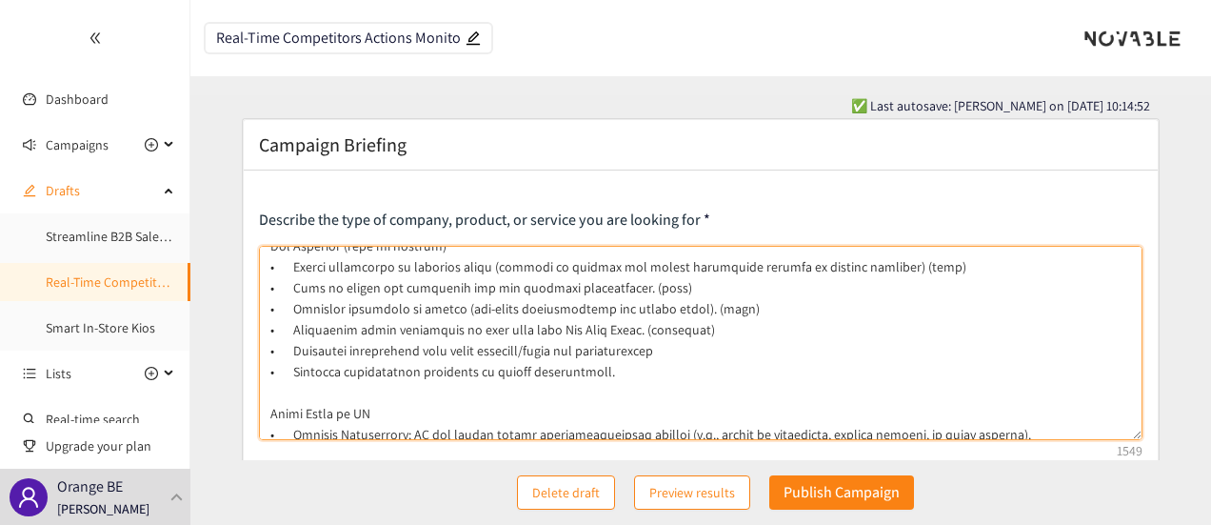
scroll to position [158, 0]
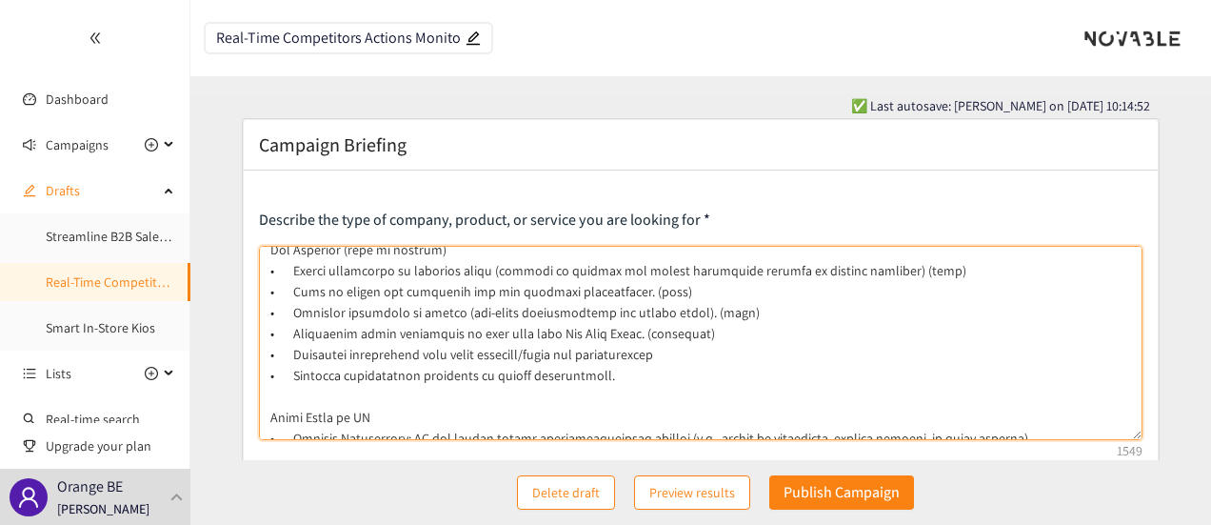
click at [643, 361] on textarea at bounding box center [701, 343] width 885 height 194
click at [309, 354] on textarea at bounding box center [701, 343] width 885 height 194
click at [619, 347] on textarea at bounding box center [701, 343] width 885 height 194
paste textarea "Optional"
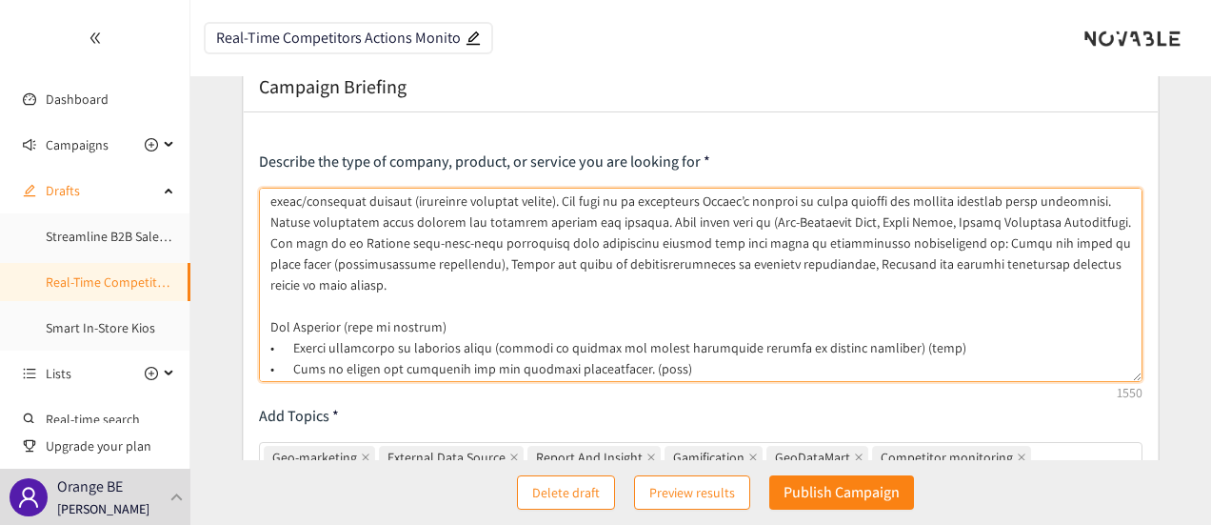
scroll to position [103, 0]
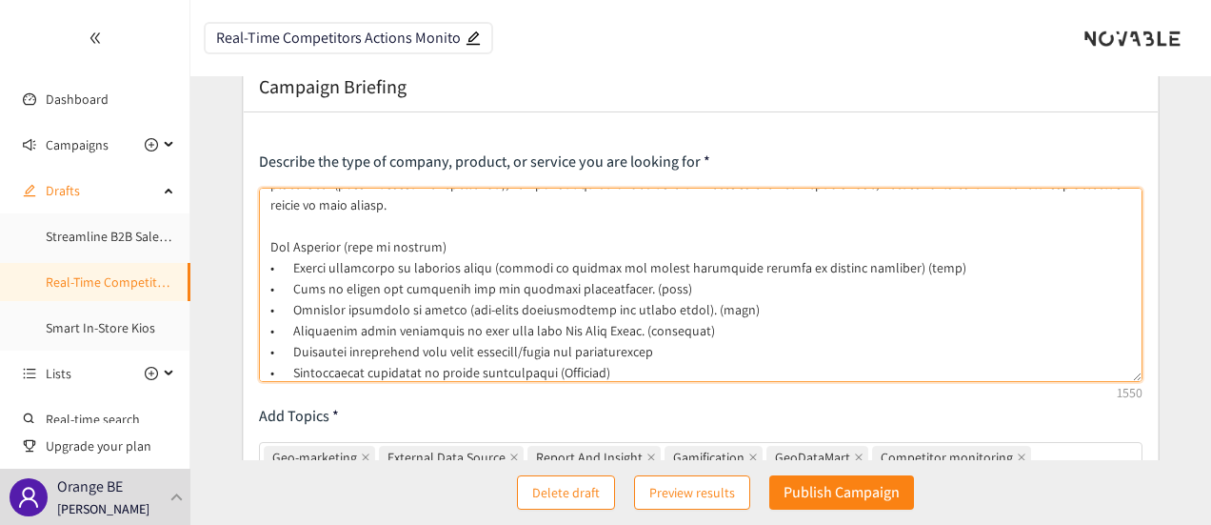
click at [682, 332] on textarea at bounding box center [701, 285] width 885 height 194
click at [278, 228] on textarea at bounding box center [701, 285] width 885 height 194
click at [472, 286] on textarea at bounding box center [701, 285] width 885 height 194
click at [670, 309] on textarea at bounding box center [701, 285] width 885 height 194
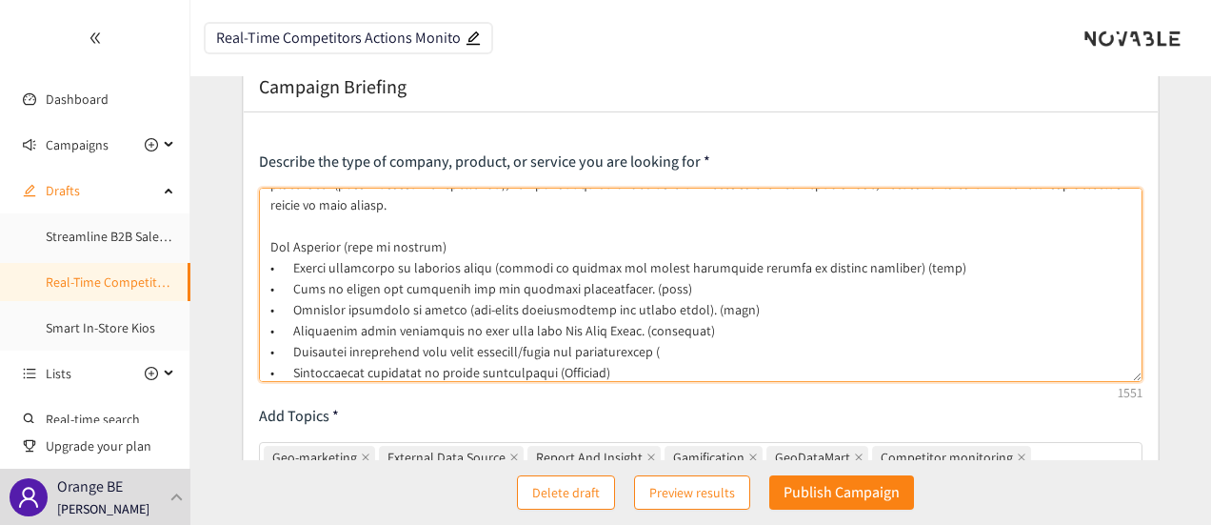
click at [670, 309] on textarea at bounding box center [701, 285] width 885 height 194
click at [659, 329] on textarea at bounding box center [701, 285] width 885 height 194
click at [661, 303] on textarea at bounding box center [701, 285] width 885 height 194
click at [650, 329] on textarea at bounding box center [701, 285] width 885 height 194
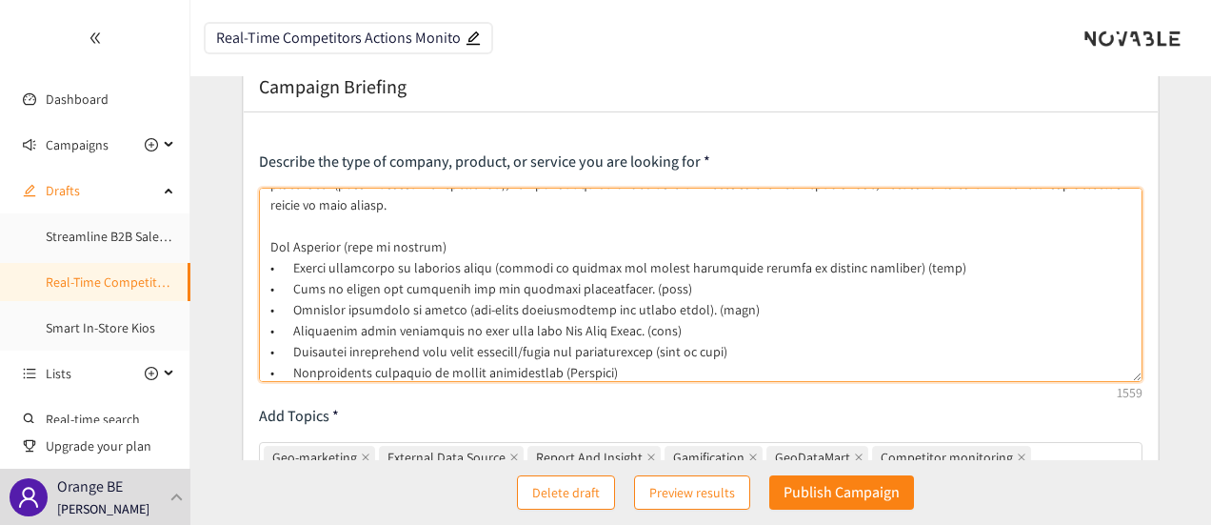
click at [590, 349] on textarea at bounding box center [701, 285] width 885 height 194
click at [608, 354] on textarea at bounding box center [701, 285] width 885 height 194
click at [290, 310] on textarea at bounding box center [701, 285] width 885 height 194
drag, startPoint x: 344, startPoint y: 329, endPoint x: 545, endPoint y: 334, distance: 201.0
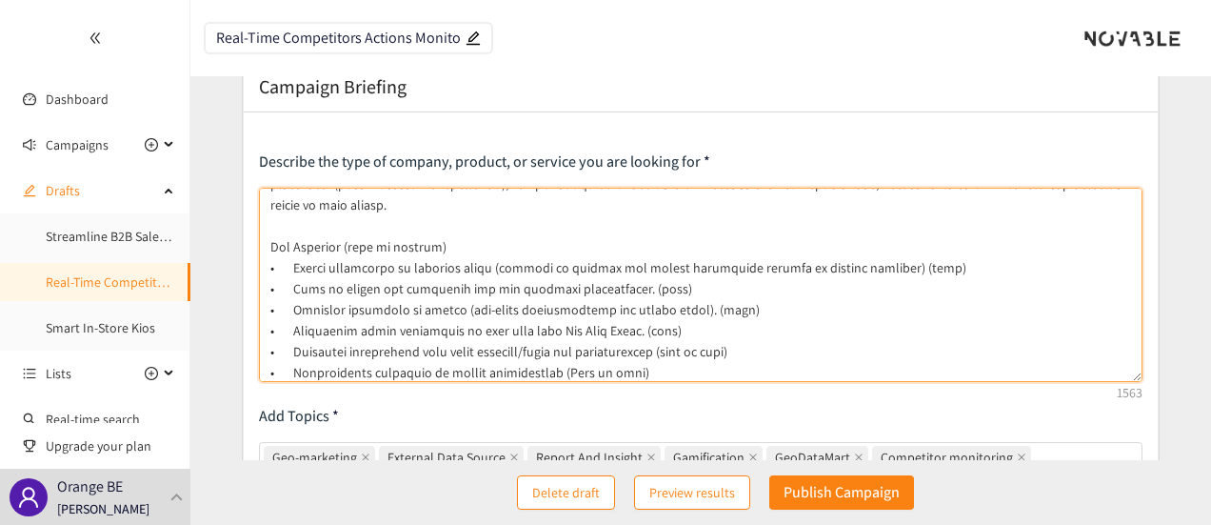
click at [545, 334] on textarea at bounding box center [701, 285] width 885 height 194
click at [293, 310] on textarea at bounding box center [701, 285] width 885 height 194
paste textarea "integration with other datasets/tools"
drag, startPoint x: 545, startPoint y: 327, endPoint x: 292, endPoint y: 331, distance: 252.4
click at [292, 331] on textarea at bounding box center [701, 285] width 885 height 194
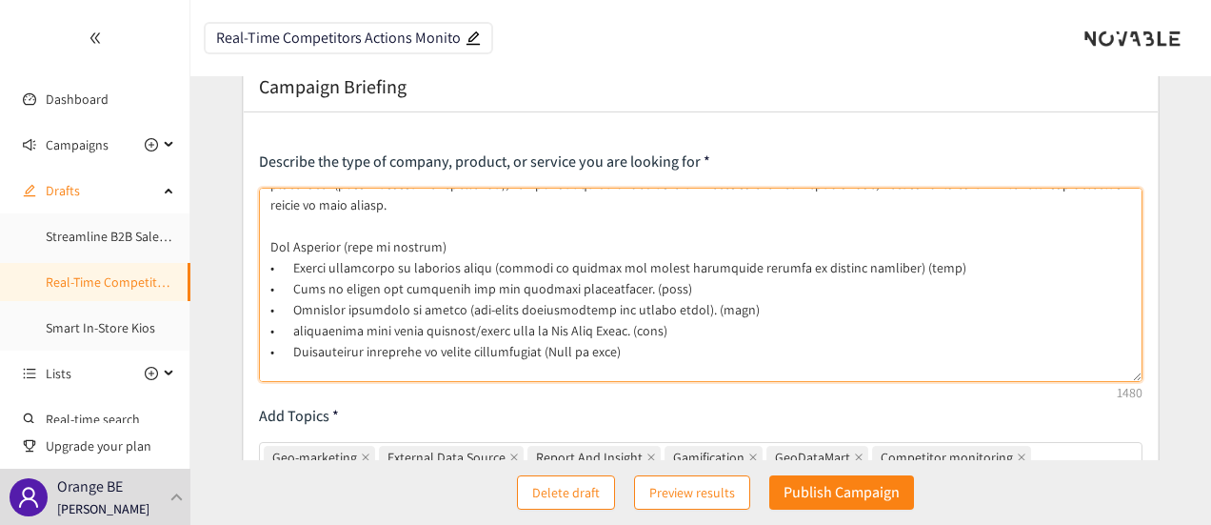
scroll to position [198, 0]
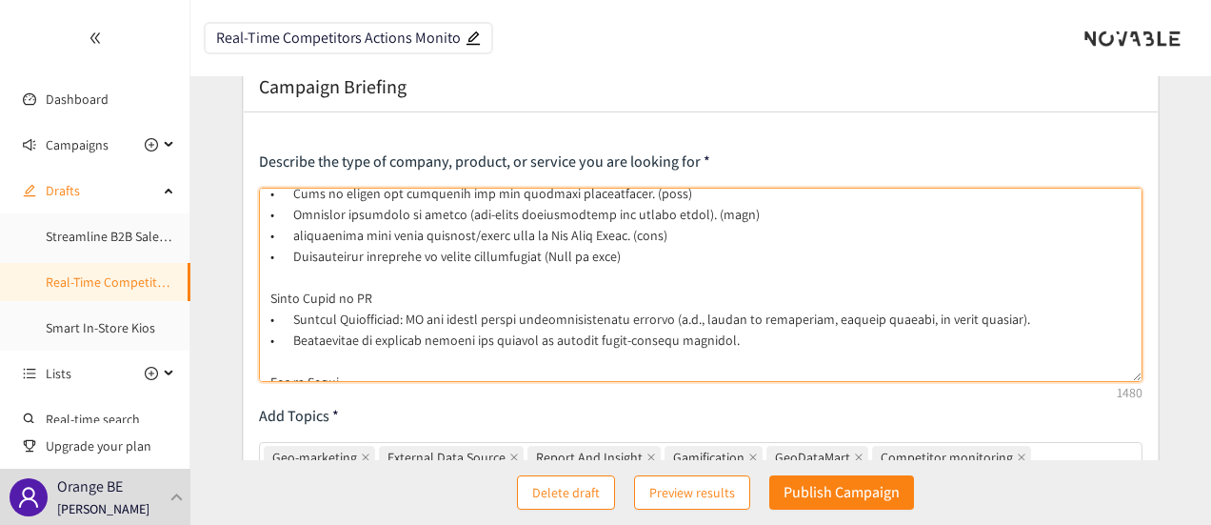
click at [783, 317] on textarea at bounding box center [701, 285] width 885 height 194
drag, startPoint x: 783, startPoint y: 317, endPoint x: 267, endPoint y: 268, distance: 518.5
click at [267, 268] on textarea at bounding box center [701, 285] width 885 height 194
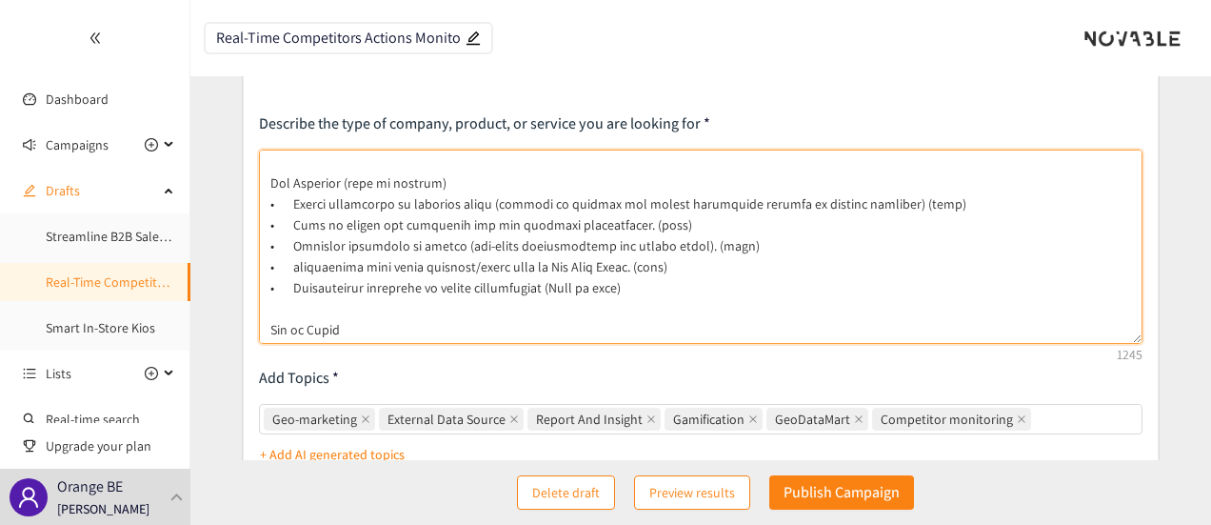
scroll to position [58, 0]
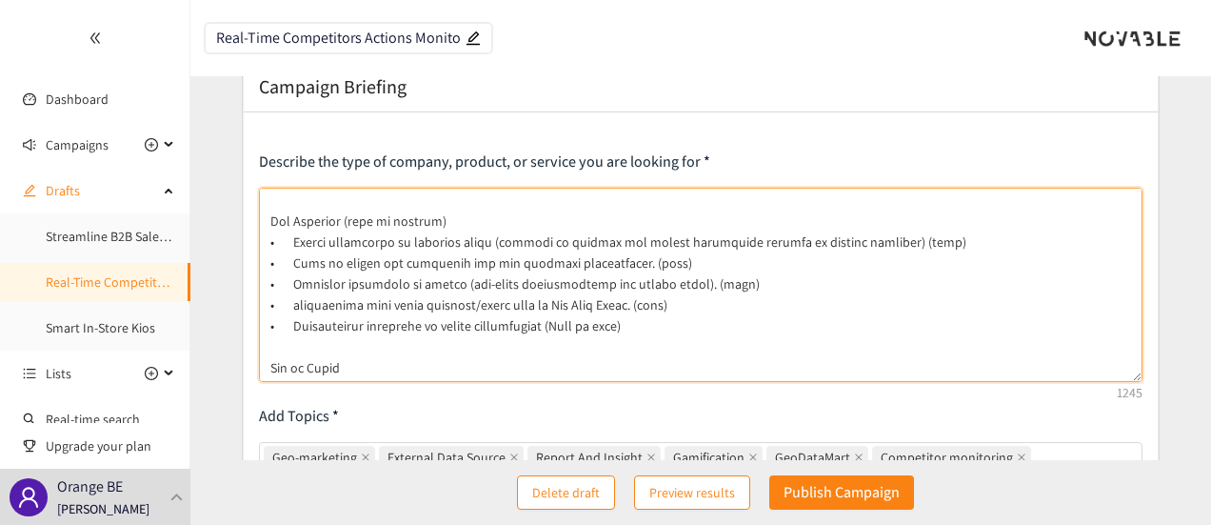
click at [611, 369] on textarea at bounding box center [701, 285] width 885 height 194
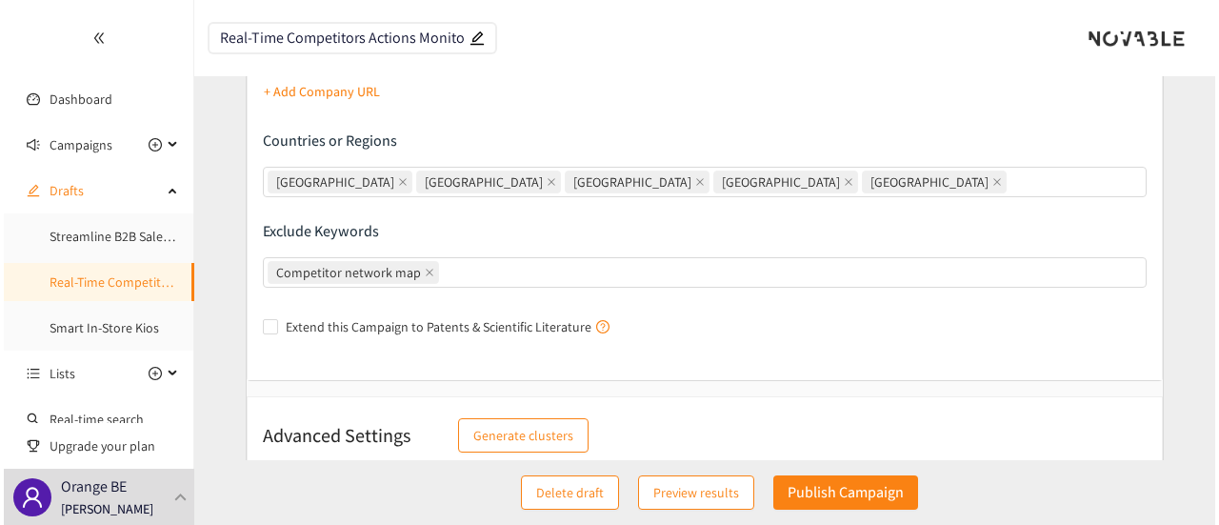
scroll to position [609, 0]
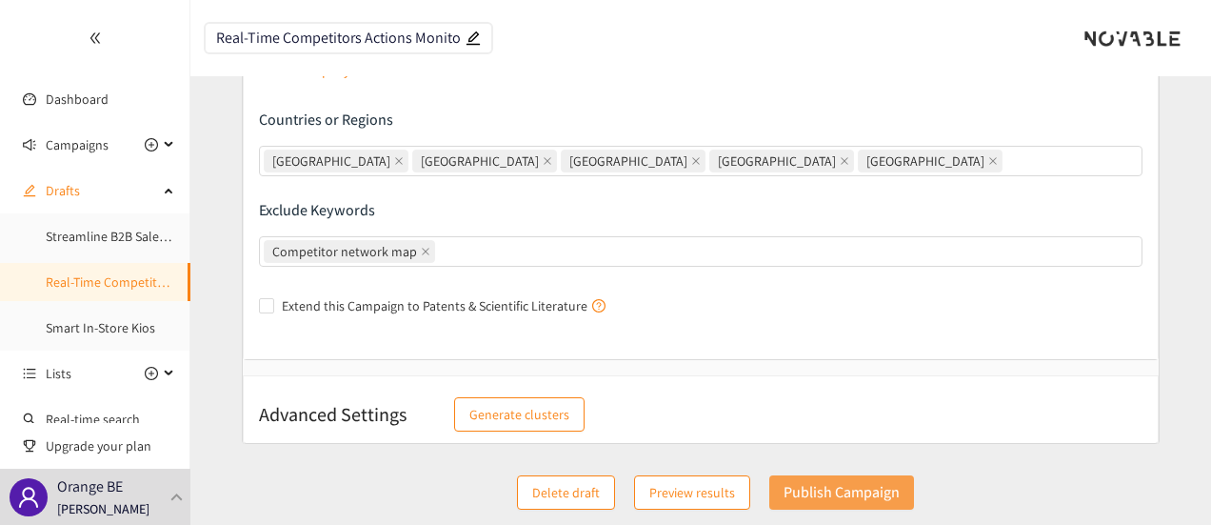
type textarea "Lo ips dolorsi a consect adip e seddoeiu temp incididu utlabo, etdol-magna aliq…"
click at [878, 489] on p "Publish Campaign" at bounding box center [842, 492] width 116 height 24
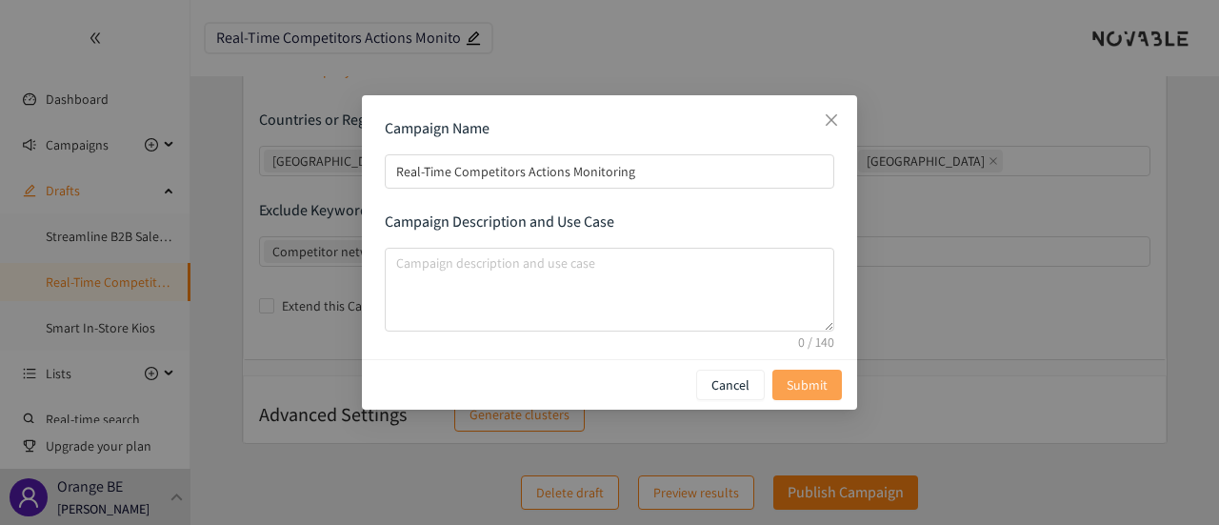
click at [823, 392] on span "Submit" at bounding box center [807, 384] width 41 height 21
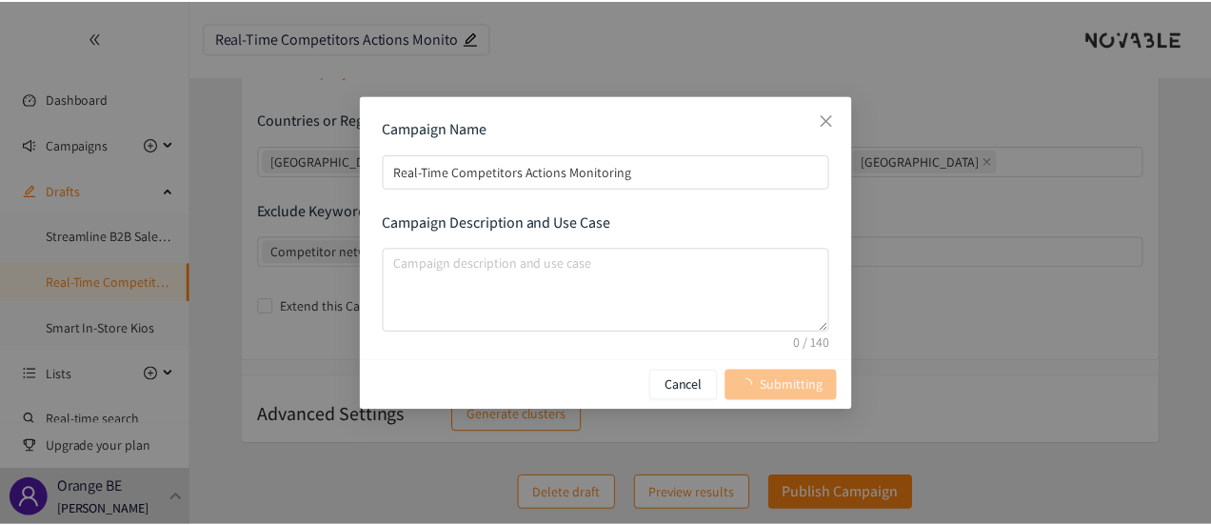
scroll to position [0, 0]
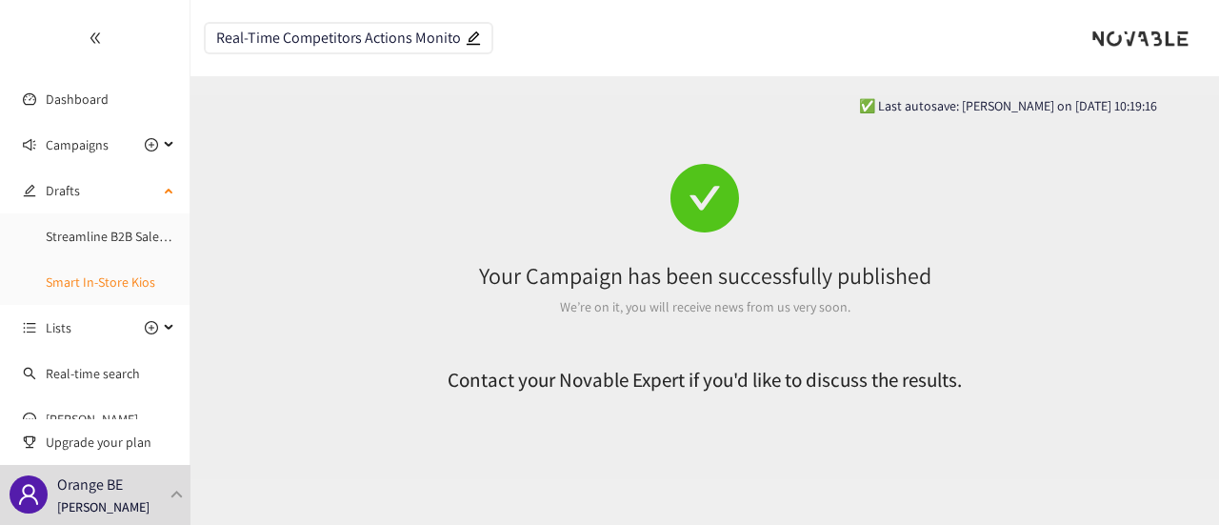
click at [46, 280] on link "Smart In-Store Kios" at bounding box center [101, 281] width 110 height 17
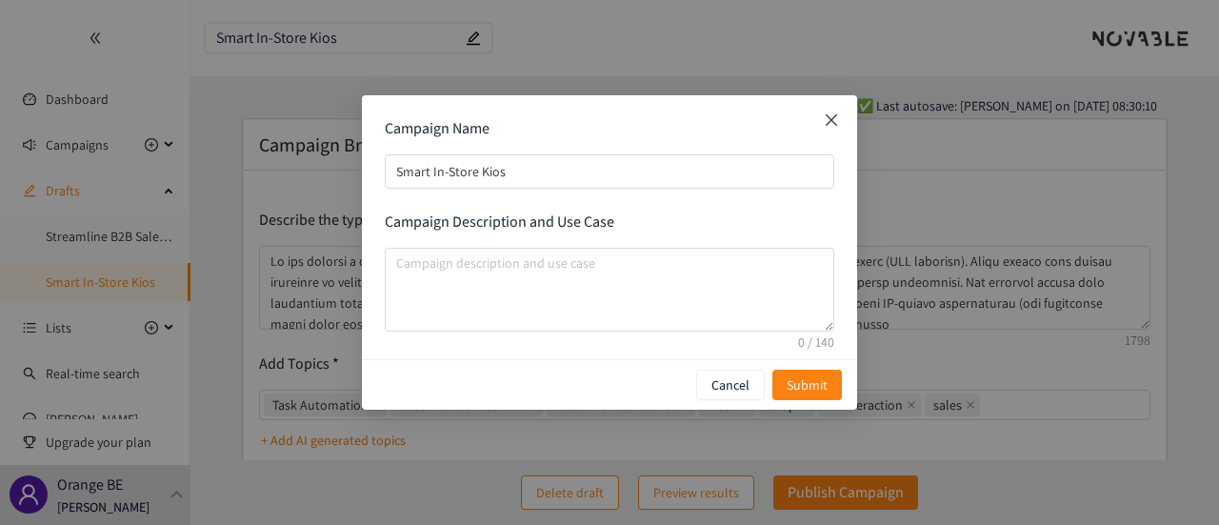
click at [828, 121] on icon "close" at bounding box center [831, 119] width 15 height 15
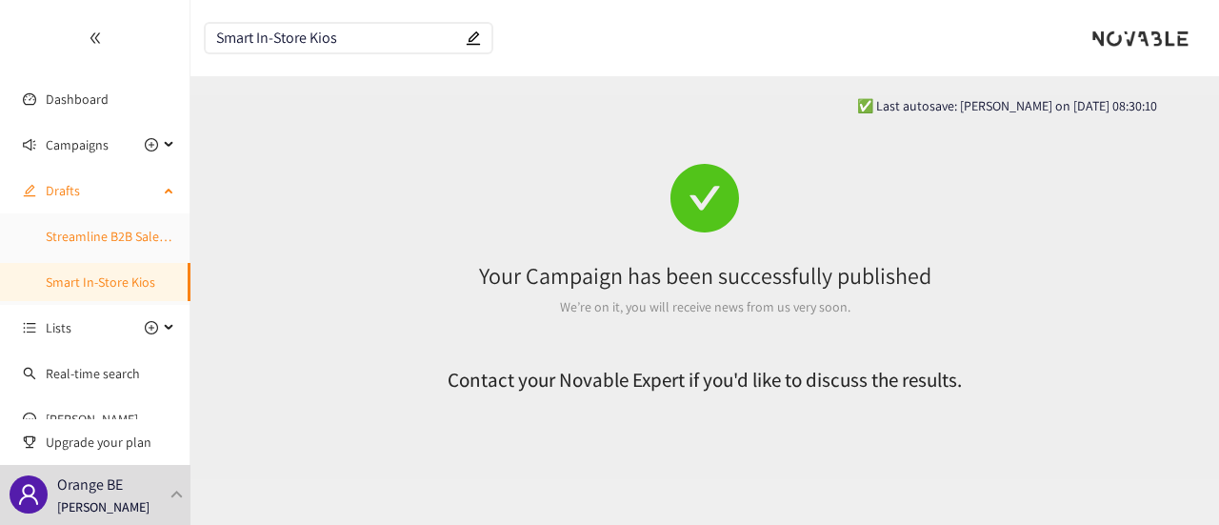
click at [80, 237] on link "Streamline B2B Salesforce" at bounding box center [120, 236] width 148 height 17
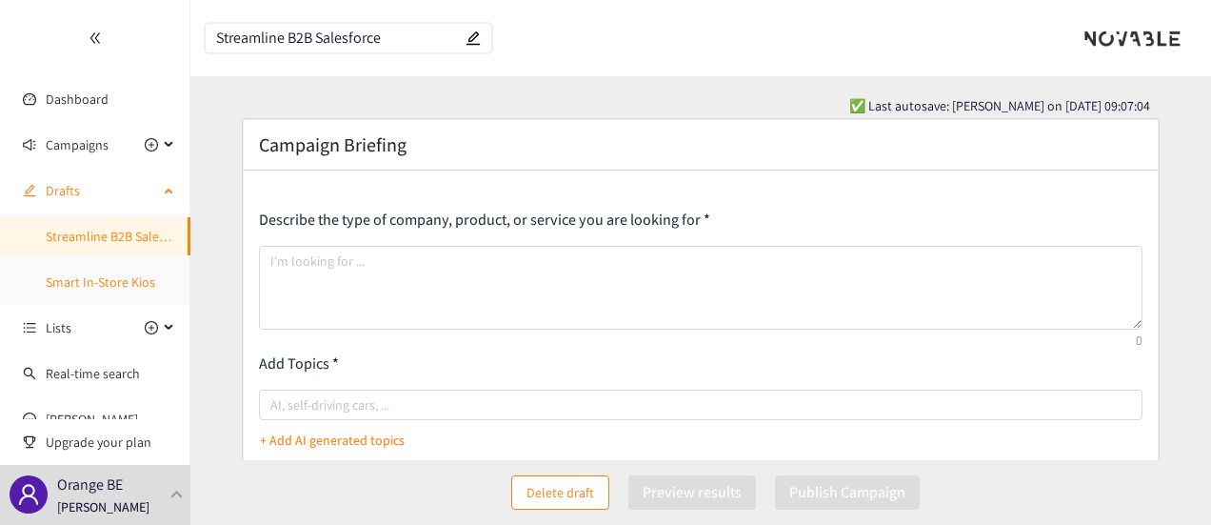
click at [84, 281] on link "Smart In-Store Kios" at bounding box center [101, 281] width 110 height 17
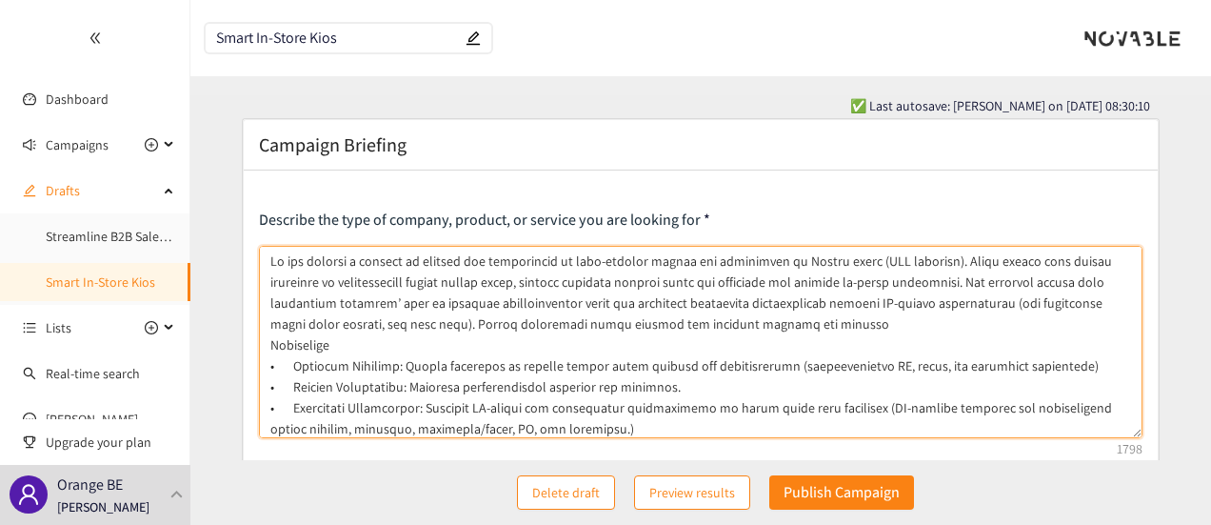
click at [878, 319] on textarea at bounding box center [701, 342] width 885 height 192
click at [540, 286] on textarea at bounding box center [701, 342] width 885 height 192
drag, startPoint x: 798, startPoint y: 366, endPoint x: 1071, endPoint y: 369, distance: 273.3
click at [1071, 369] on textarea at bounding box center [701, 342] width 885 height 192
click at [615, 287] on textarea at bounding box center [701, 342] width 885 height 192
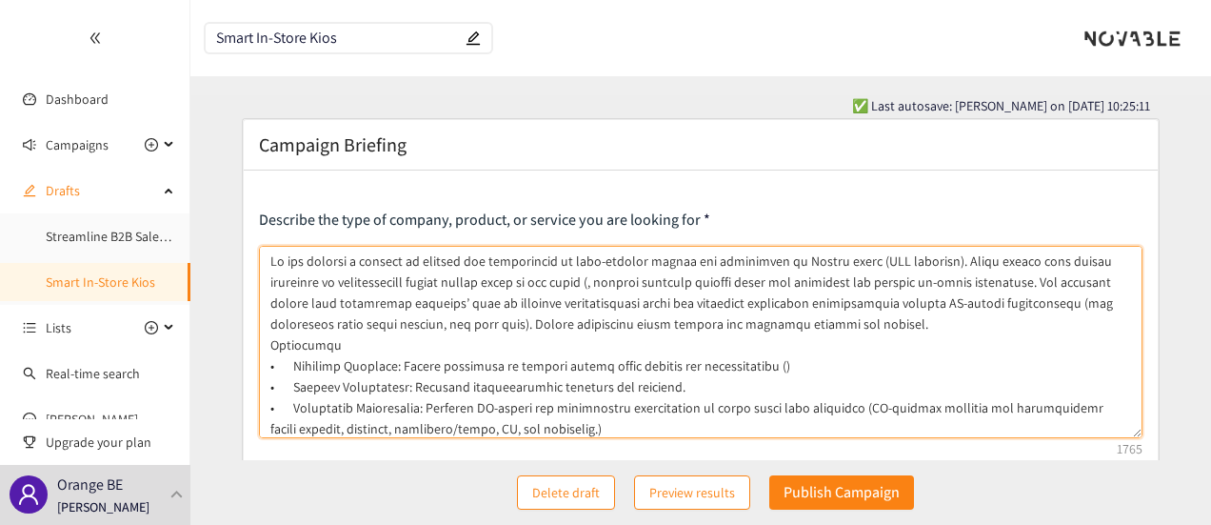
paste textarea "conversational AI, voice, and messaging interfaces"
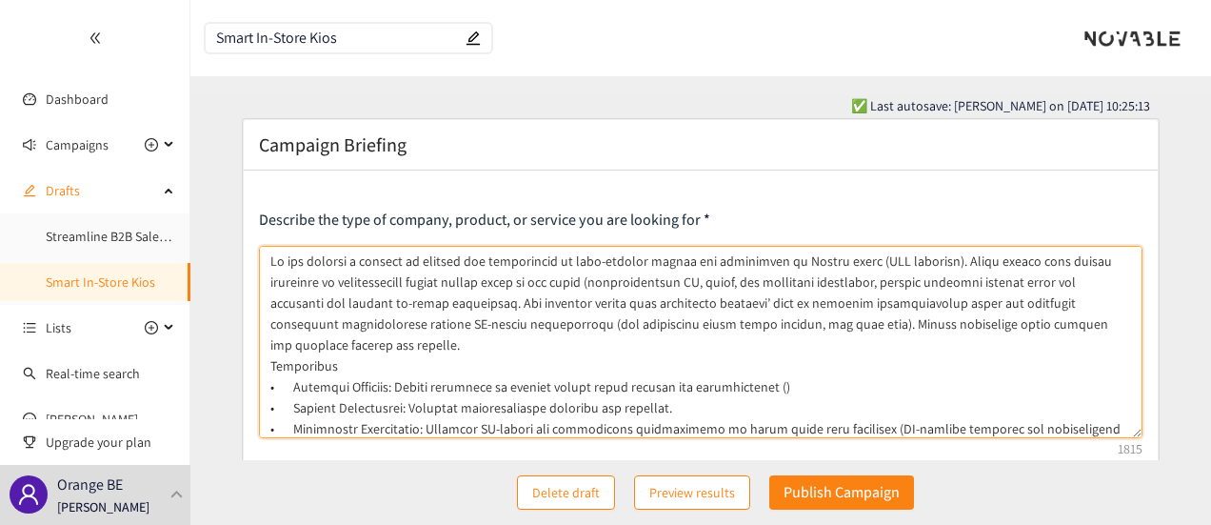
click at [615, 283] on textarea at bounding box center [701, 342] width 885 height 192
click at [764, 285] on textarea at bounding box center [701, 342] width 885 height 192
click at [773, 287] on textarea at bounding box center [701, 342] width 885 height 192
click at [771, 283] on textarea at bounding box center [701, 342] width 885 height 192
click at [981, 287] on textarea at bounding box center [701, 342] width 885 height 192
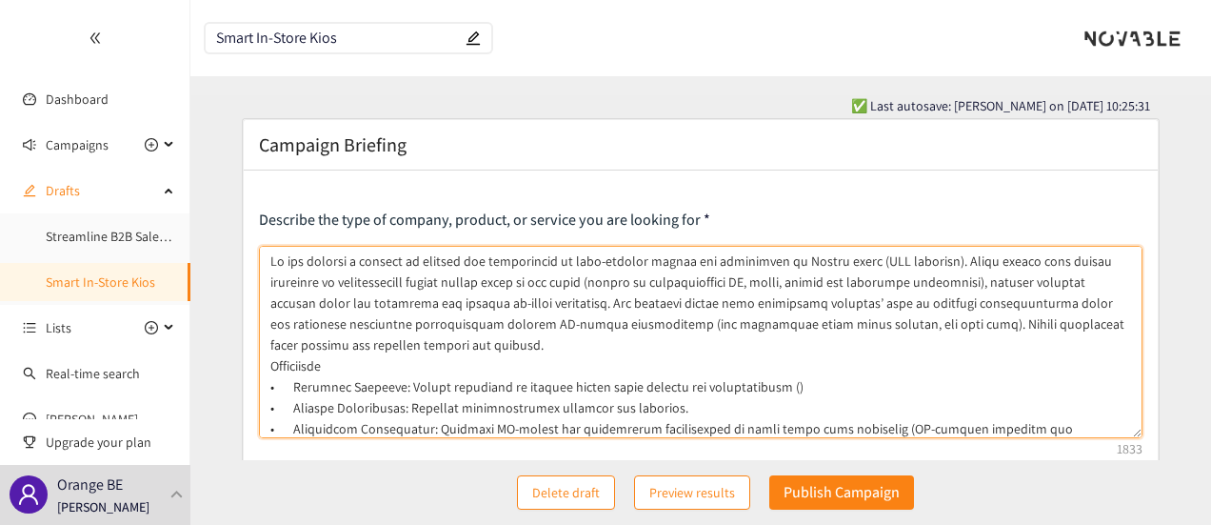
drag, startPoint x: 821, startPoint y: 386, endPoint x: 273, endPoint y: 388, distance: 547.5
click at [273, 388] on textarea at bounding box center [701, 342] width 885 height 192
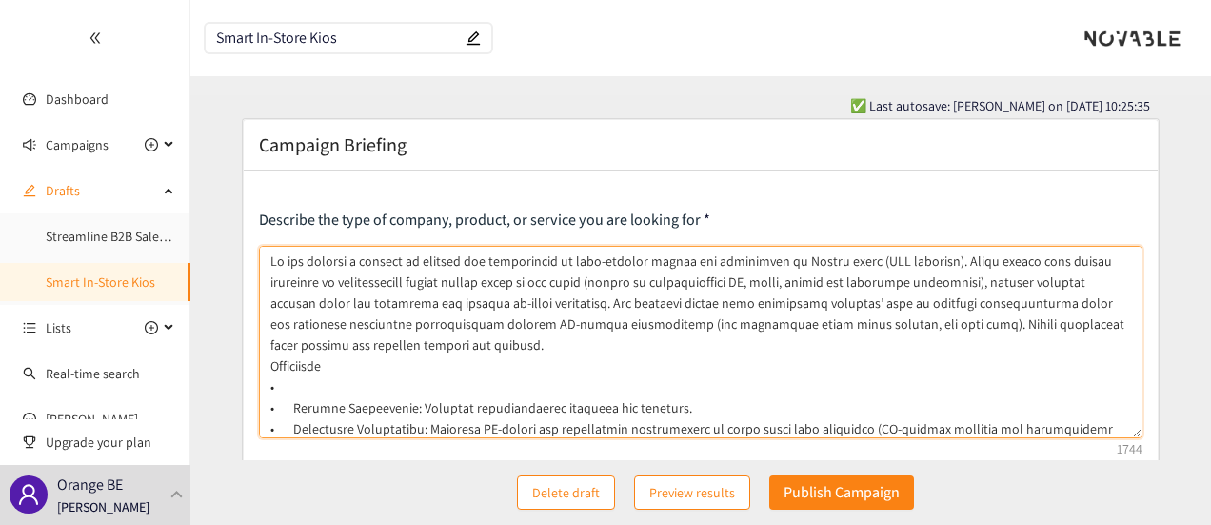
drag, startPoint x: 425, startPoint y: 406, endPoint x: 678, endPoint y: 405, distance: 253.3
click at [678, 405] on textarea at bounding box center [701, 342] width 885 height 192
drag, startPoint x: 448, startPoint y: 406, endPoint x: 269, endPoint y: 366, distance: 183.4
click at [269, 366] on textarea at bounding box center [701, 342] width 885 height 192
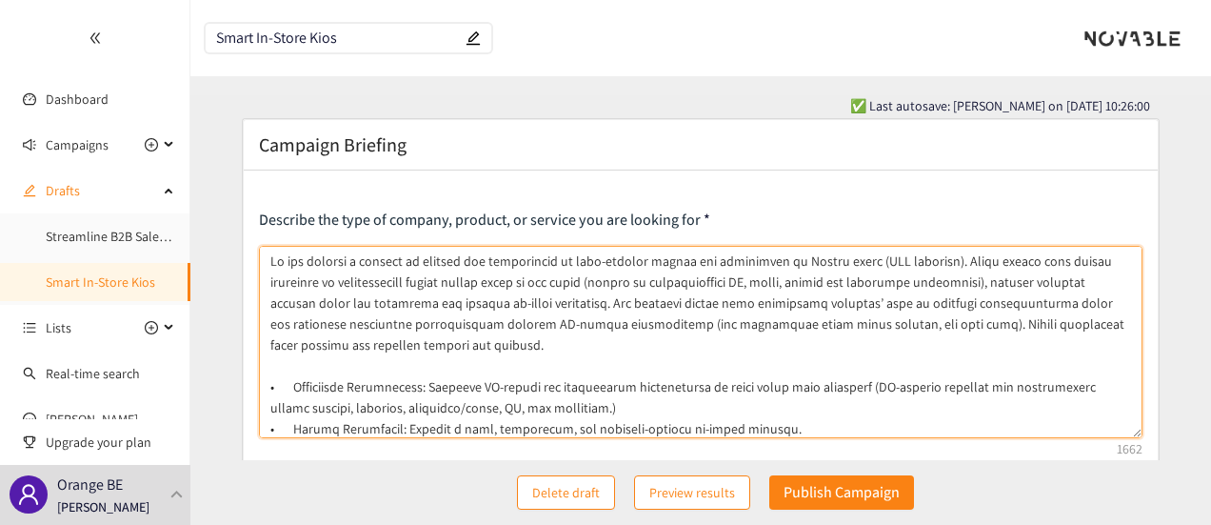
drag, startPoint x: 668, startPoint y: 279, endPoint x: 764, endPoint y: 280, distance: 95.2
click at [764, 280] on textarea at bounding box center [701, 342] width 885 height 192
drag, startPoint x: 446, startPoint y: 394, endPoint x: 342, endPoint y: 391, distance: 103.8
click at [342, 392] on textarea at bounding box center [701, 342] width 885 height 192
click at [342, 391] on textarea at bounding box center [701, 342] width 885 height 192
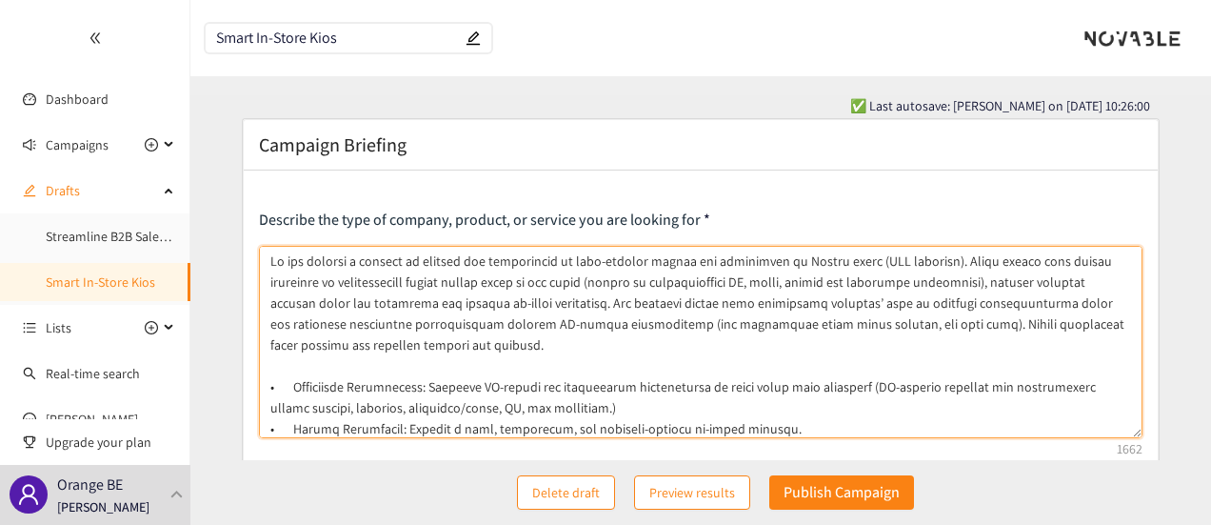
drag, startPoint x: 489, startPoint y: 388, endPoint x: 696, endPoint y: 387, distance: 207.6
click at [696, 387] on textarea at bounding box center [701, 342] width 885 height 192
click at [594, 301] on textarea at bounding box center [701, 342] width 885 height 192
paste textarea "AI-guided and intelligent interactions"
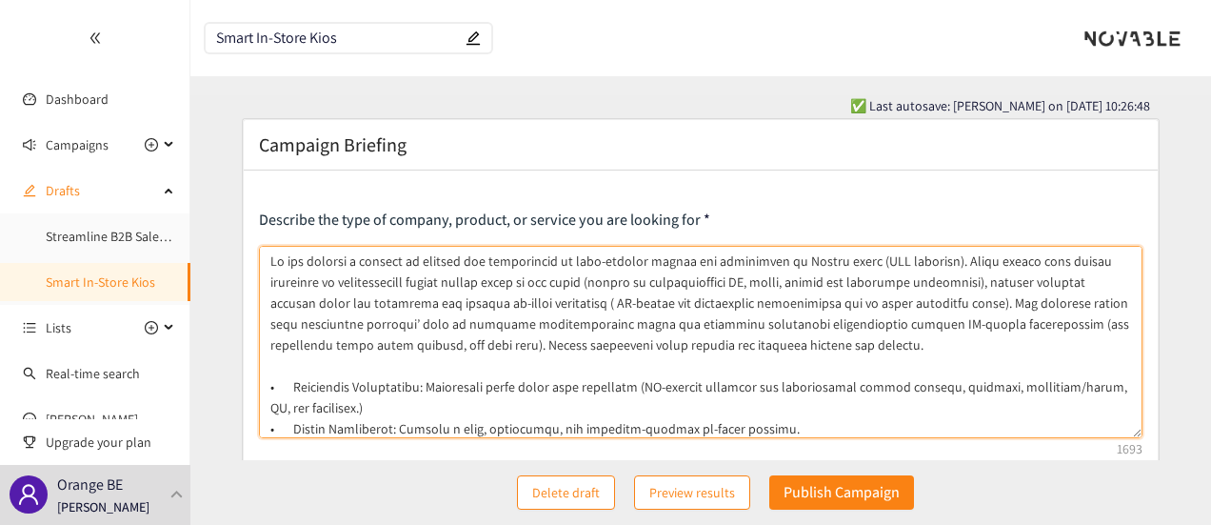
drag, startPoint x: 387, startPoint y: 406, endPoint x: 260, endPoint y: 394, distance: 127.2
click at [260, 394] on textarea at bounding box center [701, 342] width 885 height 192
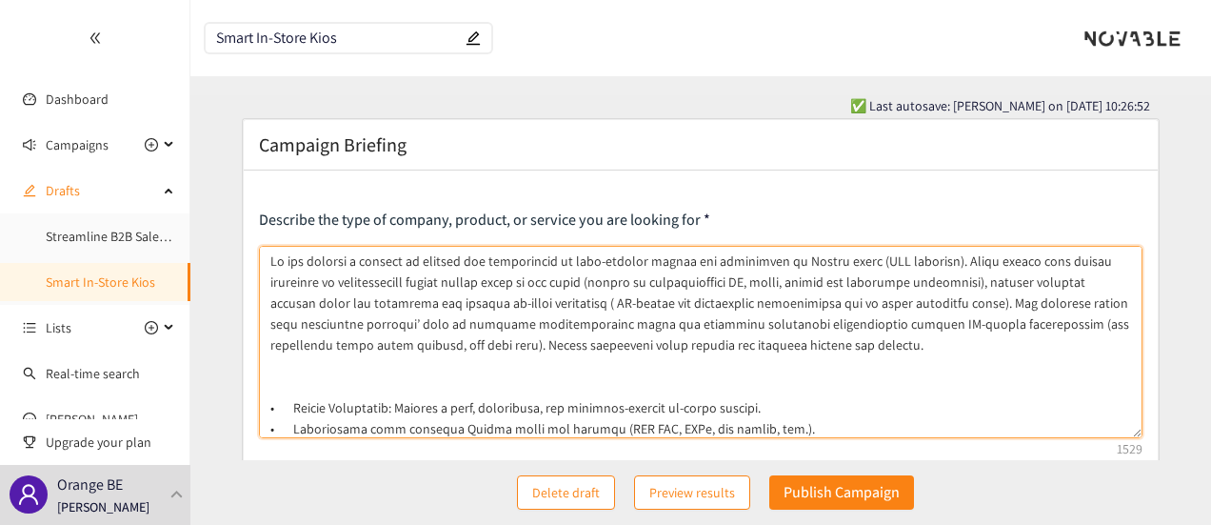
drag, startPoint x: 747, startPoint y: 406, endPoint x: 270, endPoint y: 409, distance: 476.1
click at [270, 409] on textarea at bounding box center [701, 342] width 885 height 192
click at [529, 378] on textarea at bounding box center [701, 342] width 885 height 192
drag, startPoint x: 768, startPoint y: 428, endPoint x: 290, endPoint y: 420, distance: 477.1
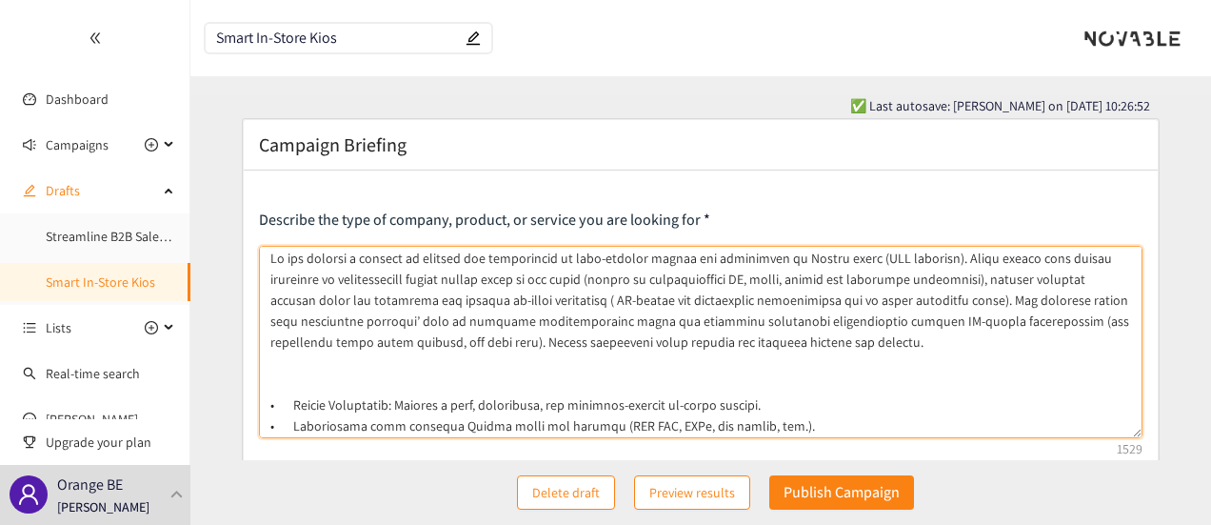
click at [290, 420] on textarea at bounding box center [701, 342] width 885 height 192
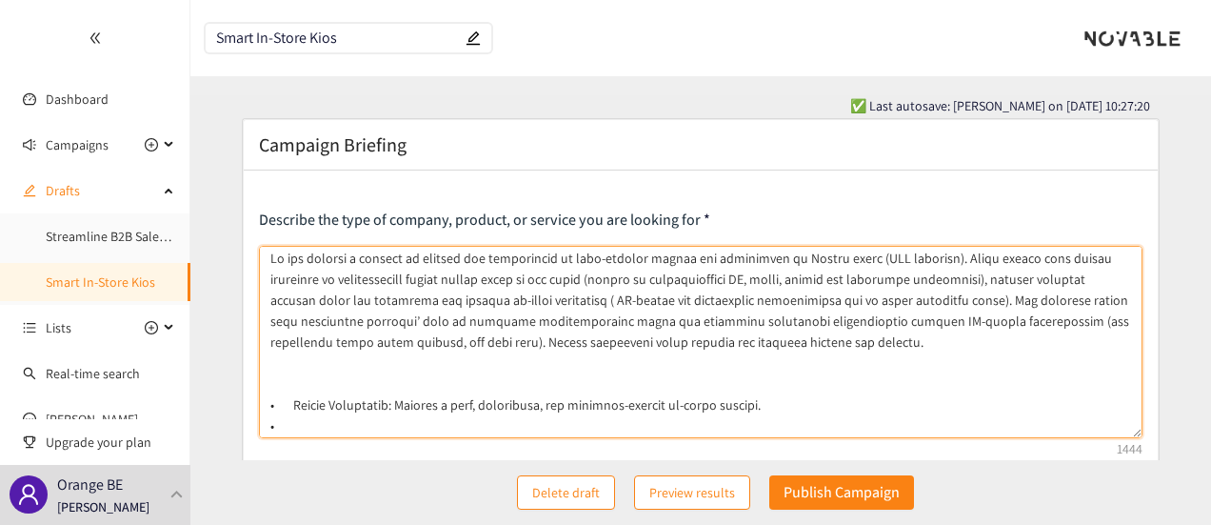
click at [817, 344] on textarea at bounding box center [701, 342] width 885 height 192
paste textarea "Integration with existing Orange tools and systems (SAP CDC, RPAs, web funnel, …"
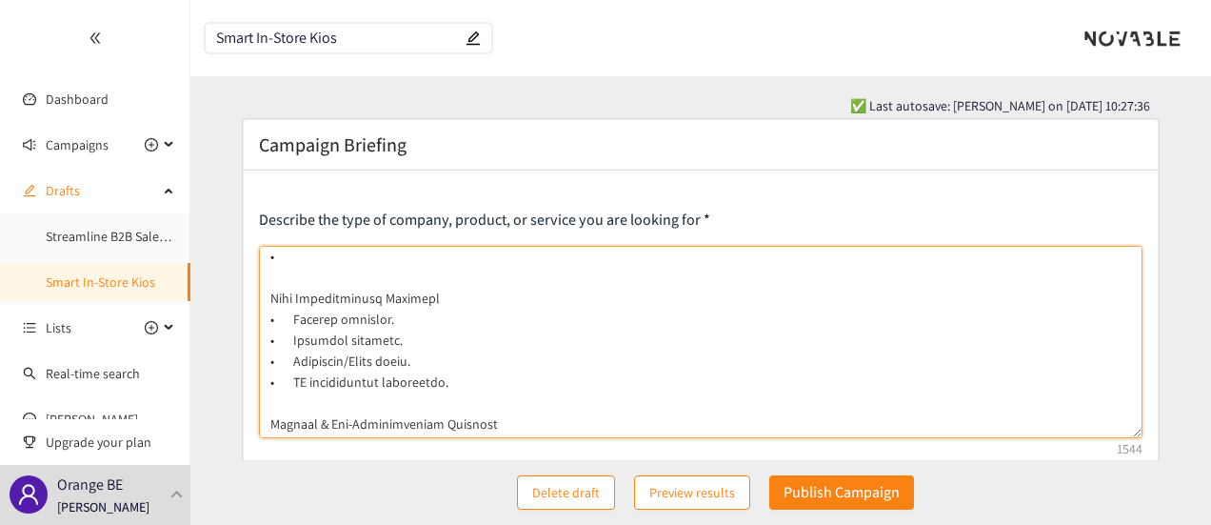
scroll to position [98, 0]
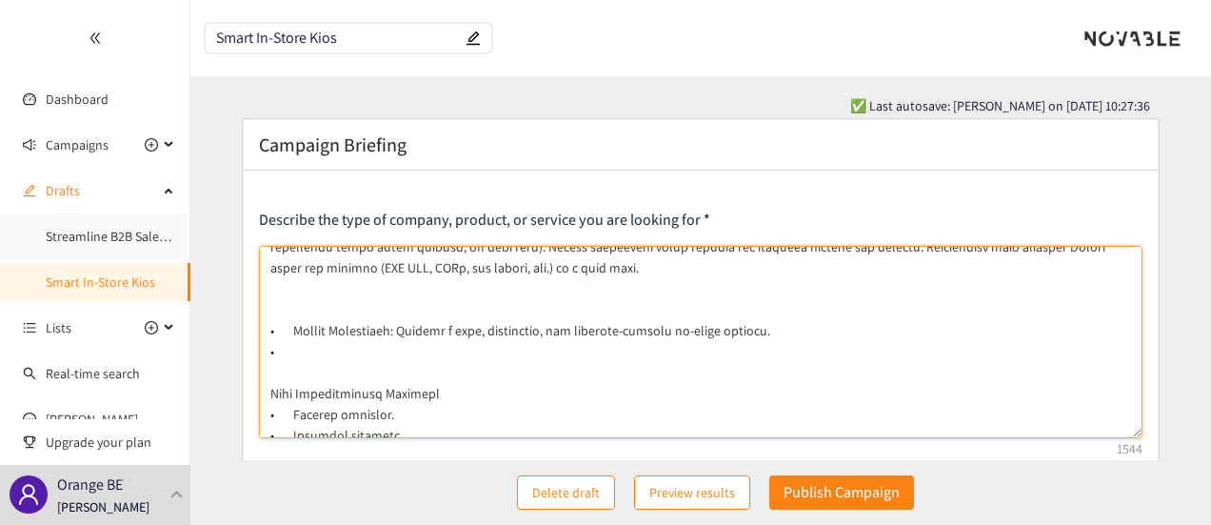
click at [367, 351] on textarea at bounding box center [701, 342] width 885 height 192
click at [291, 327] on textarea at bounding box center [701, 342] width 885 height 192
click at [568, 333] on textarea at bounding box center [701, 342] width 885 height 192
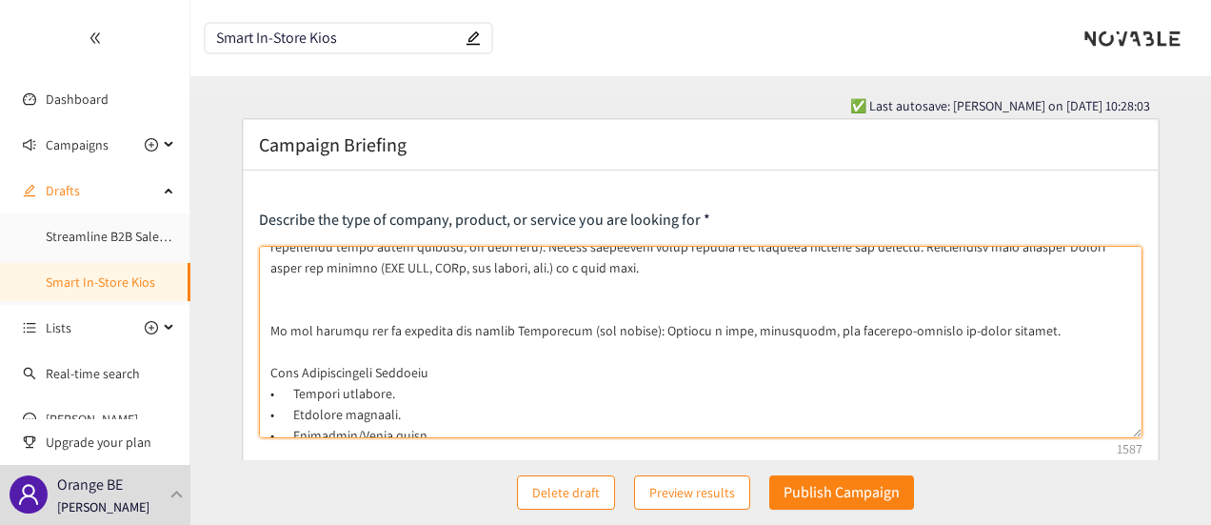
drag, startPoint x: 1041, startPoint y: 327, endPoint x: 264, endPoint y: 333, distance: 777.1
click at [264, 333] on textarea at bounding box center [701, 342] width 885 height 192
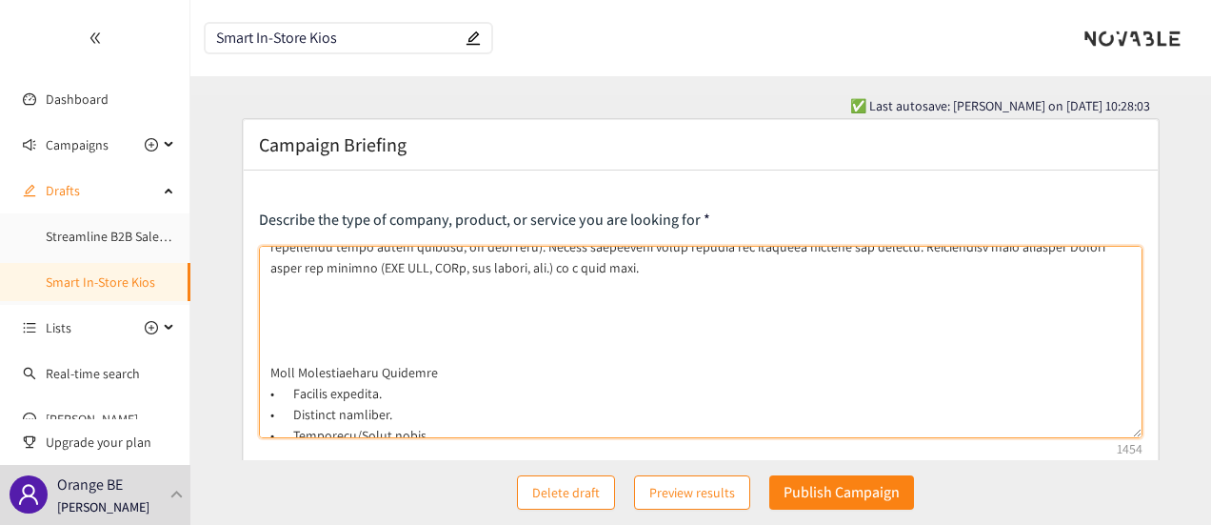
scroll to position [445, 0]
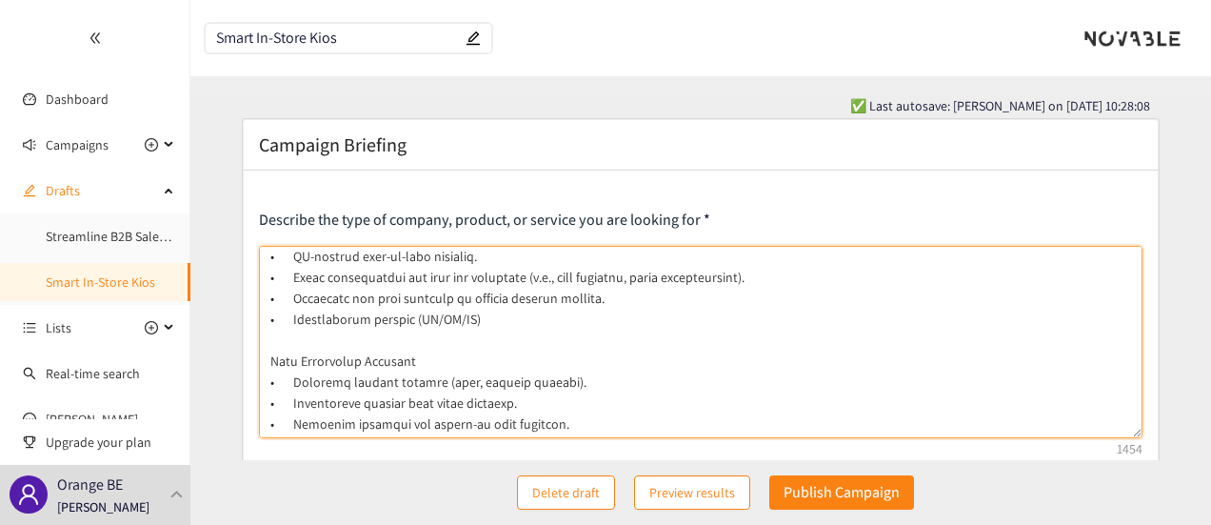
click at [551, 420] on textarea at bounding box center [701, 342] width 885 height 192
paste textarea "We are looking for an engaging and modern Experience (wow effect): Deliver a bo…"
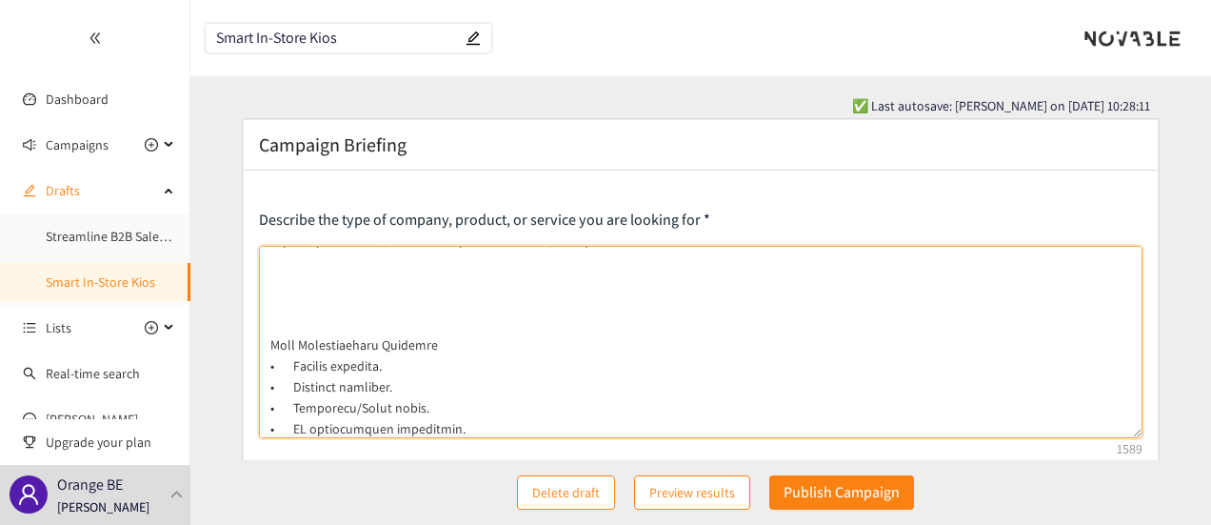
scroll to position [101, 0]
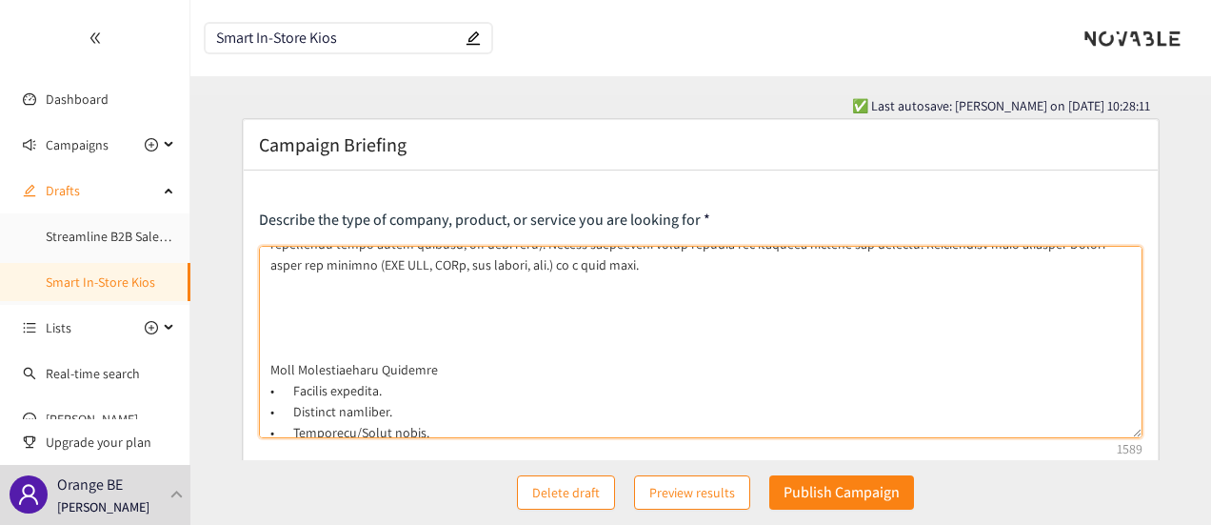
drag, startPoint x: 350, startPoint y: 329, endPoint x: 325, endPoint y: 284, distance: 51.6
click at [325, 284] on textarea at bounding box center [701, 342] width 885 height 192
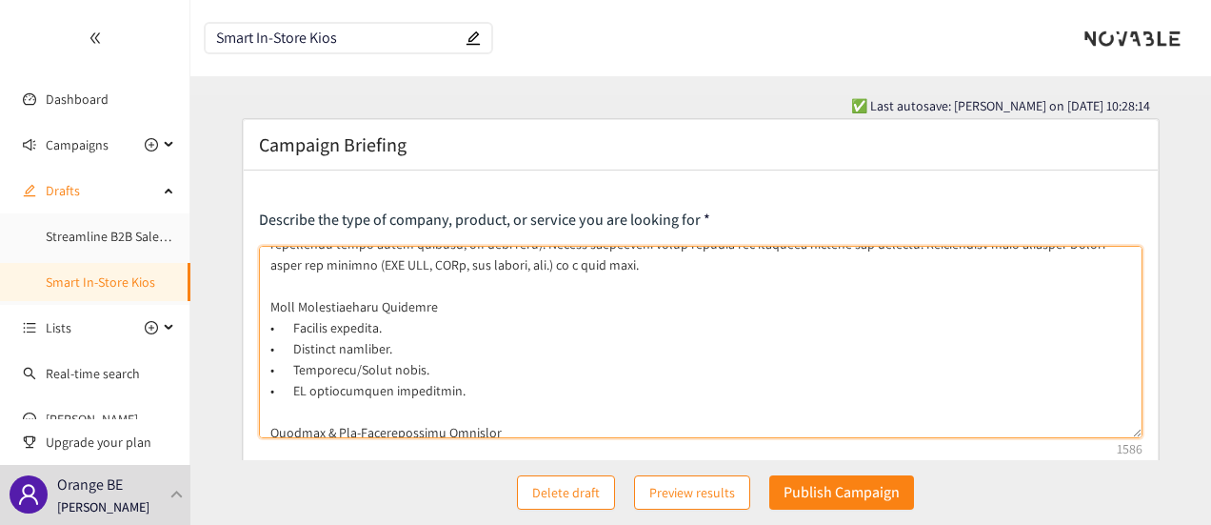
click at [463, 297] on textarea at bounding box center [701, 342] width 885 height 192
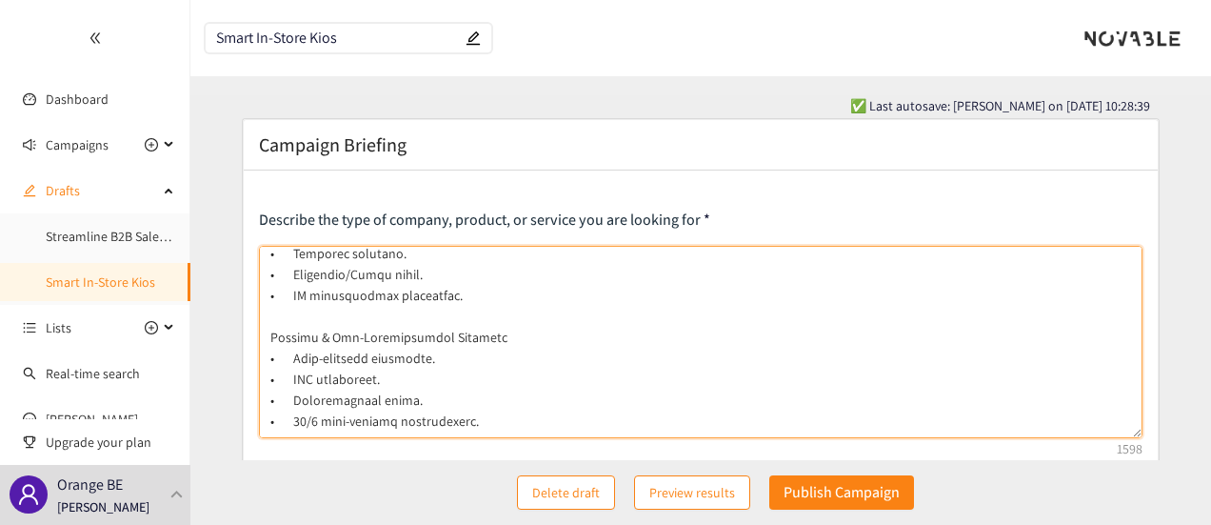
drag, startPoint x: 291, startPoint y: 359, endPoint x: 449, endPoint y: 355, distance: 158.1
click at [449, 355] on textarea at bounding box center [701, 342] width 885 height 192
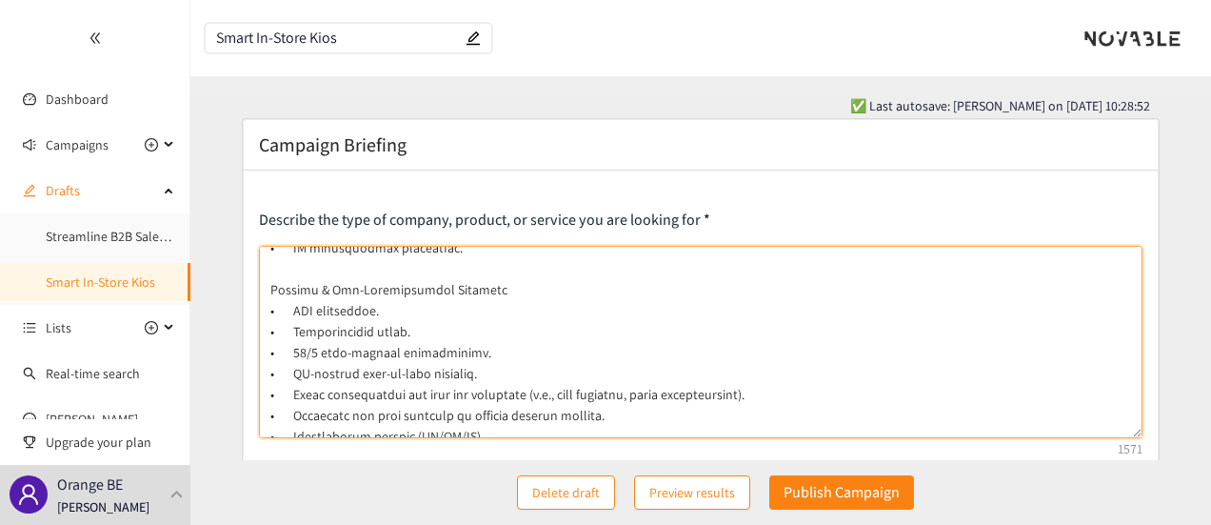
scroll to position [270, 0]
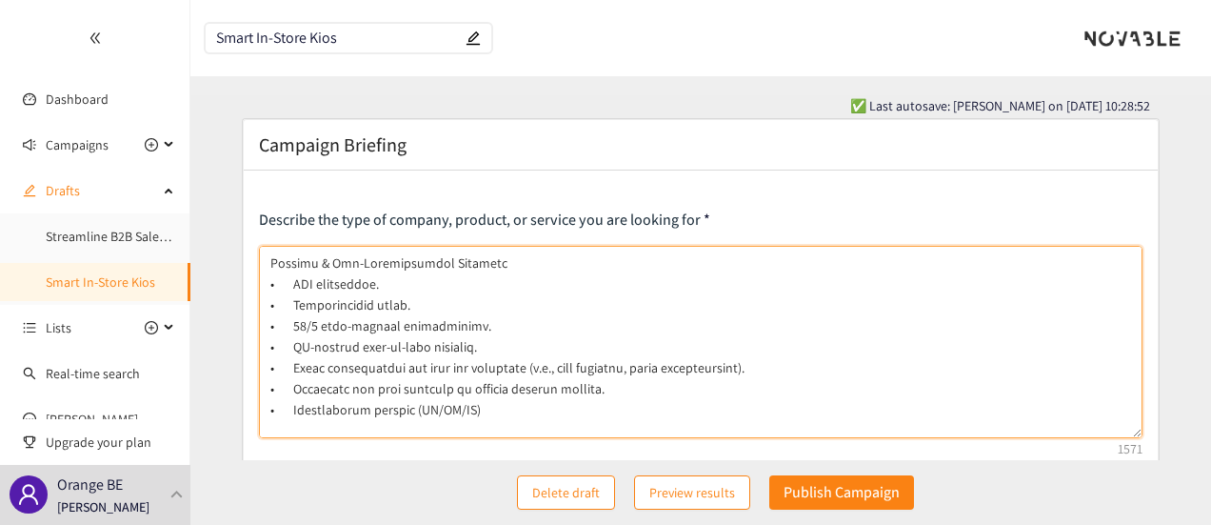
click at [489, 325] on textarea at bounding box center [701, 342] width 885 height 192
click at [606, 389] on textarea at bounding box center [701, 342] width 885 height 192
click at [508, 410] on textarea at bounding box center [701, 342] width 885 height 192
click at [806, 319] on textarea at bounding box center [701, 342] width 885 height 192
click at [763, 349] on textarea at bounding box center [701, 342] width 885 height 192
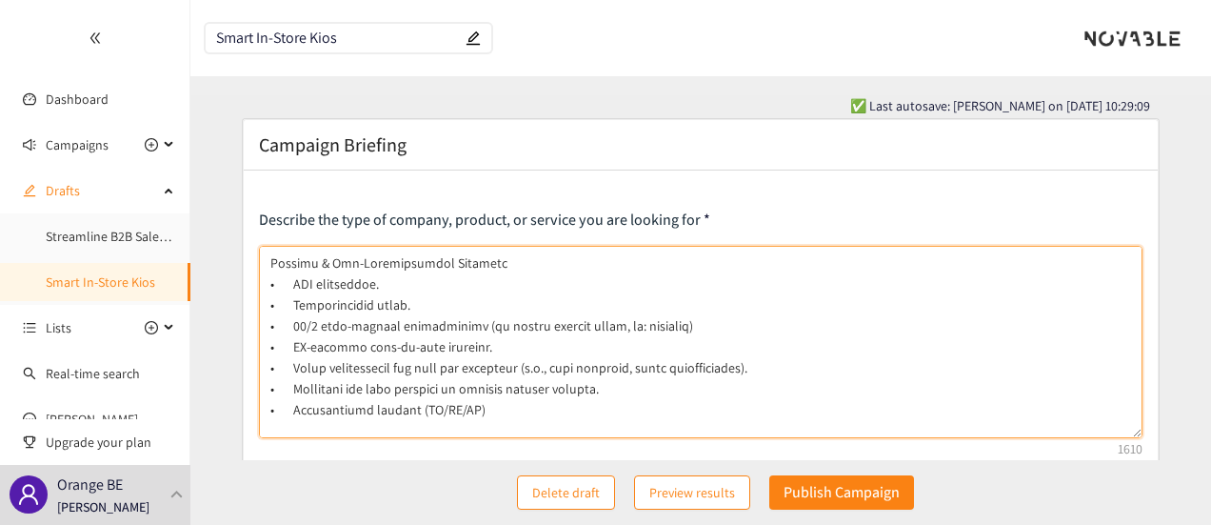
click at [727, 387] on textarea at bounding box center [701, 342] width 885 height 192
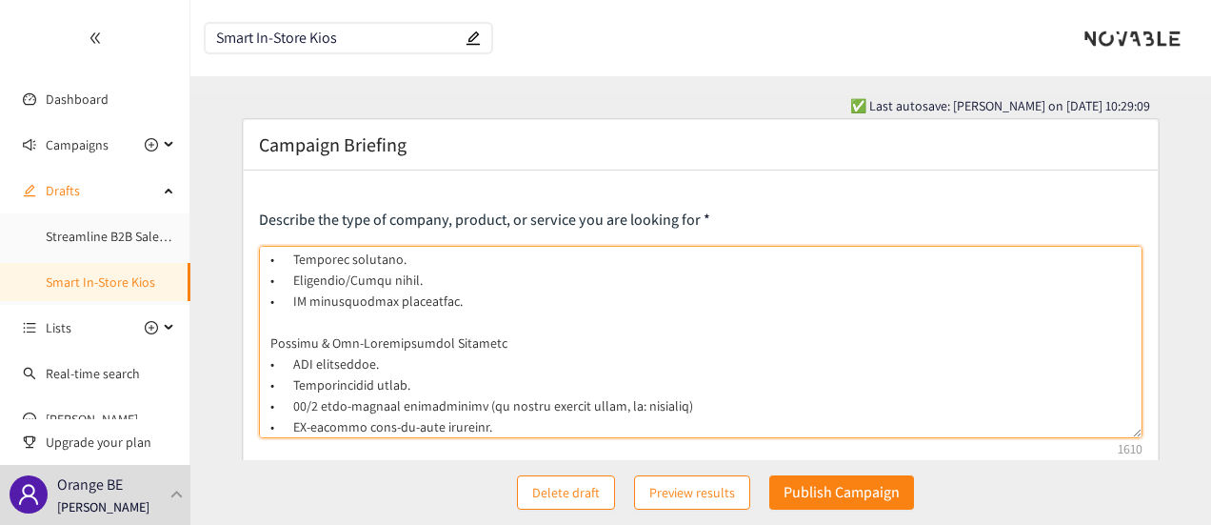
scroll to position [80, 0]
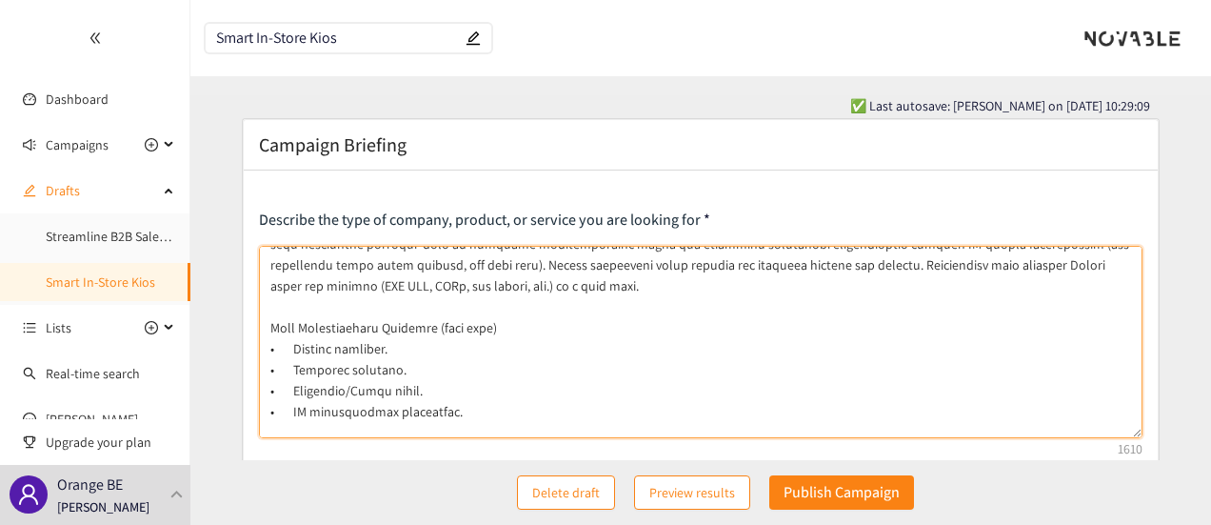
click at [432, 327] on textarea at bounding box center [701, 342] width 885 height 192
drag, startPoint x: 426, startPoint y: 325, endPoint x: 495, endPoint y: 329, distance: 69.7
click at [507, 329] on textarea at bounding box center [701, 342] width 885 height 192
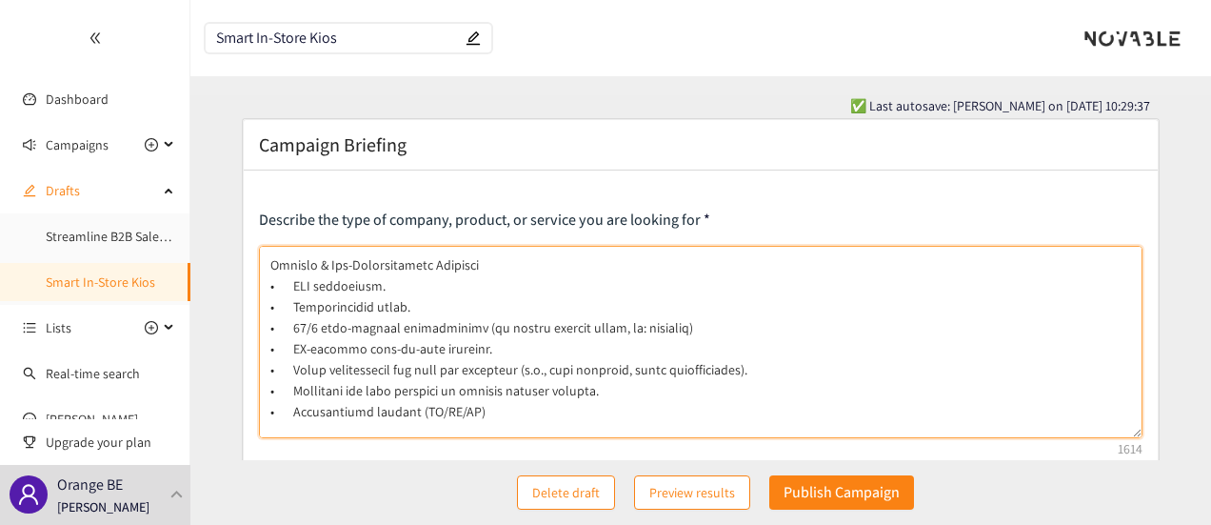
scroll to position [270, 0]
click at [560, 257] on textarea at bounding box center [701, 342] width 885 height 192
paste textarea "(all must have)"
click at [491, 262] on textarea at bounding box center [701, 342] width 885 height 192
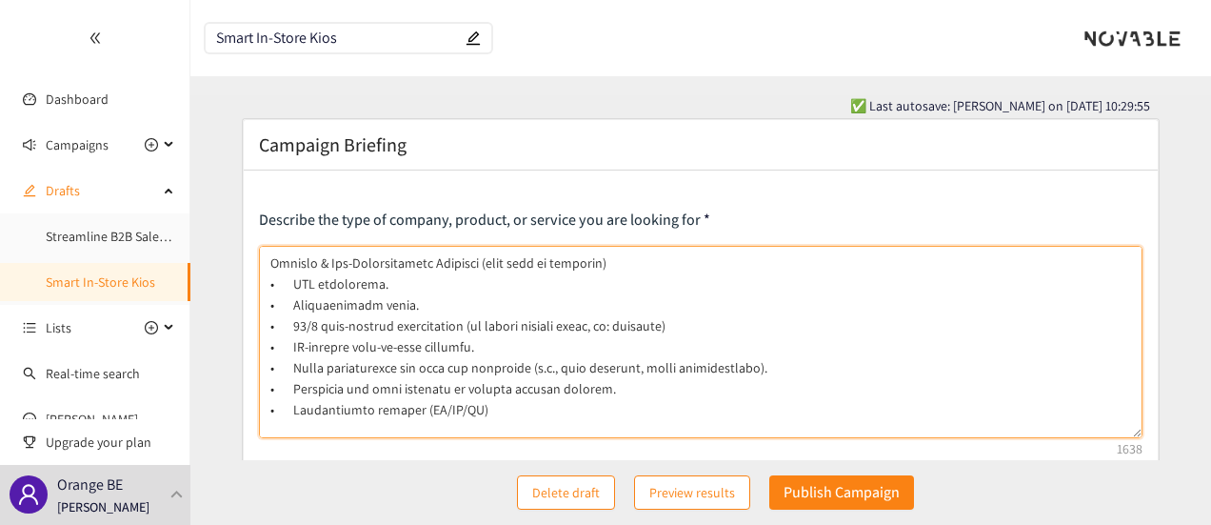
click at [537, 309] on textarea at bounding box center [701, 342] width 885 height 192
click at [732, 319] on textarea at bounding box center [701, 342] width 885 height 192
click at [730, 348] on textarea at bounding box center [701, 342] width 885 height 192
click at [802, 364] on textarea at bounding box center [701, 342] width 885 height 192
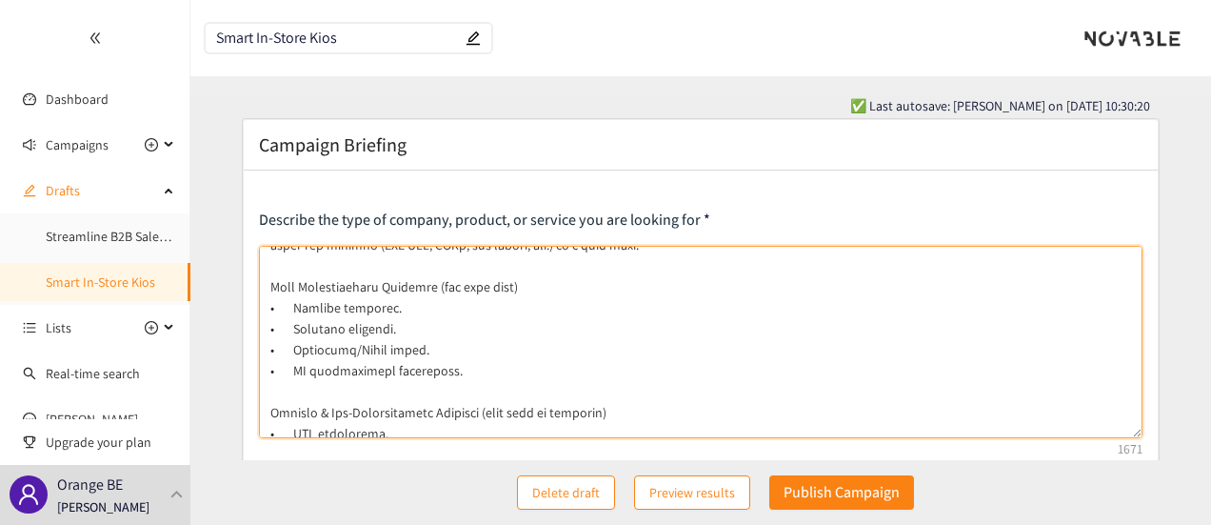
scroll to position [80, 0]
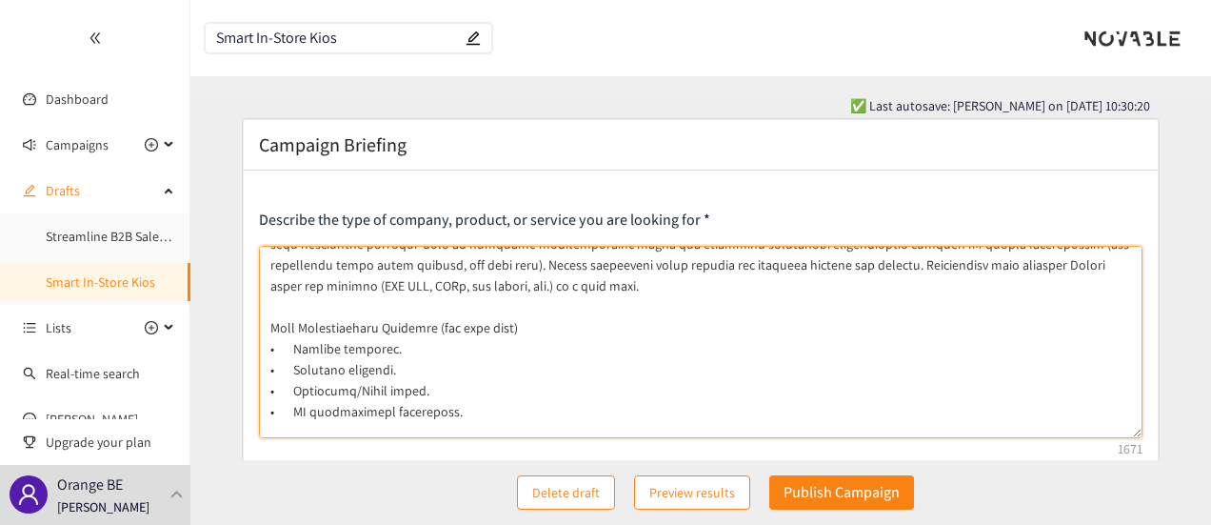
click at [424, 330] on textarea at bounding box center [701, 342] width 885 height 192
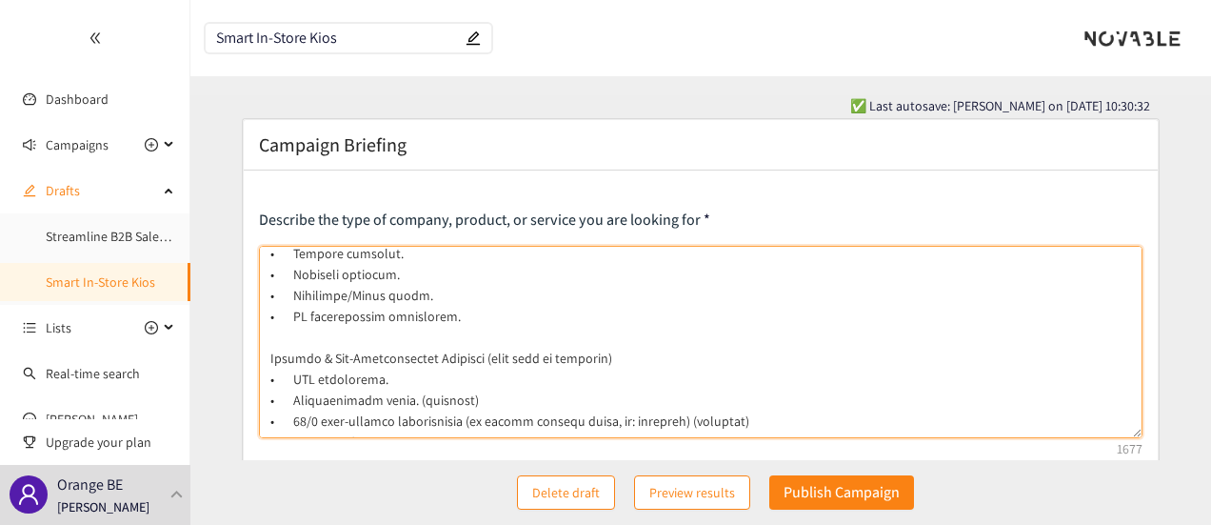
drag, startPoint x: 331, startPoint y: 357, endPoint x: 478, endPoint y: 358, distance: 146.6
click at [478, 358] on textarea at bounding box center [701, 342] width 885 height 192
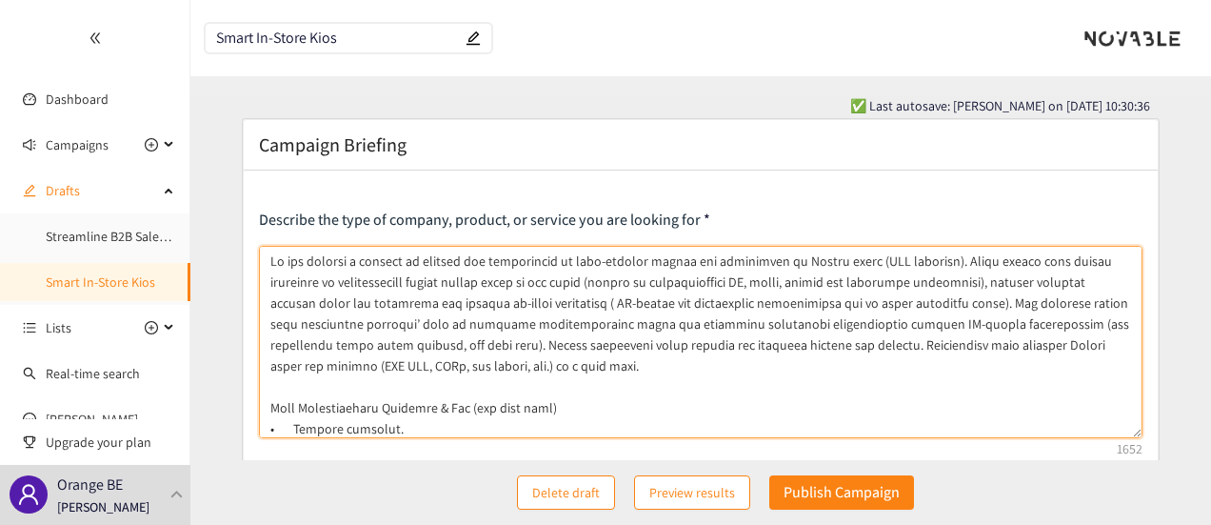
scroll to position [95, 0]
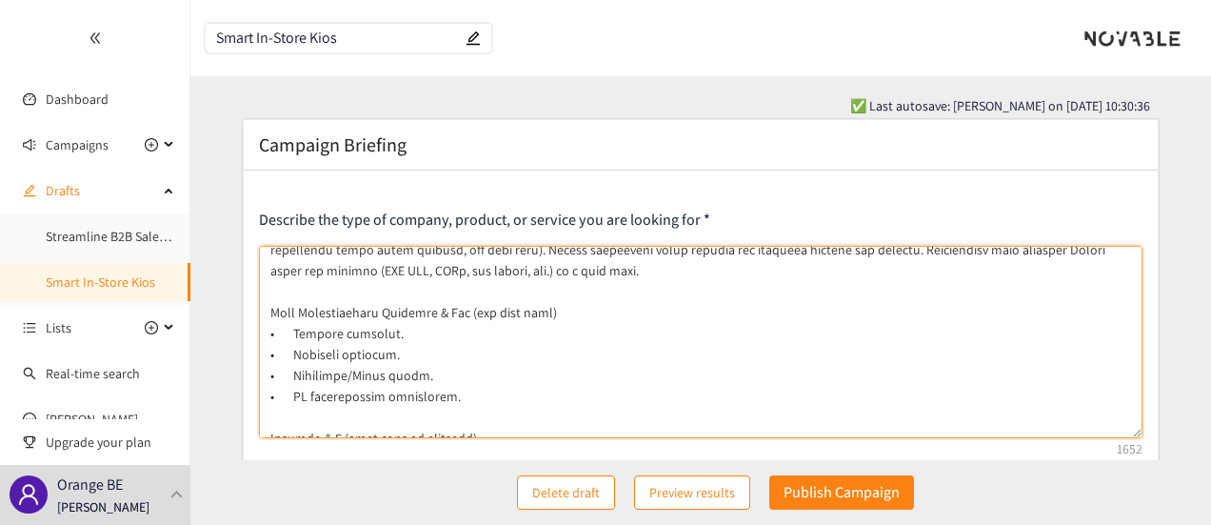
click at [449, 313] on textarea at bounding box center [701, 342] width 885 height 192
paste textarea "on-Transactional Features"
drag, startPoint x: 663, startPoint y: 311, endPoint x: 580, endPoint y: 313, distance: 82.9
click at [580, 313] on textarea at bounding box center [701, 342] width 885 height 192
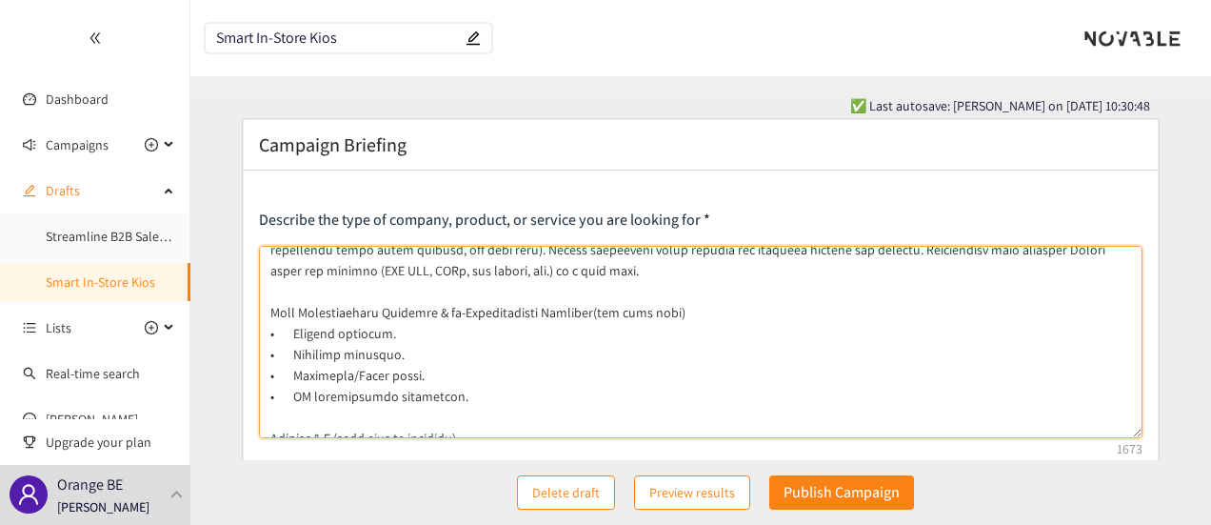
click at [587, 315] on textarea at bounding box center [701, 342] width 885 height 192
click at [581, 315] on textarea at bounding box center [701, 342] width 885 height 192
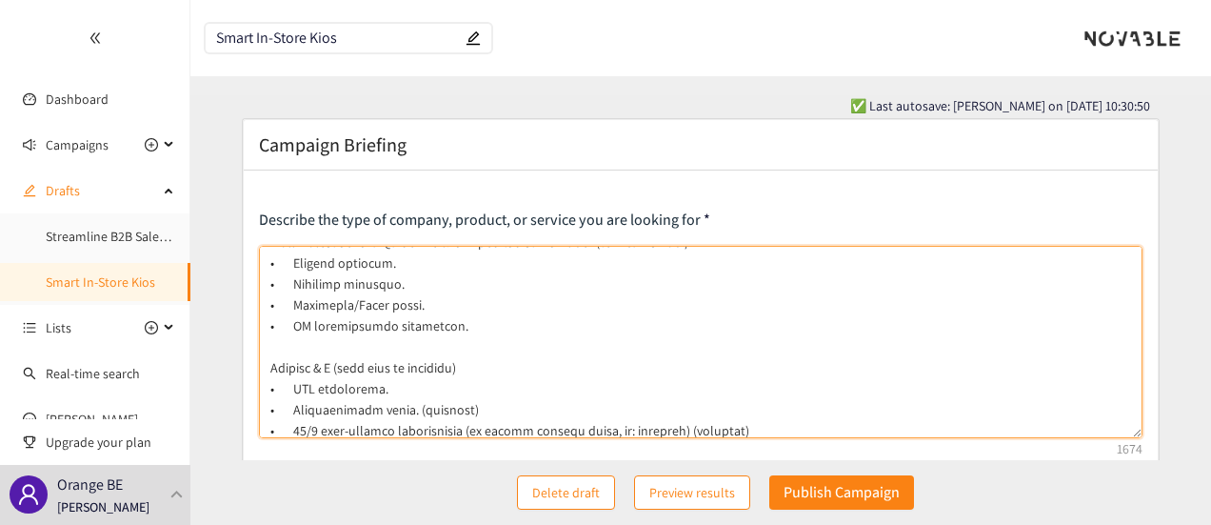
scroll to position [190, 0]
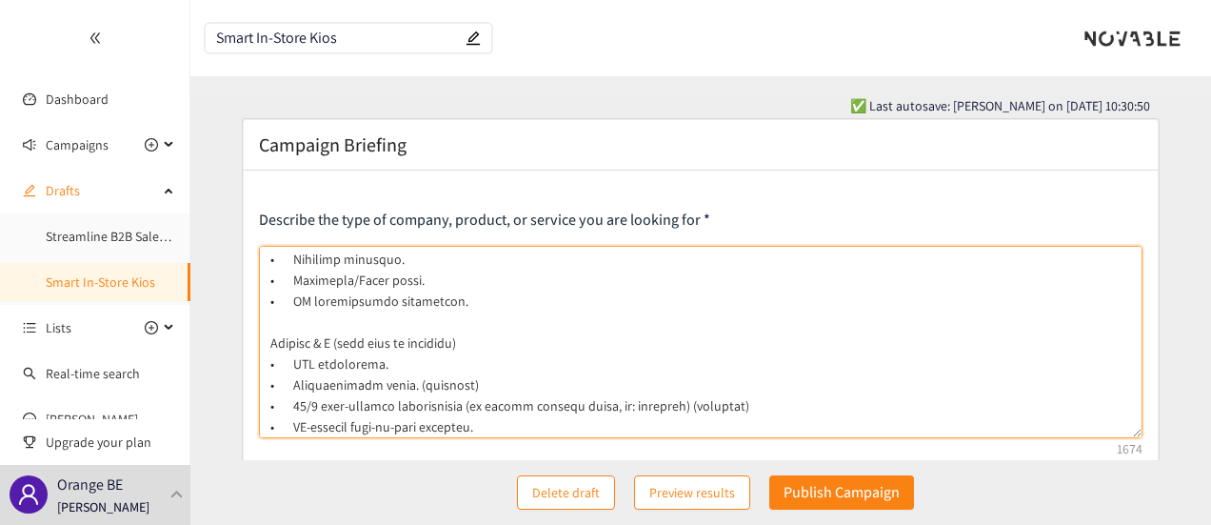
drag, startPoint x: 444, startPoint y: 341, endPoint x: 263, endPoint y: 340, distance: 180.9
click at [263, 340] on textarea at bounding box center [701, 342] width 885 height 192
click at [615, 349] on textarea at bounding box center [701, 342] width 885 height 192
drag, startPoint x: 326, startPoint y: 367, endPoint x: 292, endPoint y: 367, distance: 33.3
click at [292, 367] on textarea at bounding box center [701, 342] width 885 height 192
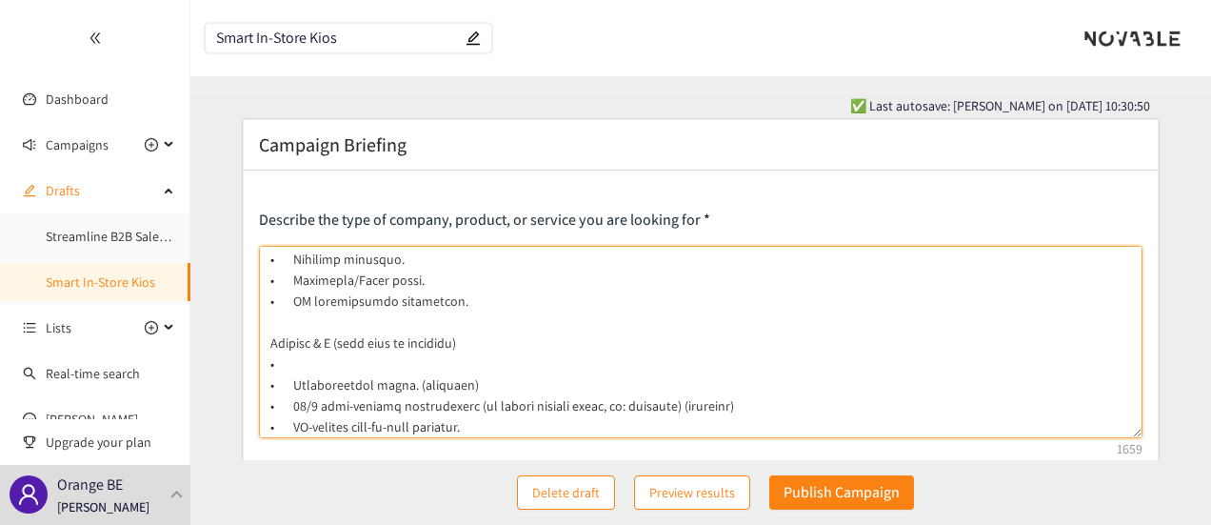
click at [489, 300] on textarea at bounding box center [701, 342] width 885 height 192
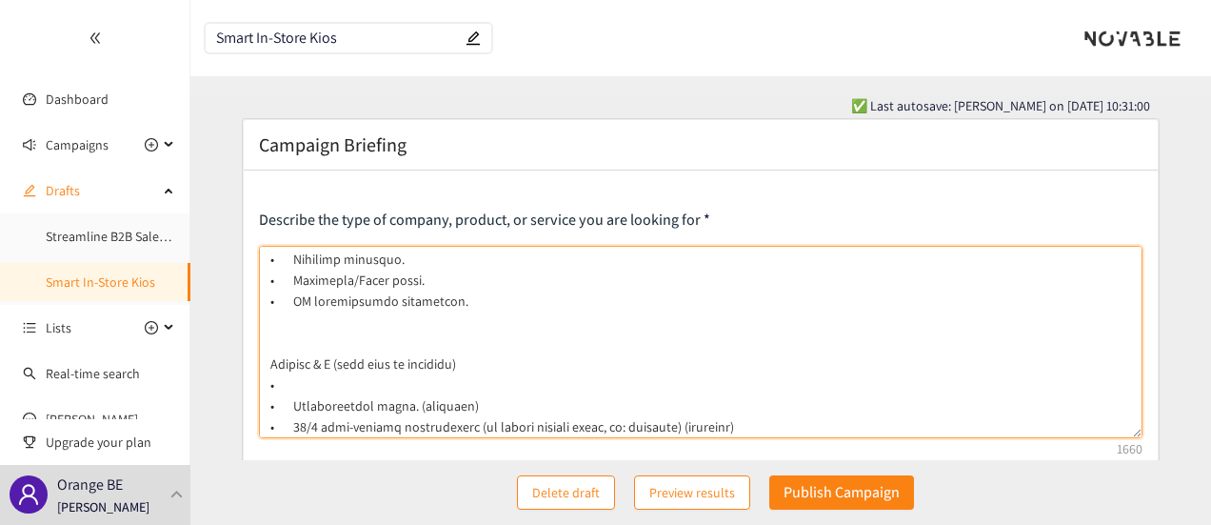
paste textarea "SIM activation."
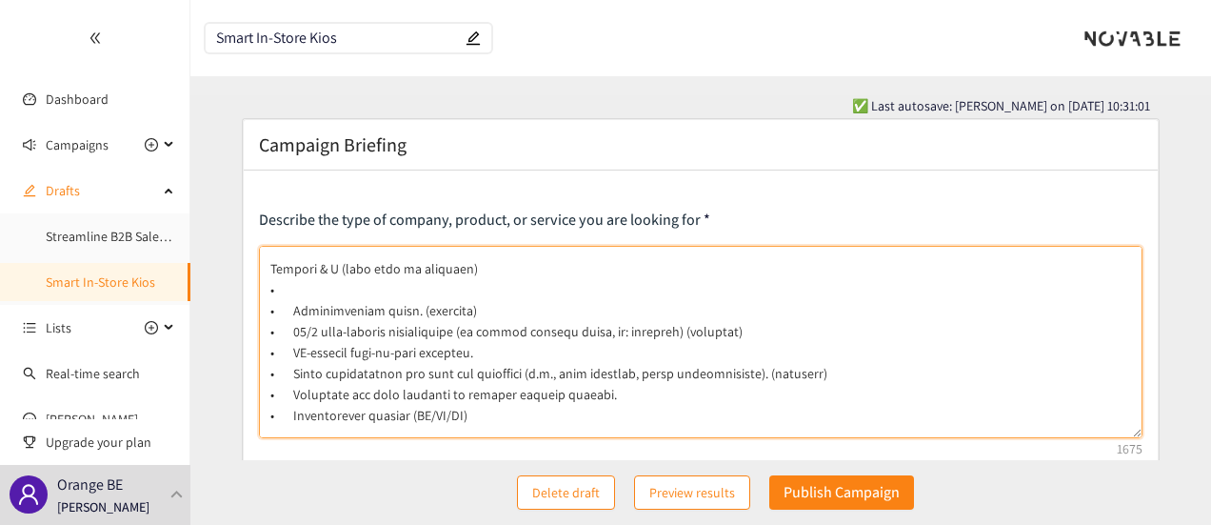
drag, startPoint x: 482, startPoint y: 351, endPoint x: 288, endPoint y: 355, distance: 194.3
click at [288, 355] on textarea at bounding box center [701, 342] width 885 height 192
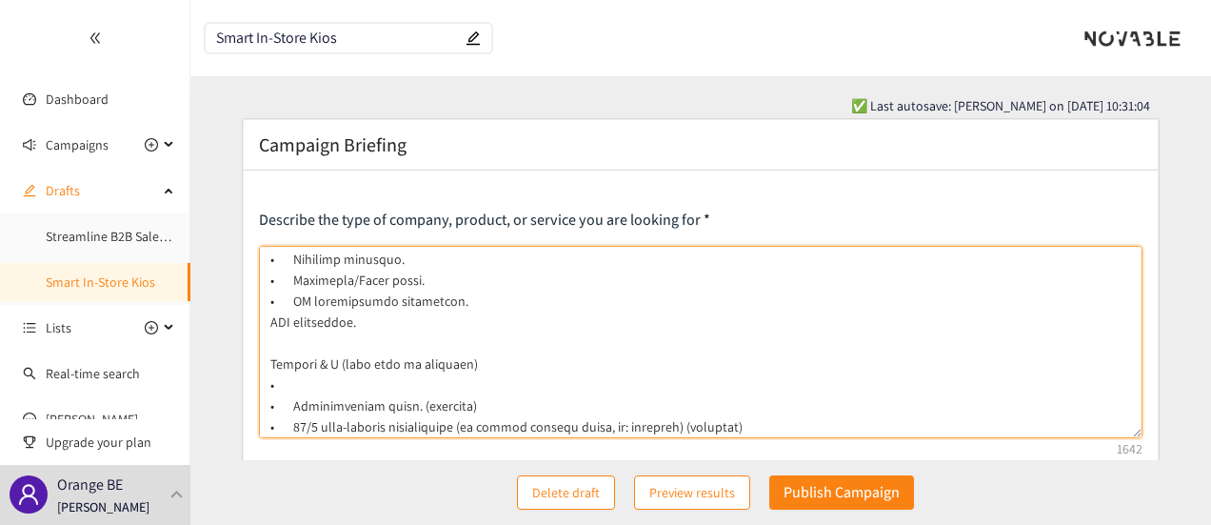
click at [387, 330] on textarea at bounding box center [701, 342] width 885 height 192
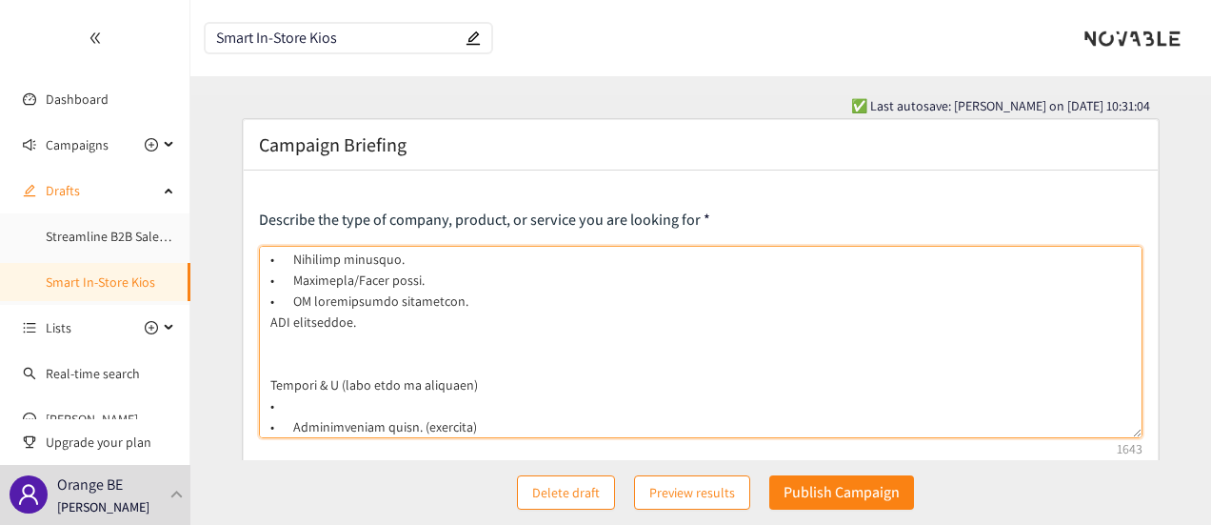
paste textarea "AI-powered step-by-step guidance."
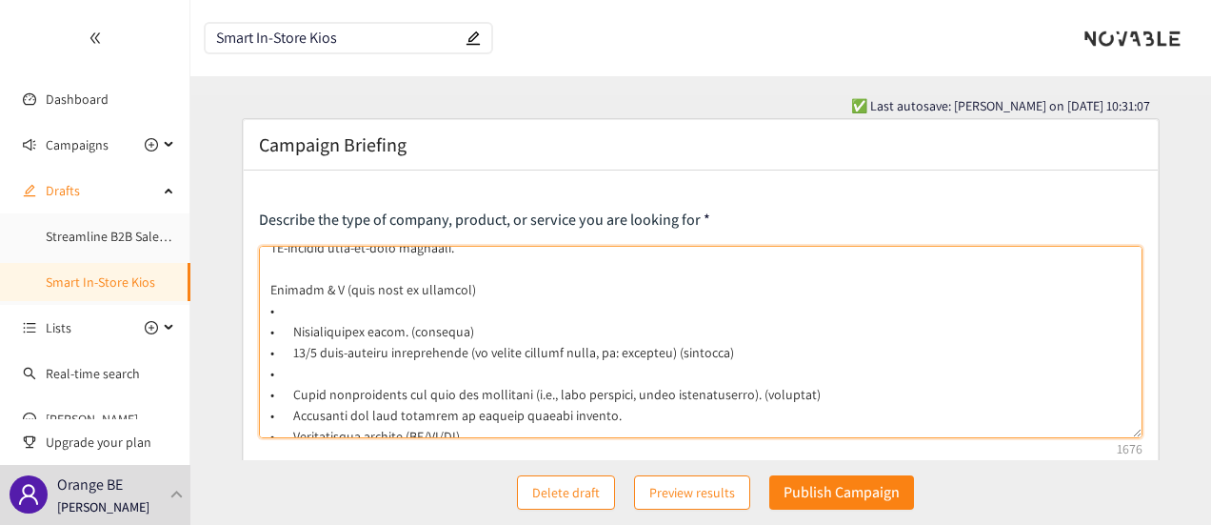
drag, startPoint x: 290, startPoint y: 309, endPoint x: 264, endPoint y: 309, distance: 26.7
click at [264, 309] on textarea at bounding box center [701, 342] width 885 height 192
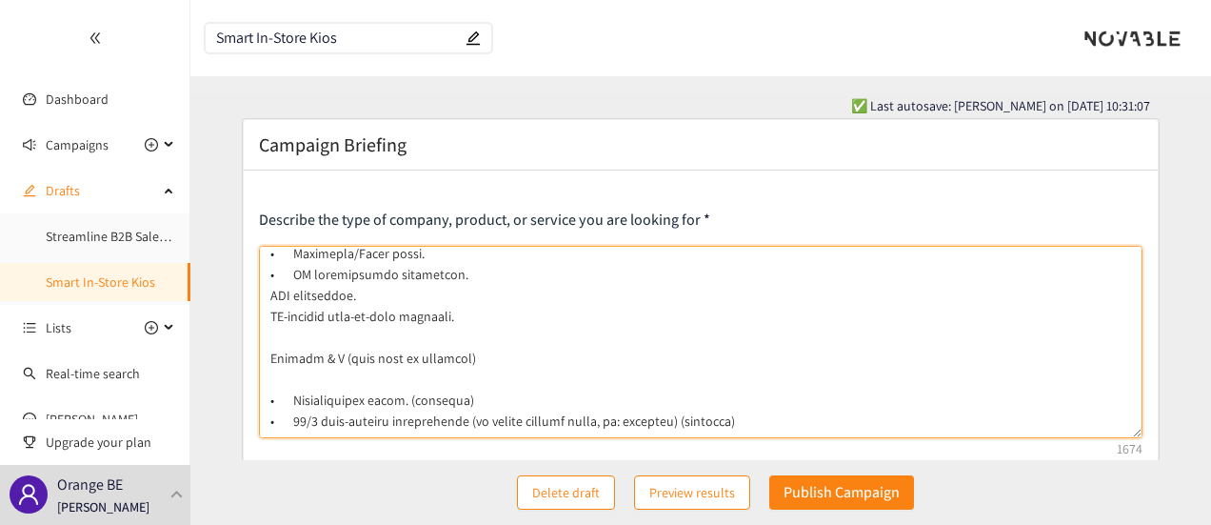
scroll to position [190, 0]
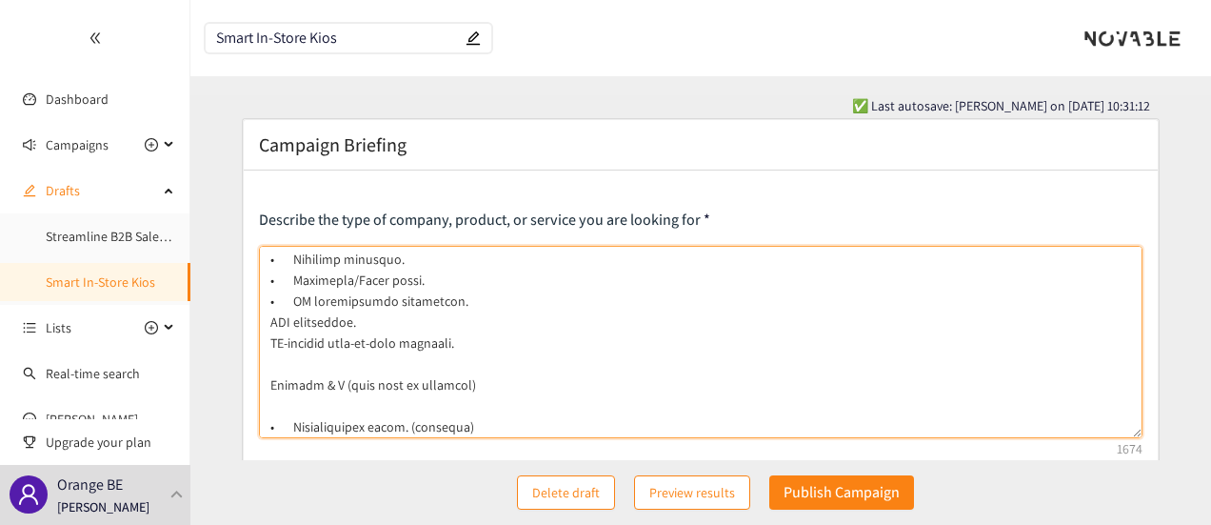
click at [271, 321] on textarea at bounding box center [701, 342] width 885 height 192
paste textarea "•"
click at [270, 343] on textarea at bounding box center [701, 342] width 885 height 192
paste textarea "•"
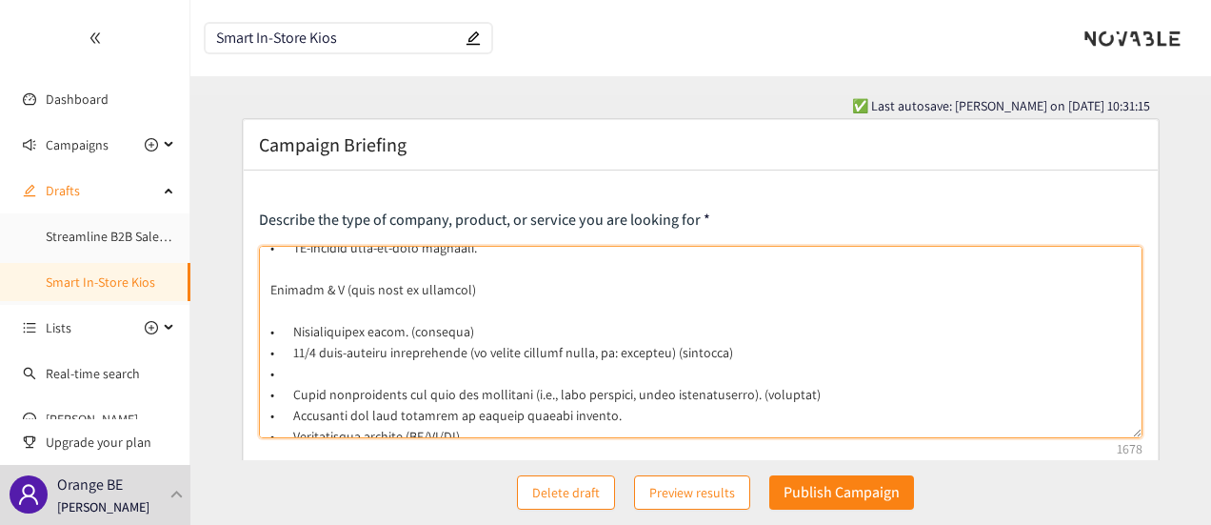
scroll to position [381, 0]
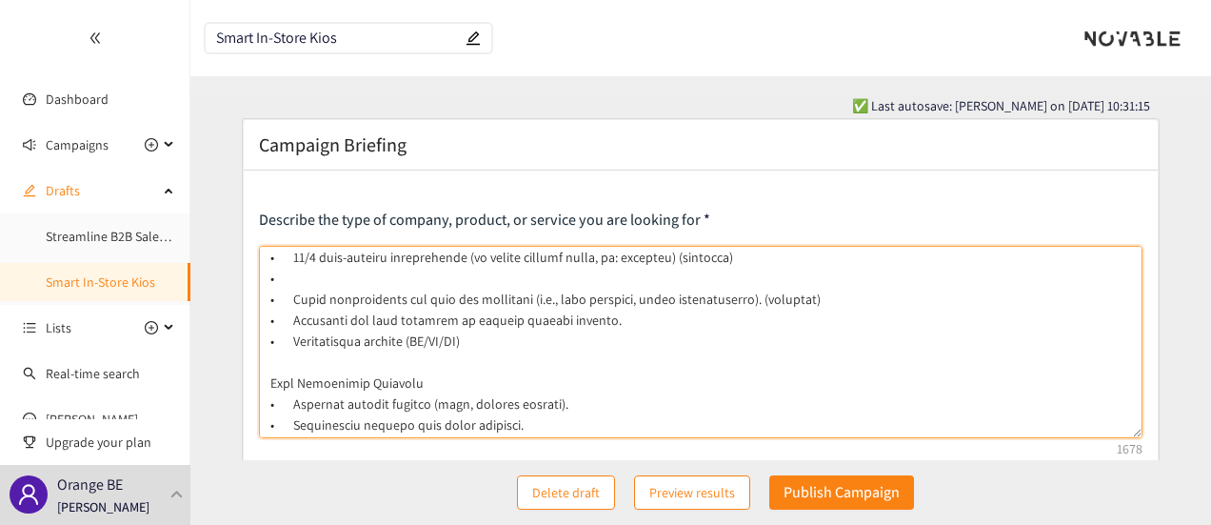
drag, startPoint x: 593, startPoint y: 320, endPoint x: 253, endPoint y: 324, distance: 340.0
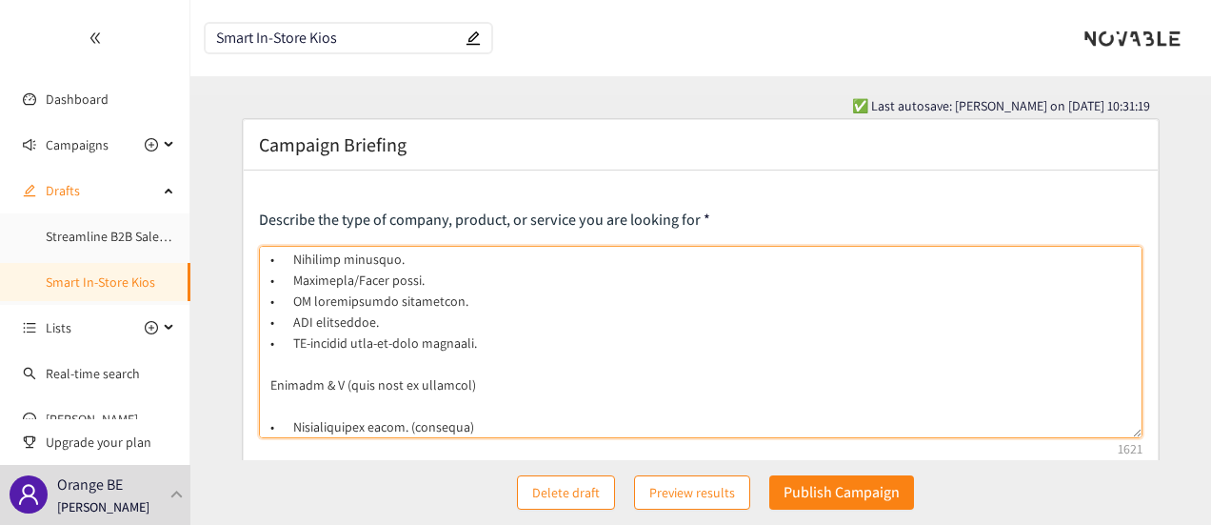
click at [443, 357] on textarea at bounding box center [701, 342] width 885 height 192
paste textarea "• Reporting and data insights to improve service quality."
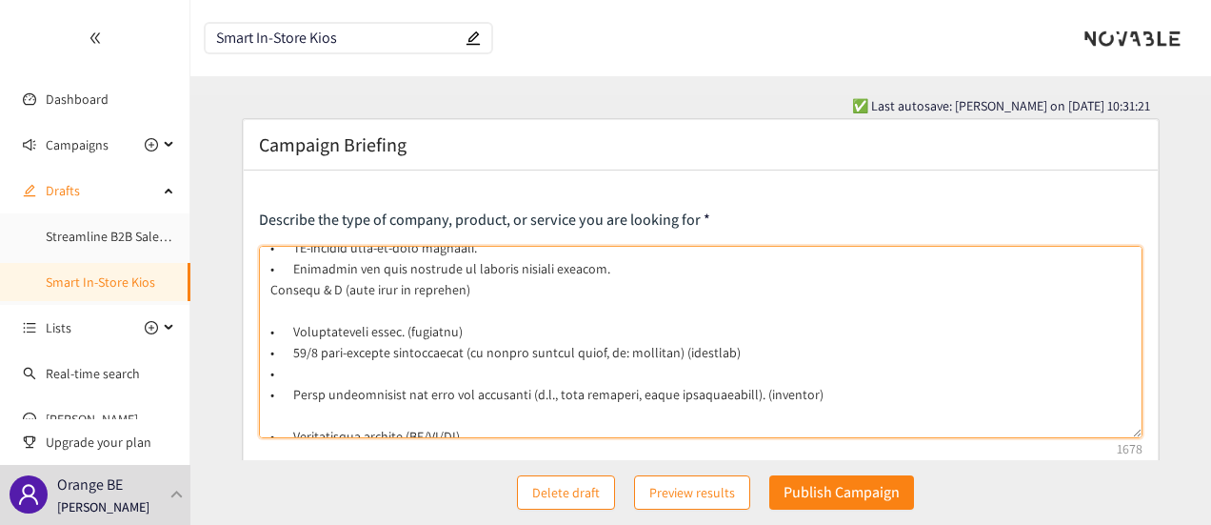
scroll to position [381, 0]
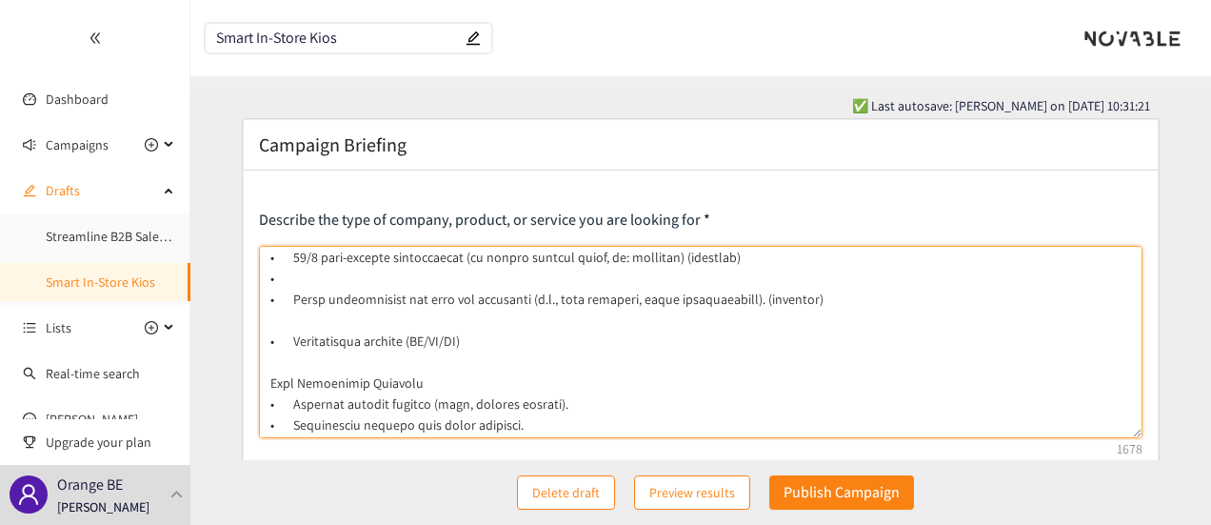
drag, startPoint x: 473, startPoint y: 341, endPoint x: 269, endPoint y: 338, distance: 204.8
click at [269, 338] on textarea at bounding box center [701, 342] width 885 height 192
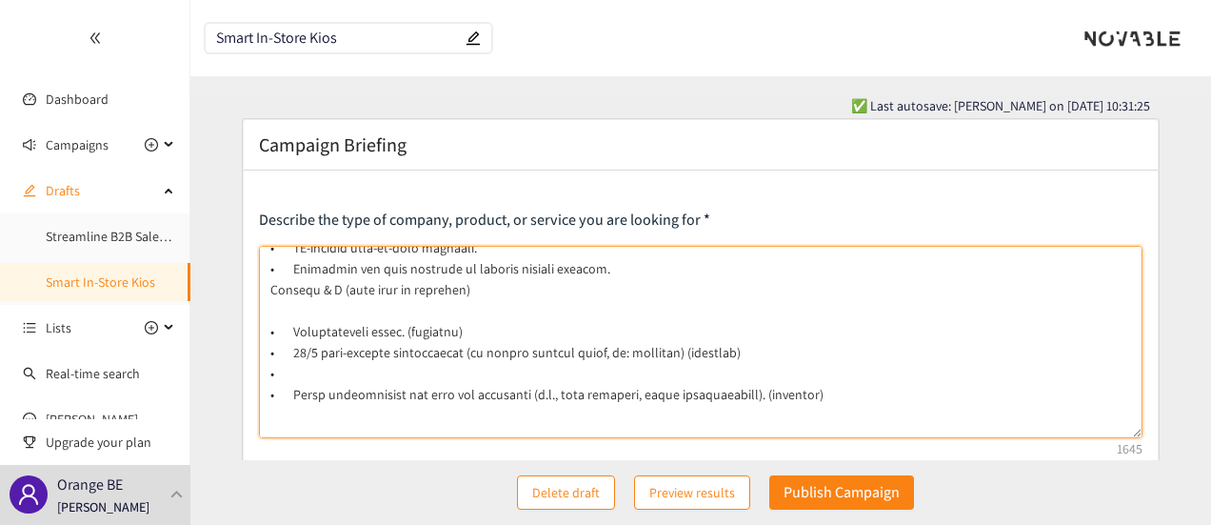
scroll to position [190, 0]
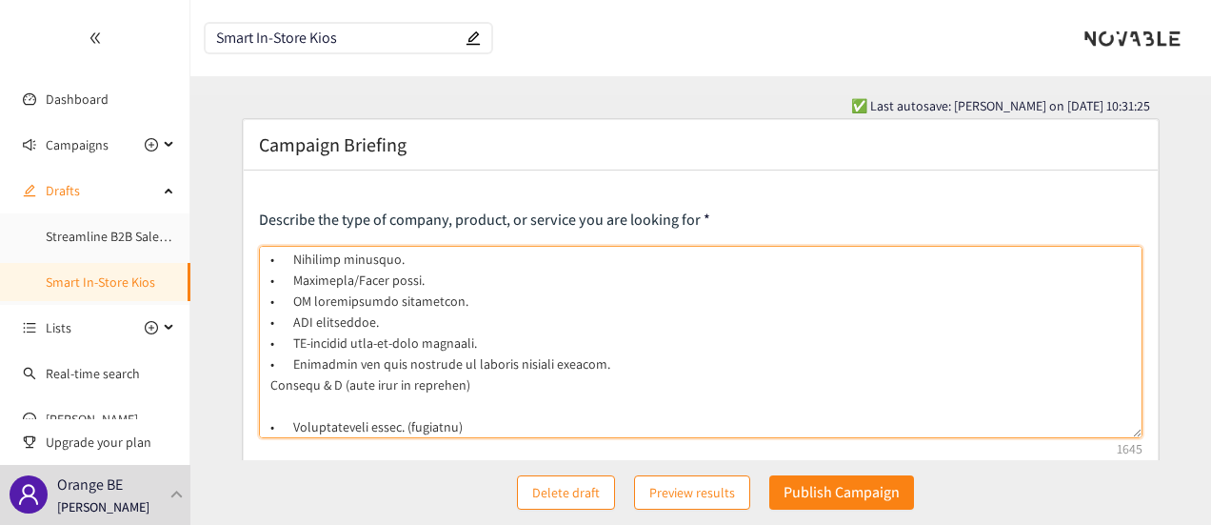
click at [619, 363] on textarea at bounding box center [701, 342] width 885 height 192
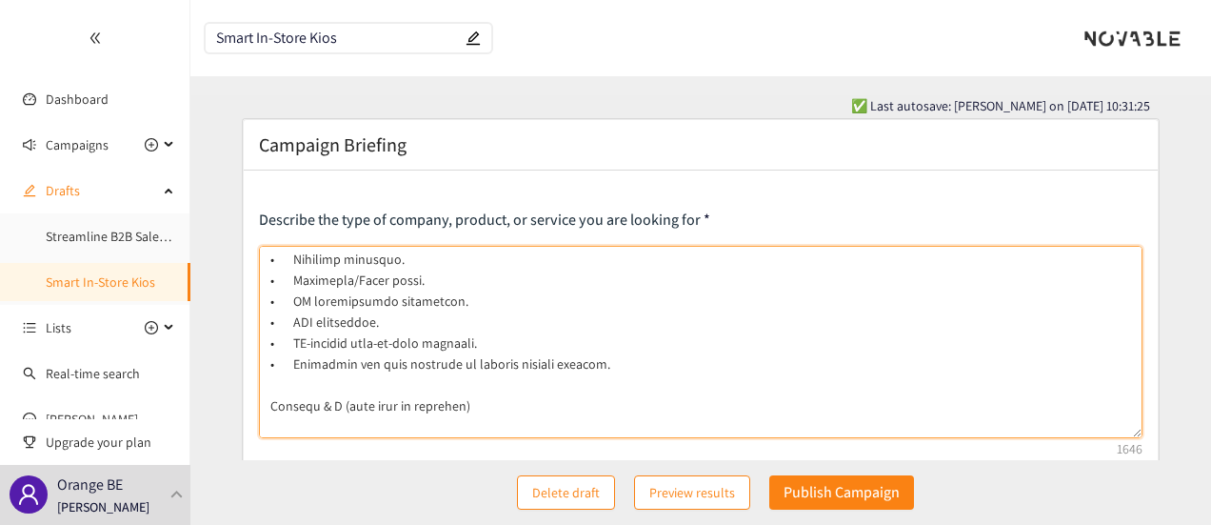
paste textarea "• Multilingual support (EN/FR/NL)"
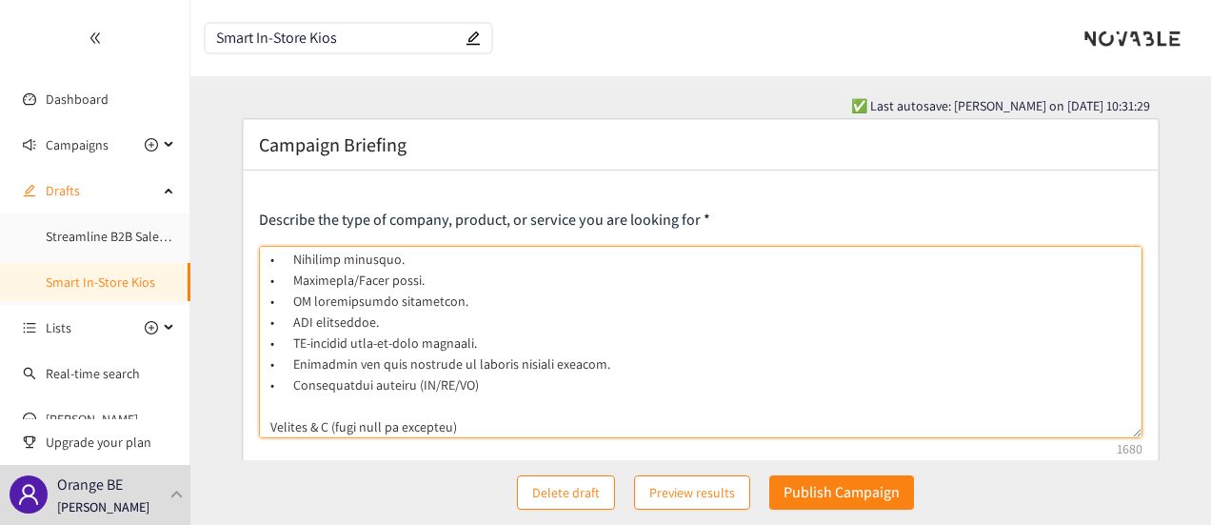
scroll to position [286, 0]
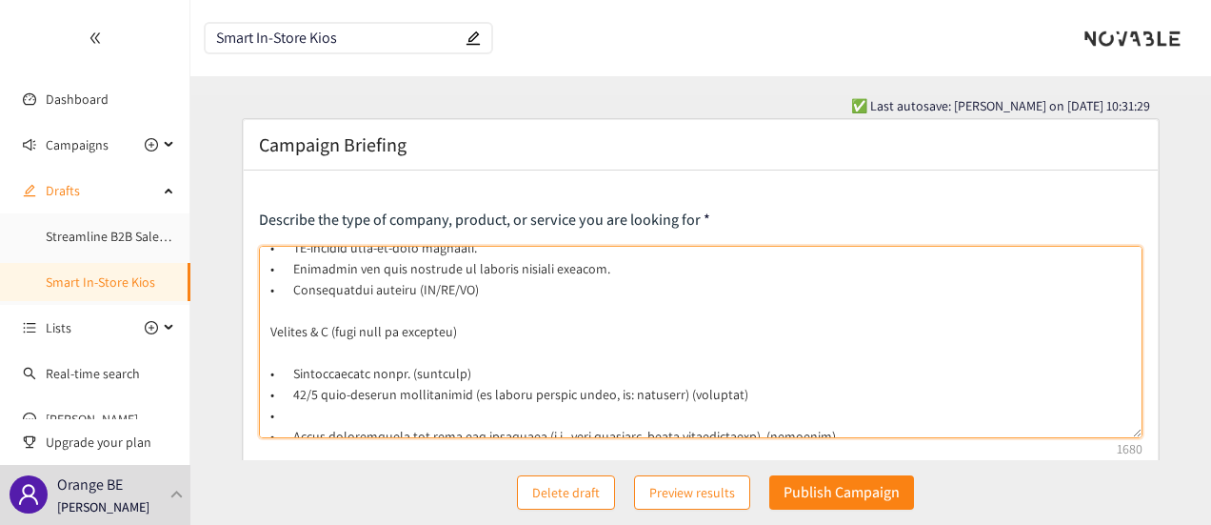
click at [310, 358] on textarea at bounding box center [701, 342] width 885 height 192
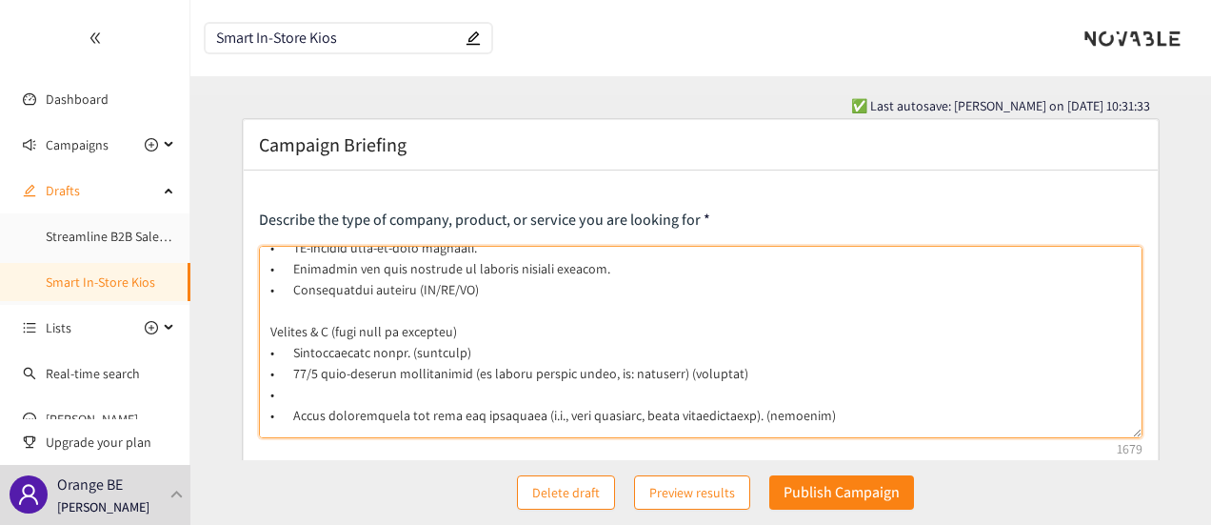
drag, startPoint x: 307, startPoint y: 393, endPoint x: 267, endPoint y: 393, distance: 40.0
click at [267, 393] on textarea at bounding box center [701, 342] width 885 height 192
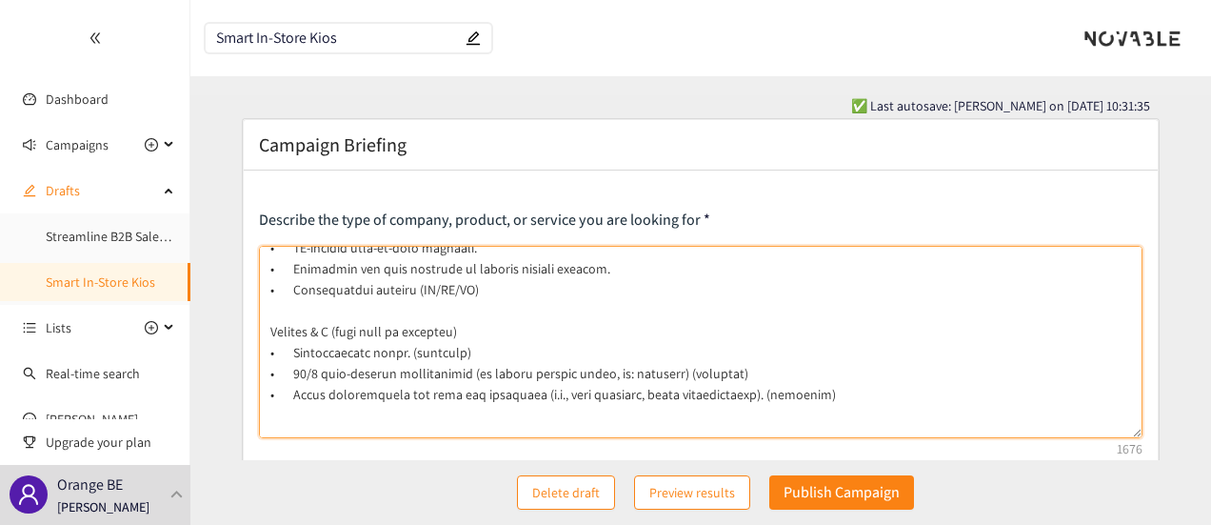
drag, startPoint x: 270, startPoint y: 332, endPoint x: 334, endPoint y: 334, distance: 63.8
click at [334, 334] on textarea at bounding box center [701, 342] width 885 height 192
drag, startPoint x: 466, startPoint y: 349, endPoint x: 404, endPoint y: 348, distance: 61.9
click at [404, 348] on textarea at bounding box center [701, 342] width 885 height 192
drag, startPoint x: 802, startPoint y: 389, endPoint x: 739, endPoint y: 389, distance: 62.9
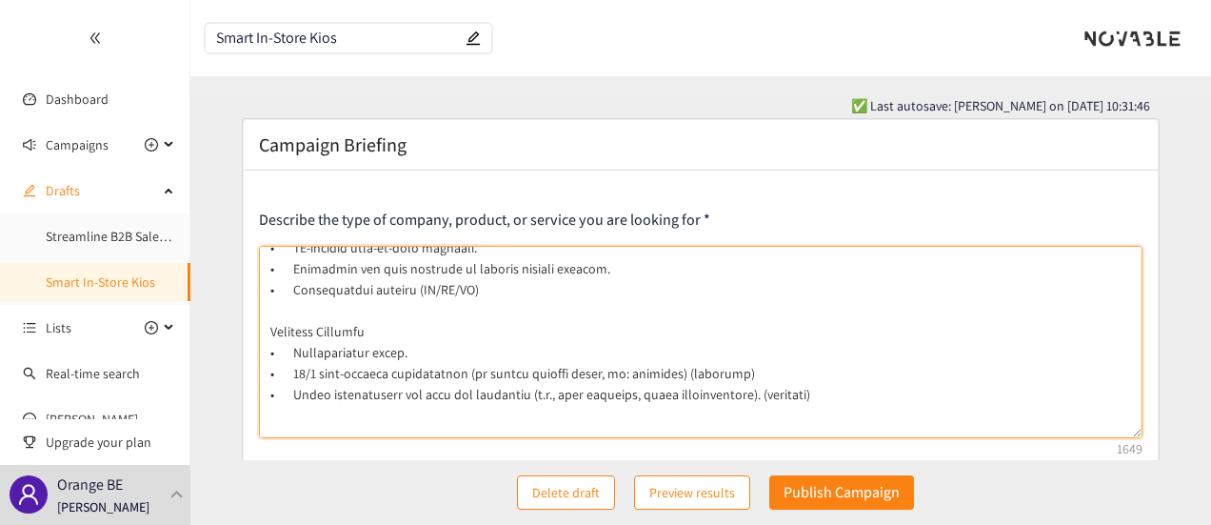
click at [739, 389] on textarea at bounding box center [701, 342] width 885 height 192
drag, startPoint x: 700, startPoint y: 371, endPoint x: 646, endPoint y: 373, distance: 54.3
click at [646, 373] on textarea at bounding box center [701, 342] width 885 height 192
drag, startPoint x: 739, startPoint y: 394, endPoint x: 817, endPoint y: 399, distance: 78.2
click at [817, 399] on textarea at bounding box center [701, 342] width 885 height 192
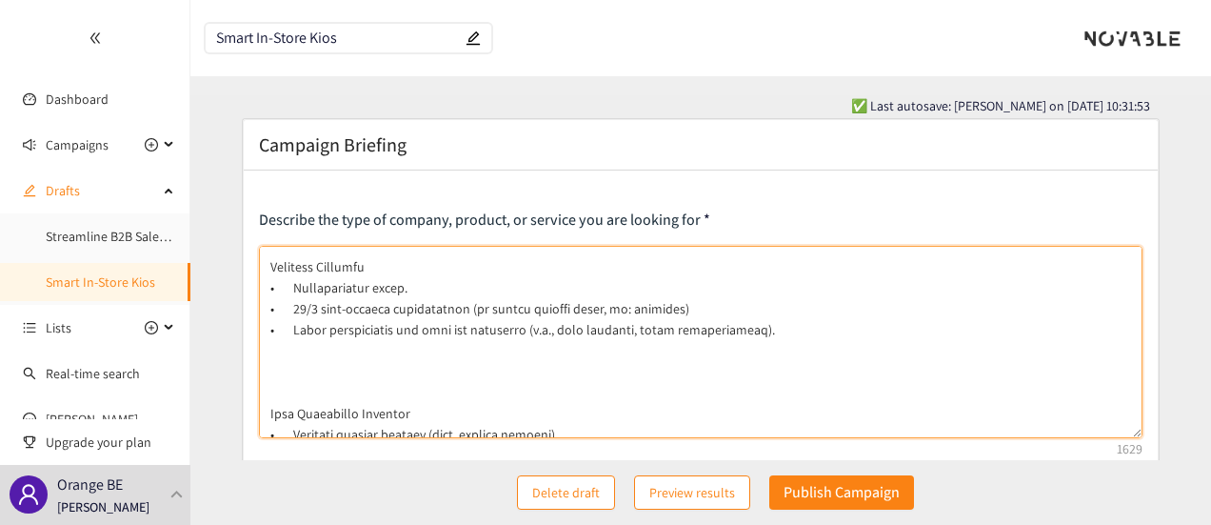
scroll to position [381, 0]
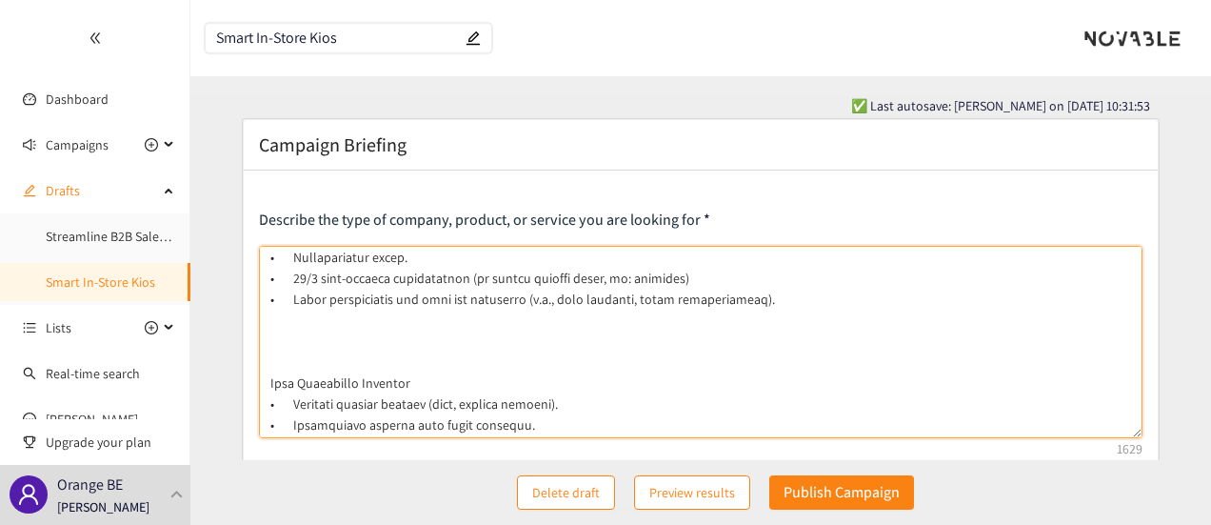
click at [399, 357] on textarea at bounding box center [701, 342] width 885 height 192
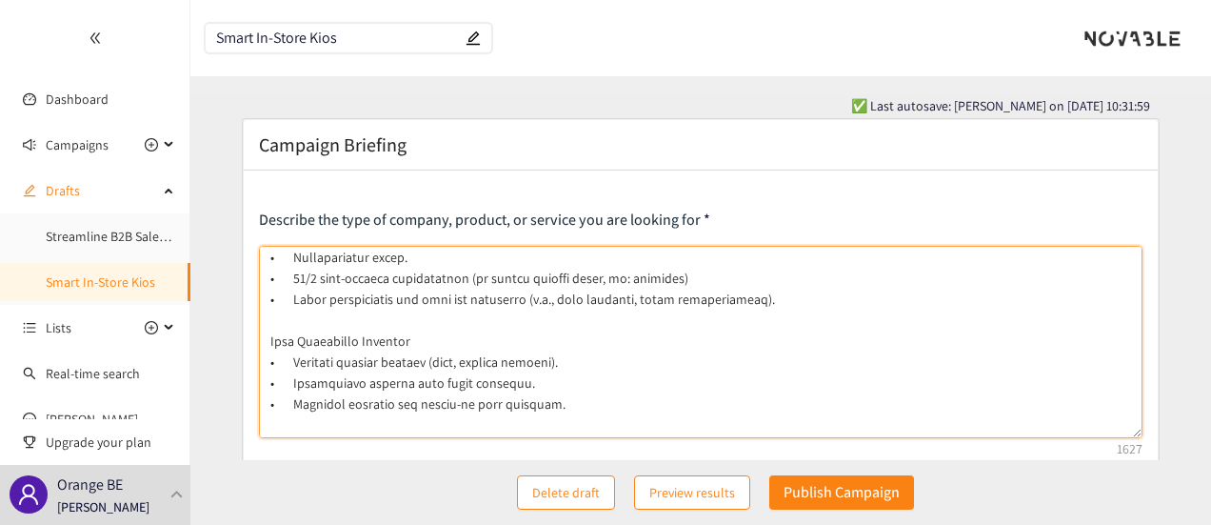
drag, startPoint x: 415, startPoint y: 344, endPoint x: 249, endPoint y: 346, distance: 165.7
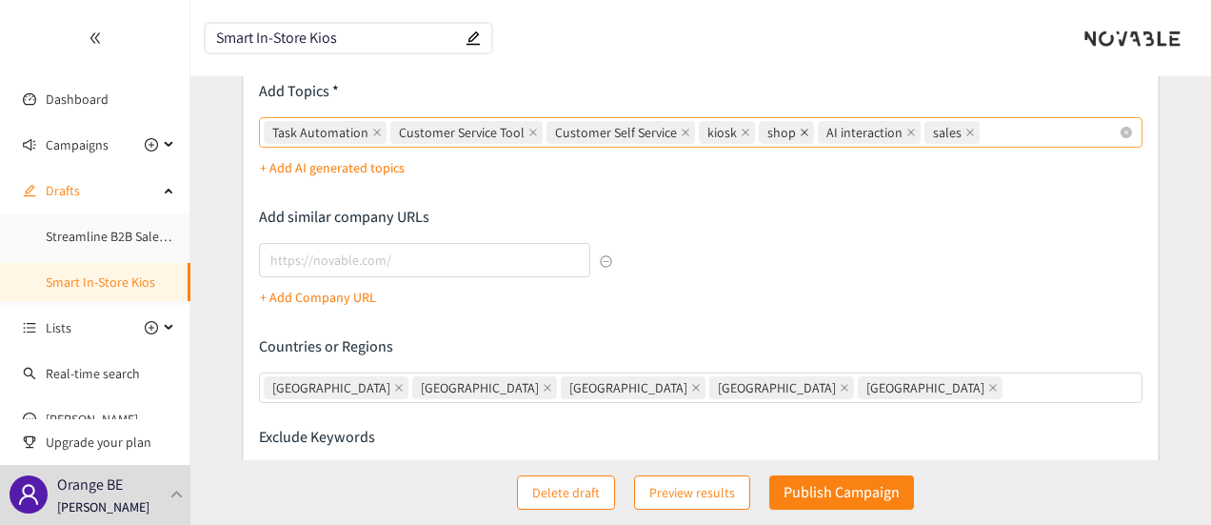
click at [800, 140] on span at bounding box center [805, 132] width 10 height 21
type textarea "Lo ips dolorsi a consect ad elitsed doe temporincid ut labo-etdolor magnaa eni …"
click at [984, 140] on input "Task Automation Customer Service Tool Customer Self Service kiosk shop AI inter…" at bounding box center [986, 132] width 4 height 23
click at [786, 266] on div "Describe the type of company, product, or service you are looking for Add Topic…" at bounding box center [701, 188] width 885 height 719
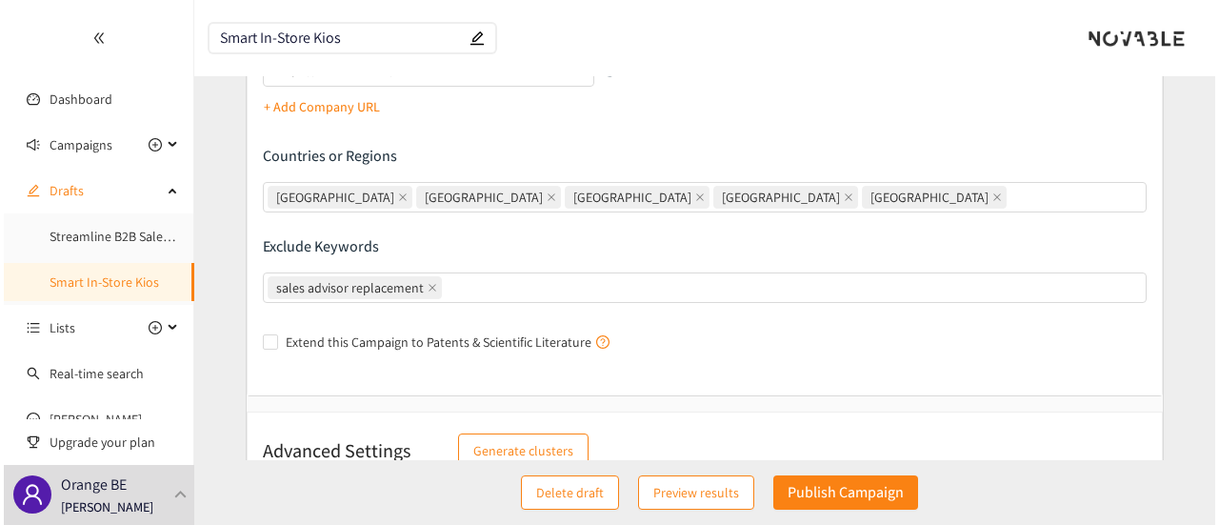
scroll to position [608, 0]
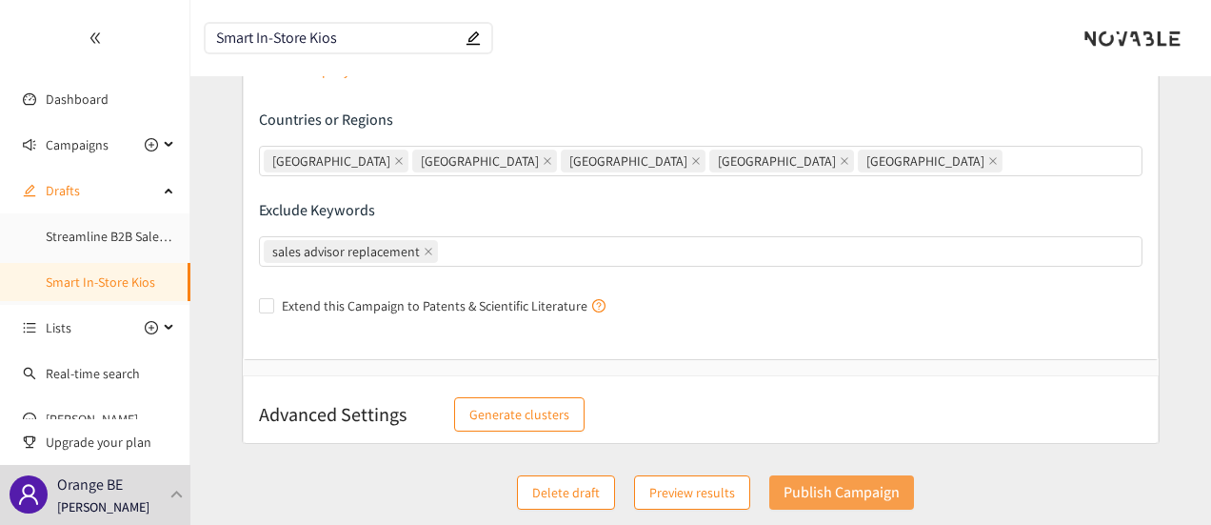
click at [891, 494] on p "Publish Campaign" at bounding box center [842, 492] width 116 height 24
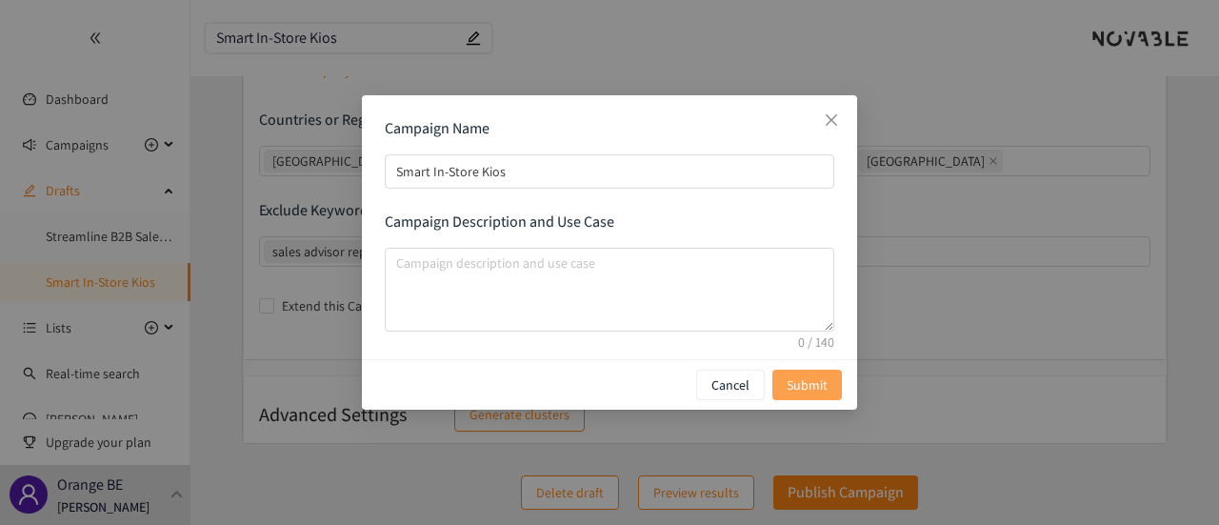
click at [819, 384] on span "Submit" at bounding box center [807, 384] width 41 height 21
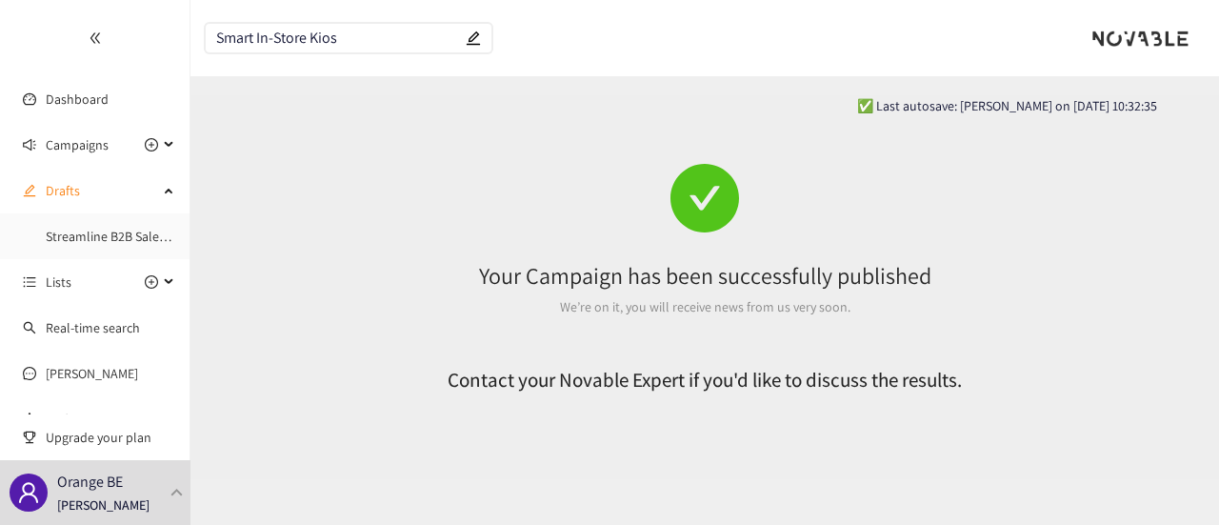
scroll to position [0, 0]
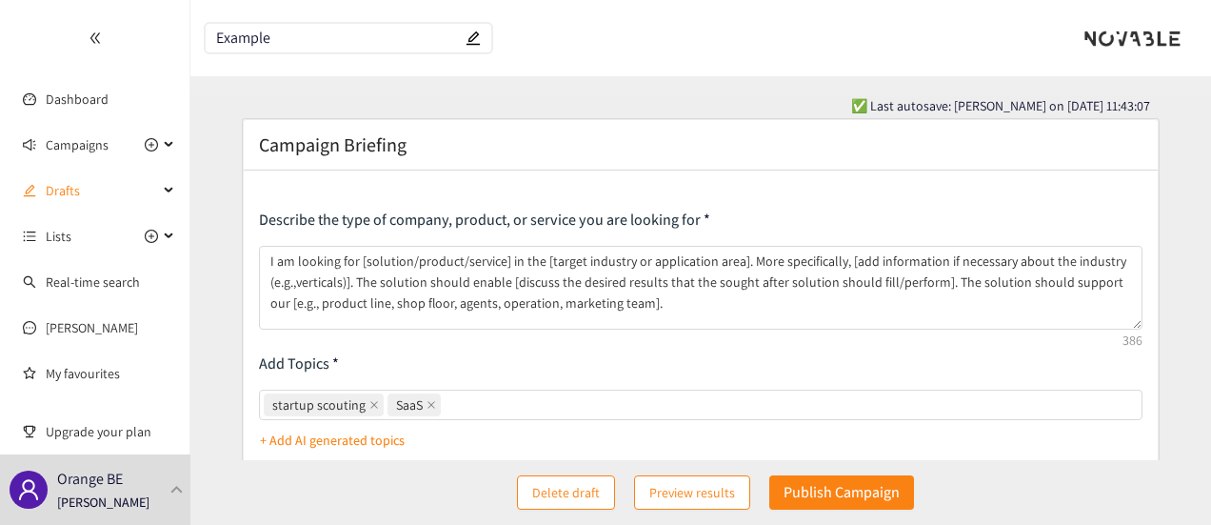
drag, startPoint x: 285, startPoint y: 37, endPoint x: 153, endPoint y: 41, distance: 131.5
click at [153, 41] on section "Dashboard Campaigns Drafts Lists Real-time search [PERSON_NAME] My favourites R…" at bounding box center [605, 513] width 1211 height 1027
paste input "Smart In-Store Kiosk Initiativ"
click at [375, 39] on input "Smart In-Store Kiosk Initiative" at bounding box center [339, 38] width 246 height 16
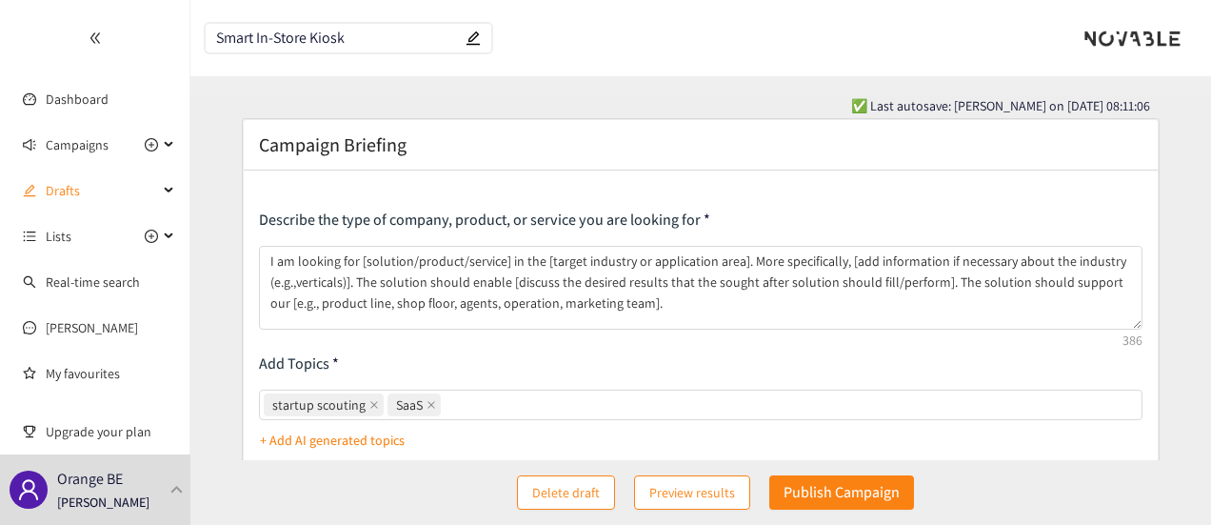
click at [392, 95] on div "✅ Last autosave: [PERSON_NAME] on [DATE] 08:11:06" at bounding box center [700, 105] width 898 height 21
click at [158, 195] on div "Drafts" at bounding box center [95, 190] width 190 height 38
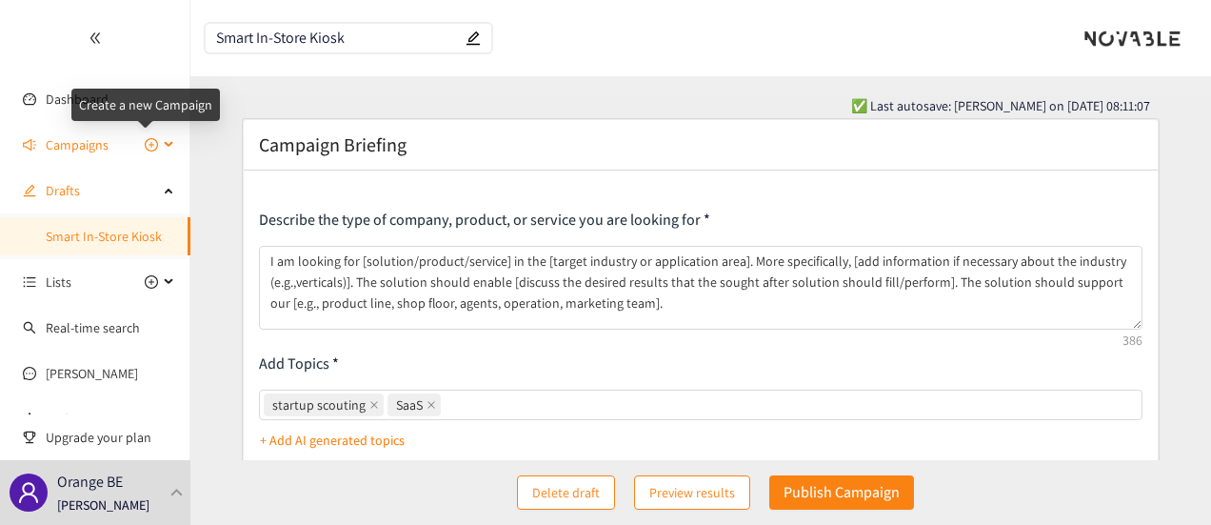
click at [148, 140] on icon "plus-circle" at bounding box center [151, 144] width 13 height 13
type input "Campaign Title"
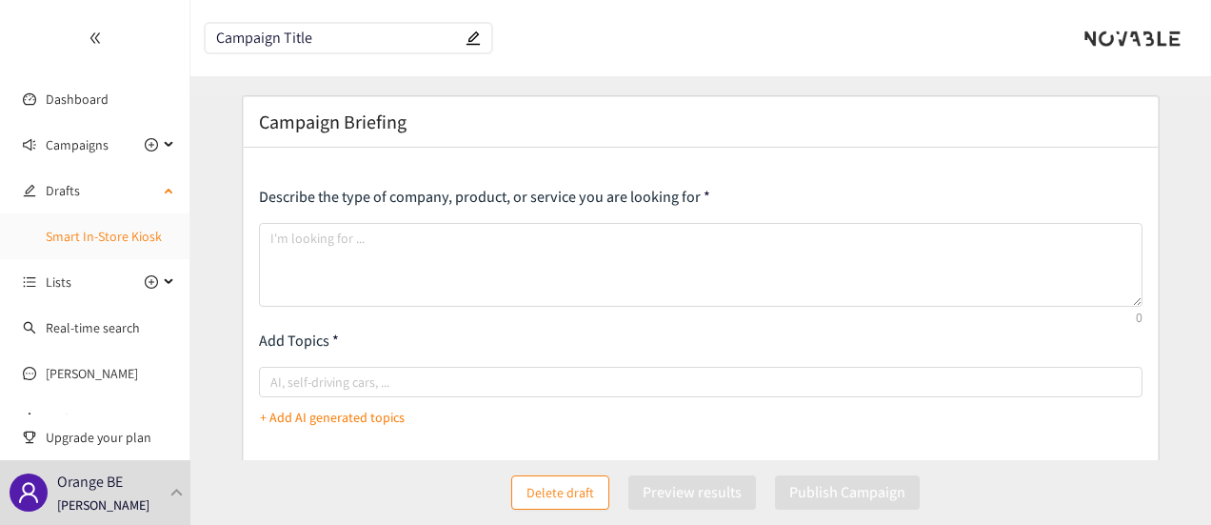
click at [112, 236] on link "Smart In-Store Kiosk" at bounding box center [104, 236] width 116 height 17
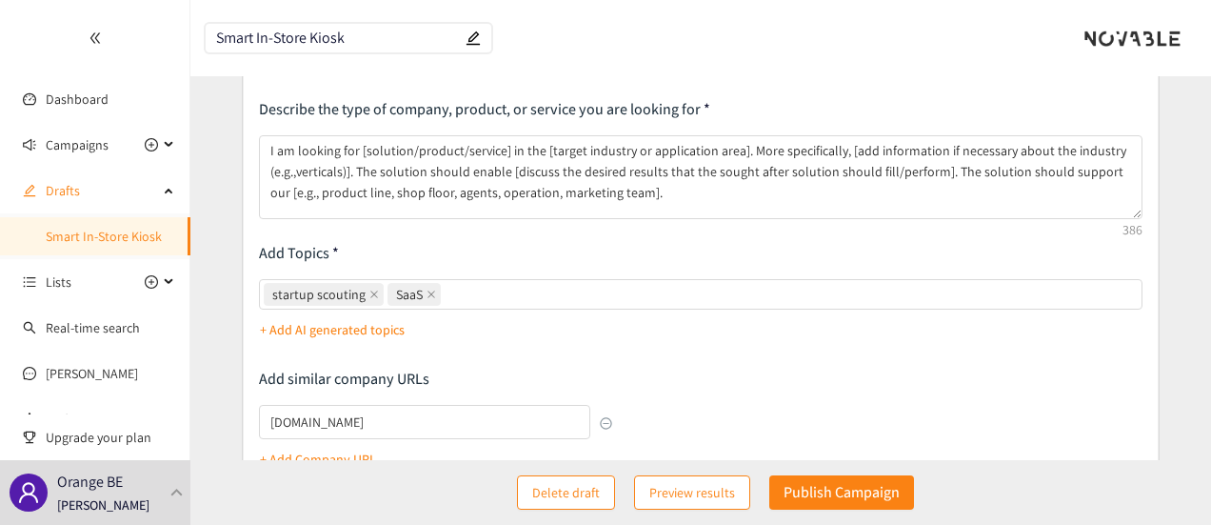
scroll to position [190, 0]
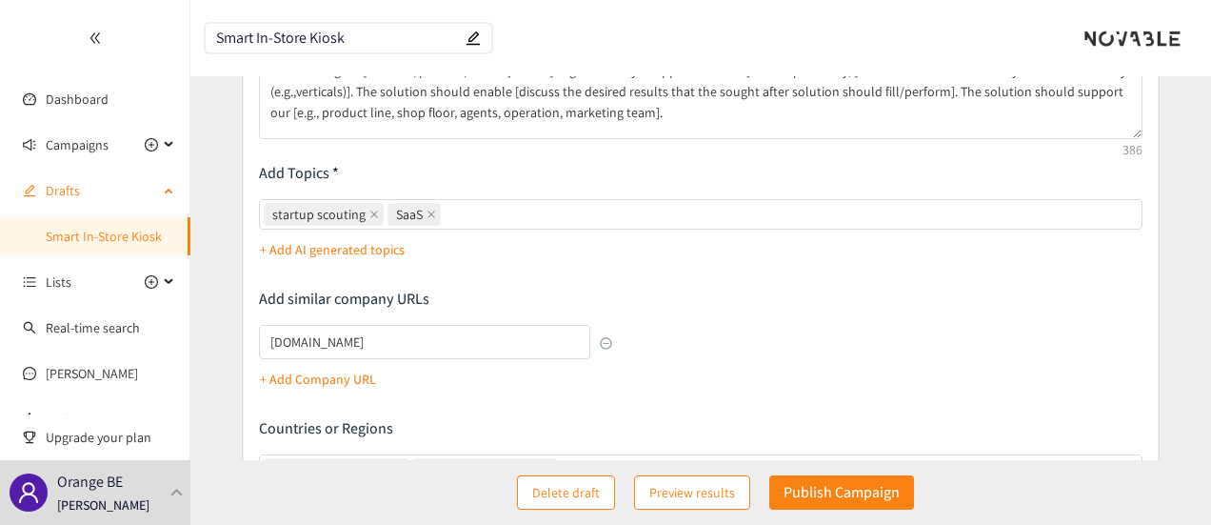
click at [159, 203] on div "Drafts" at bounding box center [95, 190] width 190 height 38
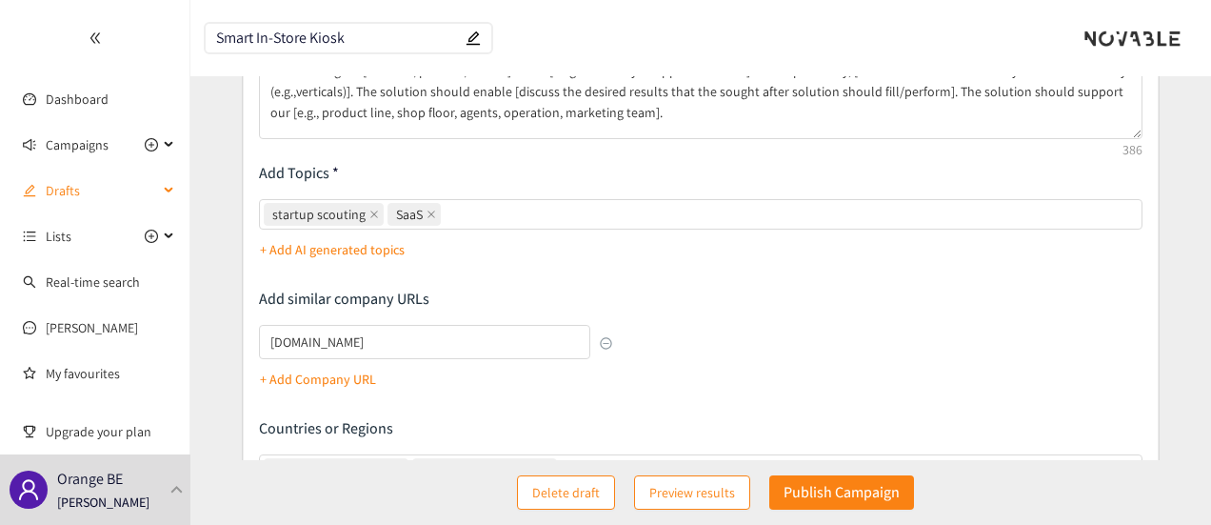
click at [159, 203] on div "Drafts" at bounding box center [95, 190] width 190 height 38
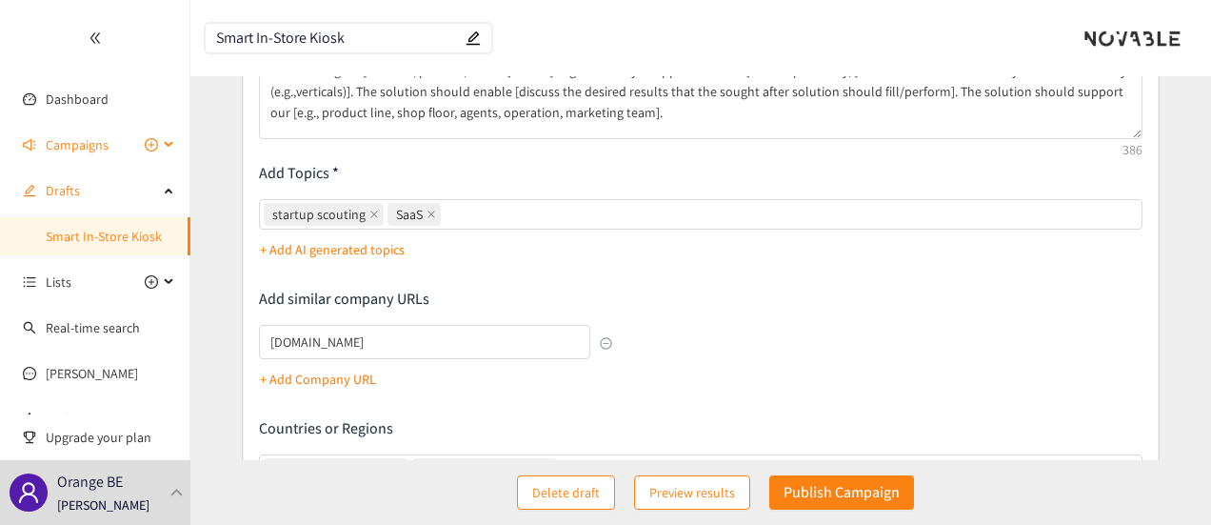
click at [160, 150] on div "Campaigns" at bounding box center [95, 145] width 190 height 38
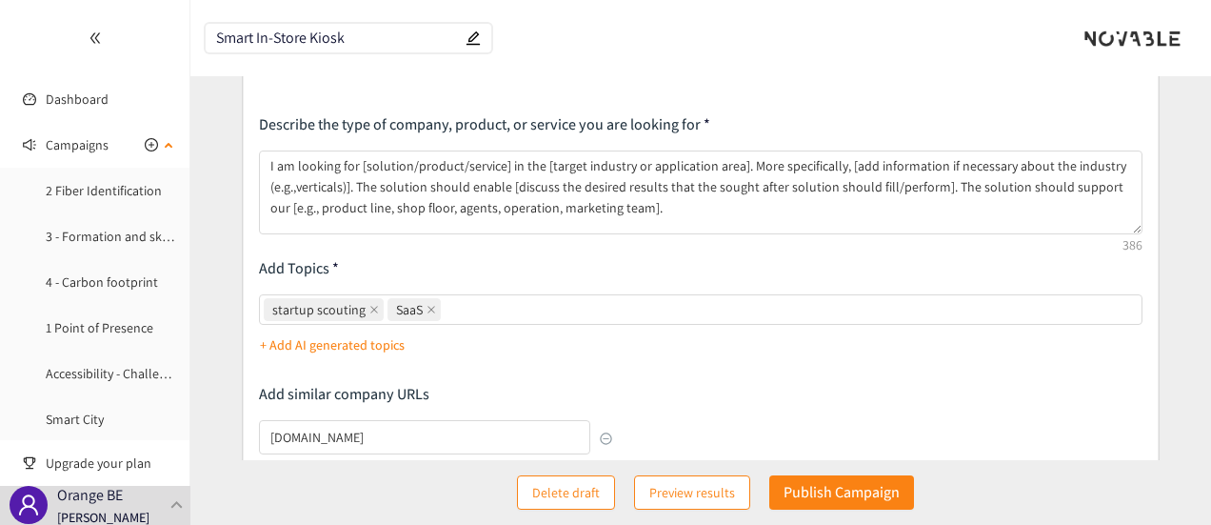
scroll to position [286, 0]
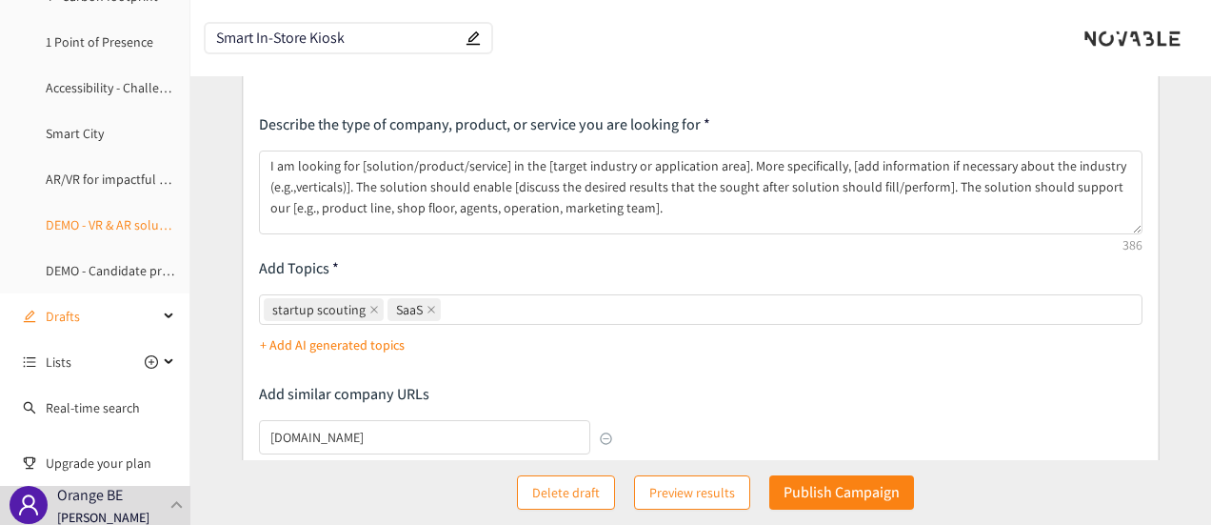
click at [99, 218] on link "DEMO - VR & AR solutions for real estate" at bounding box center [158, 224] width 224 height 17
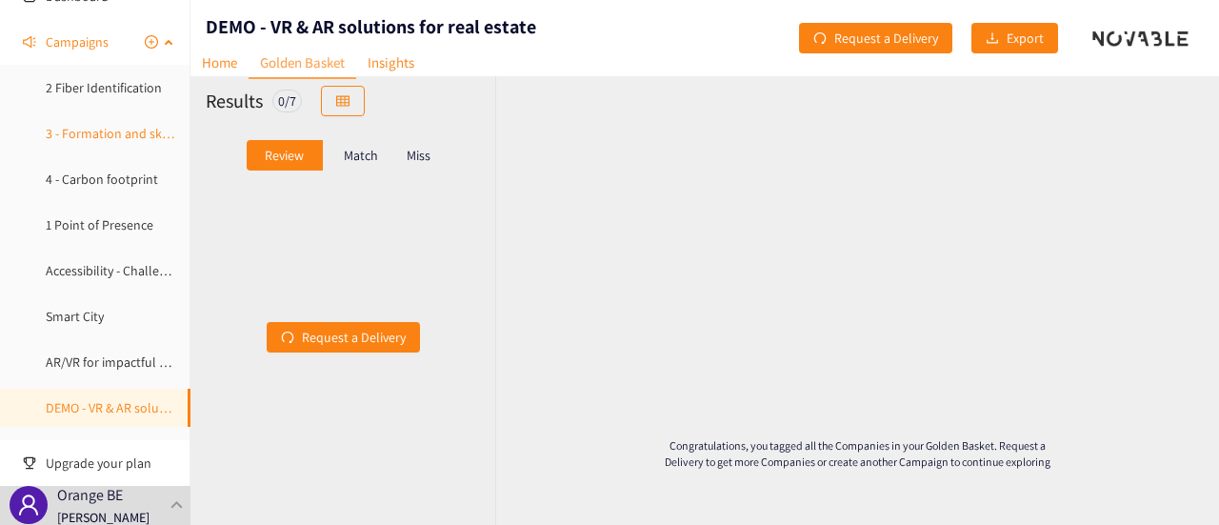
scroll to position [190, 0]
